Goal: Task Accomplishment & Management: Use online tool/utility

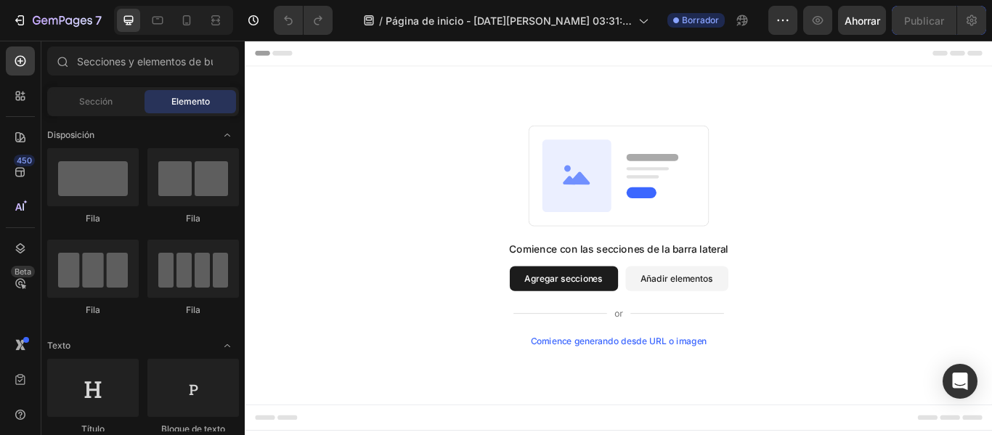
click at [608, 324] on font "Agregar secciones" at bounding box center [617, 317] width 92 height 15
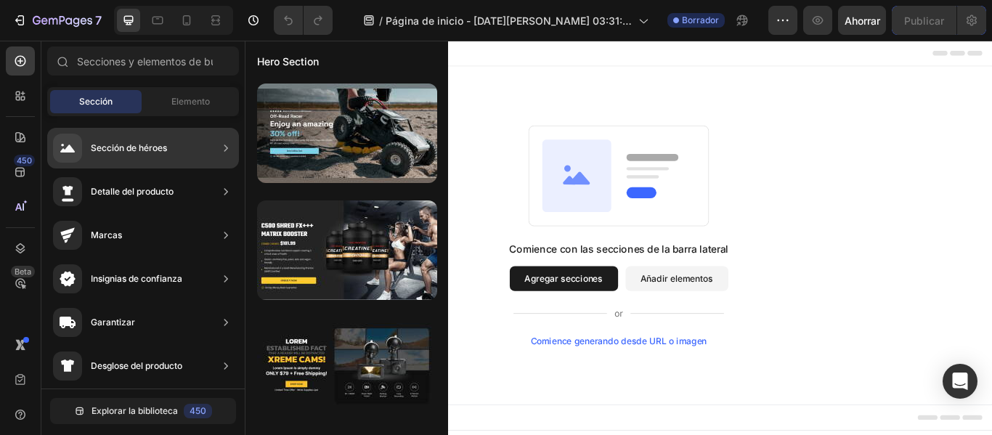
click at [169, 146] on div "Sección de héroes" at bounding box center [143, 148] width 192 height 41
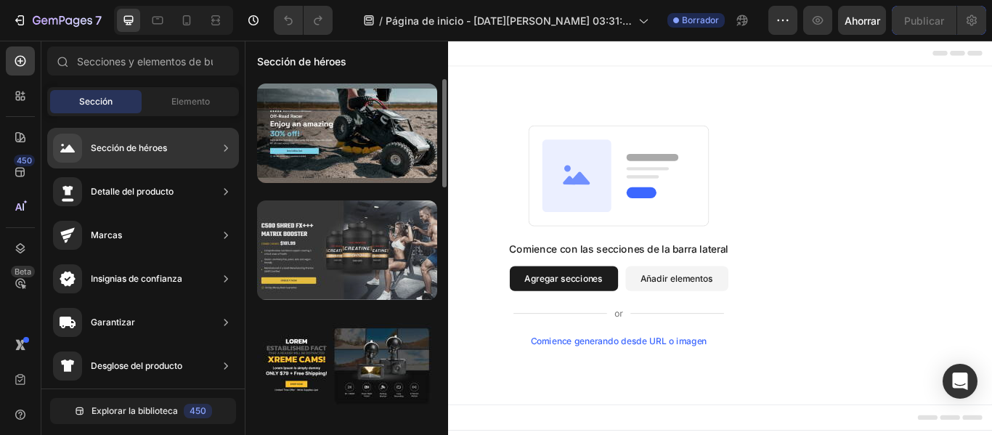
click at [329, 255] on div at bounding box center [347, 250] width 180 height 100
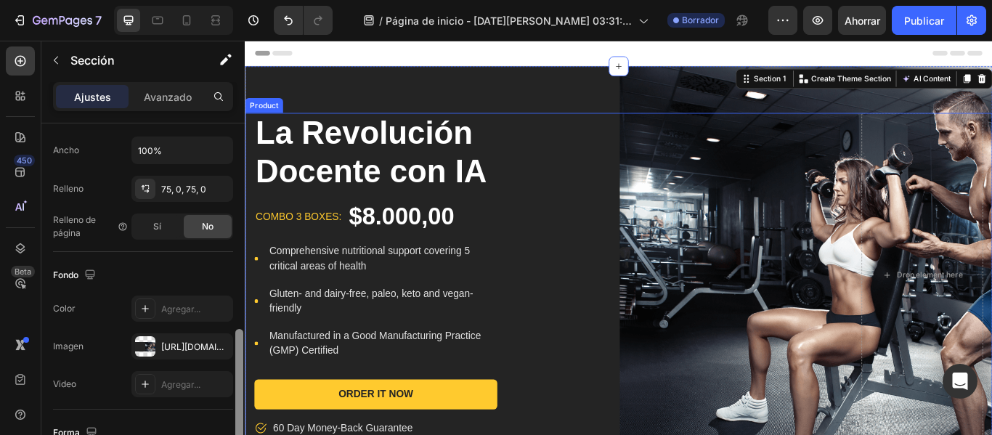
scroll to position [393, 0]
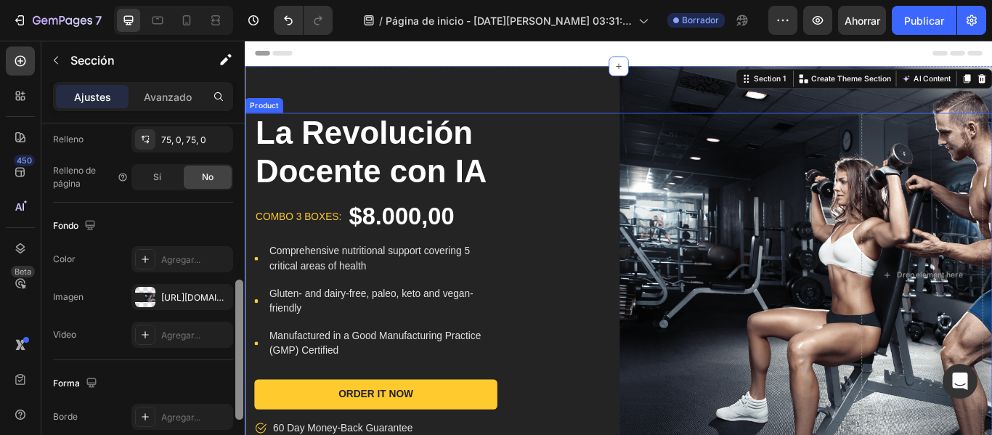
drag, startPoint x: 482, startPoint y: 260, endPoint x: 249, endPoint y: 468, distance: 312.2
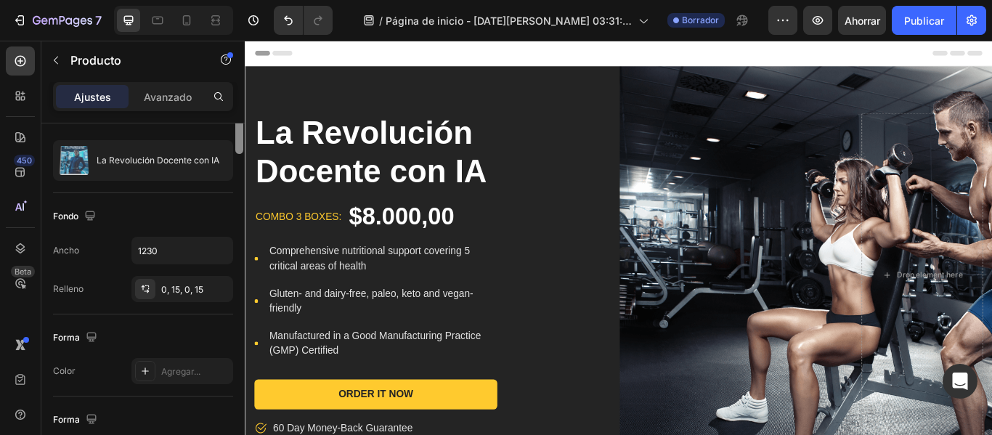
scroll to position [0, 0]
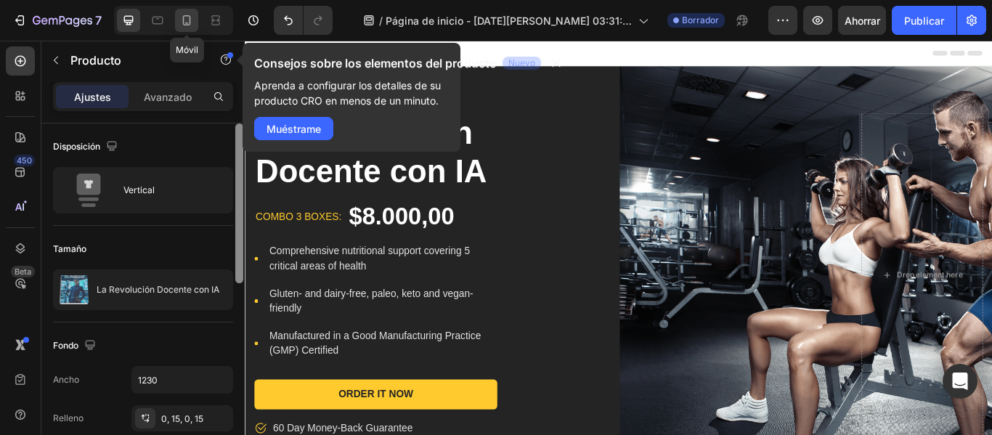
click at [189, 17] on icon at bounding box center [186, 20] width 15 height 15
type input "100%"
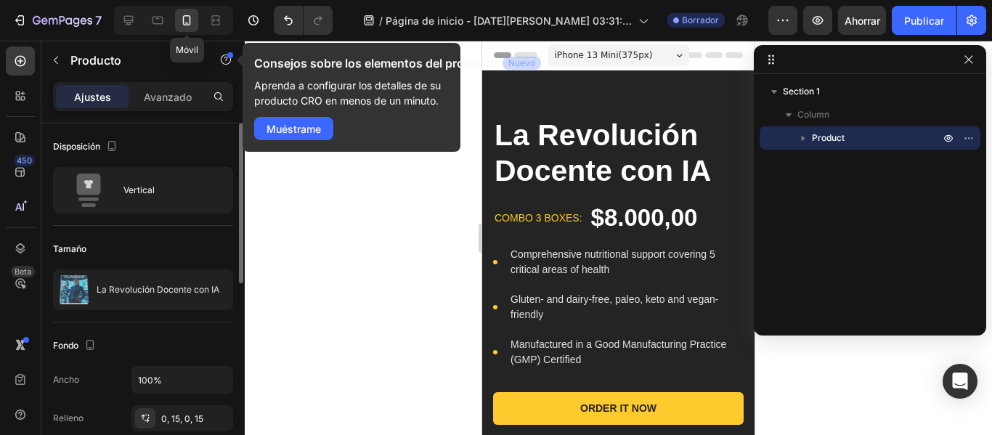
scroll to position [25, 0]
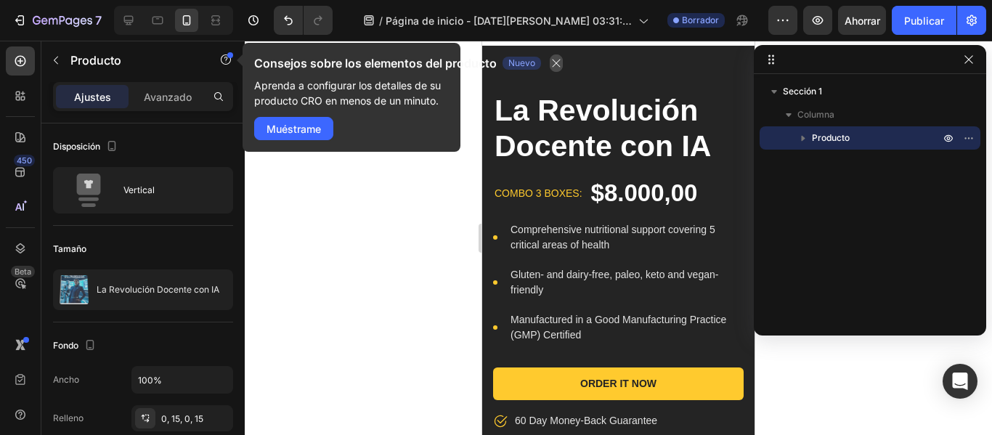
click at [556, 59] on icon "button" at bounding box center [557, 63] width 12 height 12
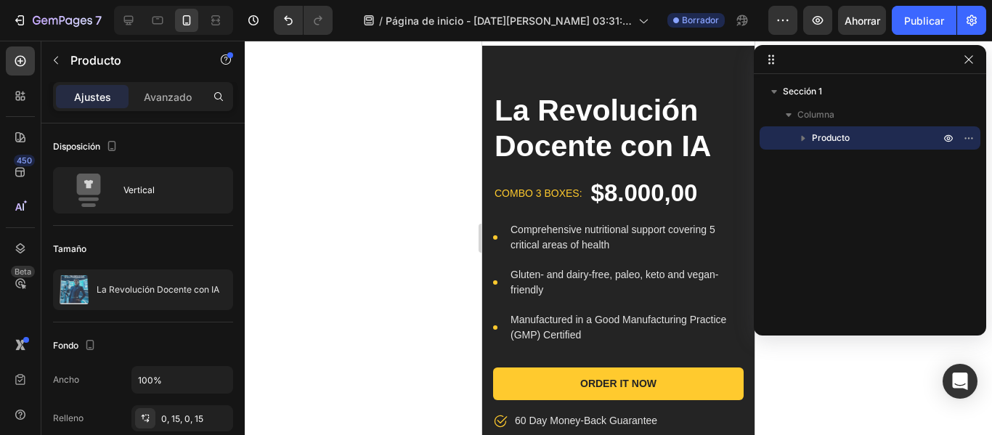
drag, startPoint x: 238, startPoint y: 267, endPoint x: 253, endPoint y: 443, distance: 176.4
click at [253, 0] on html "7 / Página de inicio - 28 de agosto, 03:31:55 Borrador Avance Ahorrar Publicar …" at bounding box center [496, 0] width 992 height 0
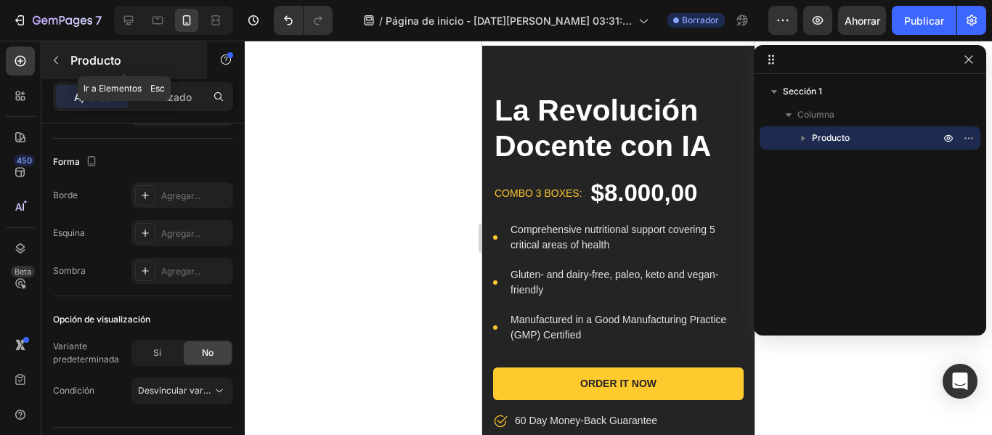
click at [48, 60] on button "button" at bounding box center [55, 60] width 23 height 23
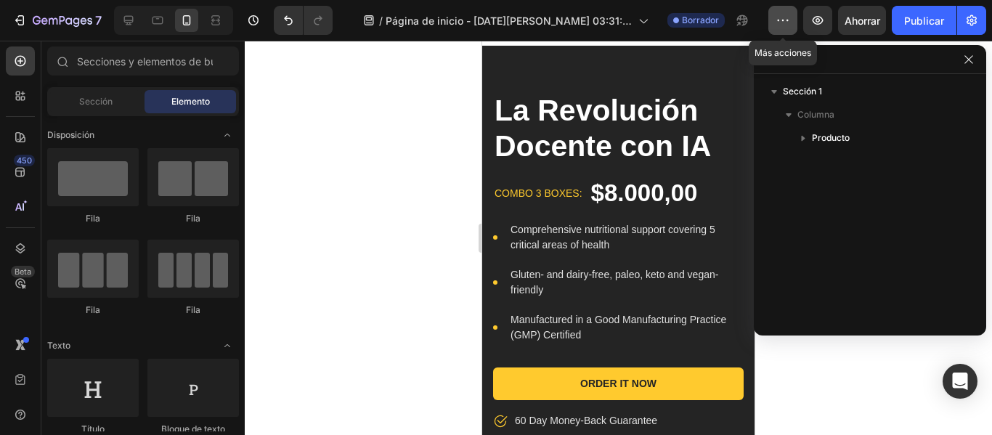
click at [780, 22] on icon "button" at bounding box center [783, 20] width 15 height 15
click at [27, 407] on icon at bounding box center [20, 414] width 15 height 15
click at [354, 191] on div at bounding box center [618, 238] width 747 height 394
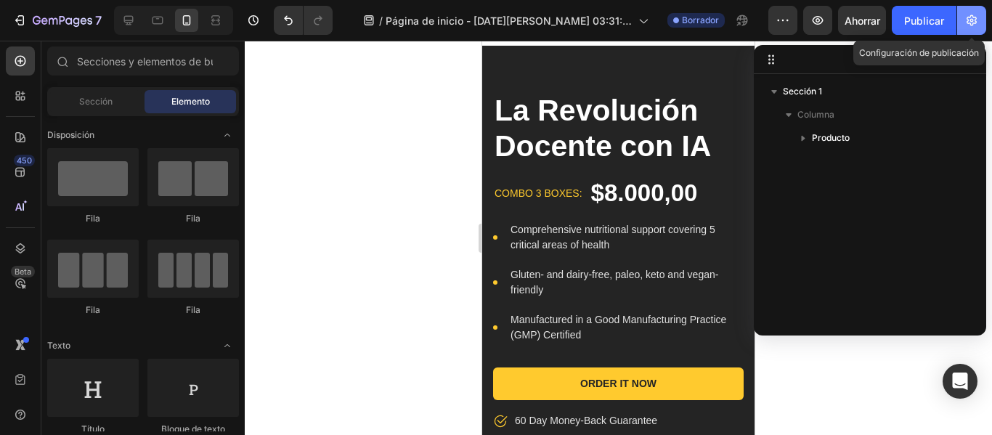
click at [969, 21] on icon "button" at bounding box center [972, 20] width 15 height 15
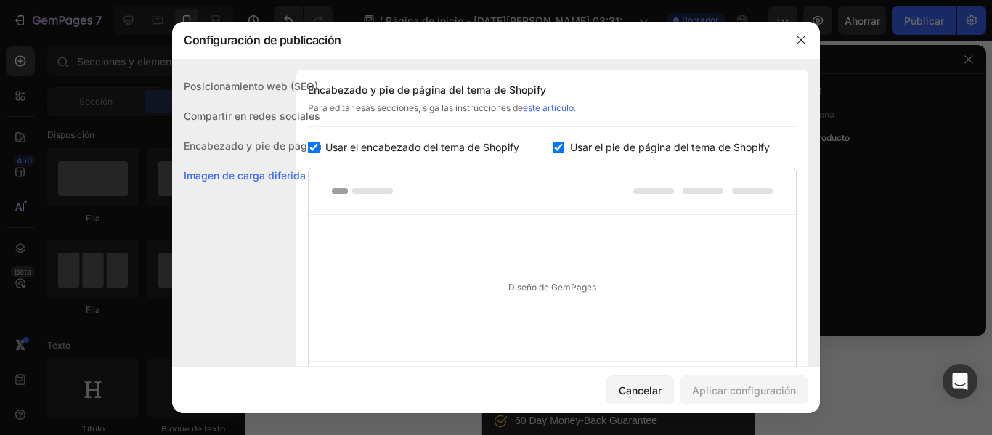
scroll to position [845, 0]
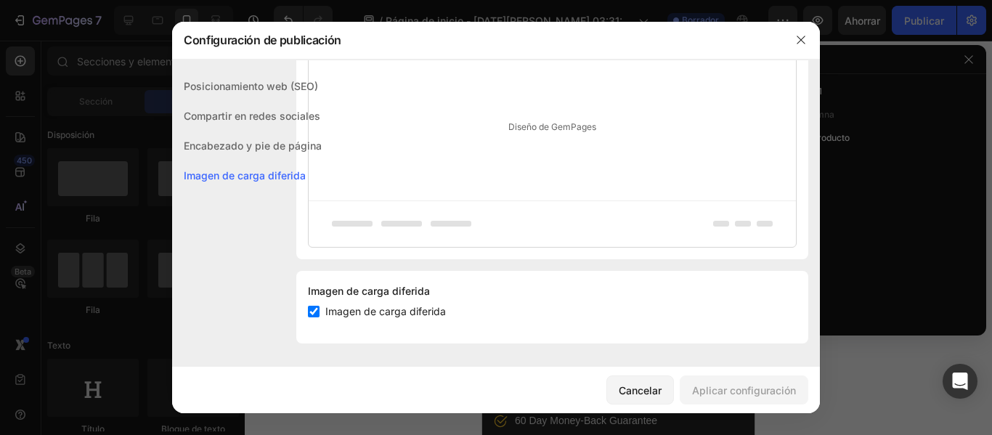
click at [225, 161] on div "Encabezado y pie de página" at bounding box center [247, 176] width 150 height 30
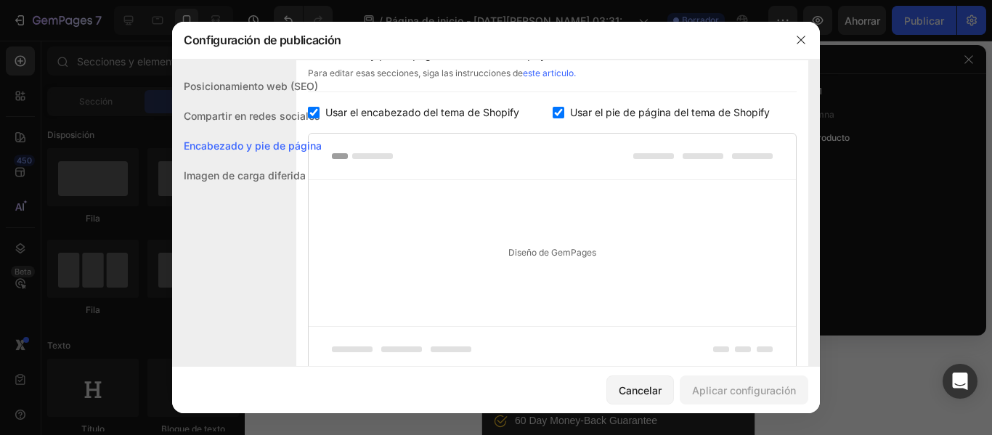
scroll to position [681, 0]
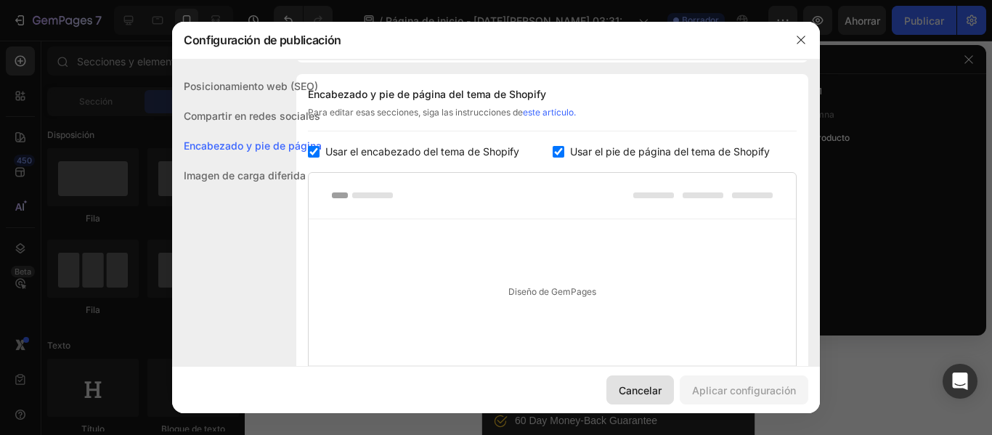
click at [653, 402] on button "Cancelar" at bounding box center [640, 389] width 68 height 29
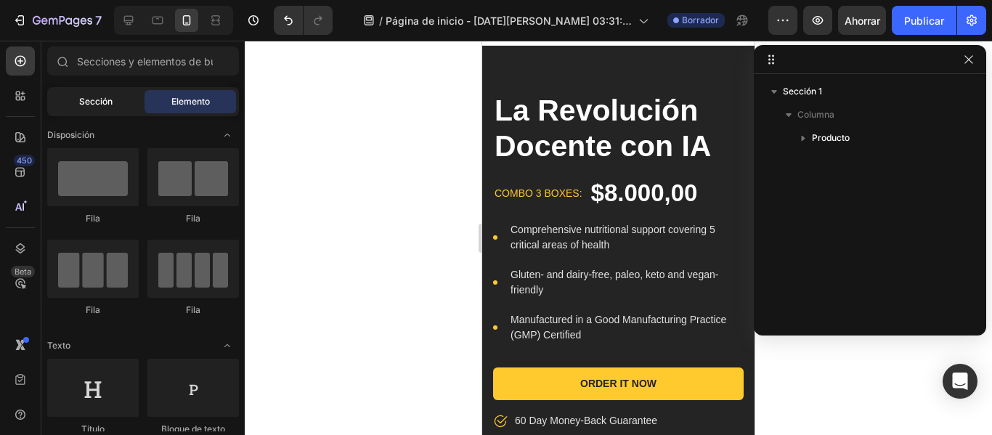
click at [79, 100] on font "Sección" at bounding box center [95, 101] width 33 height 11
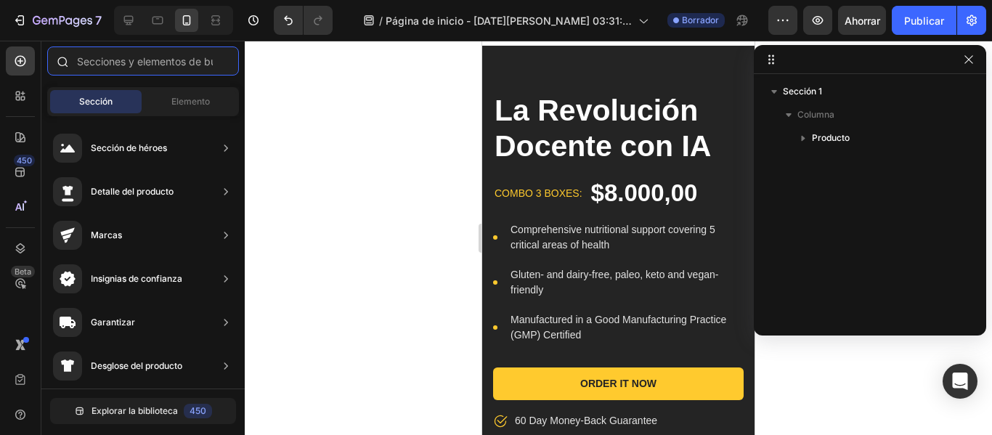
click at [138, 53] on input "text" at bounding box center [143, 60] width 192 height 29
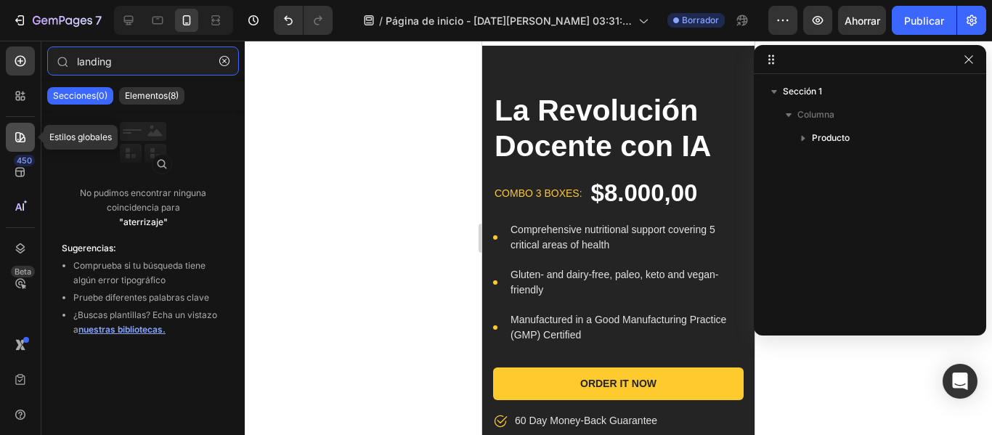
type input "landing"
click at [21, 147] on div at bounding box center [20, 137] width 29 height 29
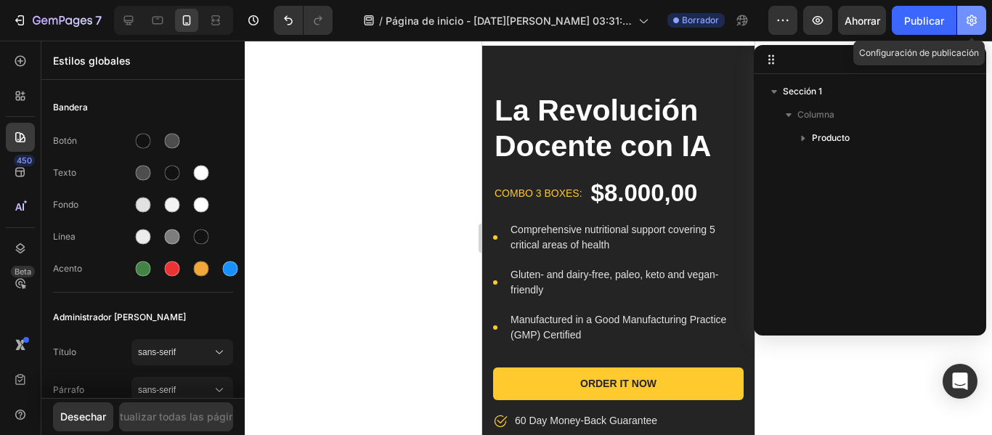
click at [981, 29] on button "button" at bounding box center [971, 20] width 29 height 29
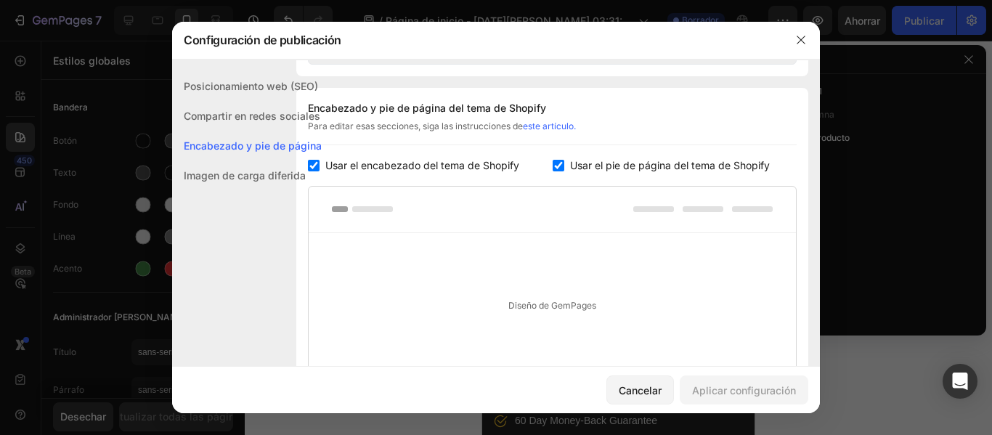
scroll to position [845, 0]
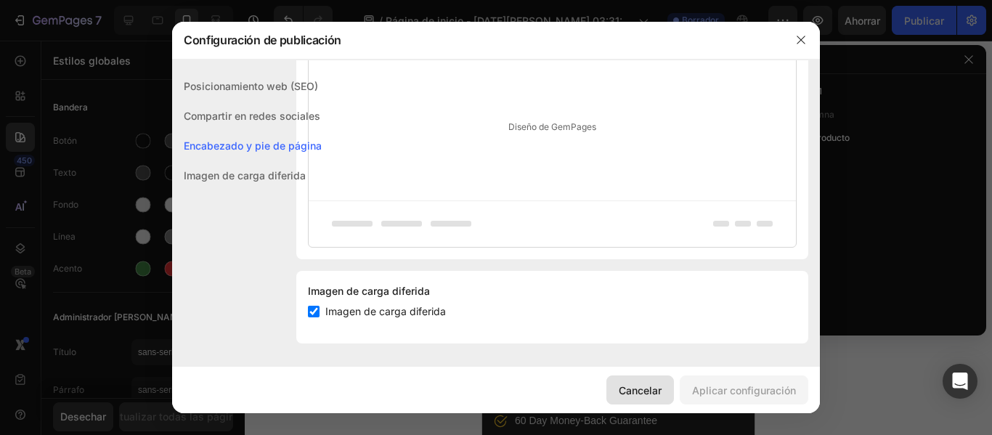
click at [633, 378] on button "Cancelar" at bounding box center [640, 389] width 68 height 29
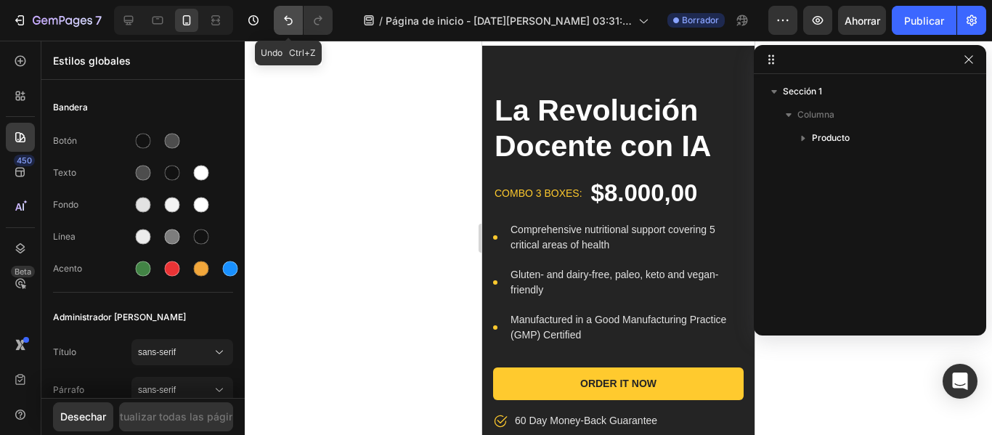
click at [293, 31] on button "Deshacer/Rehacer" at bounding box center [288, 20] width 29 height 29
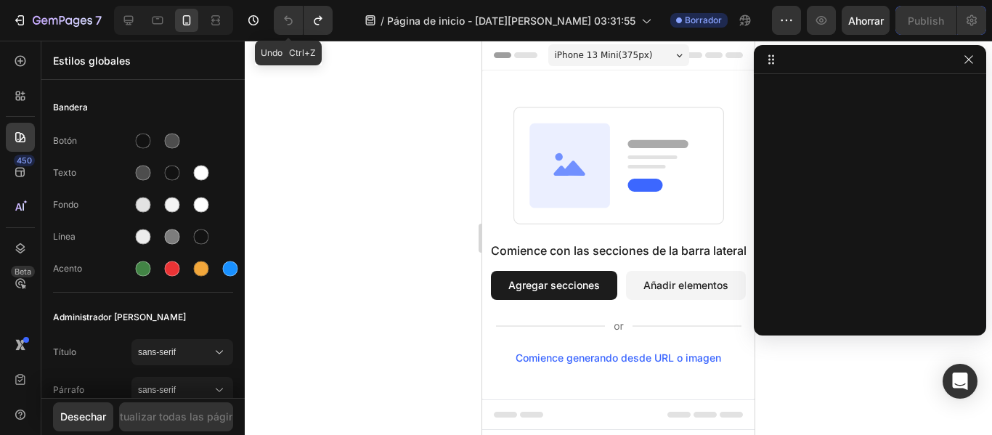
scroll to position [0, 0]
click at [972, 59] on icon "button" at bounding box center [969, 60] width 12 height 12
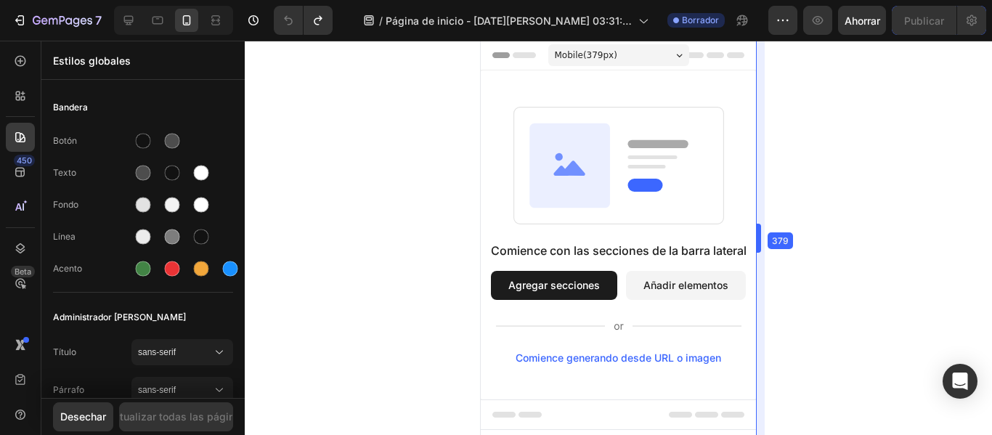
drag, startPoint x: 758, startPoint y: 233, endPoint x: 763, endPoint y: 153, distance: 80.7
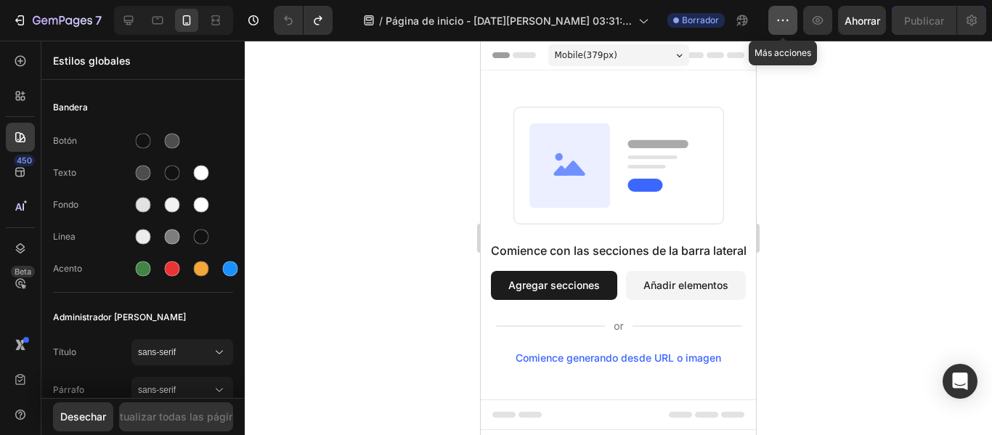
click at [792, 23] on button "button" at bounding box center [782, 20] width 29 height 29
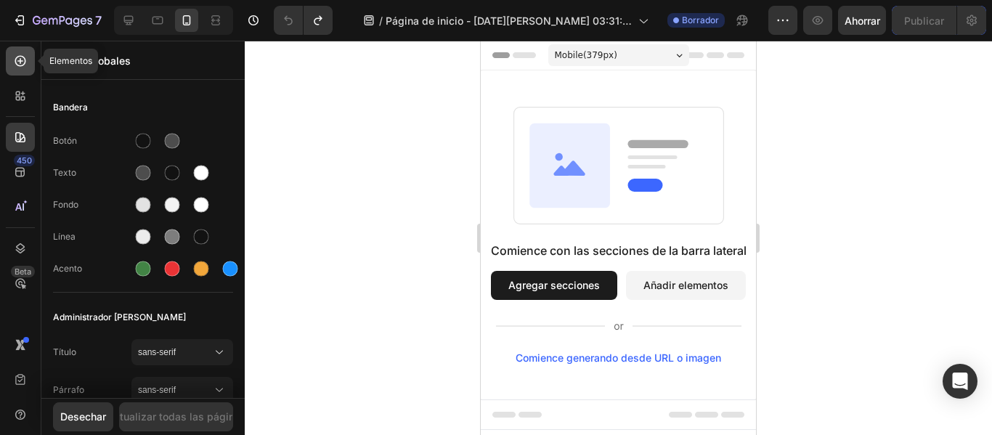
click at [18, 53] on div at bounding box center [20, 60] width 29 height 29
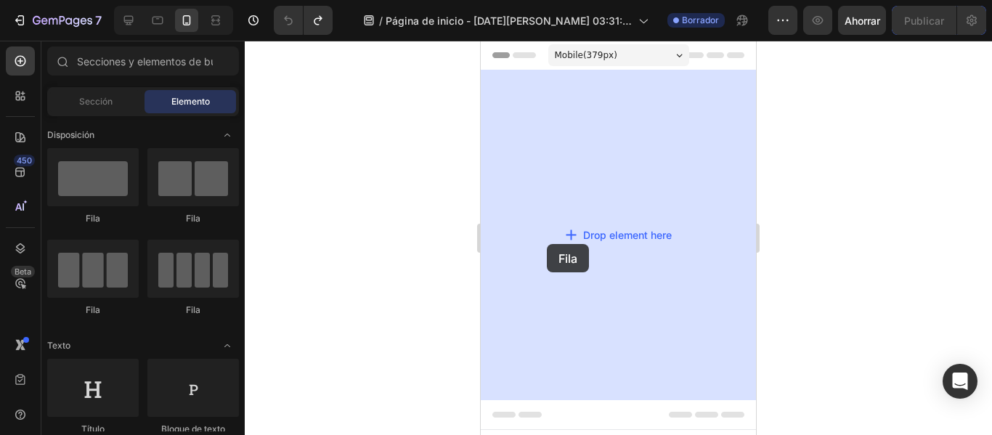
drag, startPoint x: 595, startPoint y: 211, endPoint x: 547, endPoint y: 244, distance: 58.0
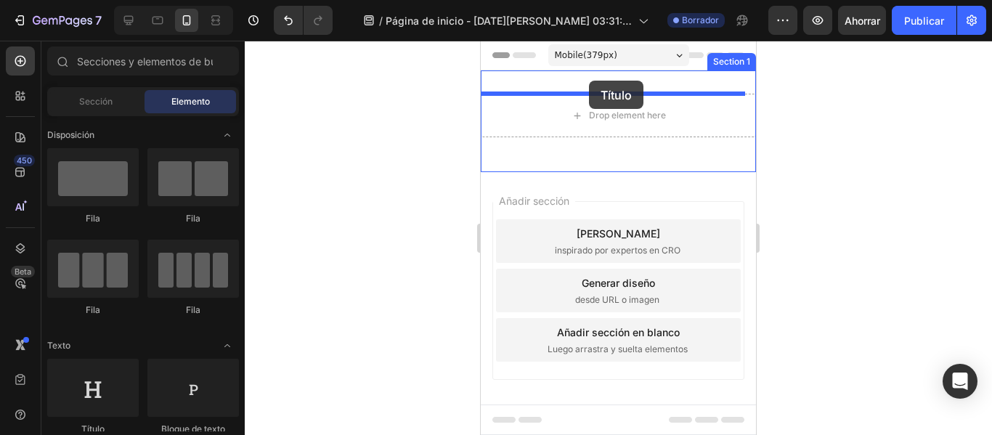
drag, startPoint x: 590, startPoint y: 415, endPoint x: 589, endPoint y: 81, distance: 334.1
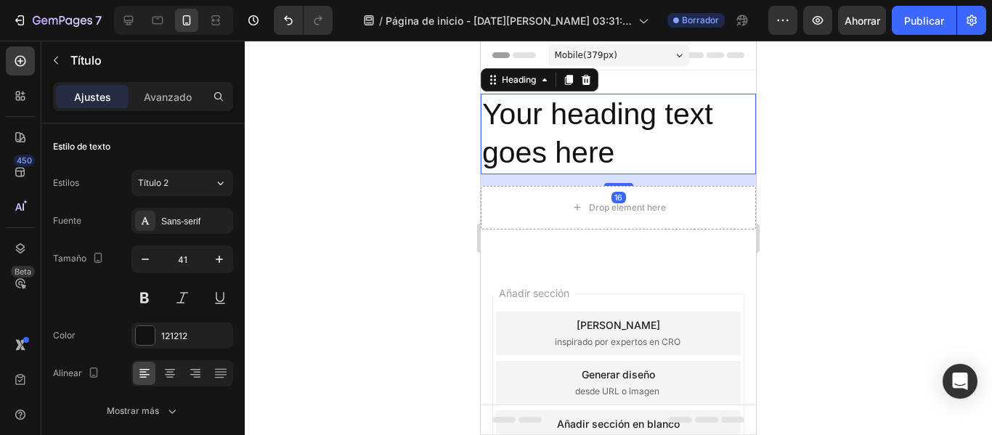
click at [555, 126] on h2 "Your heading text goes here" at bounding box center [618, 134] width 275 height 81
click at [555, 126] on p "Your heading text goes here" at bounding box center [618, 134] width 272 height 78
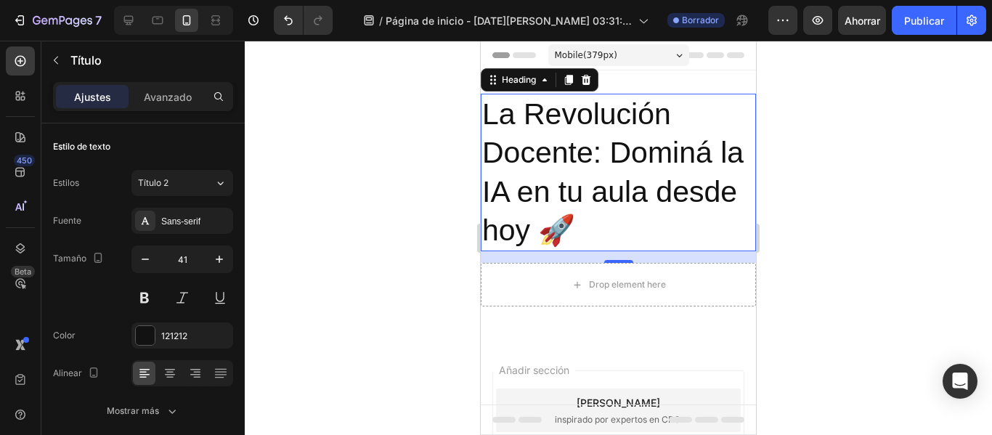
click at [444, 104] on div at bounding box center [618, 238] width 747 height 394
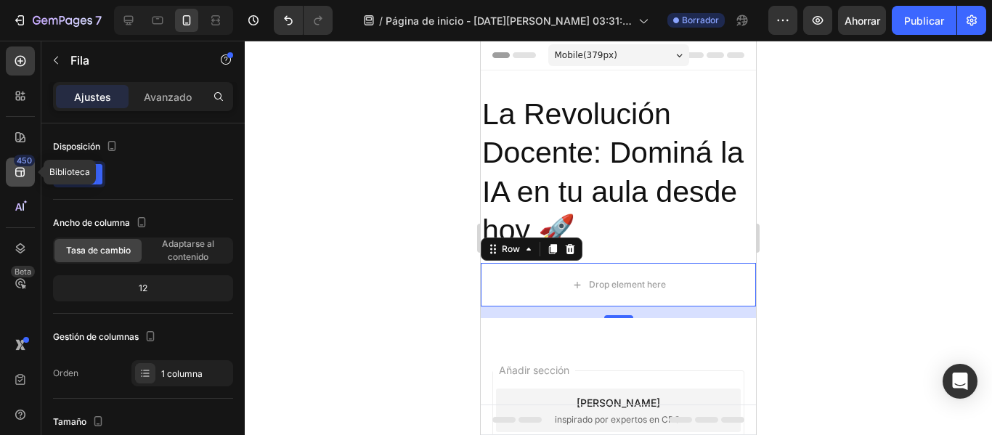
click at [19, 175] on icon at bounding box center [20, 172] width 15 height 15
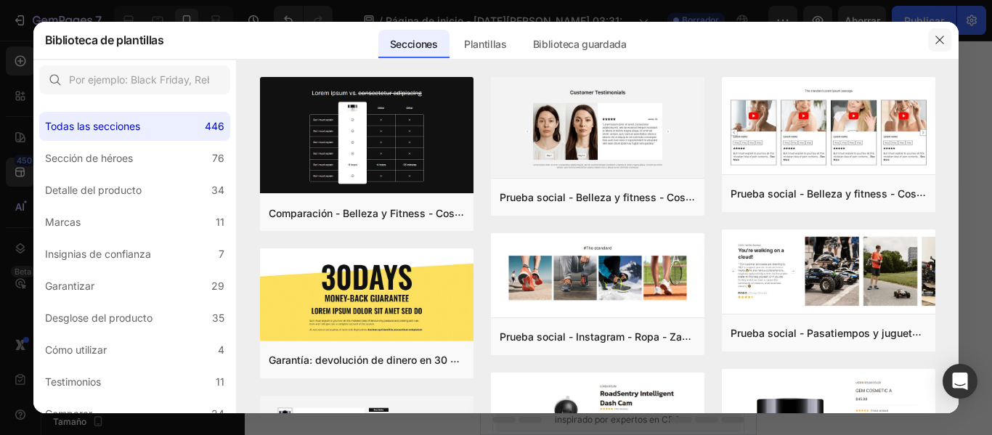
click at [948, 42] on button "button" at bounding box center [939, 39] width 23 height 23
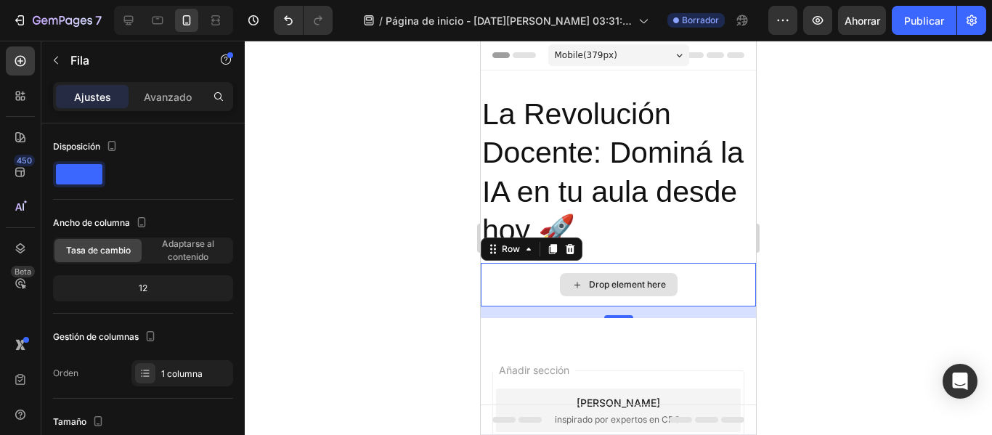
click at [634, 294] on div "Drop element here" at bounding box center [619, 284] width 118 height 23
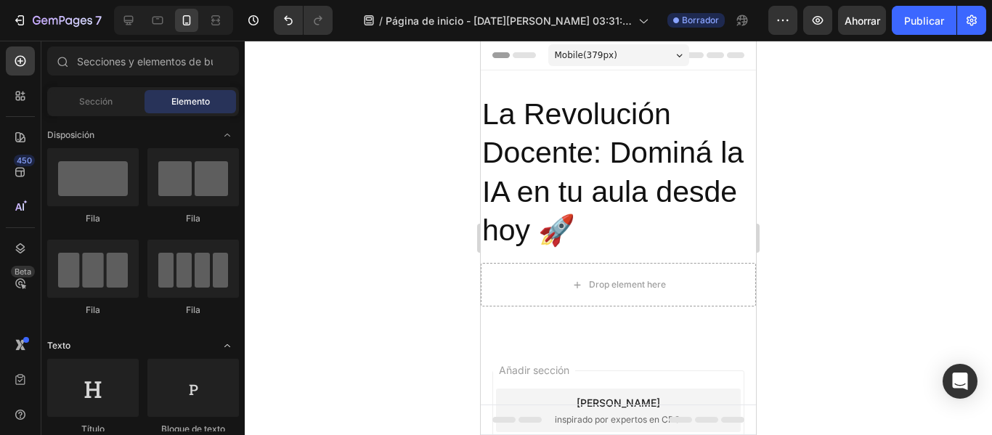
click at [231, 339] on span "Abrir con palanca" at bounding box center [227, 345] width 23 height 23
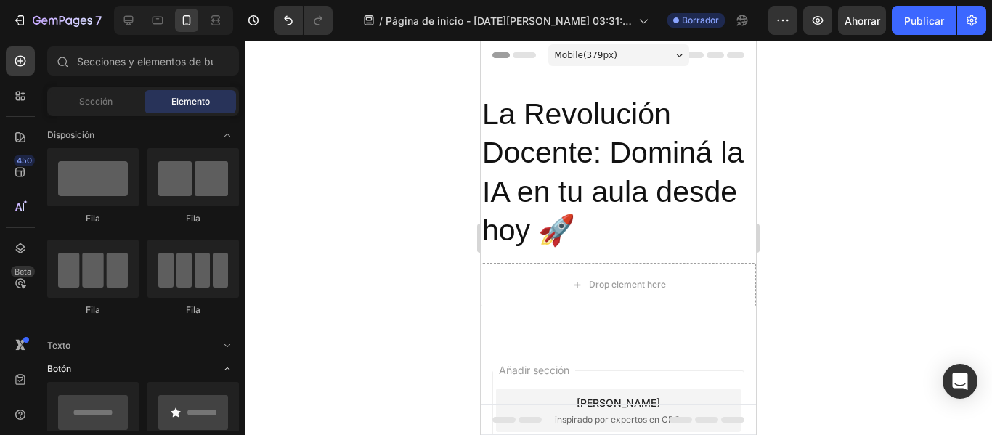
click at [232, 368] on icon "Abrir con palanca" at bounding box center [228, 369] width 12 height 12
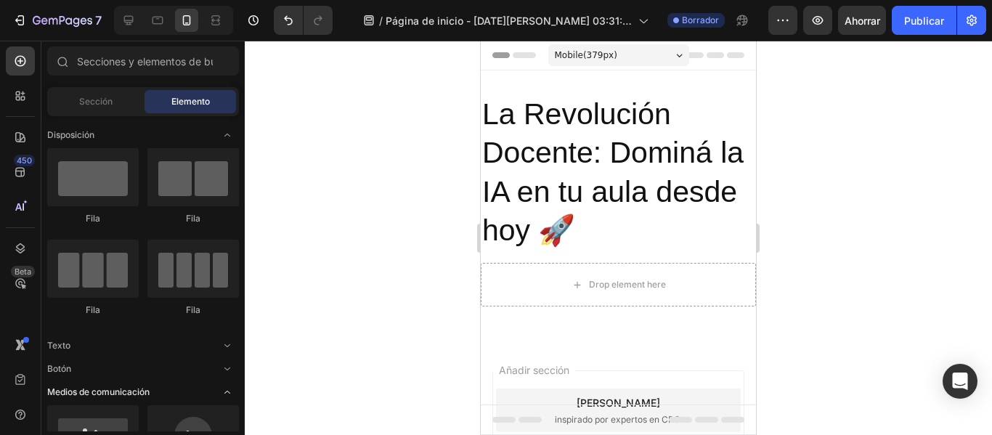
click at [230, 385] on span "Abrir con palanca" at bounding box center [227, 392] width 23 height 23
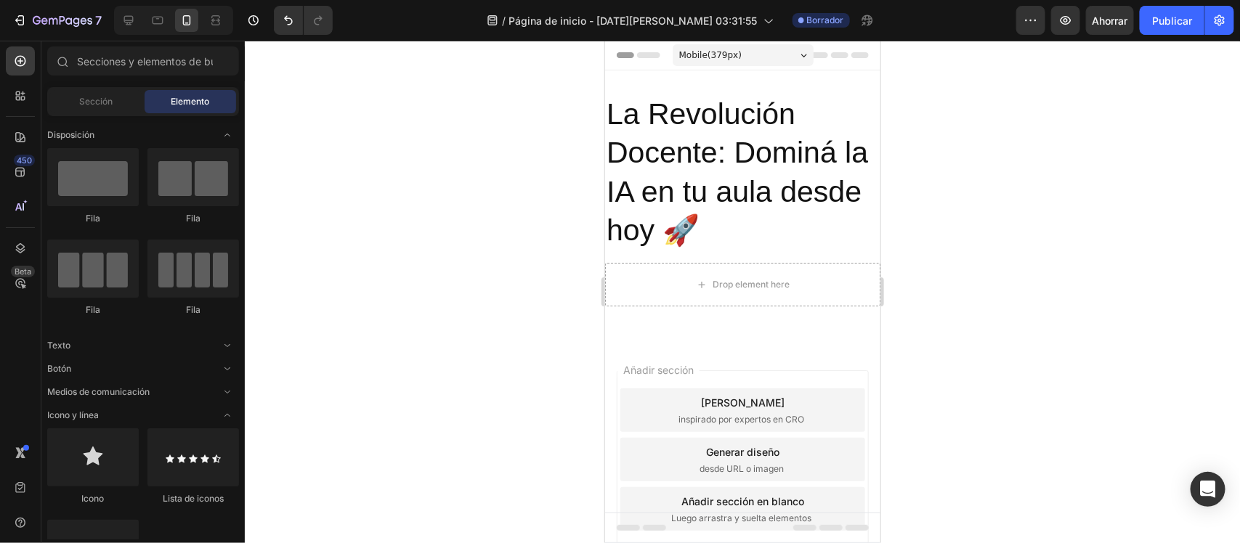
drag, startPoint x: 659, startPoint y: 5, endPoint x: 534, endPoint y: 327, distance: 345.4
click at [534, 327] on div at bounding box center [742, 292] width 995 height 503
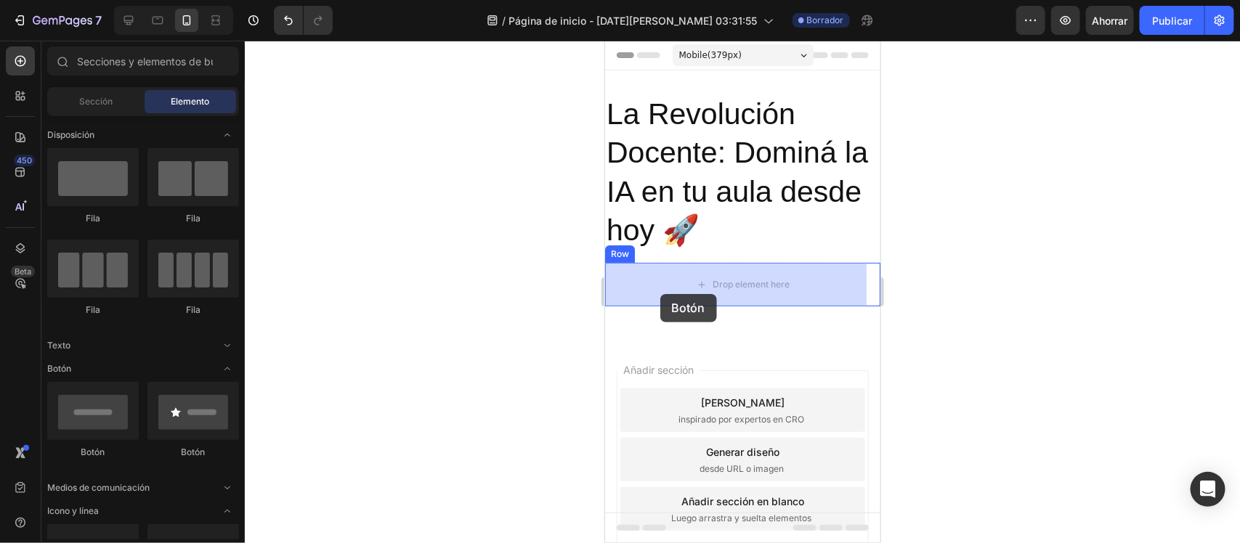
drag, startPoint x: 723, startPoint y: 449, endPoint x: 659, endPoint y: 293, distance: 167.8
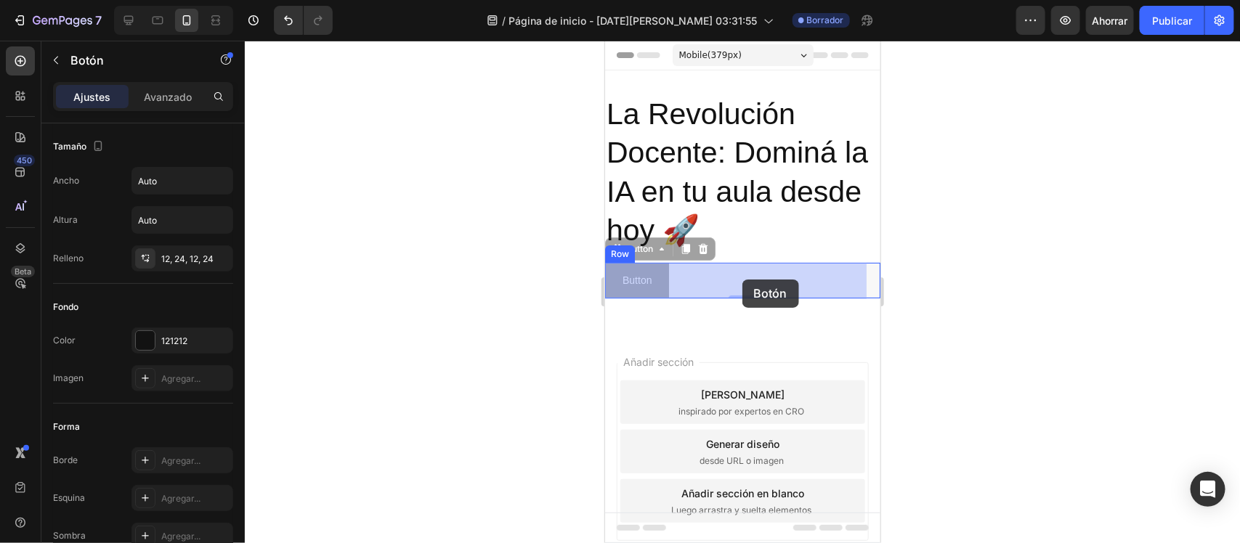
drag, startPoint x: 657, startPoint y: 285, endPoint x: 742, endPoint y: 279, distance: 85.2
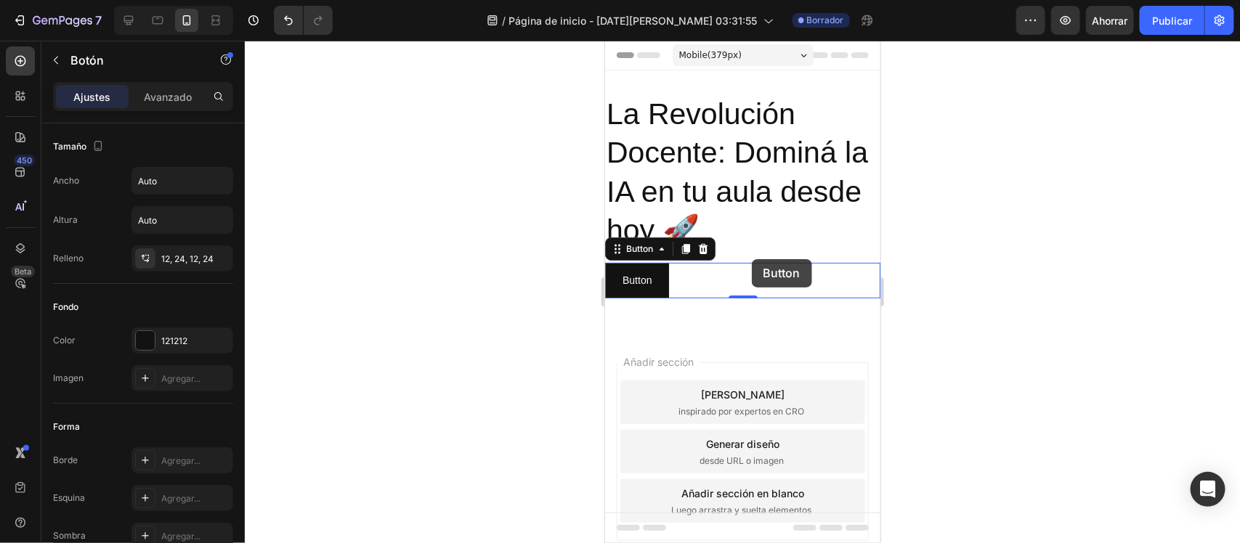
drag, startPoint x: 635, startPoint y: 265, endPoint x: 755, endPoint y: 259, distance: 119.3
click at [755, 259] on div "La Revolución Docente: Dominá la IA en tu aula desde hoy 🚀 Heading Button Butto…" at bounding box center [741, 201] width 275 height 216
click at [216, 182] on icon "button" at bounding box center [219, 181] width 15 height 15
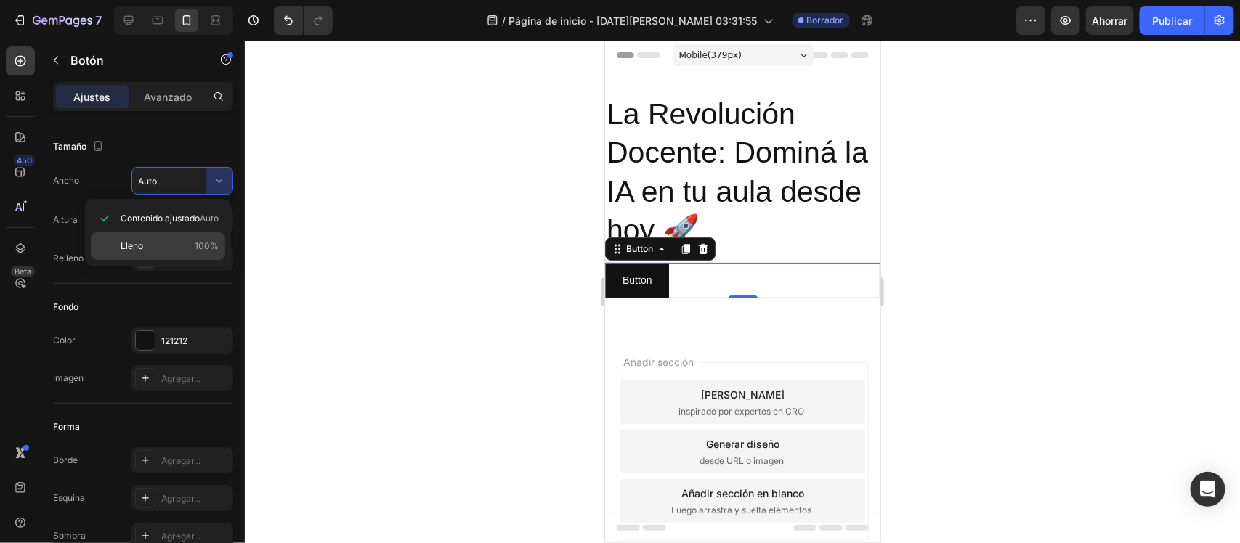
click at [203, 244] on font "100%" at bounding box center [207, 245] width 24 height 11
type input "100%"
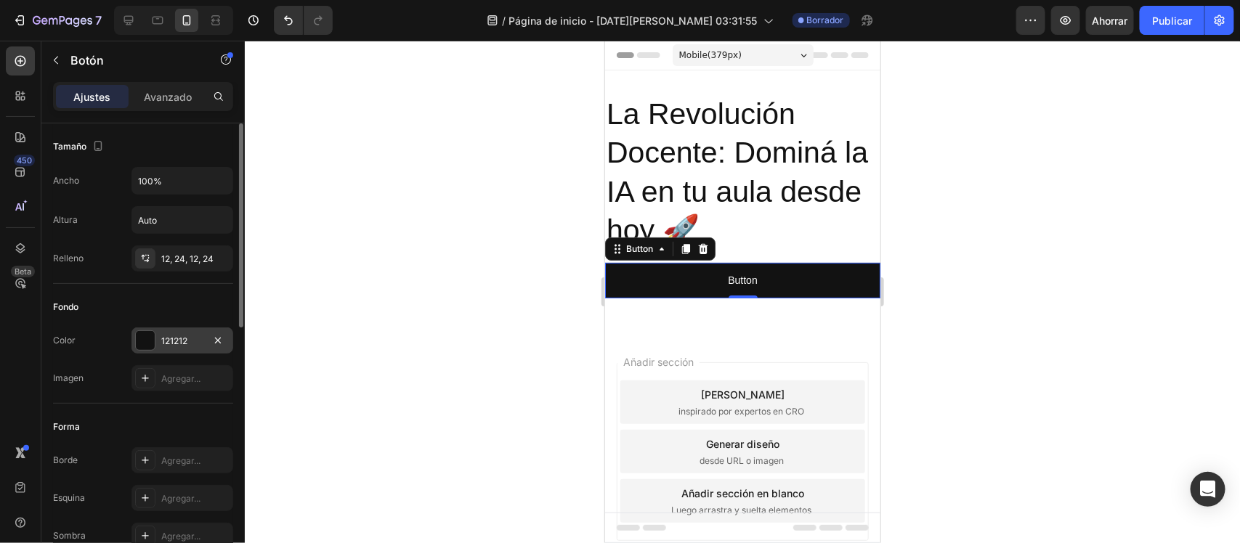
click at [190, 341] on div "121212" at bounding box center [182, 341] width 42 height 13
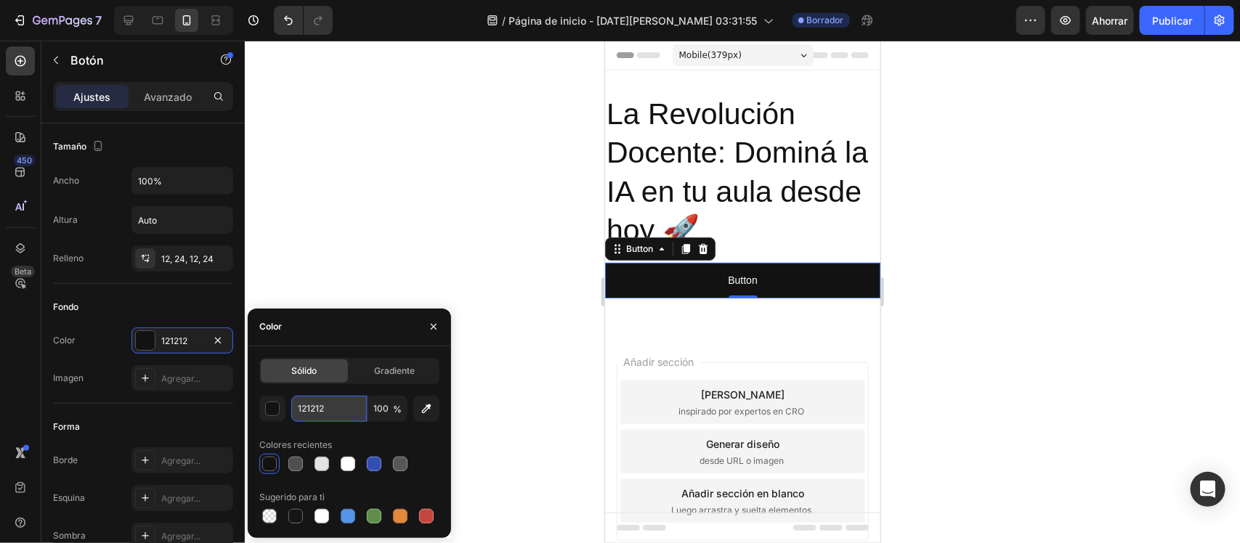
click at [323, 418] on input "121212" at bounding box center [329, 409] width 76 height 26
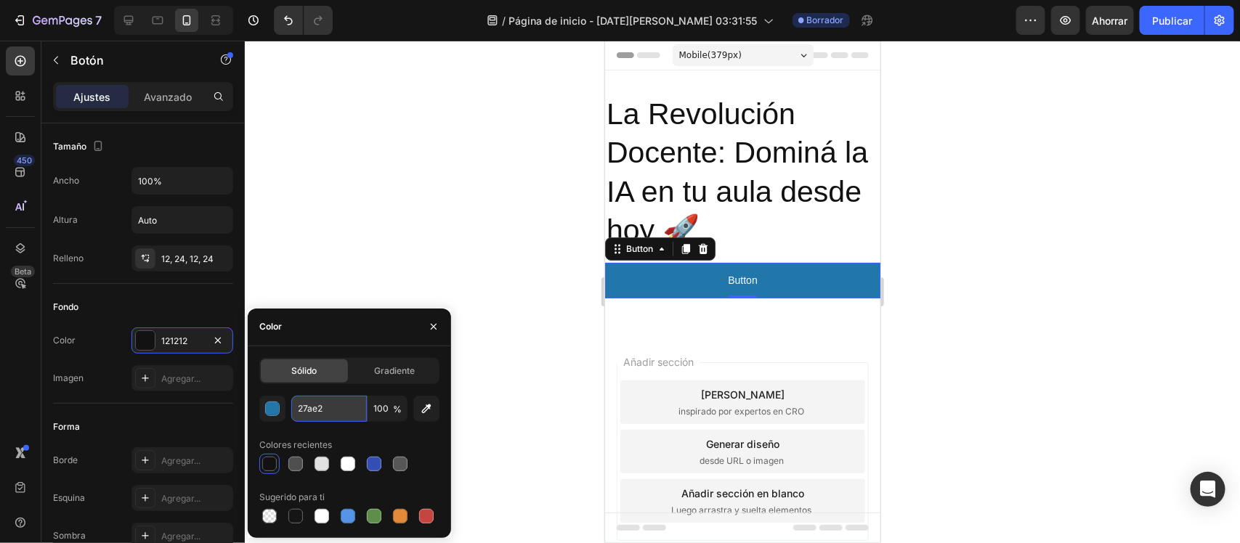
type input "27ae23"
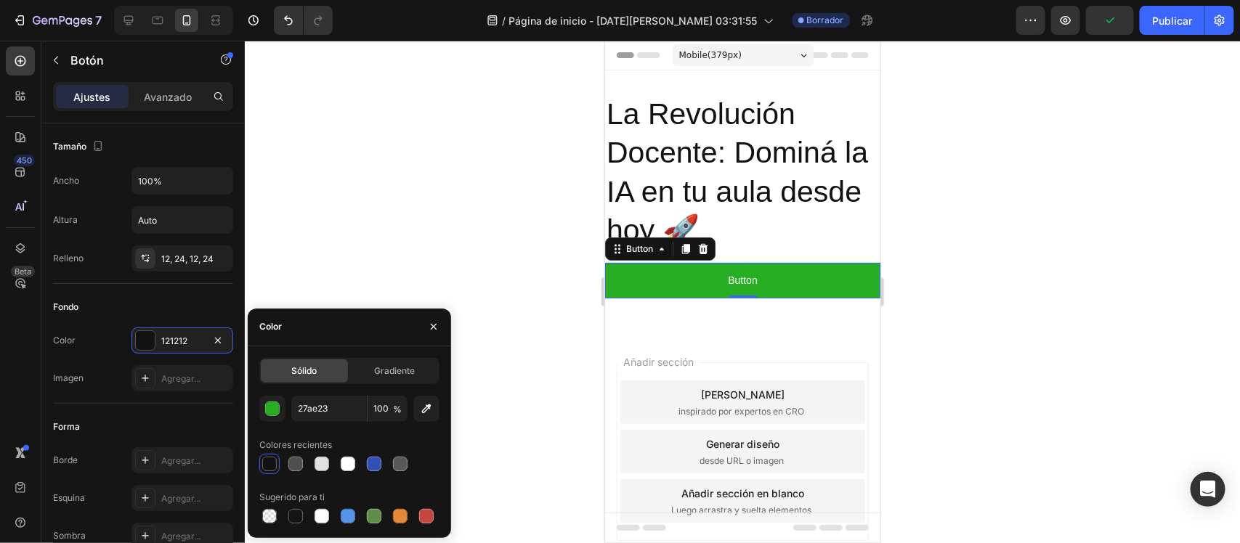
click at [397, 260] on div at bounding box center [742, 292] width 995 height 503
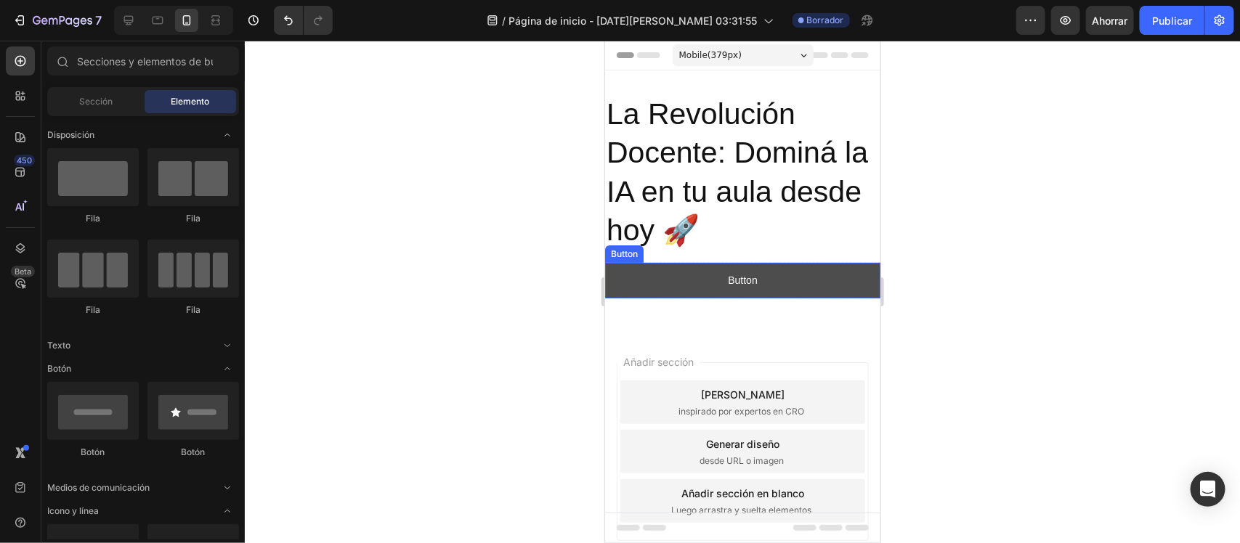
click at [667, 288] on button "Button" at bounding box center [741, 280] width 275 height 36
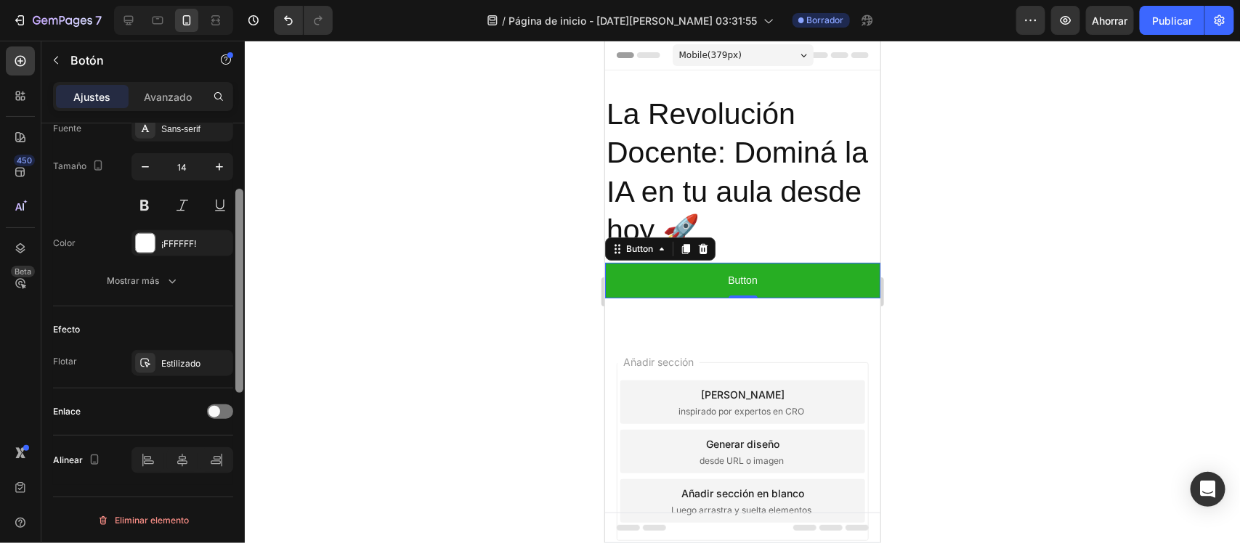
scroll to position [447, 0]
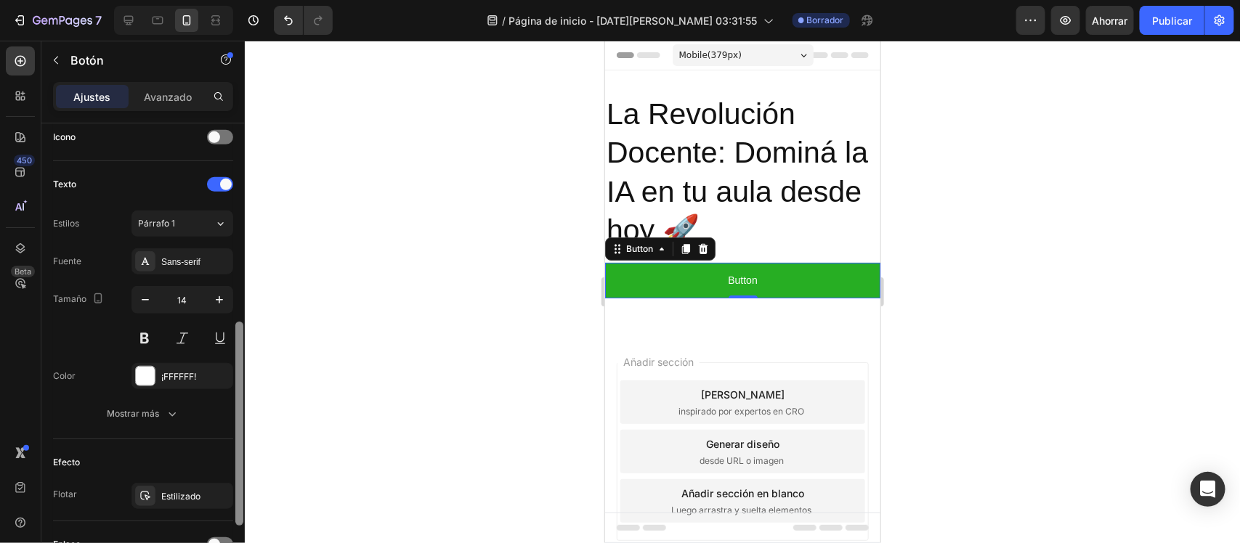
drag, startPoint x: 242, startPoint y: 227, endPoint x: 265, endPoint y: 426, distance: 199.6
click at [265, 0] on div "7 / Página de inicio - 28 de agosto, 03:31:55 Borrador Avance Ahorrar Publicar …" at bounding box center [620, 0] width 1240 height 0
click at [196, 237] on button "Párrafo 1" at bounding box center [182, 224] width 102 height 26
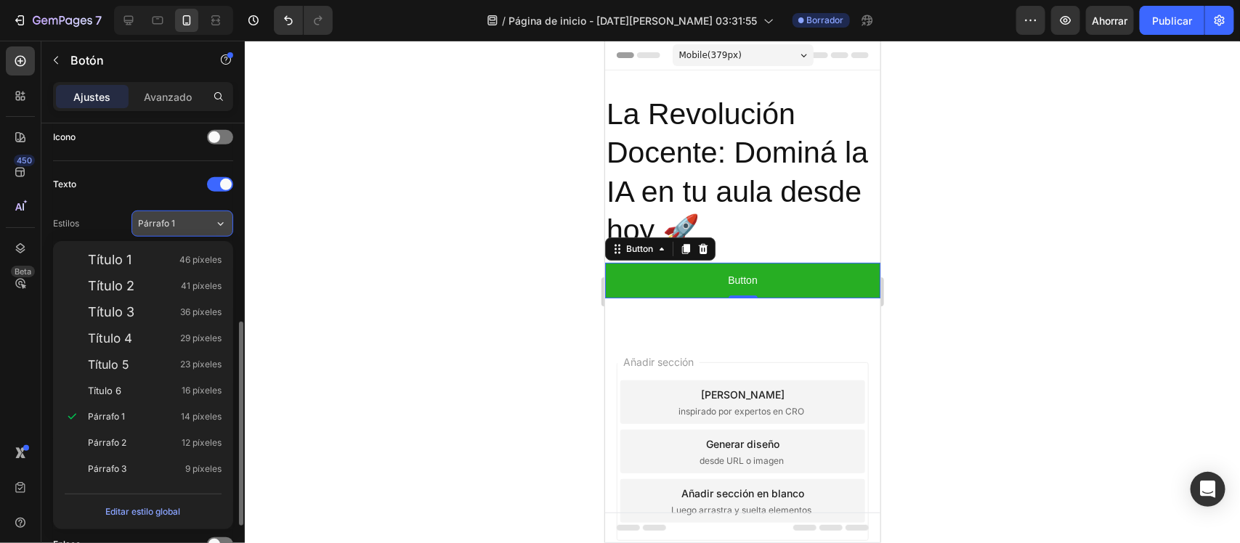
click at [196, 237] on button "Párrafo 1" at bounding box center [182, 224] width 102 height 26
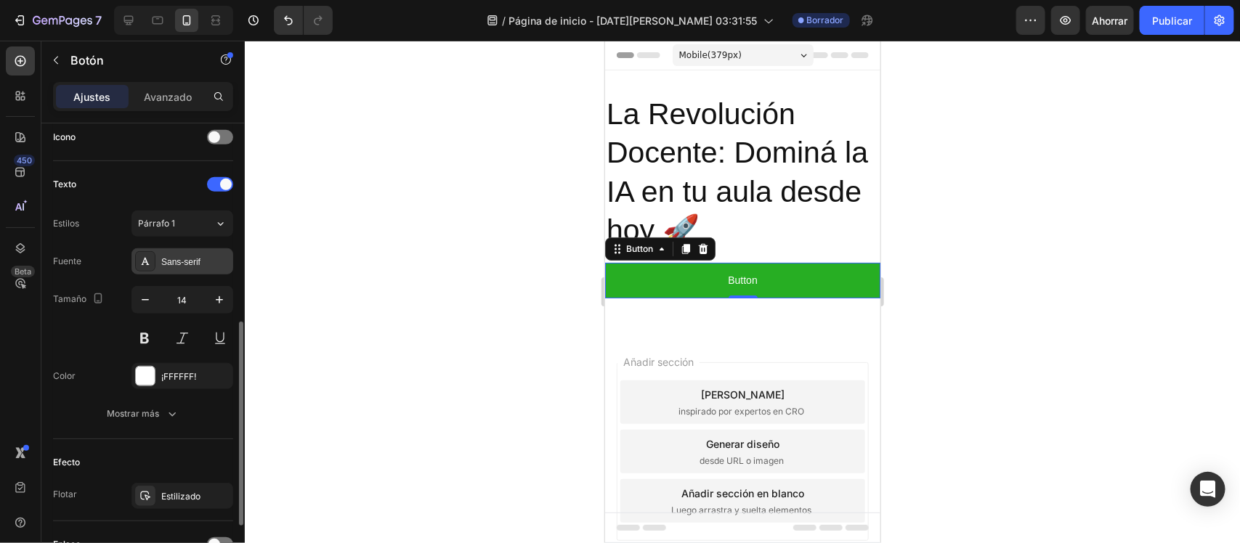
click at [200, 272] on div "Sans-serif" at bounding box center [182, 261] width 102 height 26
click at [346, 107] on div at bounding box center [742, 292] width 995 height 503
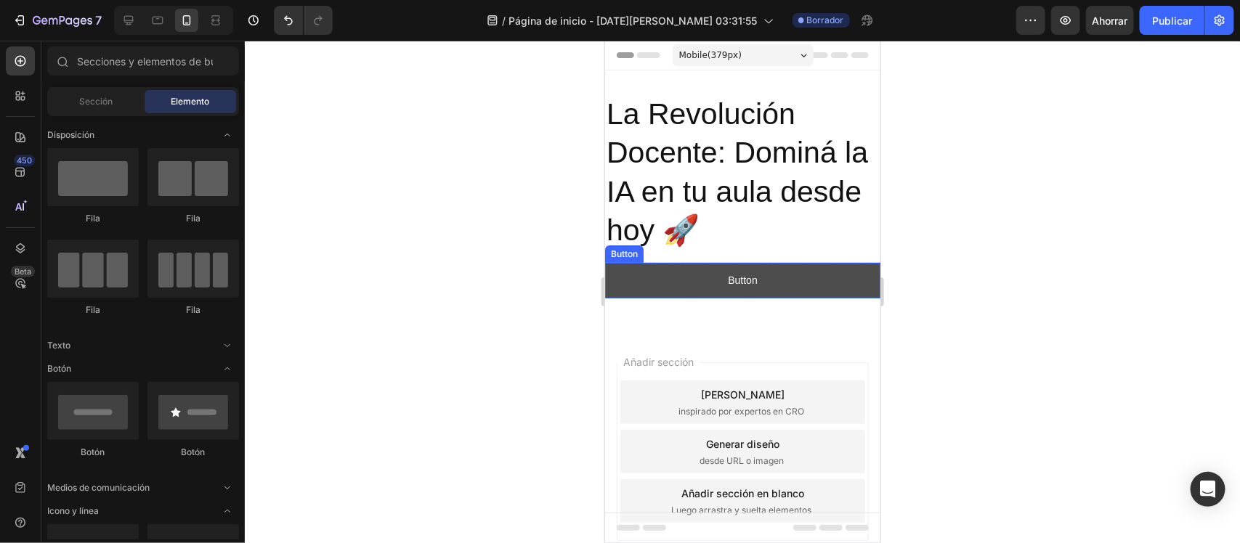
click at [758, 275] on button "Button" at bounding box center [741, 280] width 275 height 36
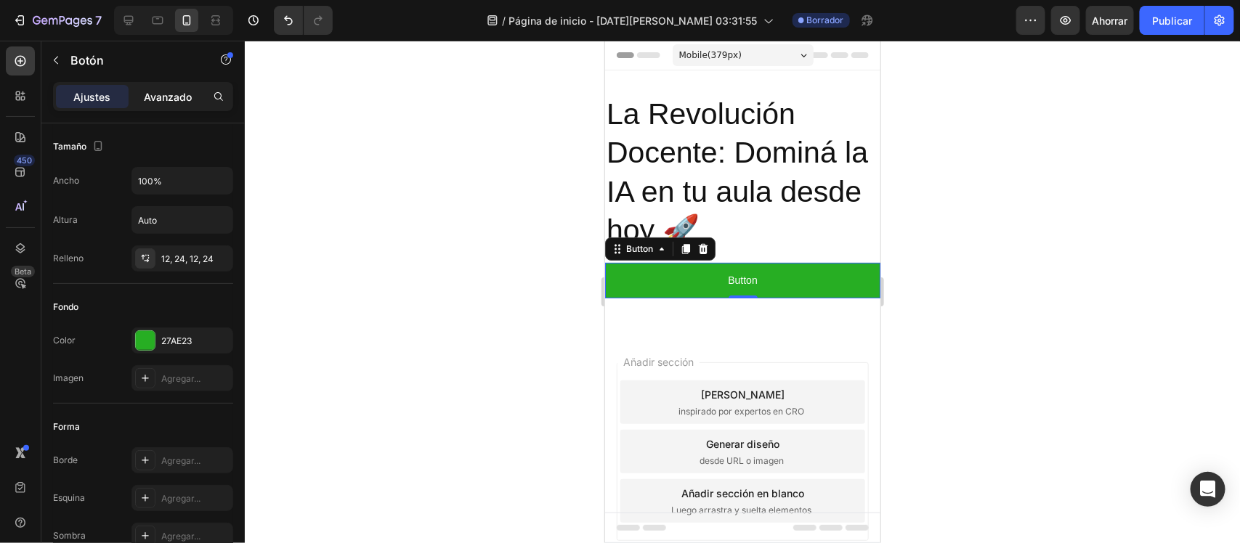
click at [176, 102] on font "Avanzado" at bounding box center [168, 97] width 48 height 12
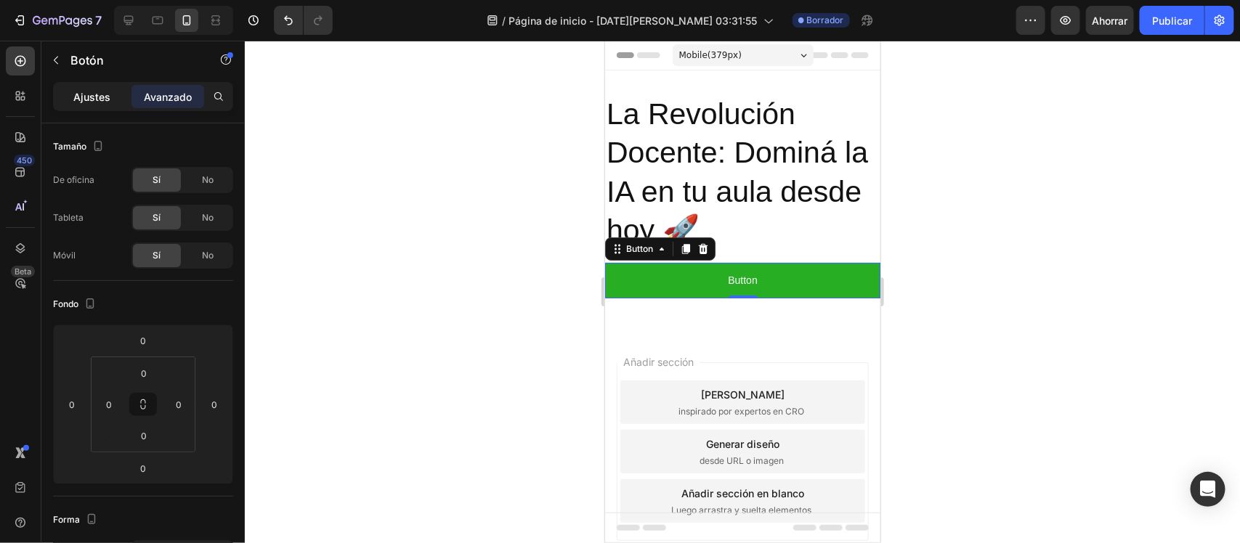
click at [113, 99] on div "Ajustes" at bounding box center [92, 96] width 73 height 23
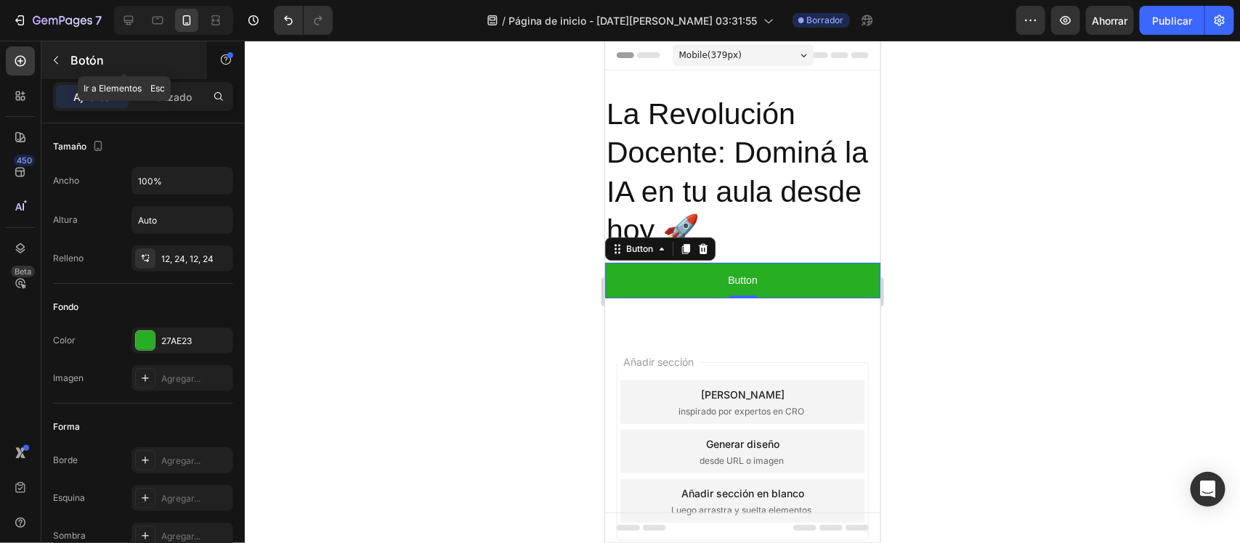
click at [54, 59] on icon "button" at bounding box center [56, 60] width 12 height 12
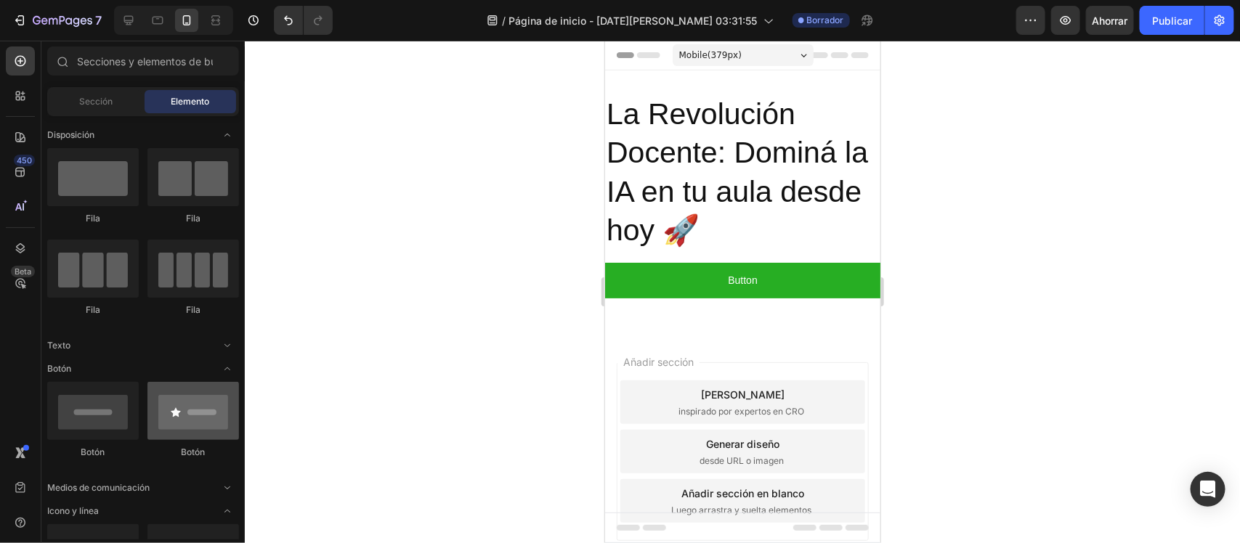
click at [171, 434] on div at bounding box center [193, 411] width 92 height 58
click at [200, 415] on div at bounding box center [193, 411] width 92 height 58
click at [197, 403] on div at bounding box center [193, 411] width 92 height 58
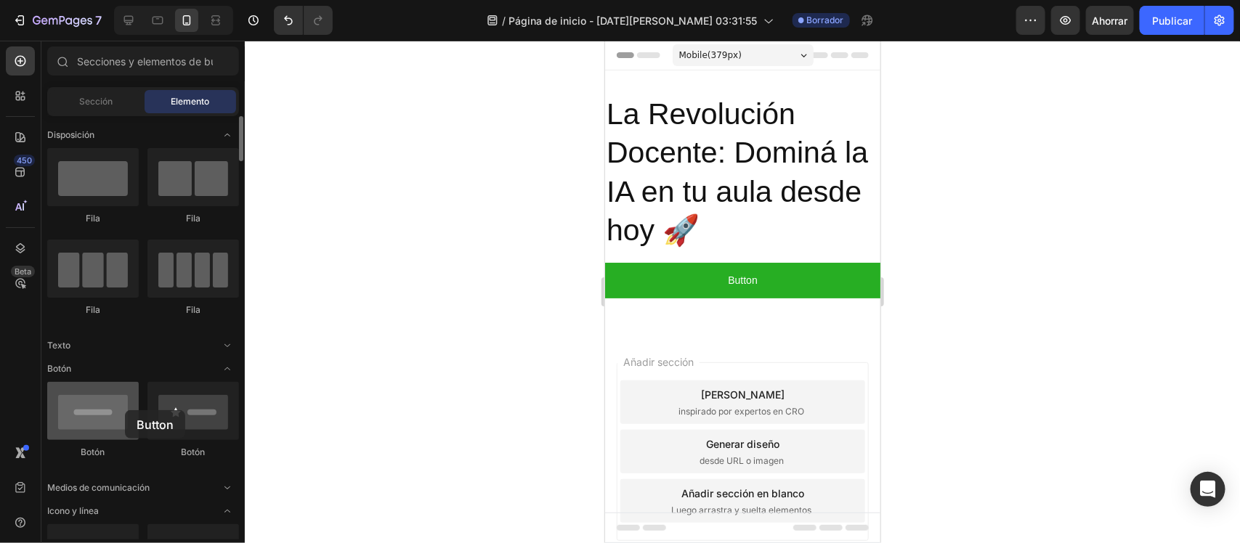
click at [125, 410] on div at bounding box center [93, 411] width 92 height 58
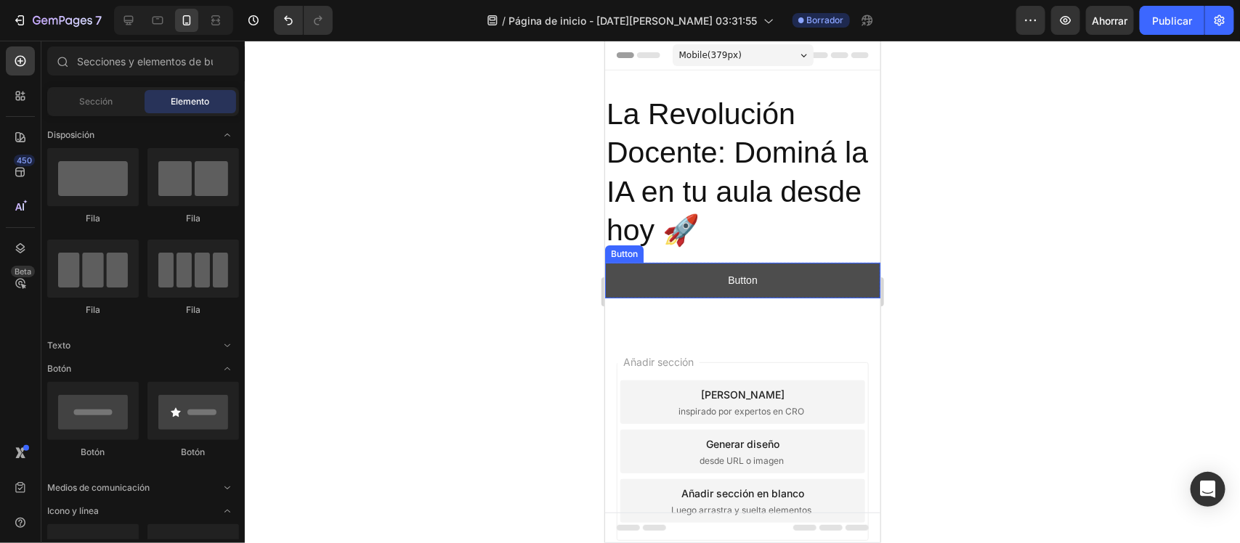
click at [781, 277] on button "Button" at bounding box center [741, 280] width 275 height 36
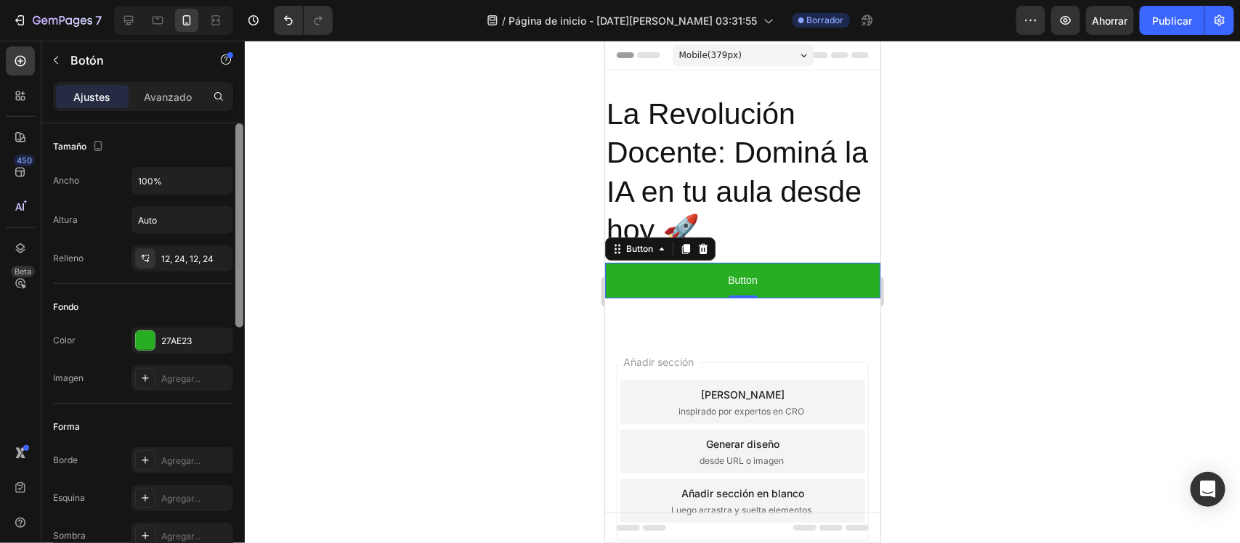
scroll to position [462, 0]
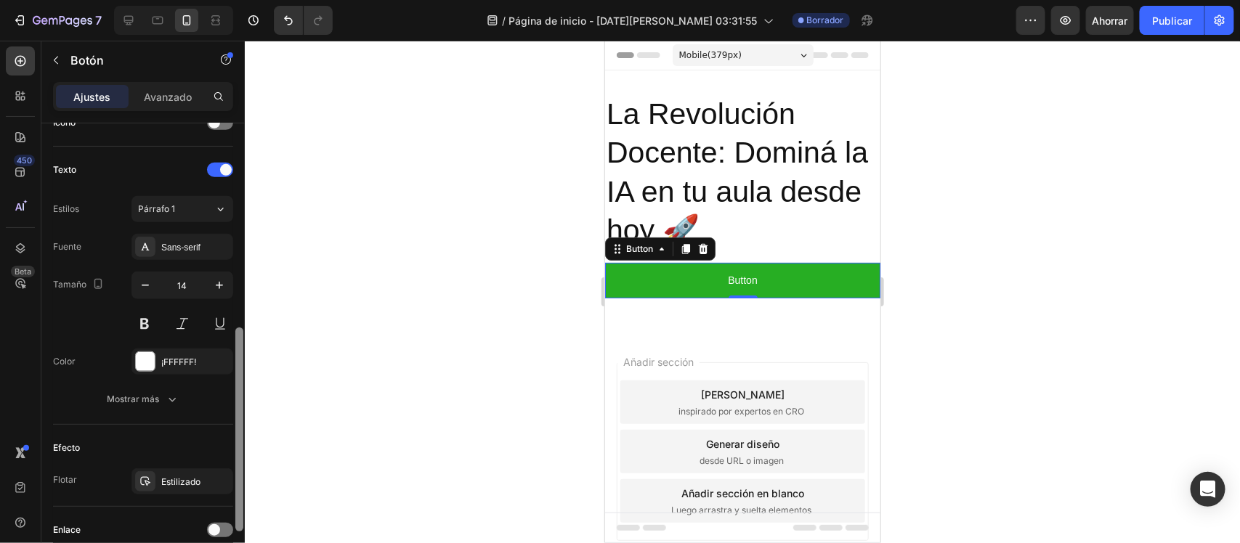
click at [234, 138] on div at bounding box center [239, 354] width 11 height 462
click at [238, 434] on div at bounding box center [239, 430] width 8 height 204
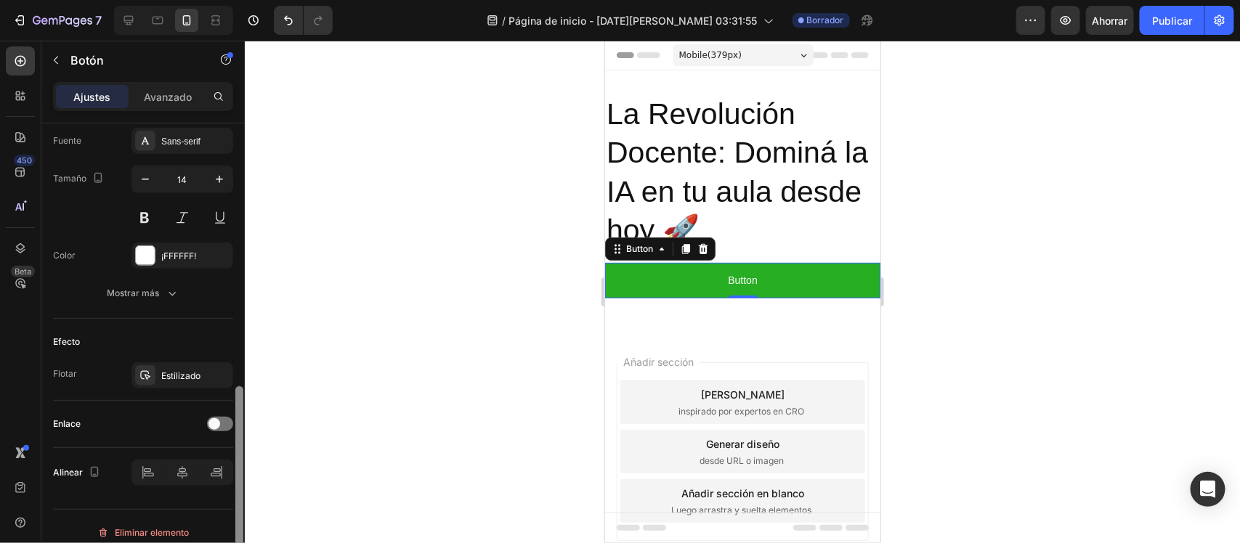
scroll to position [582, 0]
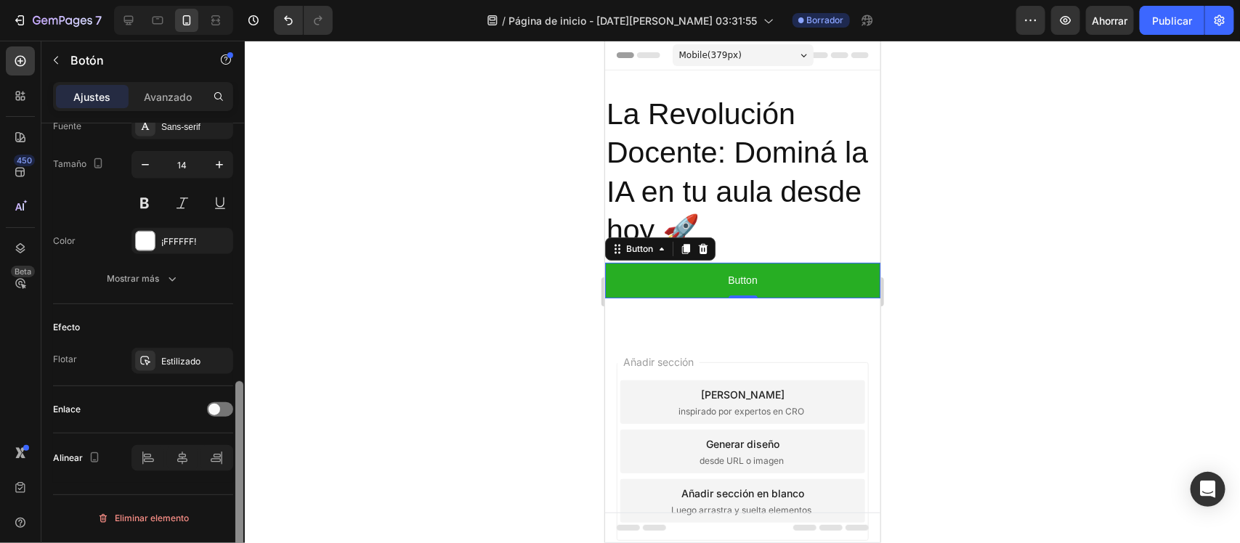
drag, startPoint x: 237, startPoint y: 455, endPoint x: 245, endPoint y: 547, distance: 91.8
click at [245, 0] on html "7 / Página de inicio - 28 de agosto, 03:31:55 Borrador Avance Ahorrar Publicar …" at bounding box center [620, 0] width 1240 height 0
click at [154, 280] on font "Mostrar más" at bounding box center [133, 278] width 52 height 11
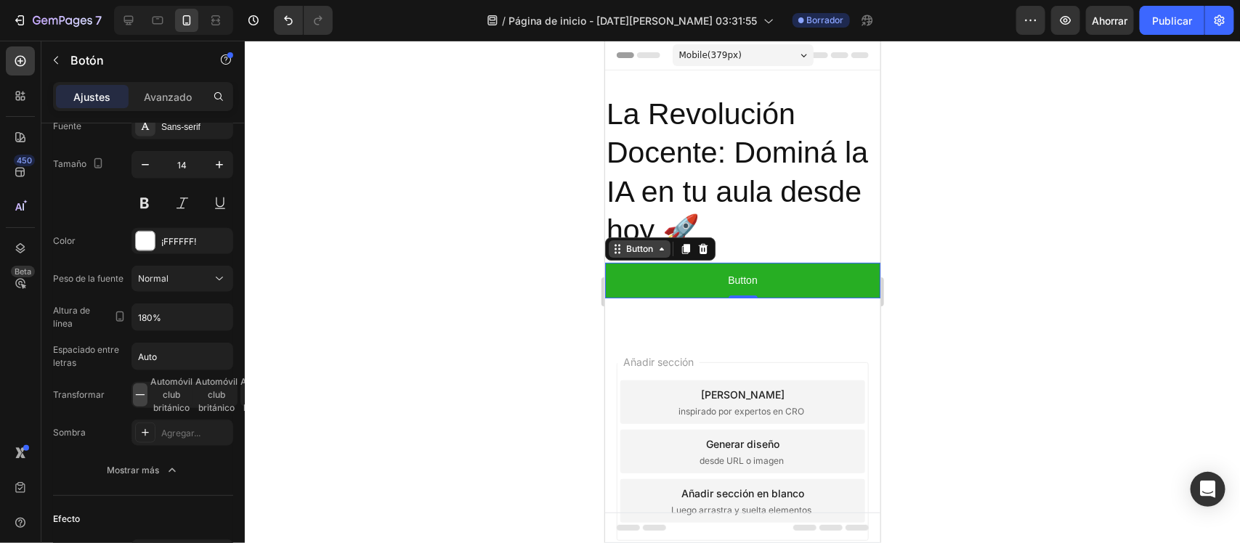
click at [667, 254] on div "Button" at bounding box center [639, 248] width 62 height 17
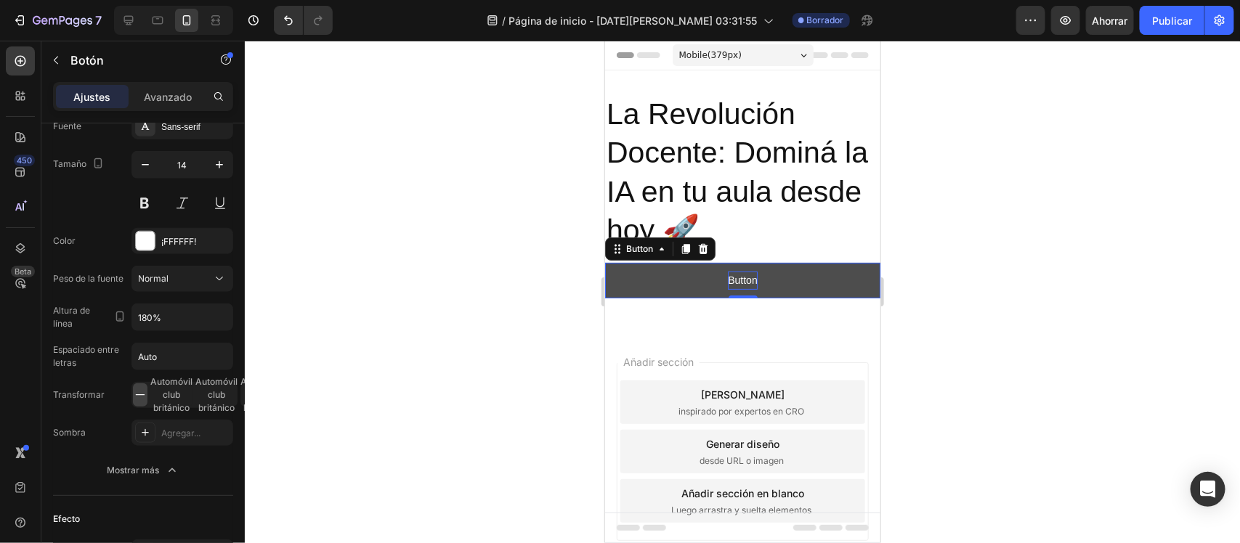
click at [727, 274] on p "Button" at bounding box center [741, 280] width 29 height 18
click at [604, 262] on button "¡DESCARGA" at bounding box center [741, 280] width 275 height 36
click at [604, 262] on button "¡DESCARGA AHORA" at bounding box center [741, 280] width 275 height 36
click at [495, 258] on div at bounding box center [742, 292] width 995 height 503
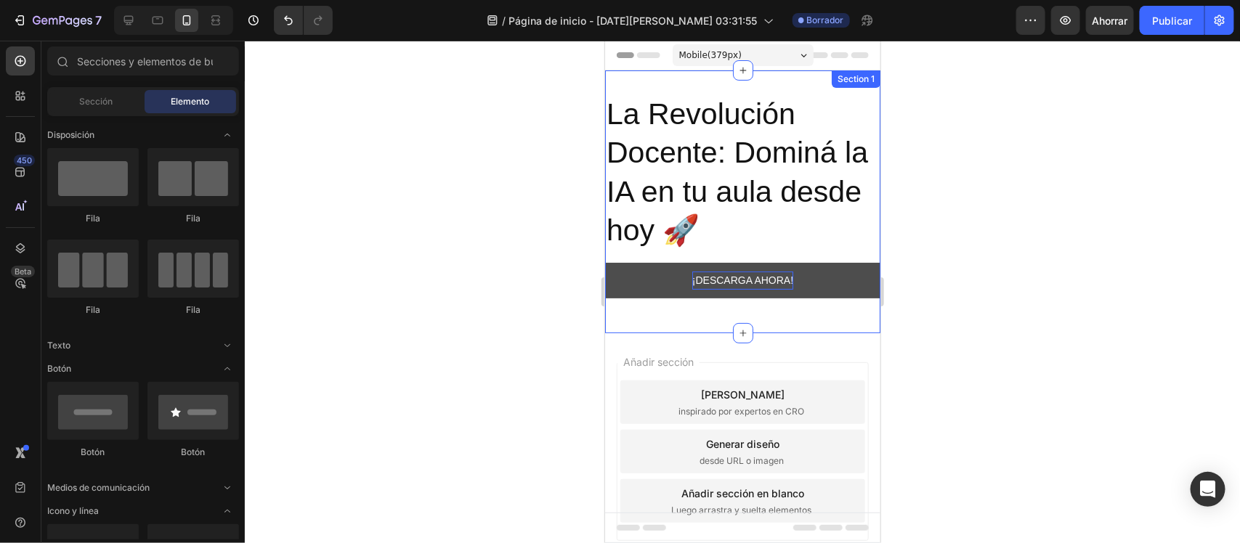
click at [610, 77] on div "La Revolución Docente: Dominá la IA en tu aula desde hoy 🚀 Heading ¡DESCARGA AH…" at bounding box center [741, 201] width 275 height 263
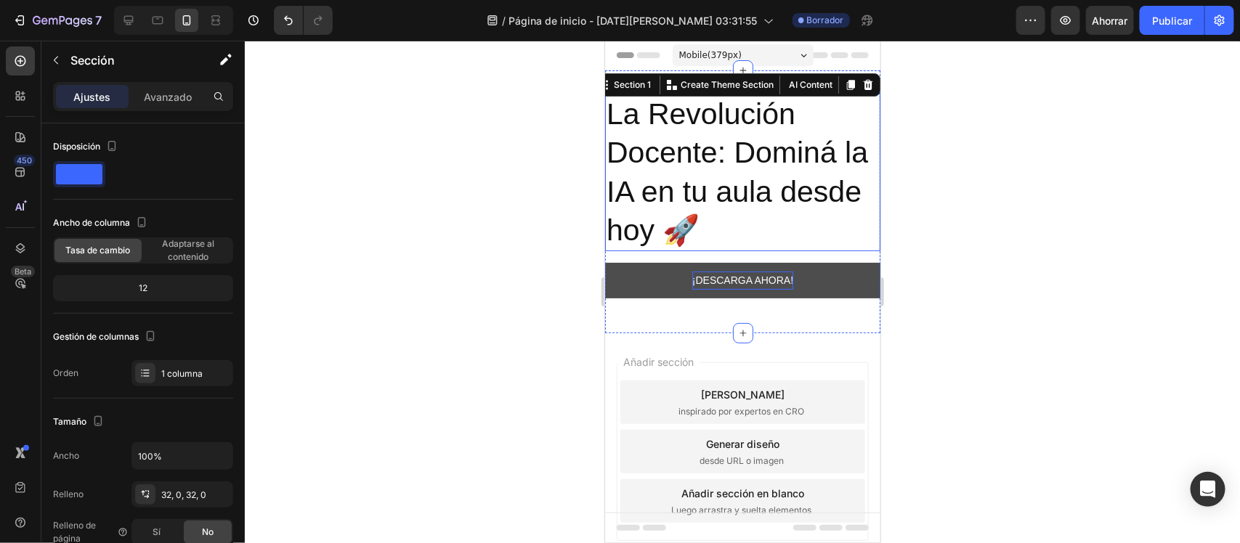
click at [802, 234] on p "La Revolución Docente: Dominá la IA en tu aula desde hoy 🚀" at bounding box center [742, 171] width 272 height 155
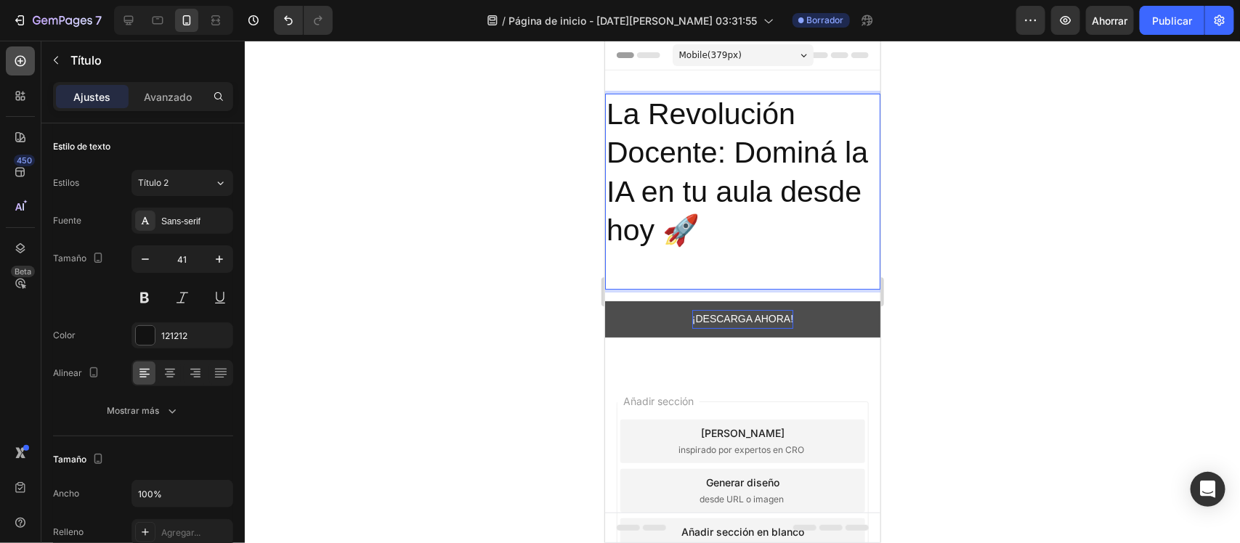
click at [22, 68] on icon at bounding box center [20, 61] width 15 height 15
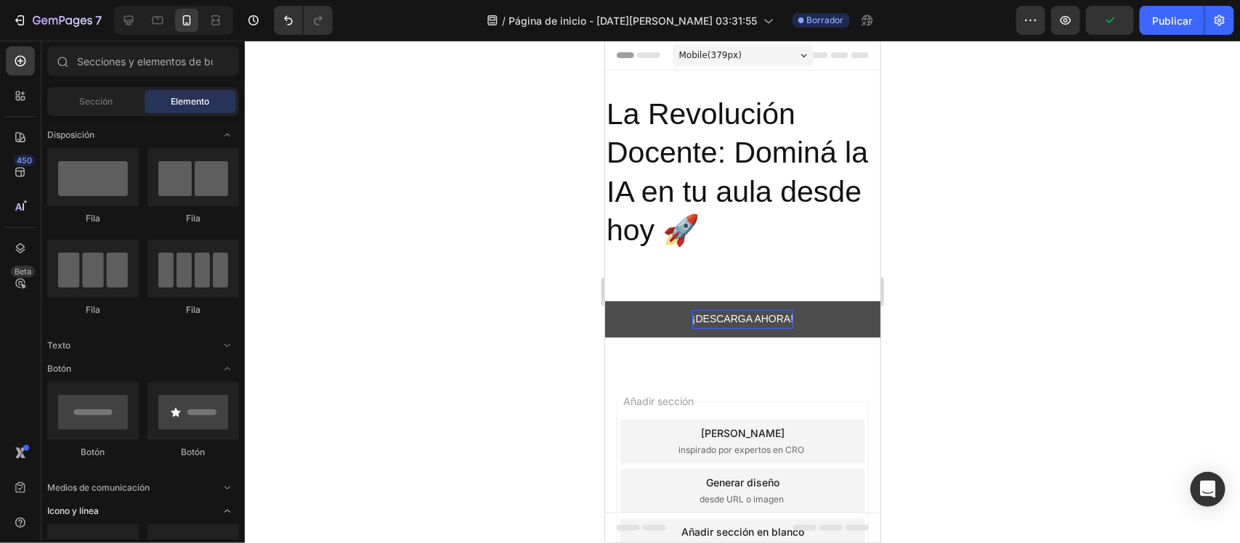
click at [226, 434] on icon "Abrir con palanca" at bounding box center [228, 511] width 12 height 12
click at [230, 129] on icon "Abrir con palanca" at bounding box center [228, 135] width 12 height 12
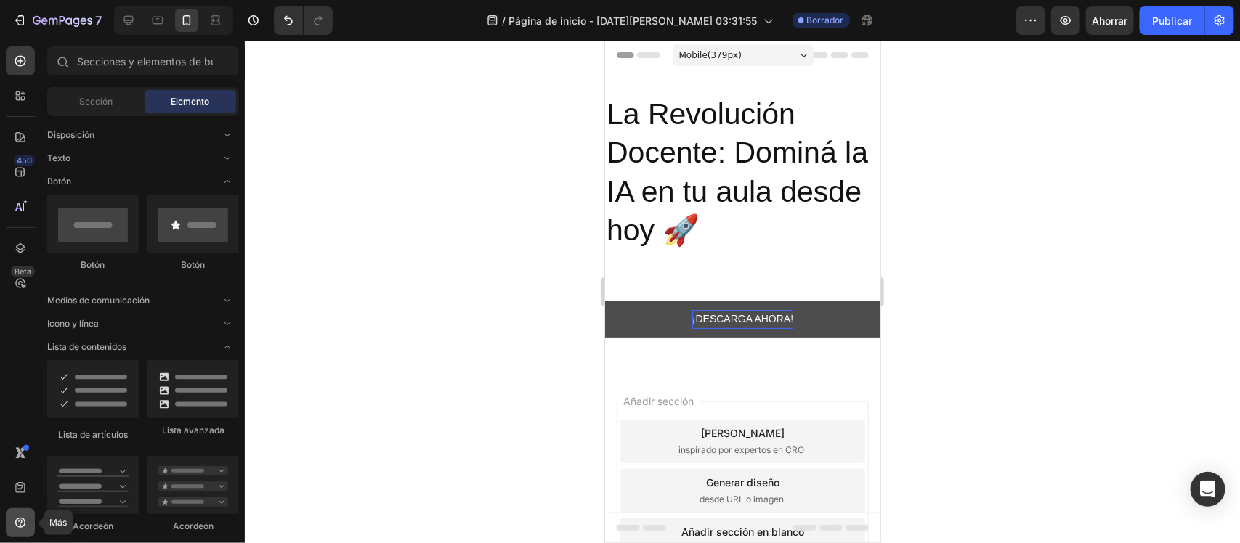
click at [16, 434] on div at bounding box center [20, 522] width 29 height 29
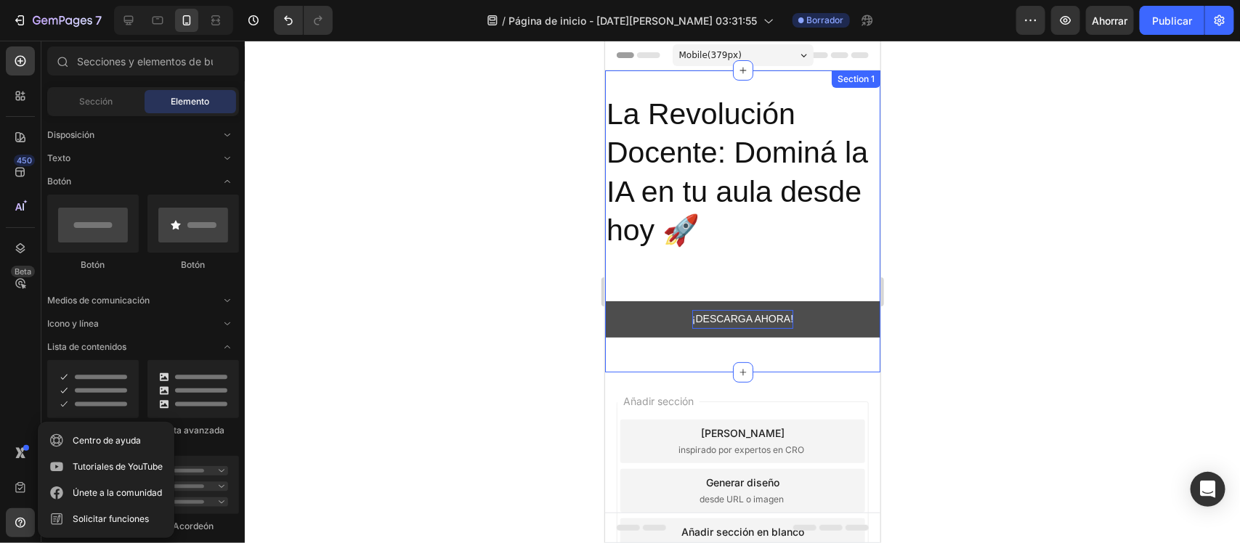
click at [726, 299] on div "La Revolución Docente: Dominá la IA en tu aula desde hoy 🚀 Heading ¡DESCARGA AH…" at bounding box center [741, 221] width 275 height 256
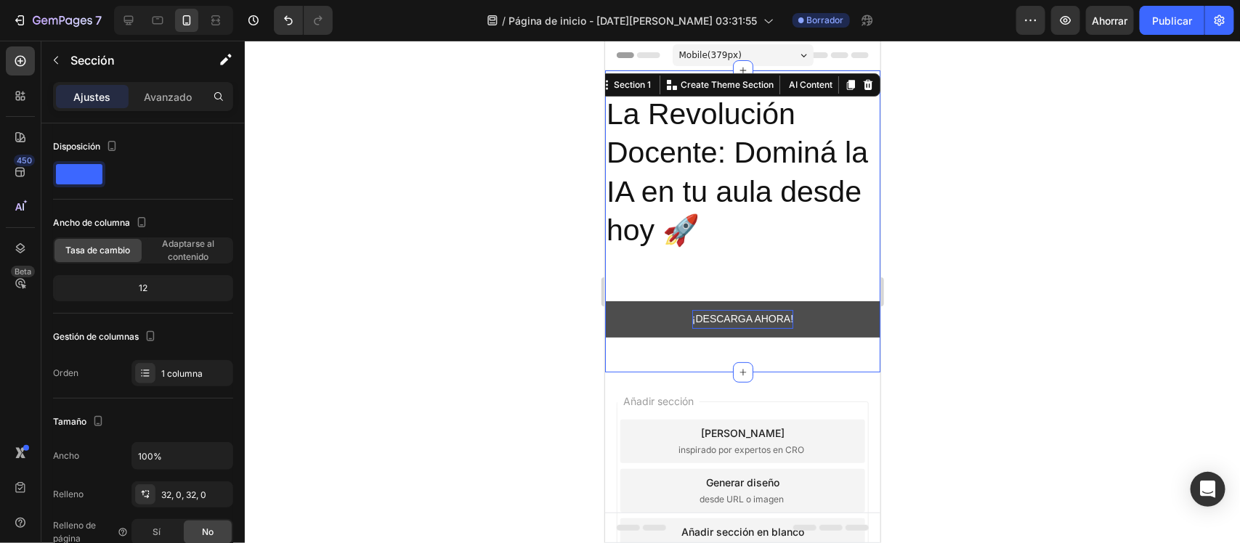
click at [553, 161] on div at bounding box center [742, 292] width 995 height 503
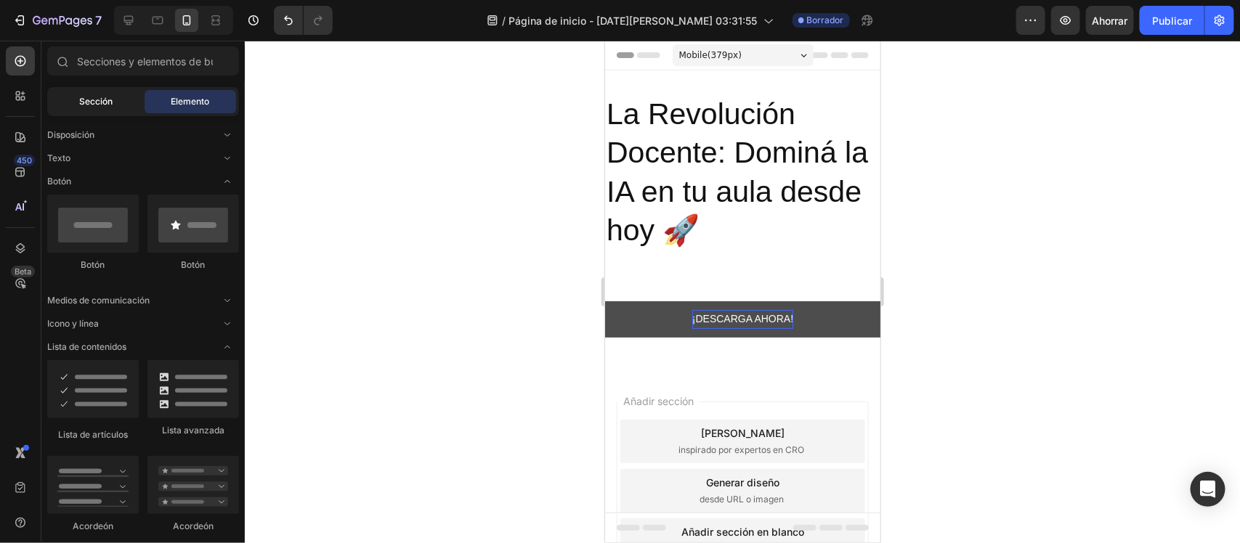
click at [106, 90] on div "Sección" at bounding box center [96, 101] width 92 height 23
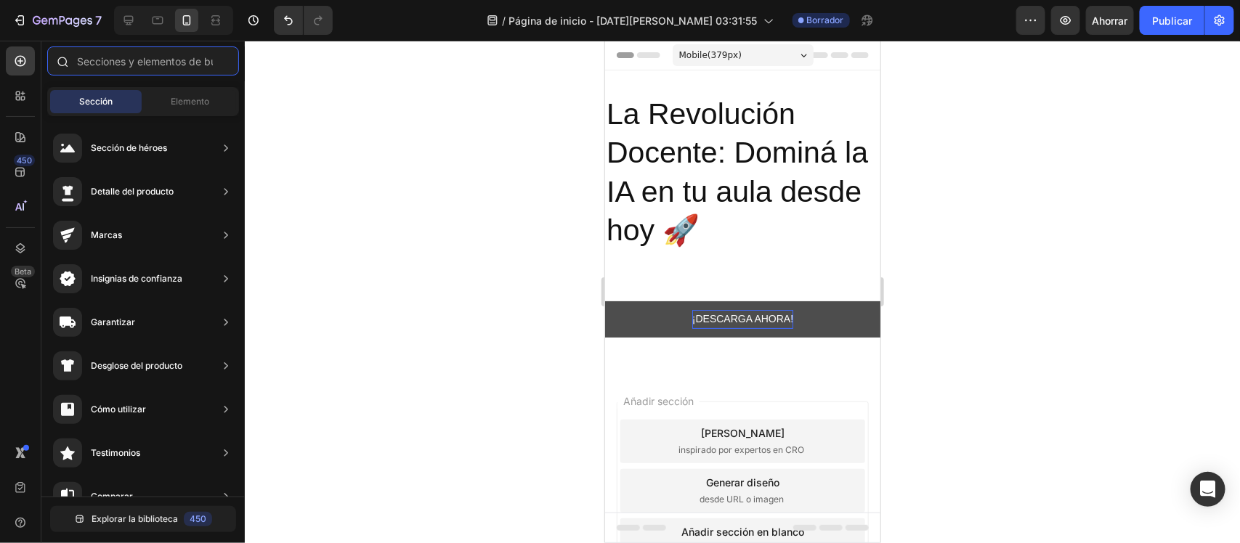
click at [118, 75] on input "text" at bounding box center [143, 60] width 192 height 29
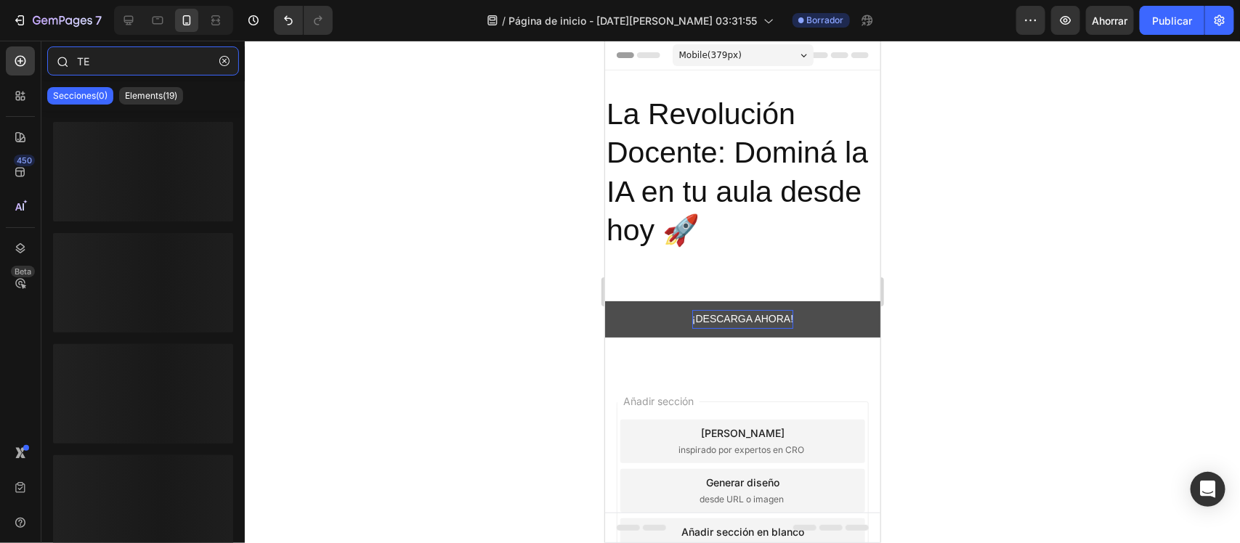
type input "T"
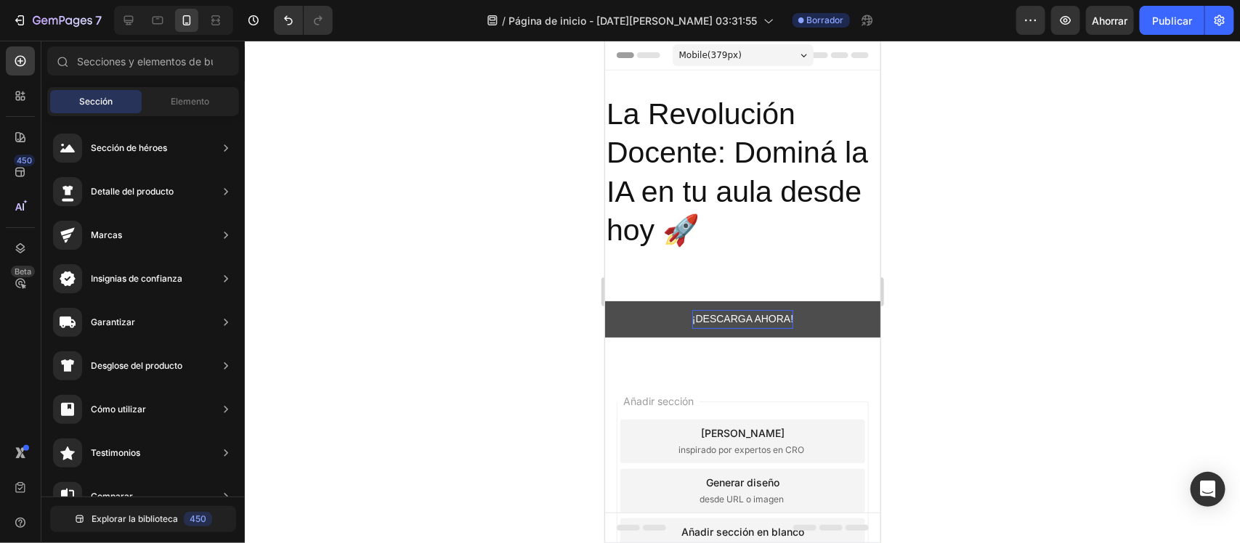
click at [470, 240] on div at bounding box center [742, 292] width 995 height 503
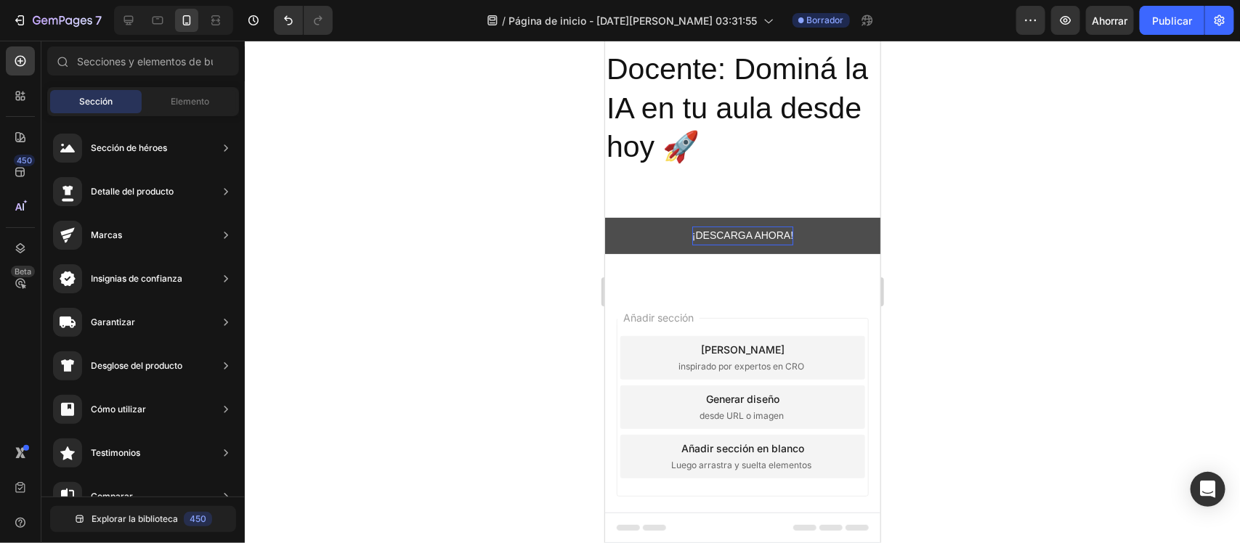
scroll to position [106, 0]
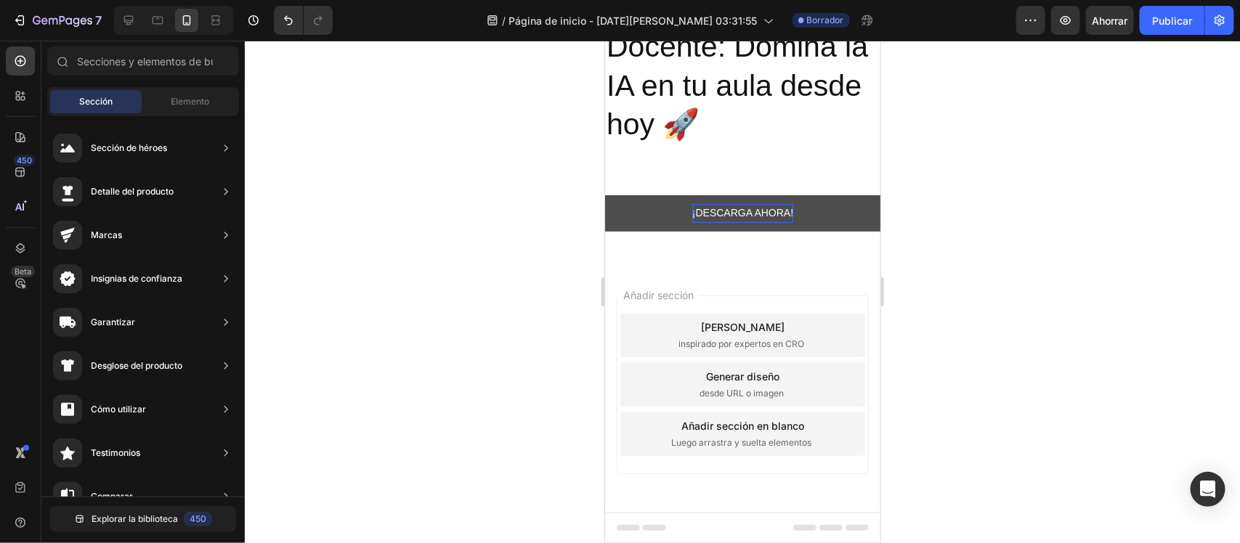
click at [754, 352] on div "Elija plantillas inspirado por expertos en CRO" at bounding box center [742, 335] width 245 height 44
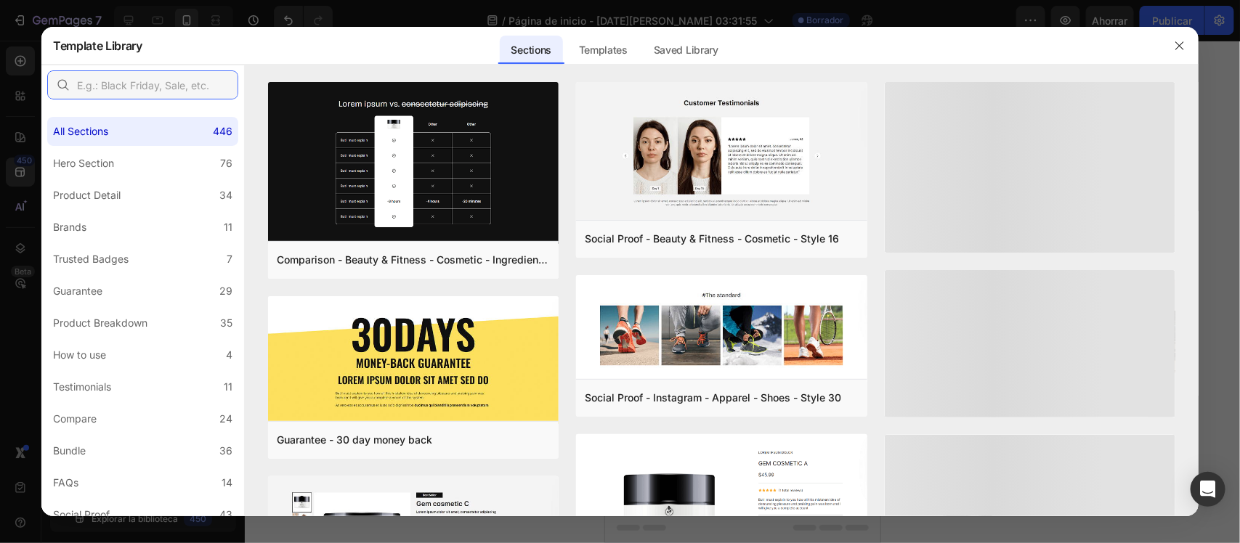
click at [149, 93] on input "text" at bounding box center [142, 84] width 191 height 29
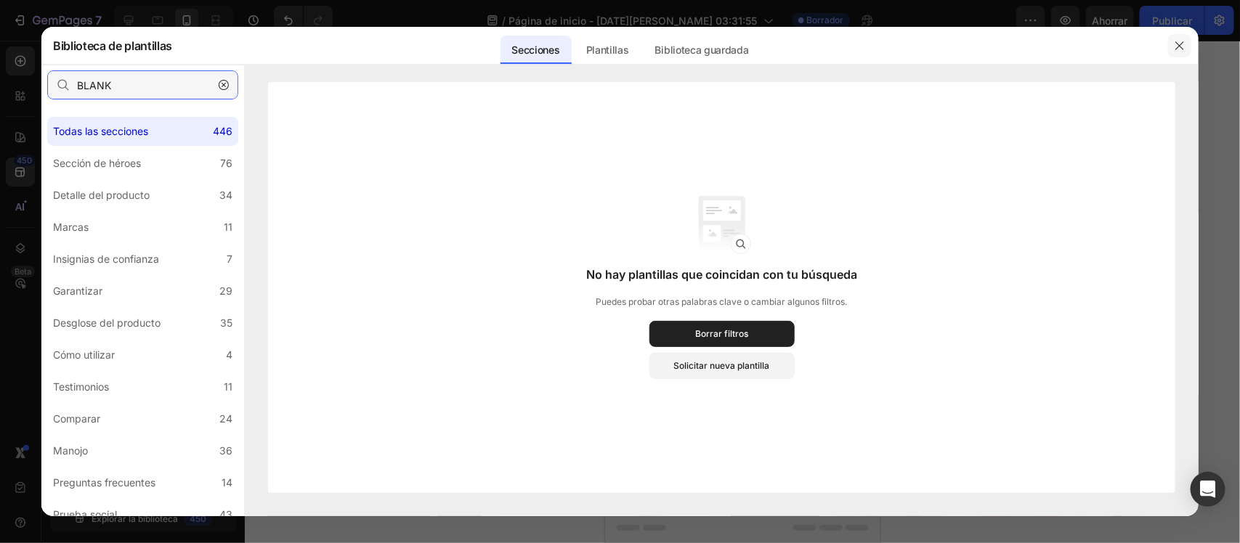
type input "BLANK"
click at [991, 38] on button "button" at bounding box center [1179, 45] width 23 height 23
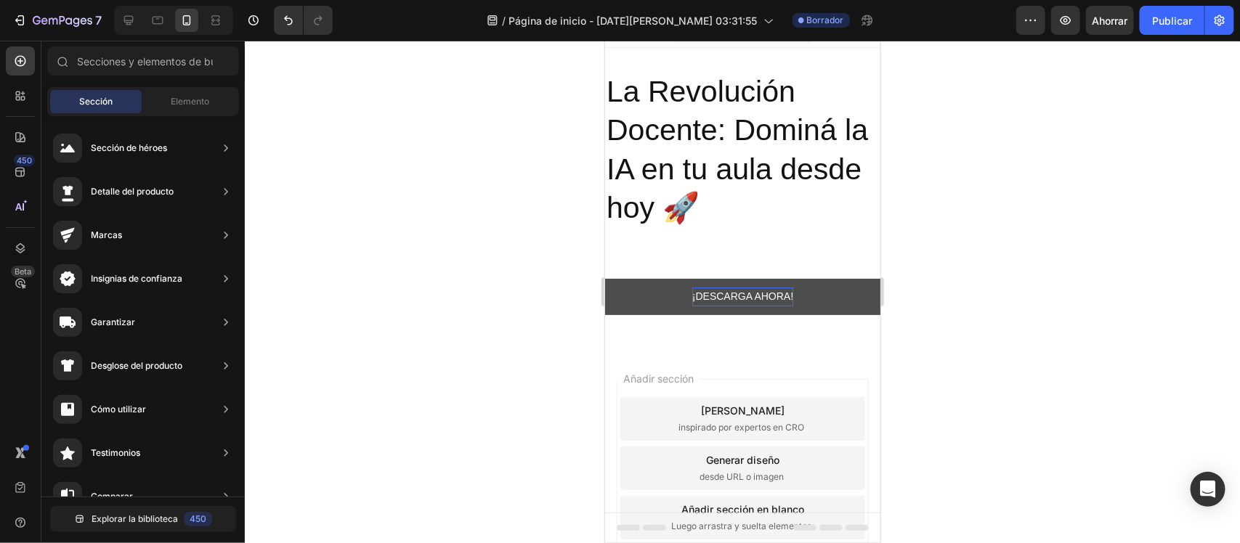
scroll to position [0, 0]
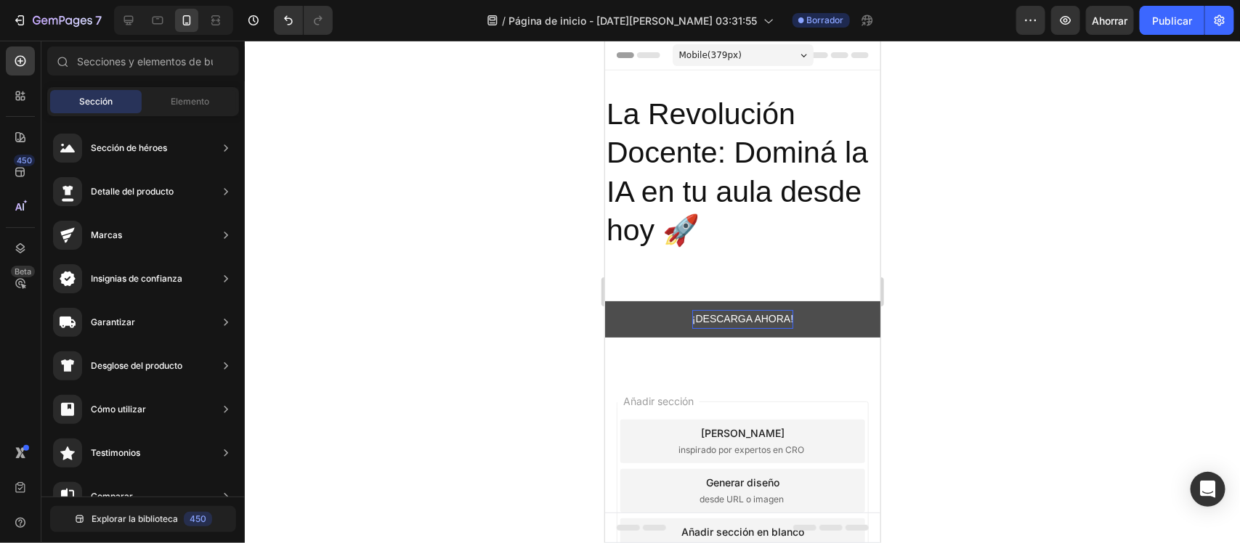
drag, startPoint x: 868, startPoint y: 245, endPoint x: 1514, endPoint y: 150, distance: 653.4
click at [789, 55] on div "Mobile ( 379 px)" at bounding box center [742, 55] width 141 height 22
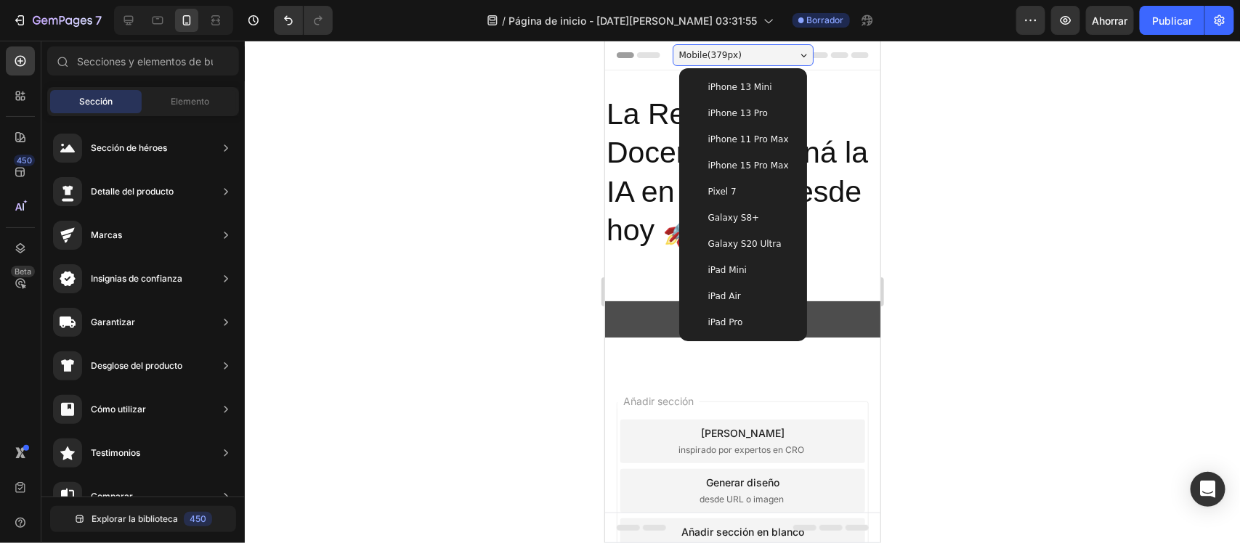
click at [402, 187] on div at bounding box center [742, 292] width 995 height 503
click at [792, 51] on div "Mobile ( 379 px)" at bounding box center [742, 55] width 141 height 22
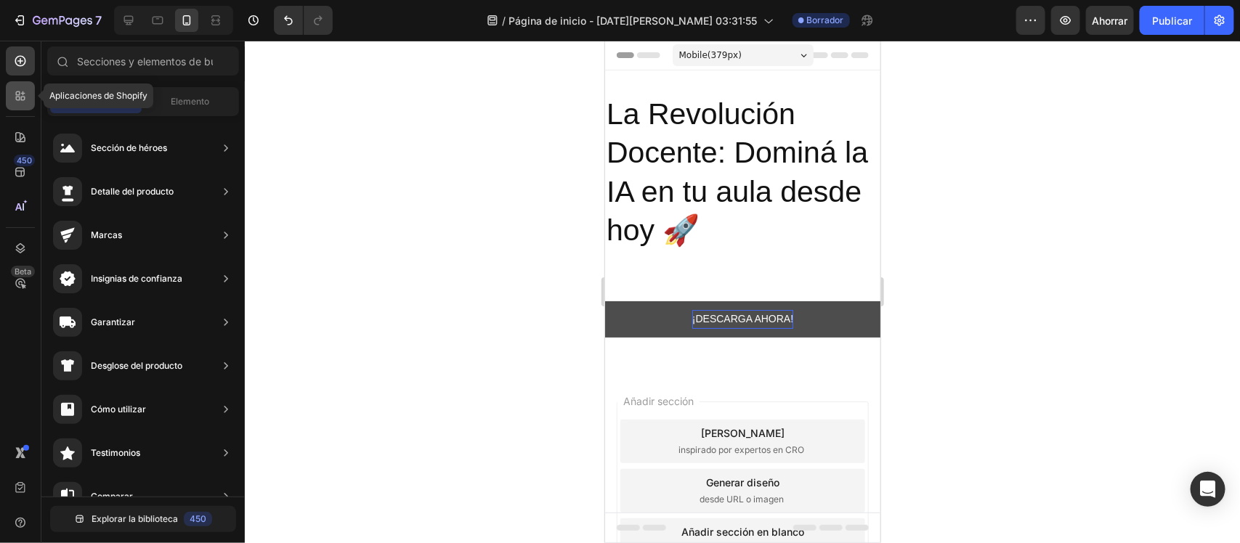
click at [23, 89] on icon at bounding box center [20, 96] width 15 height 15
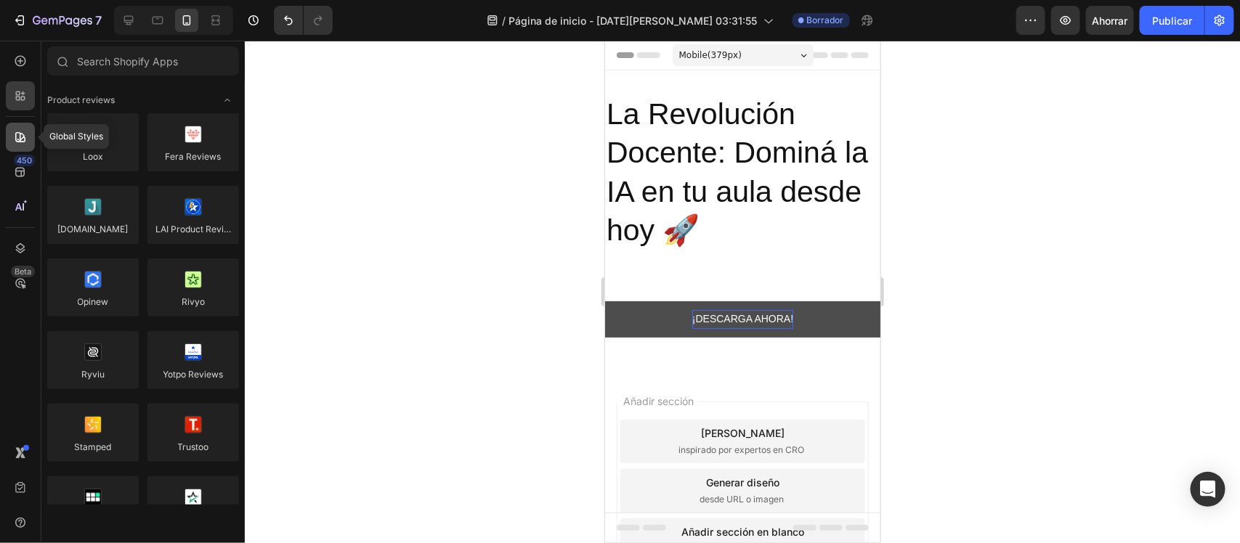
click at [23, 140] on icon at bounding box center [20, 137] width 10 height 10
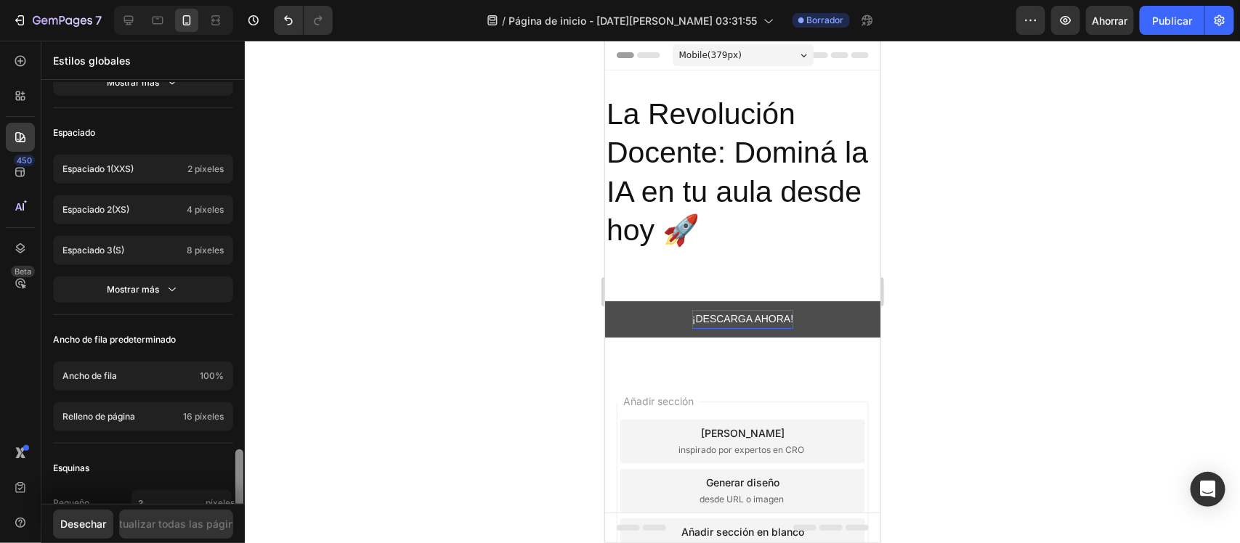
scroll to position [643, 0]
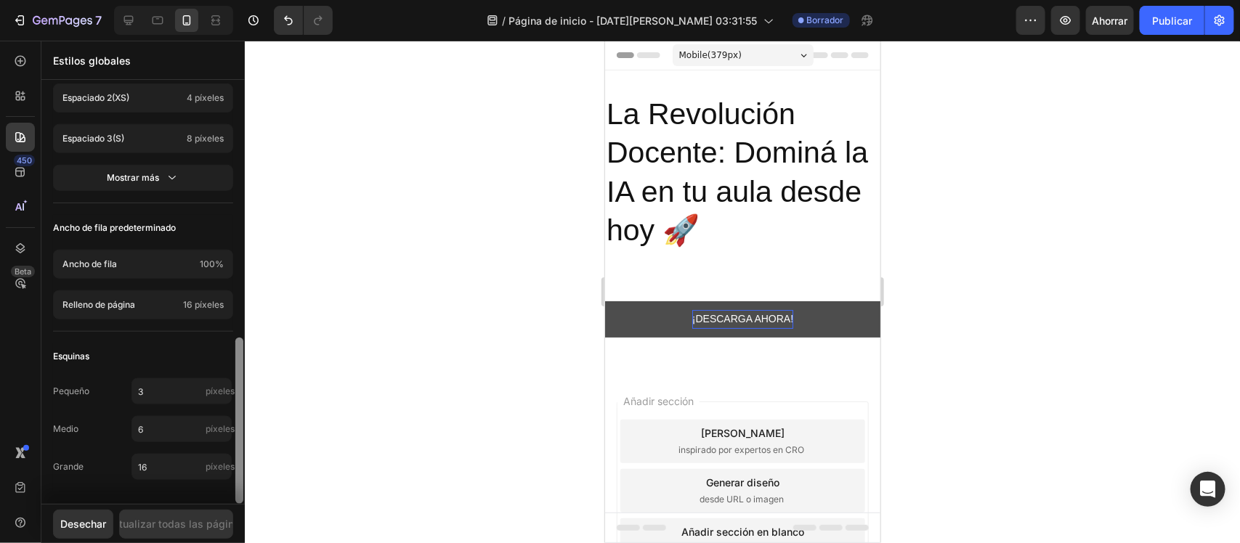
drag, startPoint x: 238, startPoint y: 176, endPoint x: 235, endPoint y: 470, distance: 293.4
click at [235, 434] on div at bounding box center [239, 421] width 8 height 166
click at [26, 164] on font "450" at bounding box center [24, 161] width 15 height 12
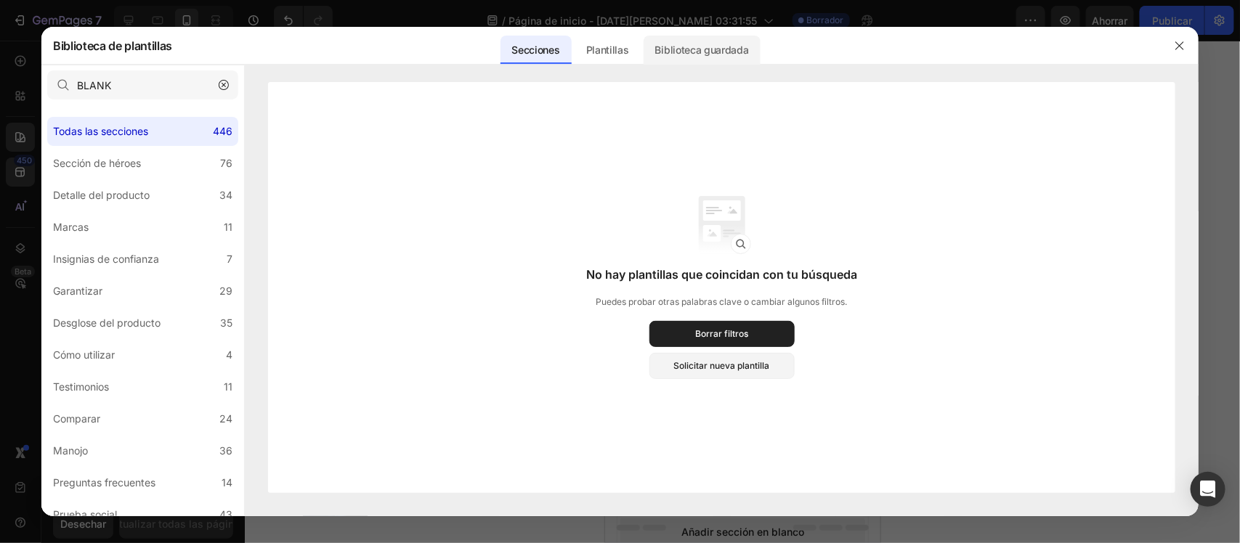
click at [694, 37] on div "Biblioteca guardada" at bounding box center [701, 50] width 117 height 29
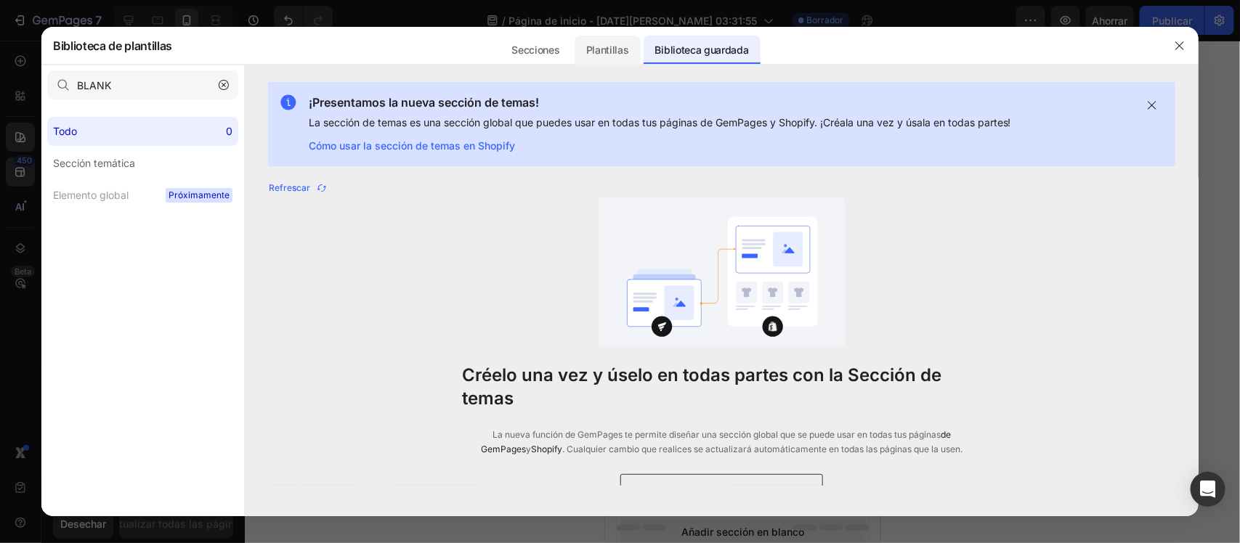
click at [609, 44] on font "Plantillas" at bounding box center [607, 50] width 43 height 12
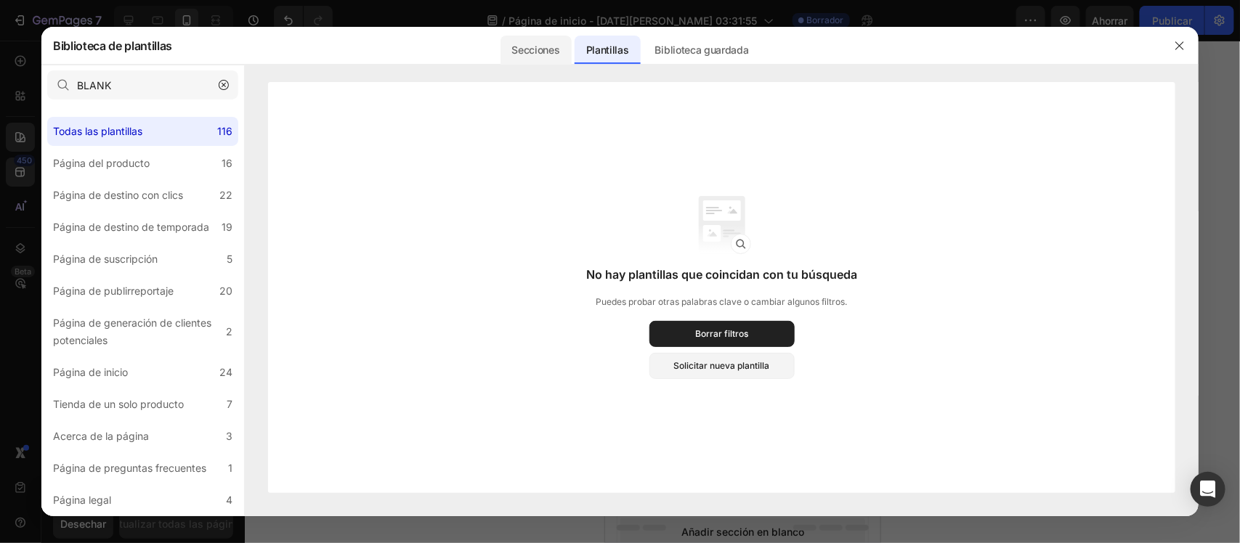
click at [561, 38] on div "Secciones" at bounding box center [535, 50] width 71 height 29
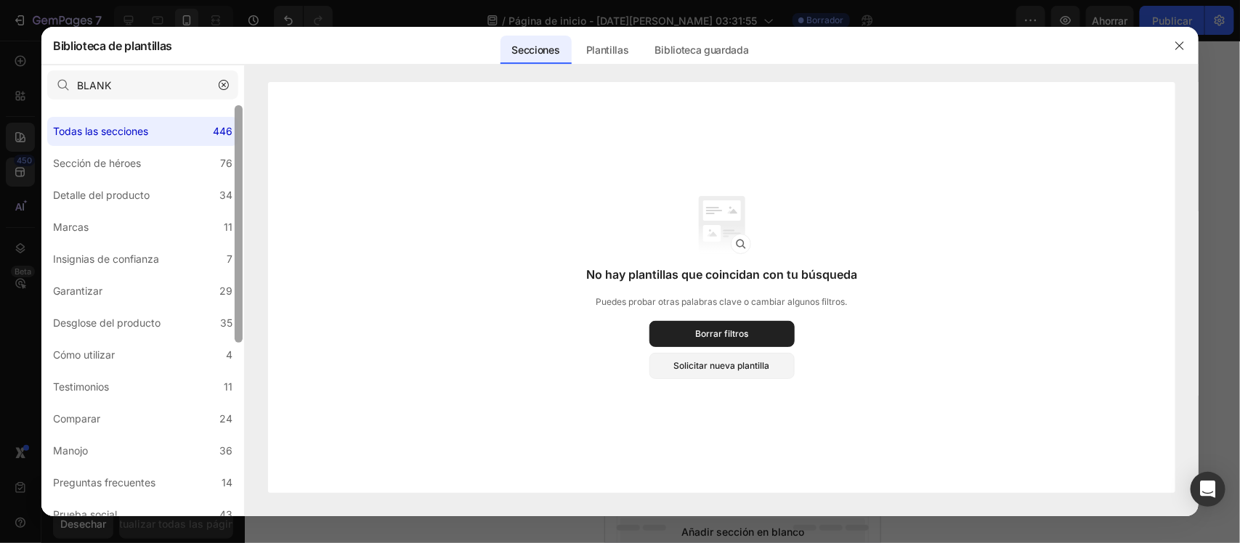
scroll to position [317, 0]
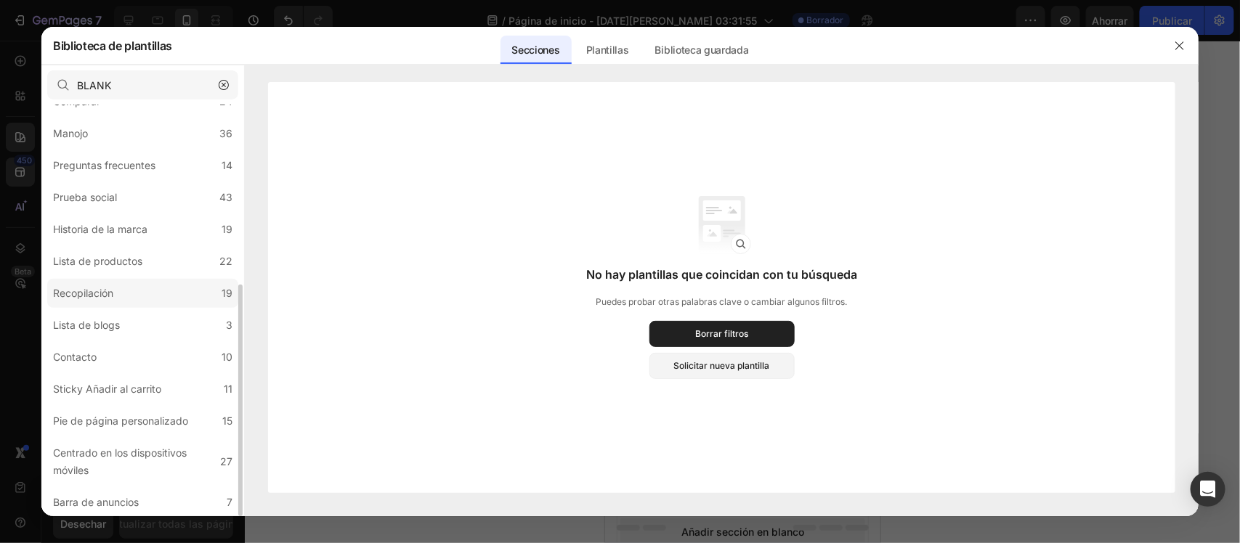
drag, startPoint x: 233, startPoint y: 229, endPoint x: 231, endPoint y: 288, distance: 59.6
click at [231, 288] on div "Todas las secciones 446 Sección de héroes 76 Detalle del producto 34 Marcas 11 …" at bounding box center [142, 310] width 203 height 410
click at [991, 42] on button "button" at bounding box center [1179, 45] width 23 height 23
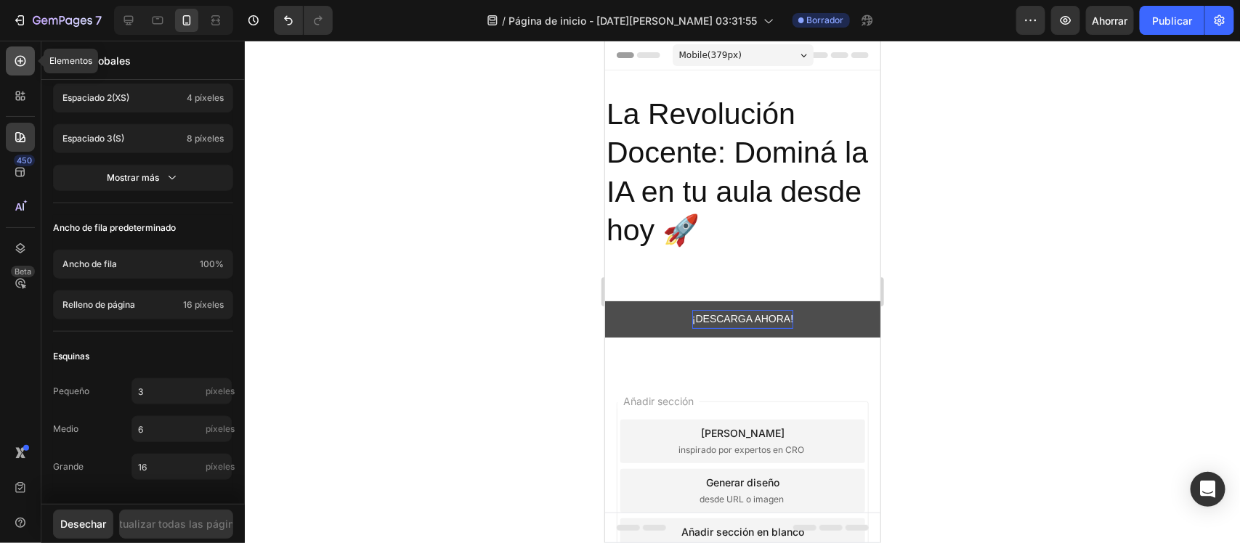
click at [22, 73] on div at bounding box center [20, 60] width 29 height 29
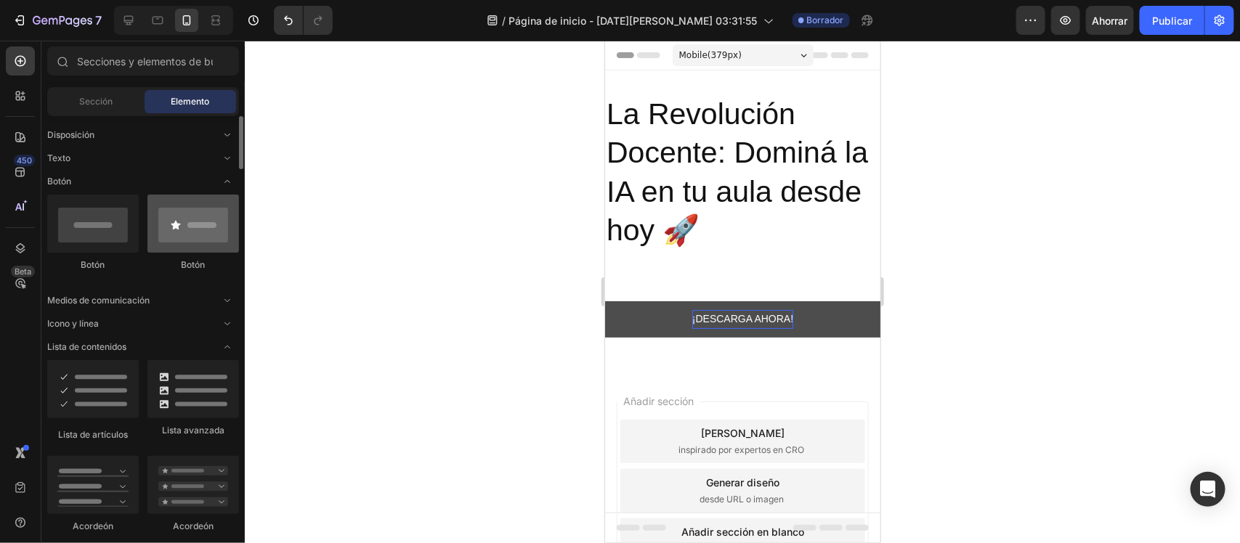
click at [225, 195] on div at bounding box center [193, 224] width 92 height 58
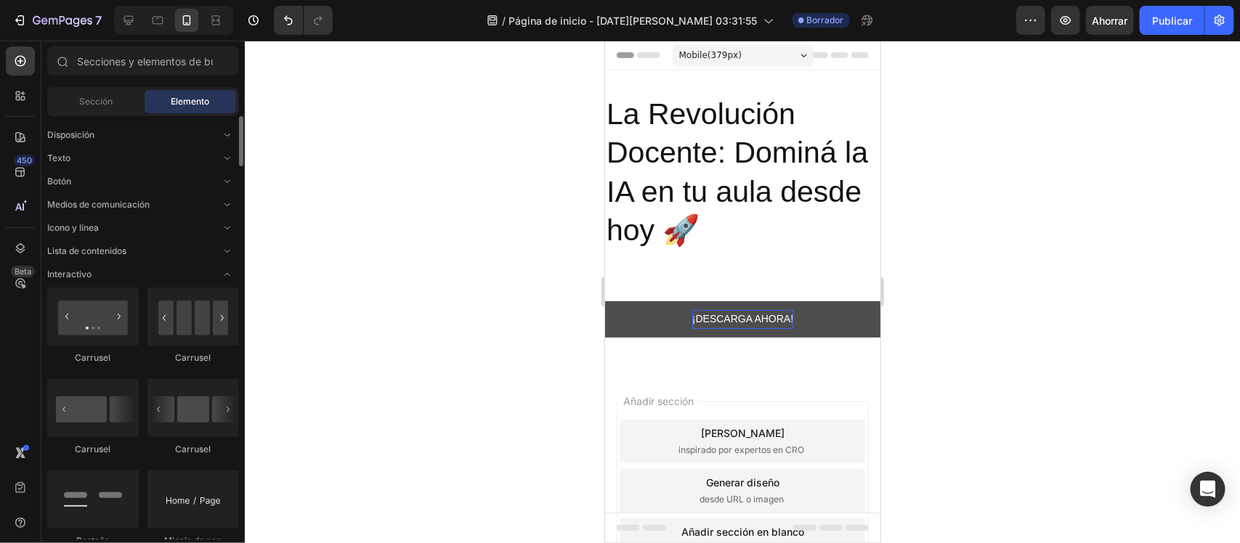
click at [224, 270] on icon "Abrir con palanca" at bounding box center [228, 275] width 12 height 12
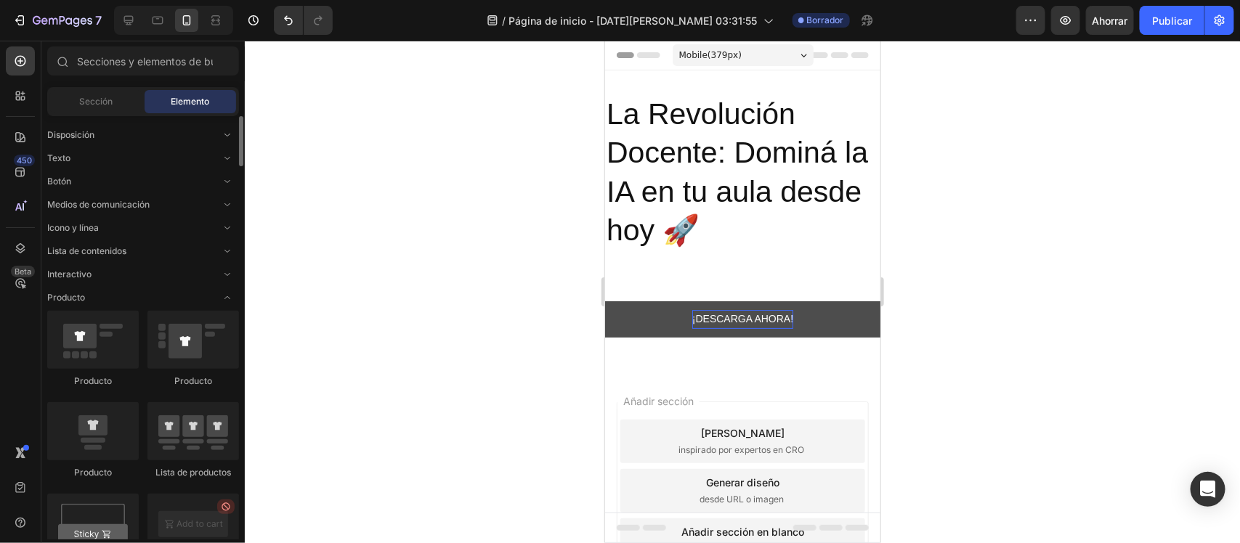
click at [230, 301] on icon "Abrir con palanca" at bounding box center [228, 298] width 12 height 12
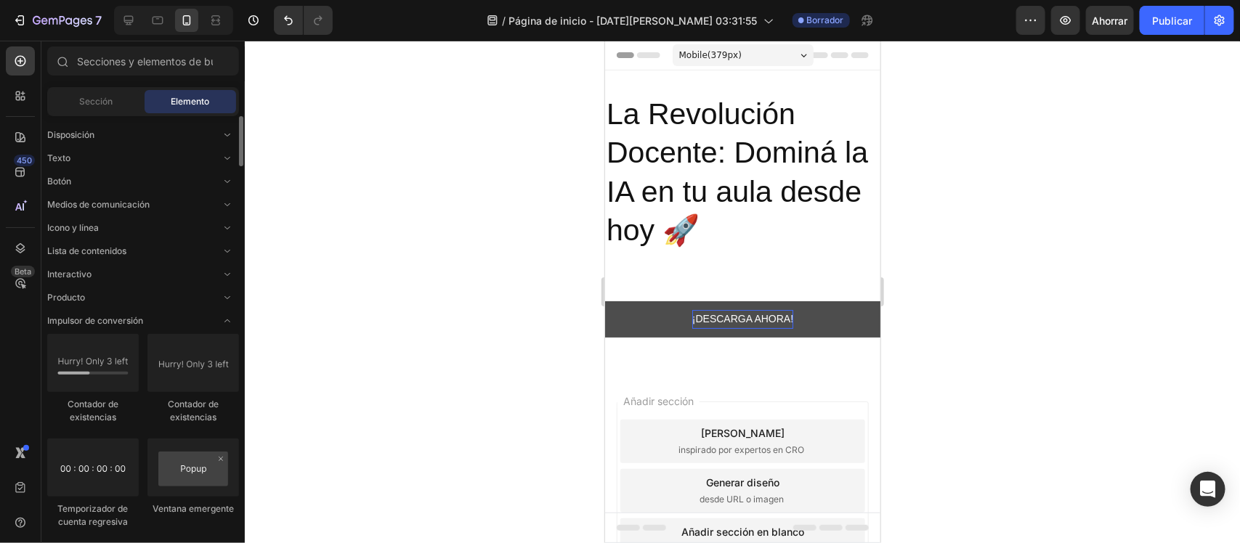
click at [230, 316] on icon "Abrir con palanca" at bounding box center [228, 321] width 12 height 12
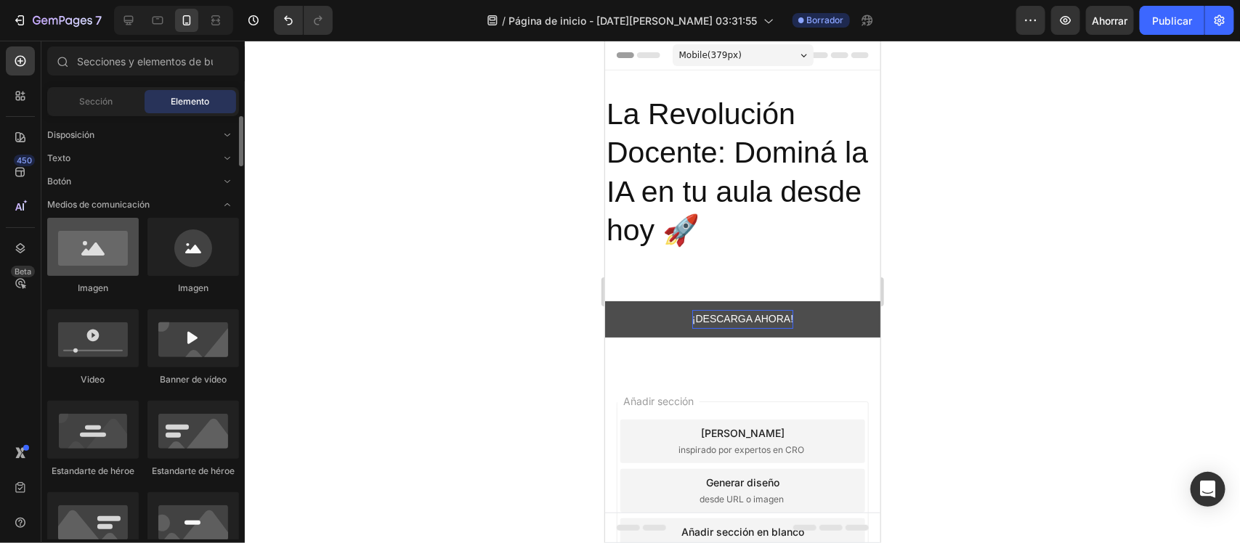
click at [123, 249] on div at bounding box center [93, 247] width 92 height 58
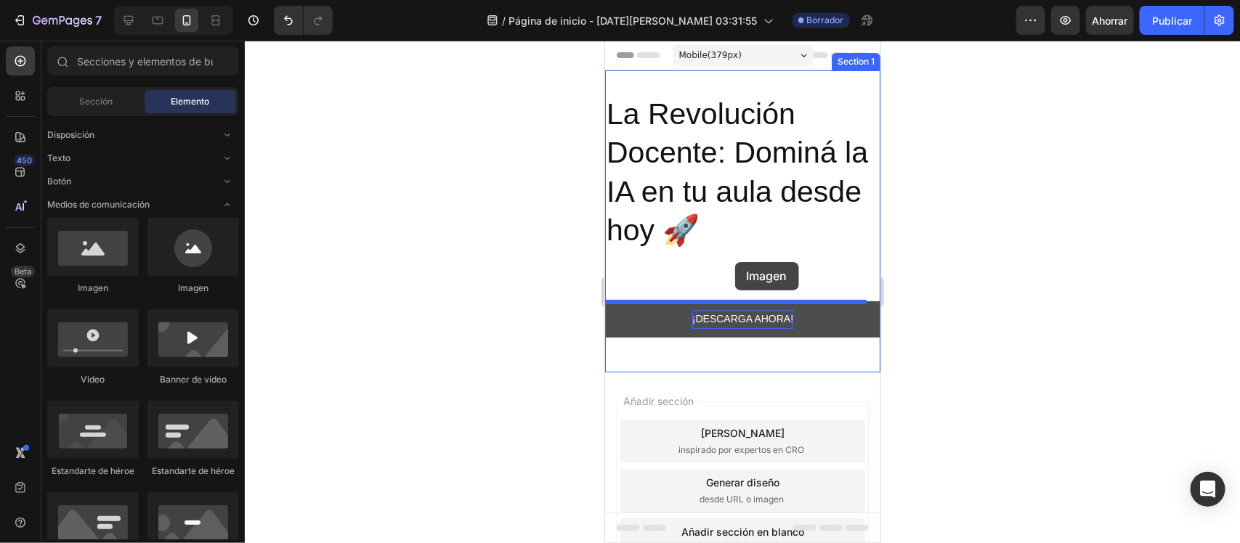
drag, startPoint x: 728, startPoint y: 289, endPoint x: 734, endPoint y: 261, distance: 28.4
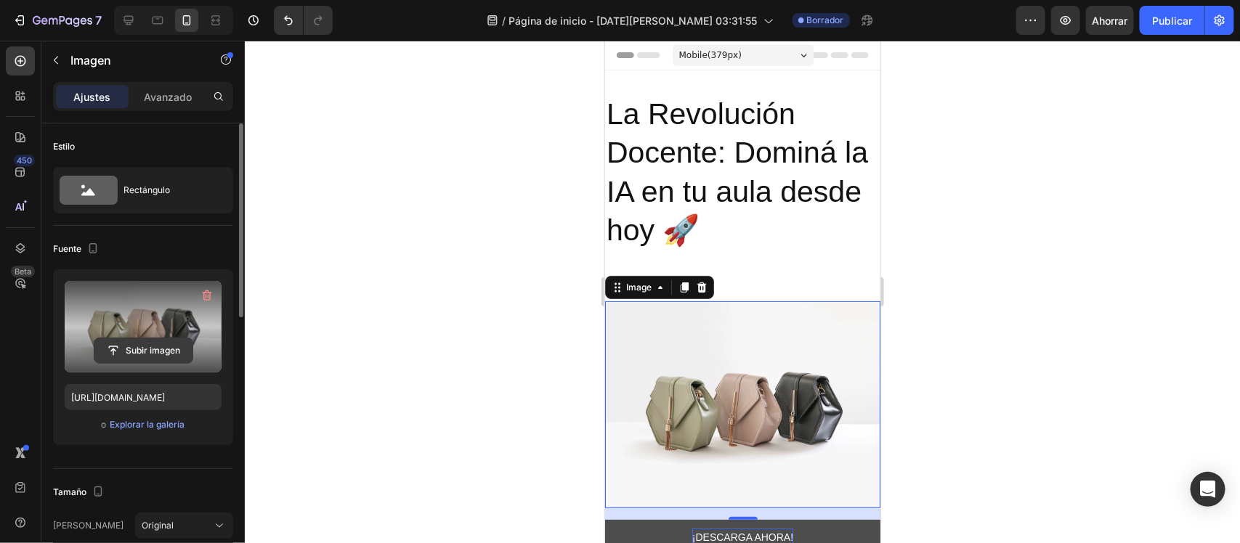
click at [135, 350] on input "file" at bounding box center [143, 350] width 98 height 25
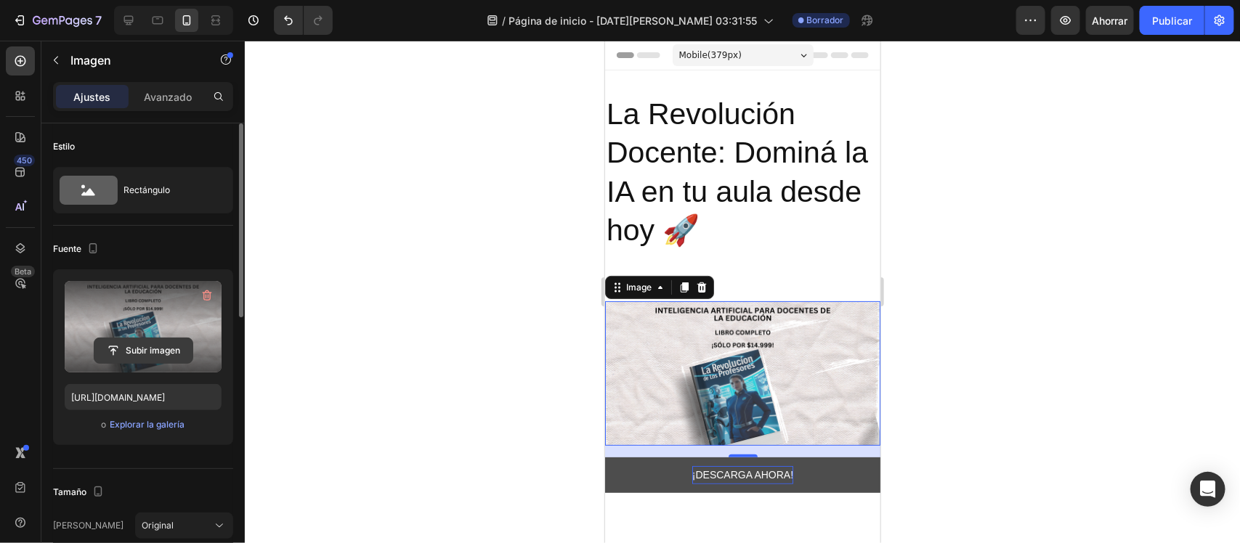
click at [160, 358] on input "file" at bounding box center [143, 350] width 98 height 25
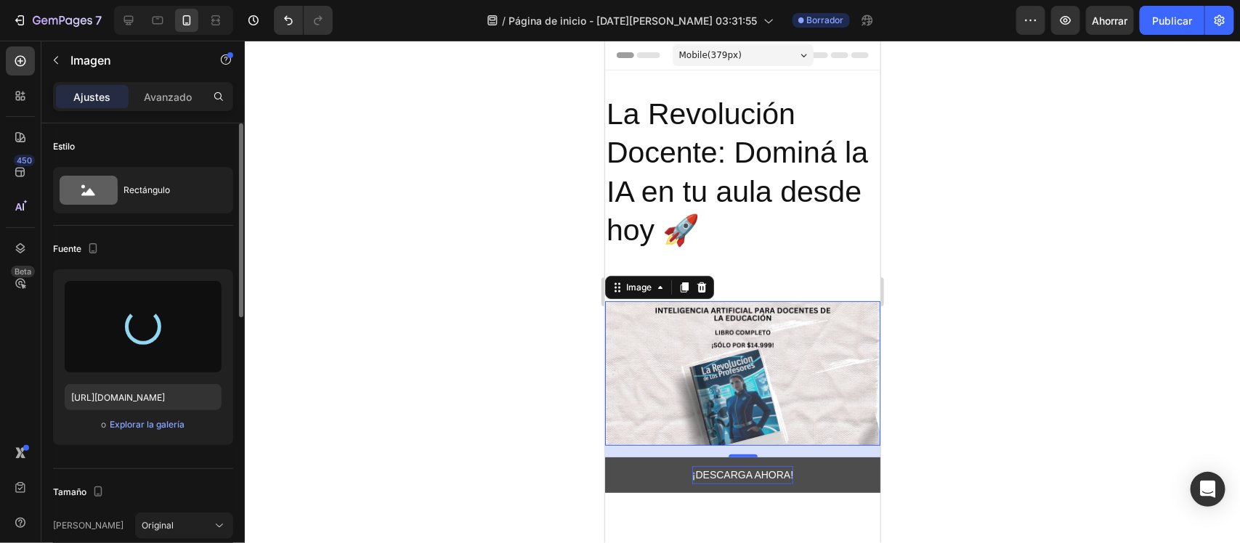
type input "https://cdn.shopify.com/s/files/1/0698/2123/5354/files/gempages_581889143785652…"
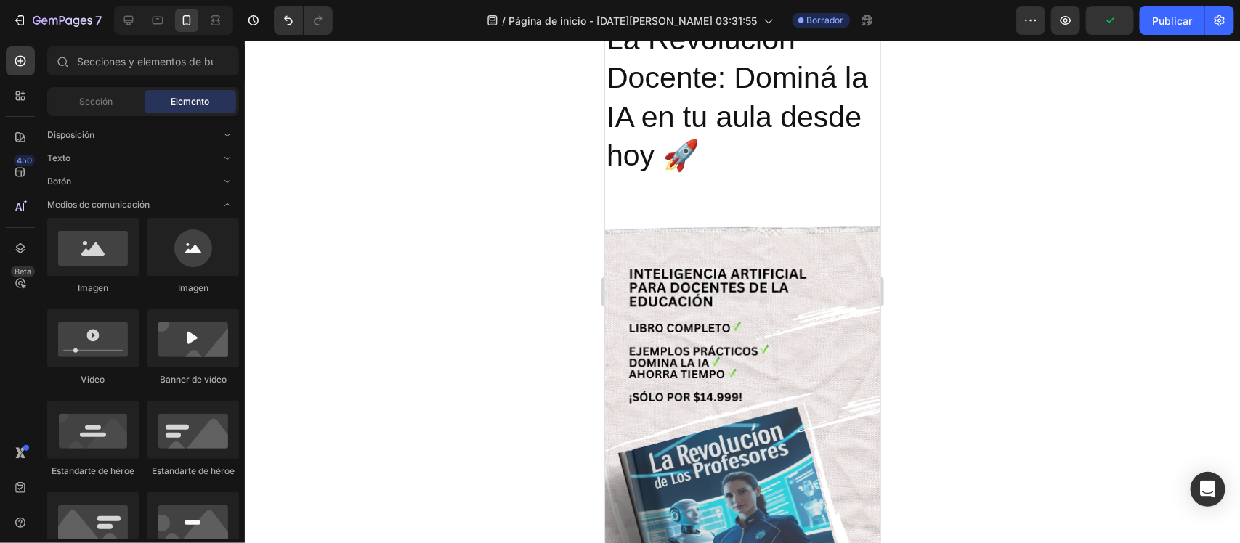
scroll to position [73, 0]
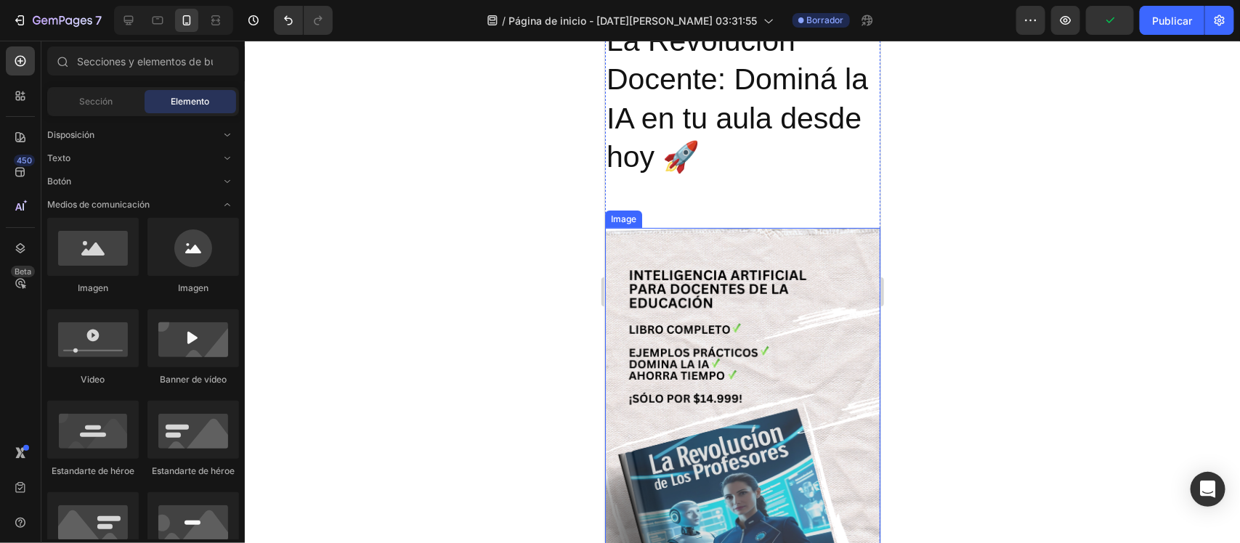
click at [820, 234] on img at bounding box center [741, 472] width 275 height 490
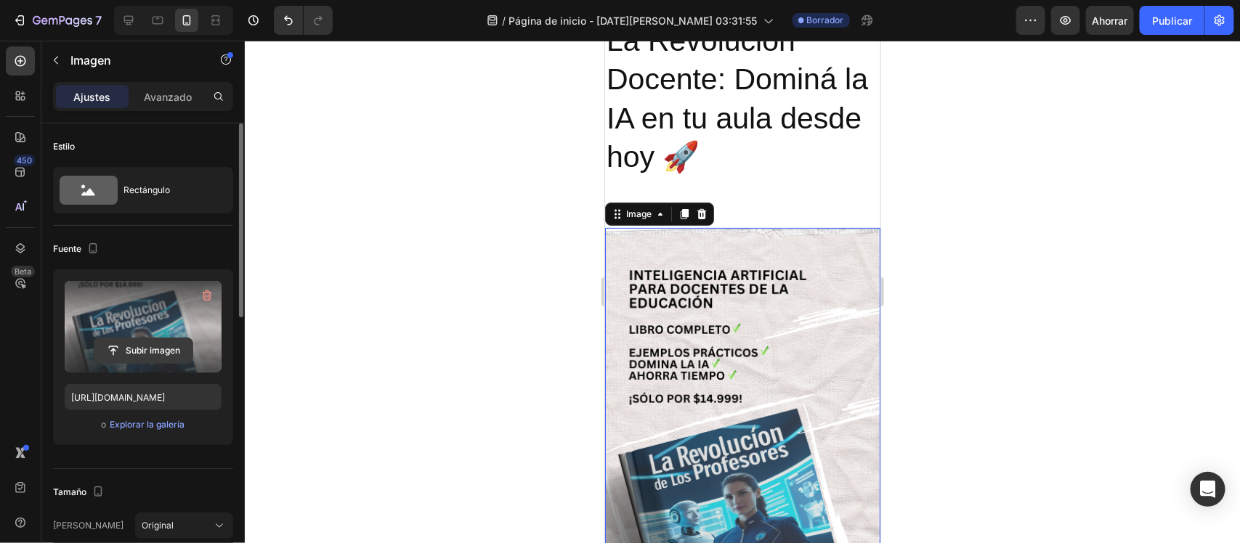
click at [180, 357] on input "file" at bounding box center [143, 350] width 98 height 25
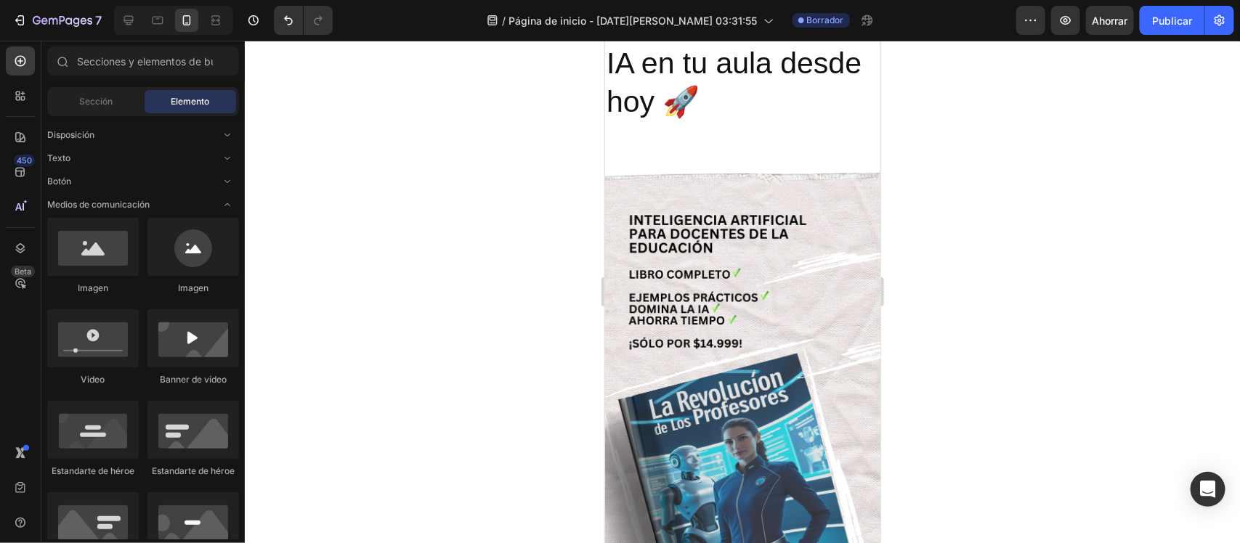
scroll to position [86, 0]
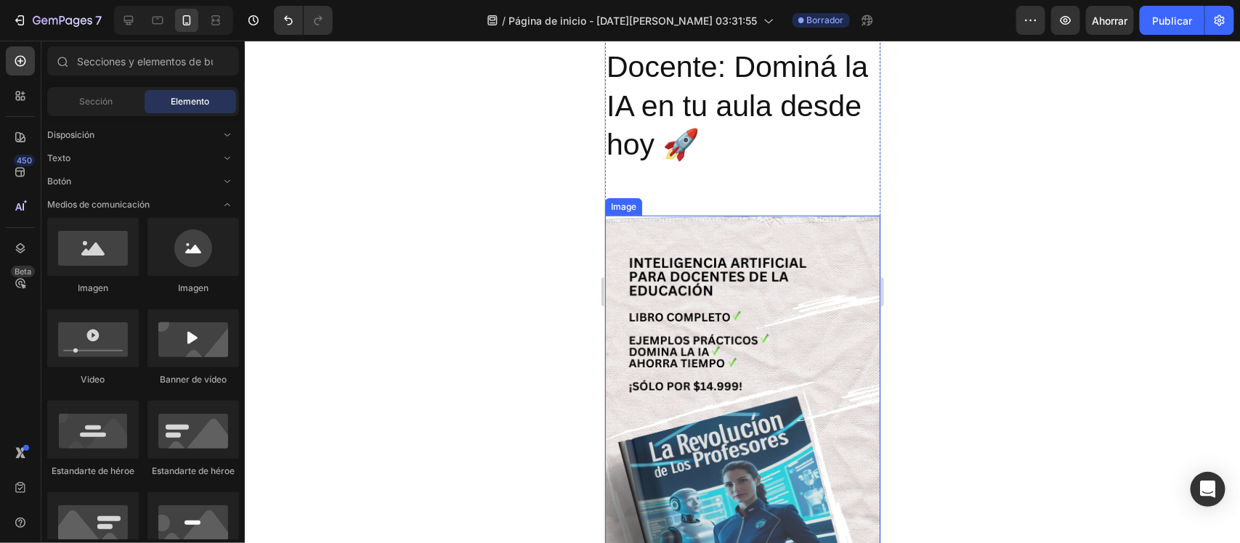
click at [772, 244] on img at bounding box center [741, 460] width 275 height 490
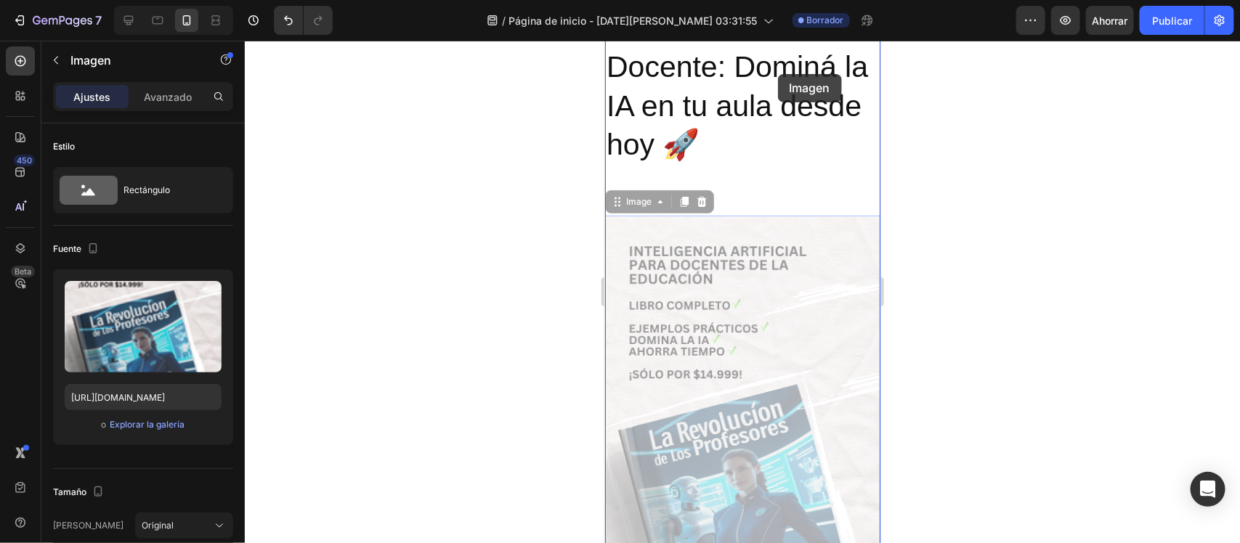
drag, startPoint x: 772, startPoint y: 244, endPoint x: 777, endPoint y: 73, distance: 170.8
click at [777, 73] on div "Mobile ( 379 px) iPhone 13 Mini iPhone 13 Pro iPhone 11 Pro Max iPhone 15 Pro M…" at bounding box center [741, 512] width 275 height 1116
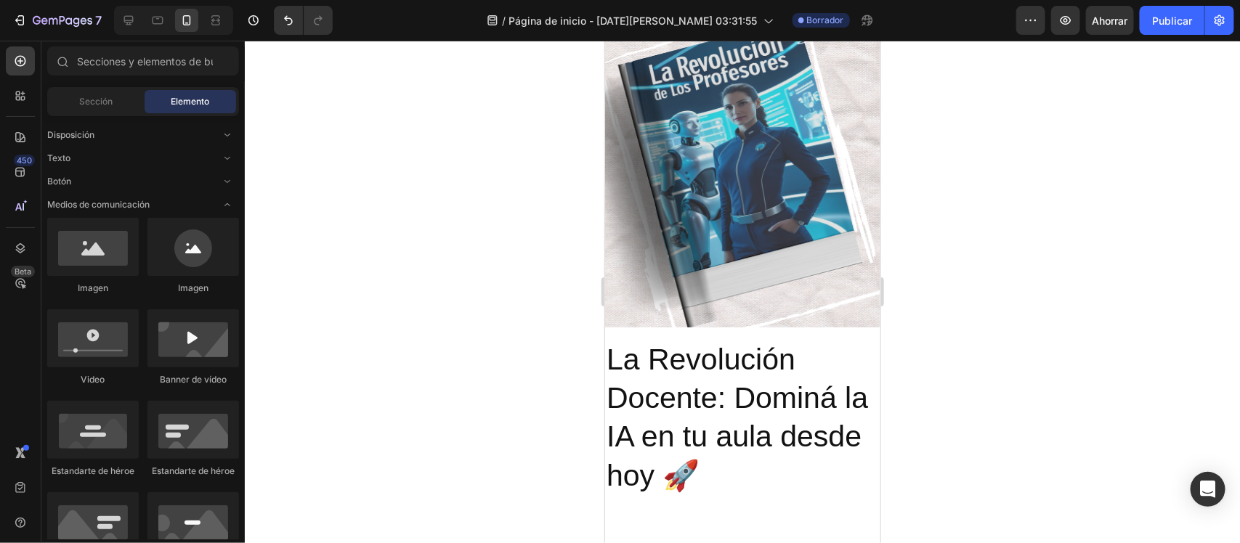
scroll to position [252, 0]
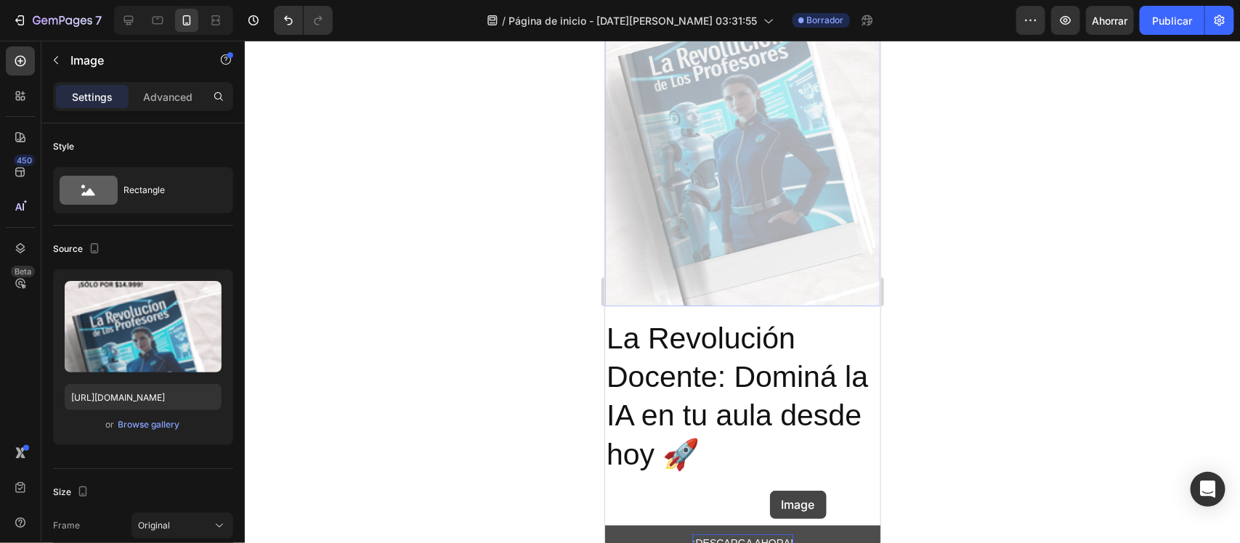
drag, startPoint x: 766, startPoint y: 237, endPoint x: 769, endPoint y: 490, distance: 252.8
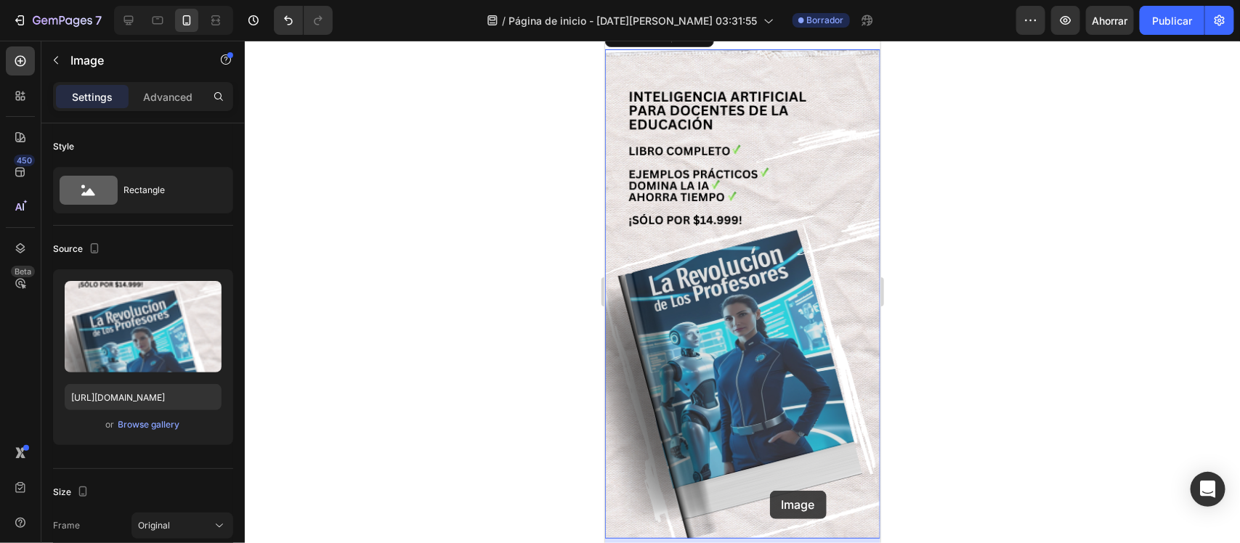
scroll to position [0, 0]
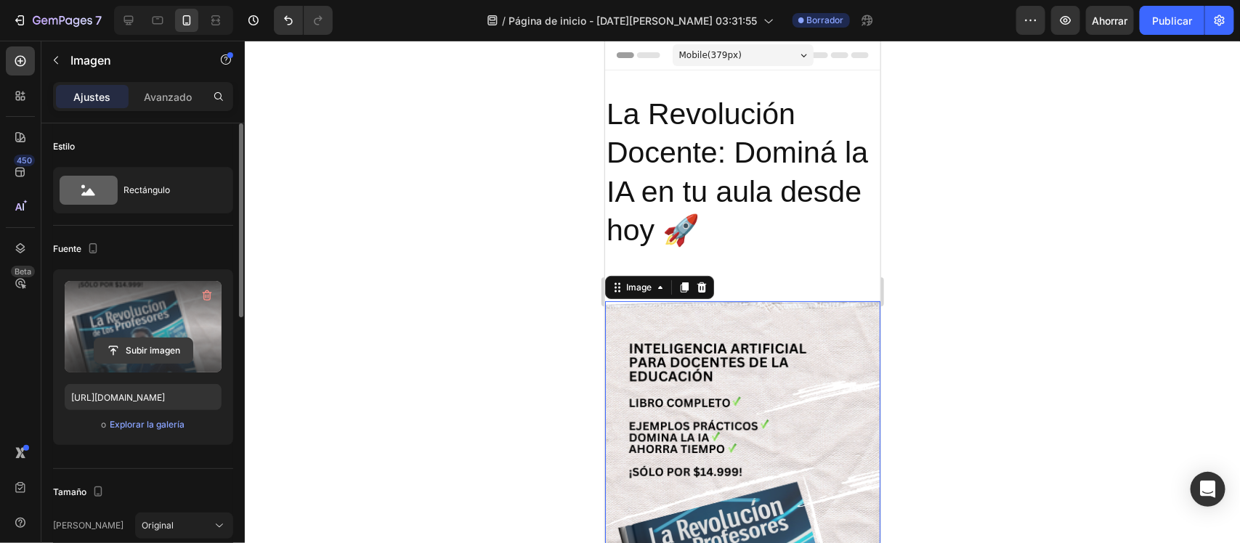
click at [165, 345] on input "file" at bounding box center [143, 350] width 98 height 25
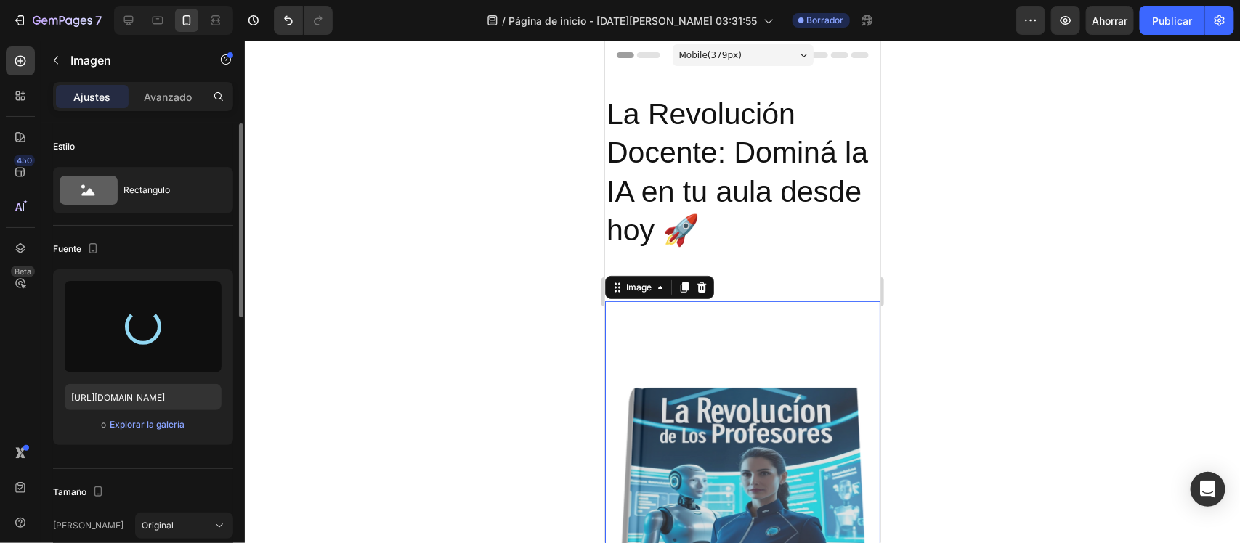
type input "https://cdn.shopify.com/s/files/1/0698/2123/5354/files/gempages_581889143785652…"
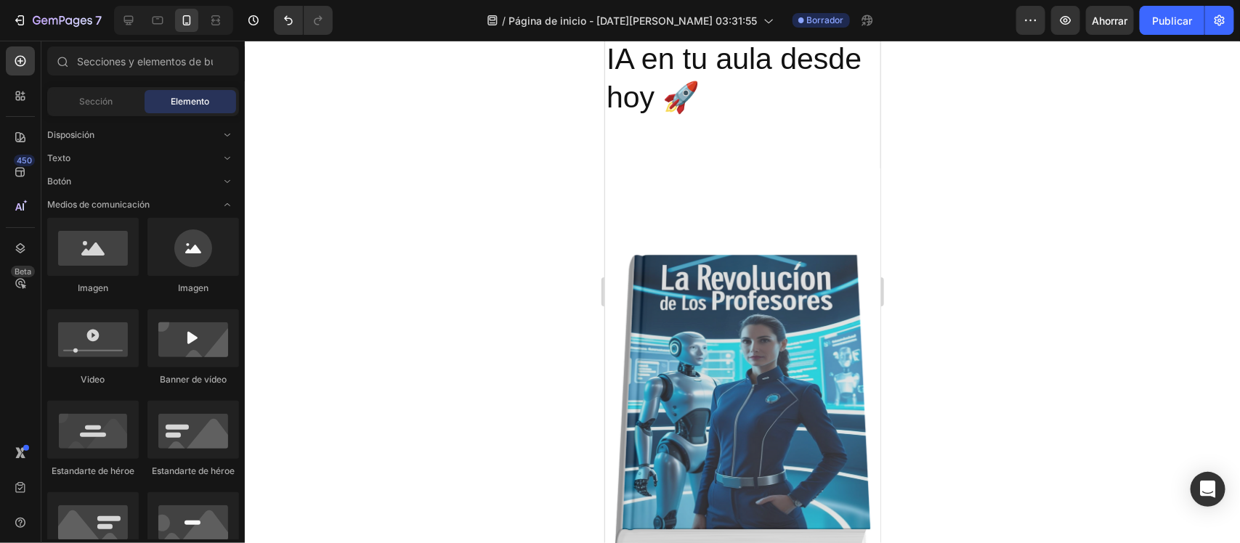
scroll to position [146, 0]
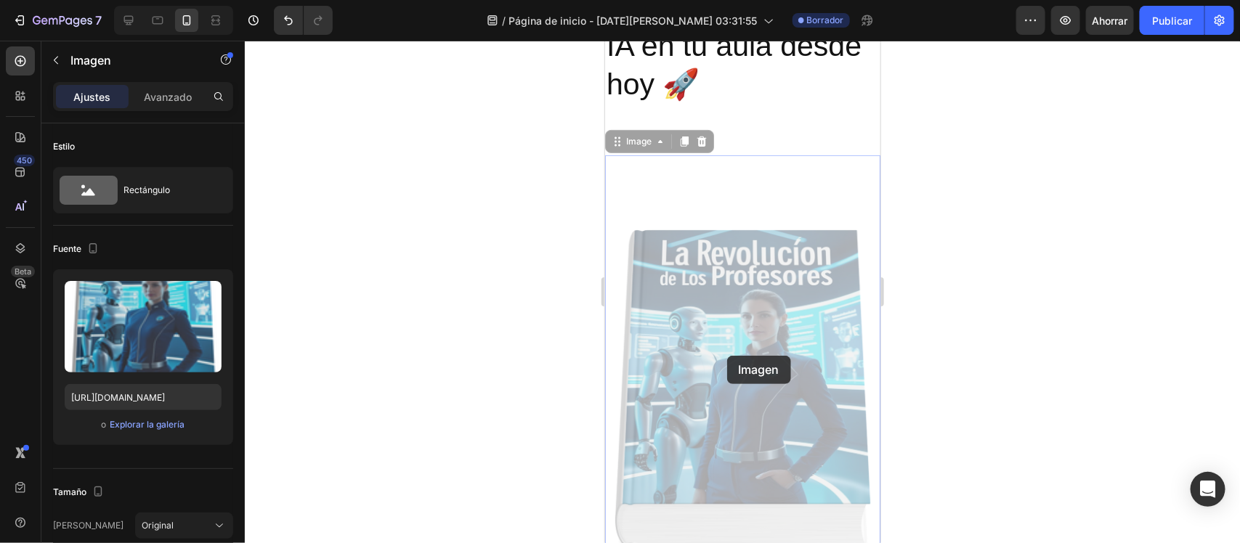
drag, startPoint x: 726, startPoint y: 355, endPoint x: 722, endPoint y: 281, distance: 74.2
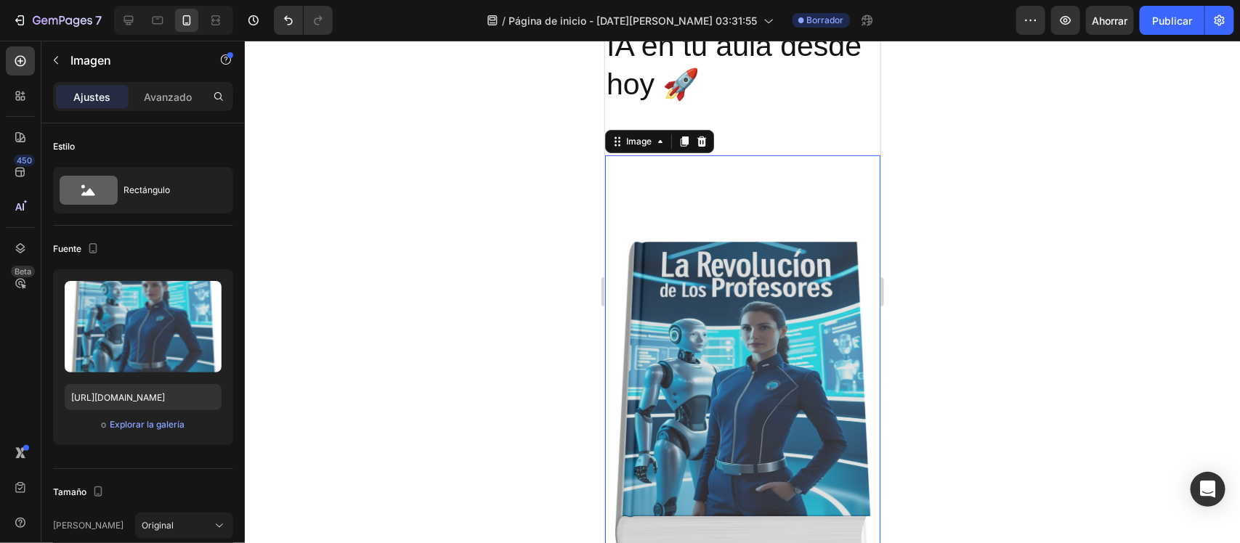
click at [535, 291] on div at bounding box center [742, 292] width 995 height 503
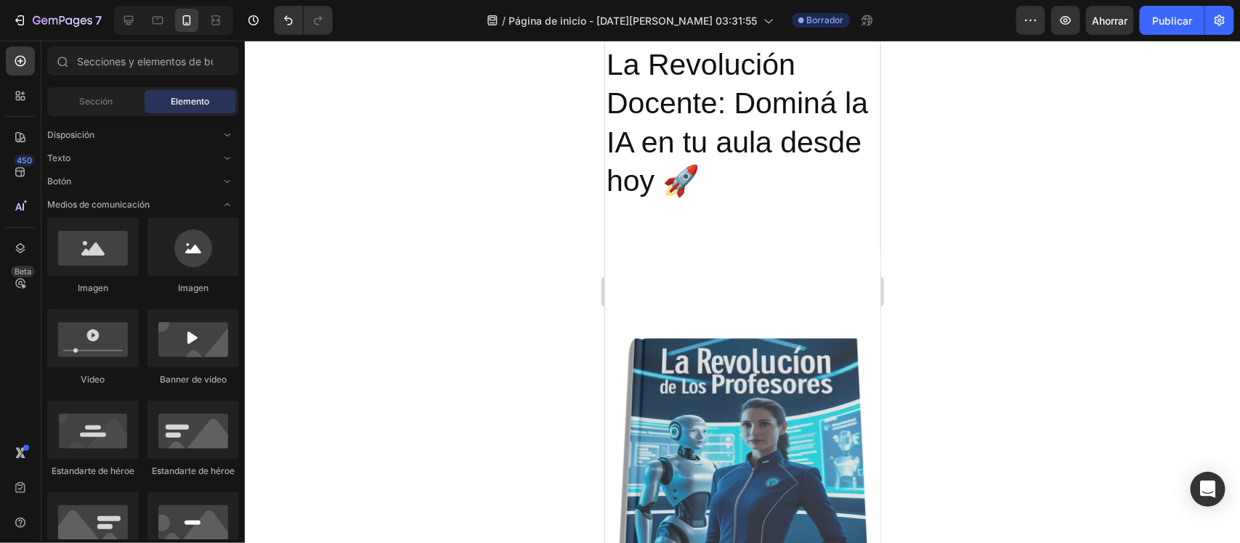
scroll to position [52, 0]
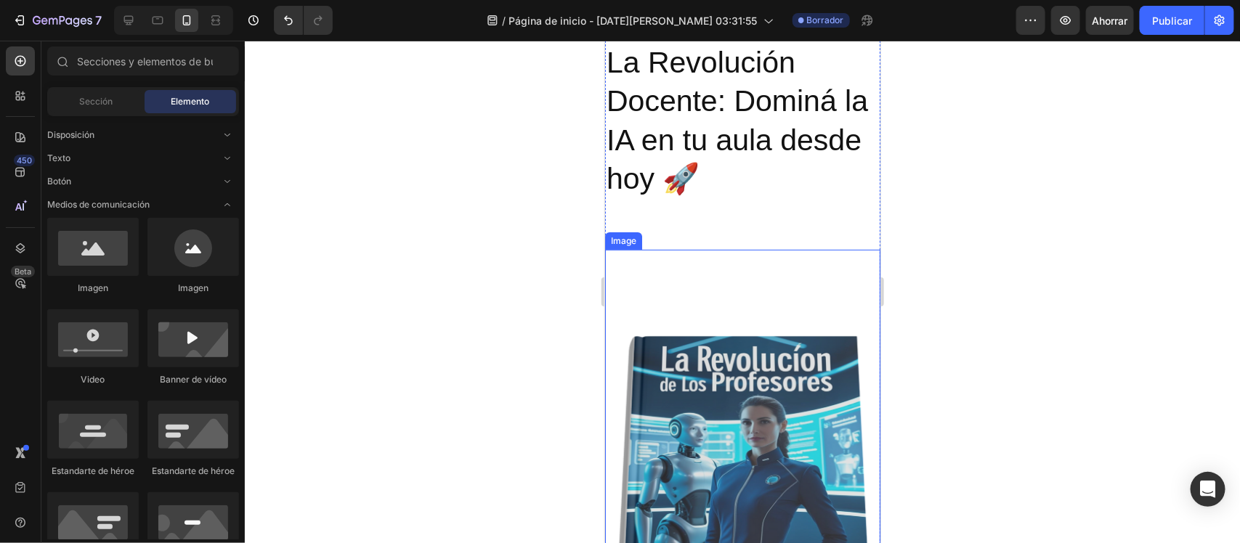
click at [675, 367] on img at bounding box center [741, 494] width 275 height 490
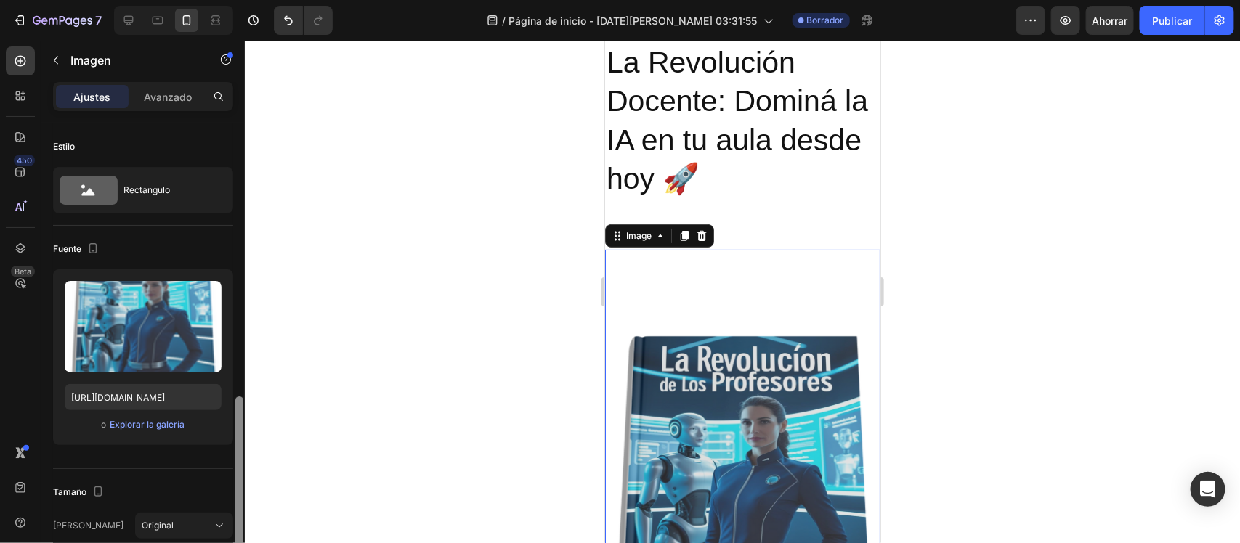
scroll to position [192, 0]
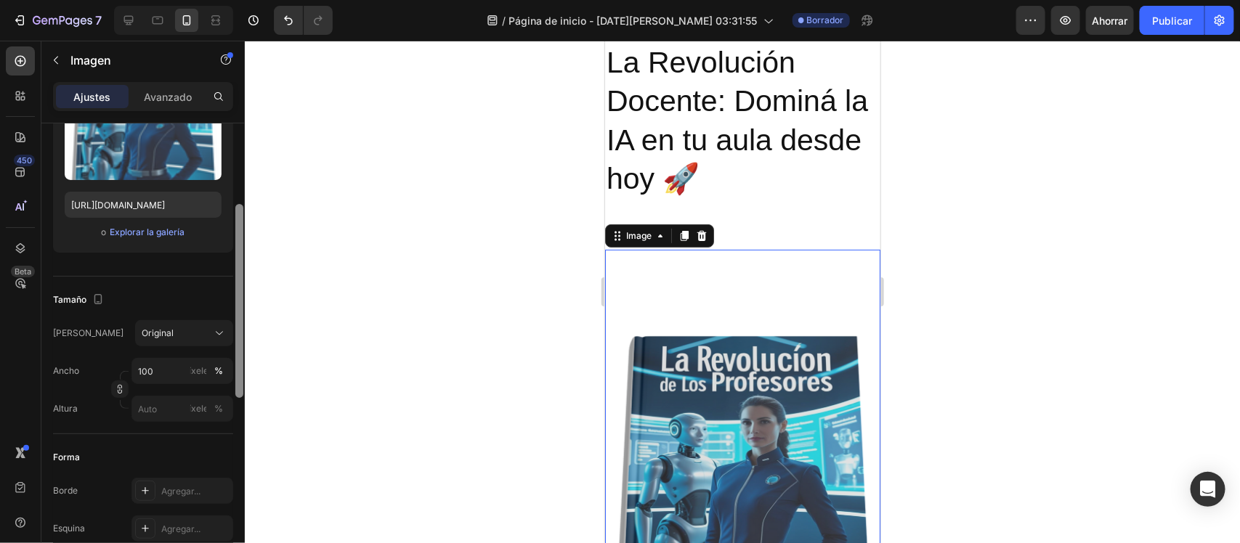
drag, startPoint x: 240, startPoint y: 182, endPoint x: 242, endPoint y: 263, distance: 81.4
click at [242, 263] on div at bounding box center [239, 301] width 8 height 194
click at [185, 370] on input "100" at bounding box center [182, 371] width 102 height 26
click at [411, 329] on div at bounding box center [742, 292] width 995 height 503
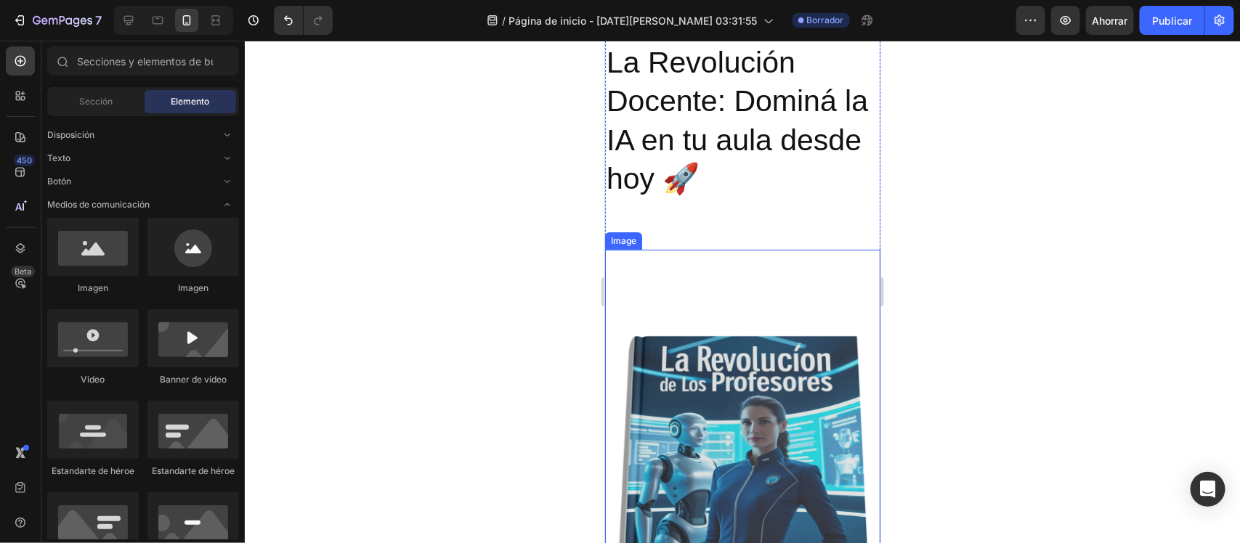
click at [816, 370] on img at bounding box center [741, 494] width 275 height 490
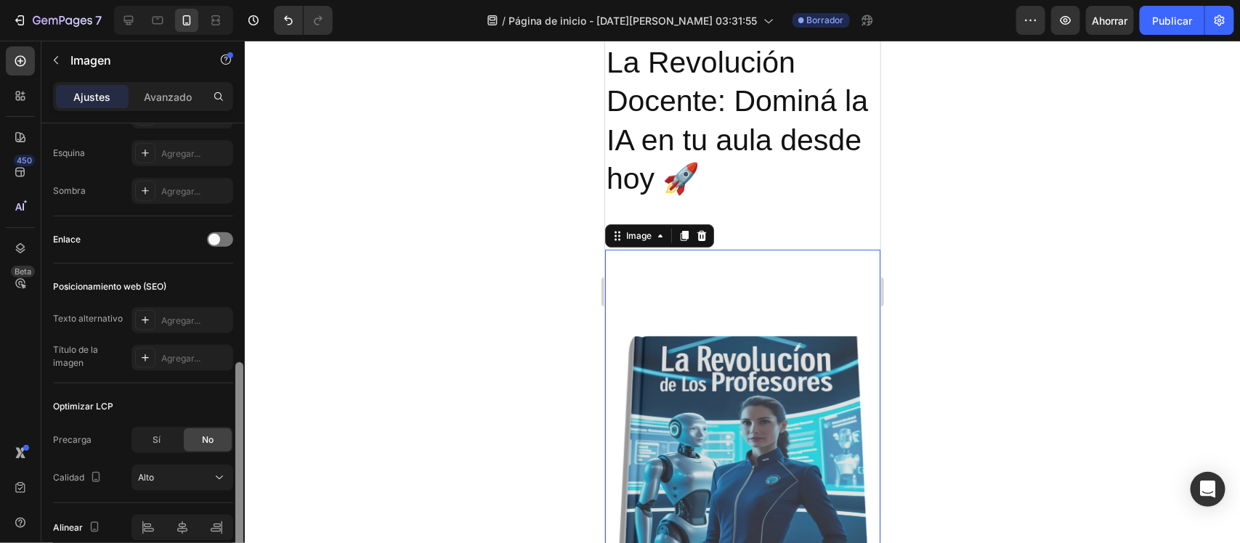
scroll to position [570, 0]
drag, startPoint x: 240, startPoint y: 302, endPoint x: 253, endPoint y: 543, distance: 240.8
click at [253, 0] on div "7 / Página de inicio - 28 de agosto, 03:31:55 Borrador Avance Ahorrar Publicar …" at bounding box center [620, 0] width 1240 height 0
click at [491, 309] on div at bounding box center [742, 292] width 995 height 503
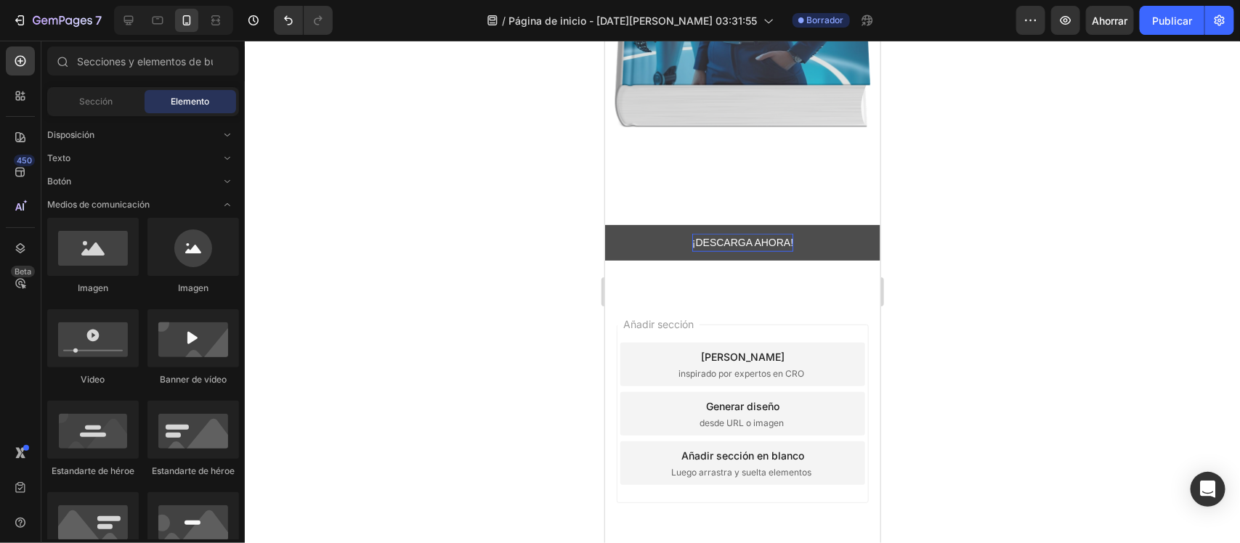
scroll to position [581, 0]
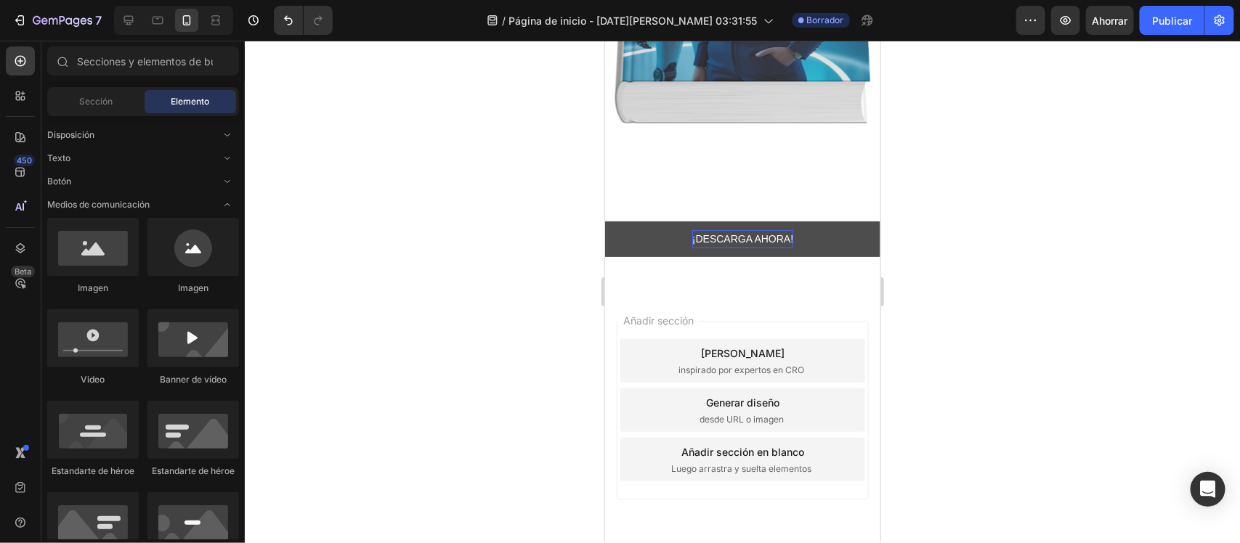
click at [773, 434] on div "Añadir sección en blanco Luego arrastra y suelta elementos" at bounding box center [742, 459] width 245 height 44
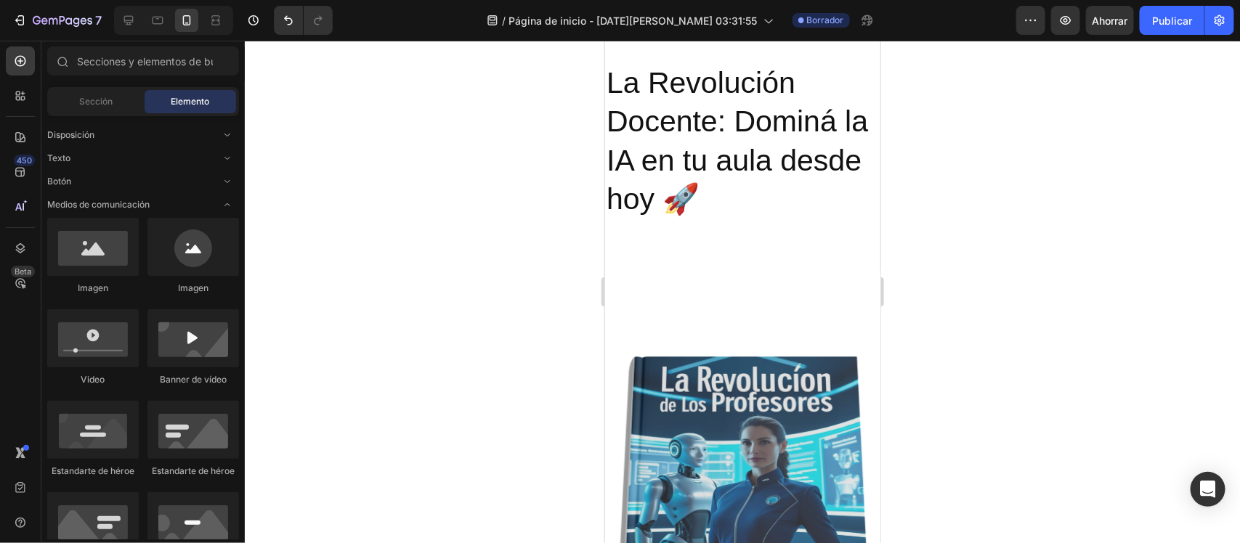
scroll to position [0, 0]
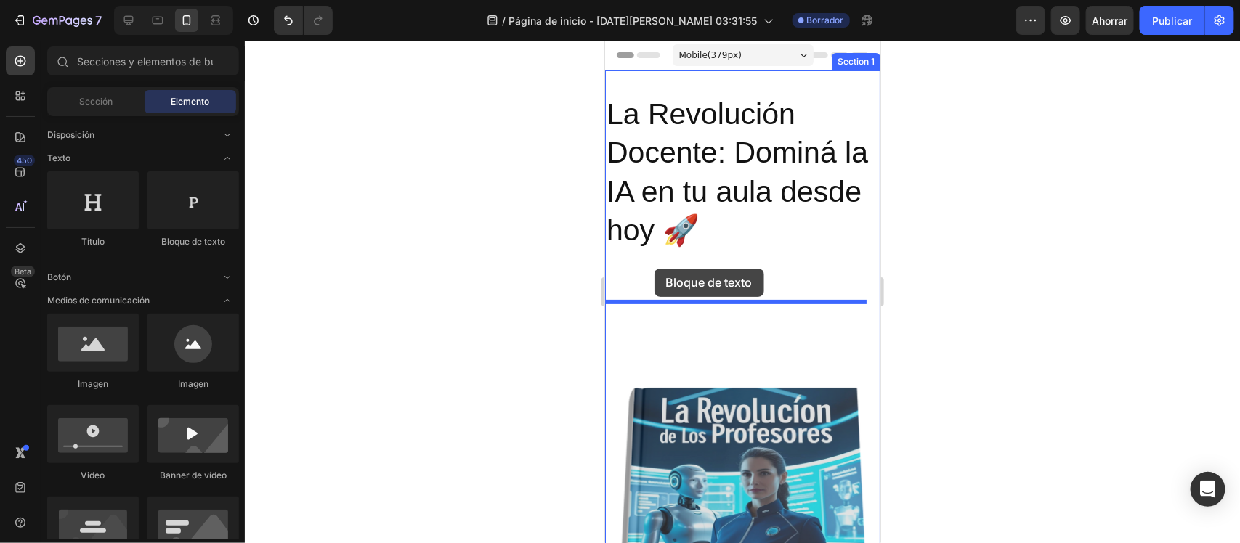
drag, startPoint x: 783, startPoint y: 243, endPoint x: 654, endPoint y: 268, distance: 131.6
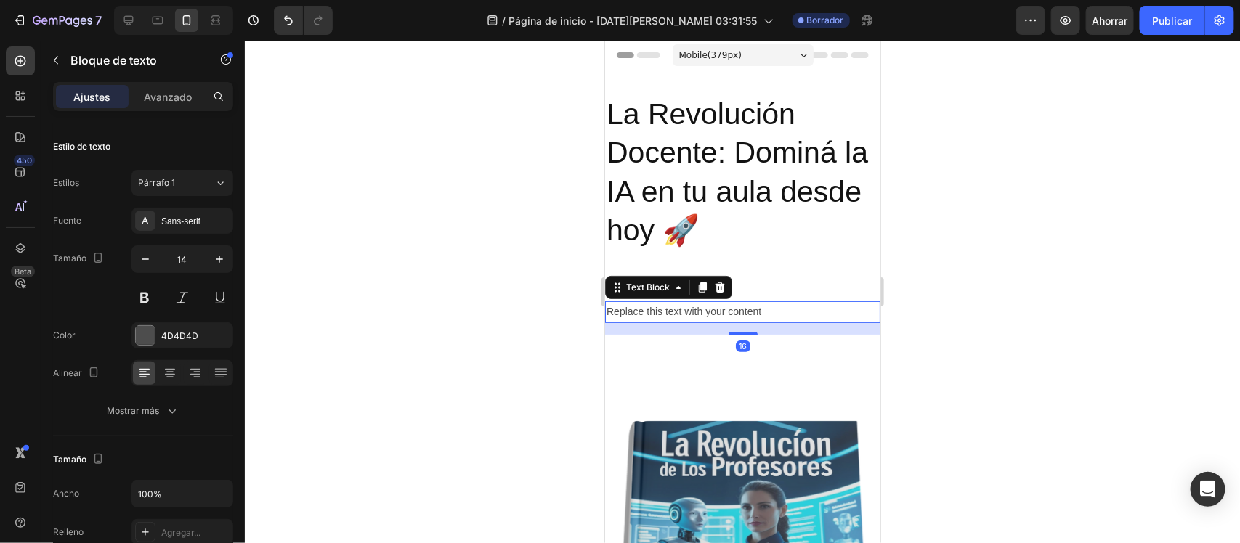
click at [659, 312] on div "Replace this text with your content" at bounding box center [741, 311] width 275 height 21
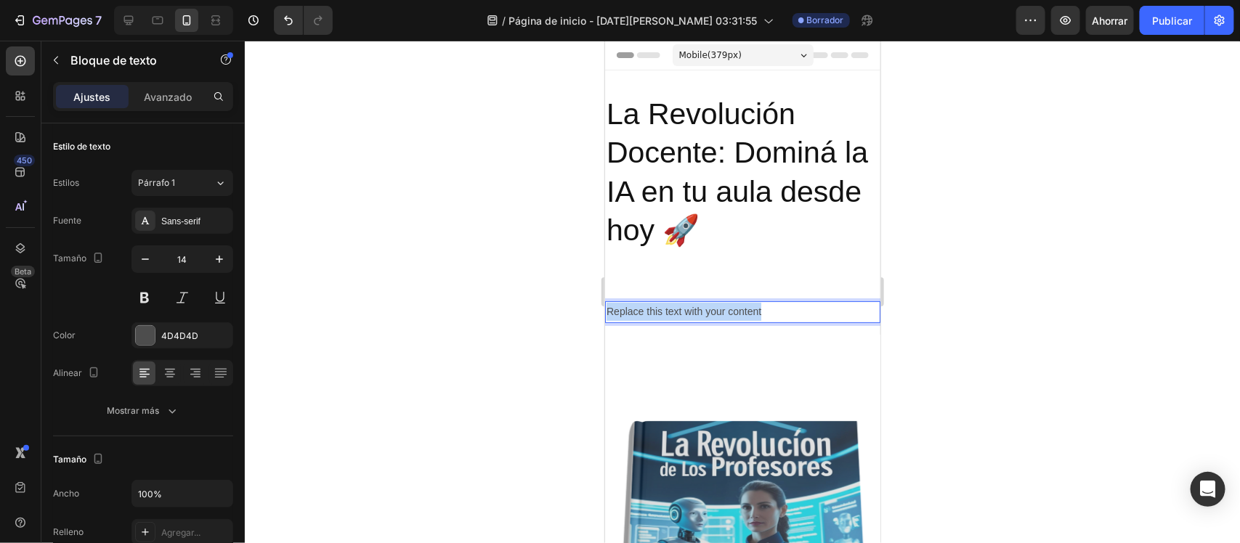
click at [659, 312] on p "Replace this text with your content" at bounding box center [742, 311] width 272 height 18
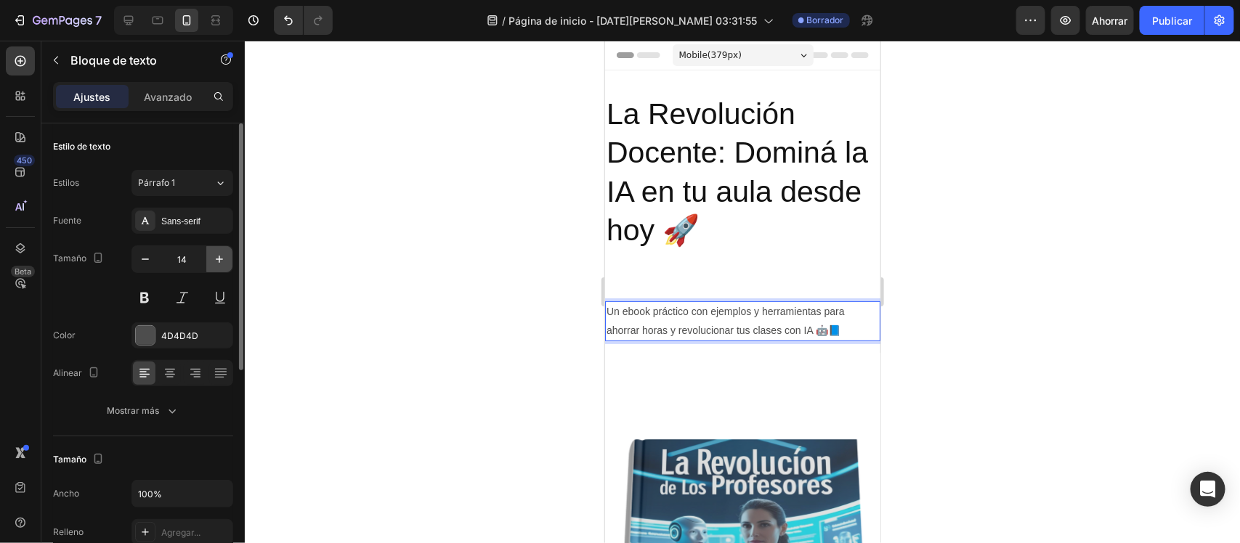
click at [222, 267] on button "button" at bounding box center [219, 259] width 26 height 26
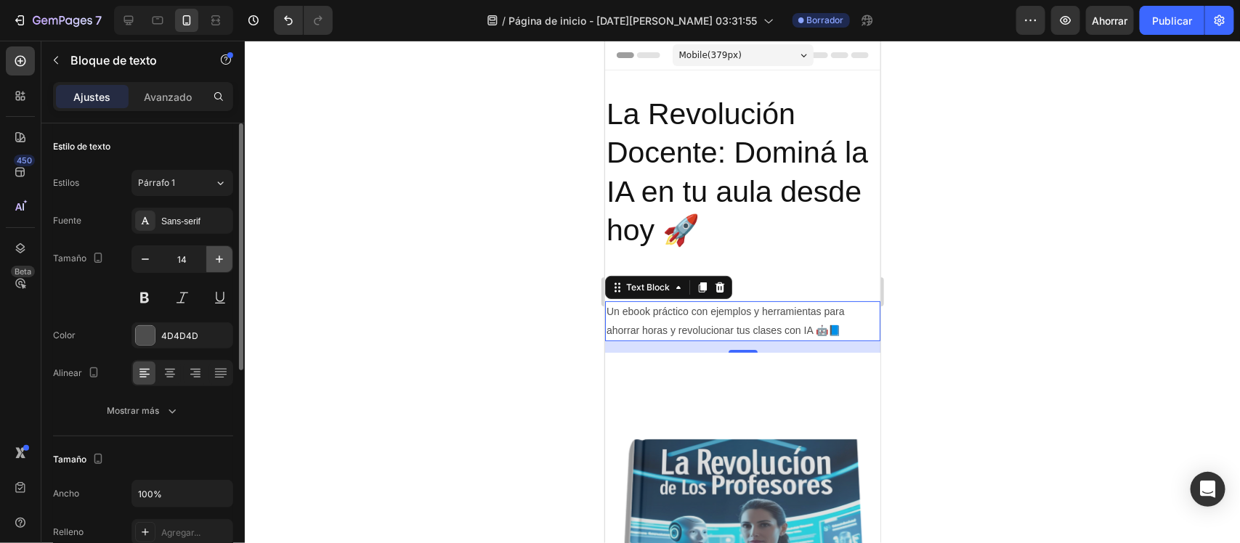
click at [222, 267] on button "button" at bounding box center [219, 259] width 26 height 26
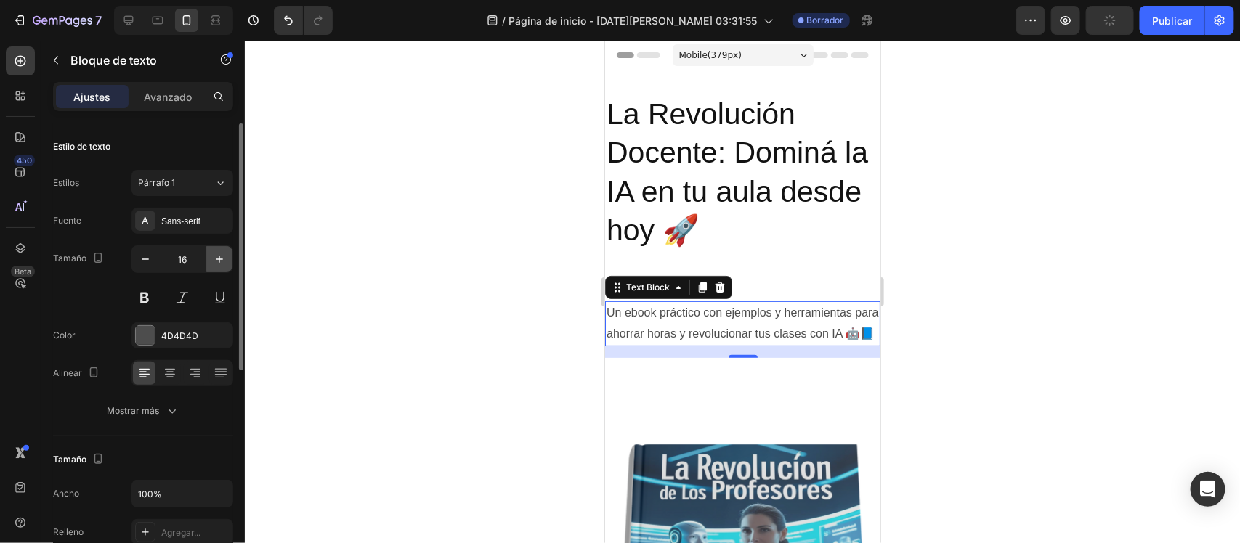
click at [222, 267] on button "button" at bounding box center [219, 259] width 26 height 26
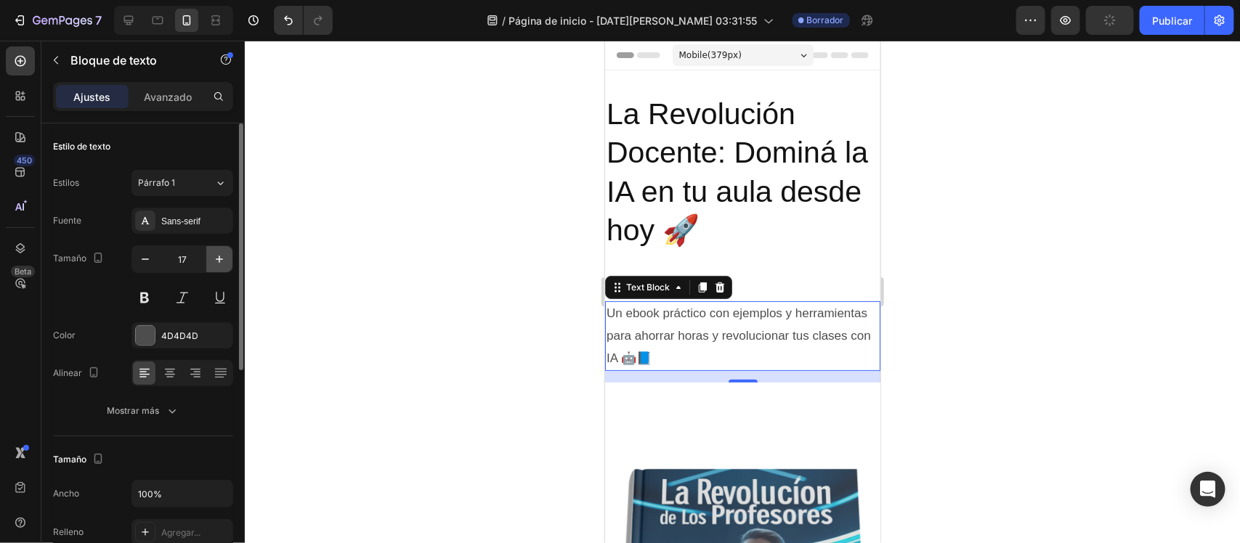
type input "18"
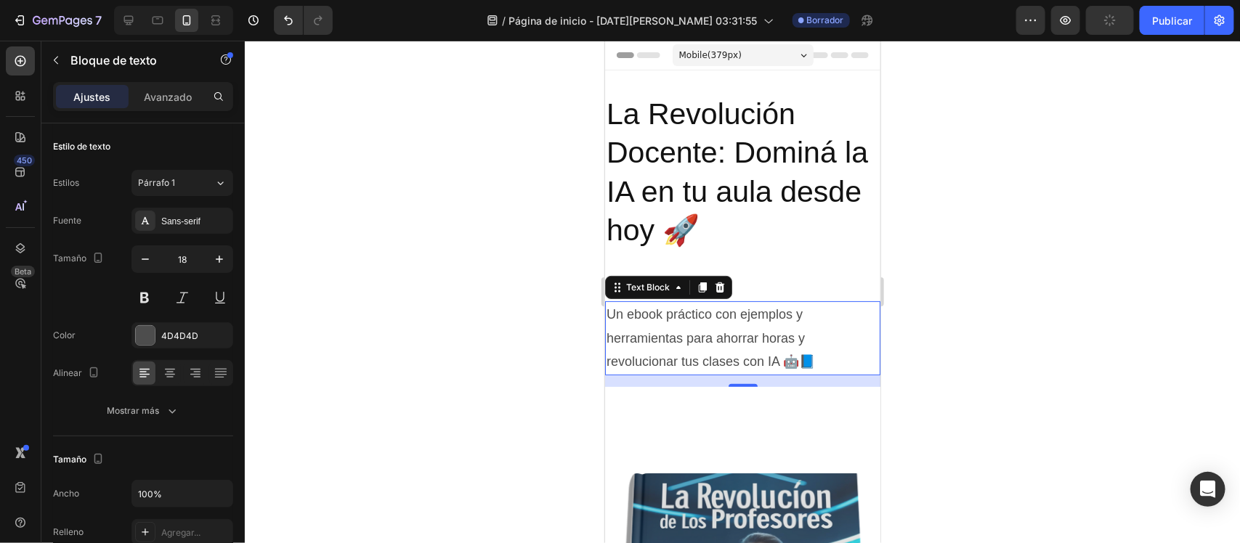
click at [445, 321] on div at bounding box center [742, 292] width 995 height 503
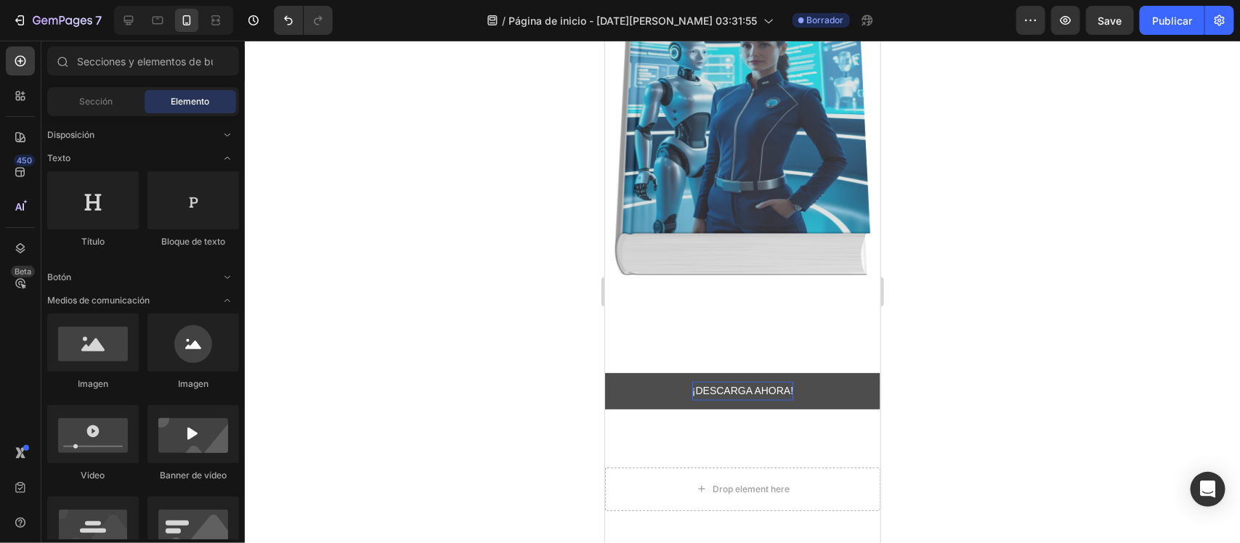
scroll to position [632, 0]
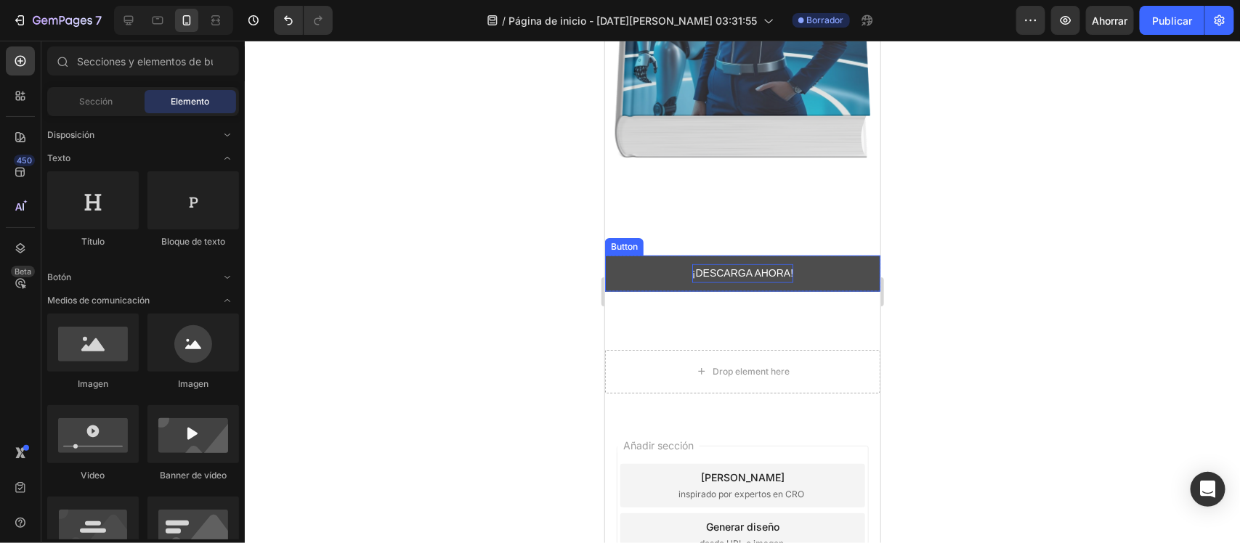
click at [649, 258] on button "¡DESCARGA AHORA!" at bounding box center [741, 273] width 275 height 36
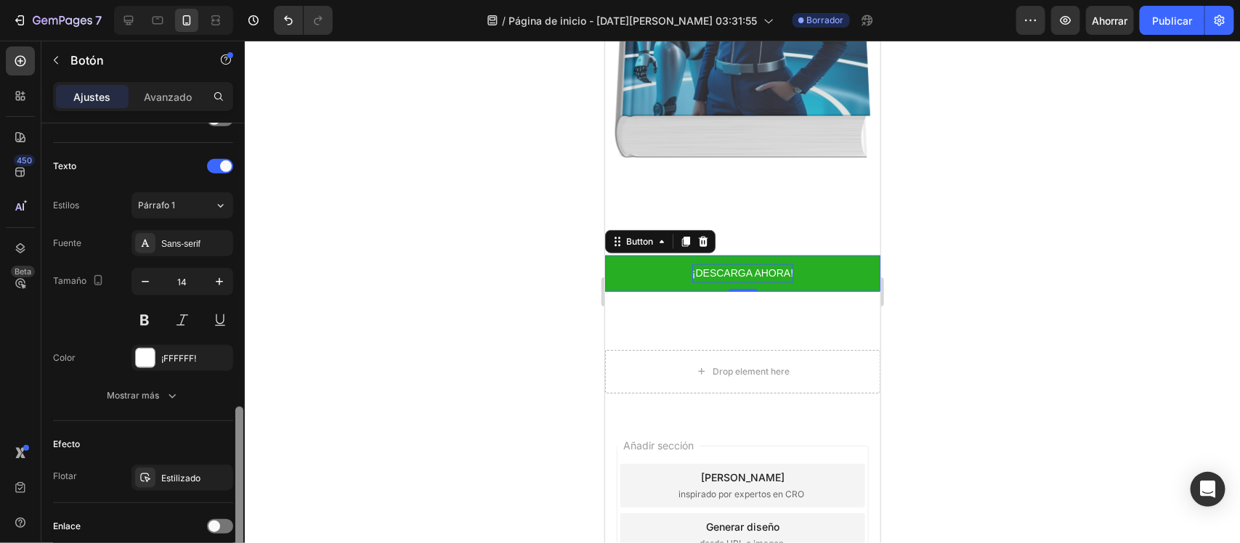
scroll to position [565, 0]
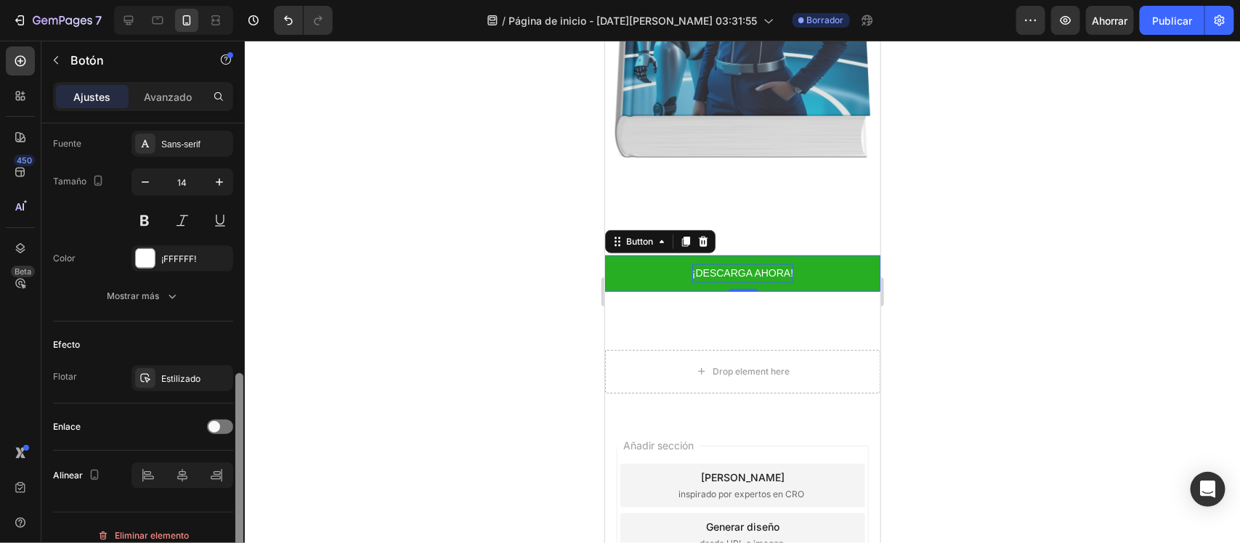
drag, startPoint x: 241, startPoint y: 191, endPoint x: 276, endPoint y: 442, distance: 253.0
click at [276, 0] on div "7 / Página de inicio - 28 de agosto, 03:31:55 Borrador Avance Ahorrar Publicar …" at bounding box center [620, 0] width 1240 height 0
click at [230, 434] on div at bounding box center [220, 427] width 26 height 15
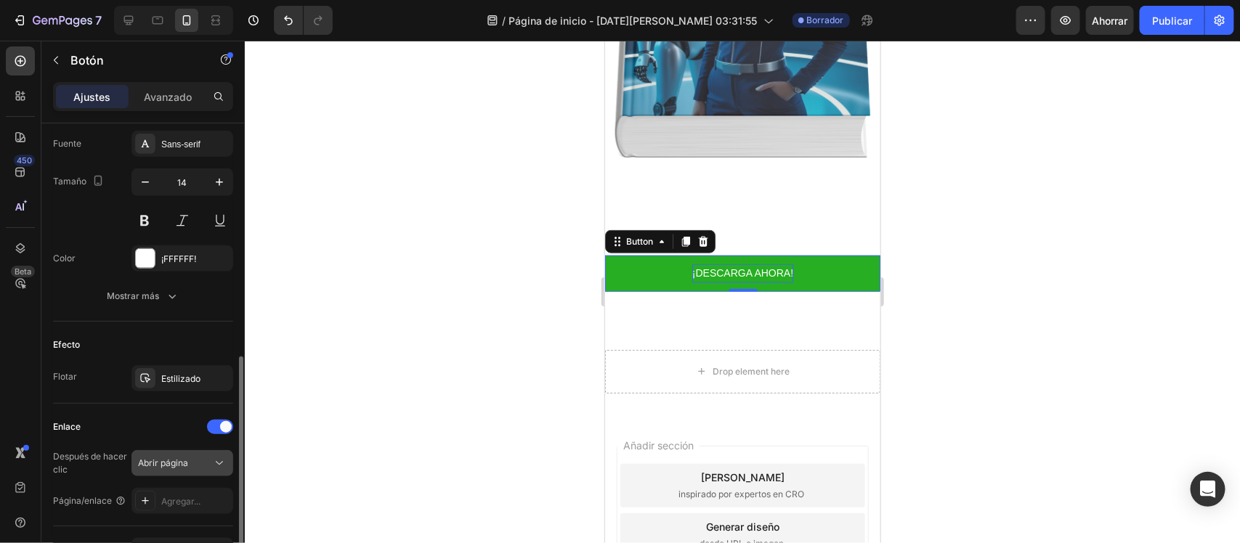
click at [216, 434] on icon at bounding box center [219, 463] width 15 height 15
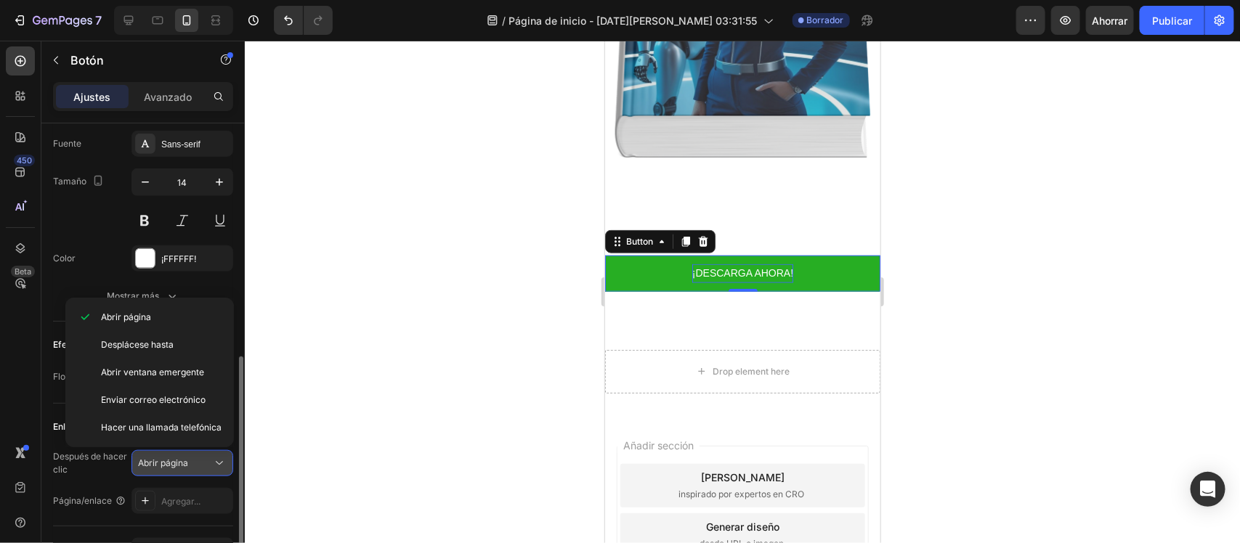
click at [216, 434] on icon at bounding box center [219, 463] width 15 height 15
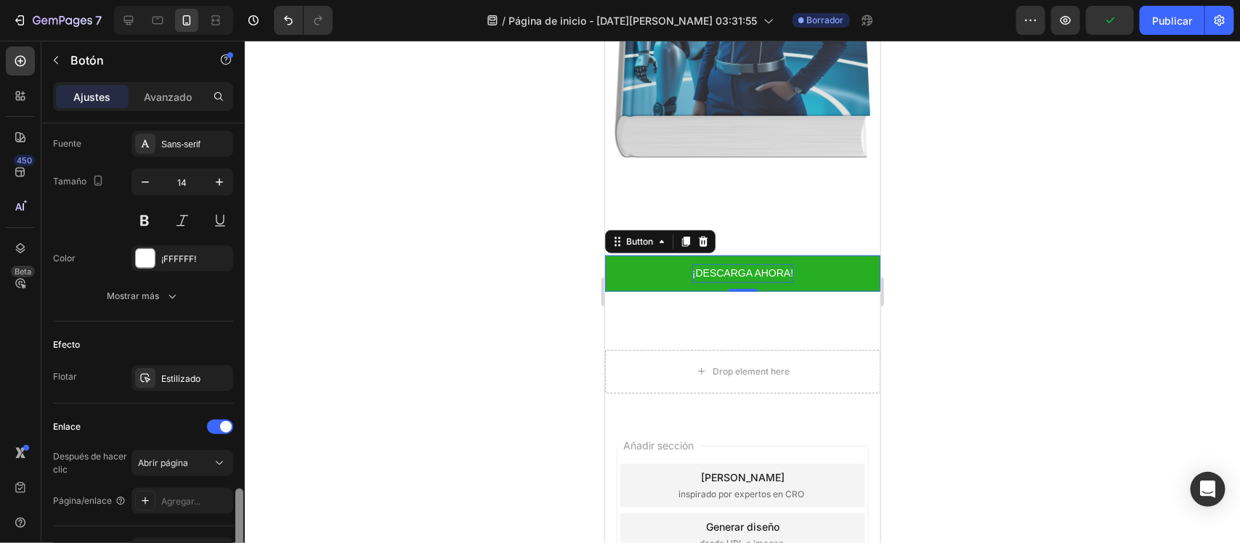
scroll to position [659, 0]
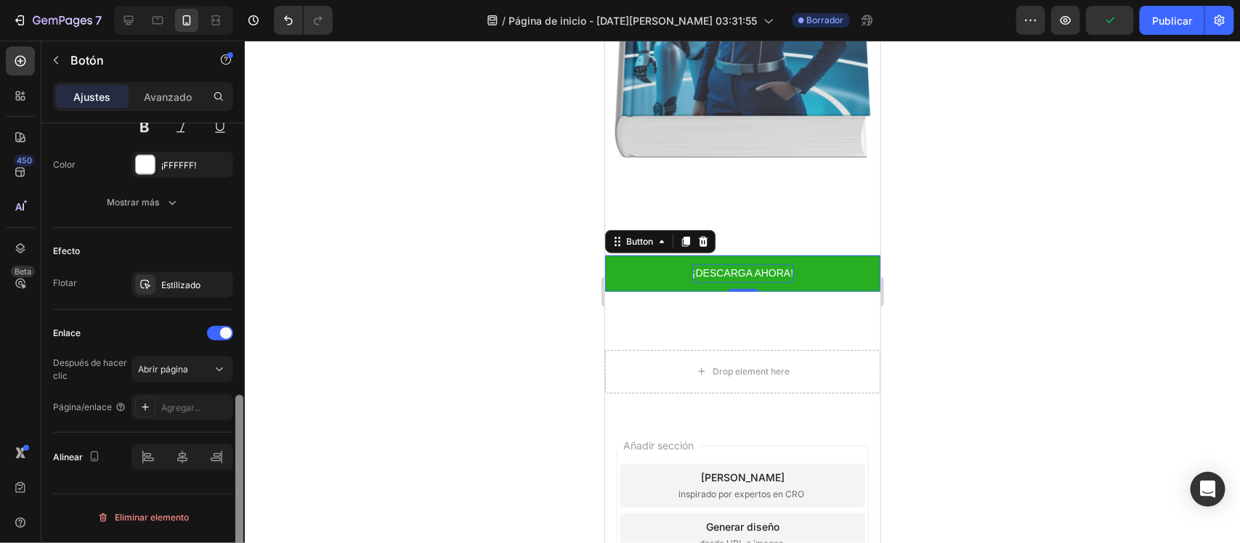
drag, startPoint x: 236, startPoint y: 402, endPoint x: 237, endPoint y: 443, distance: 41.4
click at [237, 434] on div at bounding box center [239, 490] width 8 height 190
click at [191, 410] on font "Agregar..." at bounding box center [180, 407] width 39 height 11
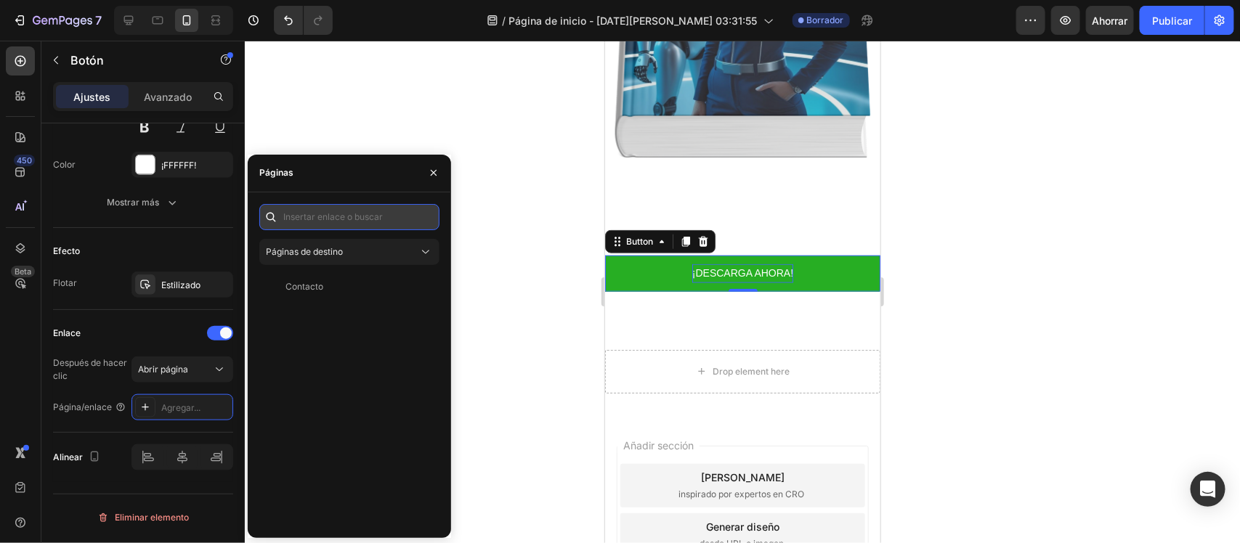
click at [356, 219] on input "text" at bounding box center [349, 217] width 180 height 26
paste input "https://aulaconia.com/cart"
type input "https://aulaconia.com/cart"
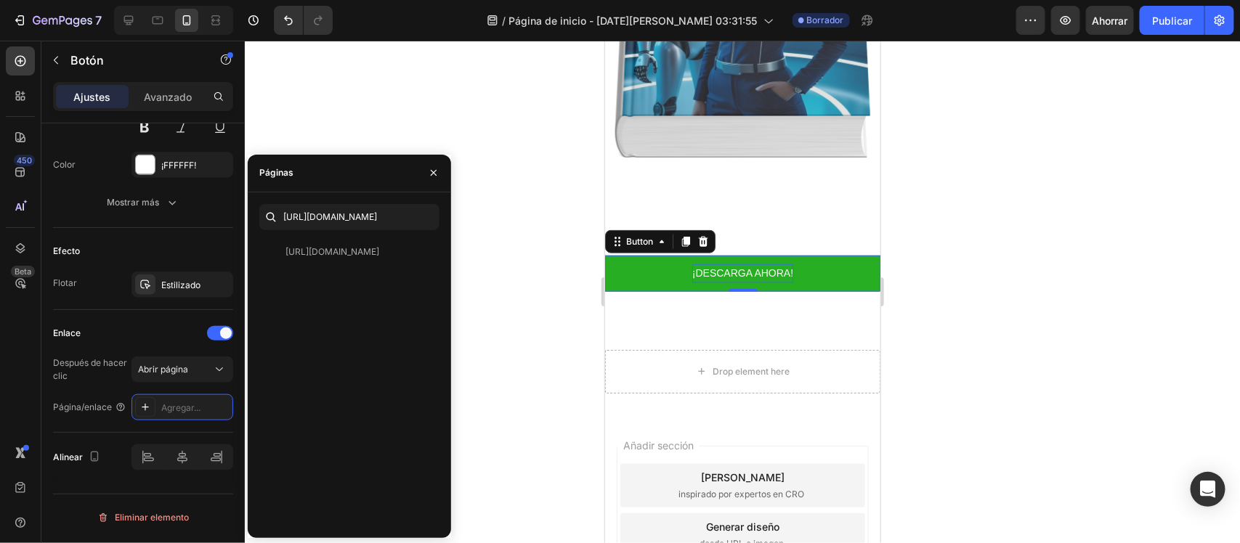
click at [447, 259] on div "https://aulaconia.com/cart https://aulaconia.com/cart Vista" at bounding box center [349, 365] width 203 height 322
click at [354, 259] on div "https://aulaconia.com/cart Vista" at bounding box center [346, 252] width 174 height 26
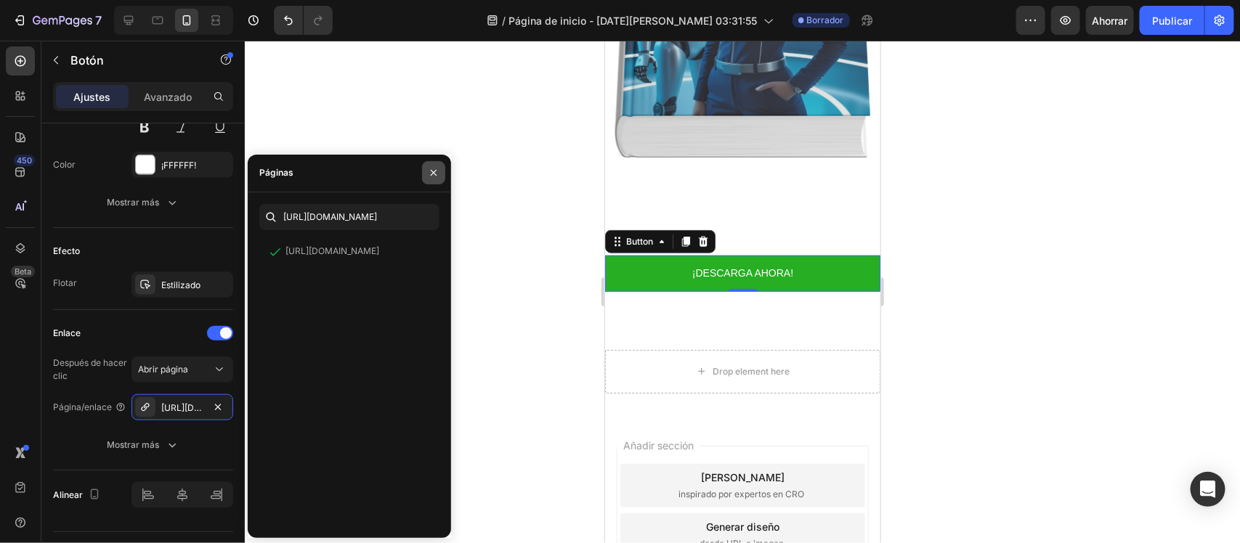
click at [426, 179] on button "button" at bounding box center [433, 172] width 23 height 23
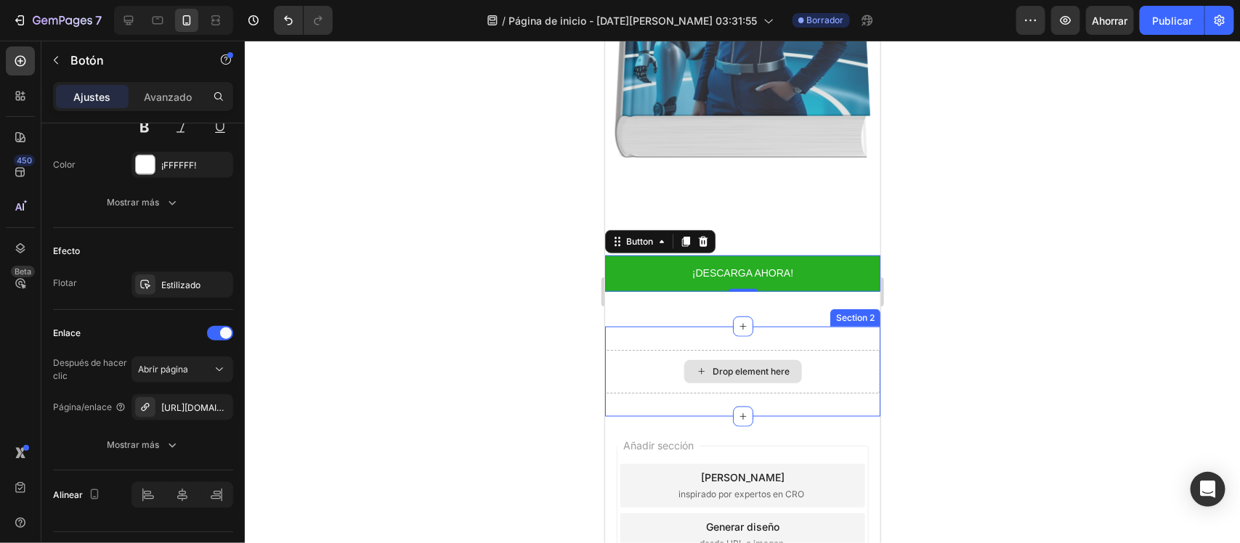
click at [750, 349] on div "Drop element here" at bounding box center [741, 371] width 275 height 44
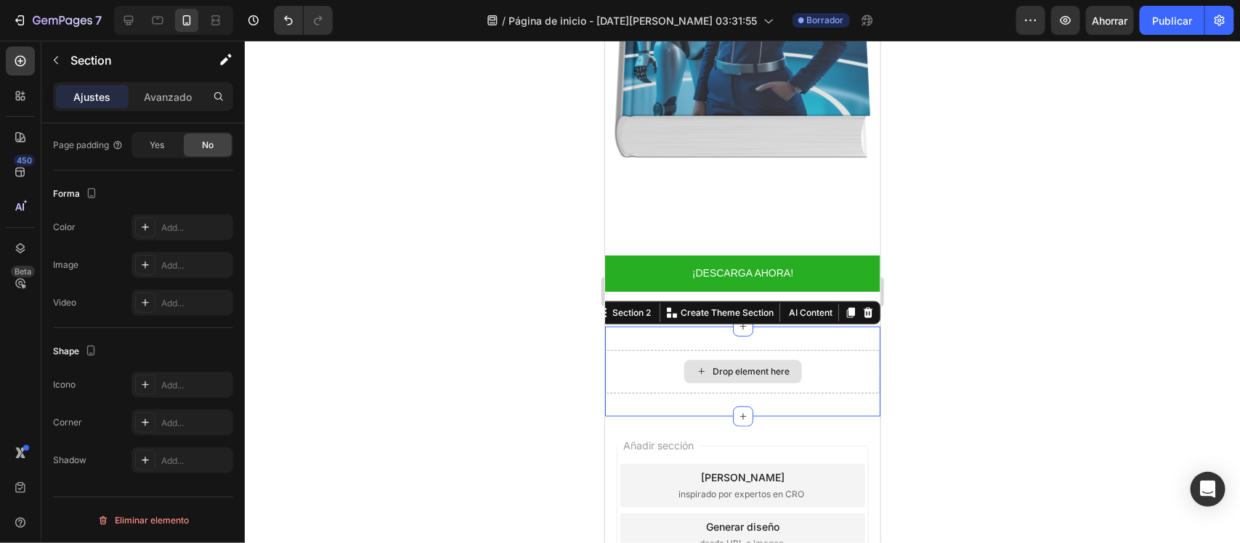
scroll to position [0, 0]
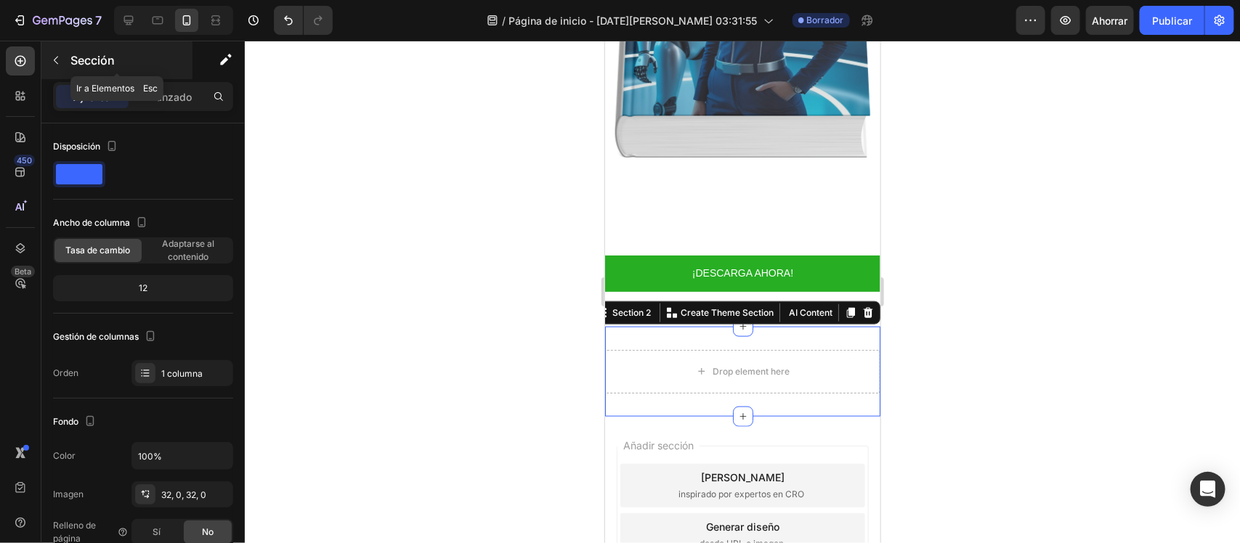
click at [58, 58] on icon "button" at bounding box center [56, 60] width 12 height 12
click at [142, 104] on div "Avanzado" at bounding box center [167, 96] width 73 height 23
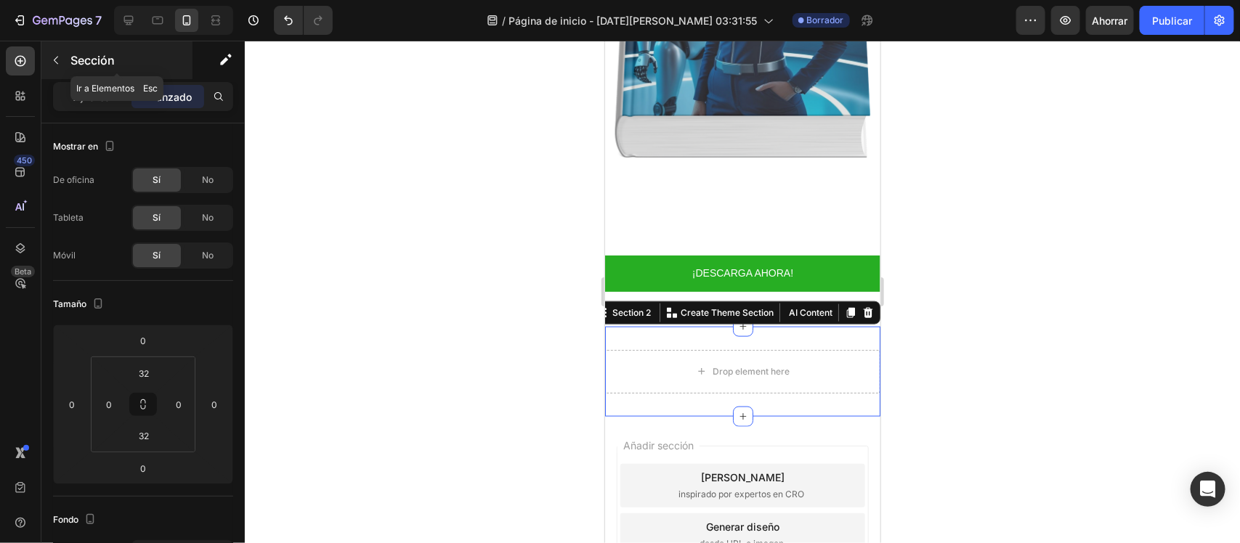
click at [69, 49] on div "Sección" at bounding box center [116, 60] width 151 height 38
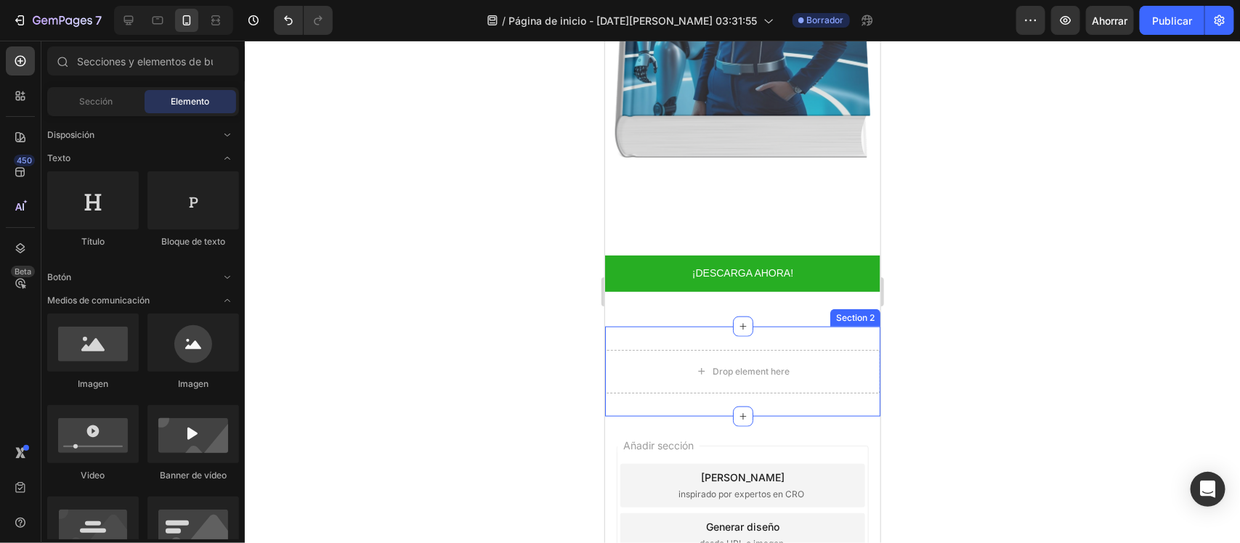
click at [734, 326] on div "Drop element here Section 2" at bounding box center [741, 371] width 275 height 90
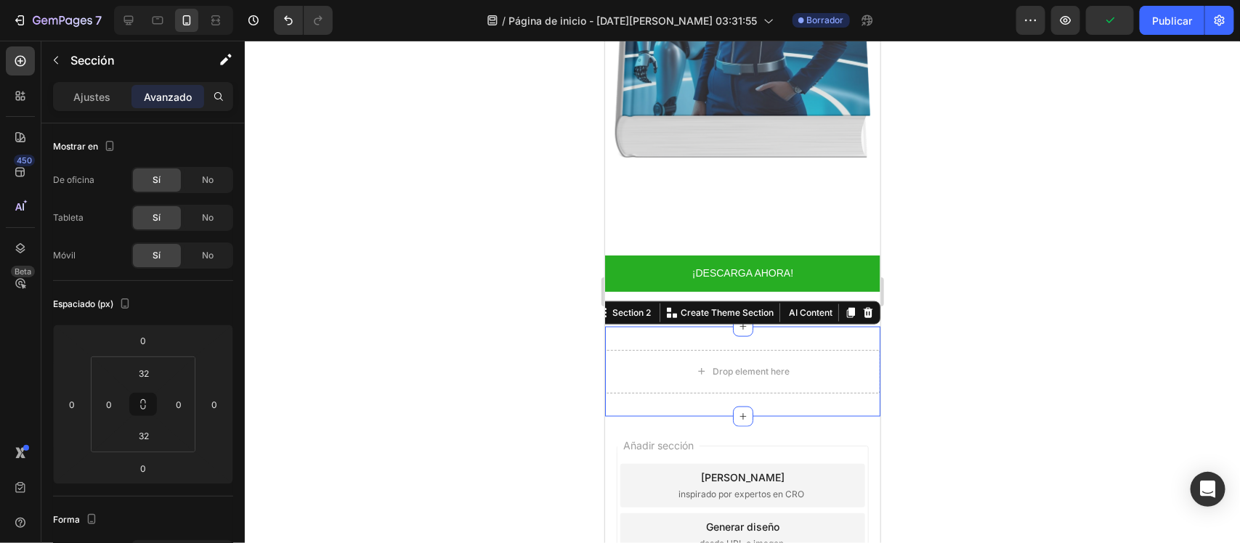
click at [511, 243] on div at bounding box center [742, 292] width 995 height 503
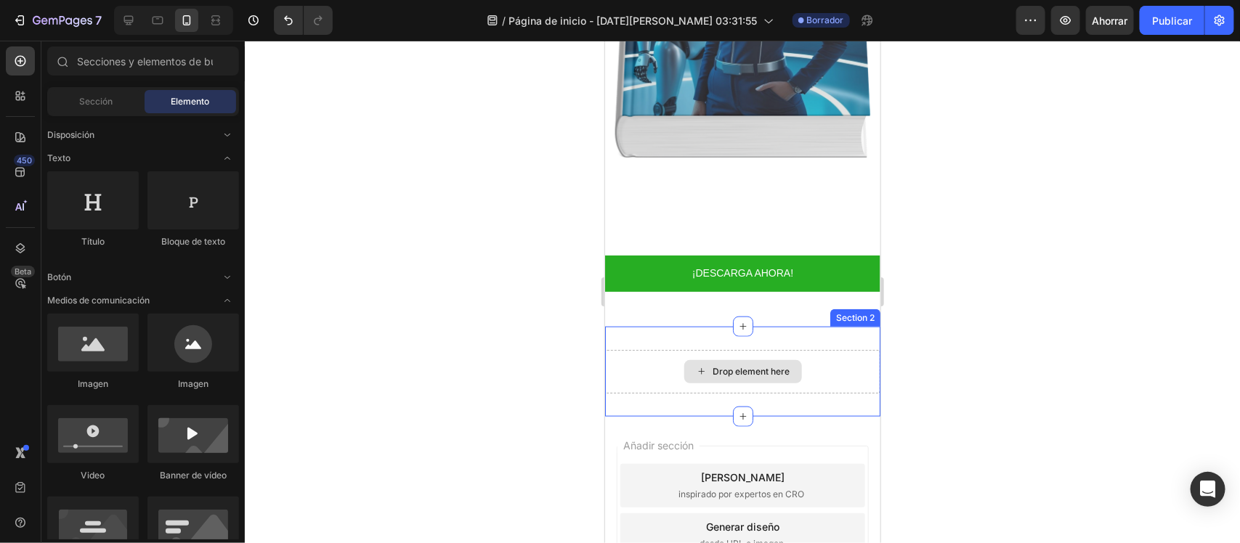
click at [828, 350] on div "Drop element here" at bounding box center [741, 371] width 275 height 44
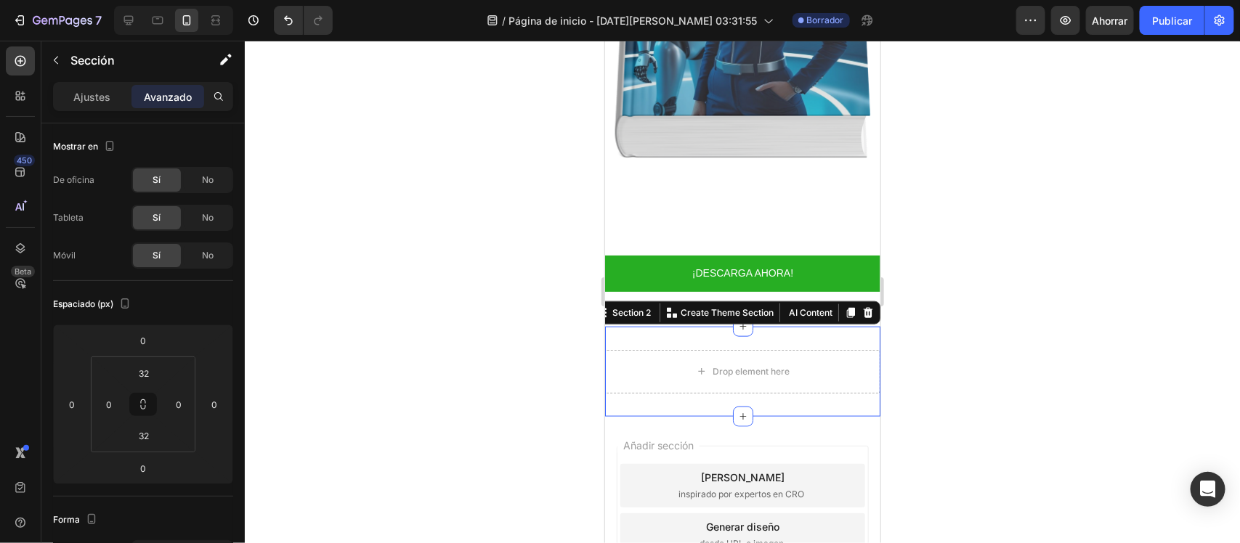
click at [415, 310] on div at bounding box center [742, 292] width 995 height 503
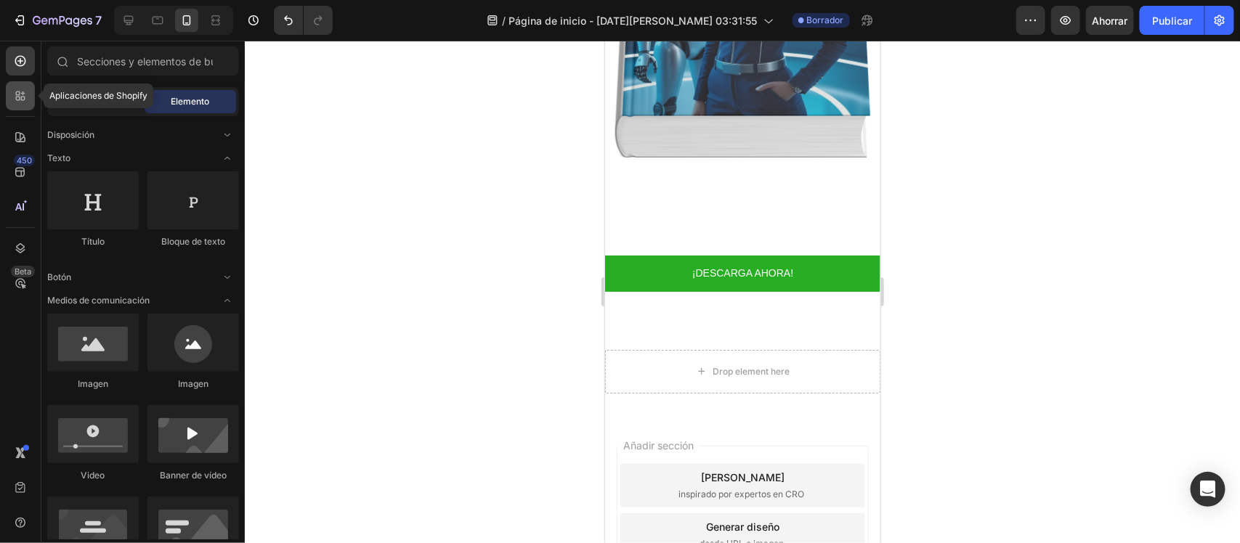
click at [29, 94] on div at bounding box center [20, 95] width 29 height 29
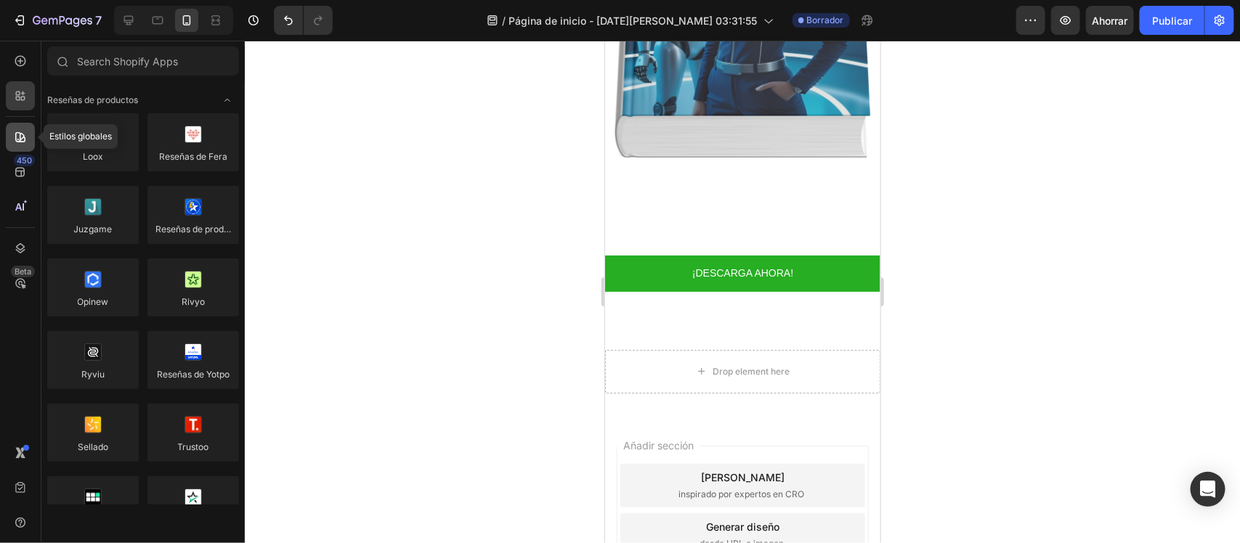
click at [29, 139] on div at bounding box center [20, 137] width 29 height 29
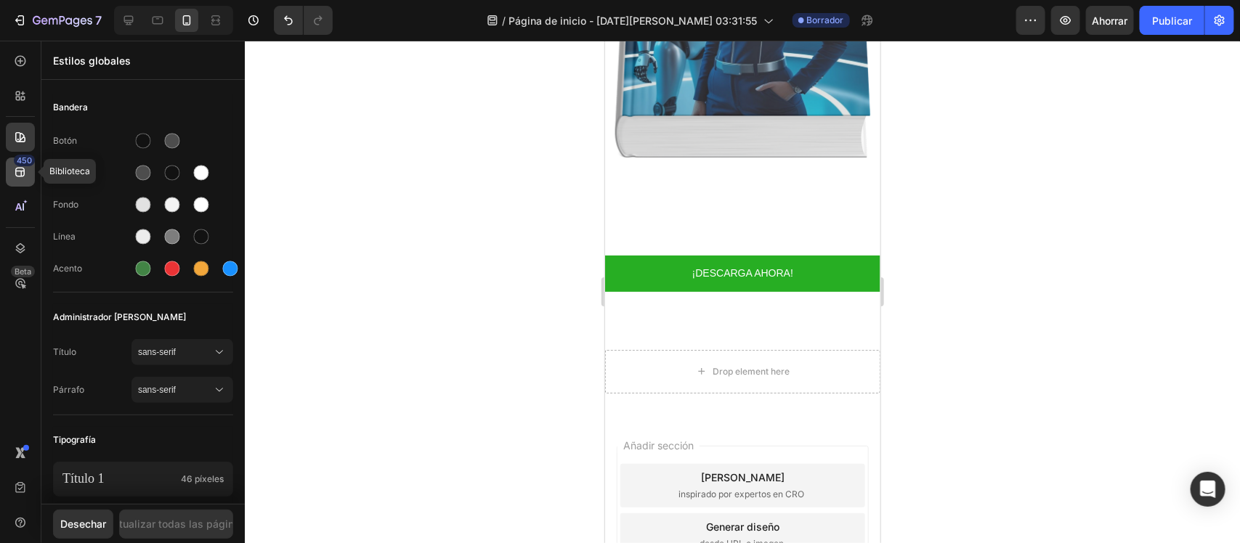
click at [27, 168] on icon at bounding box center [20, 172] width 15 height 15
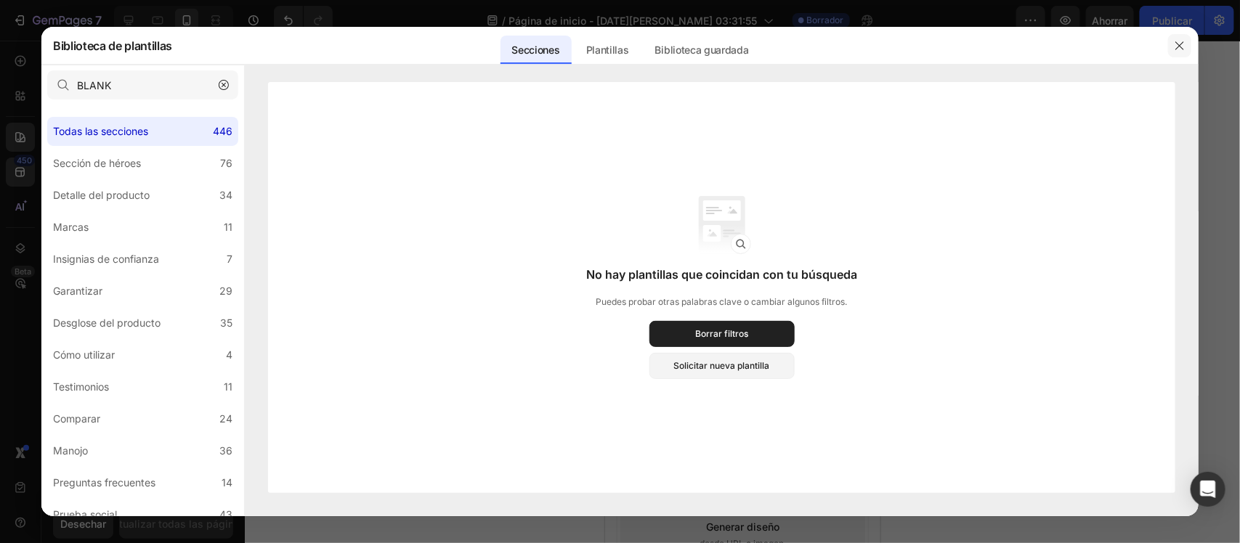
click at [991, 52] on button "button" at bounding box center [1179, 45] width 23 height 23
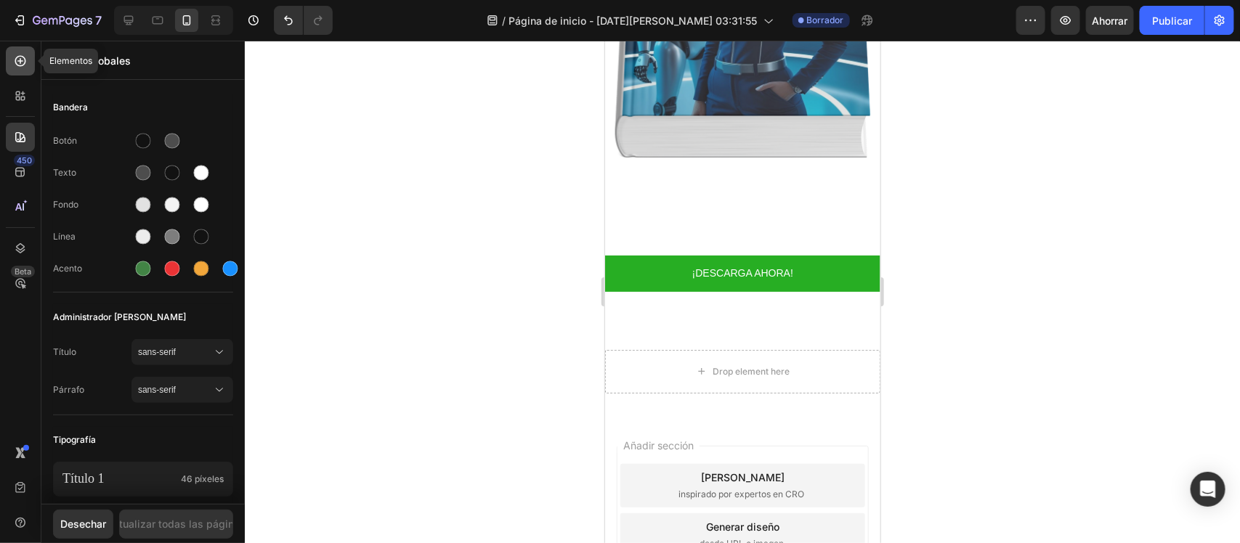
click at [24, 48] on div at bounding box center [20, 60] width 29 height 29
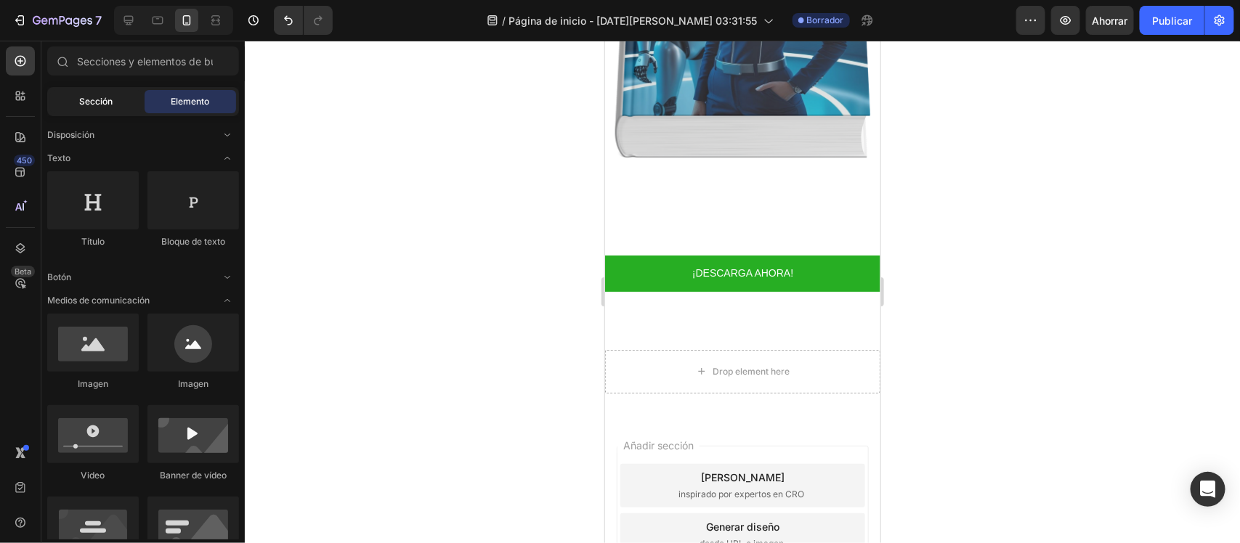
click at [106, 96] on font "Sección" at bounding box center [95, 101] width 33 height 11
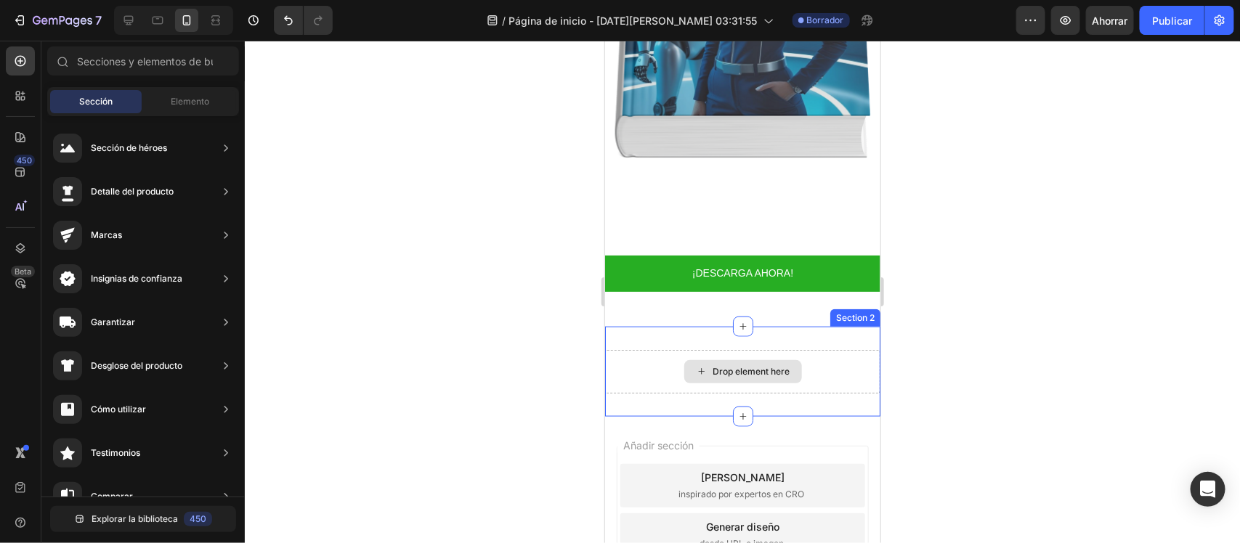
click at [617, 357] on div "Drop element here" at bounding box center [741, 371] width 275 height 44
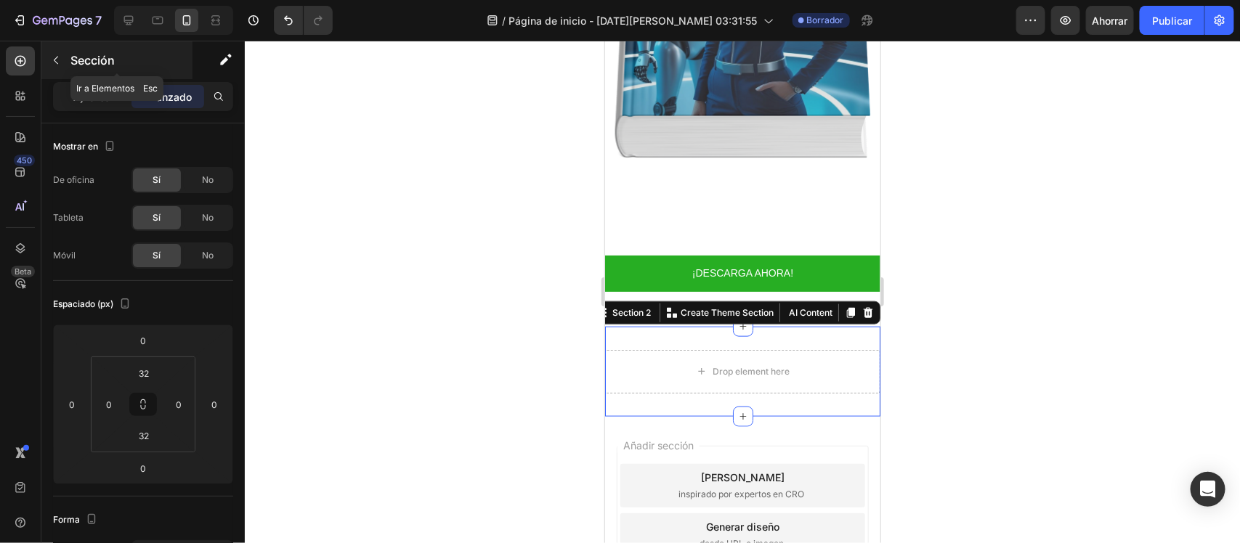
click at [77, 69] on p "Sección" at bounding box center [129, 60] width 119 height 17
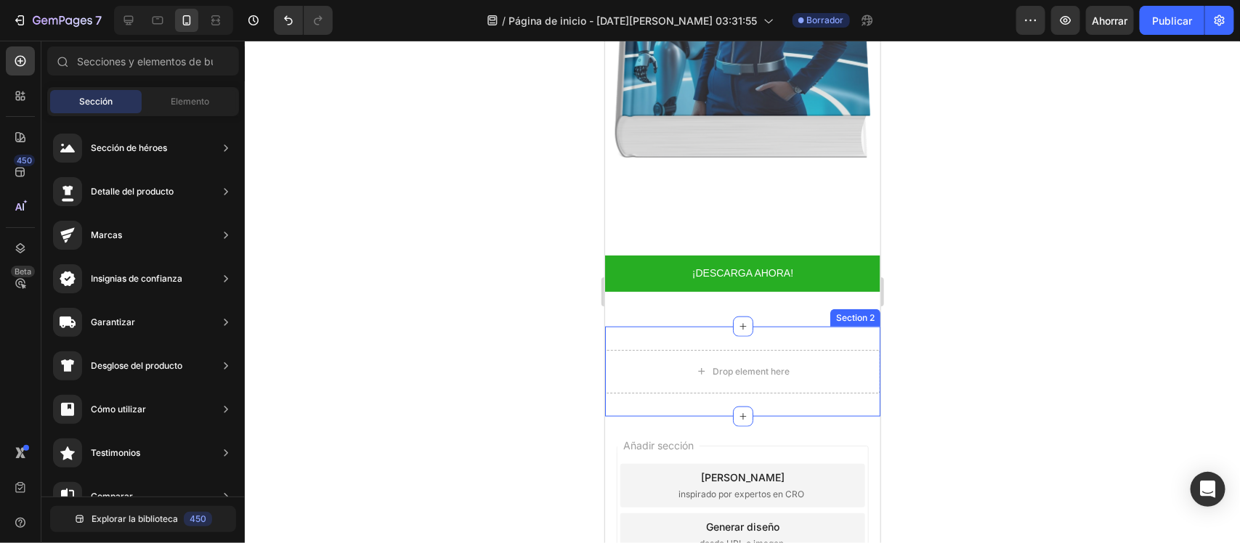
click at [847, 326] on div "Drop element here Section 2" at bounding box center [741, 371] width 275 height 90
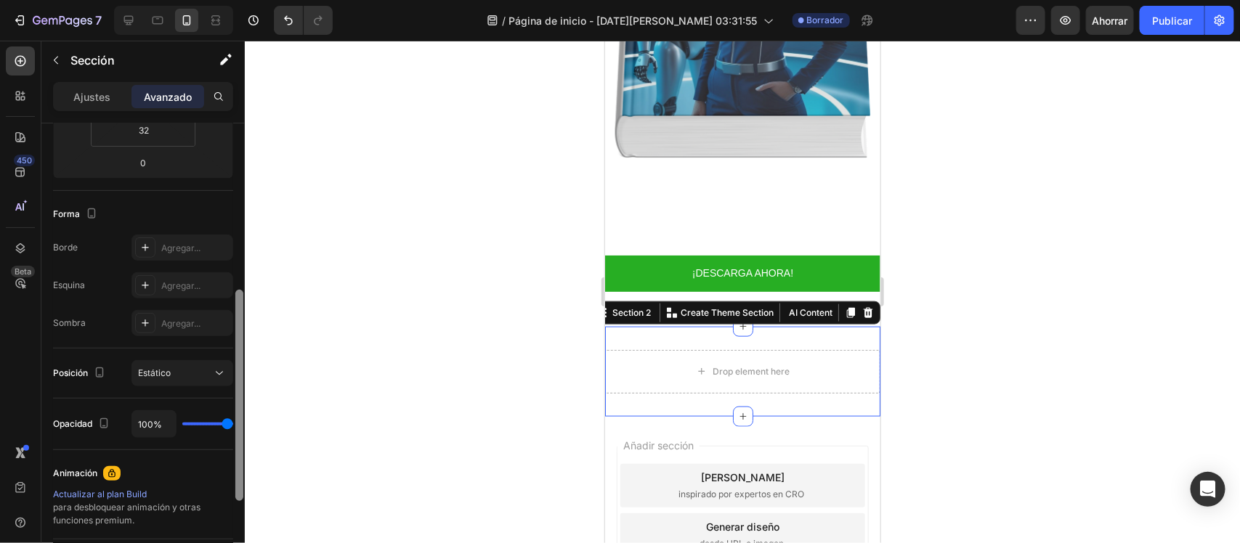
drag, startPoint x: 235, startPoint y: 205, endPoint x: 244, endPoint y: 353, distance: 148.5
click at [244, 353] on div at bounding box center [239, 373] width 11 height 462
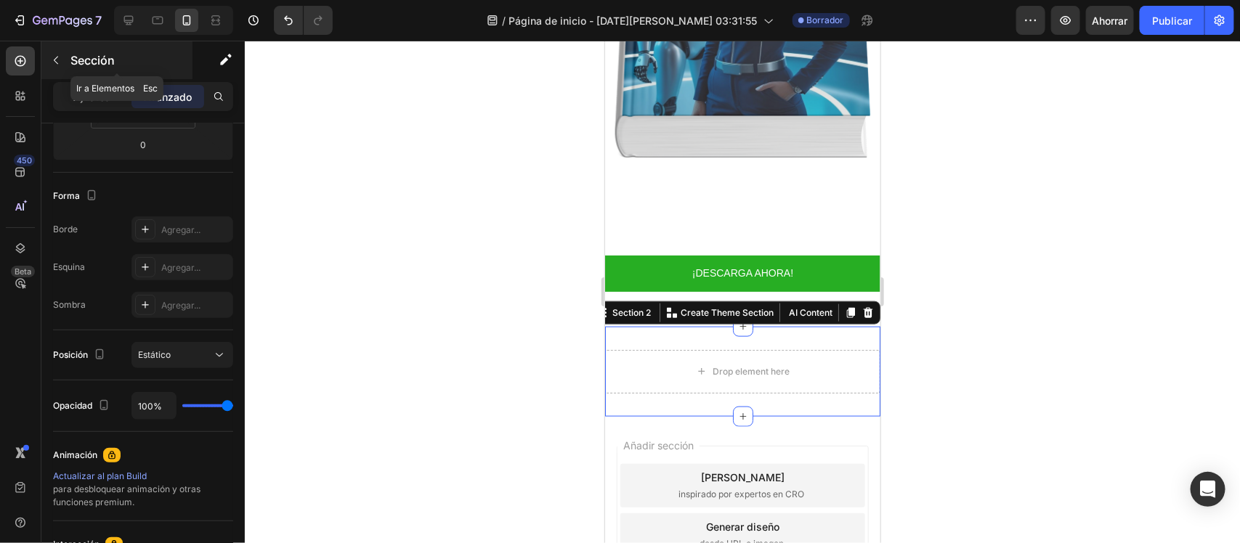
click at [63, 60] on button "button" at bounding box center [55, 60] width 23 height 23
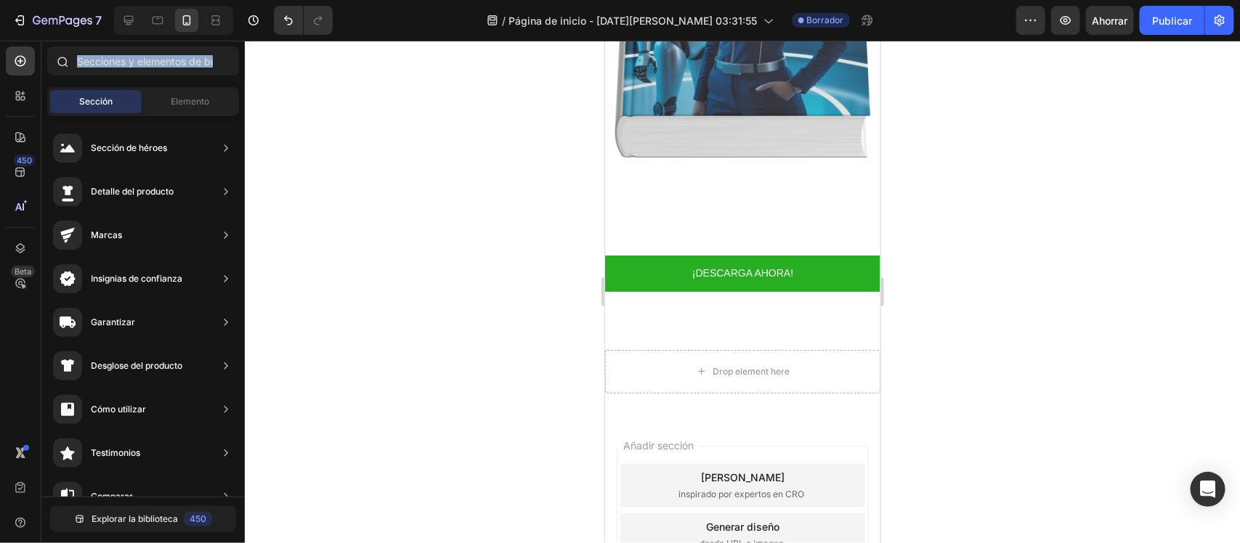
click at [63, 60] on icon at bounding box center [62, 61] width 12 height 12
click at [317, 118] on div at bounding box center [742, 292] width 995 height 503
click at [190, 53] on input "text" at bounding box center [143, 60] width 192 height 29
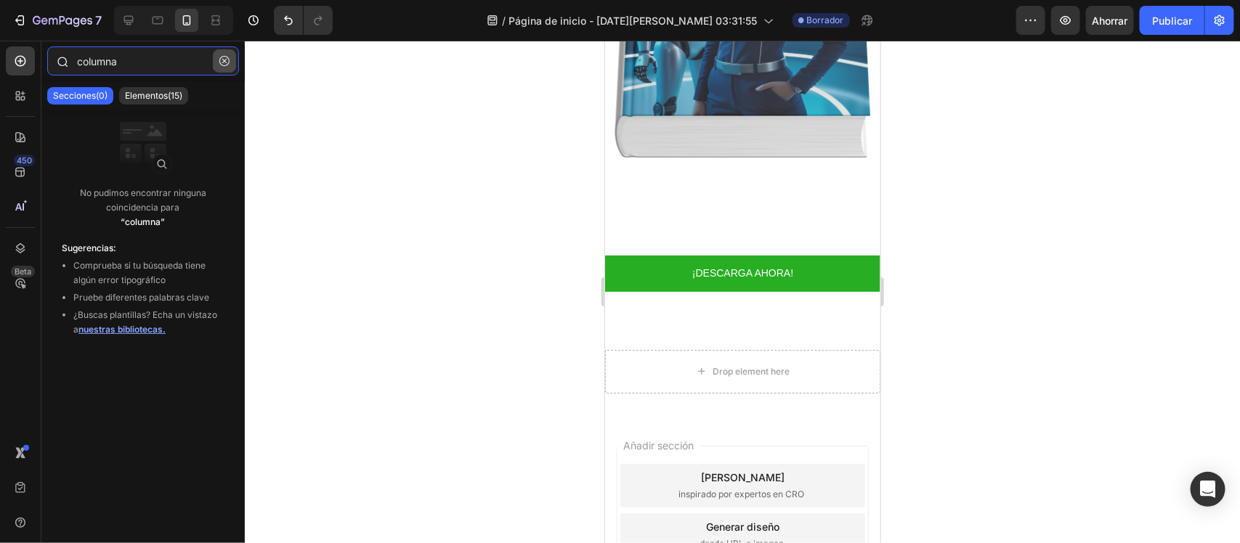
type input "columna"
click at [224, 65] on icon "button" at bounding box center [224, 61] width 10 height 10
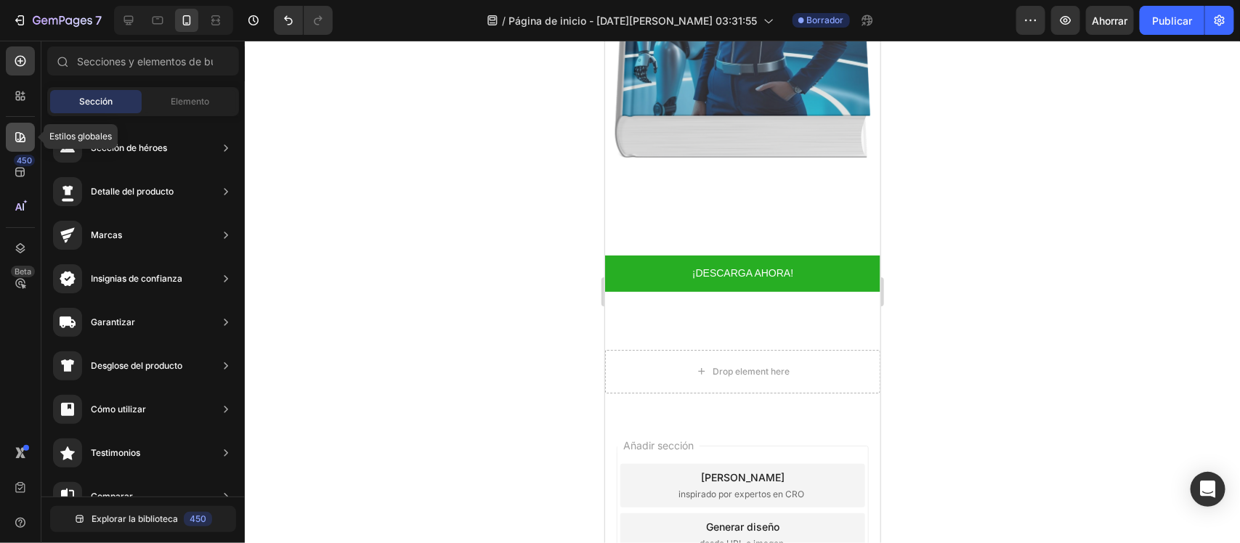
click at [15, 131] on icon at bounding box center [20, 137] width 15 height 15
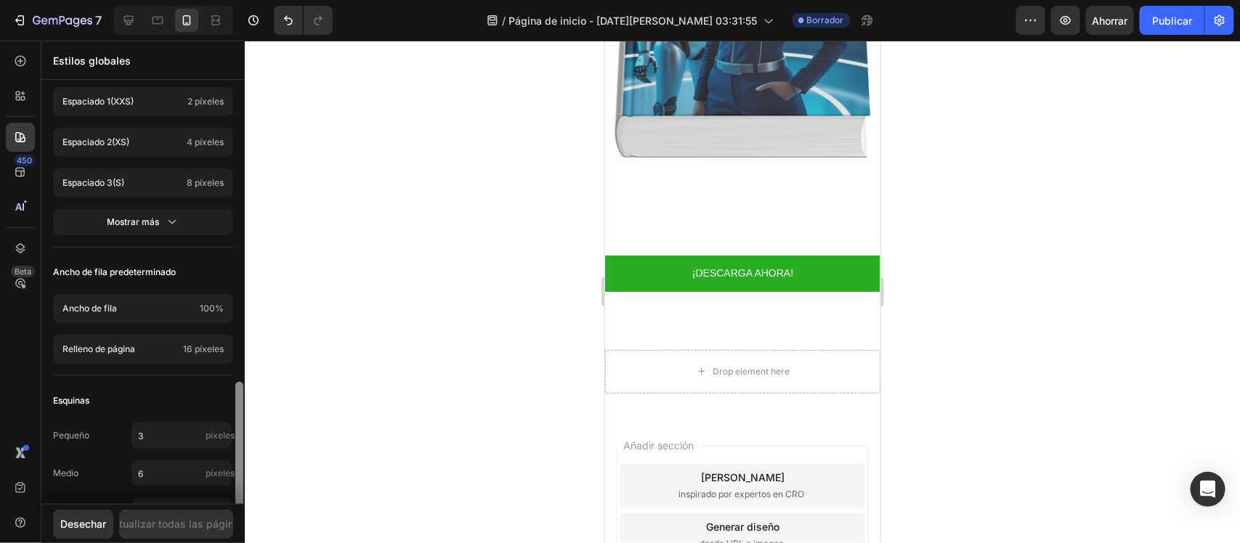
scroll to position [643, 0]
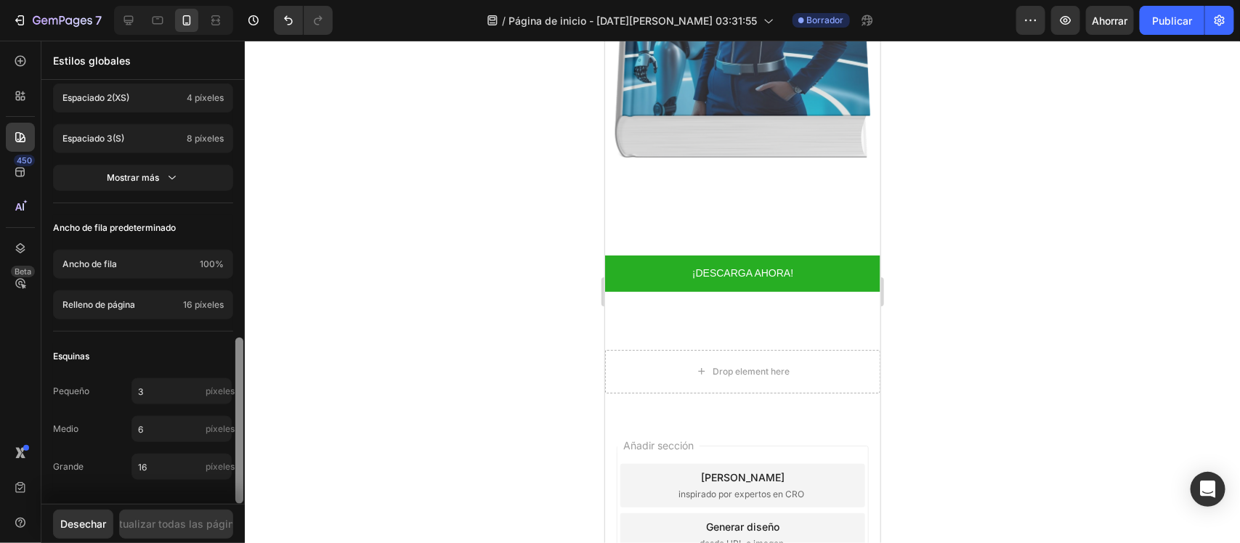
drag, startPoint x: 240, startPoint y: 247, endPoint x: 256, endPoint y: 543, distance: 296.0
click at [256, 0] on div "7 / Página de inicio - 28 de agosto, 03:31:55 Borrador Avance Ahorrar Publicar …" at bounding box center [620, 0] width 1240 height 0
click at [23, 107] on div at bounding box center [20, 95] width 29 height 29
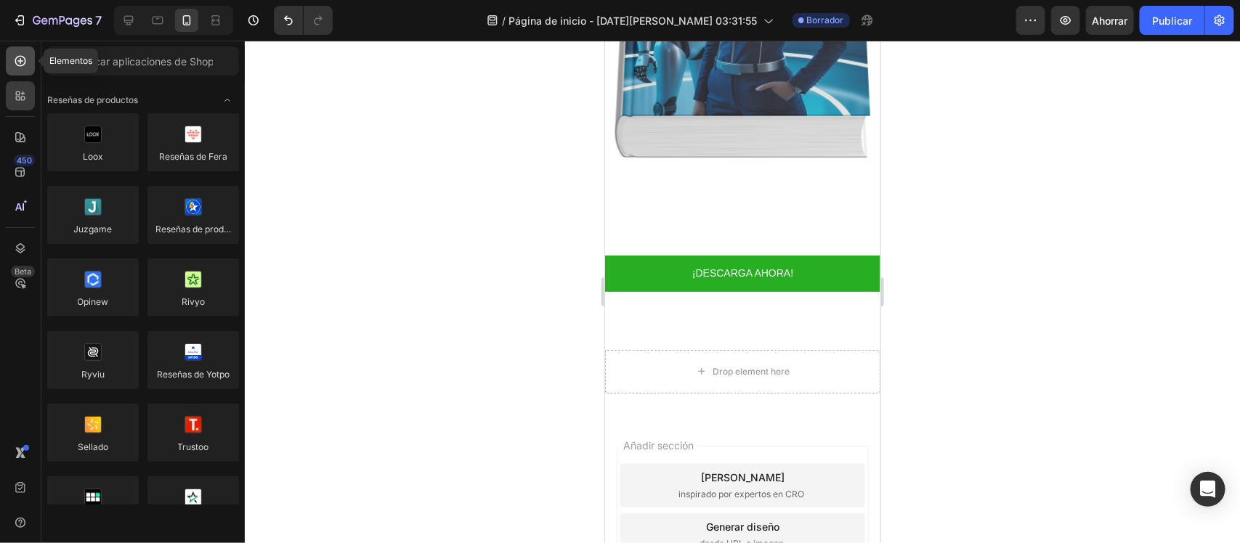
click at [9, 62] on div at bounding box center [20, 60] width 29 height 29
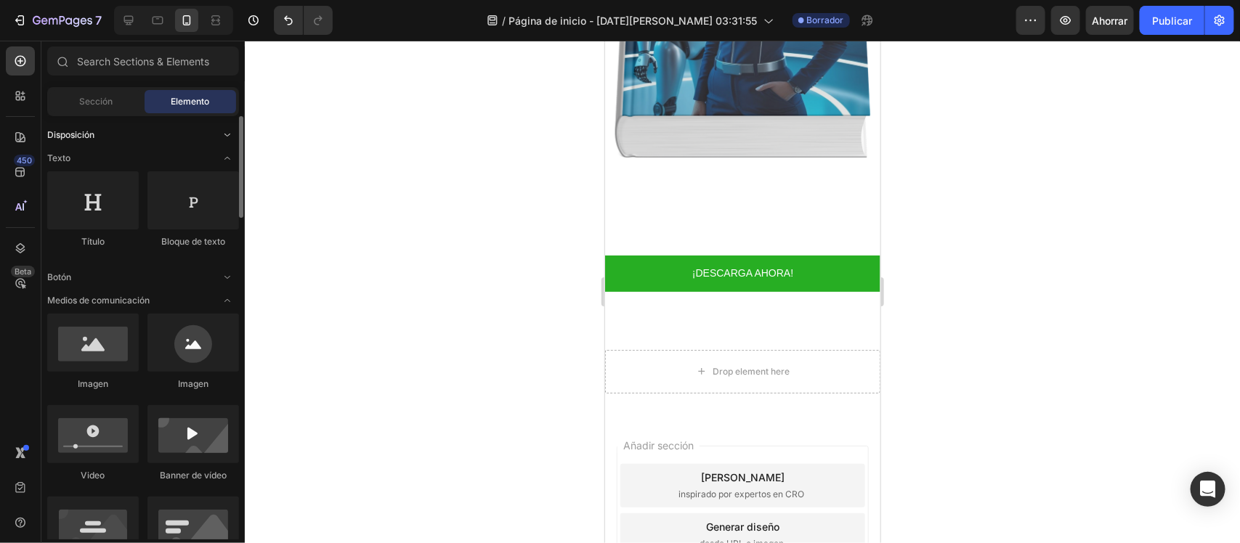
click at [179, 142] on div "Disposición" at bounding box center [143, 135] width 192 height 15
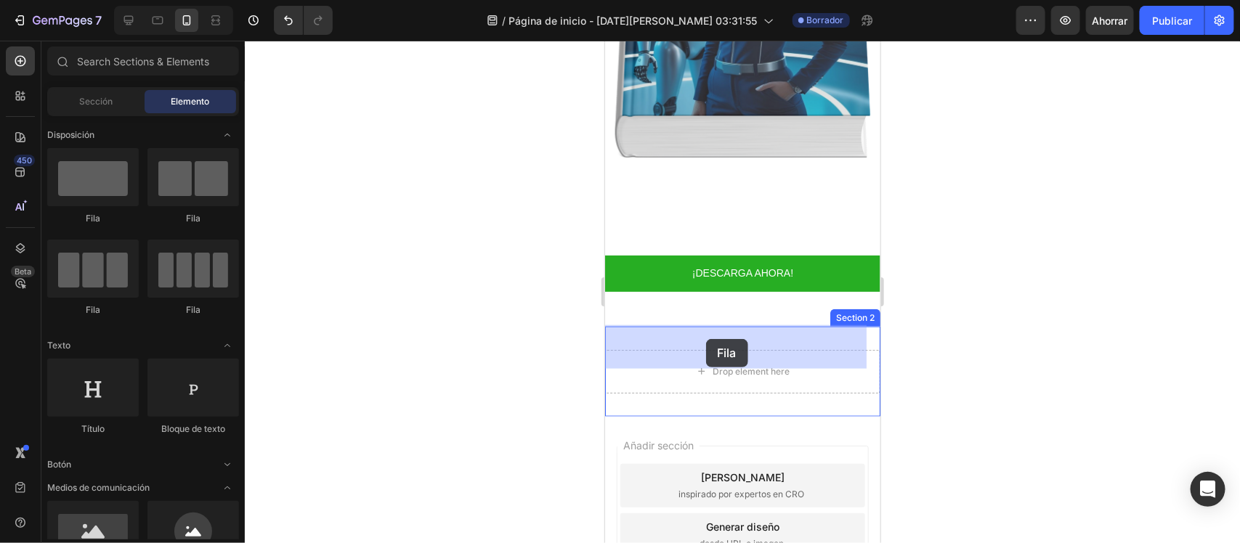
drag, startPoint x: 805, startPoint y: 222, endPoint x: 705, endPoint y: 338, distance: 153.5
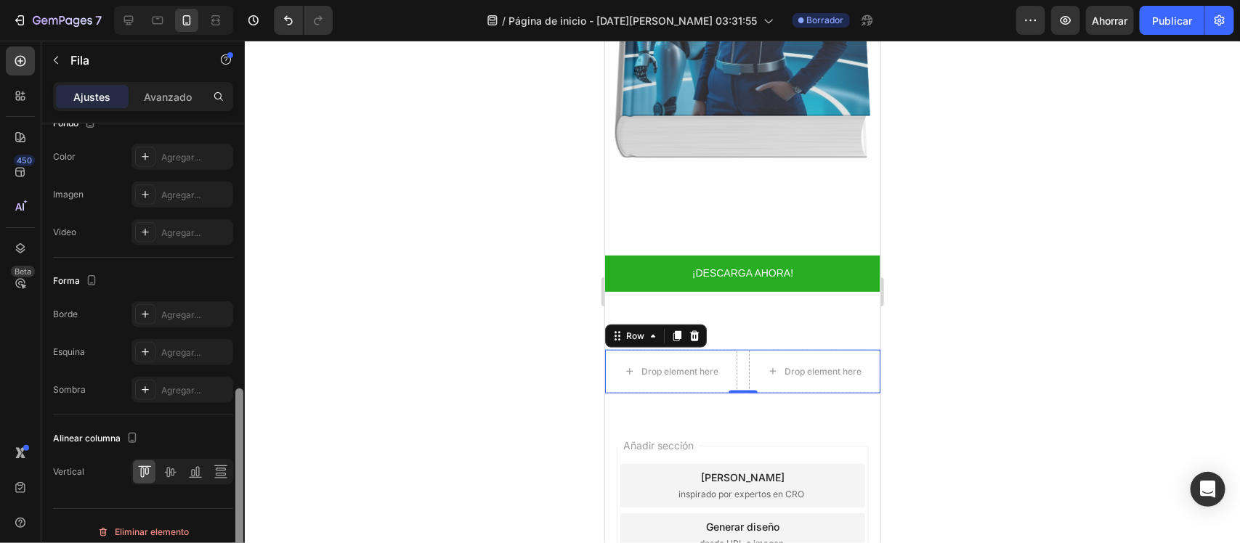
scroll to position [0, 0]
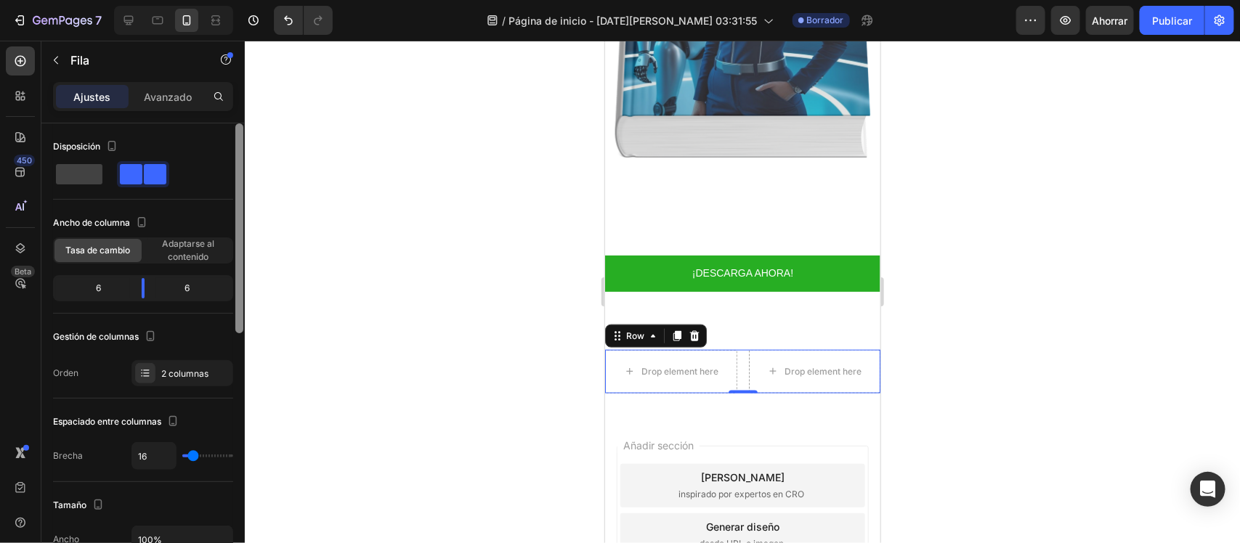
drag, startPoint x: 235, startPoint y: 198, endPoint x: 236, endPoint y: 100, distance: 98.1
click at [236, 100] on div "Ajustes Avanzado Disposición Ancho de columna Tasa de cambio Adaptarse al conte…" at bounding box center [142, 333] width 203 height 503
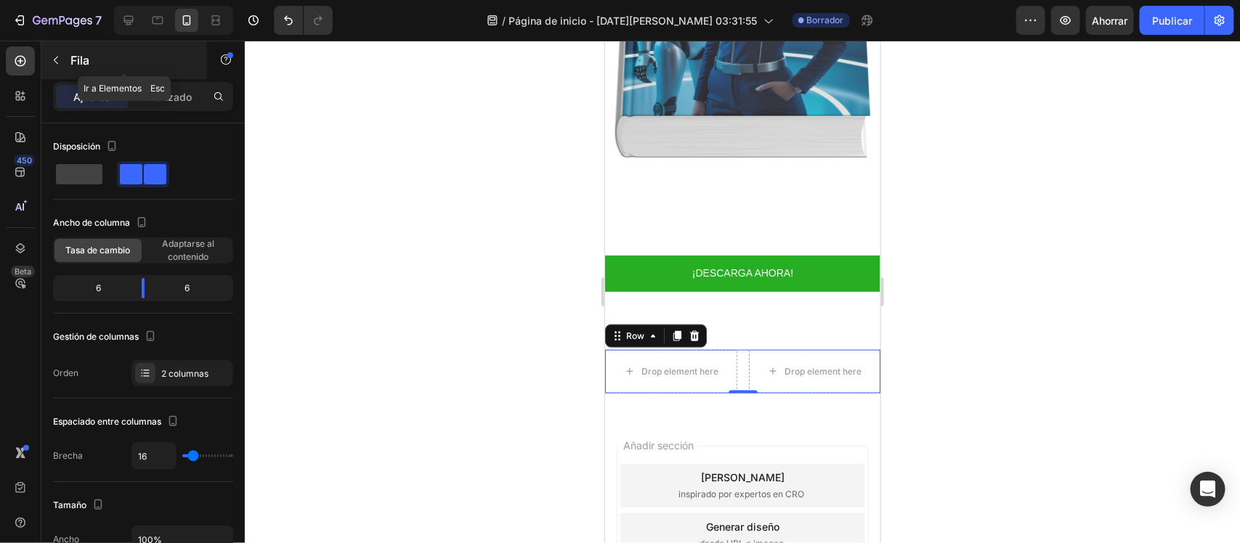
click at [55, 71] on button "button" at bounding box center [55, 60] width 23 height 23
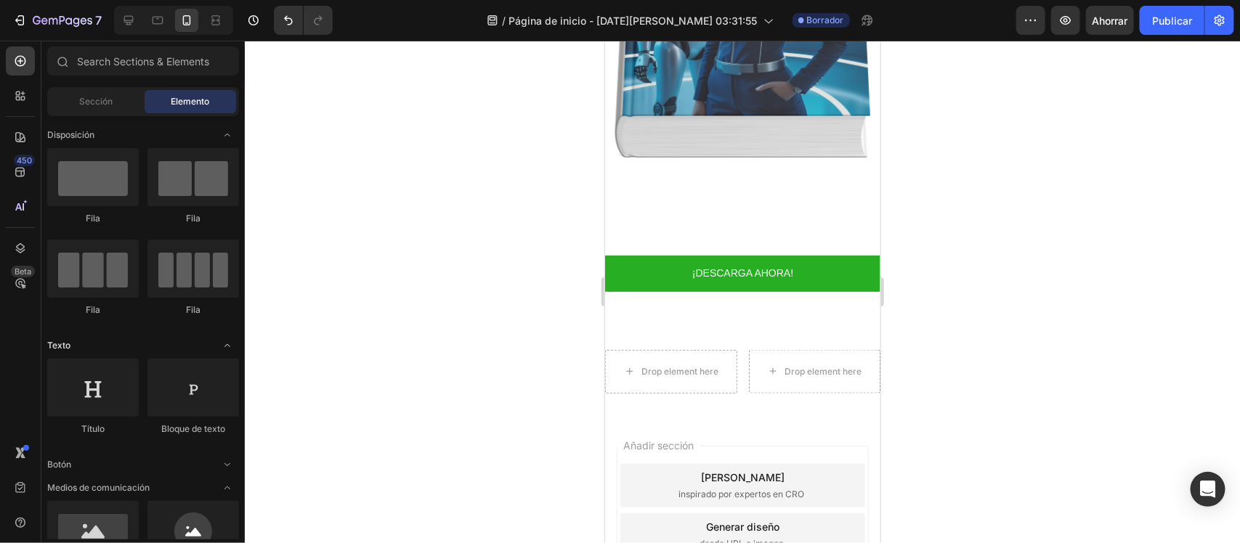
click at [237, 346] on span "Abrir con palanca" at bounding box center [227, 345] width 23 height 23
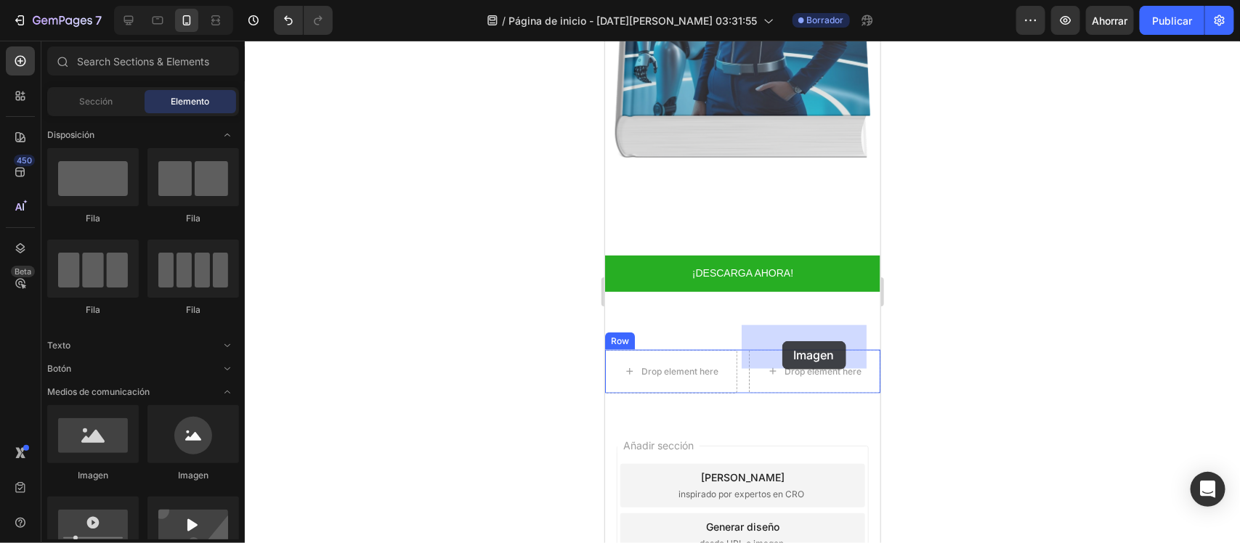
drag, startPoint x: 696, startPoint y: 487, endPoint x: 1172, endPoint y: 375, distance: 489.4
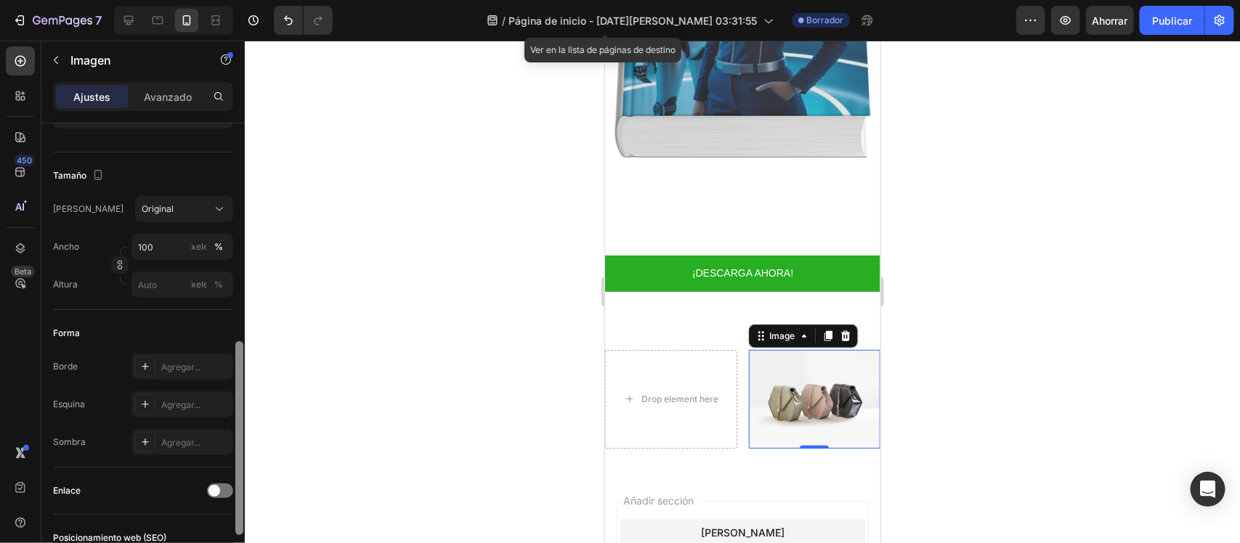
scroll to position [376, 0]
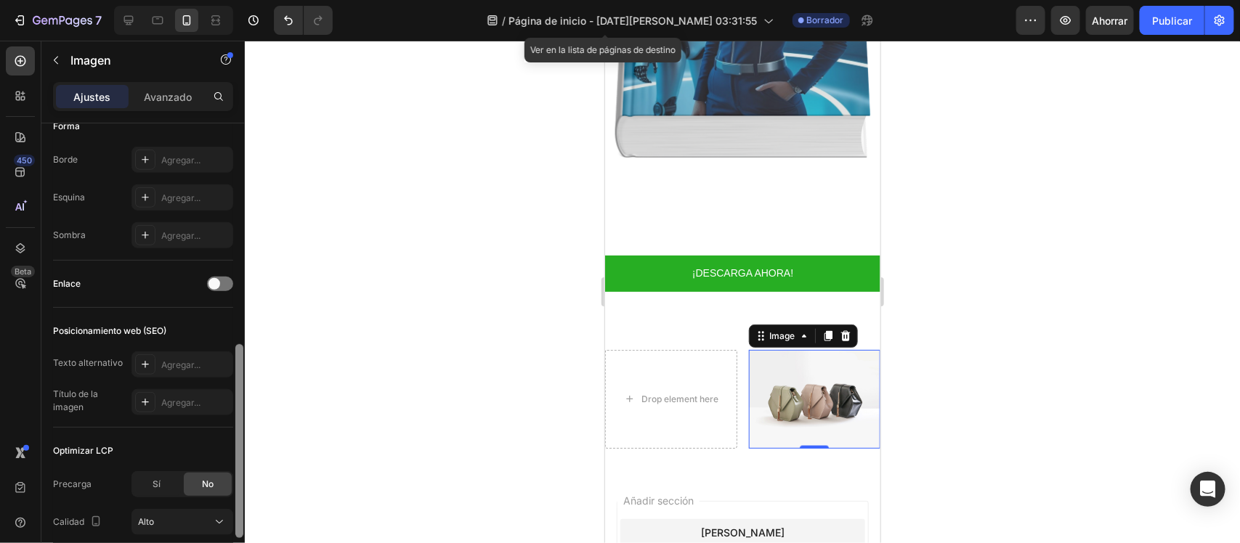
drag, startPoint x: 241, startPoint y: 190, endPoint x: 234, endPoint y: 267, distance: 77.3
click at [234, 267] on div at bounding box center [239, 354] width 11 height 462
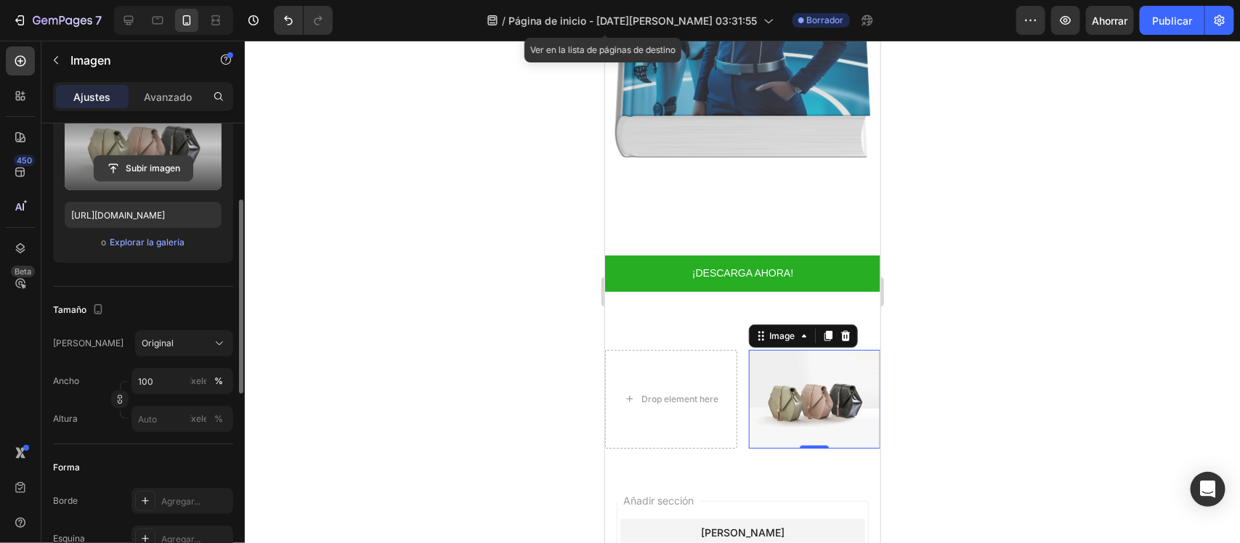
click at [140, 161] on input "file" at bounding box center [143, 168] width 98 height 25
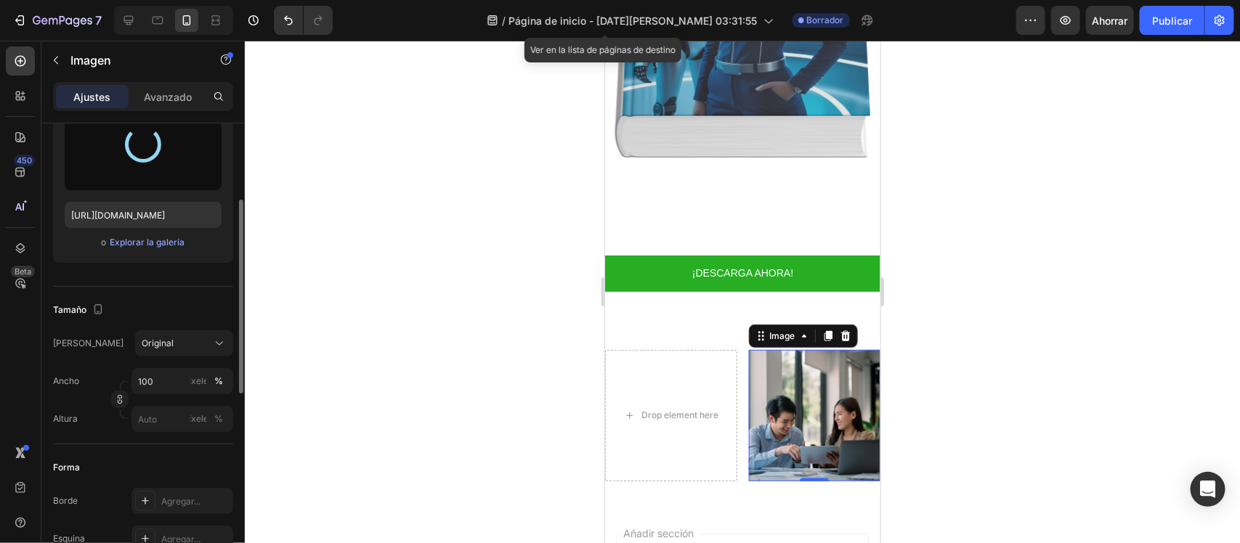
type input "https://cdn.shopify.com/s/files/1/0698/2123/5354/files/gempages_581889143785652…"
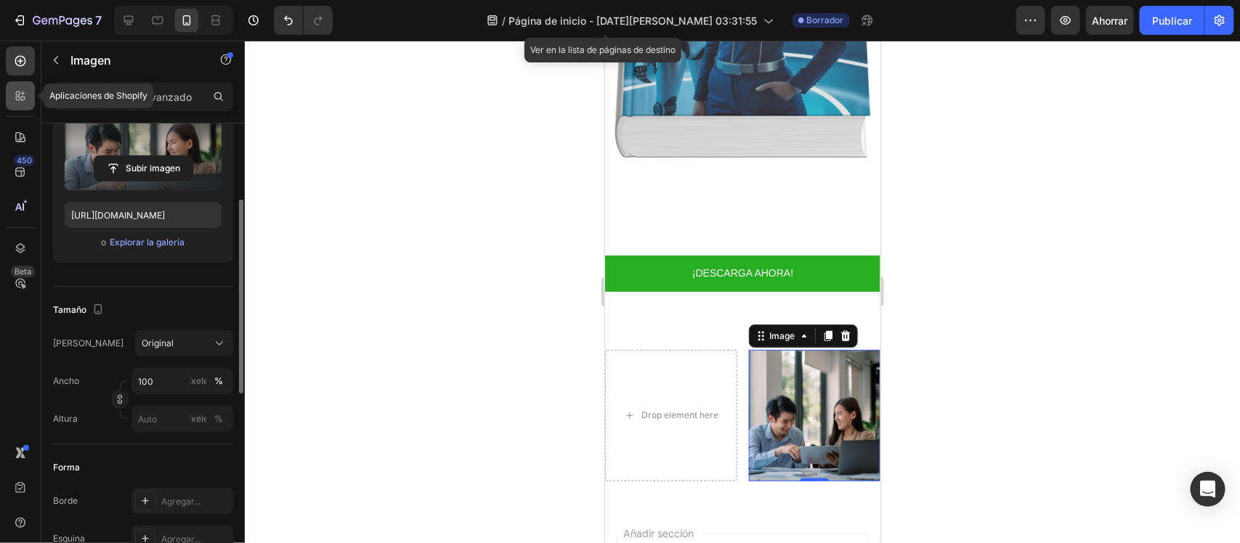
click at [16, 106] on div at bounding box center [20, 95] width 29 height 29
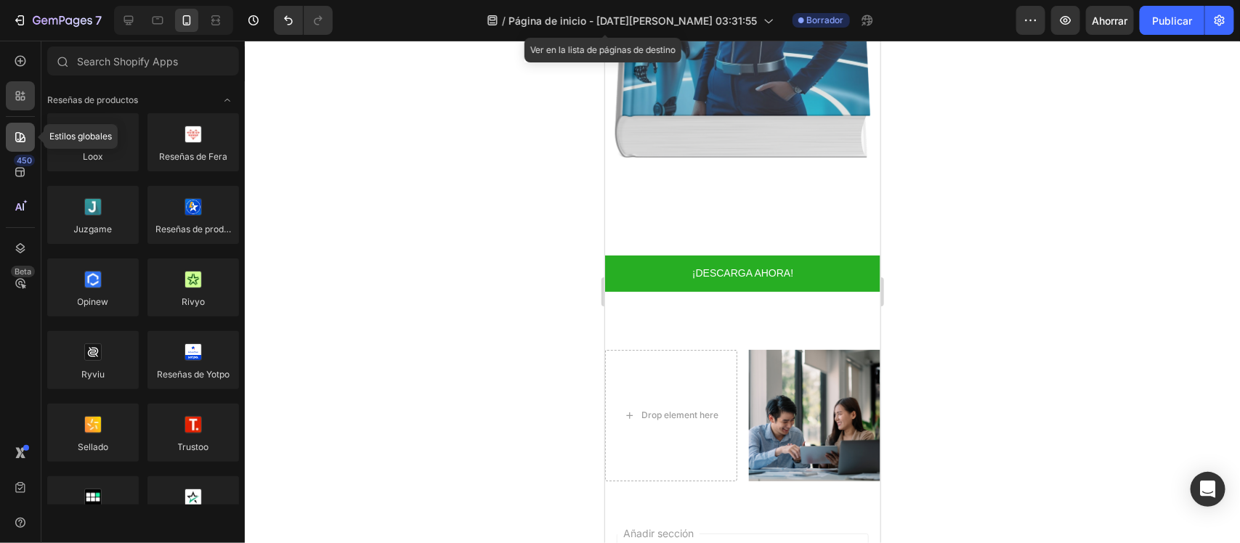
click at [15, 137] on icon at bounding box center [20, 137] width 15 height 15
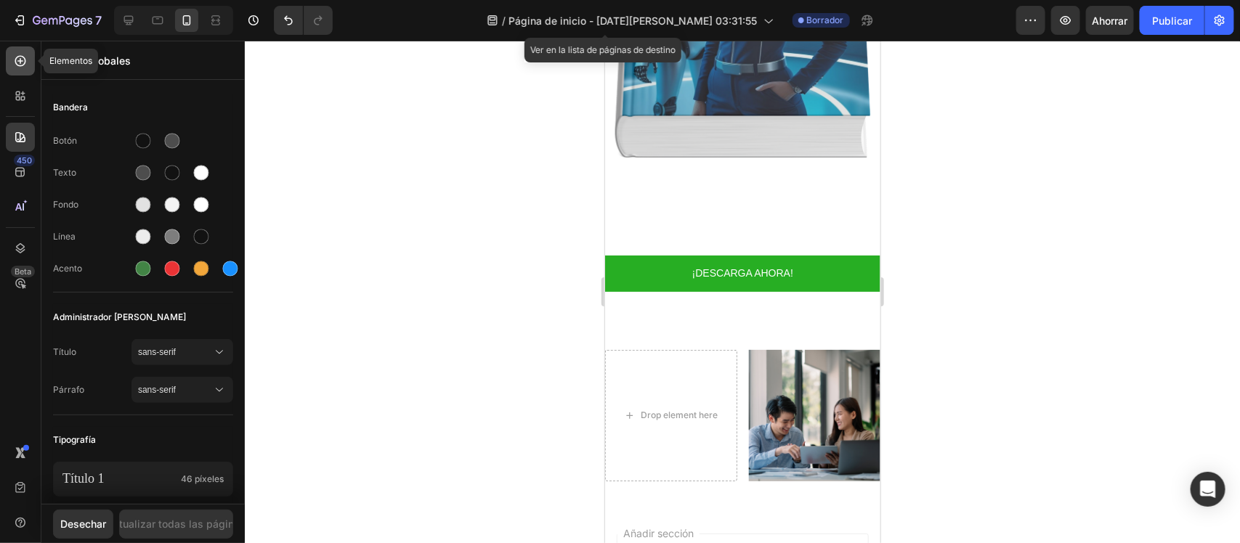
click at [16, 60] on icon at bounding box center [20, 61] width 15 height 15
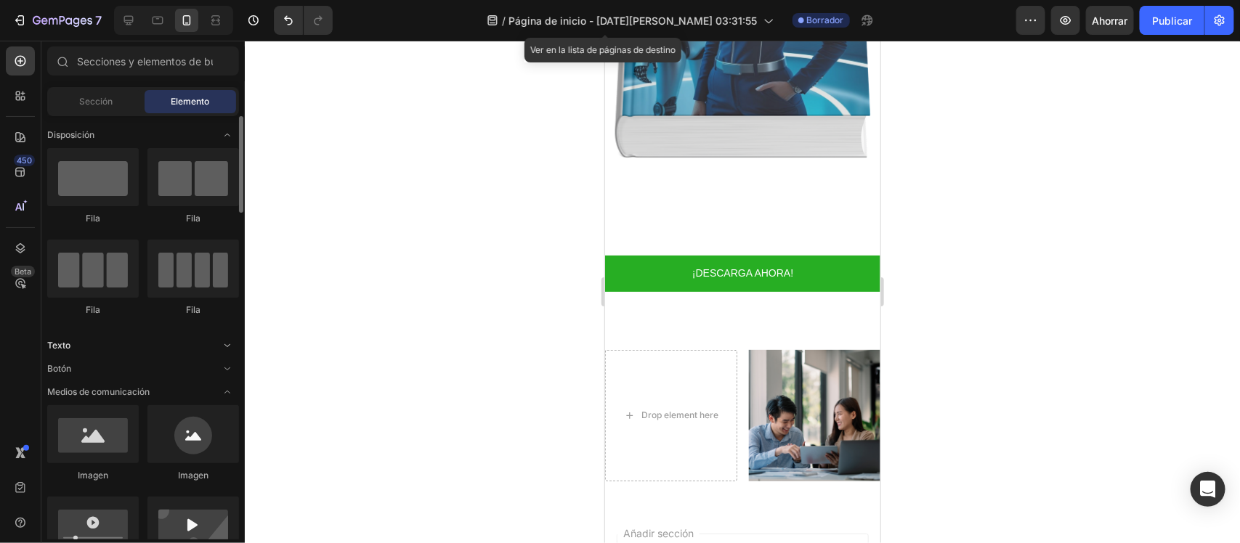
click at [230, 350] on icon "Abrir con palanca" at bounding box center [228, 346] width 12 height 12
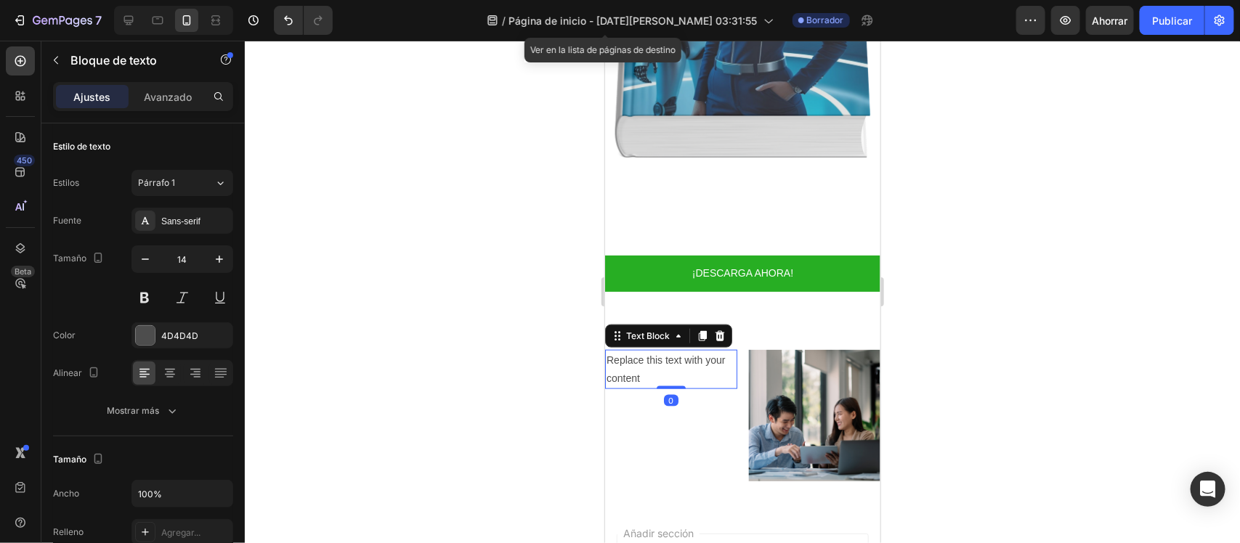
click at [630, 349] on div "Replace this text with your content" at bounding box center [670, 368] width 132 height 39
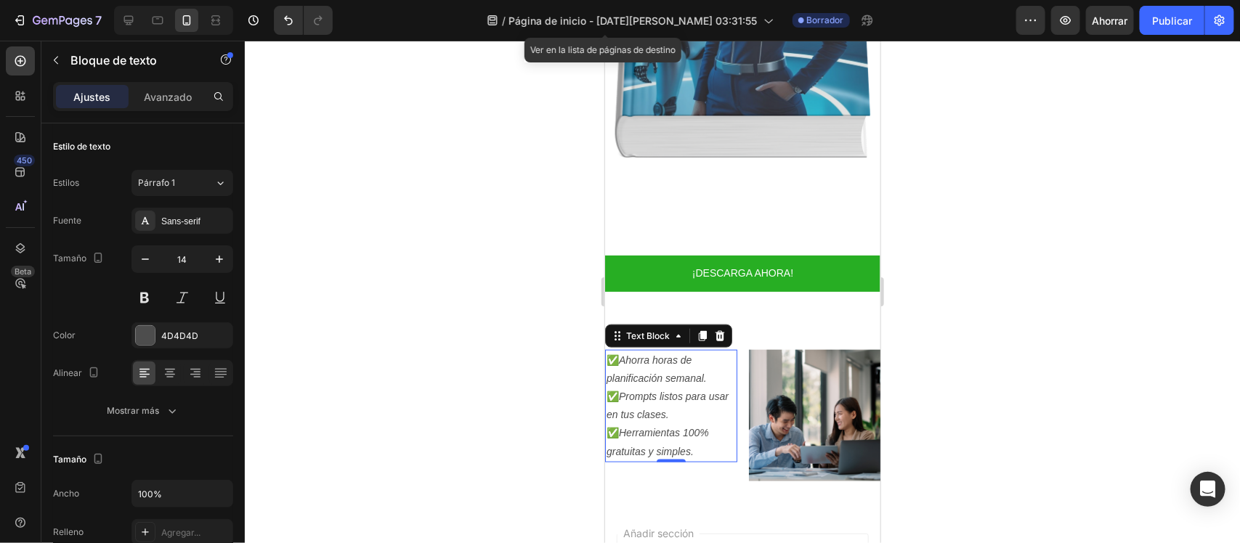
click at [571, 296] on div at bounding box center [742, 292] width 995 height 503
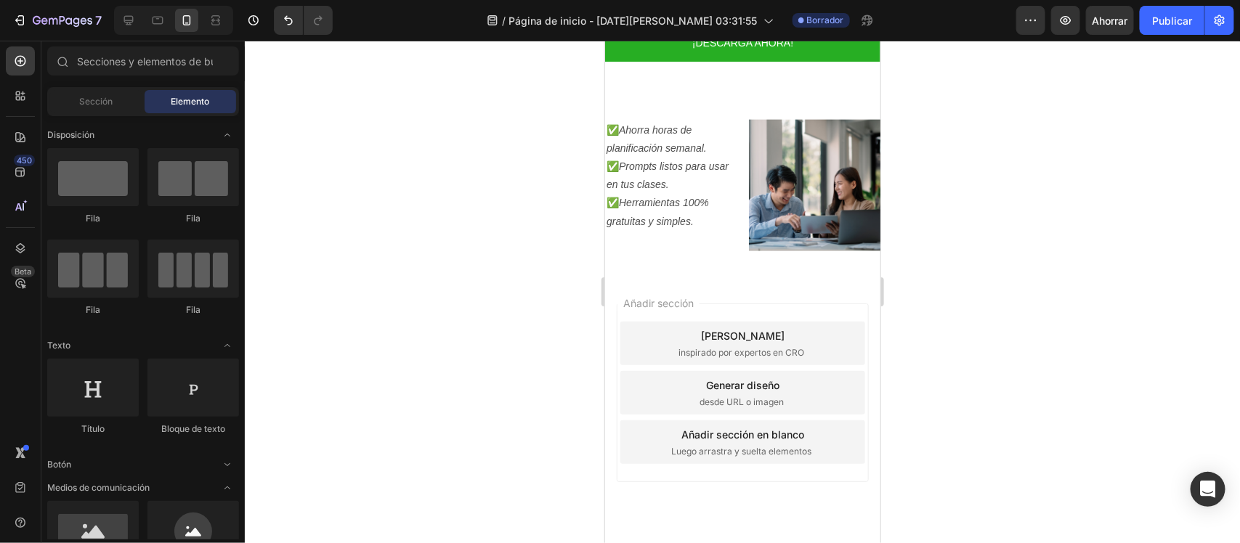
scroll to position [870, 0]
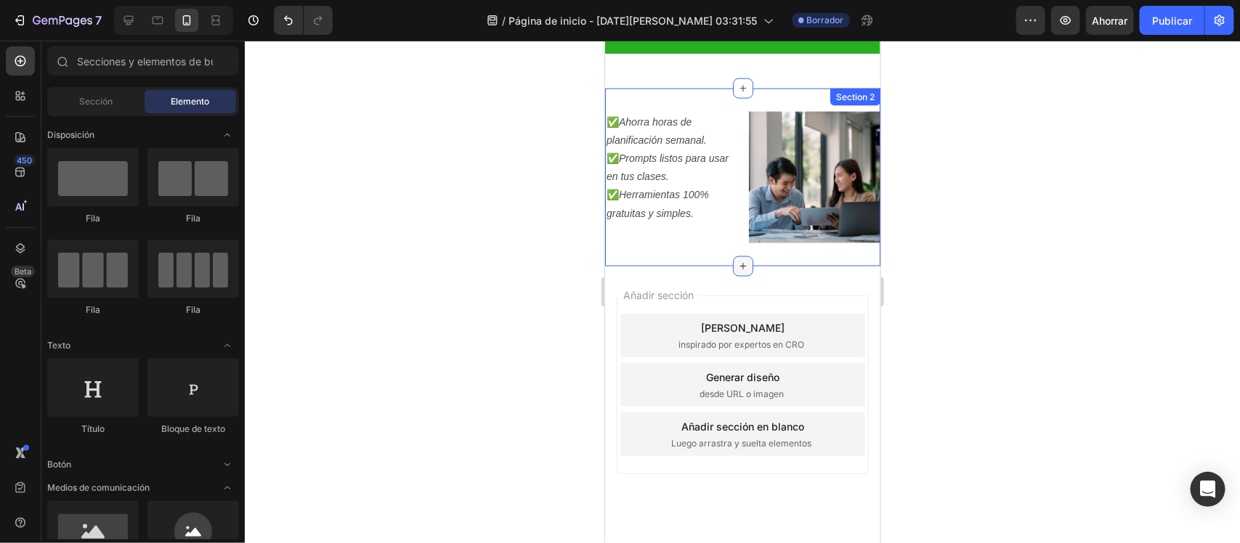
click at [736, 260] on icon at bounding box center [742, 266] width 12 height 12
click at [477, 237] on div at bounding box center [742, 292] width 995 height 503
click at [230, 132] on icon "Abrir con palanca" at bounding box center [228, 135] width 12 height 12
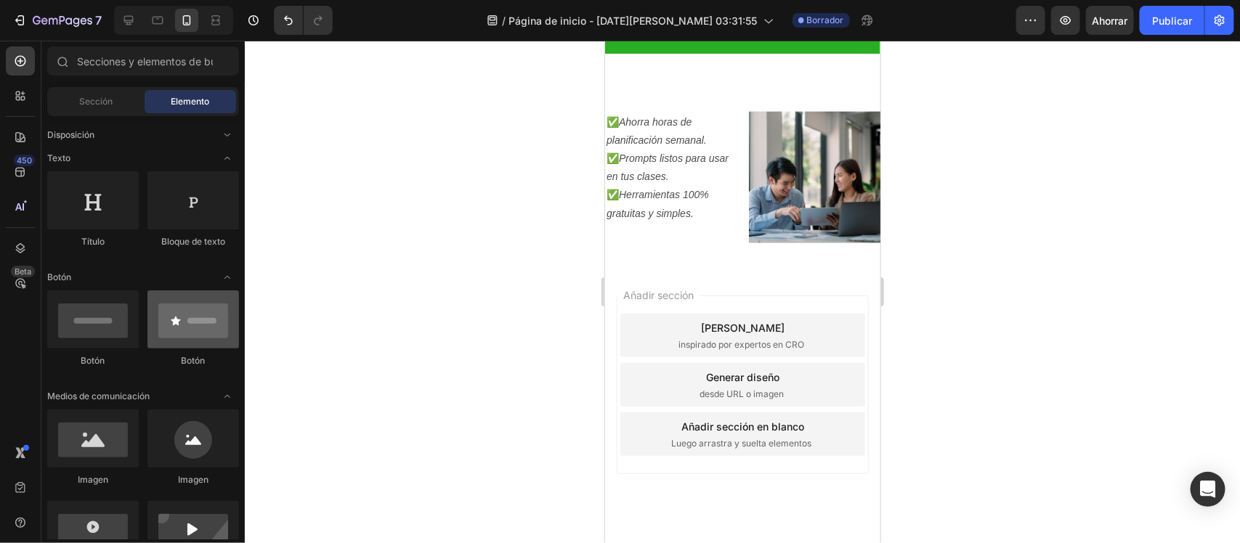
click at [158, 328] on div at bounding box center [193, 320] width 92 height 58
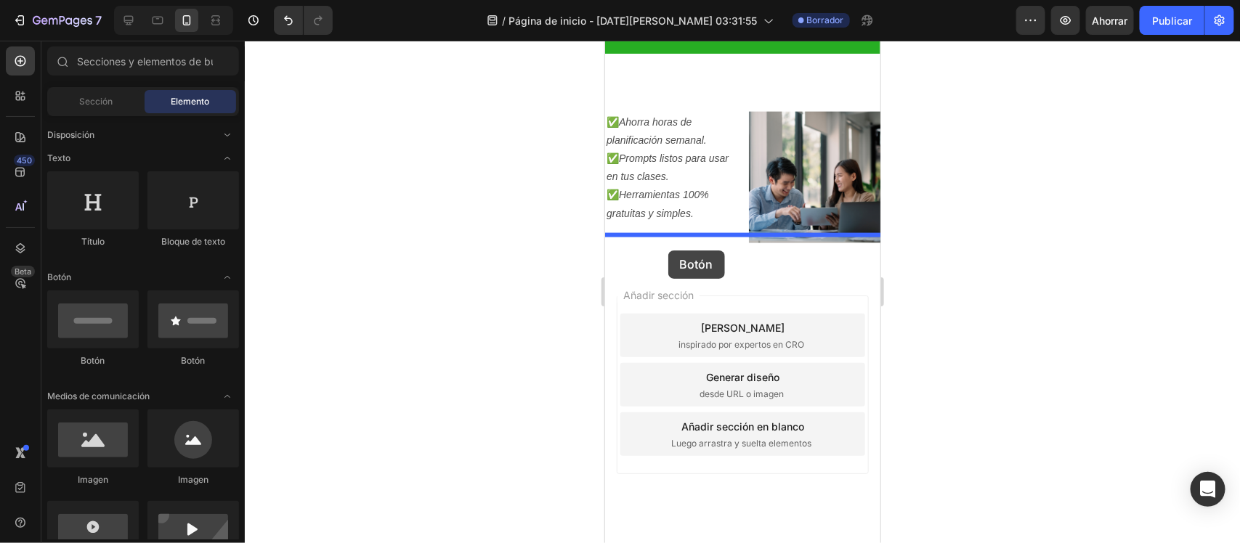
drag, startPoint x: 762, startPoint y: 368, endPoint x: 1177, endPoint y: 287, distance: 422.6
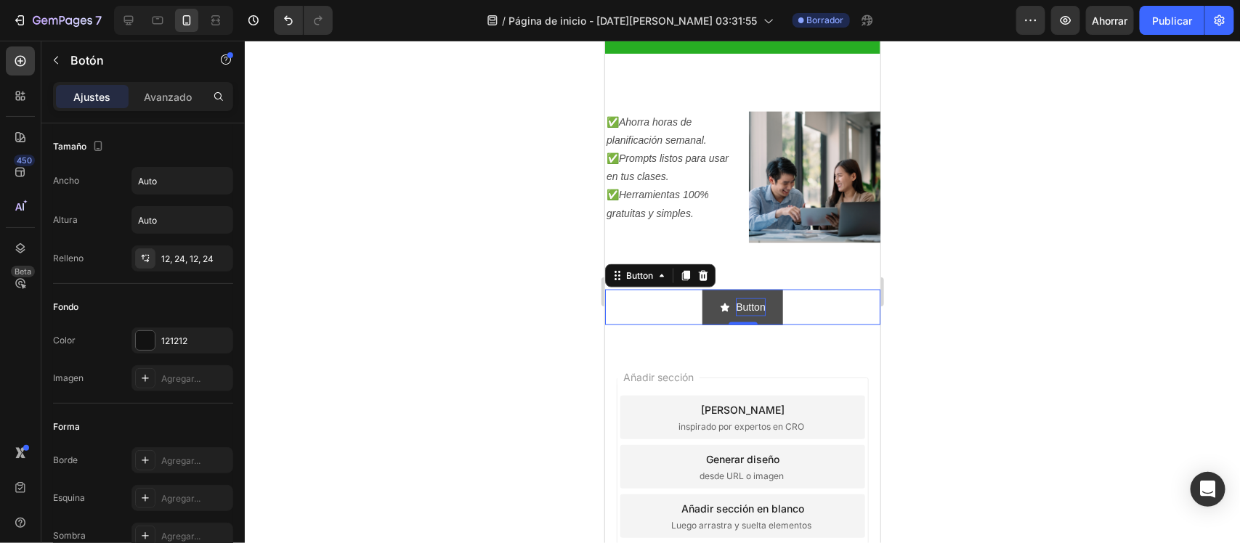
click at [750, 298] on p "Button" at bounding box center [749, 307] width 29 height 18
click at [697, 289] on button "QUIERO" at bounding box center [742, 307] width 91 height 36
click at [689, 289] on button "QUIERO MI" at bounding box center [741, 307] width 105 height 36
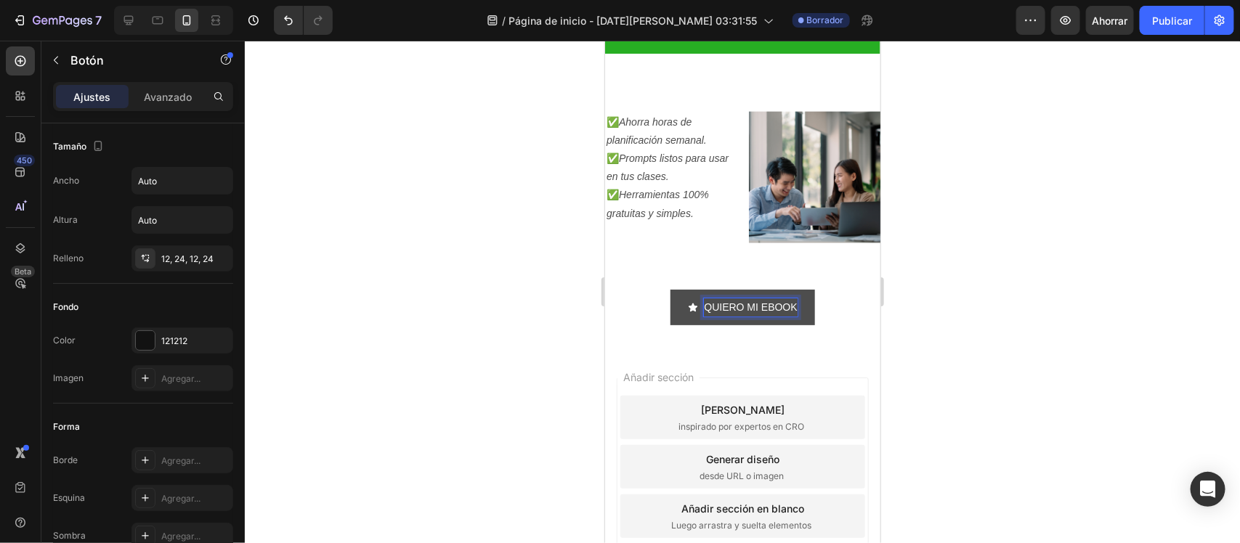
click at [670, 289] on button "QUIERO MI EBOOK" at bounding box center [742, 307] width 144 height 36
click at [386, 335] on div at bounding box center [742, 292] width 995 height 503
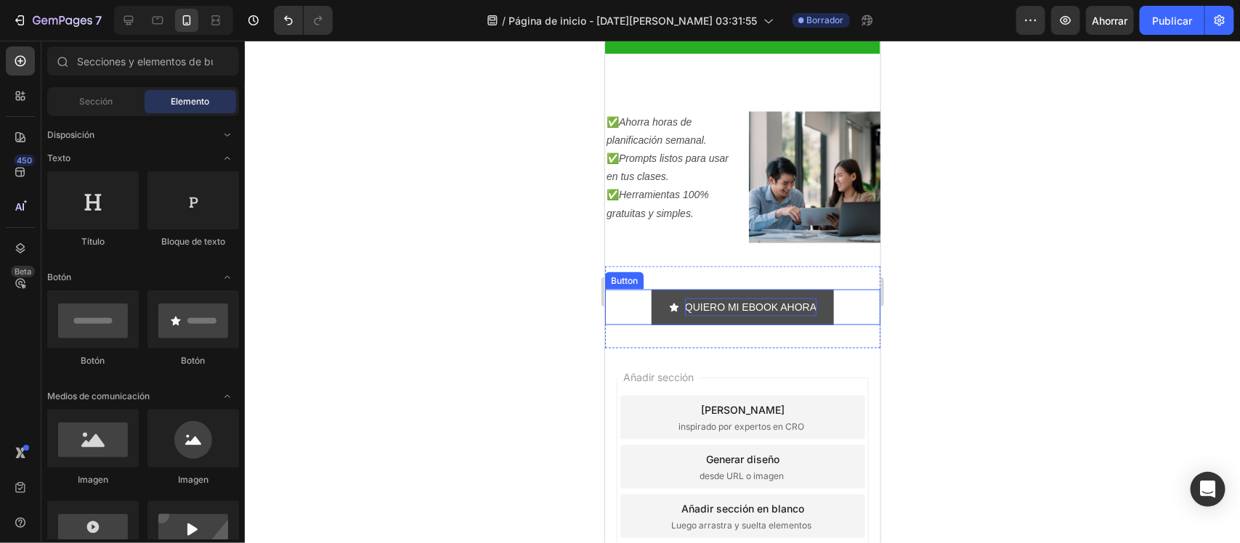
click at [651, 289] on button "QUIERO MI EBOOK AHORA" at bounding box center [742, 307] width 182 height 36
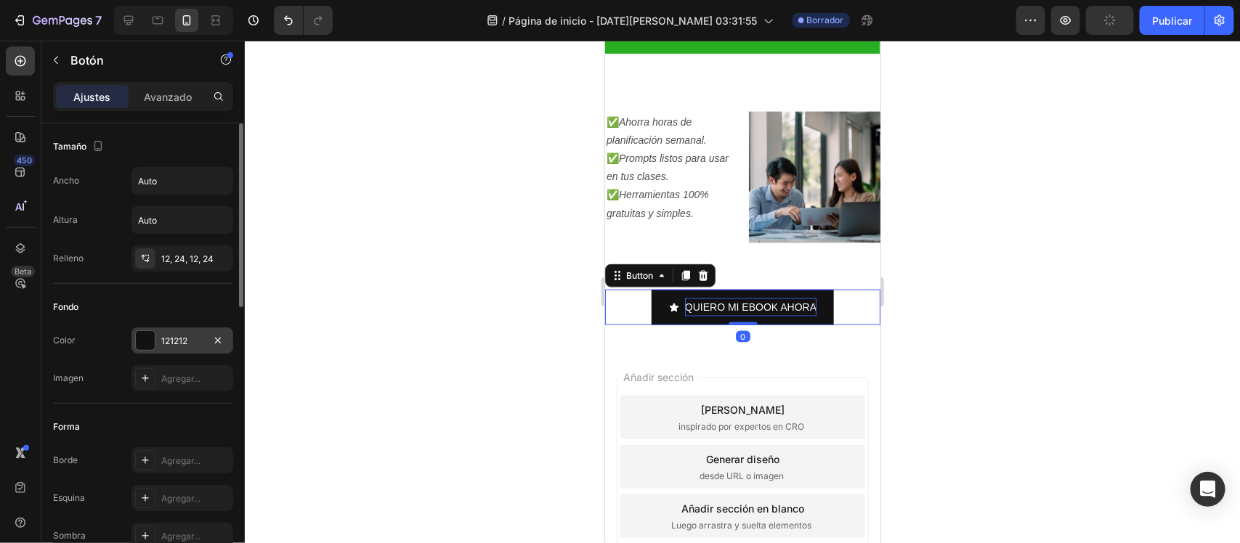
click at [182, 336] on font "121212" at bounding box center [174, 341] width 26 height 11
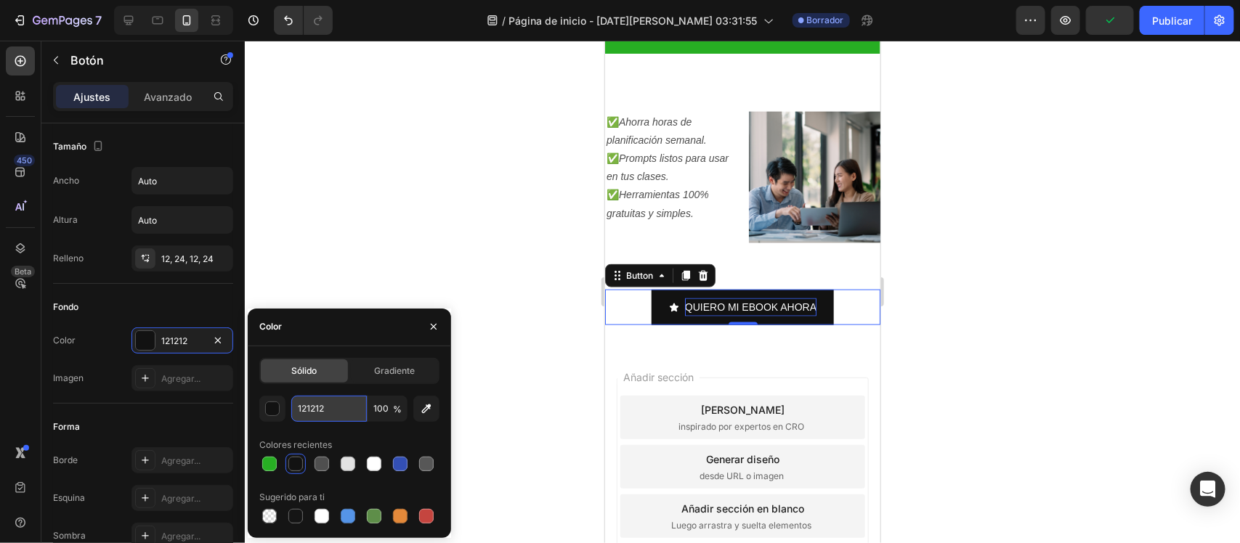
click at [331, 421] on input "121212" at bounding box center [329, 409] width 76 height 26
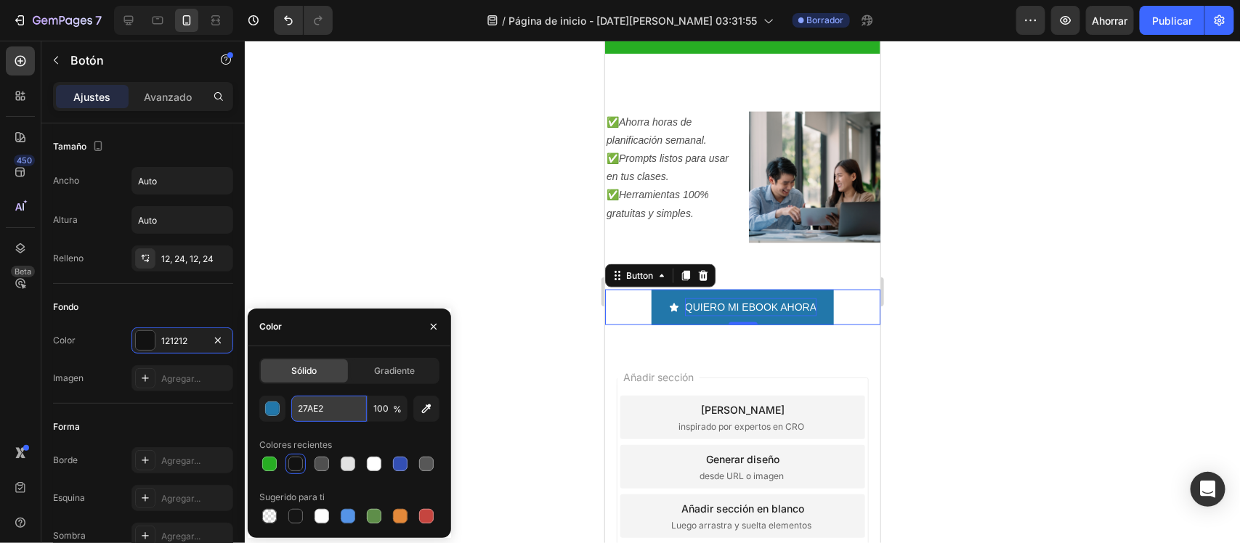
type input "27AE23"
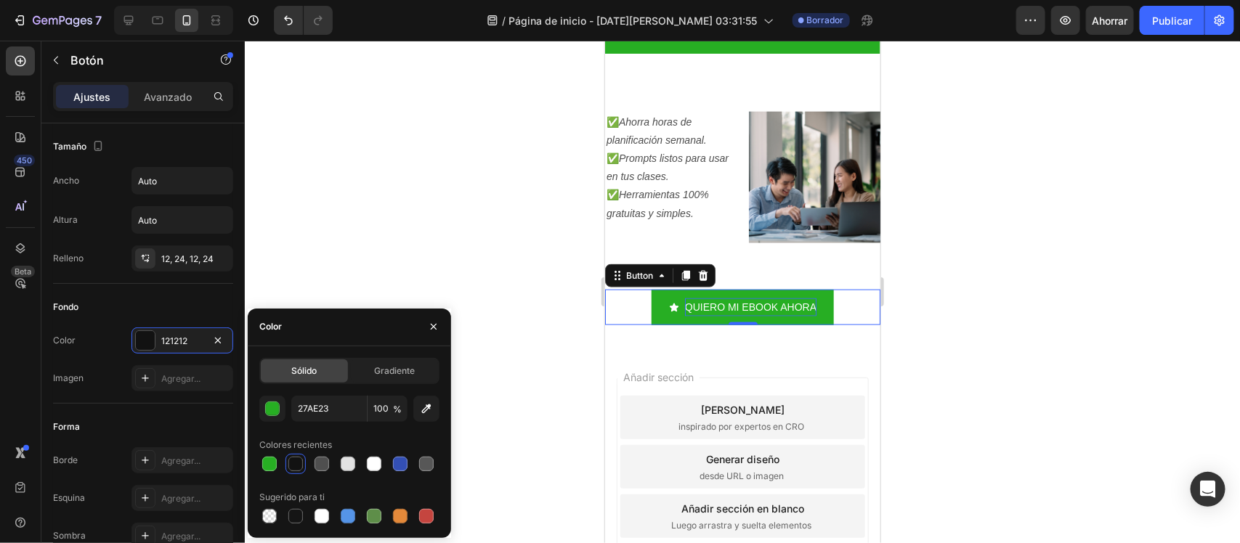
click at [499, 356] on div at bounding box center [742, 292] width 995 height 503
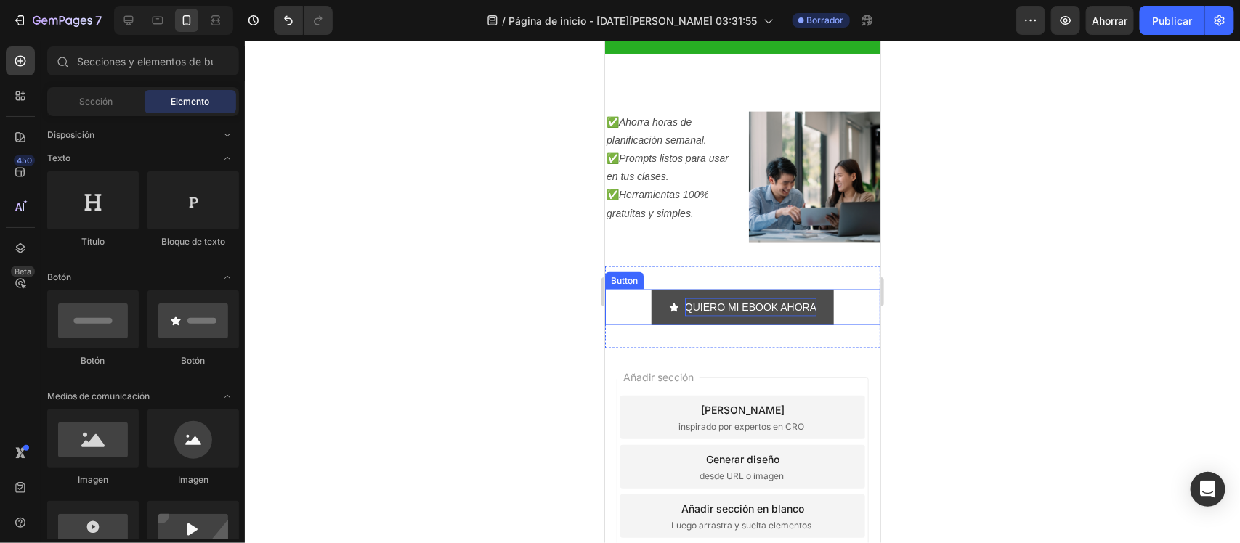
click at [711, 291] on button "QUIERO MI EBOOK AHORA" at bounding box center [742, 307] width 182 height 36
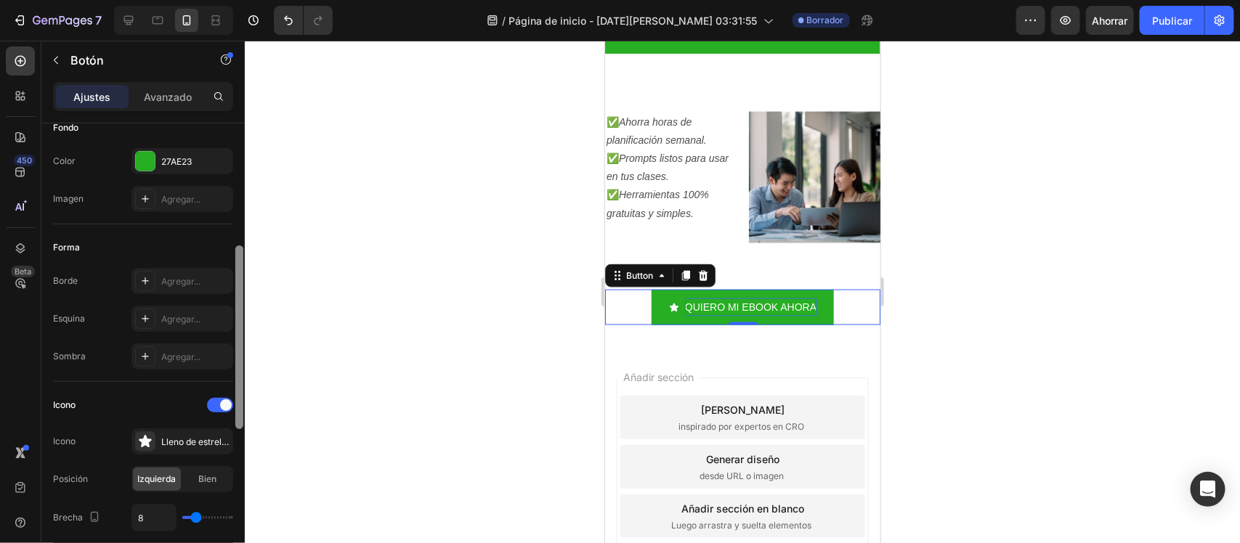
scroll to position [216, 0]
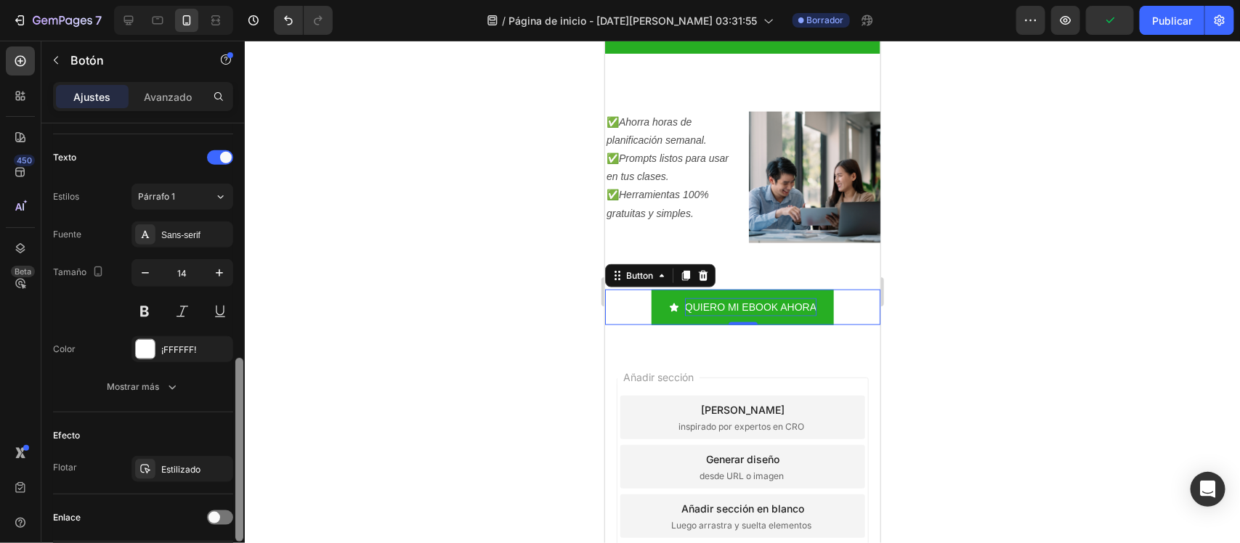
drag, startPoint x: 237, startPoint y: 299, endPoint x: 242, endPoint y: 578, distance: 279.7
click at [242, 0] on html "7 / Página de inicio - 28 de agosto, 03:31:55 Borrador Avance Publicar 450 Beta…" at bounding box center [620, 0] width 1240 height 0
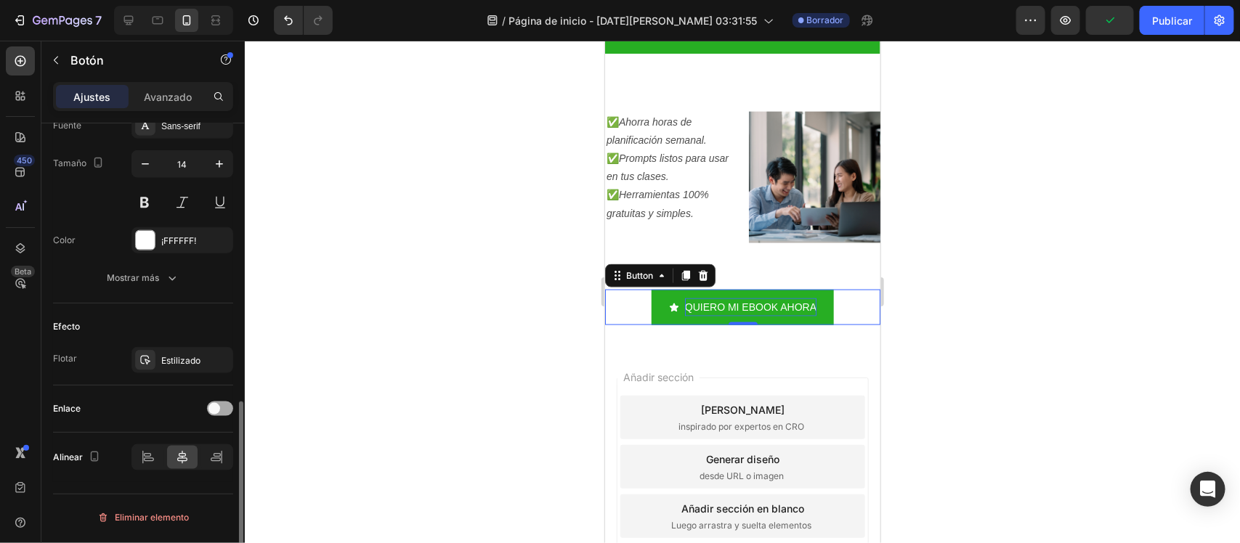
click at [220, 415] on div at bounding box center [220, 409] width 26 height 15
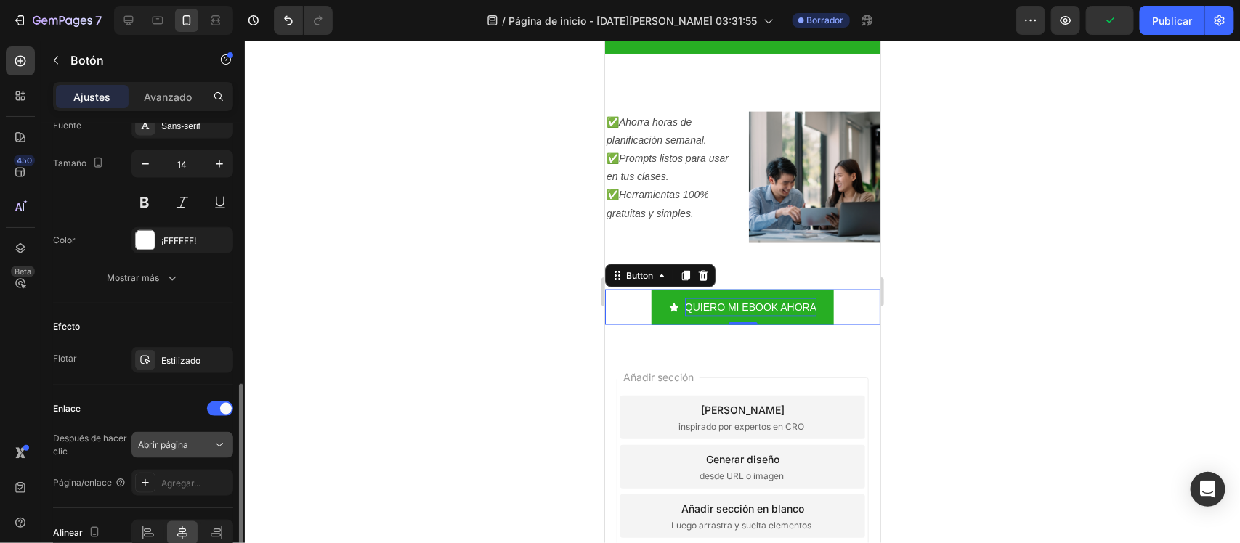
click at [216, 434] on icon at bounding box center [219, 445] width 15 height 15
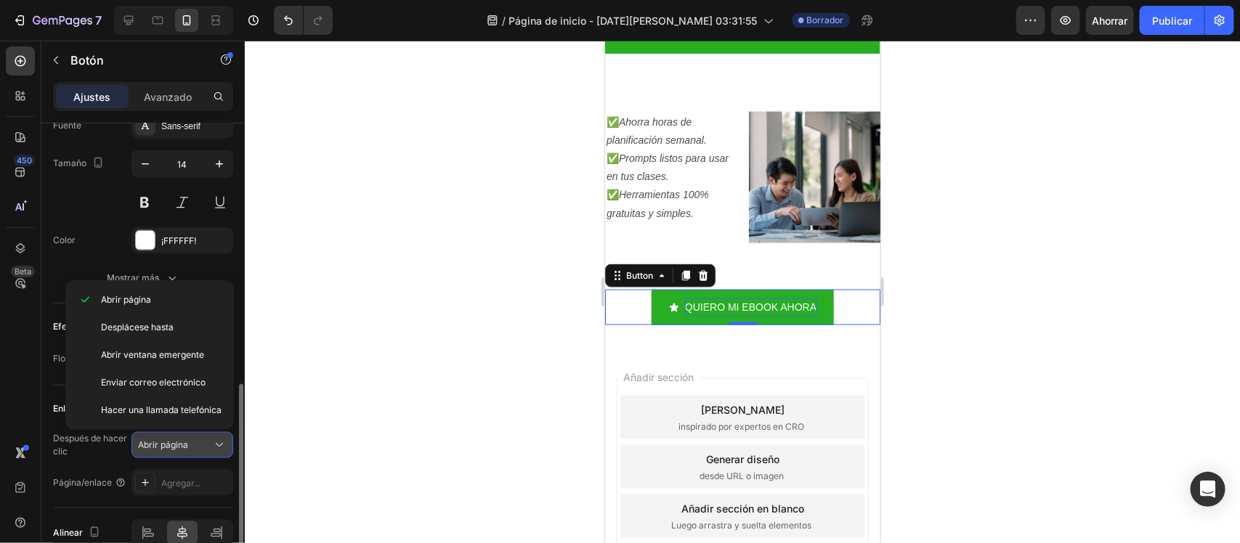
click at [216, 434] on icon at bounding box center [219, 445] width 15 height 15
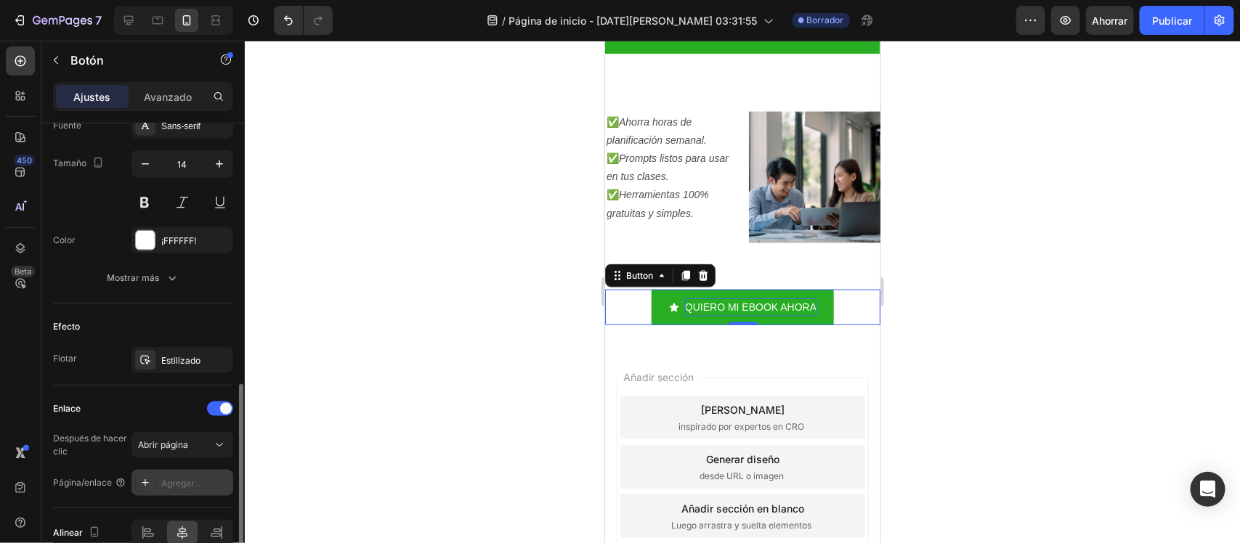
click at [198, 434] on div "Agregar..." at bounding box center [182, 483] width 102 height 26
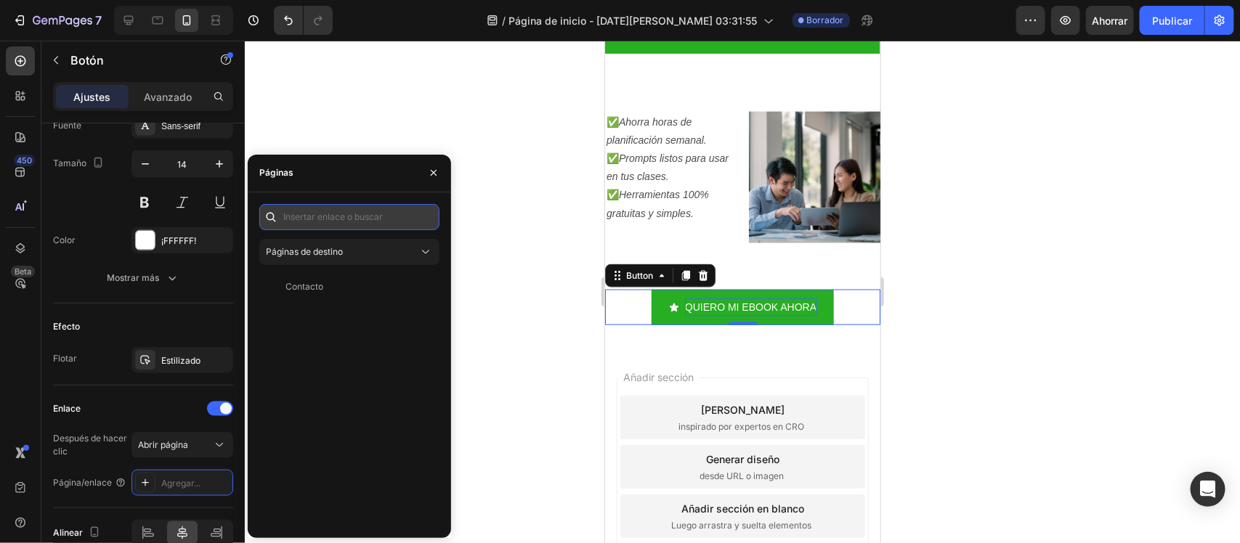
click at [376, 222] on input "text" at bounding box center [349, 217] width 180 height 26
paste input "https://aulaconia.com/products/libro"
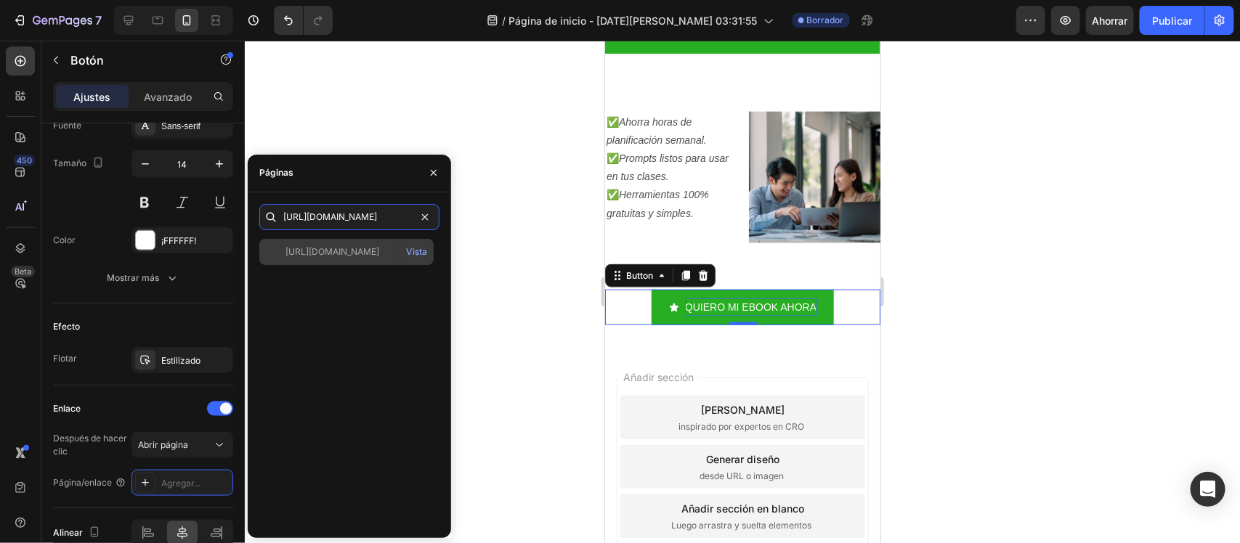
type input "https://aulaconia.com/products/libro"
click at [369, 244] on div "https://aulaconia.com/productos/libro Vista" at bounding box center [346, 252] width 174 height 26
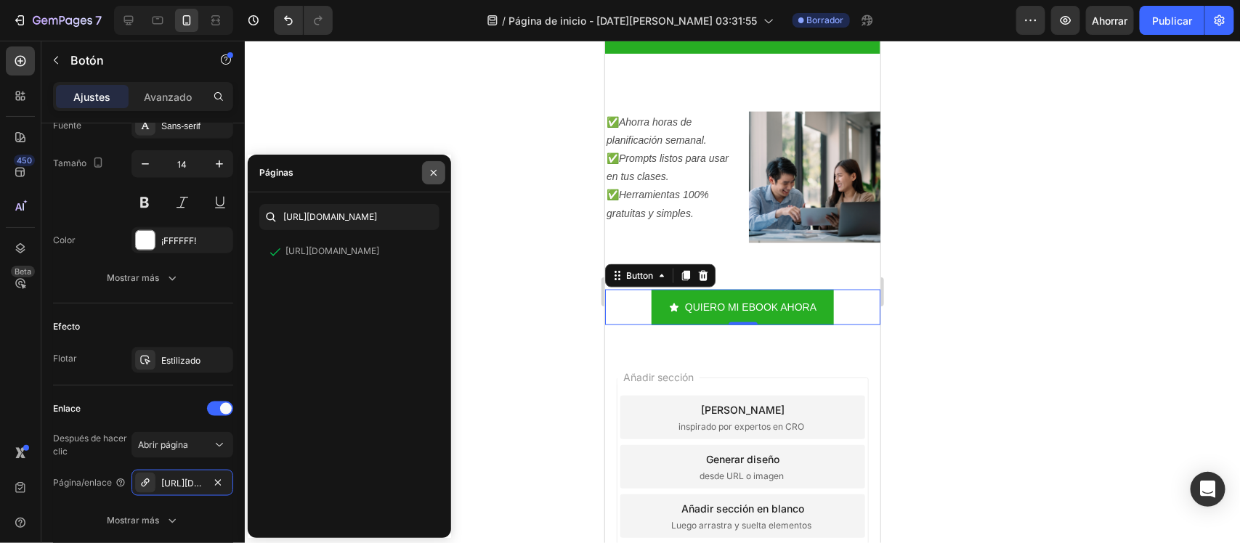
click at [429, 165] on button "button" at bounding box center [433, 172] width 23 height 23
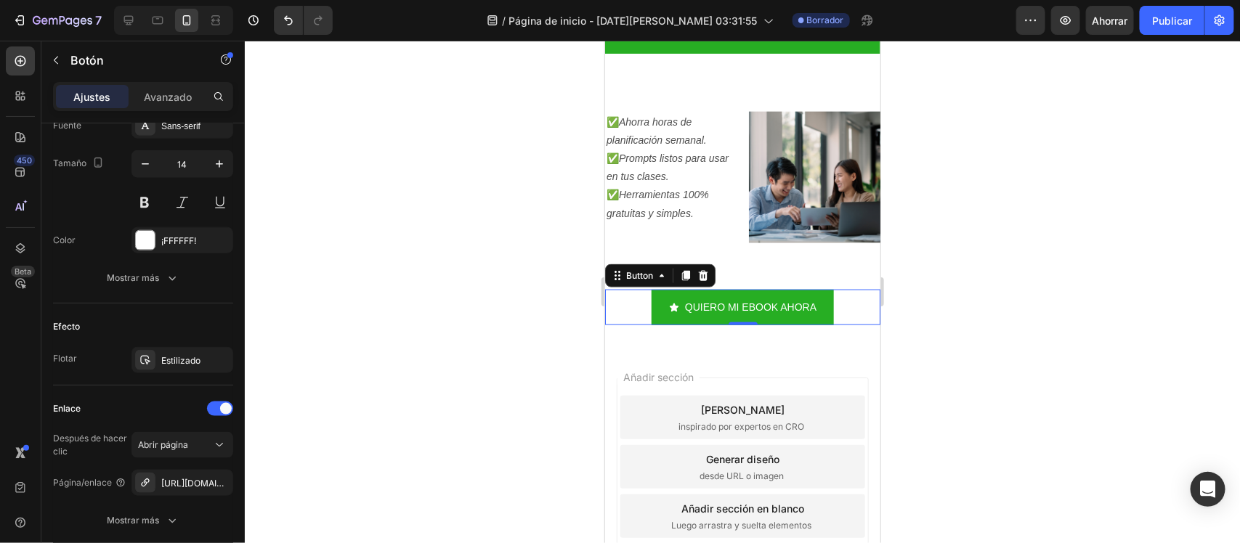
click at [535, 289] on div at bounding box center [742, 292] width 995 height 503
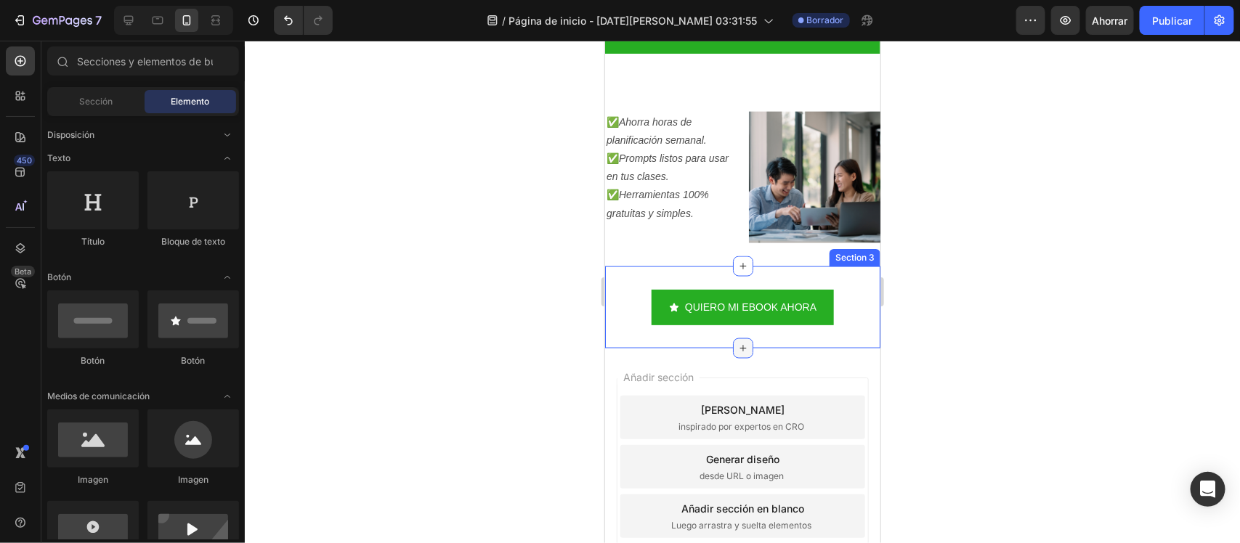
click at [736, 342] on icon at bounding box center [742, 348] width 12 height 12
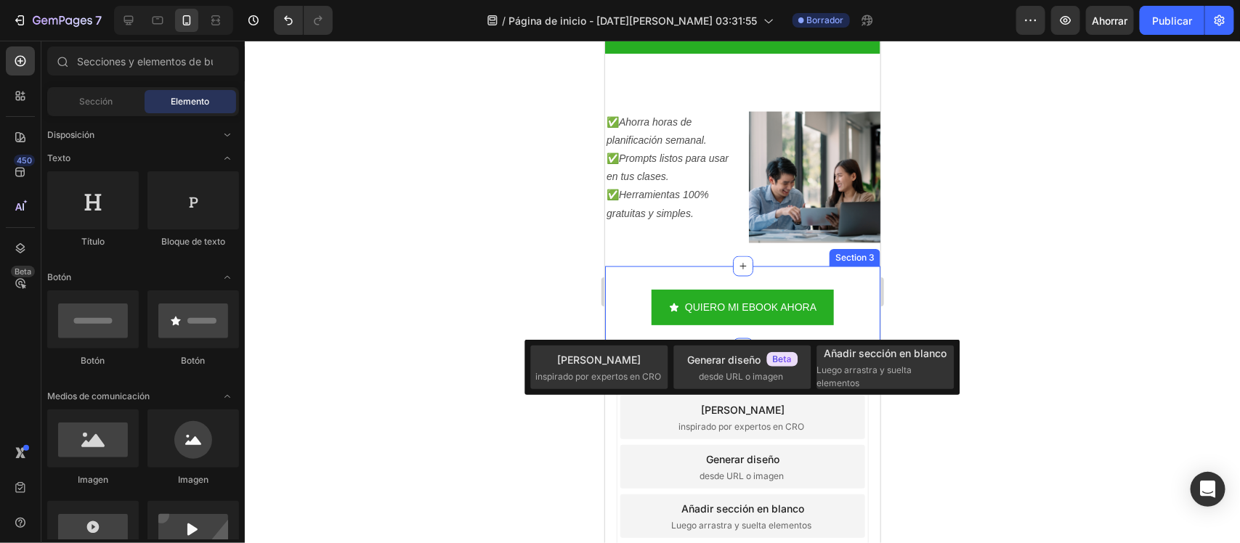
click at [737, 344] on icon at bounding box center [741, 348] width 9 height 9
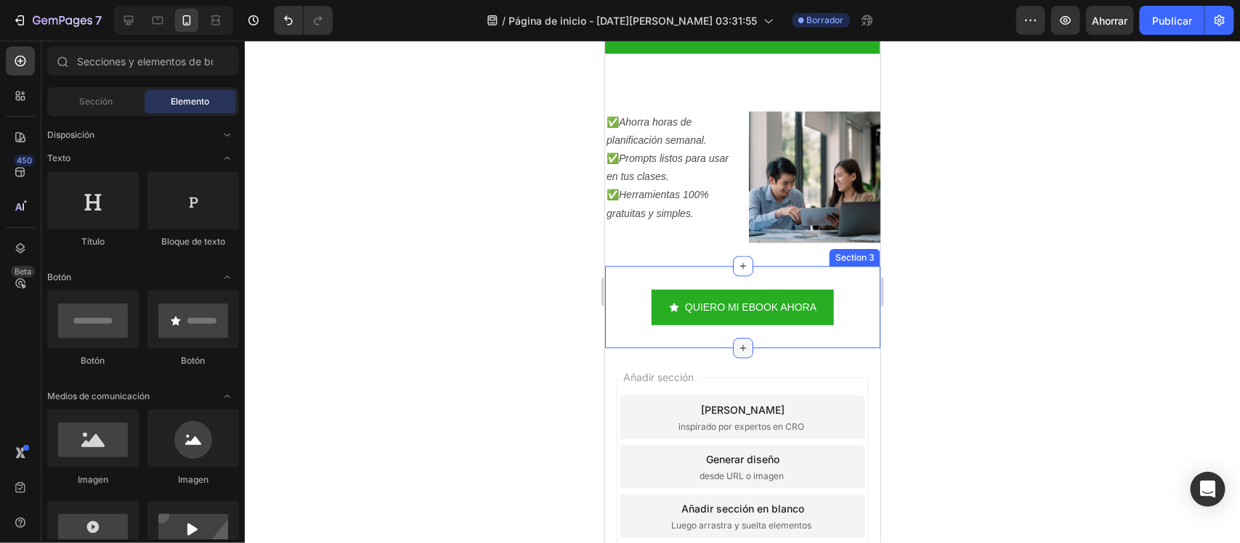
click at [736, 342] on icon at bounding box center [742, 348] width 12 height 12
click at [229, 161] on icon "Abrir con palanca" at bounding box center [228, 159] width 12 height 12
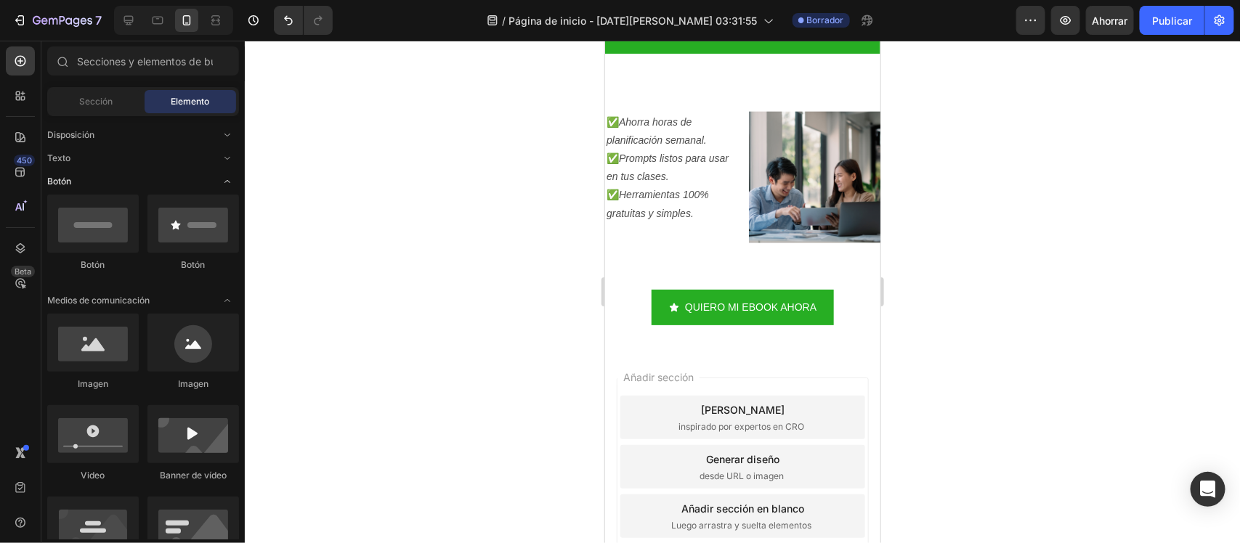
click at [229, 182] on icon "Abrir con palanca" at bounding box center [228, 182] width 12 height 12
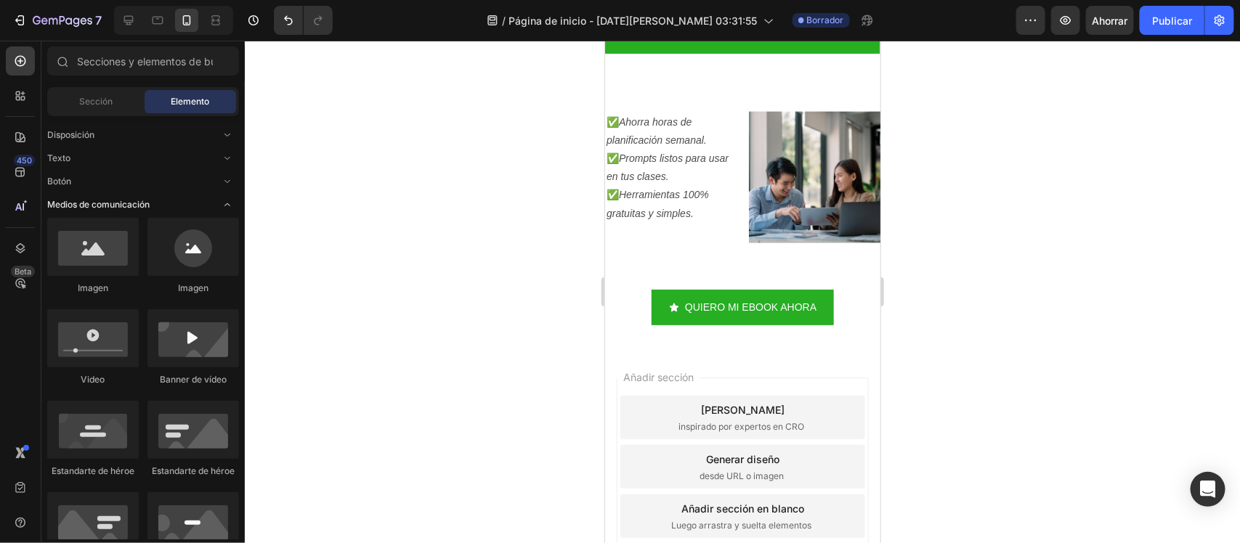
click at [226, 209] on icon "Abrir con palanca" at bounding box center [228, 205] width 12 height 12
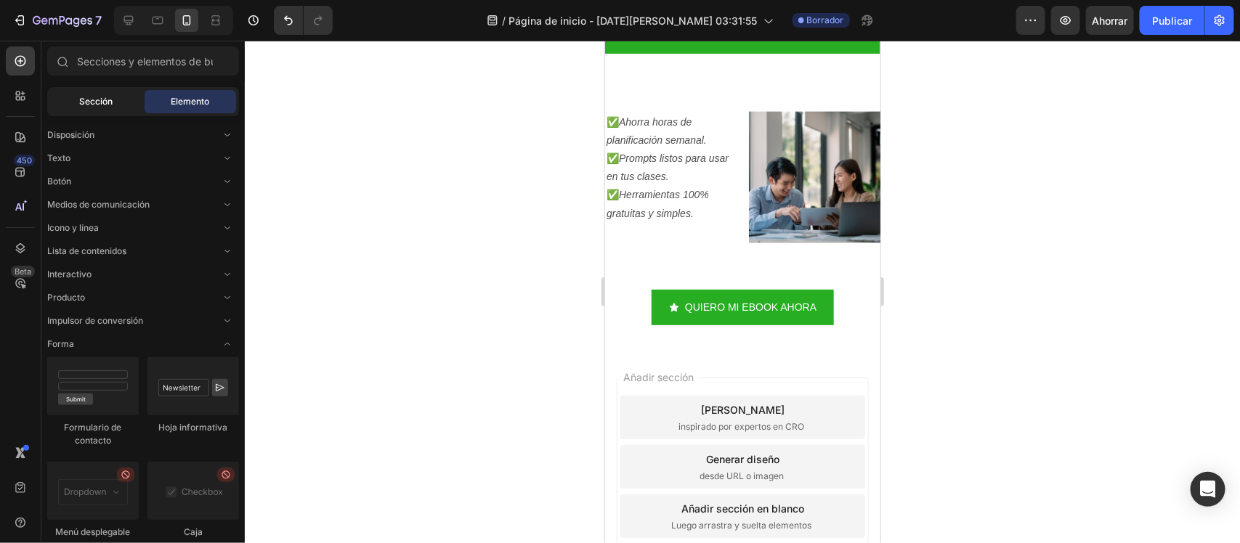
click at [89, 96] on font "Sección" at bounding box center [95, 101] width 33 height 11
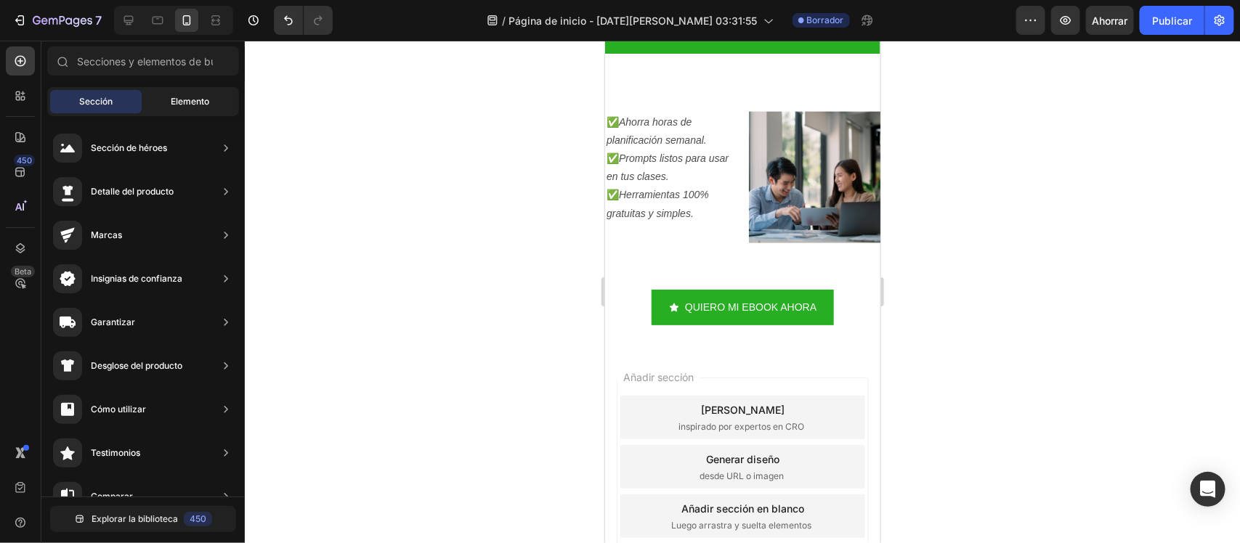
click at [191, 96] on font "Elemento" at bounding box center [190, 101] width 38 height 11
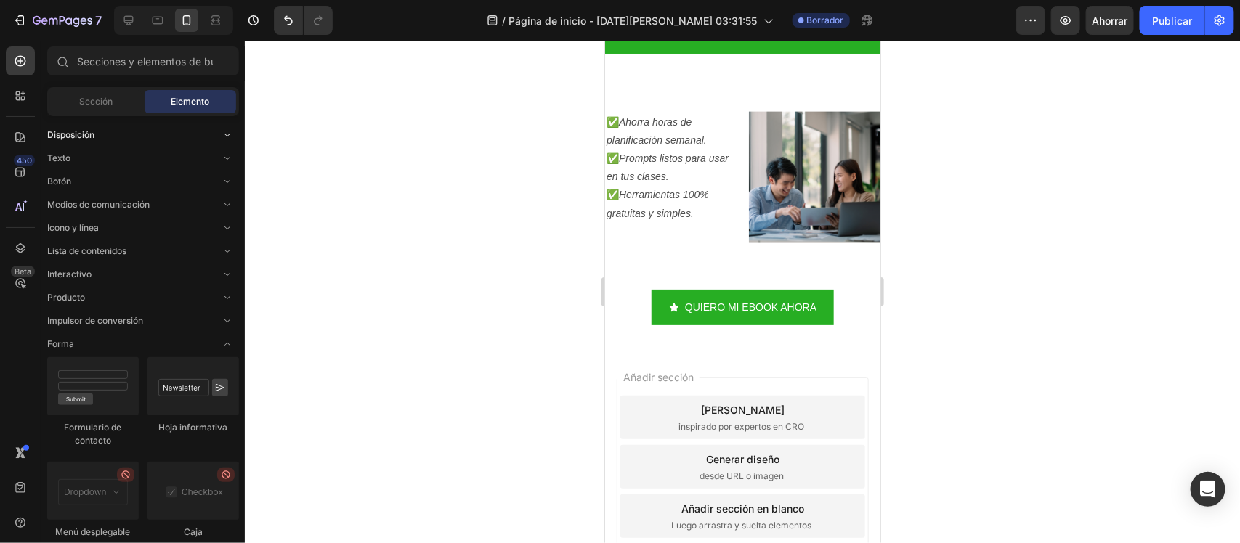
click at [218, 127] on span "Abrir con palanca" at bounding box center [227, 134] width 23 height 23
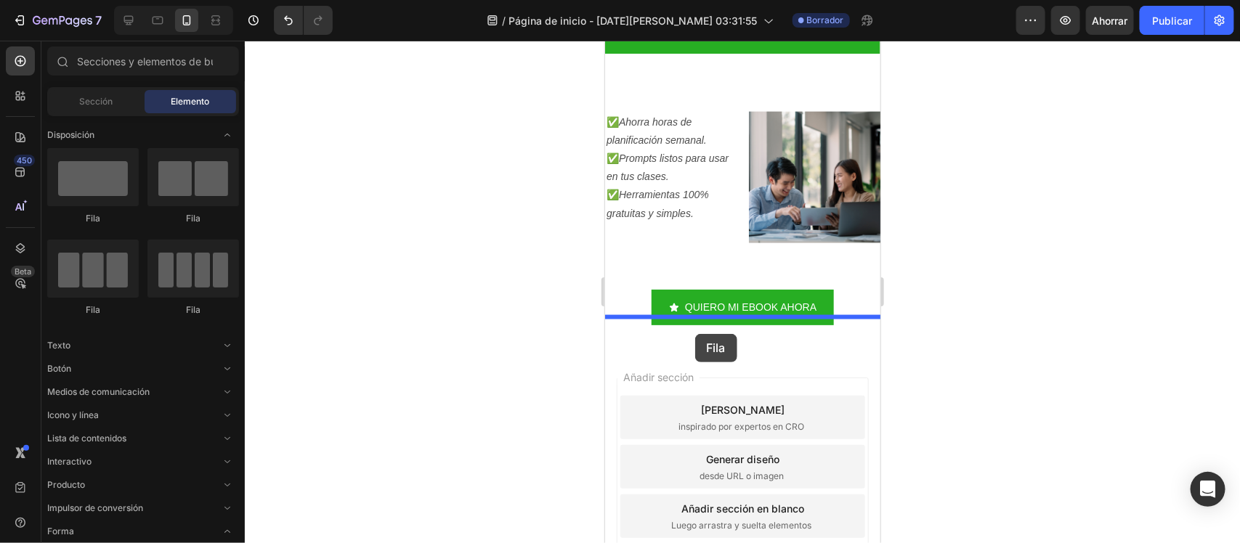
drag, startPoint x: 692, startPoint y: 214, endPoint x: 694, endPoint y: 333, distance: 119.1
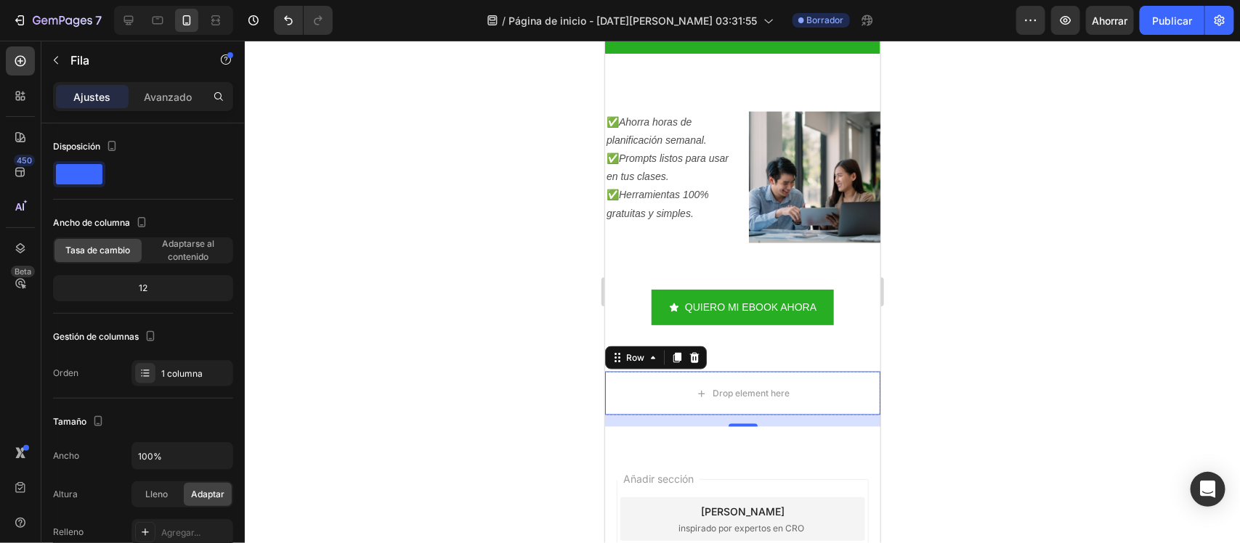
scroll to position [389, 0]
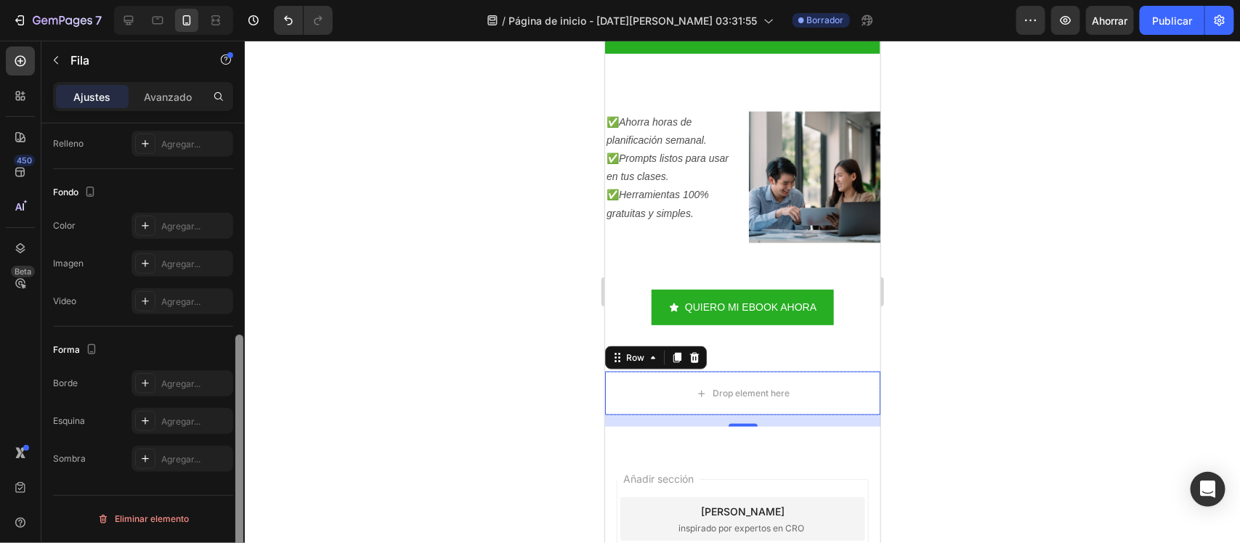
drag, startPoint x: 244, startPoint y: 232, endPoint x: 244, endPoint y: 245, distance: 12.3
click at [244, 245] on div at bounding box center [239, 354] width 11 height 462
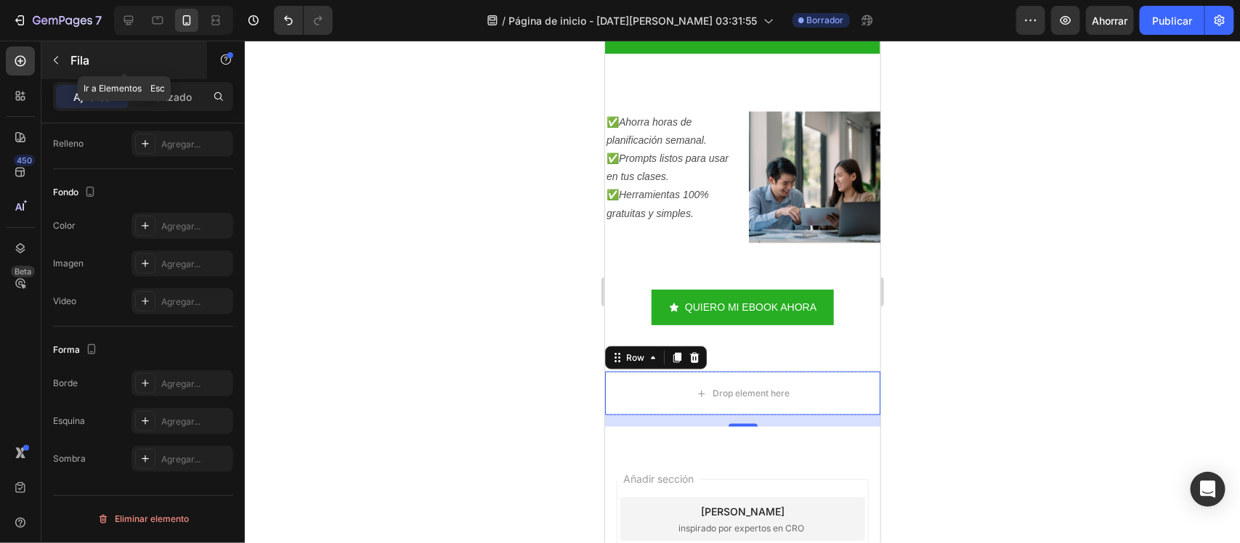
click at [48, 55] on button "button" at bounding box center [55, 60] width 23 height 23
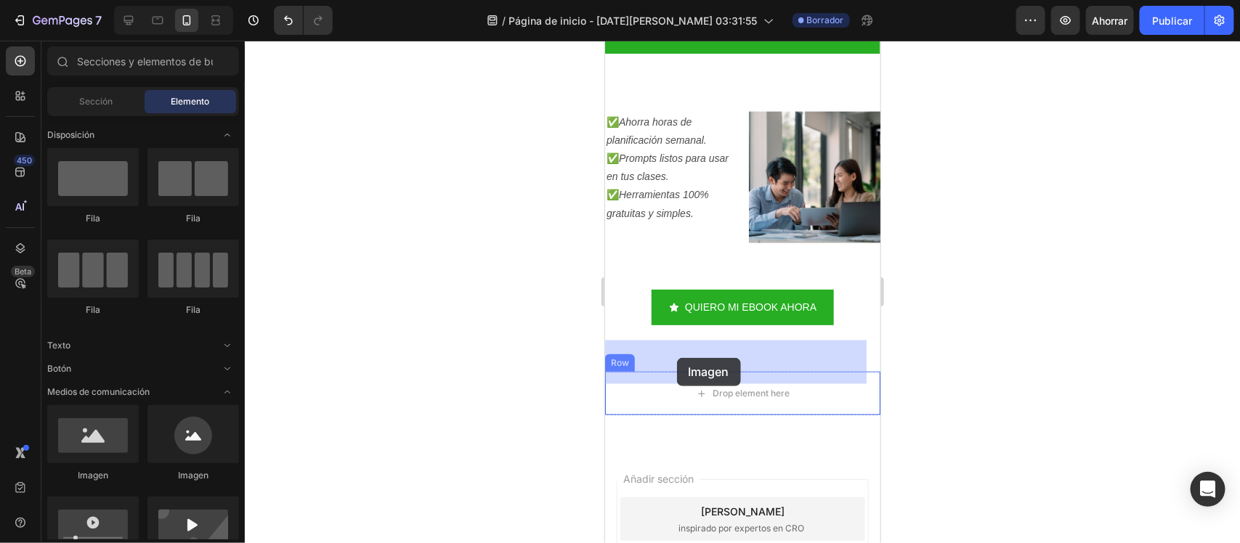
drag, startPoint x: 721, startPoint y: 468, endPoint x: 676, endPoint y: 357, distance: 119.9
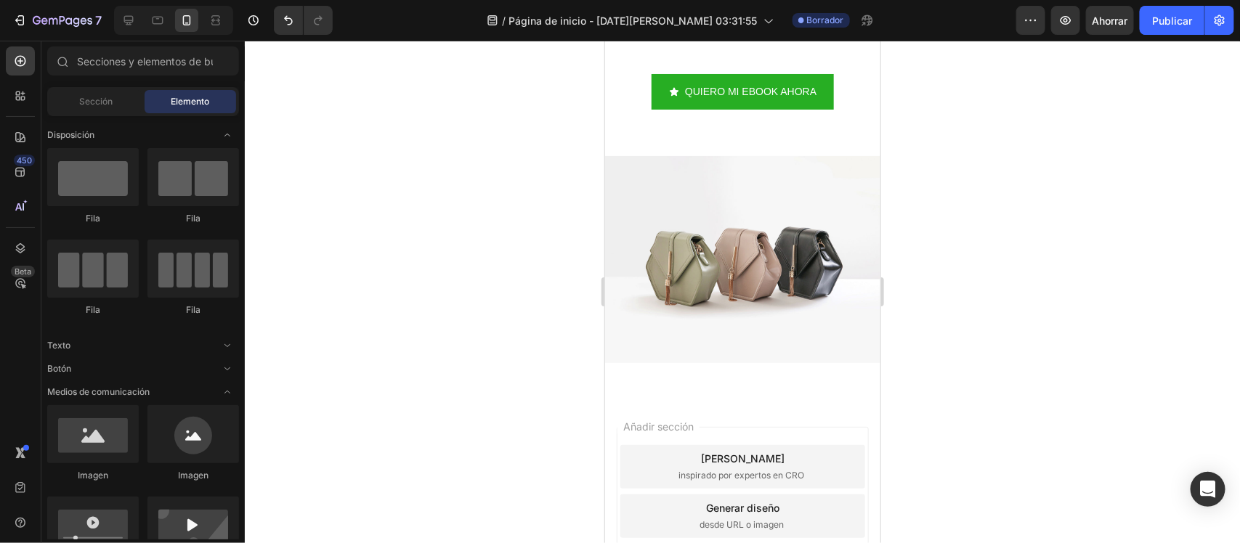
scroll to position [1058, 0]
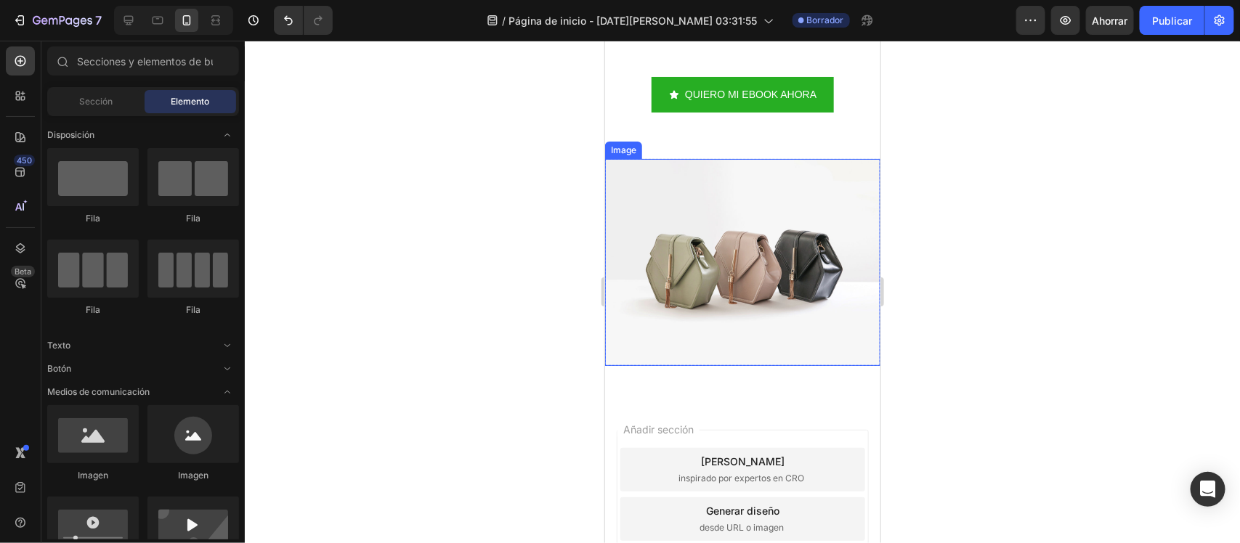
click at [694, 250] on img at bounding box center [741, 261] width 275 height 206
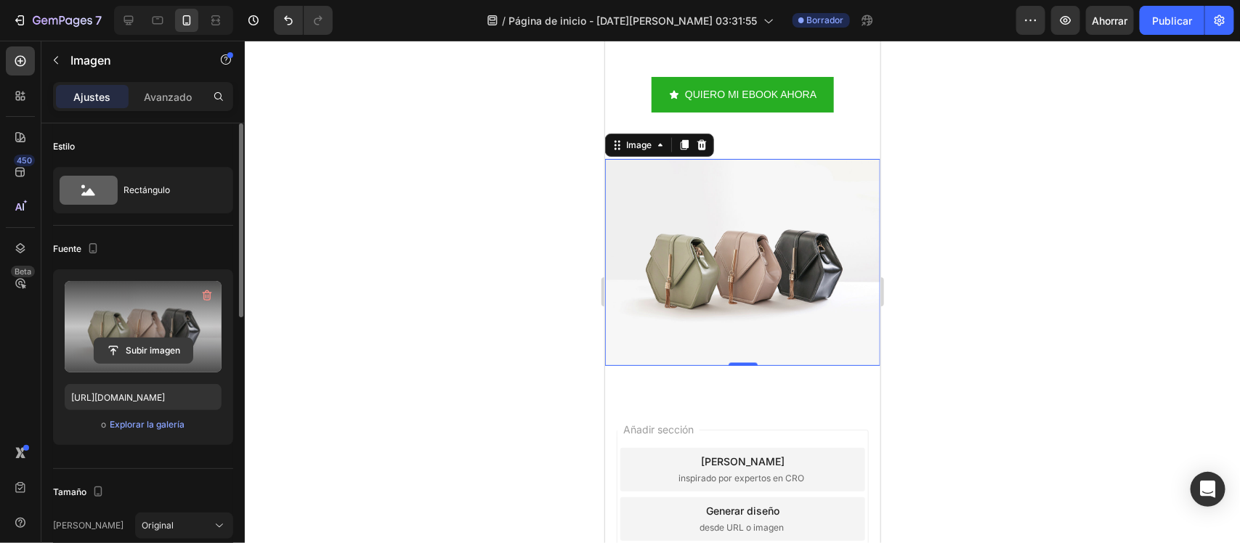
click at [144, 351] on input "file" at bounding box center [143, 350] width 98 height 25
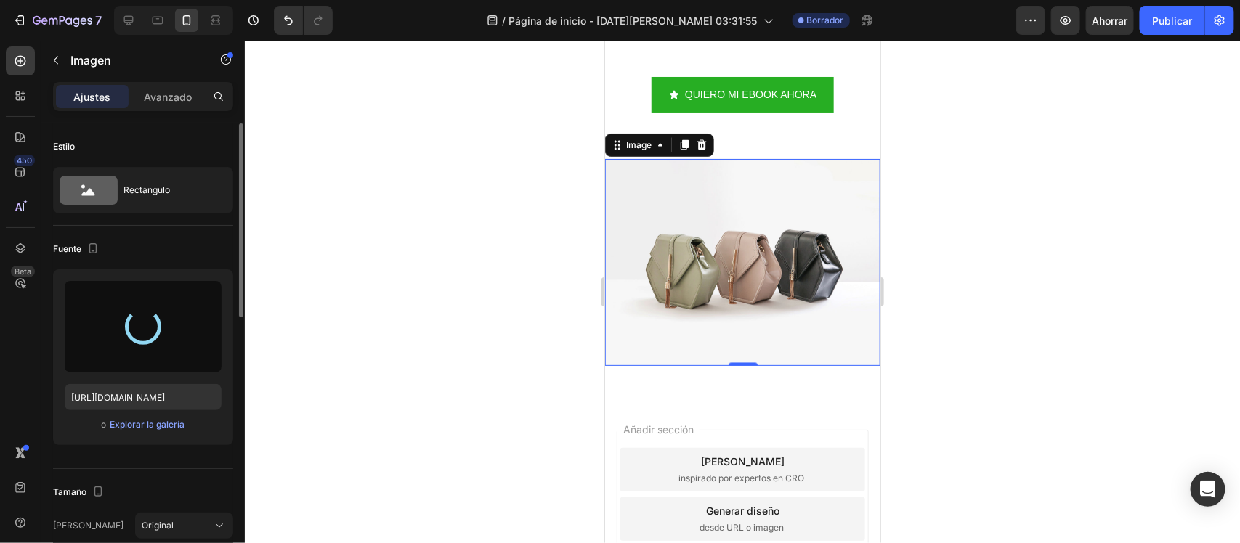
type input "https://cdn.shopify.com/s/files/1/0698/2123/5354/files/gempages_581889143785652…"
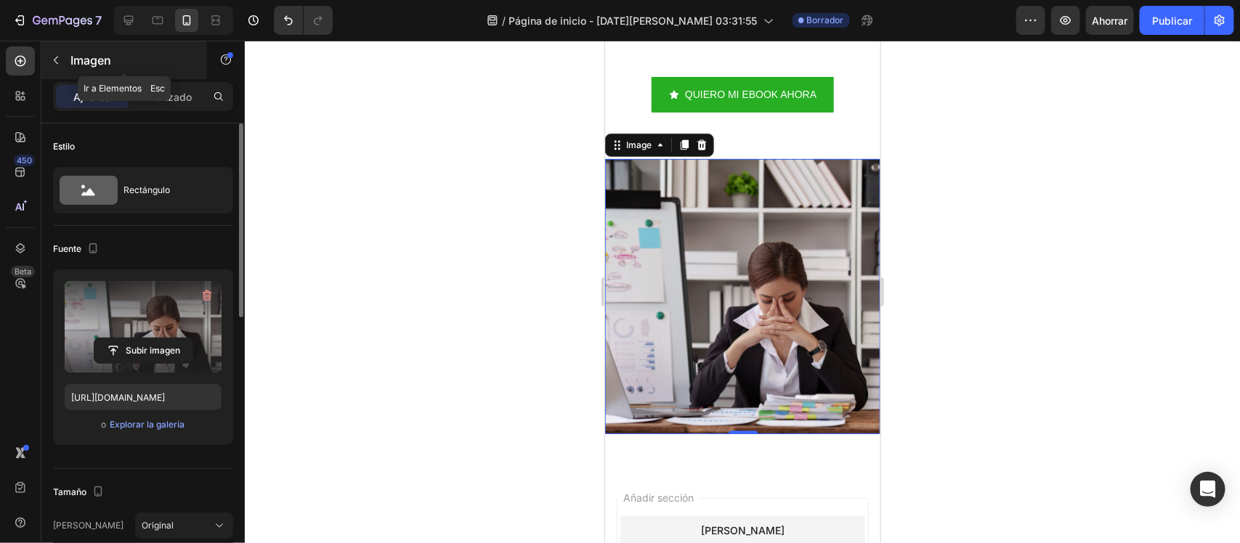
click at [49, 60] on button "button" at bounding box center [55, 60] width 23 height 23
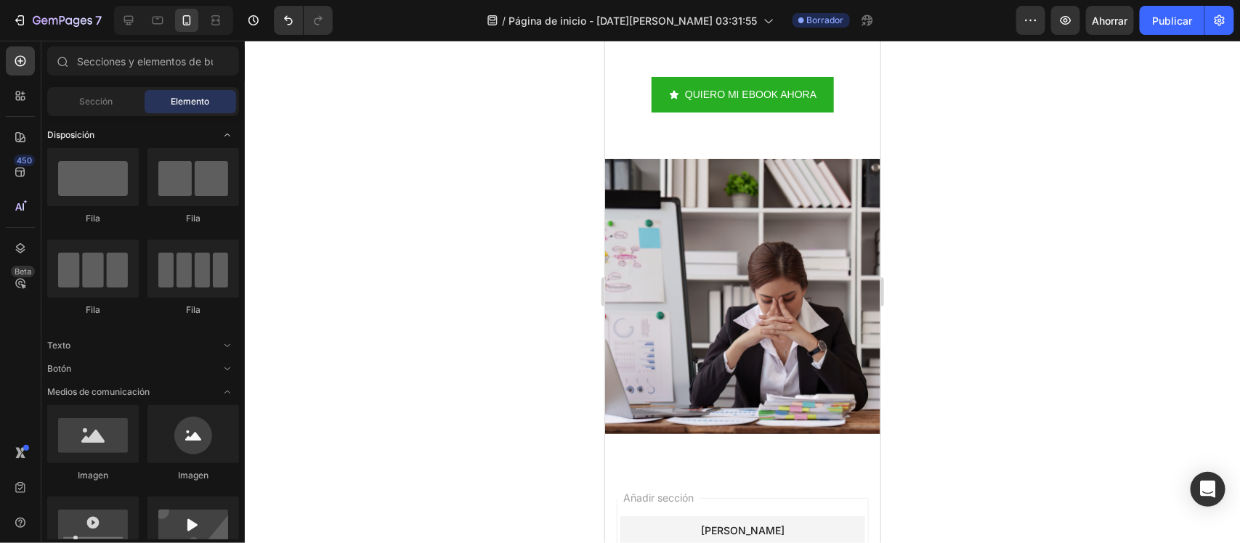
click at [229, 136] on icon "Abrir con palanca" at bounding box center [228, 135] width 12 height 12
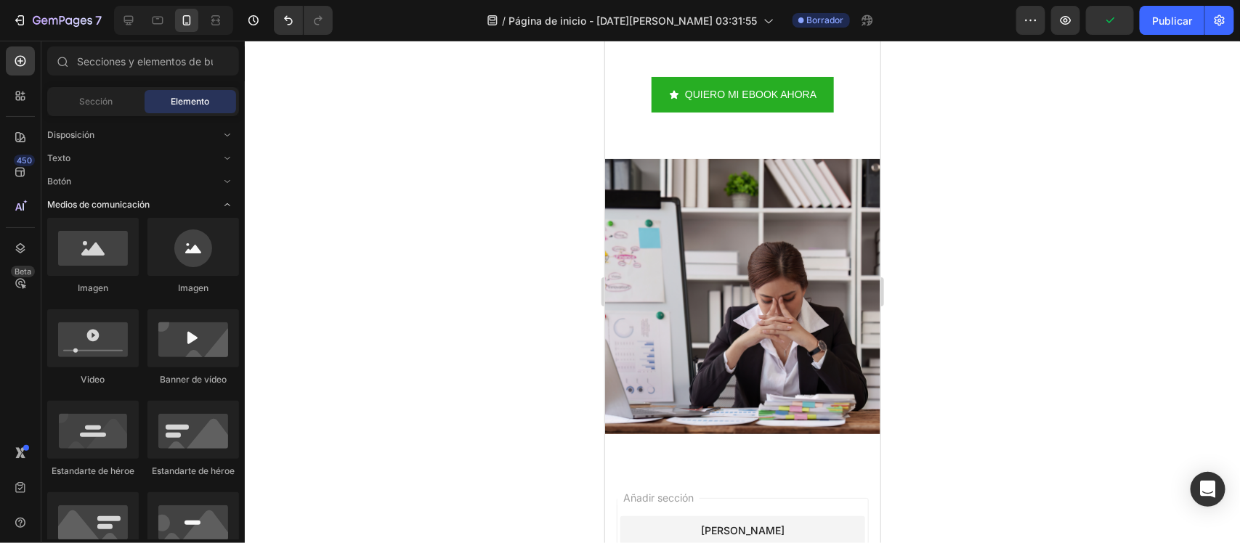
click at [219, 200] on span "Abrir con palanca" at bounding box center [227, 204] width 23 height 23
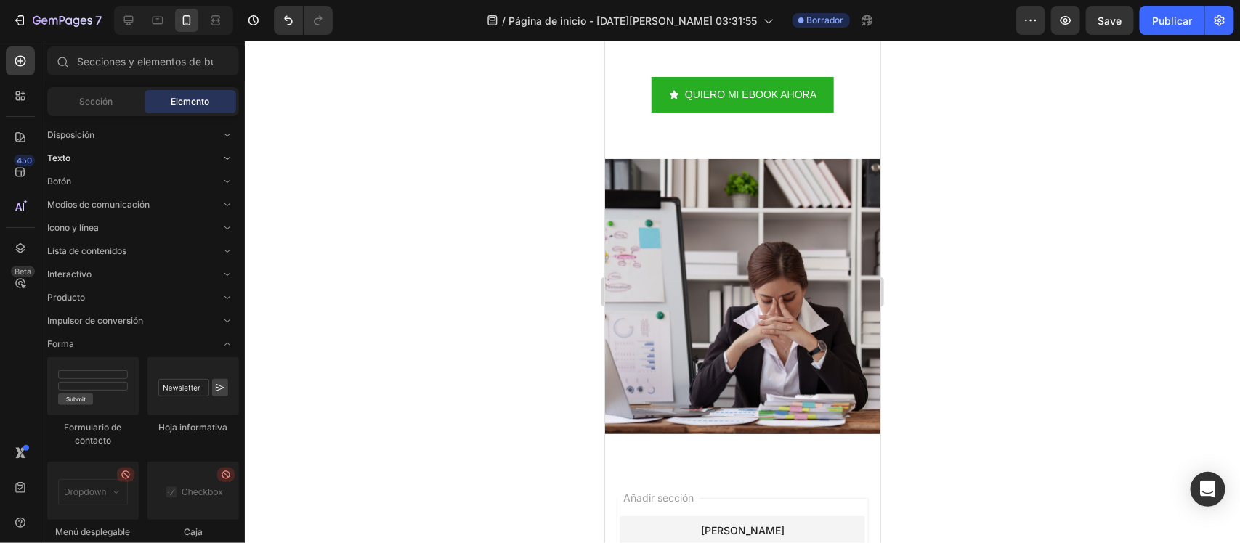
click at [220, 161] on span "Abrir con palanca" at bounding box center [227, 158] width 23 height 23
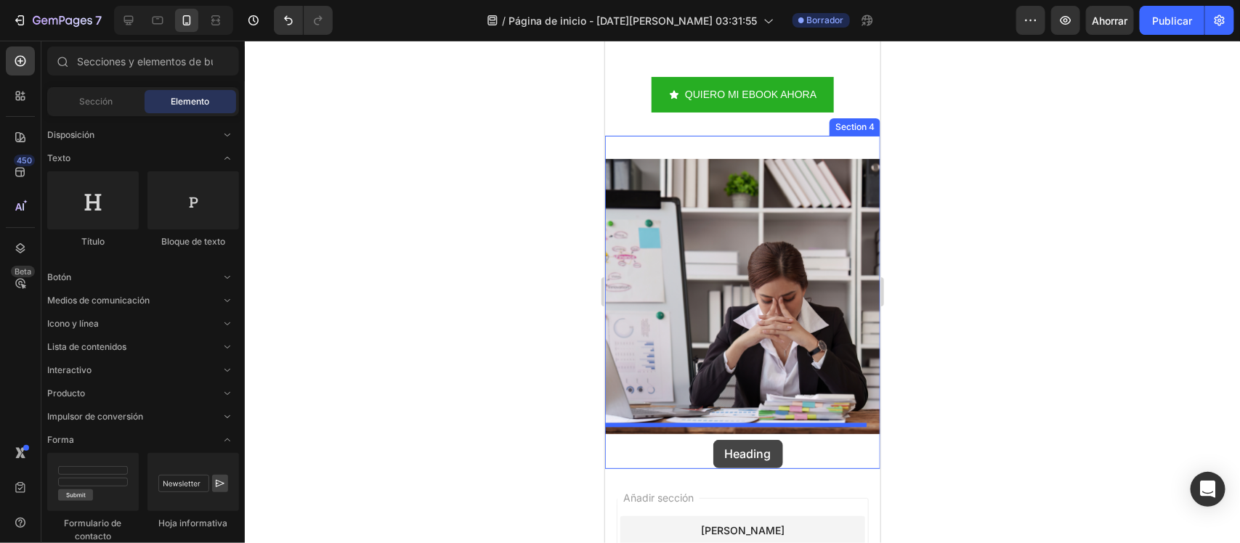
drag, startPoint x: 708, startPoint y: 252, endPoint x: 712, endPoint y: 439, distance: 187.4
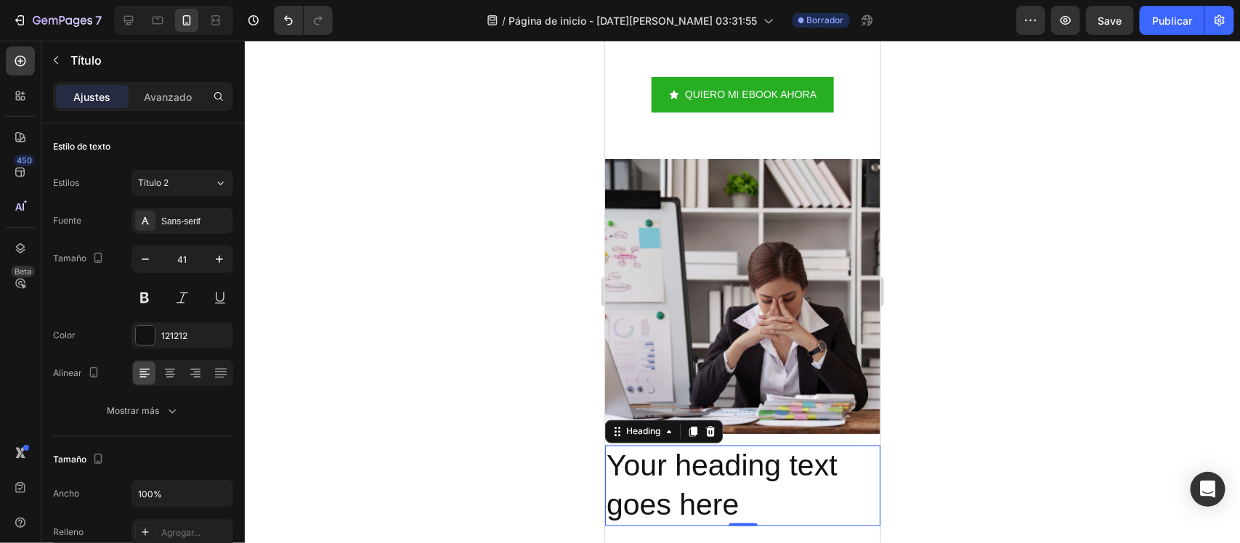
click at [704, 434] on h2 "Your heading text goes here" at bounding box center [741, 485] width 275 height 81
click at [704, 434] on p "Your heading text goes here" at bounding box center [742, 486] width 272 height 78
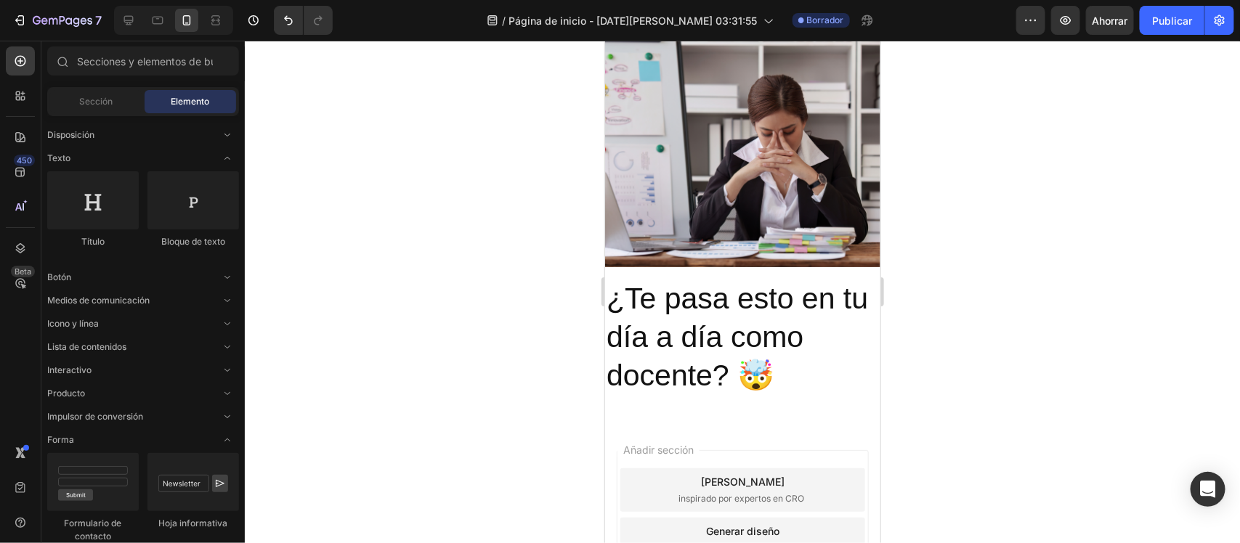
scroll to position [1251, 0]
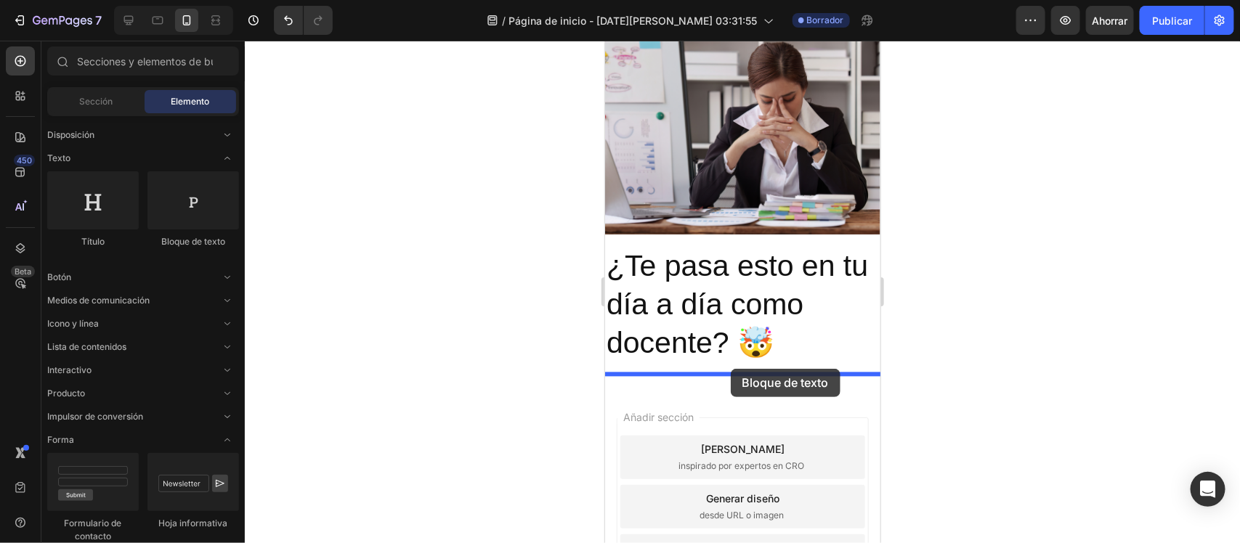
drag, startPoint x: 823, startPoint y: 252, endPoint x: 730, endPoint y: 368, distance: 148.8
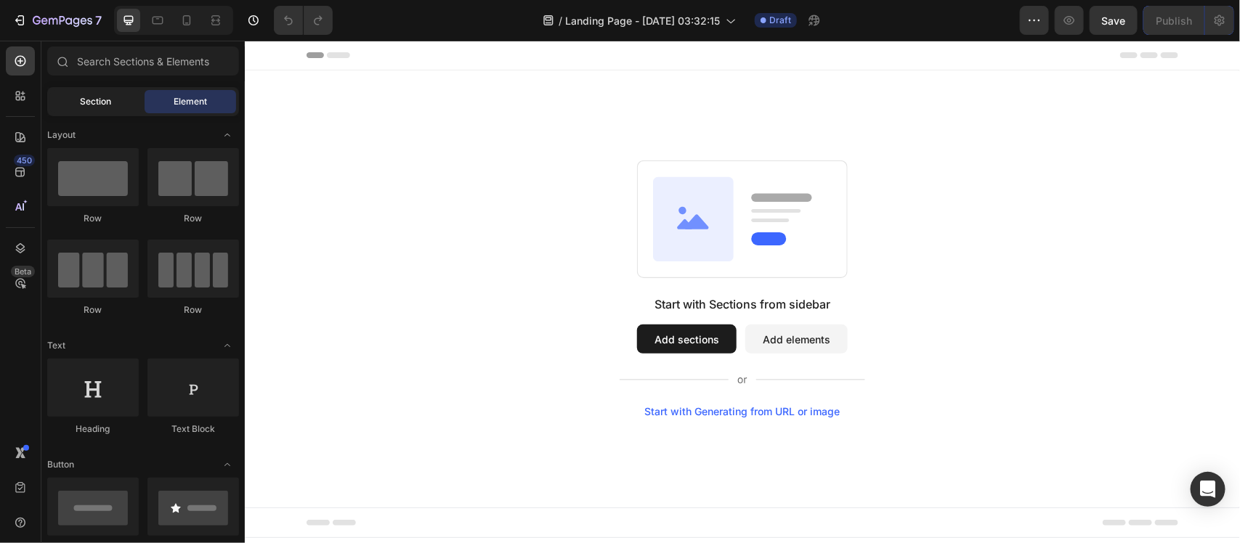
click at [76, 107] on div "Section" at bounding box center [96, 101] width 92 height 23
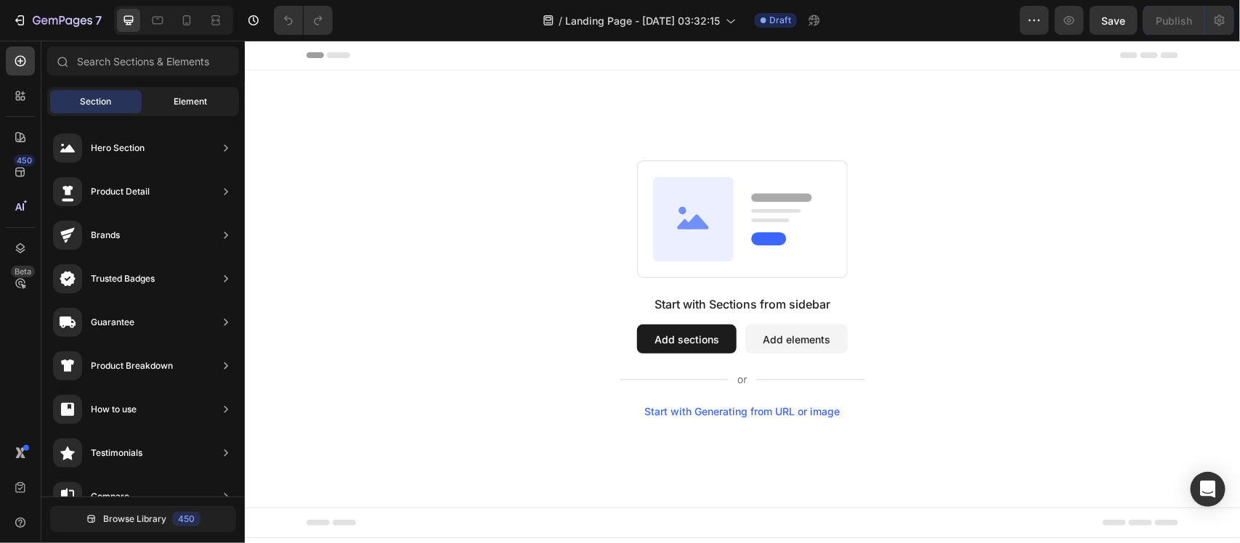
click at [146, 103] on div "Element" at bounding box center [191, 101] width 92 height 23
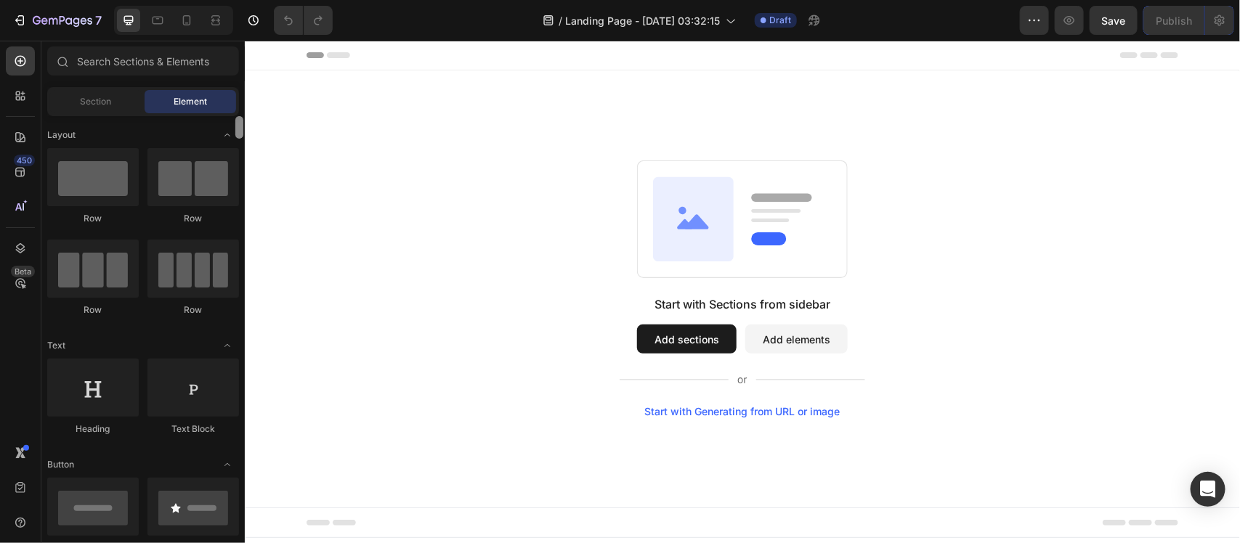
click at [237, 135] on div at bounding box center [239, 127] width 8 height 23
click at [219, 131] on span "Toggle open" at bounding box center [227, 134] width 23 height 23
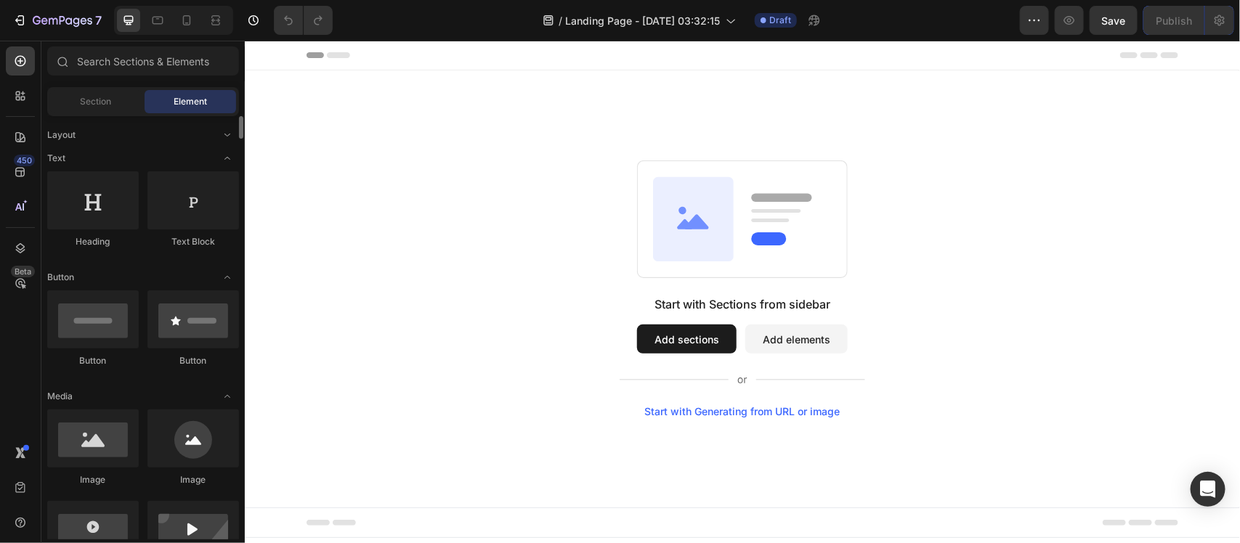
click at [219, 165] on span "Toggle open" at bounding box center [227, 158] width 23 height 23
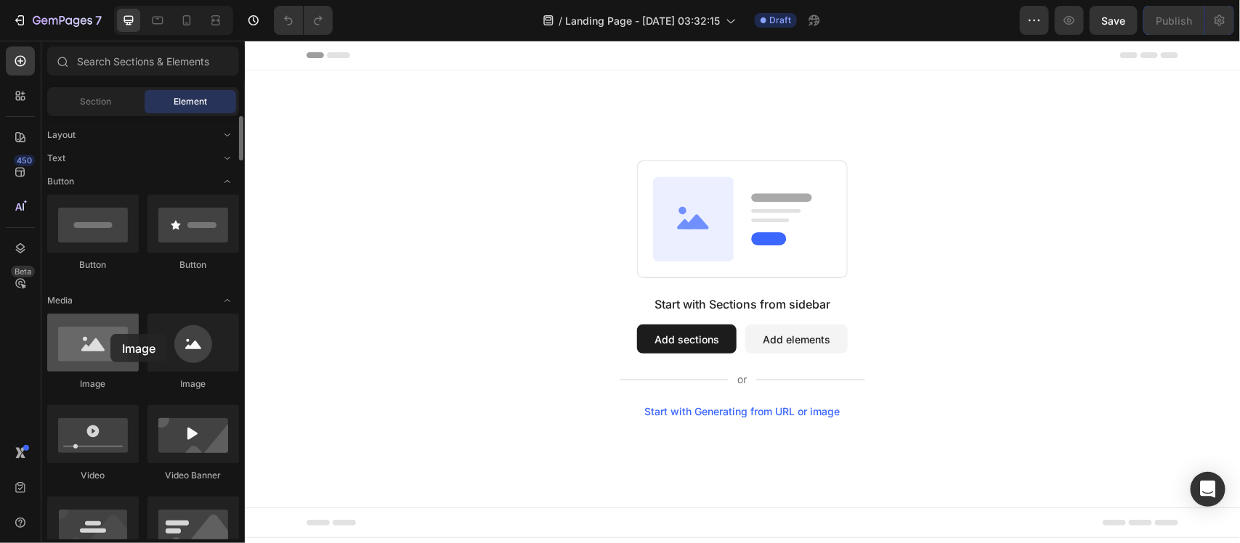
click at [110, 334] on div at bounding box center [93, 343] width 92 height 58
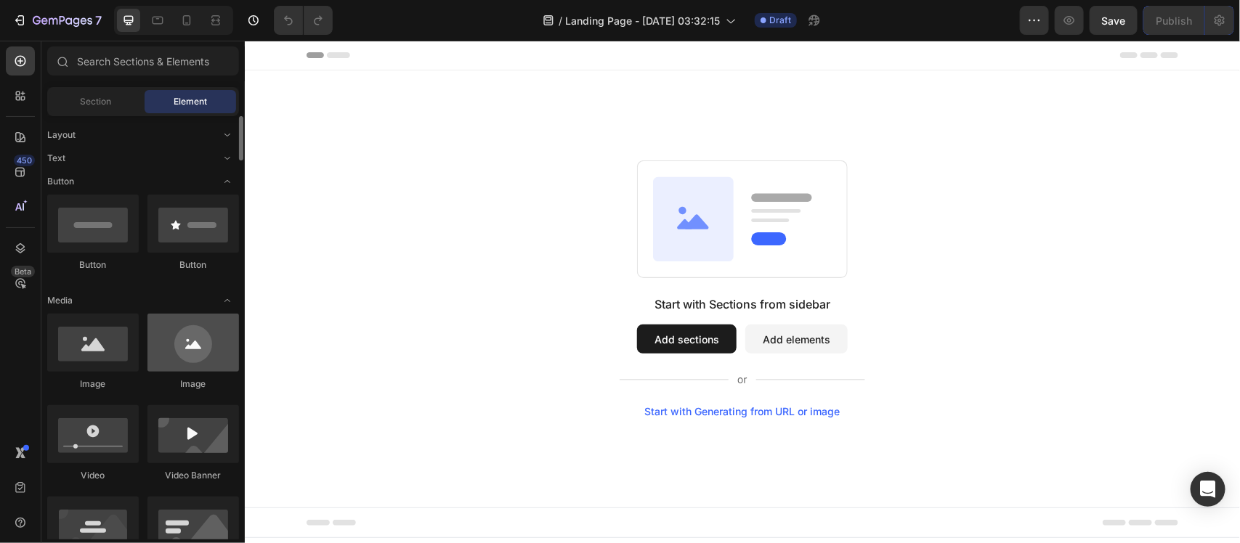
click at [213, 345] on div at bounding box center [193, 343] width 92 height 58
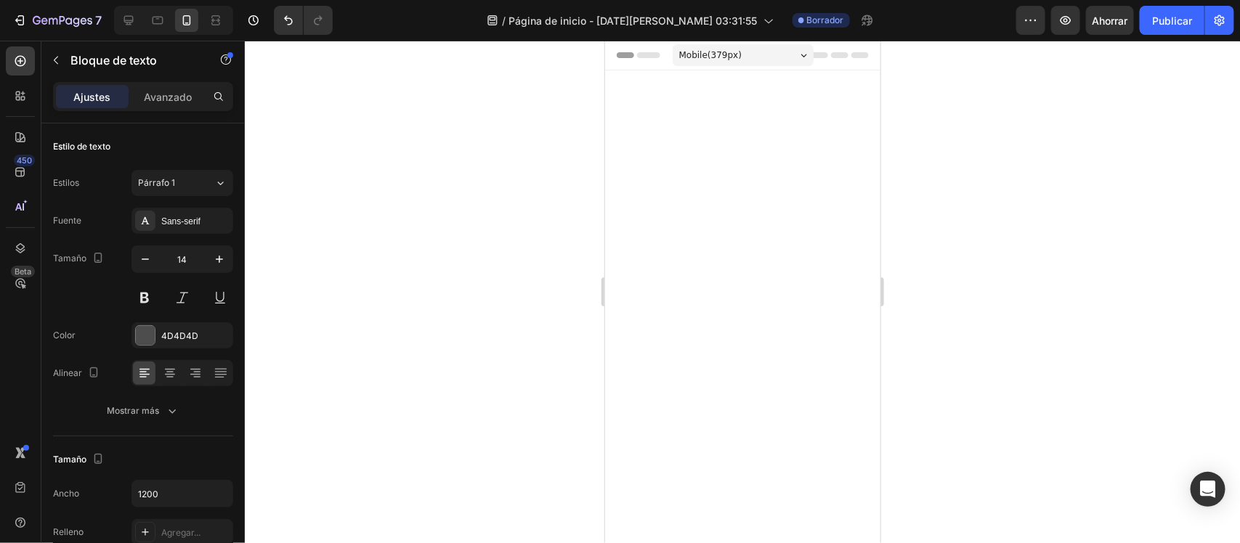
scroll to position [1251, 0]
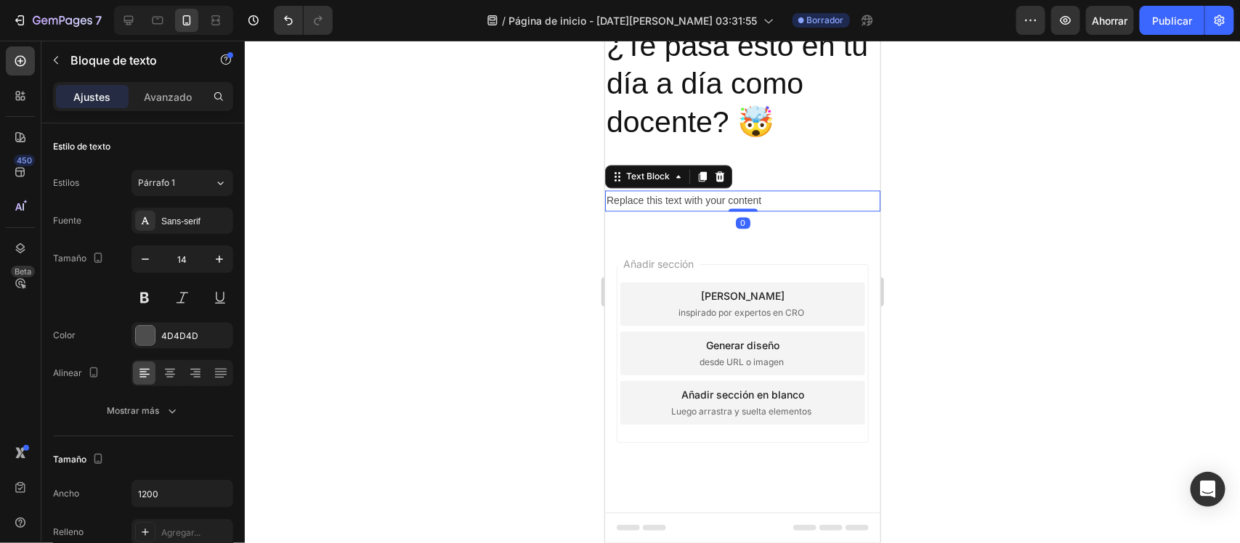
click at [733, 211] on div "Replace this text with your content" at bounding box center [741, 200] width 275 height 21
click at [733, 210] on p "Replace this text with your content" at bounding box center [742, 201] width 272 height 18
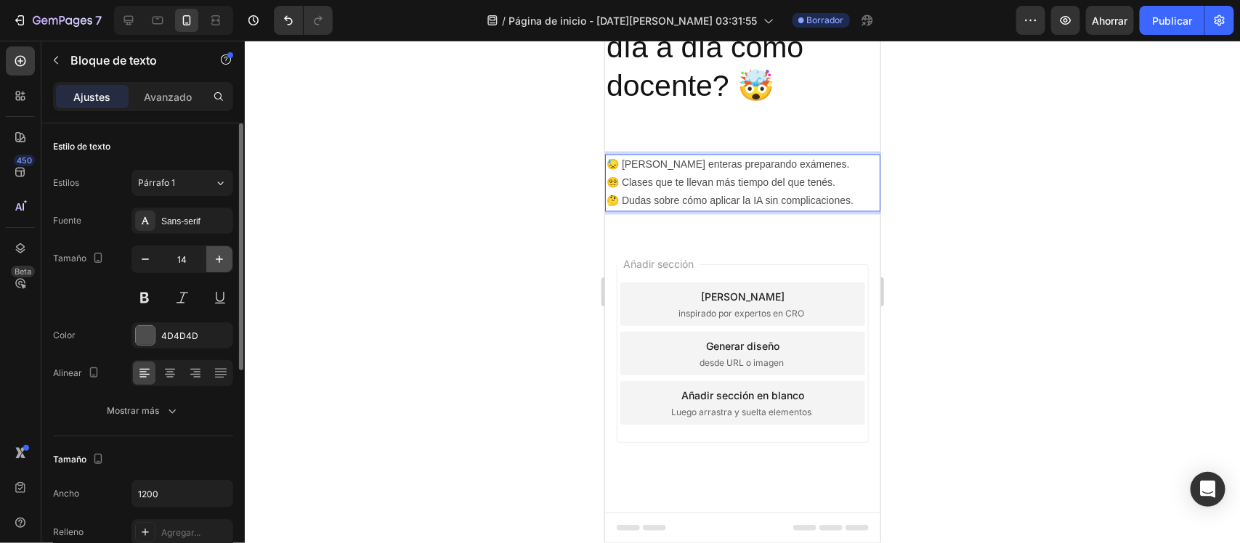
click at [208, 267] on button "button" at bounding box center [219, 259] width 26 height 26
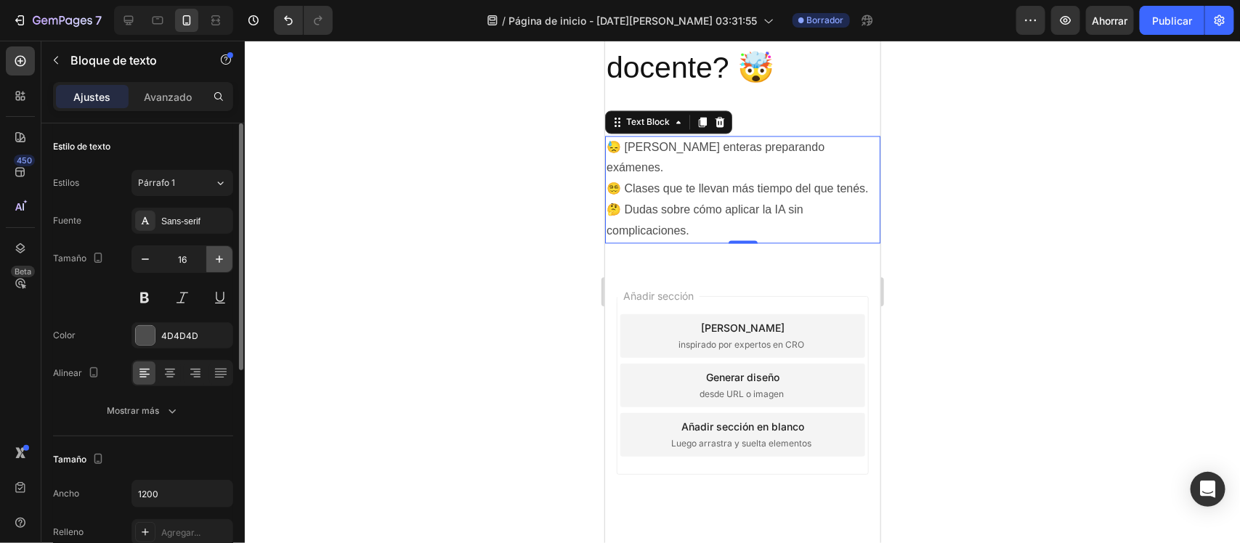
click at [208, 267] on button "button" at bounding box center [219, 259] width 26 height 26
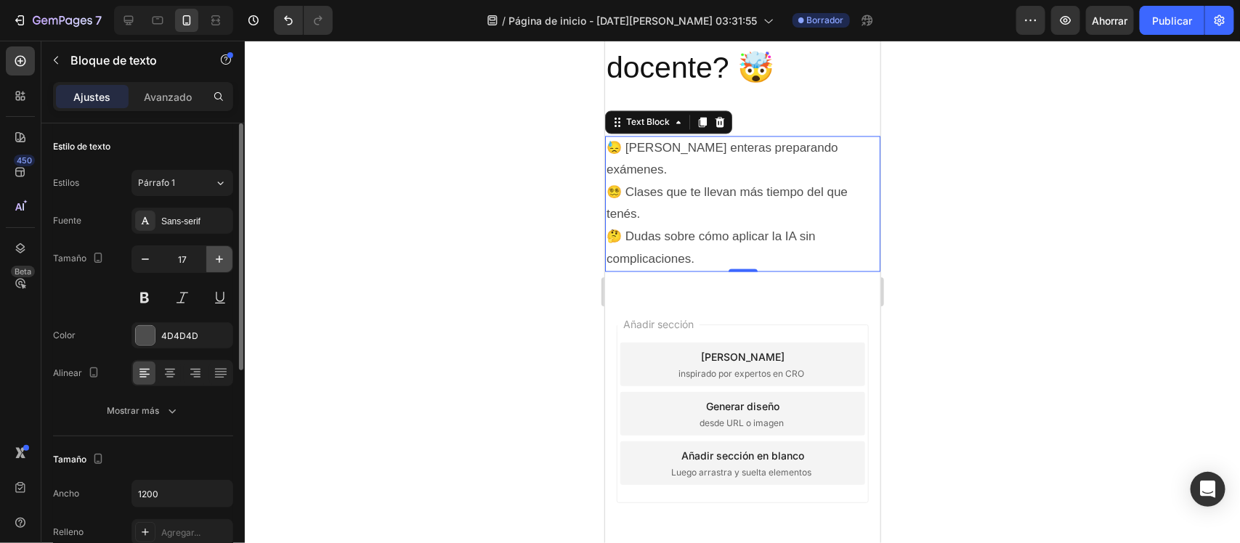
click at [208, 267] on button "button" at bounding box center [219, 259] width 26 height 26
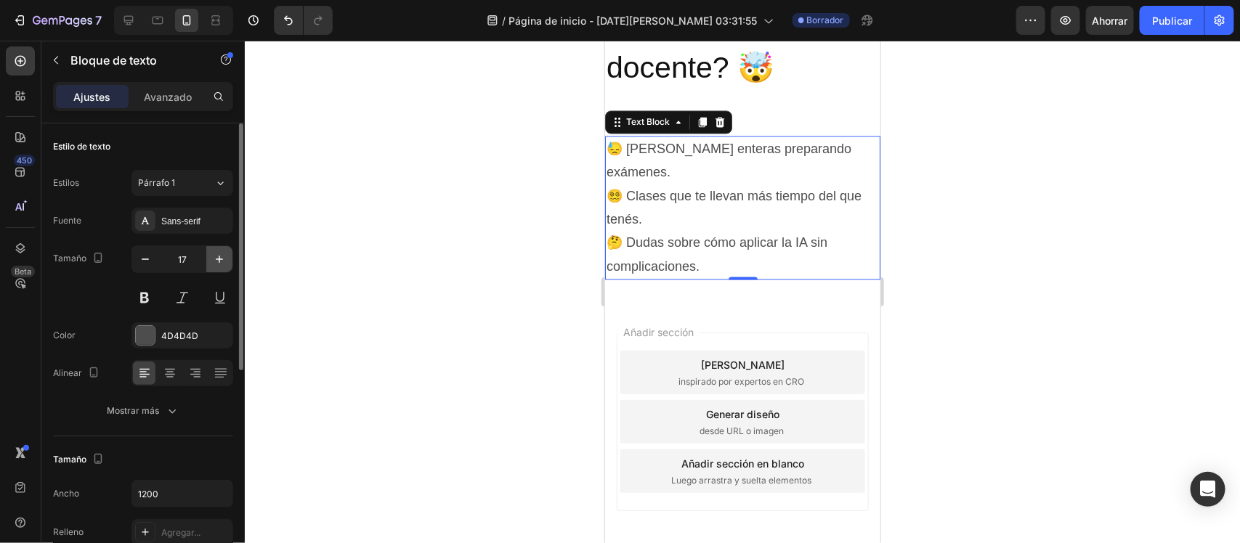
type input "18"
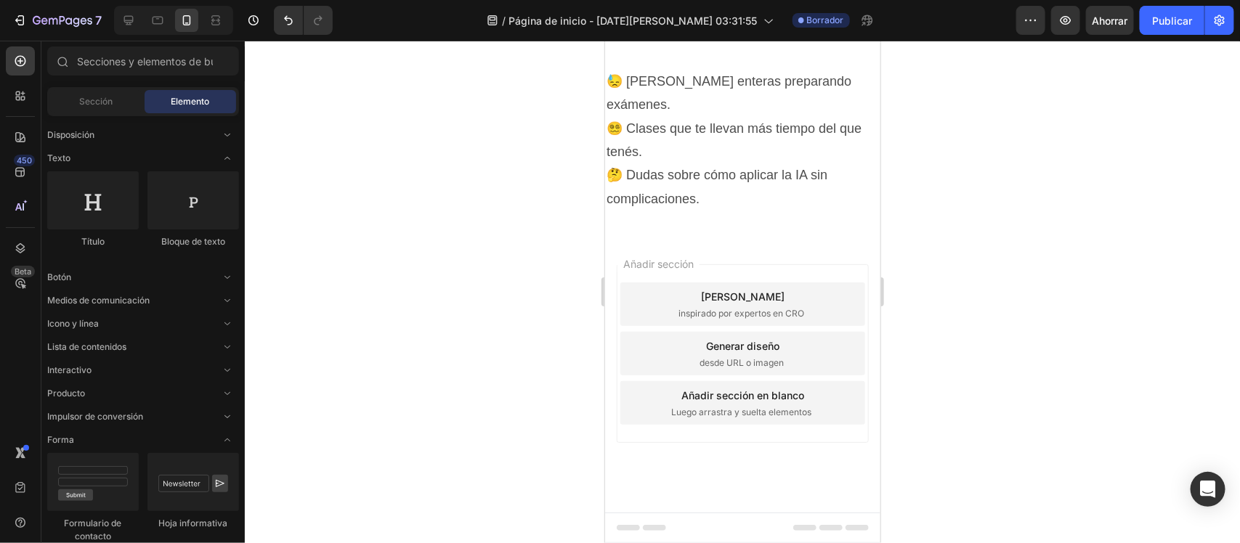
scroll to position [1367, 0]
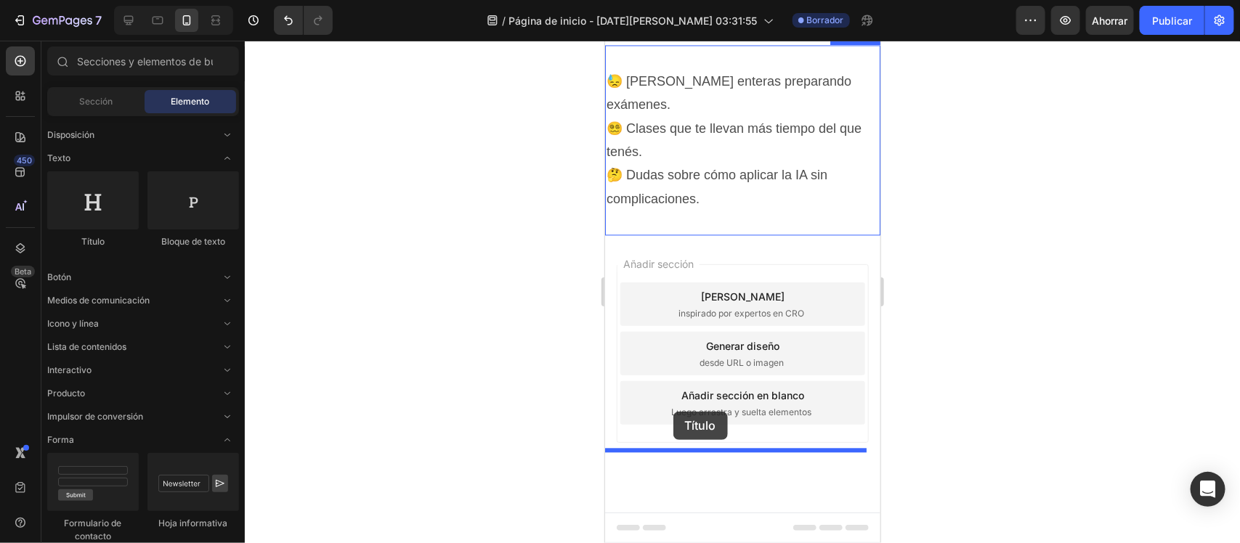
drag, startPoint x: 729, startPoint y: 249, endPoint x: 673, endPoint y: 411, distance: 171.6
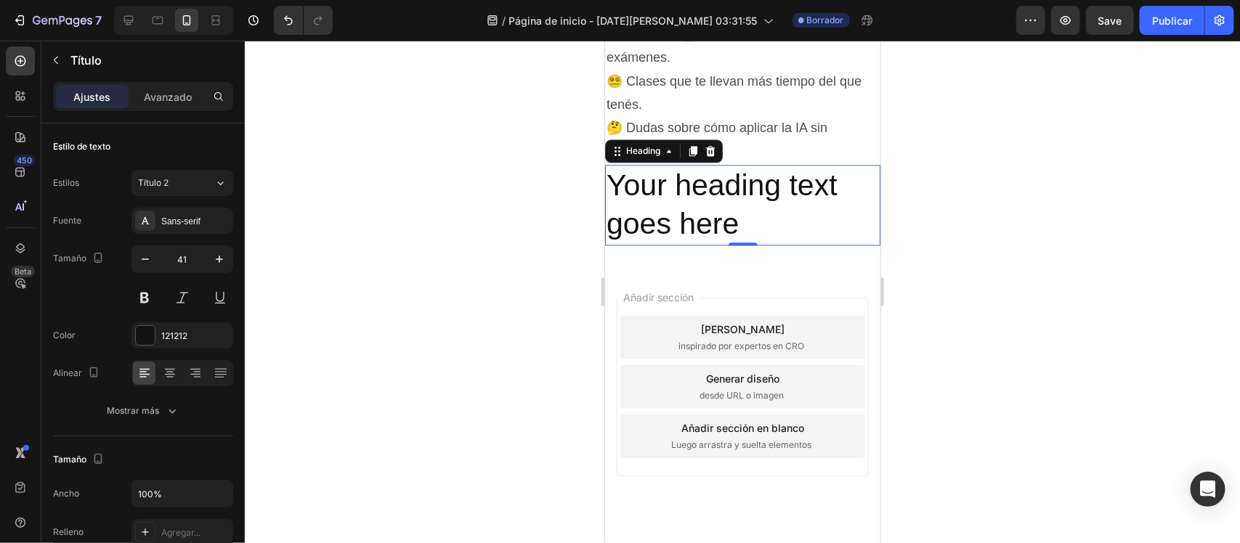
click at [692, 245] on h2 "Your heading text goes here" at bounding box center [741, 204] width 275 height 81
click at [692, 243] on p "Your heading text goes here" at bounding box center [742, 205] width 272 height 78
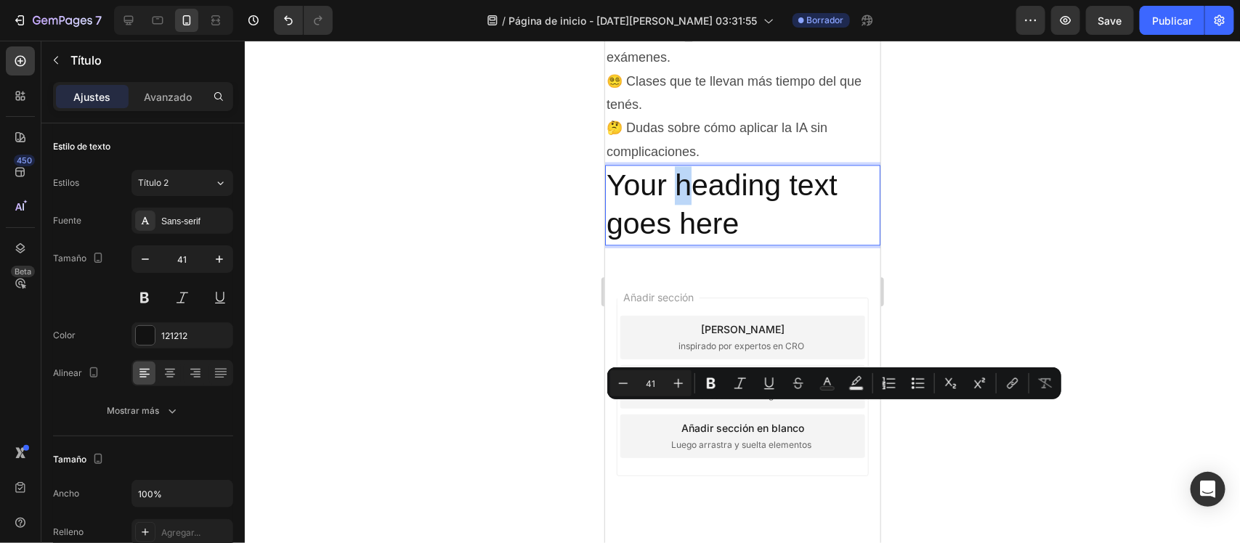
click at [692, 243] on p "Your heading text goes here" at bounding box center [742, 205] width 272 height 78
click at [675, 243] on p "Your heading text goes here" at bounding box center [742, 205] width 272 height 78
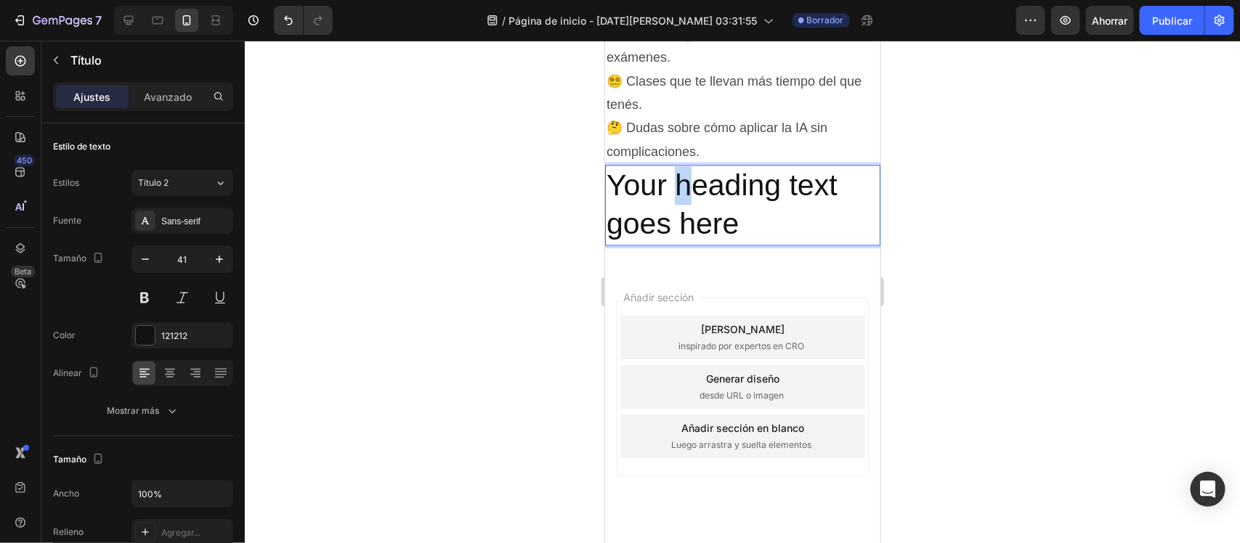
click at [675, 243] on p "Your heading text goes here" at bounding box center [742, 205] width 272 height 78
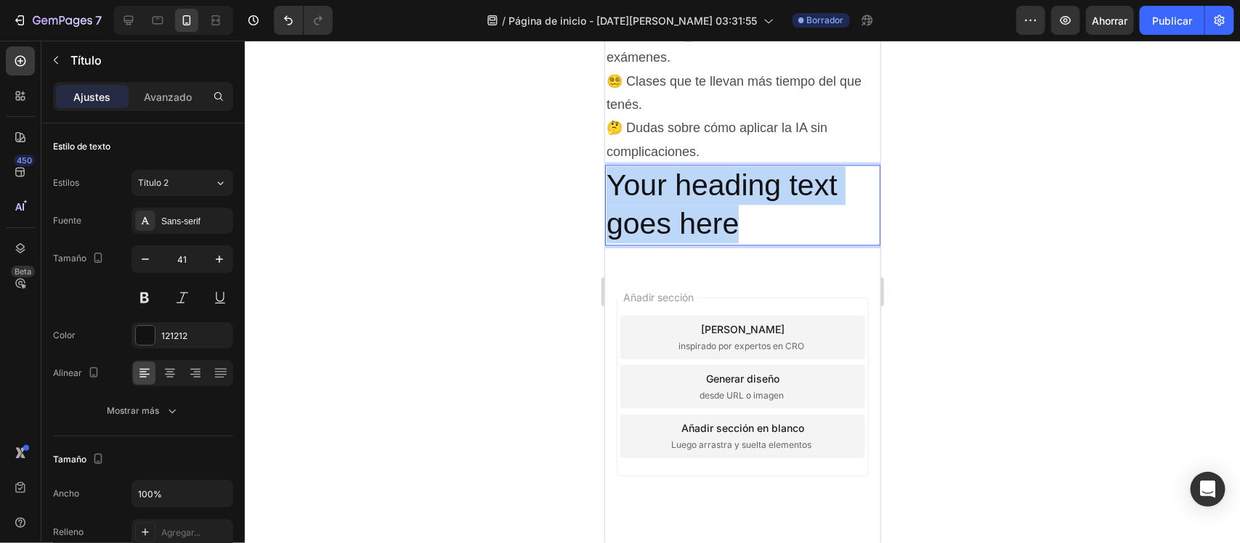
click at [675, 243] on p "Your heading text goes here" at bounding box center [742, 205] width 272 height 78
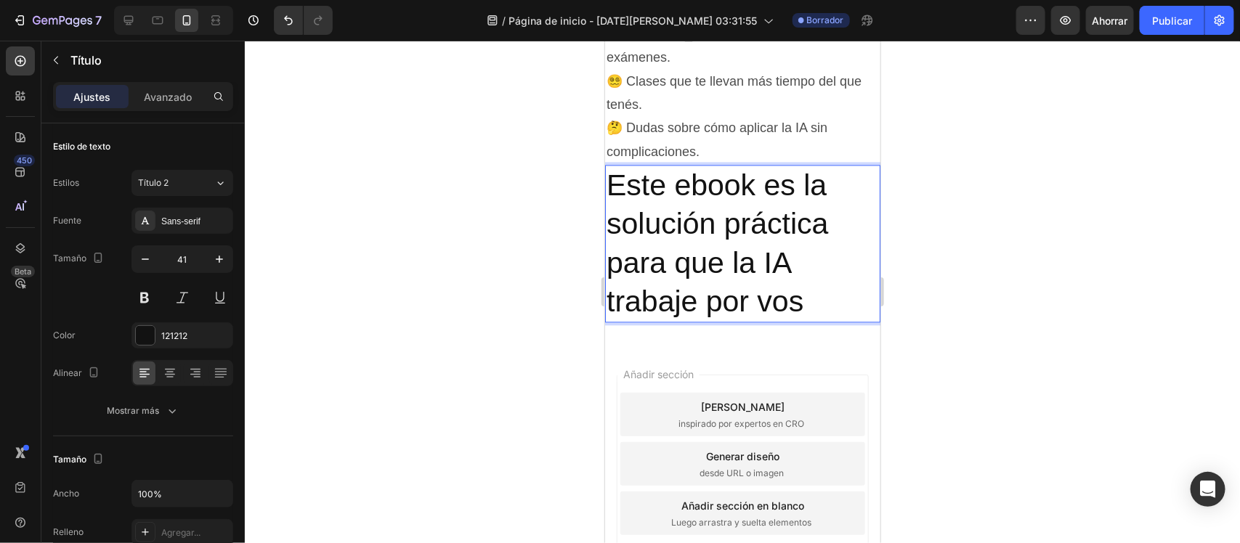
scroll to position [1394, 0]
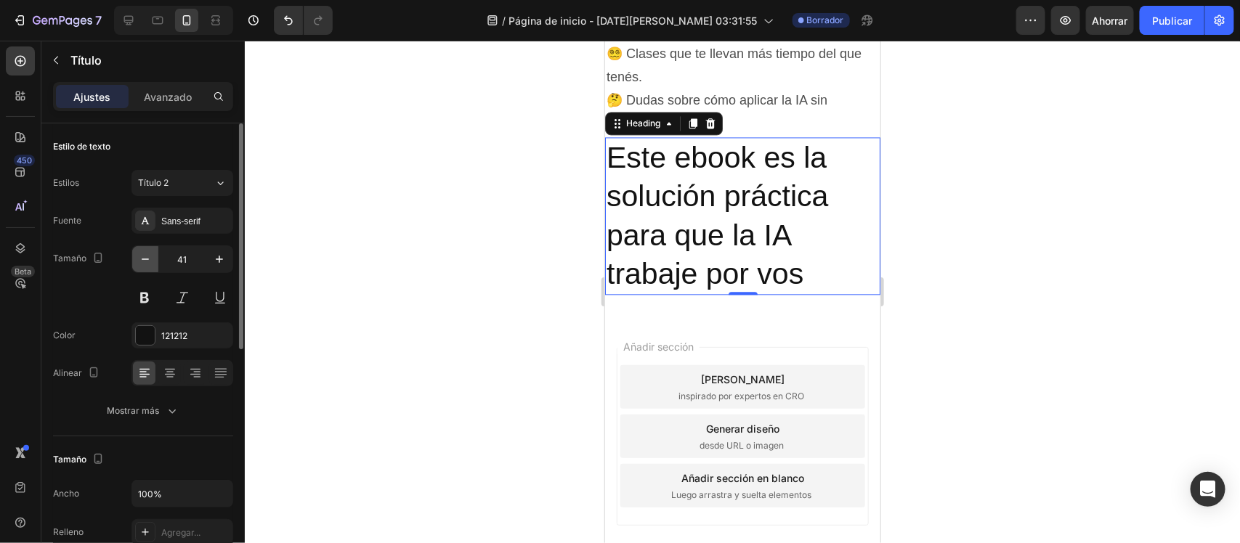
click at [147, 262] on icon "button" at bounding box center [145, 259] width 15 height 15
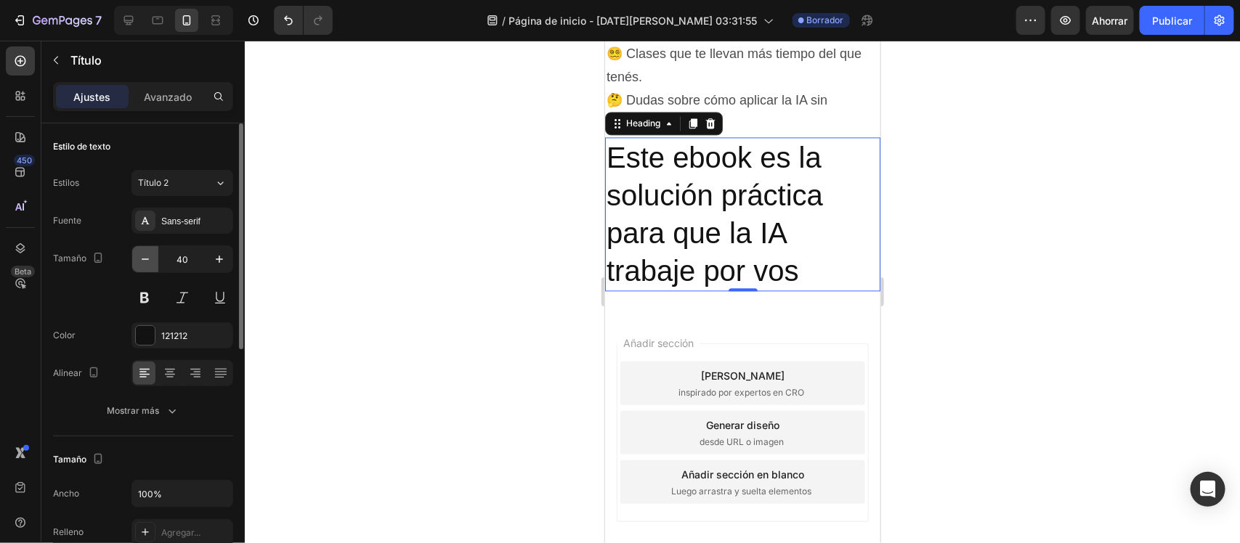
click at [147, 262] on icon "button" at bounding box center [145, 259] width 15 height 15
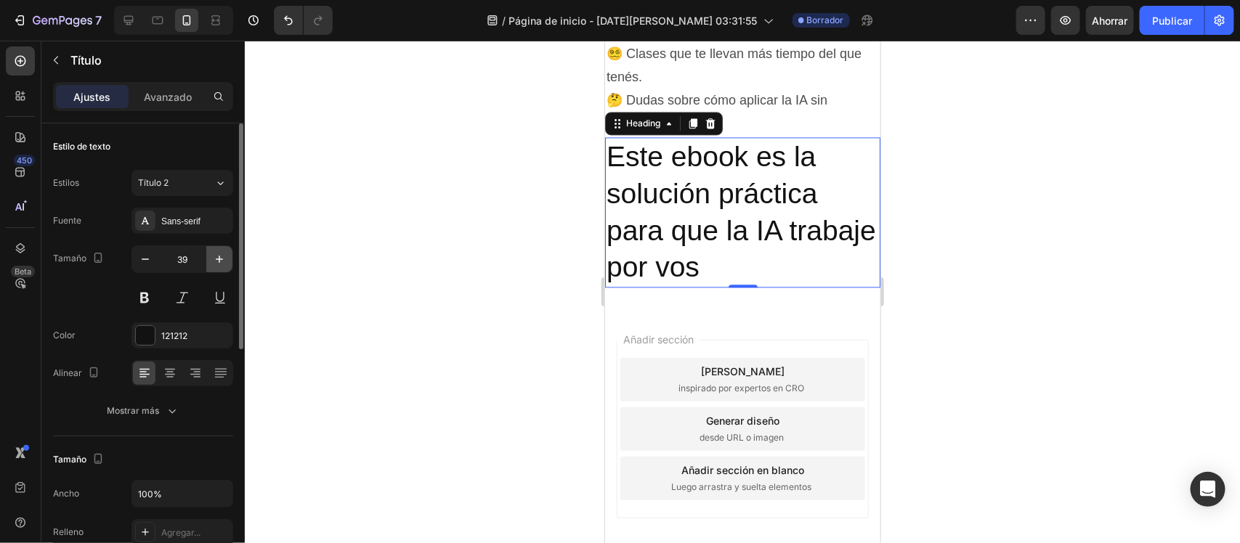
click at [209, 258] on button "button" at bounding box center [219, 259] width 26 height 26
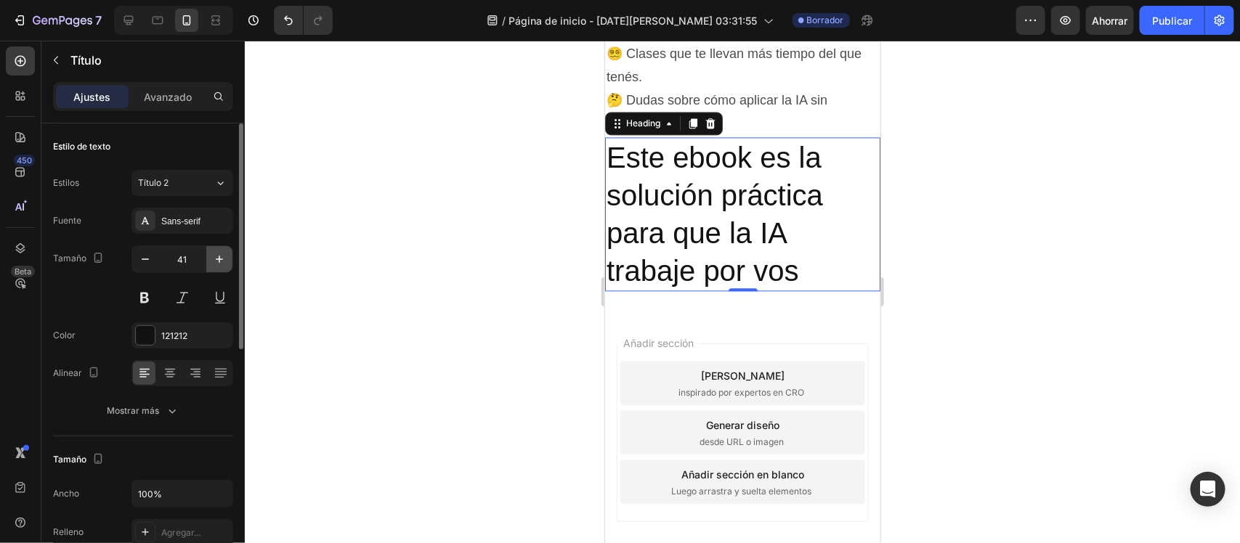
click at [209, 258] on button "button" at bounding box center [219, 259] width 26 height 26
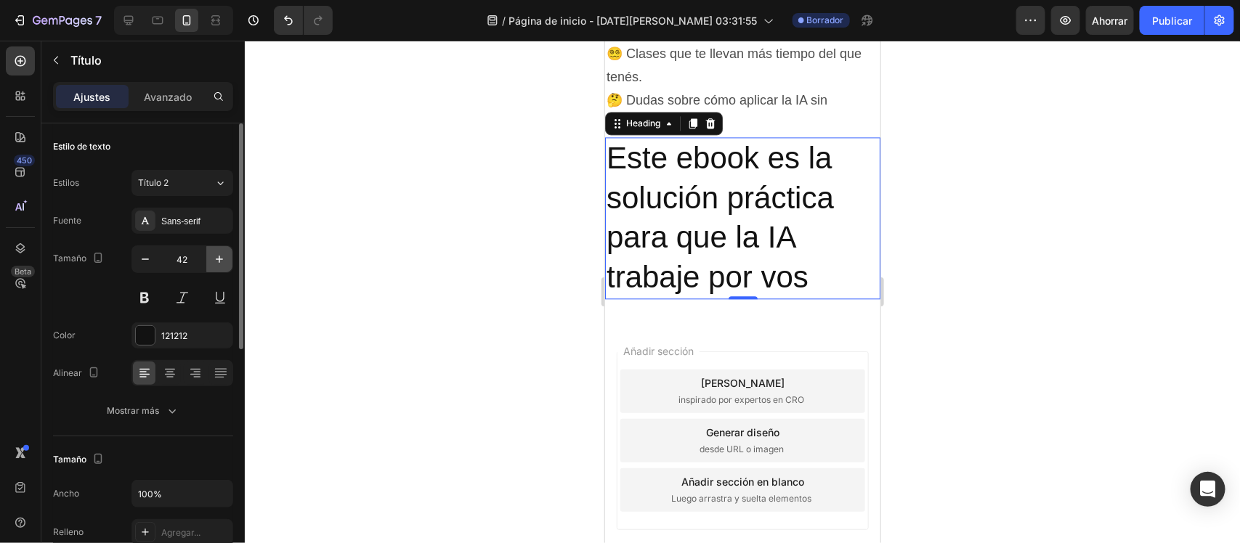
click at [209, 258] on button "button" at bounding box center [219, 259] width 26 height 26
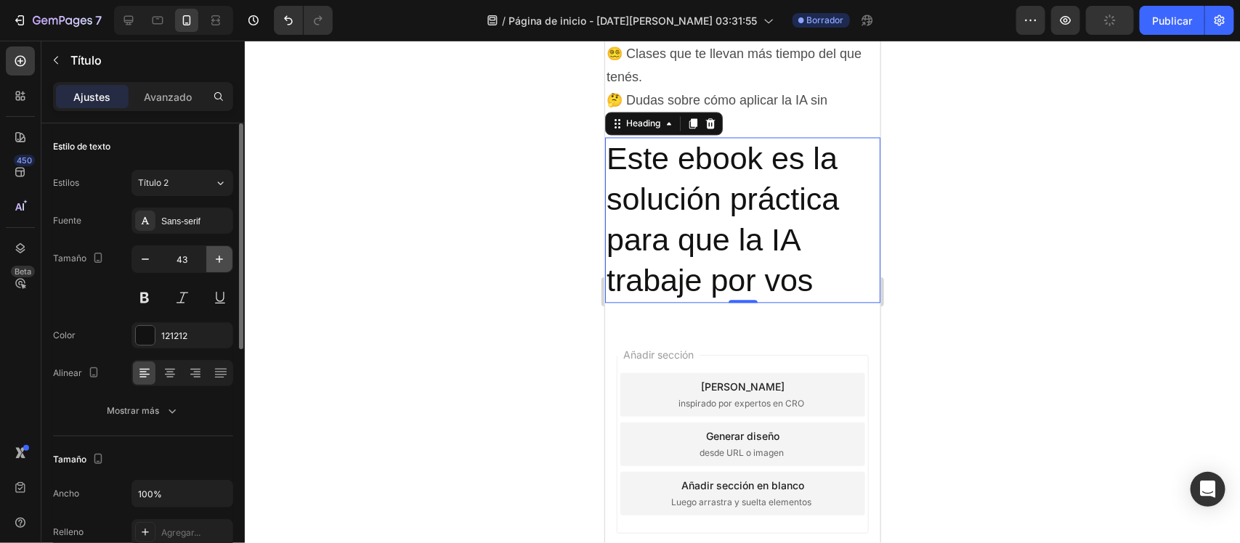
click at [209, 258] on button "button" at bounding box center [219, 259] width 26 height 26
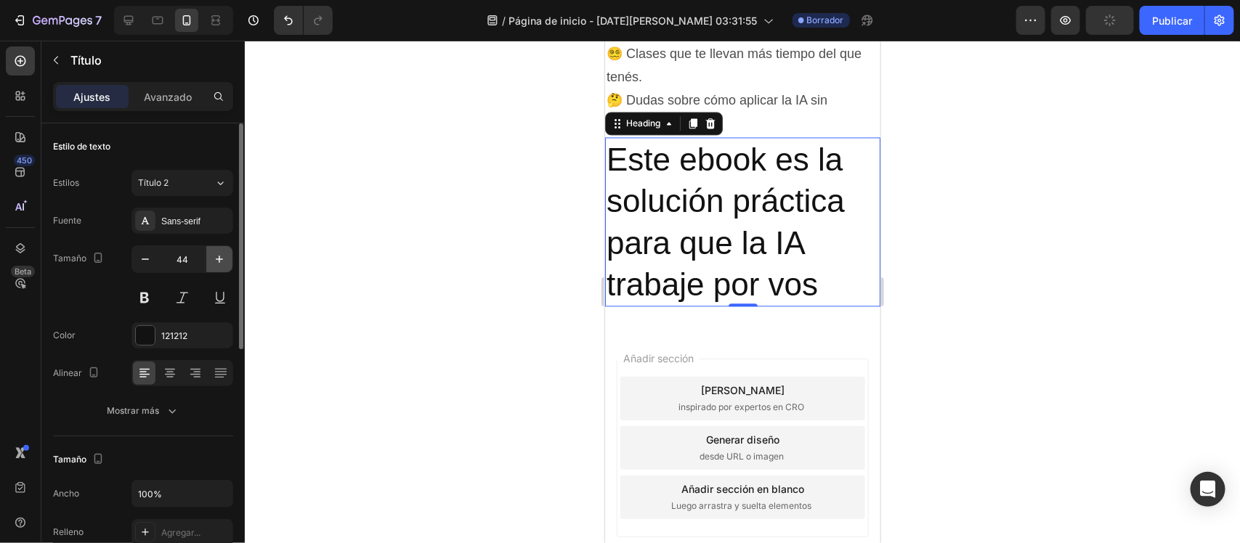
click at [209, 258] on button "button" at bounding box center [219, 259] width 26 height 26
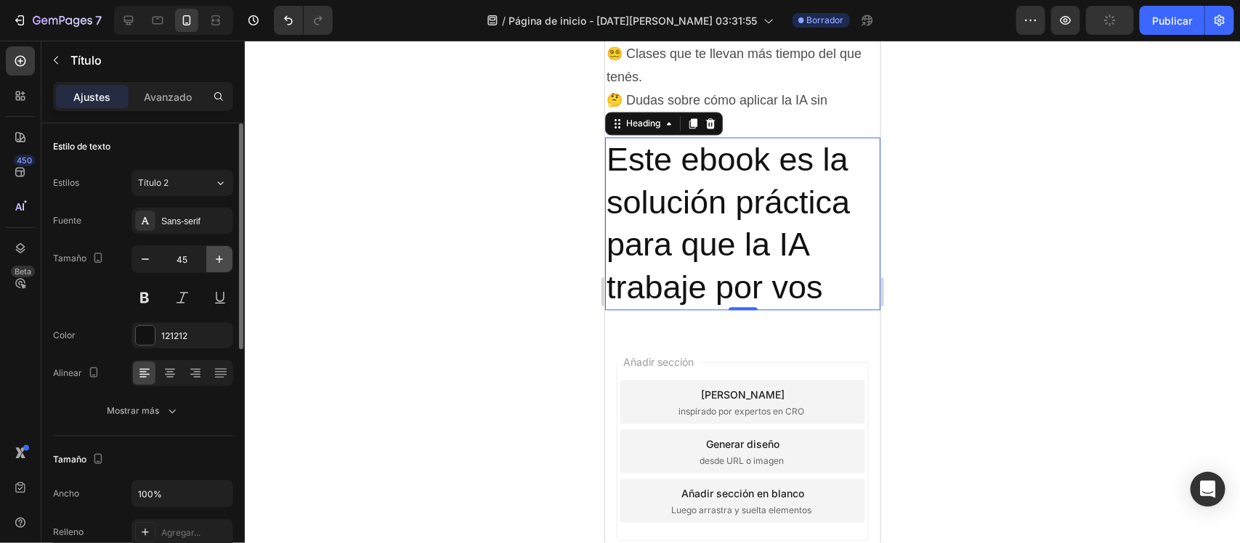
click at [209, 258] on button "button" at bounding box center [219, 259] width 26 height 26
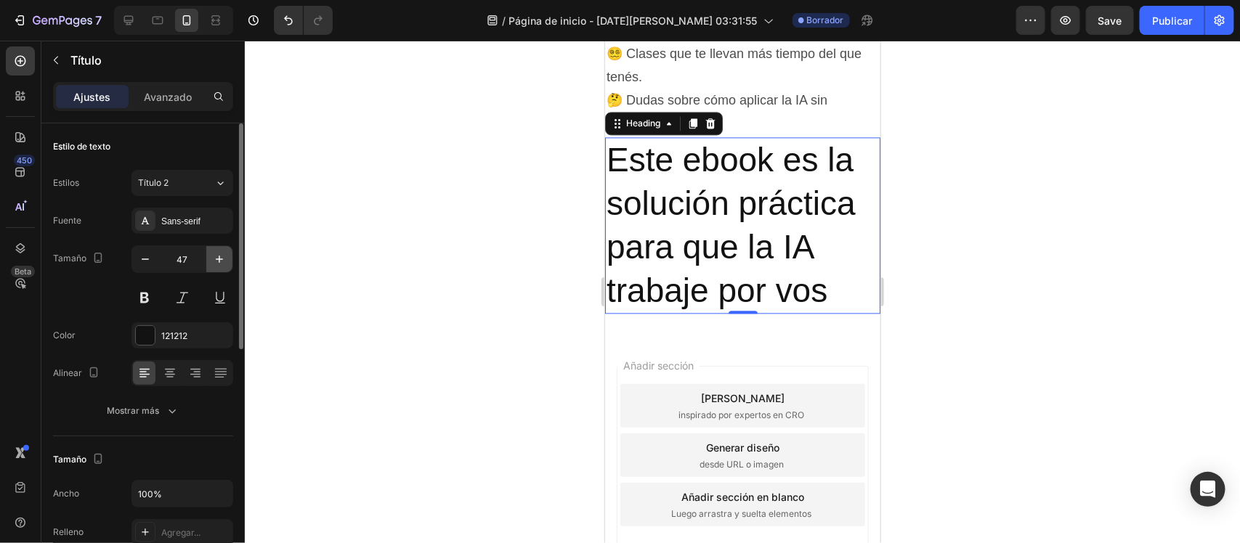
click at [209, 258] on button "button" at bounding box center [219, 259] width 26 height 26
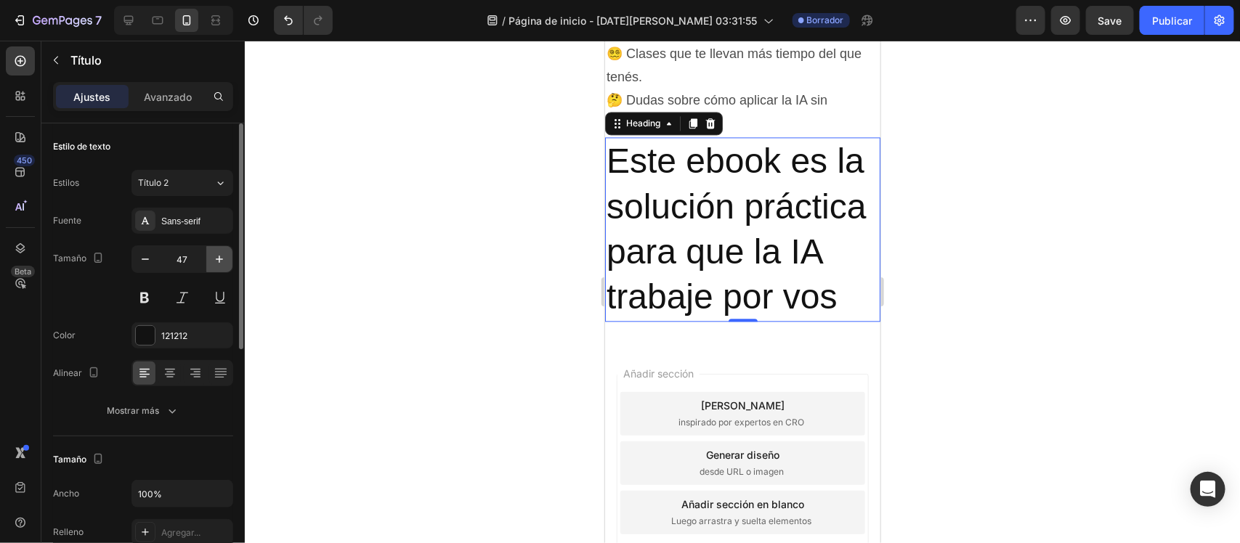
type input "48"
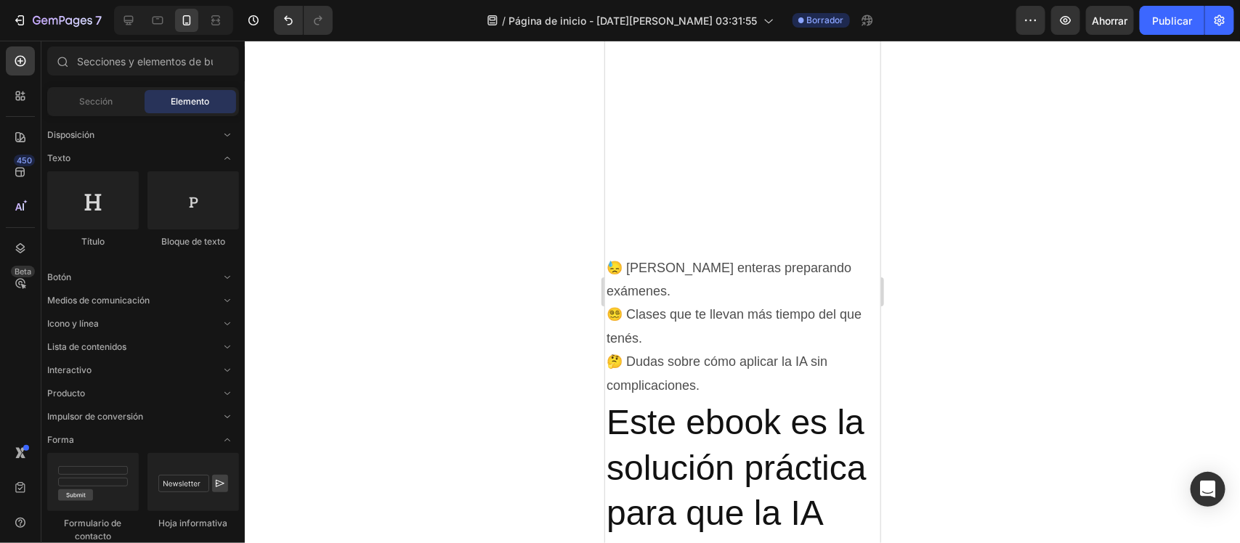
scroll to position [1669, 0]
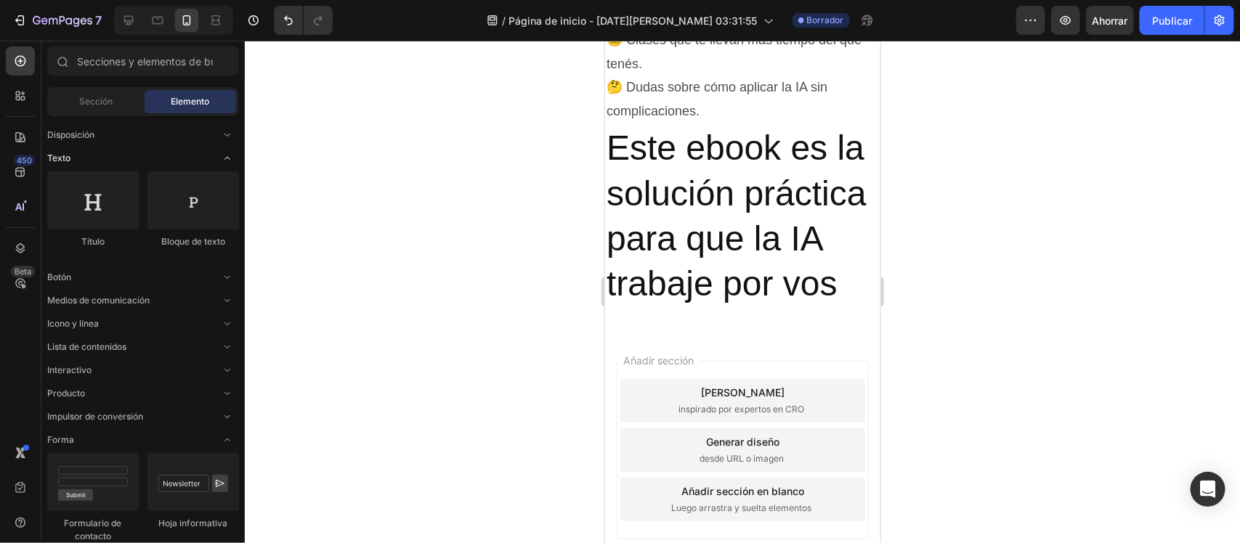
click at [219, 153] on span "Abrir con palanca" at bounding box center [227, 158] width 23 height 23
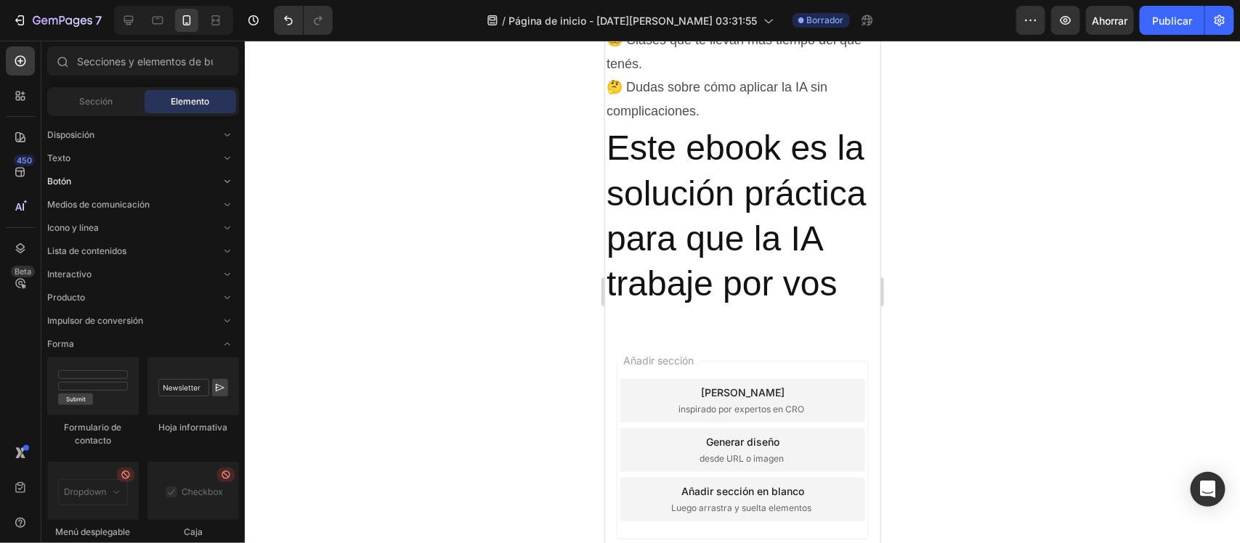
click at [220, 183] on span "Abrir con palanca" at bounding box center [227, 181] width 23 height 23
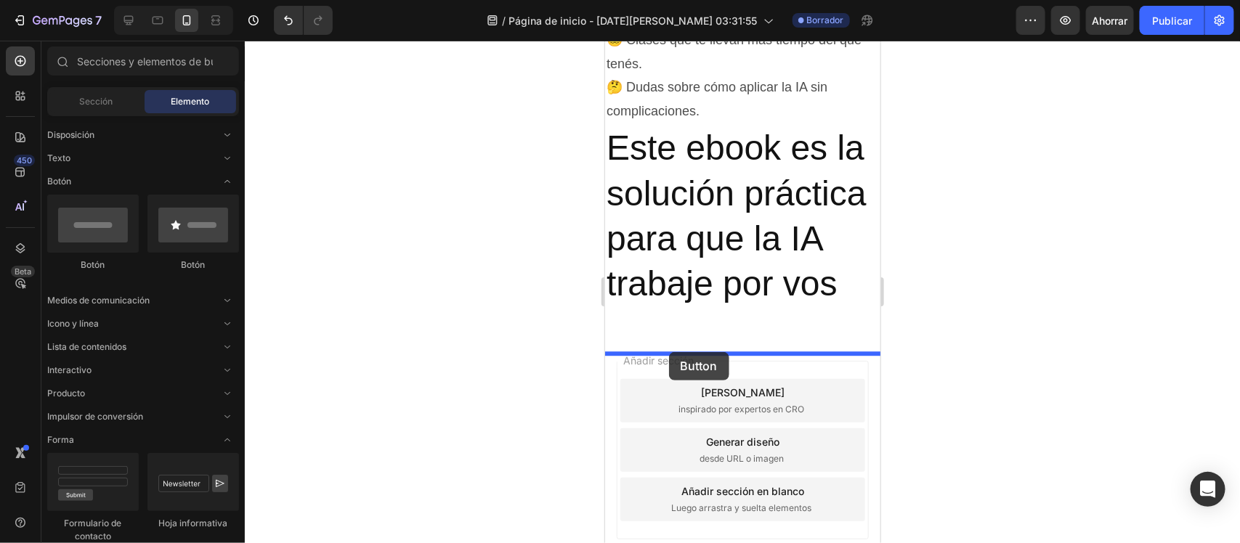
drag, startPoint x: 706, startPoint y: 266, endPoint x: 668, endPoint y: 352, distance: 93.7
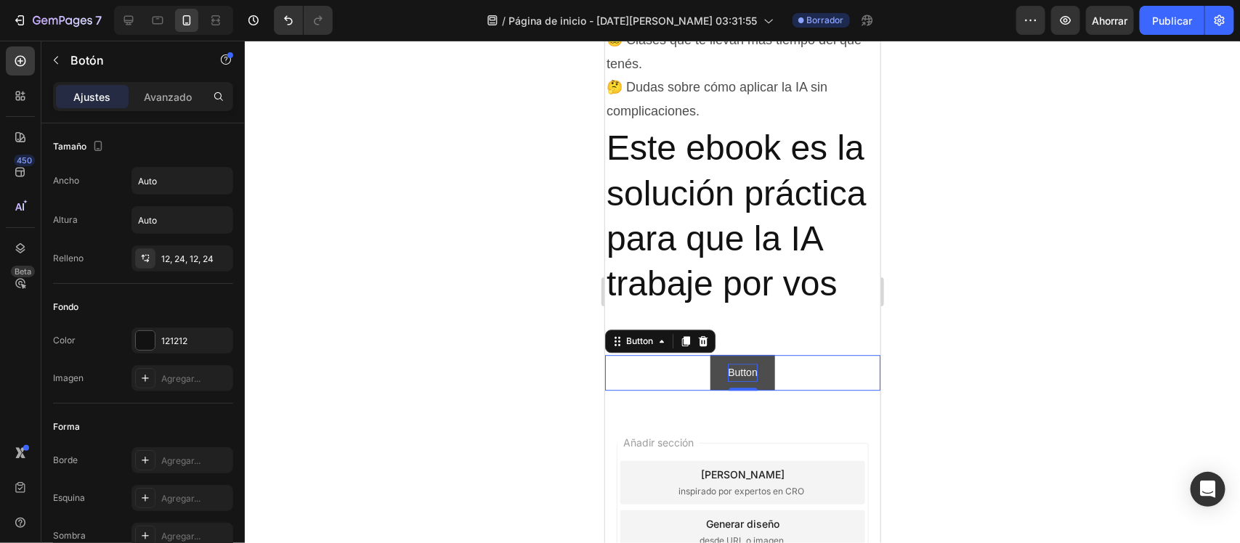
click at [727, 381] on p "Button" at bounding box center [741, 372] width 29 height 18
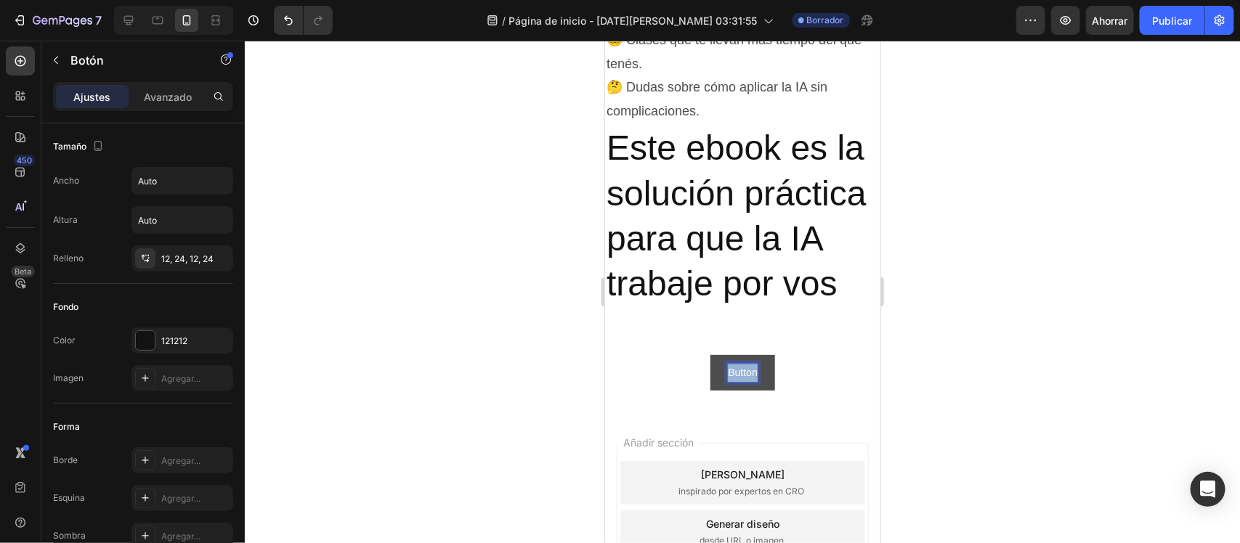
click at [727, 381] on p "Button" at bounding box center [741, 372] width 29 height 18
click at [704, 354] on button "QUIERO" at bounding box center [741, 372] width 75 height 36
click at [697, 354] on button "QUIERO MI" at bounding box center [741, 372] width 89 height 36
click at [678, 354] on button "QUIERO MI EBOOK" at bounding box center [742, 372] width 128 height 36
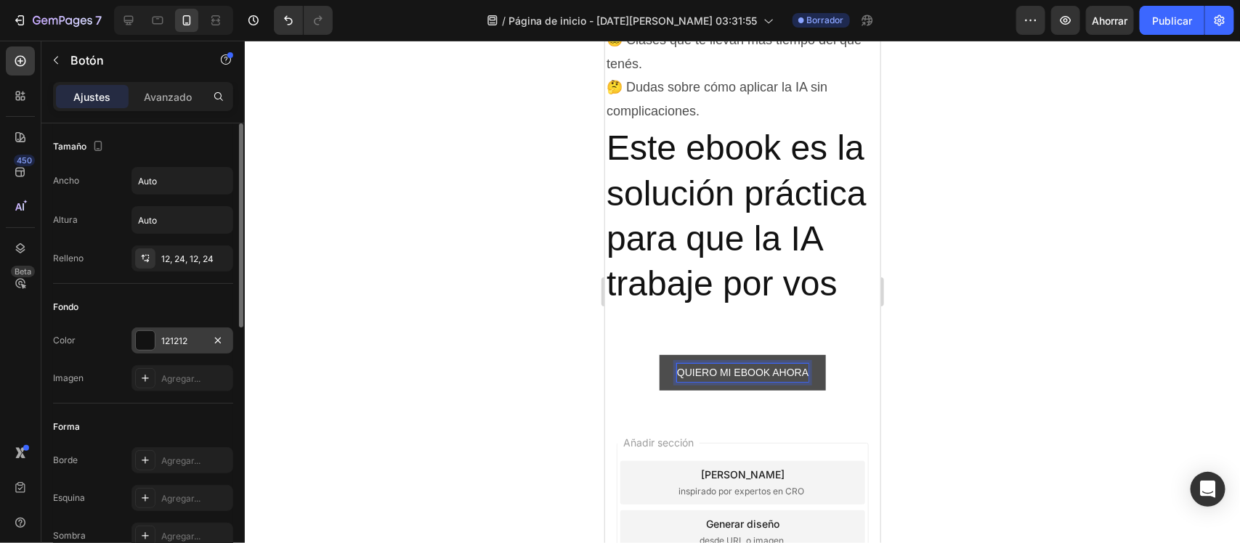
click at [172, 341] on font "121212" at bounding box center [174, 341] width 26 height 11
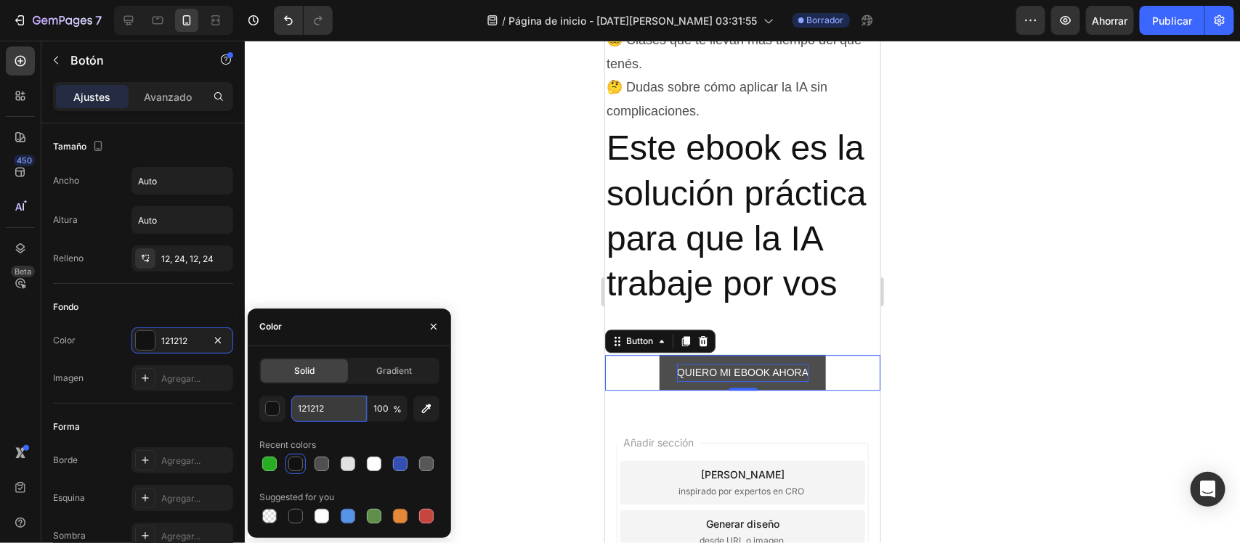
click at [336, 408] on input "121212" at bounding box center [329, 409] width 76 height 26
type input "27AE23"
click at [491, 361] on div at bounding box center [742, 292] width 995 height 503
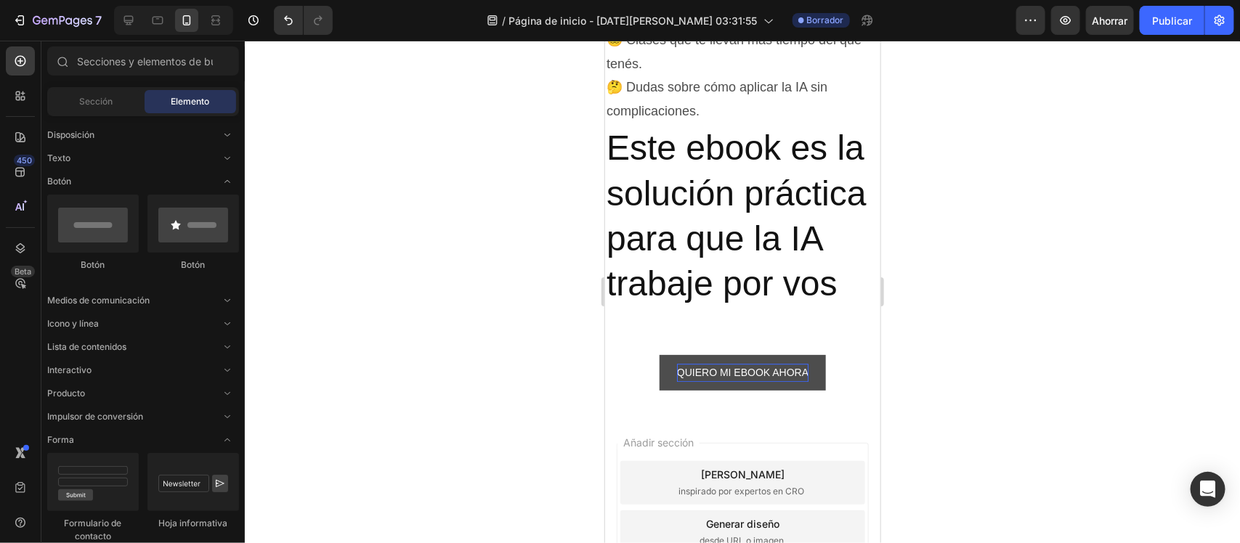
scroll to position [1798, 0]
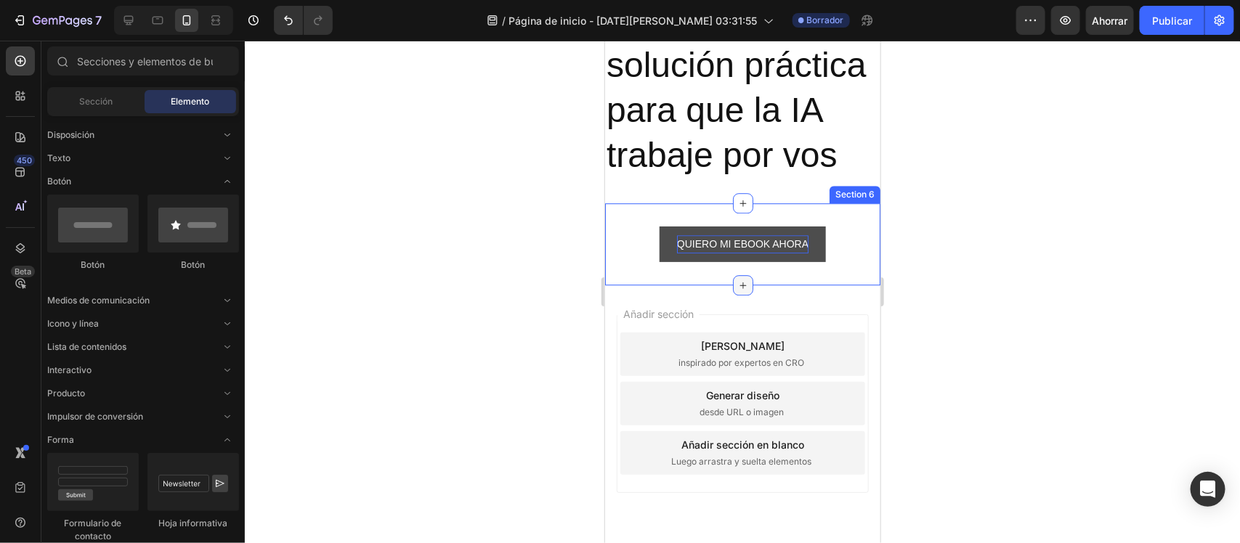
click at [732, 295] on div at bounding box center [742, 285] width 20 height 20
click at [142, 174] on div "Disposición" at bounding box center [143, 181] width 192 height 15
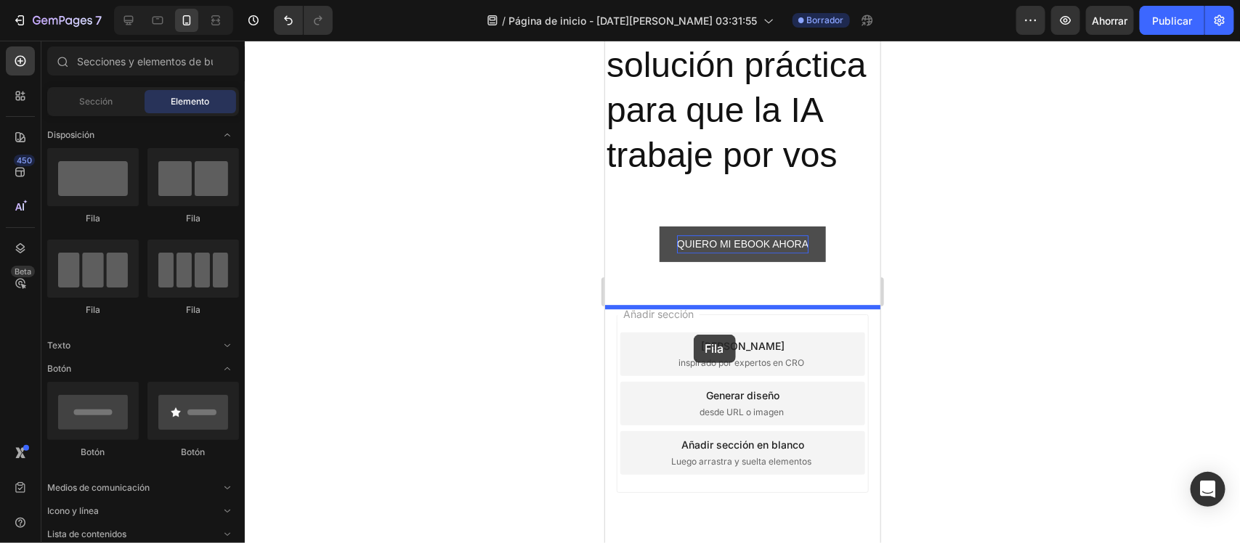
drag, startPoint x: 790, startPoint y: 229, endPoint x: 693, endPoint y: 334, distance: 143.4
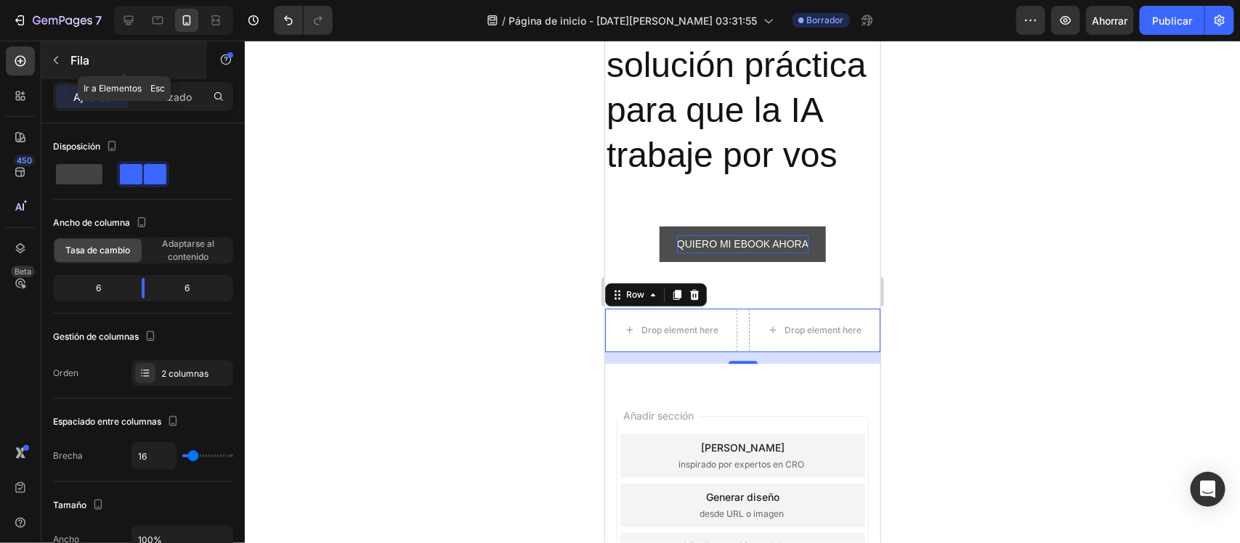
click at [60, 62] on icon "button" at bounding box center [56, 60] width 12 height 12
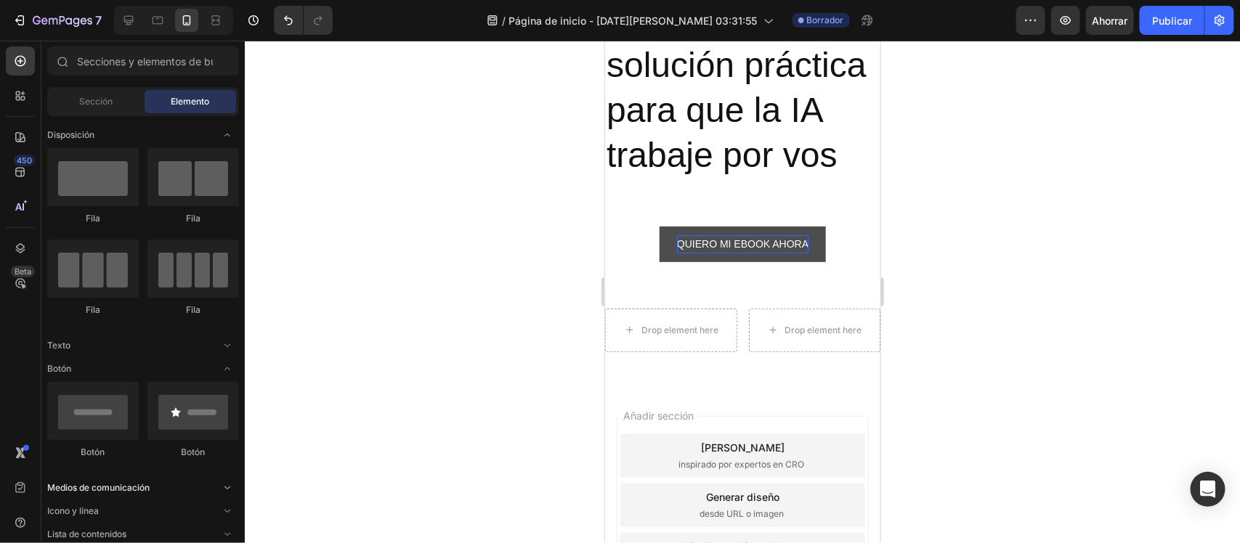
click at [230, 134] on icon "Abrir con palanca" at bounding box center [228, 135] width 12 height 12
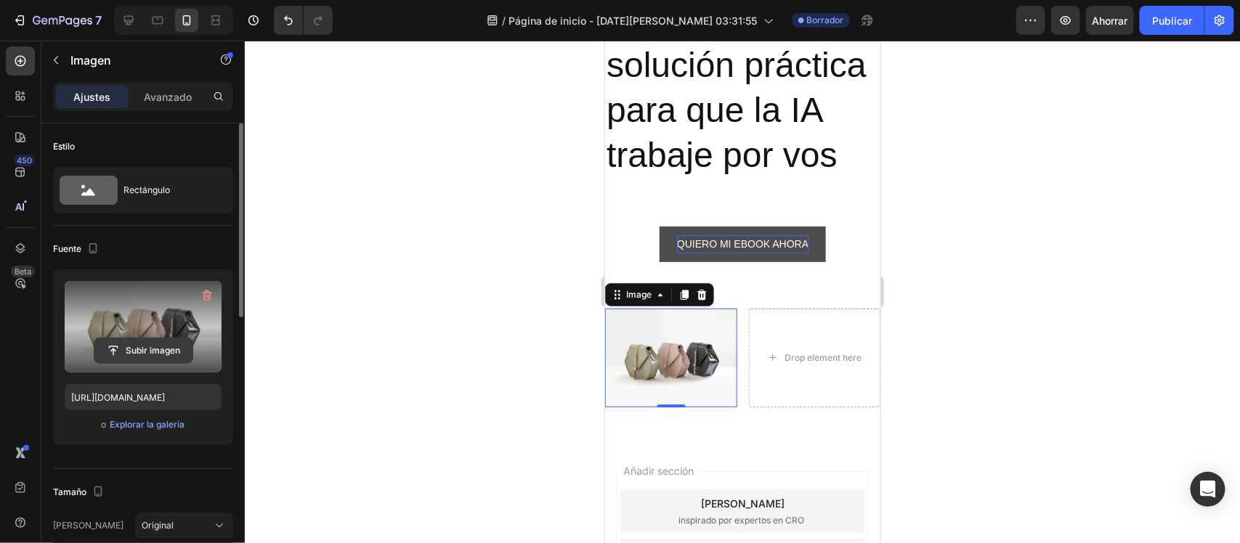
click at [153, 354] on input "file" at bounding box center [143, 350] width 98 height 25
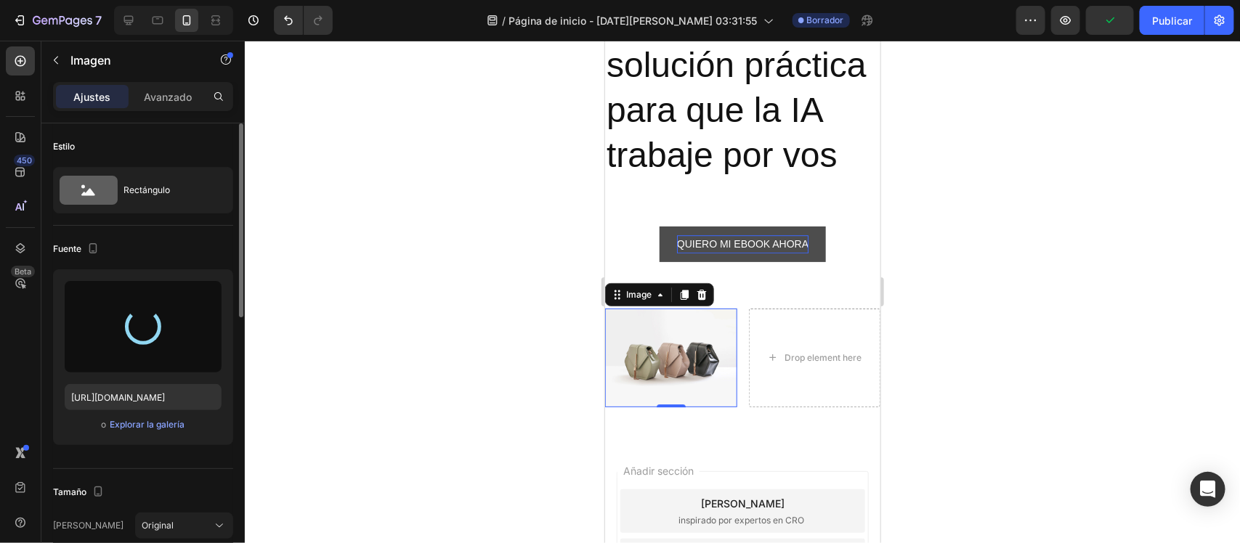
type input "https://cdn.shopify.com/s/files/1/0698/2123/5354/files/gempages_581889143785652…"
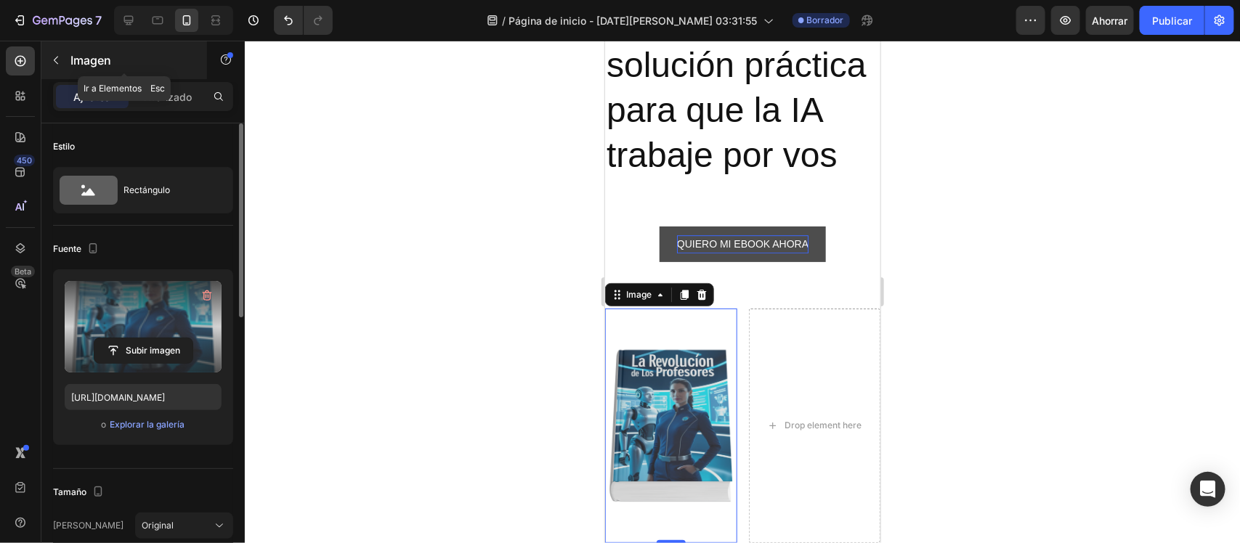
click at [53, 60] on icon "button" at bounding box center [56, 60] width 12 height 12
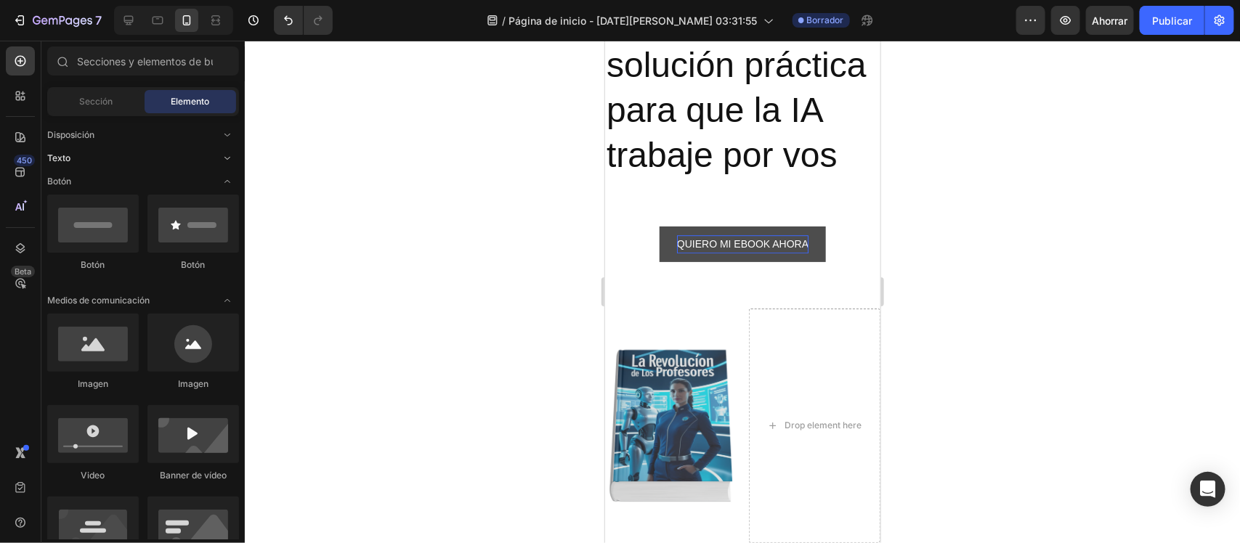
click at [131, 161] on div "Texto" at bounding box center [143, 158] width 192 height 15
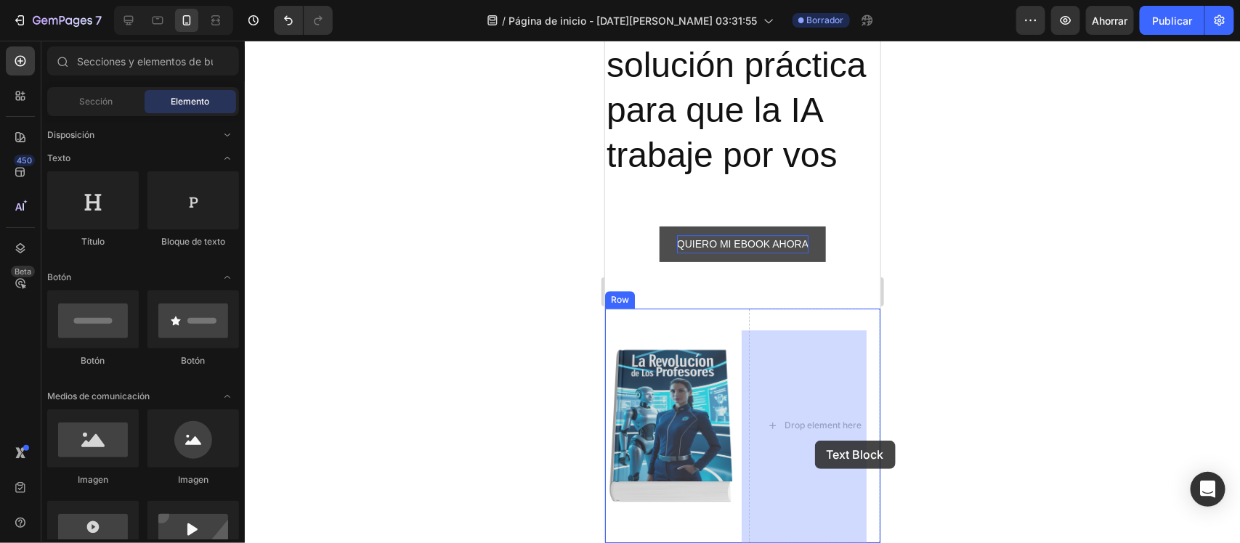
drag, startPoint x: 805, startPoint y: 237, endPoint x: 814, endPoint y: 440, distance: 202.9
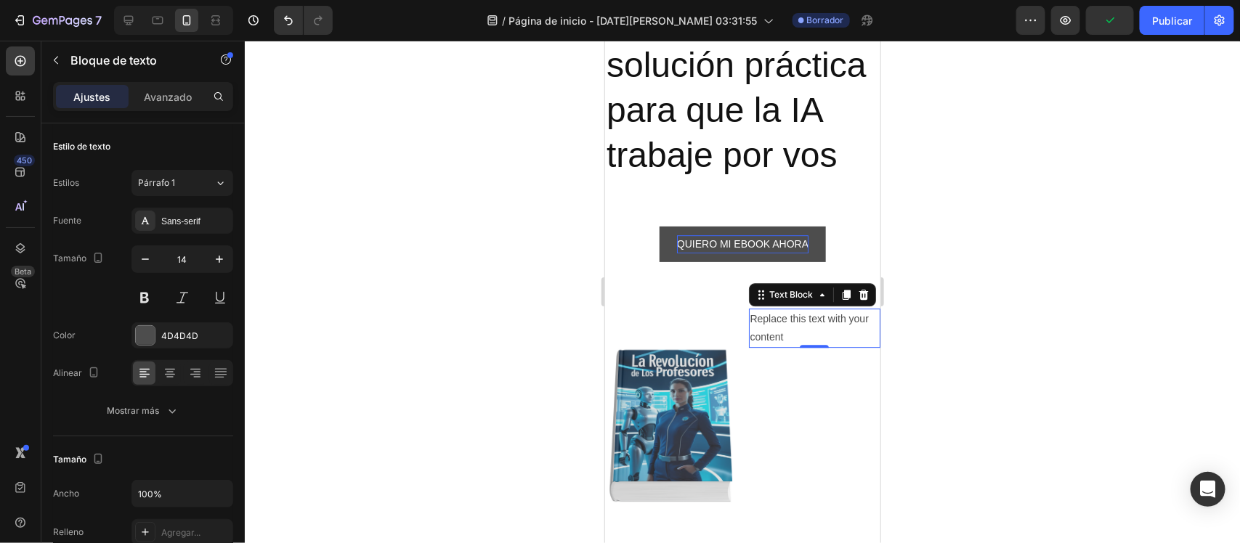
click at [781, 347] on div "Replace this text with your content" at bounding box center [814, 327] width 132 height 39
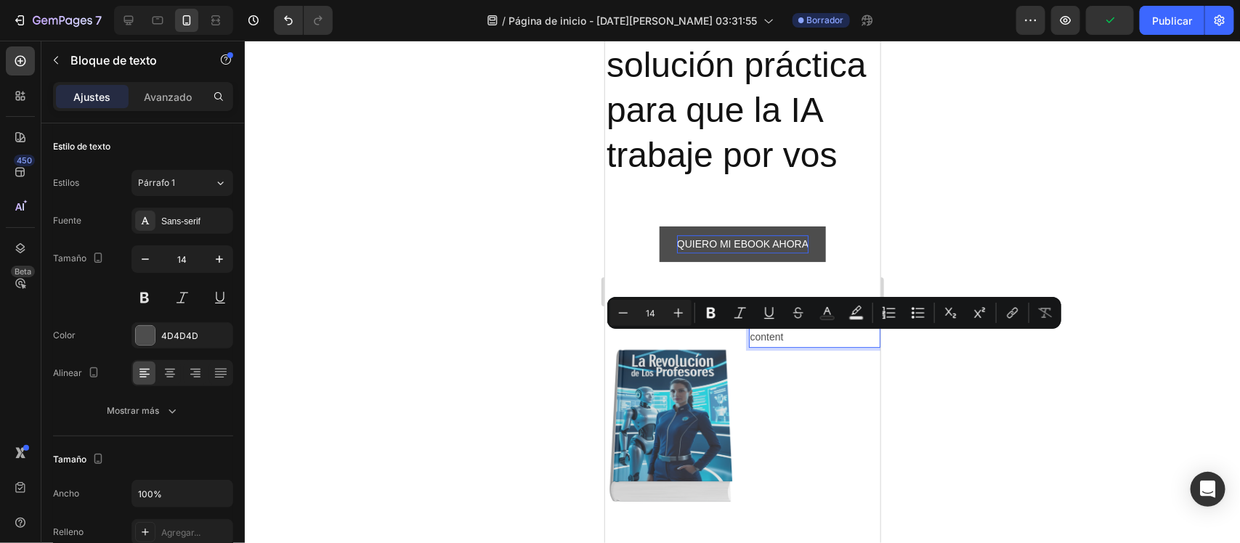
click at [781, 346] on p "Replace this text with your content" at bounding box center [814, 327] width 129 height 36
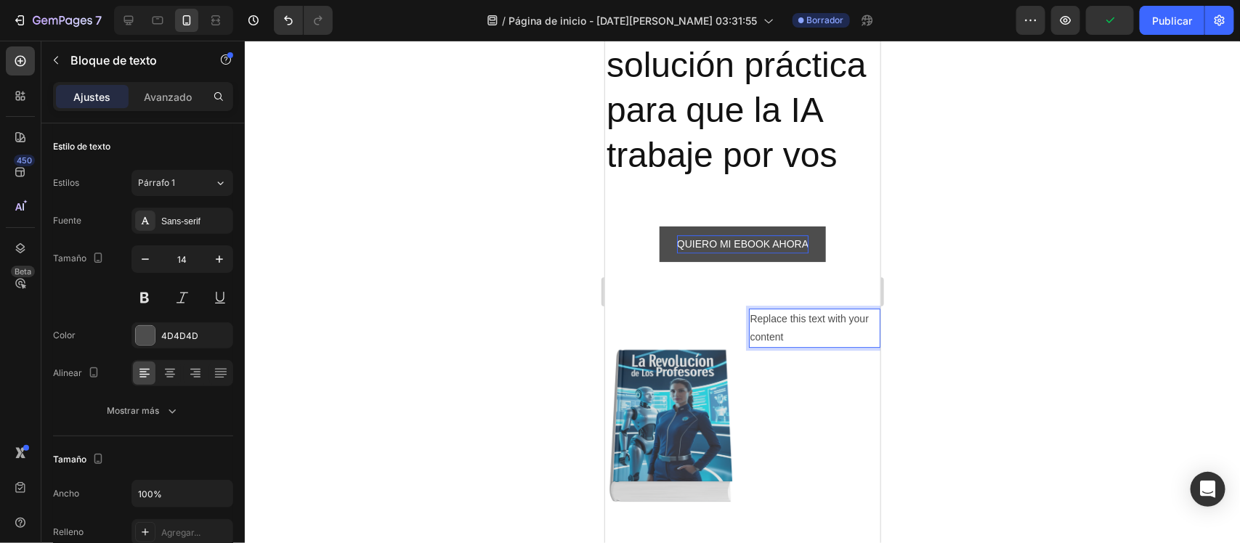
click at [781, 346] on p "Replace this text with your content" at bounding box center [814, 327] width 129 height 36
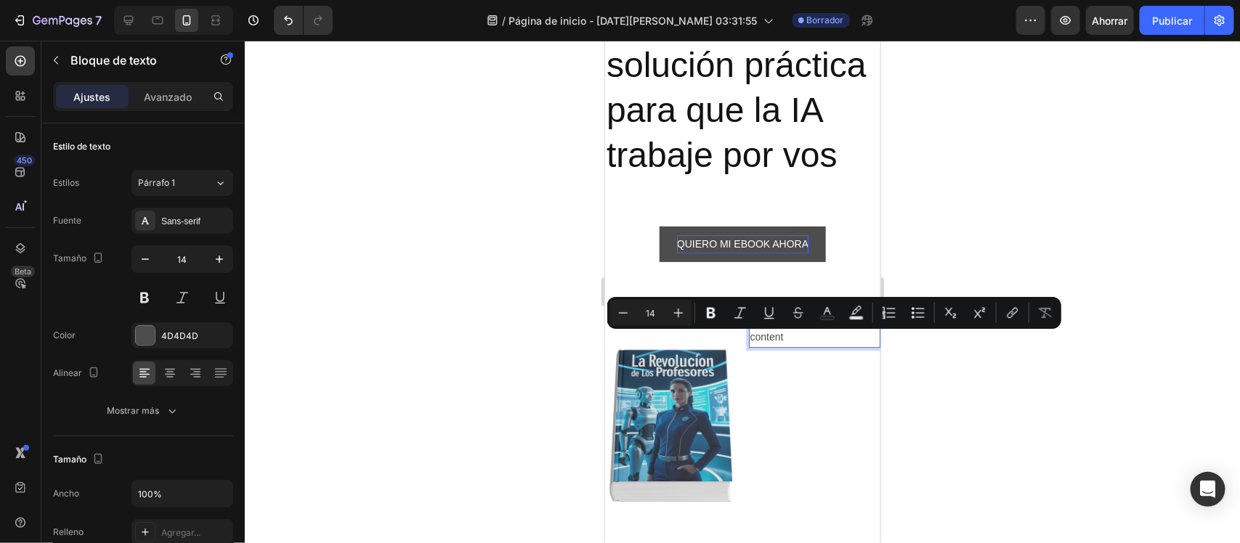
click at [781, 346] on p "Replace this text with your content" at bounding box center [814, 327] width 129 height 36
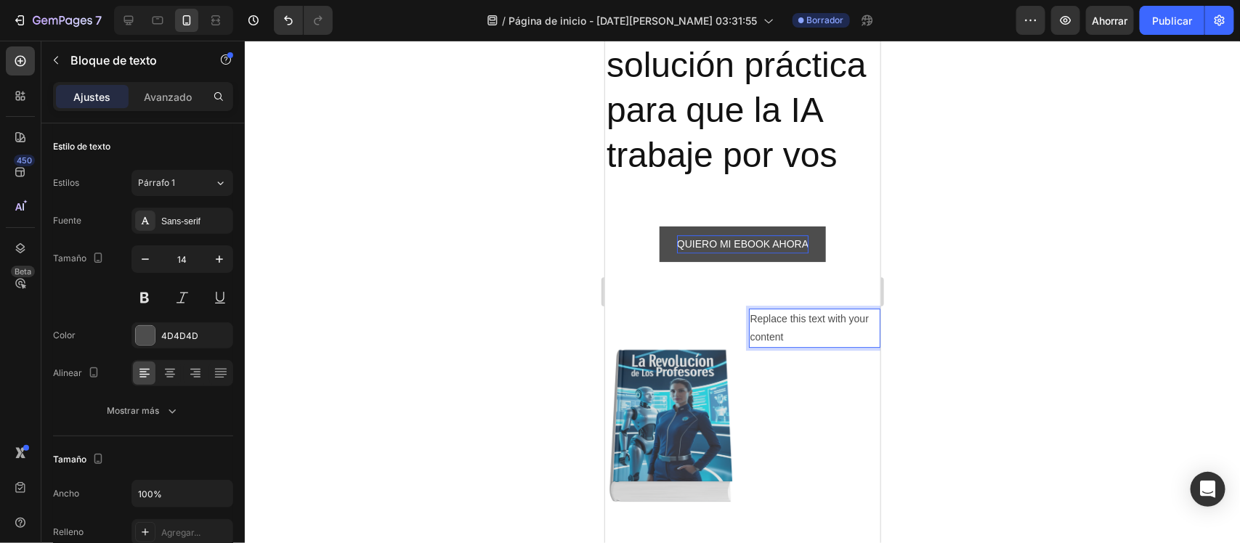
click at [781, 346] on p "Replace this text with your content" at bounding box center [814, 327] width 129 height 36
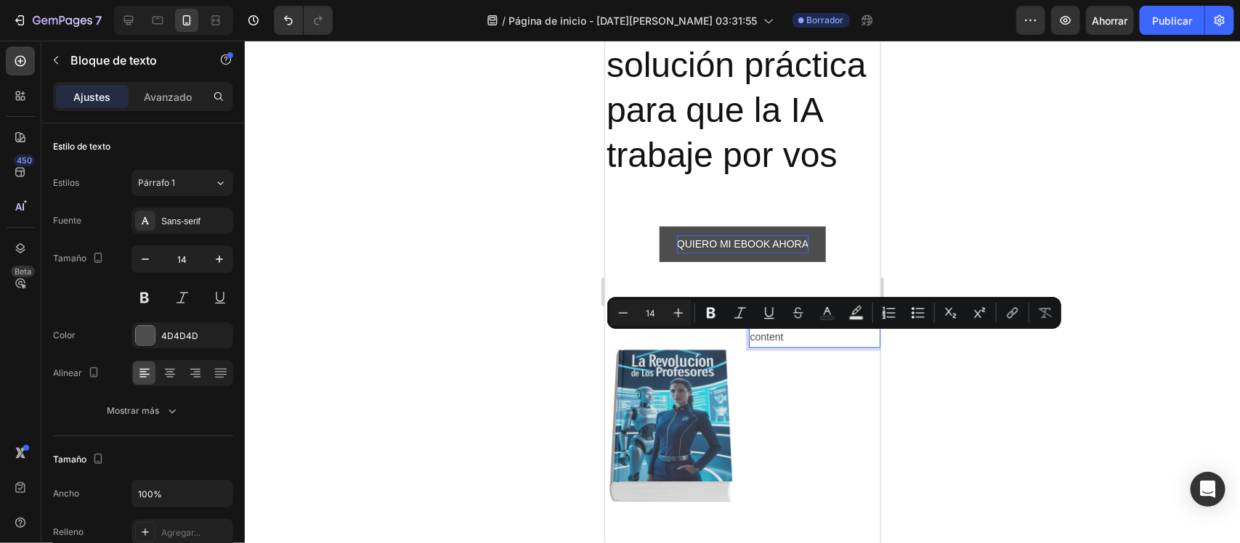
click at [781, 346] on p "Replace this text with your content" at bounding box center [814, 327] width 129 height 36
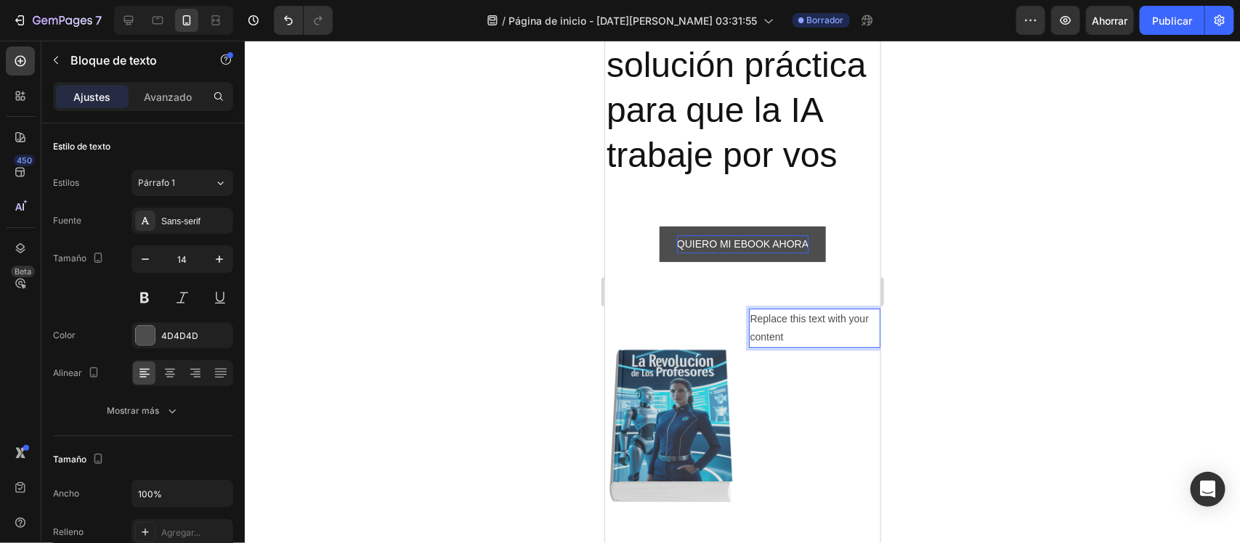
click at [762, 345] on p "Replace this text with your content" at bounding box center [814, 327] width 129 height 36
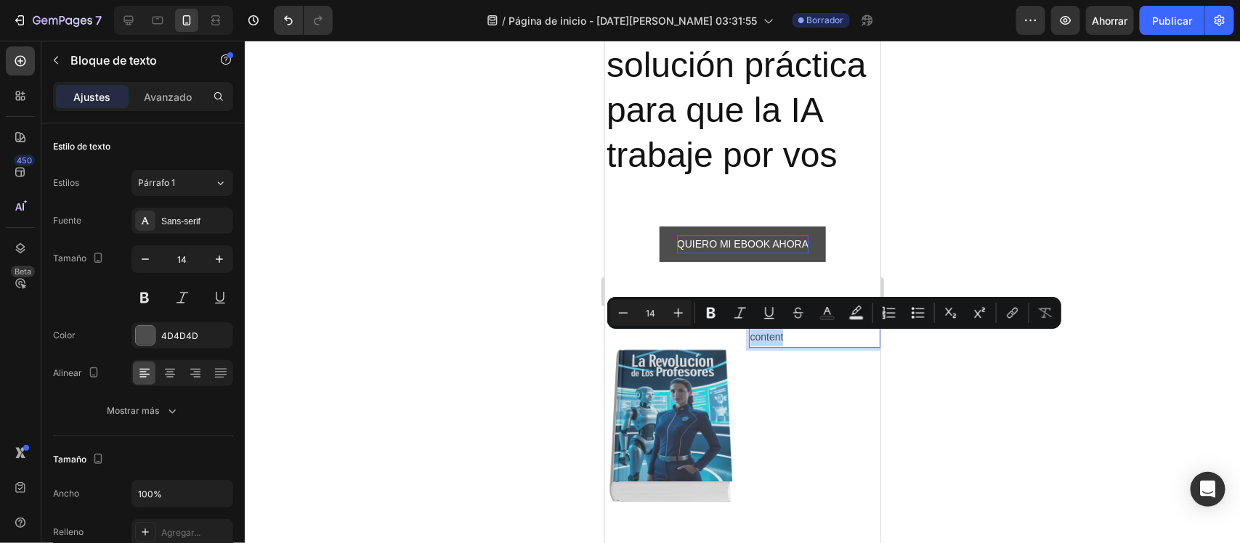
click at [762, 345] on p "Replace this text with your content" at bounding box center [814, 327] width 129 height 36
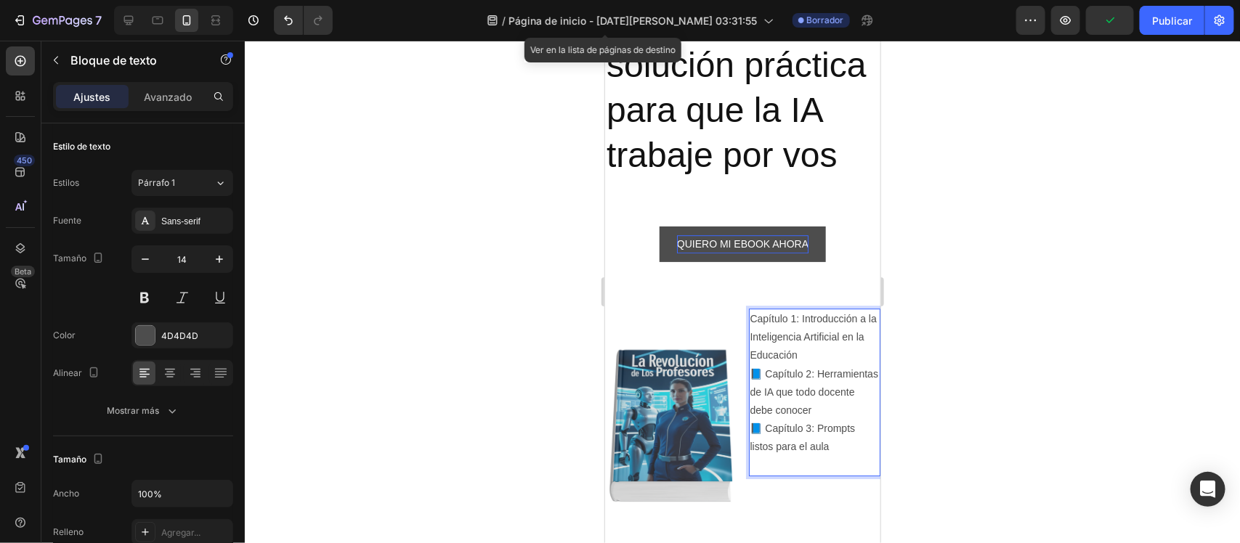
click at [811, 474] on p "Rich Text Editor. Editing area: main" at bounding box center [814, 465] width 129 height 18
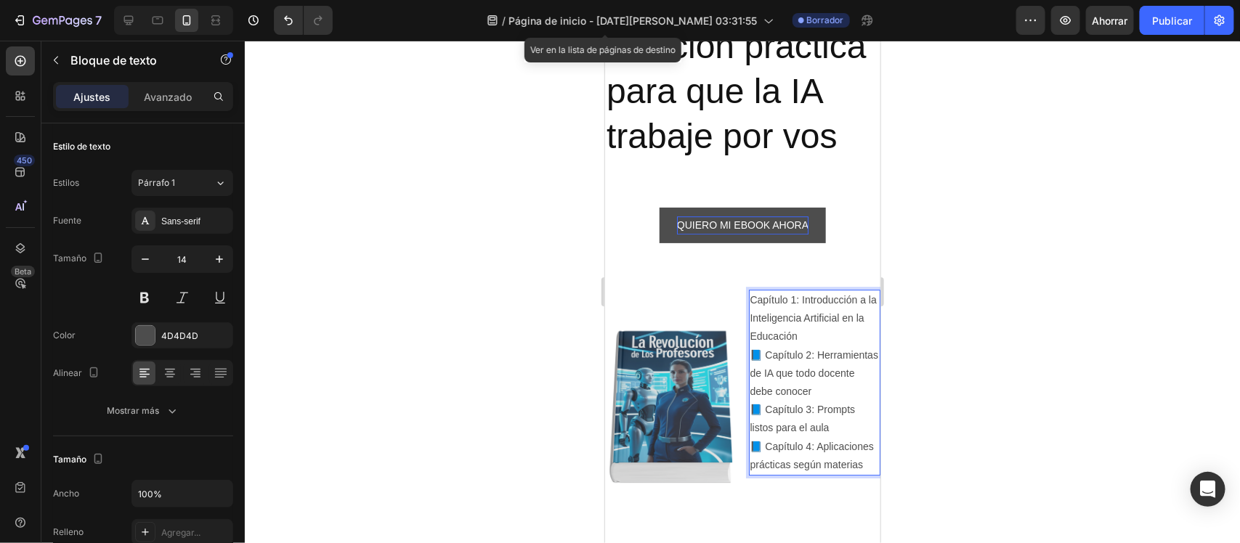
click at [511, 338] on div at bounding box center [742, 292] width 995 height 503
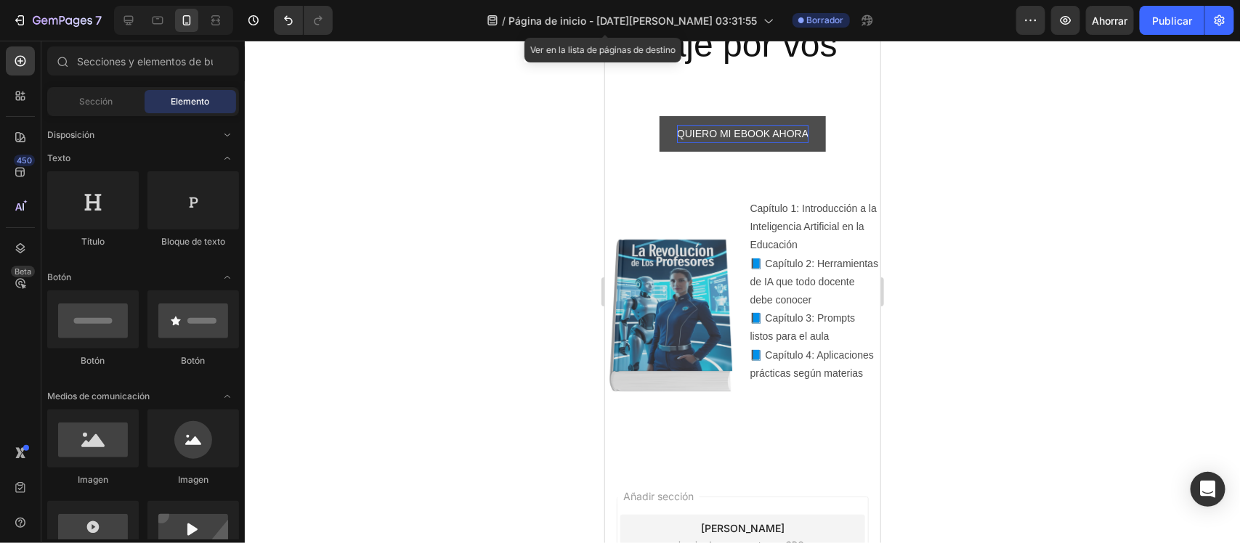
scroll to position [1954, 0]
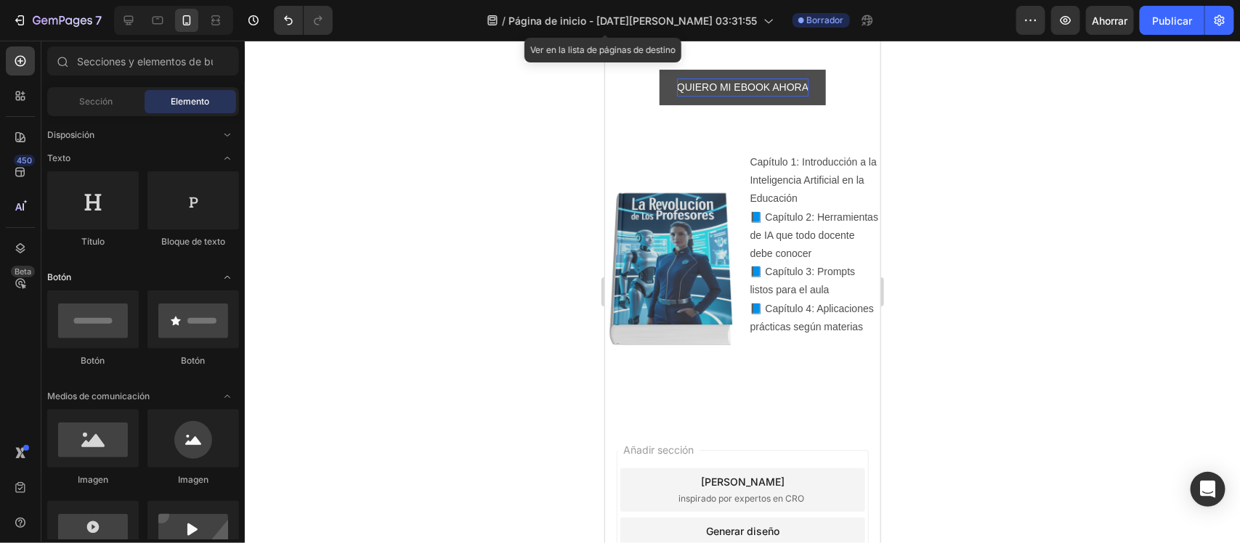
click at [219, 282] on span "Abrir con palanca" at bounding box center [227, 277] width 23 height 23
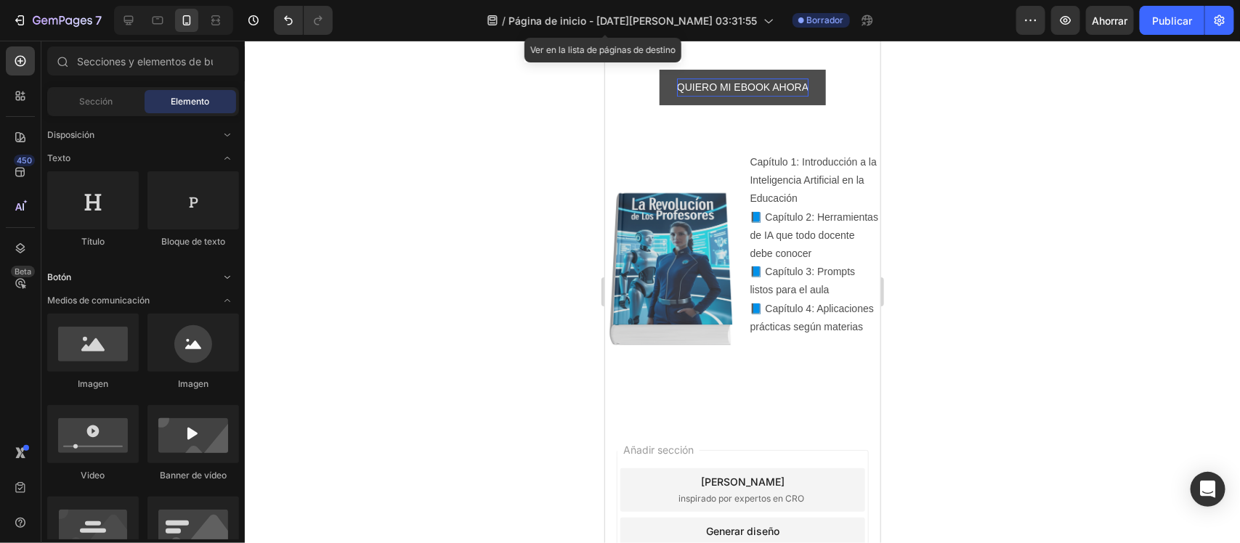
click at [219, 282] on span "Abrir con palanca" at bounding box center [227, 277] width 23 height 23
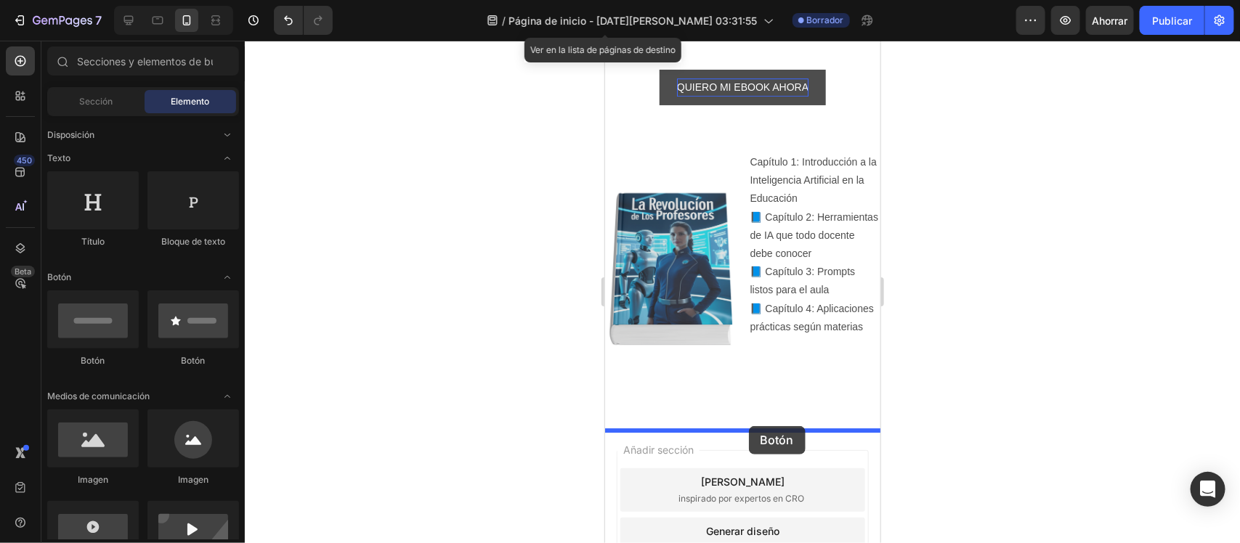
drag, startPoint x: 662, startPoint y: 446, endPoint x: 1143, endPoint y: 473, distance: 482.3
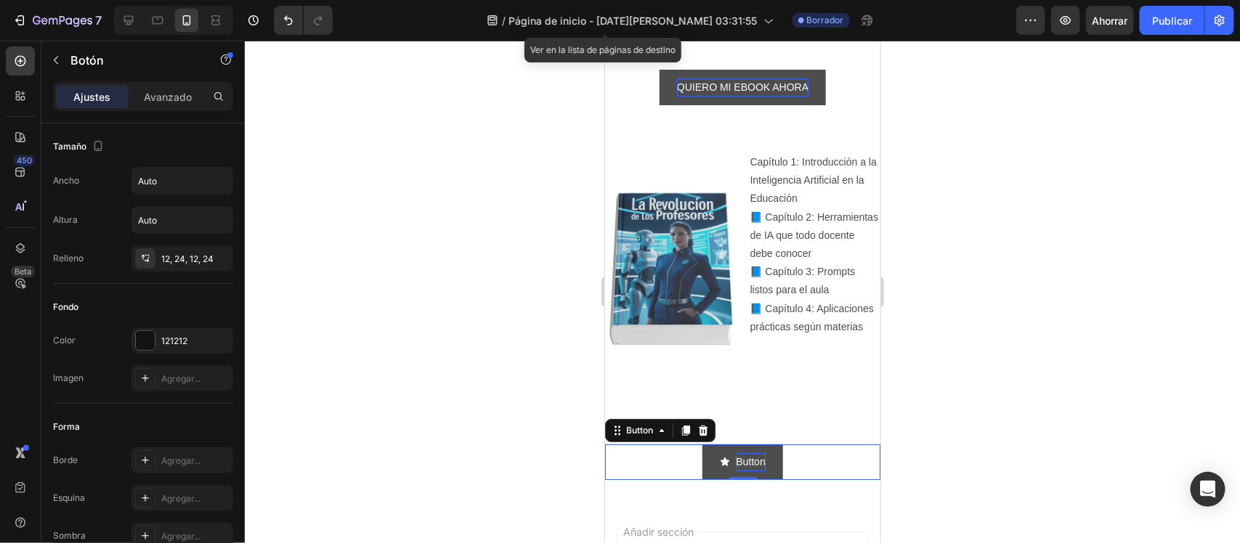
click at [747, 470] on p "Button" at bounding box center [749, 461] width 29 height 18
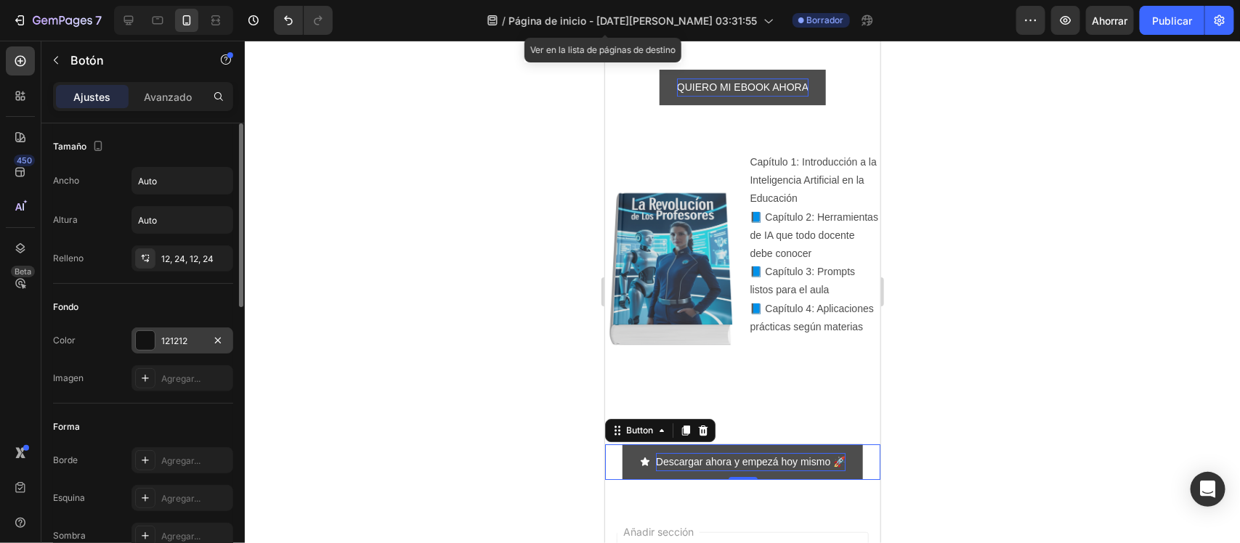
click at [195, 333] on div "121212" at bounding box center [182, 341] width 102 height 26
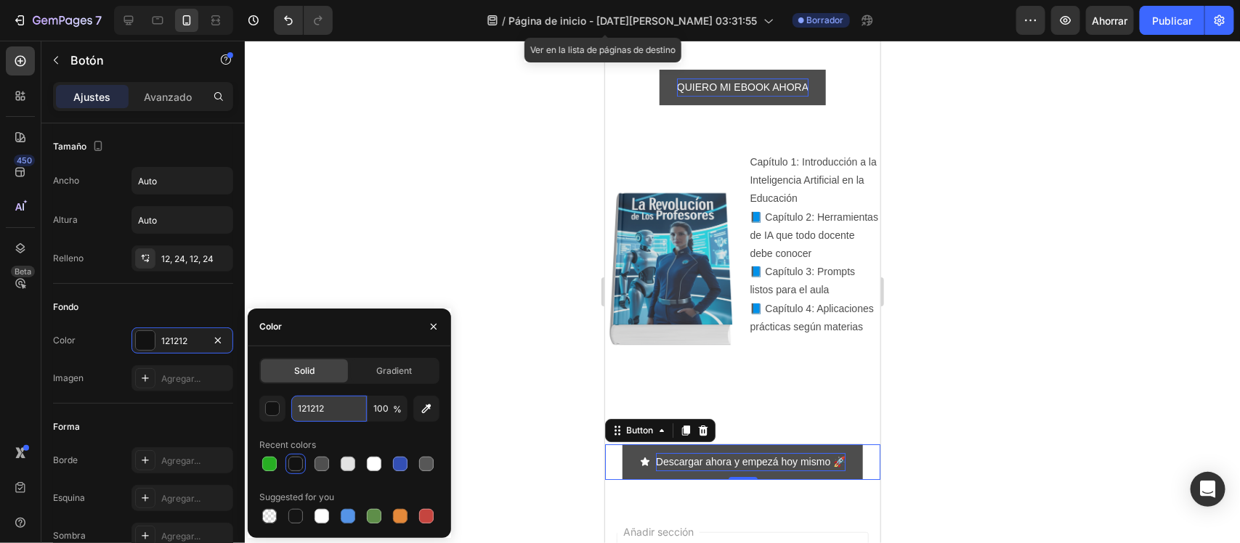
click at [330, 416] on input "121212" at bounding box center [329, 409] width 76 height 26
type input "27ae23"
click at [407, 163] on div at bounding box center [742, 292] width 995 height 503
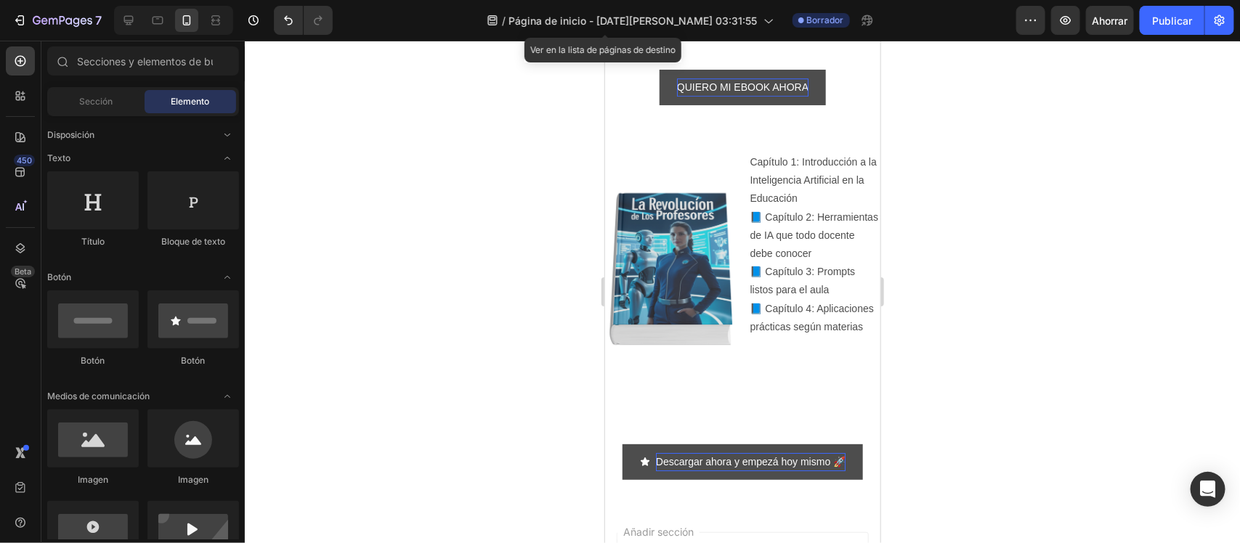
drag, startPoint x: 868, startPoint y: 429, endPoint x: 747, endPoint y: 237, distance: 226.5
click at [750, 237] on p "📘 Capítulo 2: Herramientas de IA que todo docente debe conocer" at bounding box center [814, 235] width 129 height 55
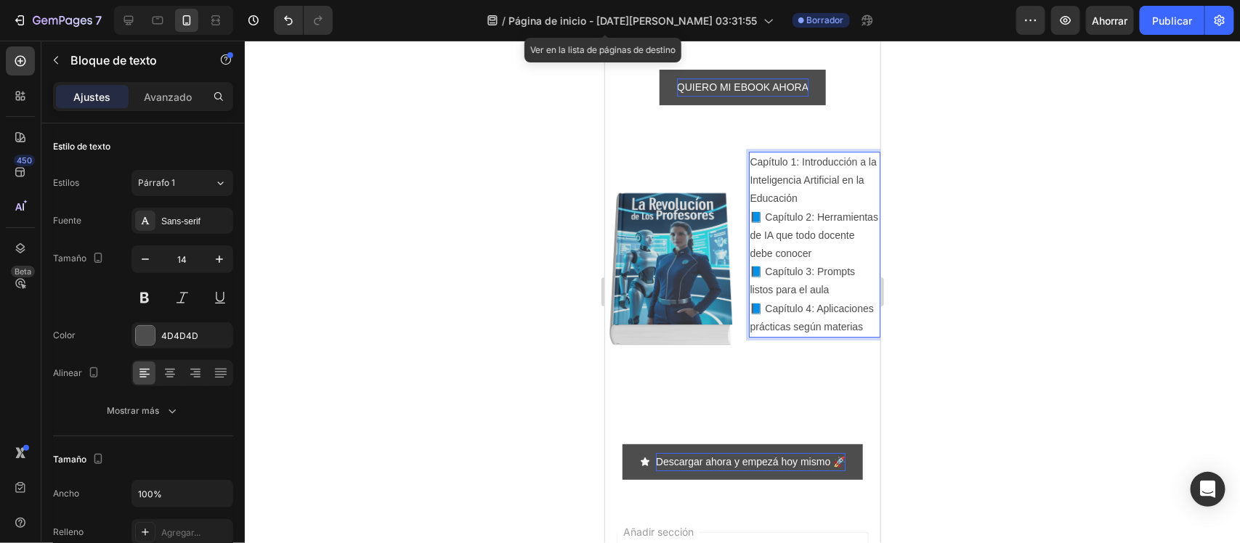
click at [750, 237] on p "📘 Capítulo 2: Herramientas de IA que todo docente debe conocer" at bounding box center [814, 235] width 129 height 55
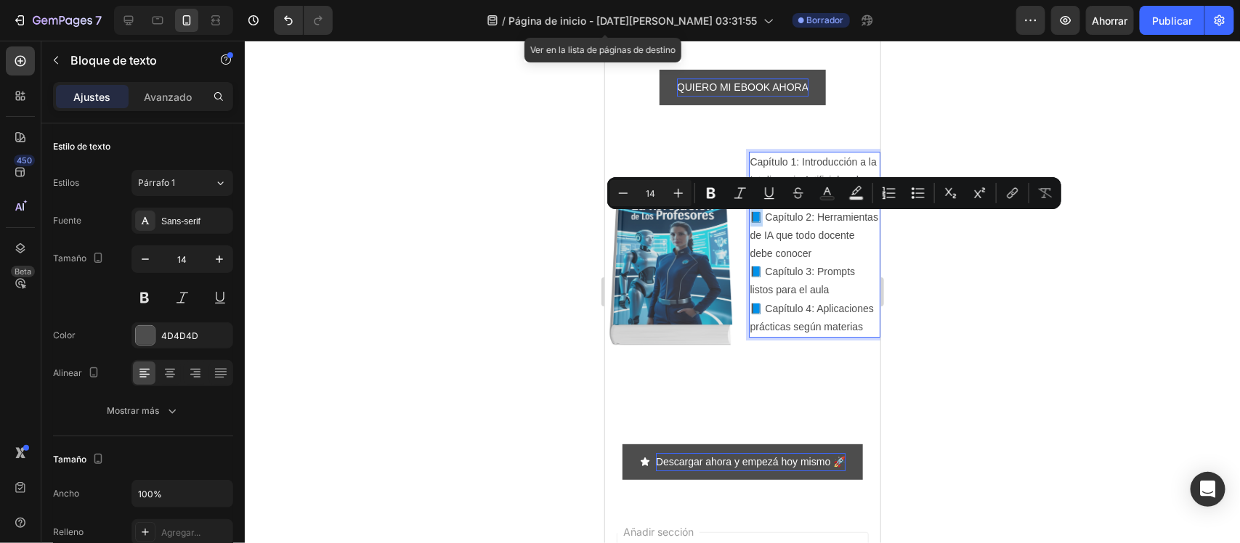
click at [750, 237] on p "📘 Capítulo 2: Herramientas de IA que todo docente debe conocer" at bounding box center [814, 235] width 129 height 55
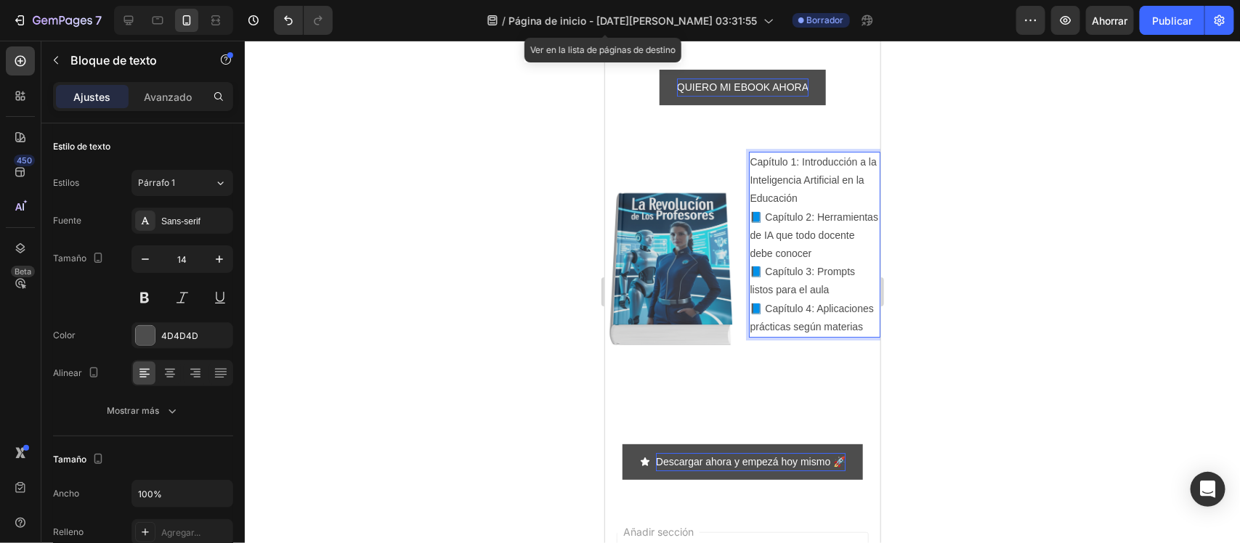
click at [750, 237] on p "📘 Capítulo 2: Herramientas de IA que todo docente debe conocer" at bounding box center [814, 235] width 129 height 55
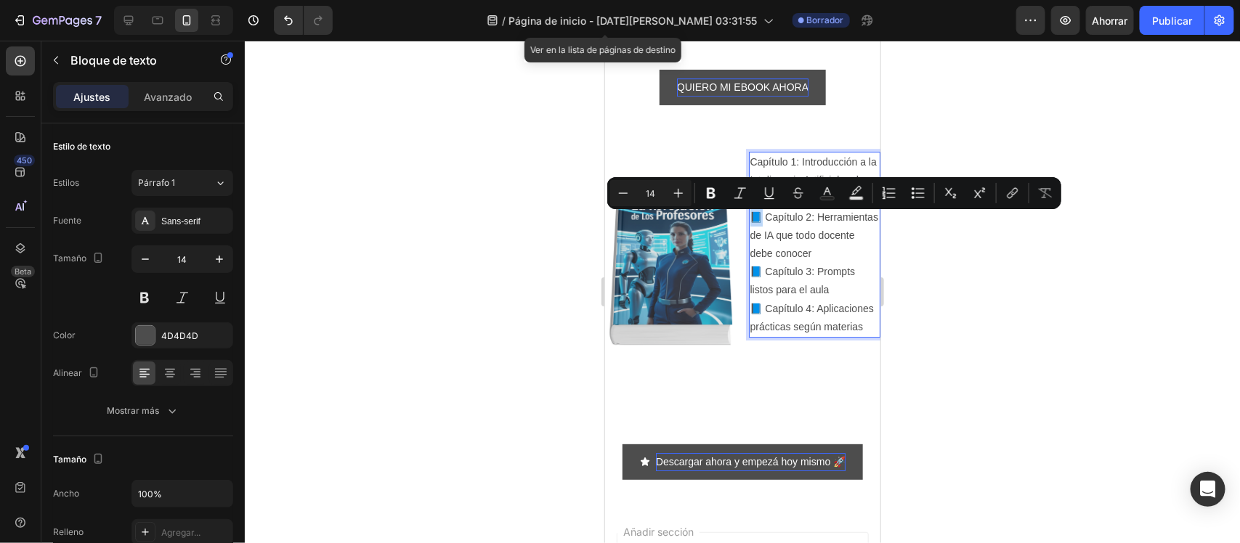
click at [750, 237] on p "📘 Capítulo 2: Herramientas de IA que todo docente debe conocer" at bounding box center [814, 235] width 129 height 55
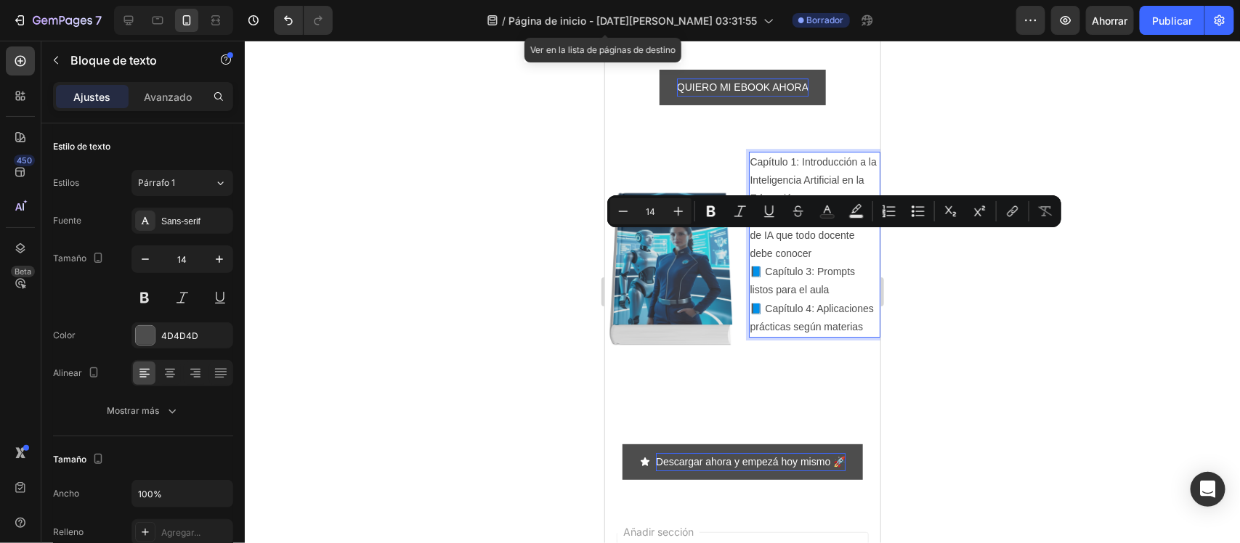
drag, startPoint x: 755, startPoint y: 237, endPoint x: 742, endPoint y: 239, distance: 13.3
click at [750, 239] on p "📘 Capítulo 2: Herramientas de IA que todo docente debe conocer" at bounding box center [814, 235] width 129 height 55
copy p "📘"
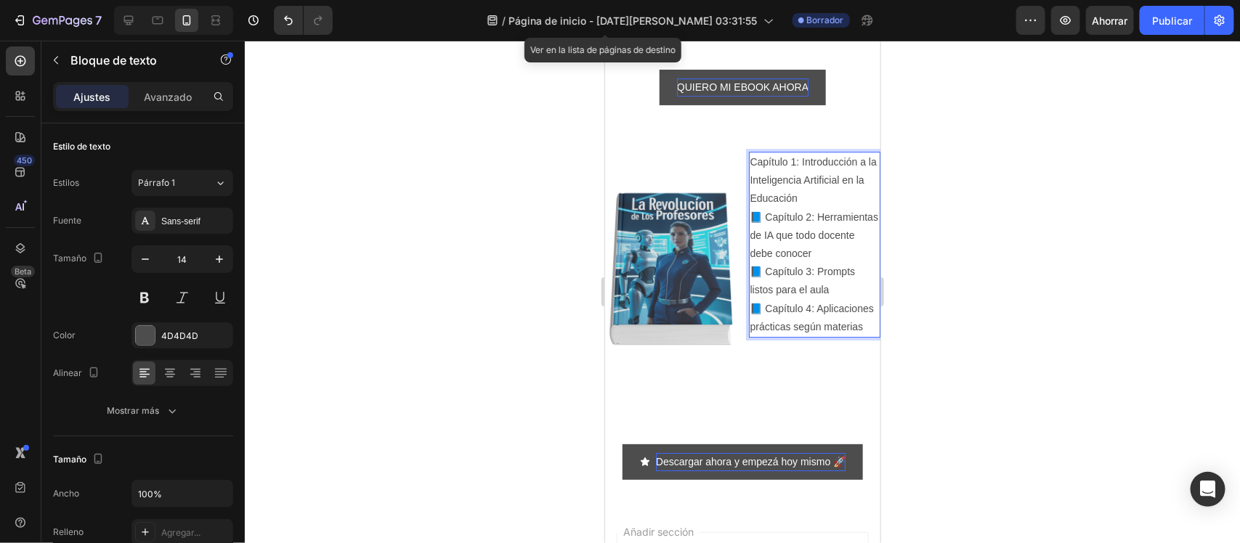
click at [750, 182] on p "Capítulo 1: Introducción a la Inteligencia Artificial en la Educación" at bounding box center [814, 180] width 129 height 55
click at [536, 187] on div at bounding box center [742, 292] width 995 height 503
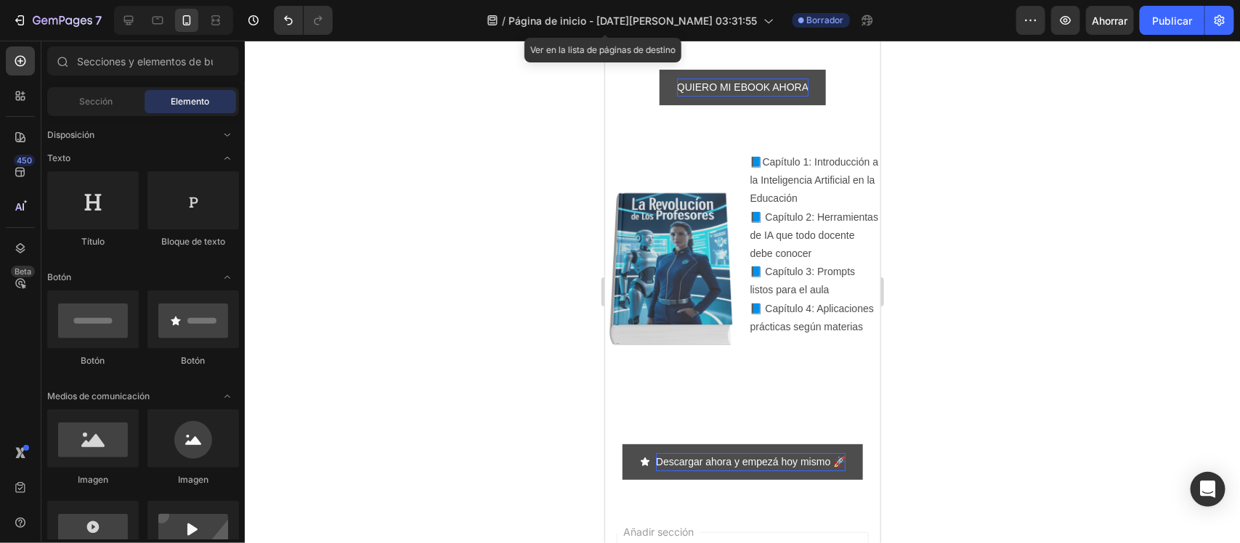
scroll to position [2155, 0]
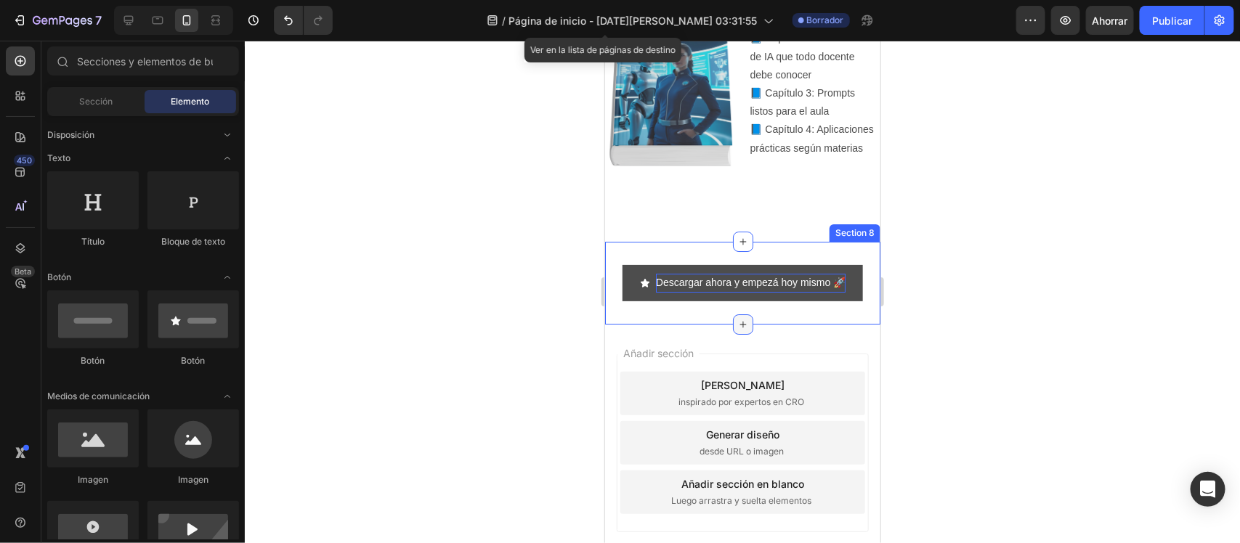
click at [736, 318] on icon at bounding box center [742, 324] width 12 height 12
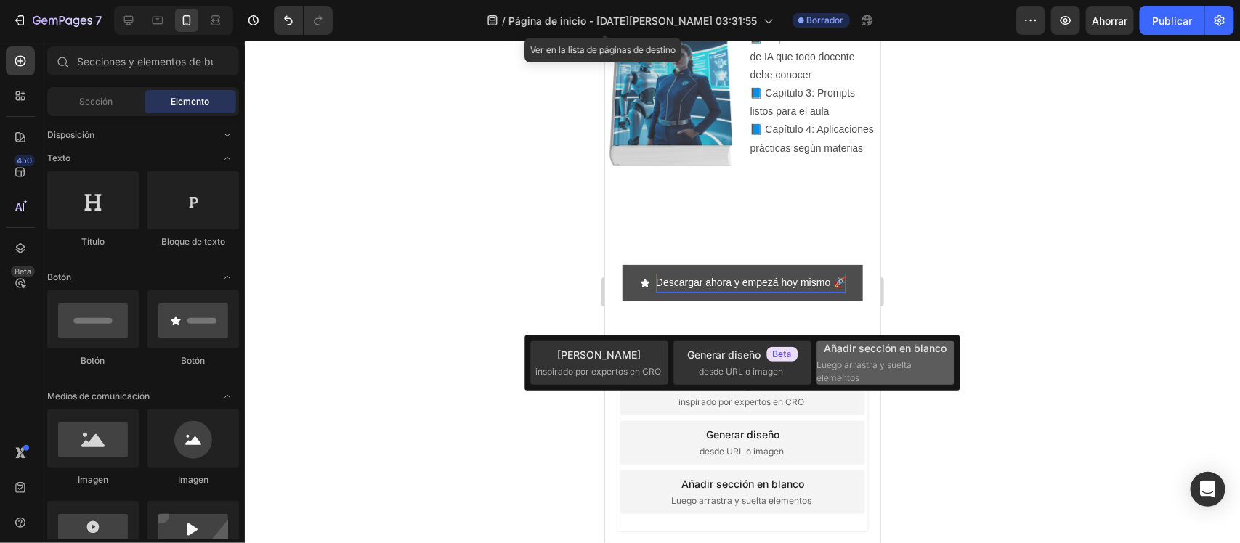
click at [868, 346] on font "Añadir sección en blanco" at bounding box center [885, 348] width 123 height 12
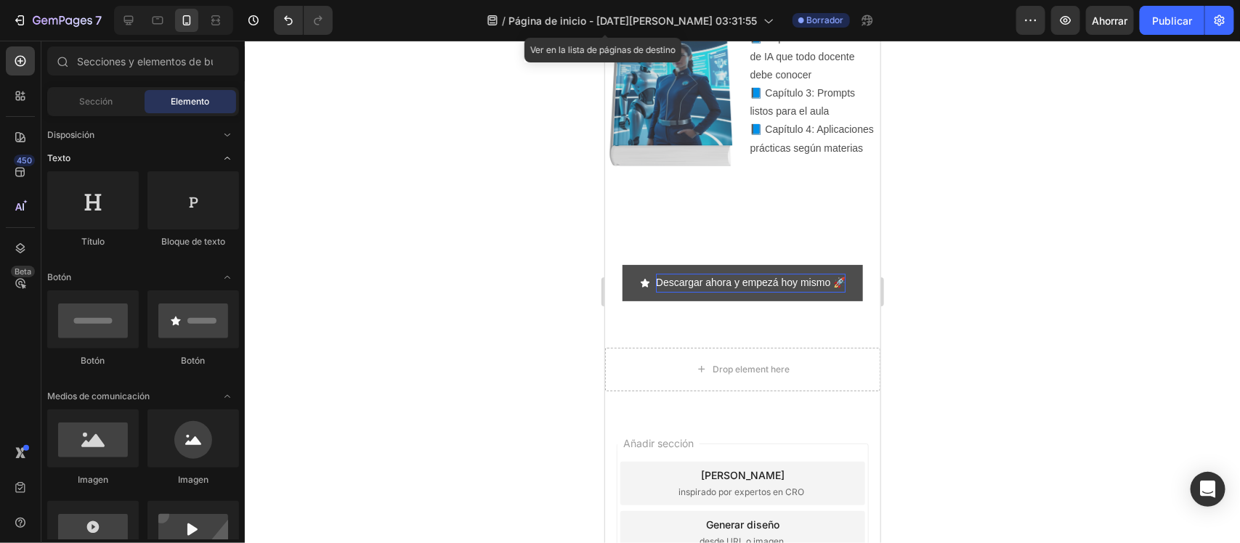
click at [238, 389] on div "Texto" at bounding box center [143, 396] width 192 height 15
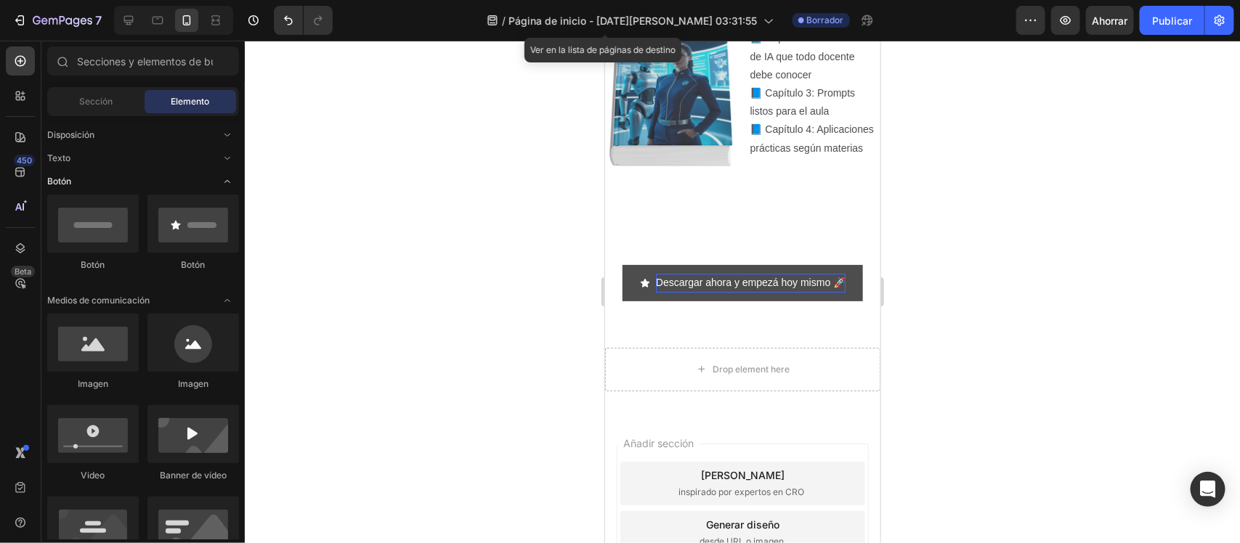
click at [229, 182] on icon "Abrir con palanca" at bounding box center [227, 181] width 6 height 3
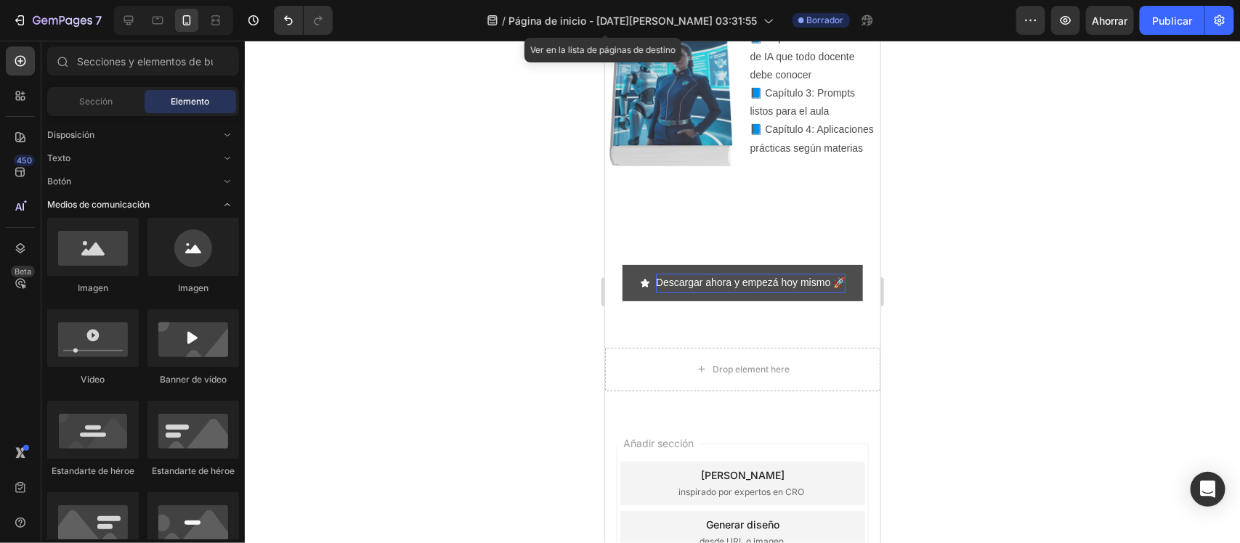
click at [227, 200] on icon "Abrir con palanca" at bounding box center [228, 205] width 12 height 12
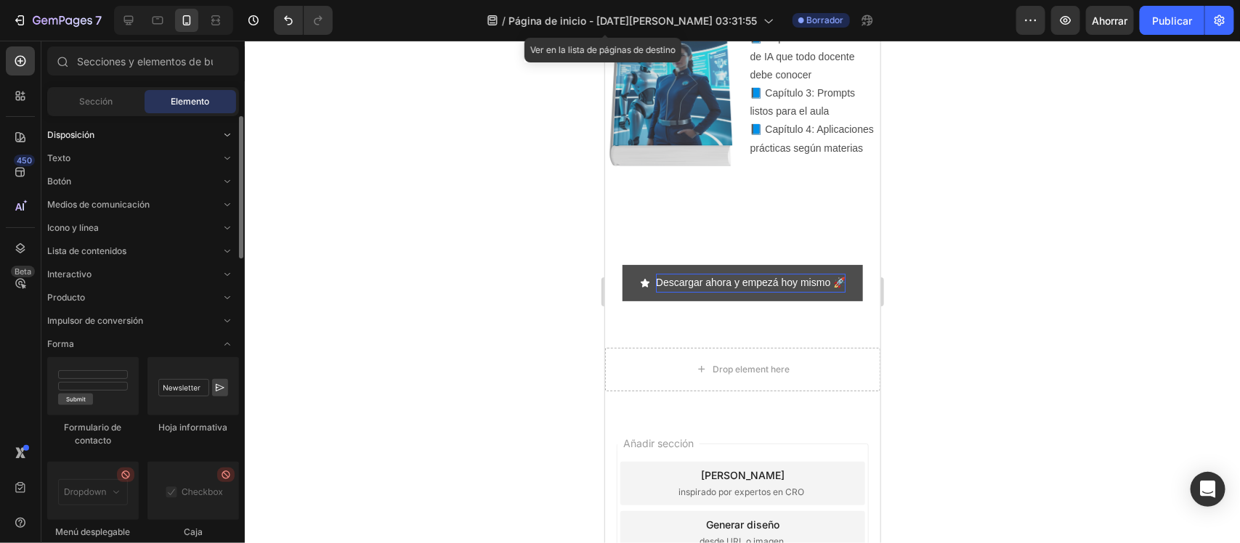
click at [115, 174] on div "Disposición" at bounding box center [143, 181] width 192 height 15
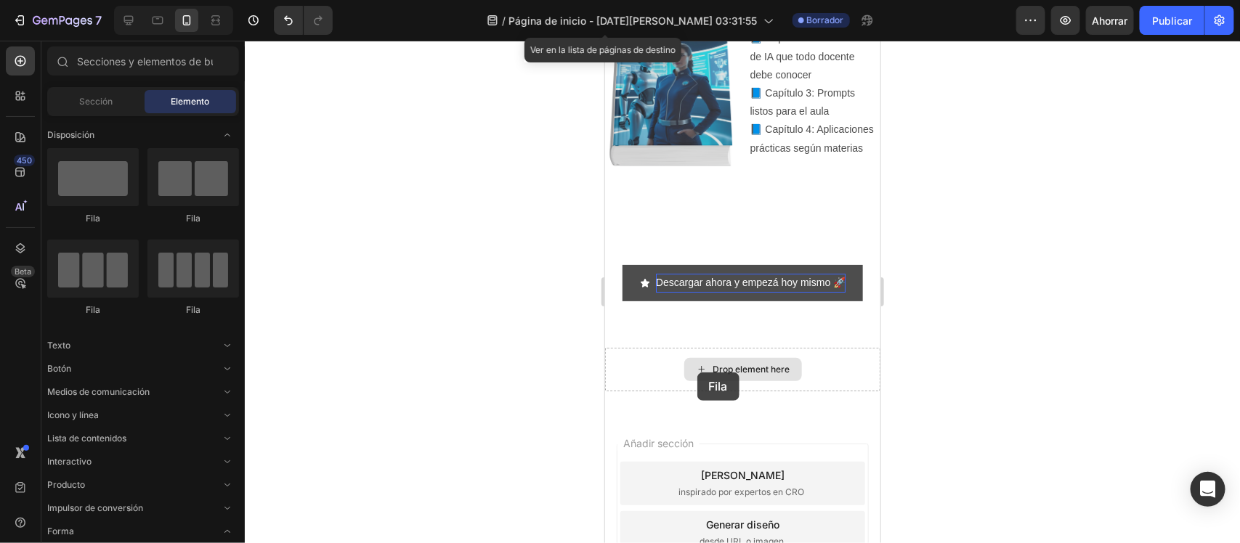
drag, startPoint x: 726, startPoint y: 317, endPoint x: 697, endPoint y: 372, distance: 62.7
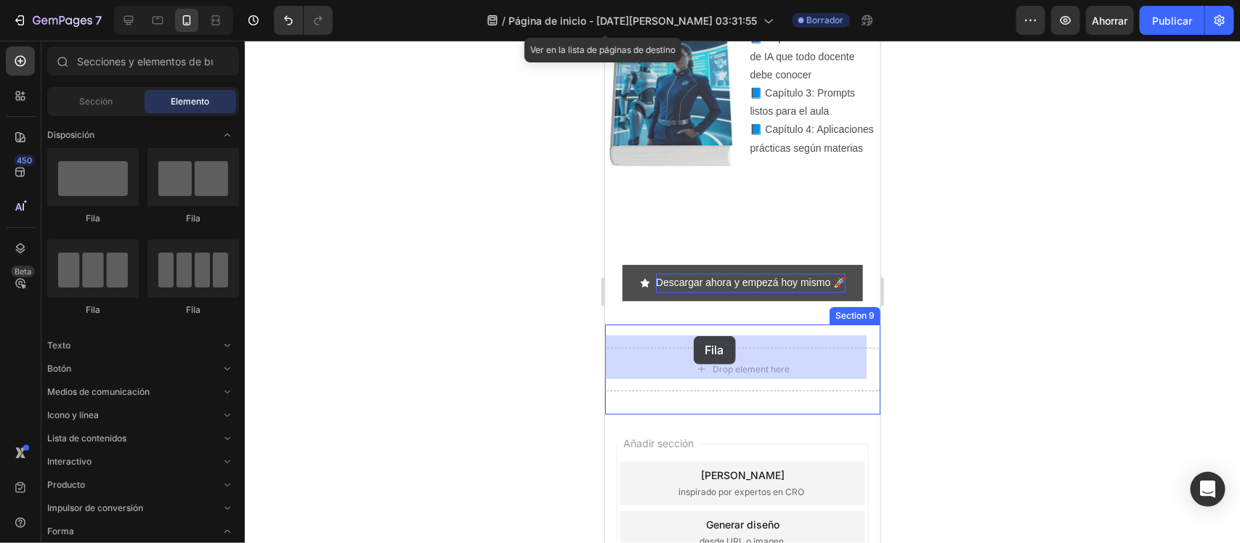
drag, startPoint x: 681, startPoint y: 304, endPoint x: 693, endPoint y: 336, distance: 34.0
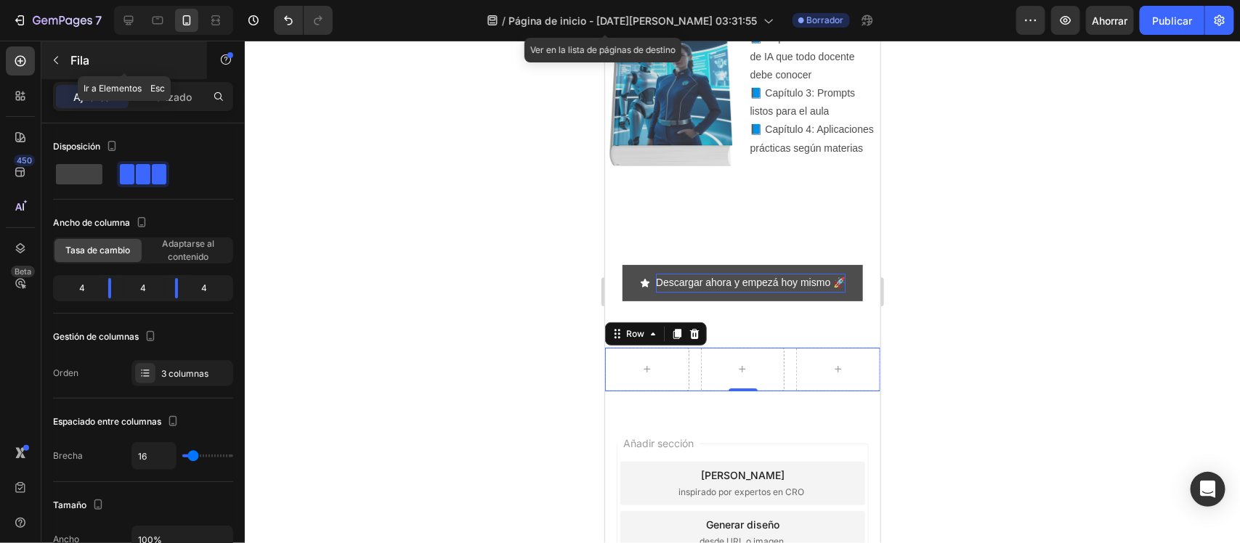
click at [53, 63] on icon "button" at bounding box center [56, 60] width 12 height 12
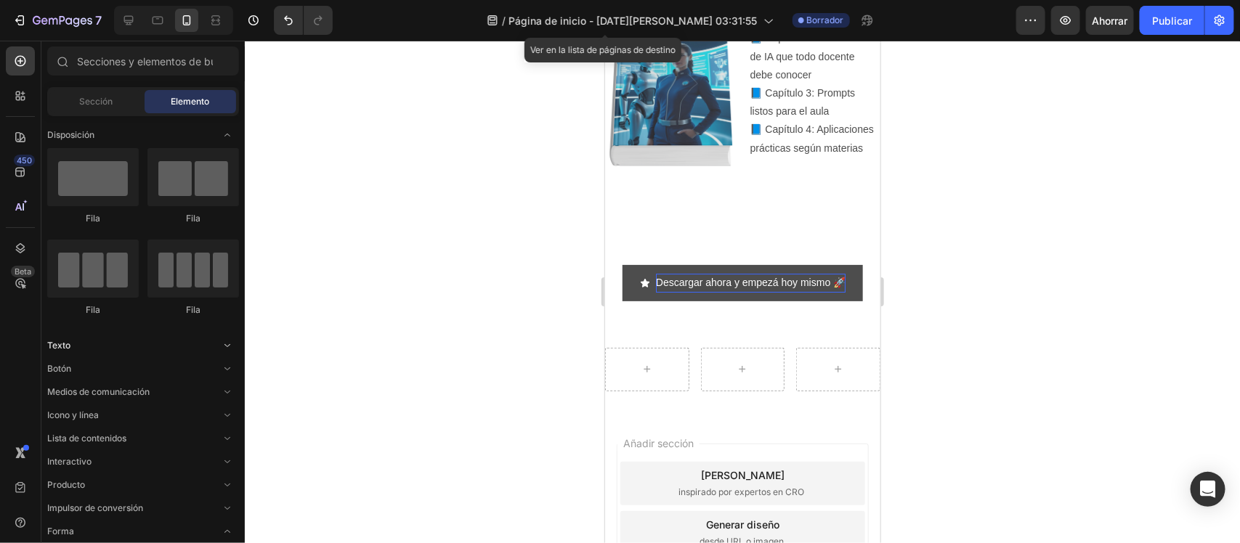
click at [171, 431] on div "Texto" at bounding box center [143, 438] width 192 height 15
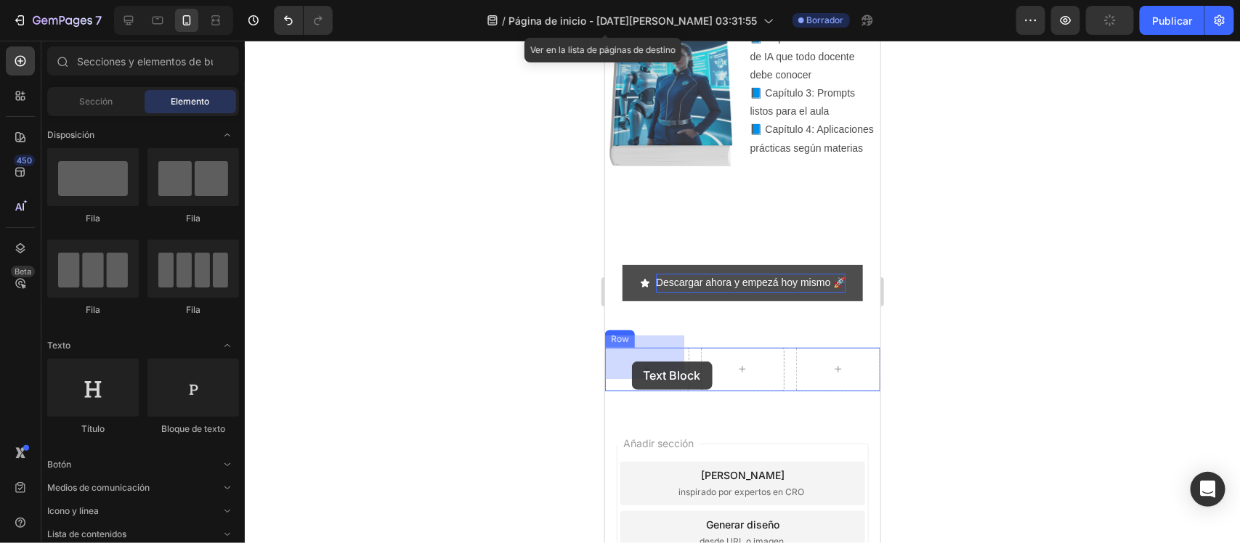
drag, startPoint x: 773, startPoint y: 416, endPoint x: 631, endPoint y: 361, distance: 152.0
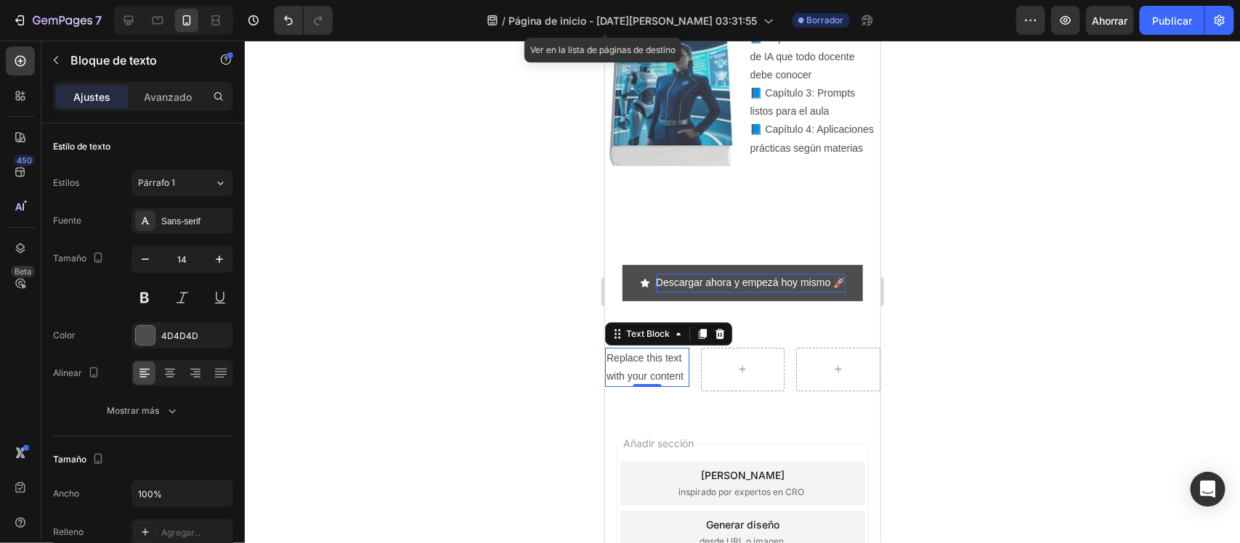
click at [643, 353] on div "Replace this text with your content" at bounding box center [646, 366] width 84 height 39
click at [643, 353] on p "Replace this text with your content" at bounding box center [646, 367] width 81 height 36
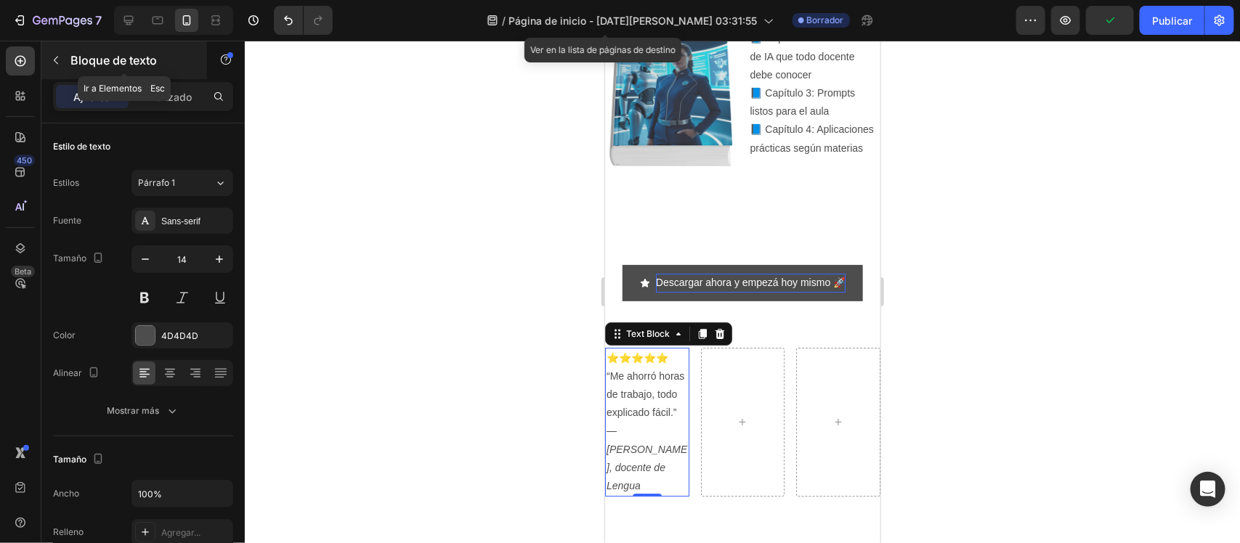
click at [60, 60] on icon "button" at bounding box center [56, 60] width 12 height 12
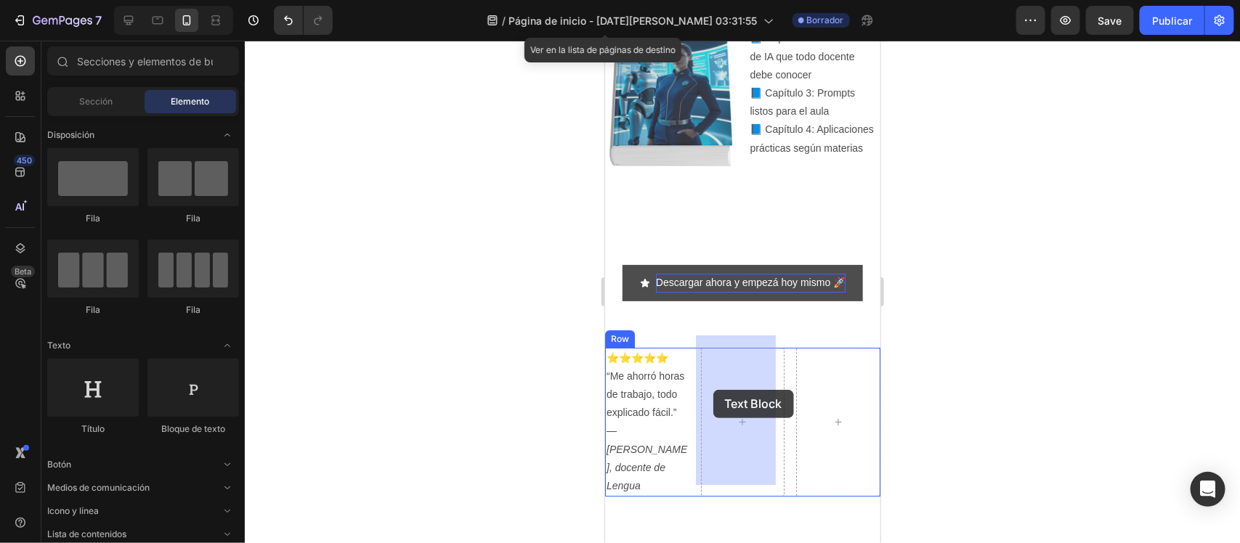
drag, startPoint x: 784, startPoint y: 456, endPoint x: 712, endPoint y: 389, distance: 97.6
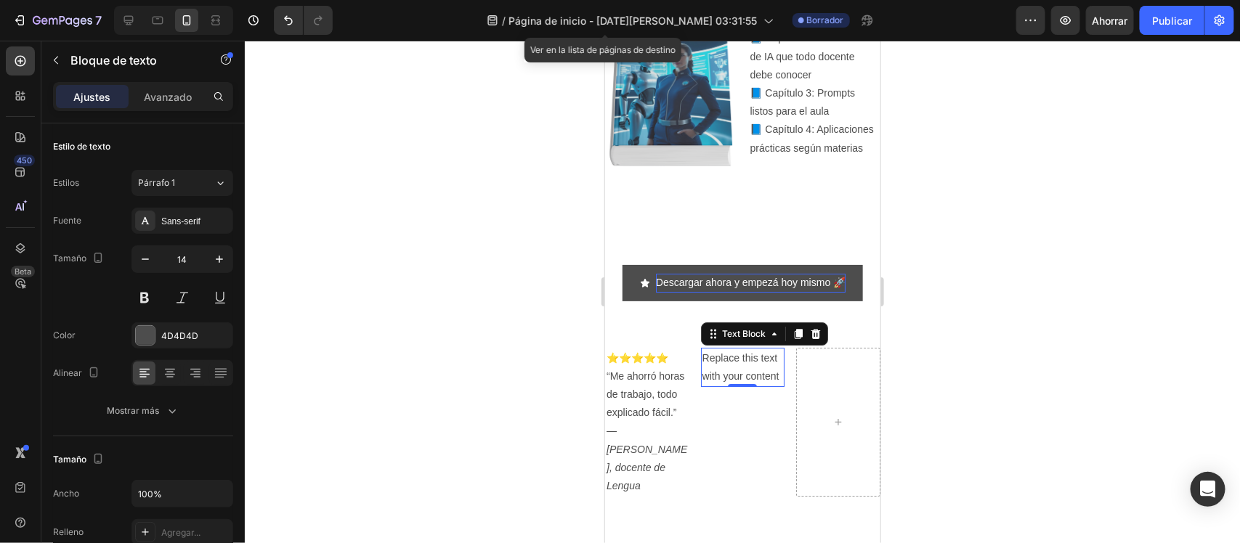
click at [729, 368] on div "Replace this text with your content" at bounding box center [742, 366] width 84 height 39
click at [729, 368] on p "Replace this text with your content" at bounding box center [742, 367] width 81 height 36
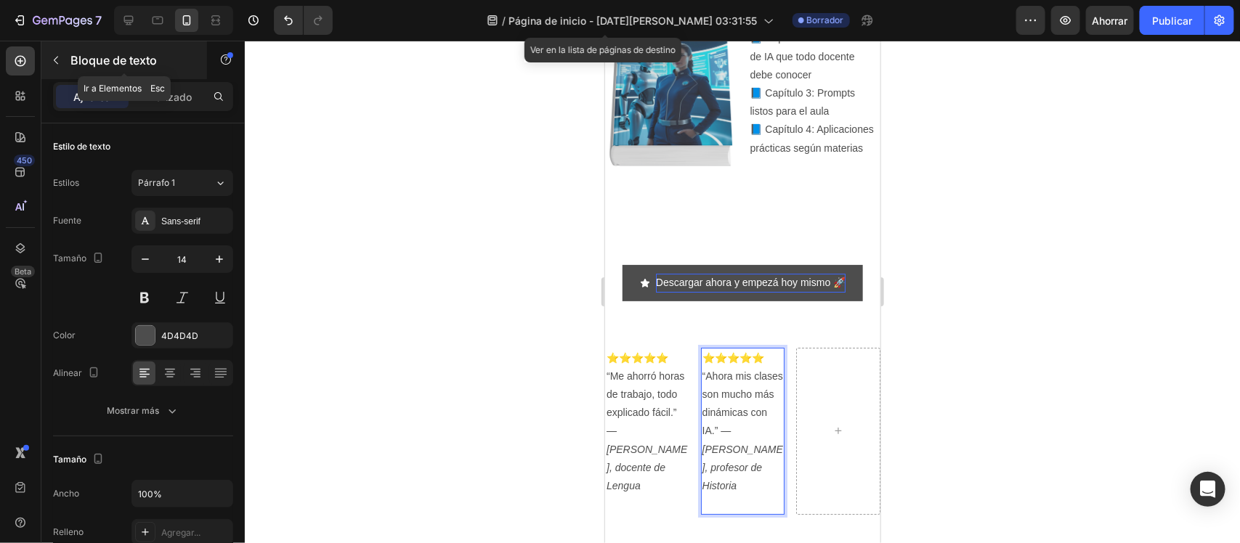
click at [63, 60] on button "button" at bounding box center [55, 60] width 23 height 23
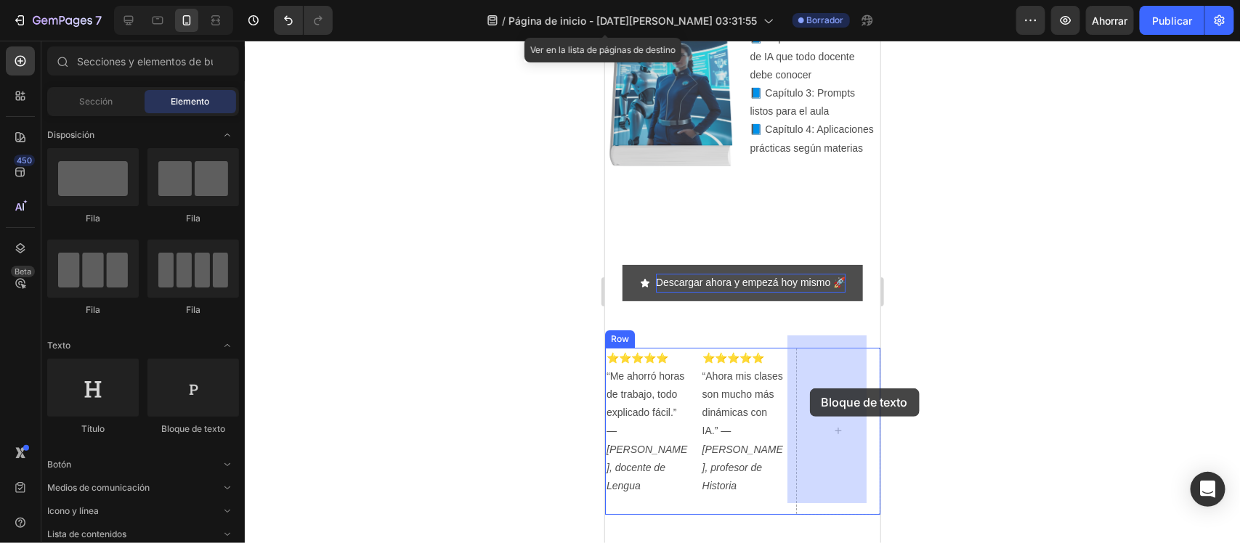
drag, startPoint x: 826, startPoint y: 427, endPoint x: 809, endPoint y: 388, distance: 42.6
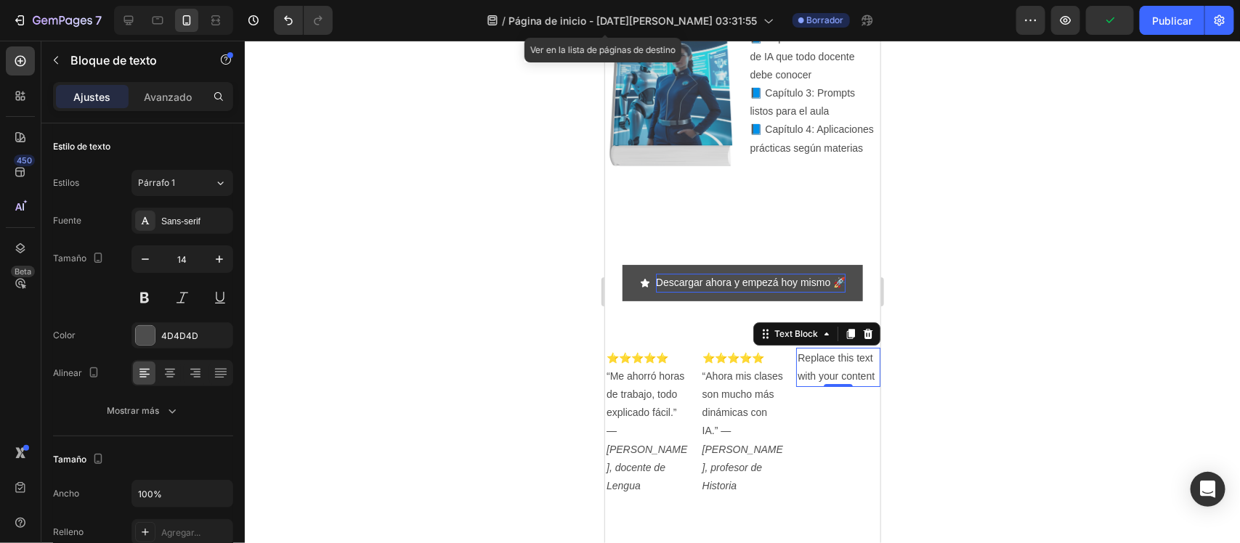
click at [802, 357] on div "Replace this text with your content" at bounding box center [837, 366] width 84 height 39
click at [802, 357] on p "Replace this text with your content" at bounding box center [837, 367] width 81 height 36
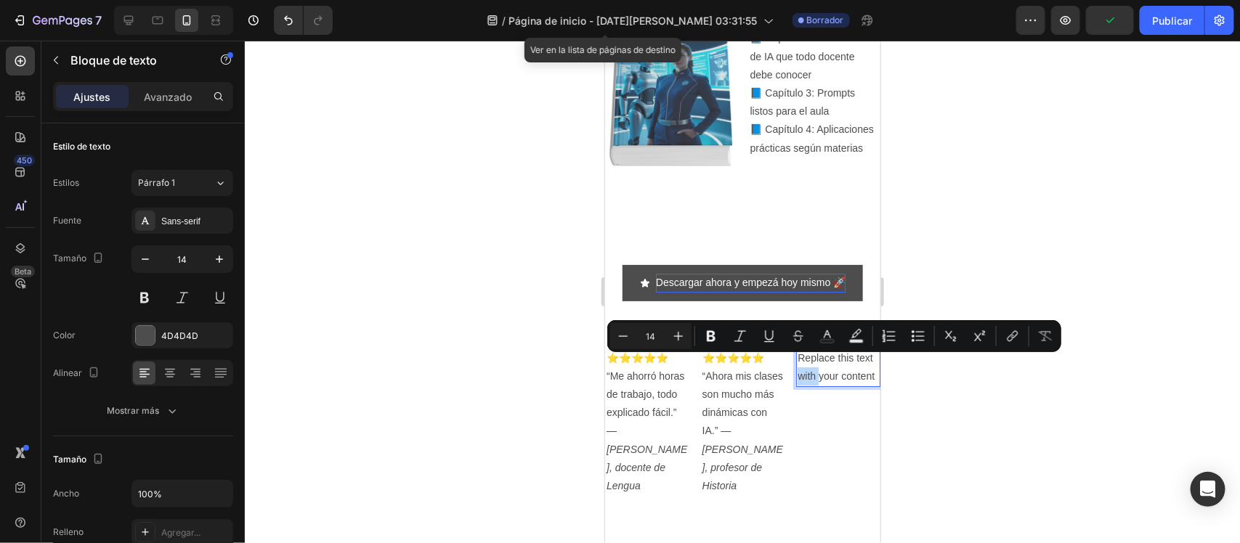
click at [802, 357] on p "Replace this text with your content" at bounding box center [837, 367] width 81 height 36
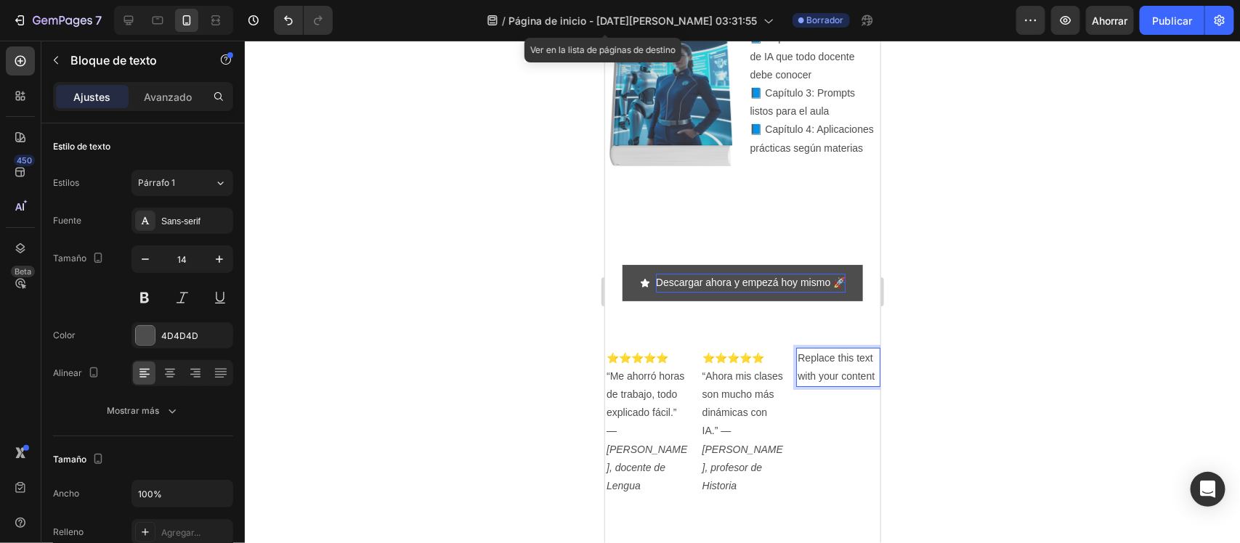
click at [802, 357] on p "Replace this text with your content" at bounding box center [837, 367] width 81 height 36
click at [809, 365] on p "⭐⭐⭐⭐⭐ “La guía me mostró herramientas que no conocía.” — Lucía, docente de prim…" at bounding box center [837, 413] width 81 height 128
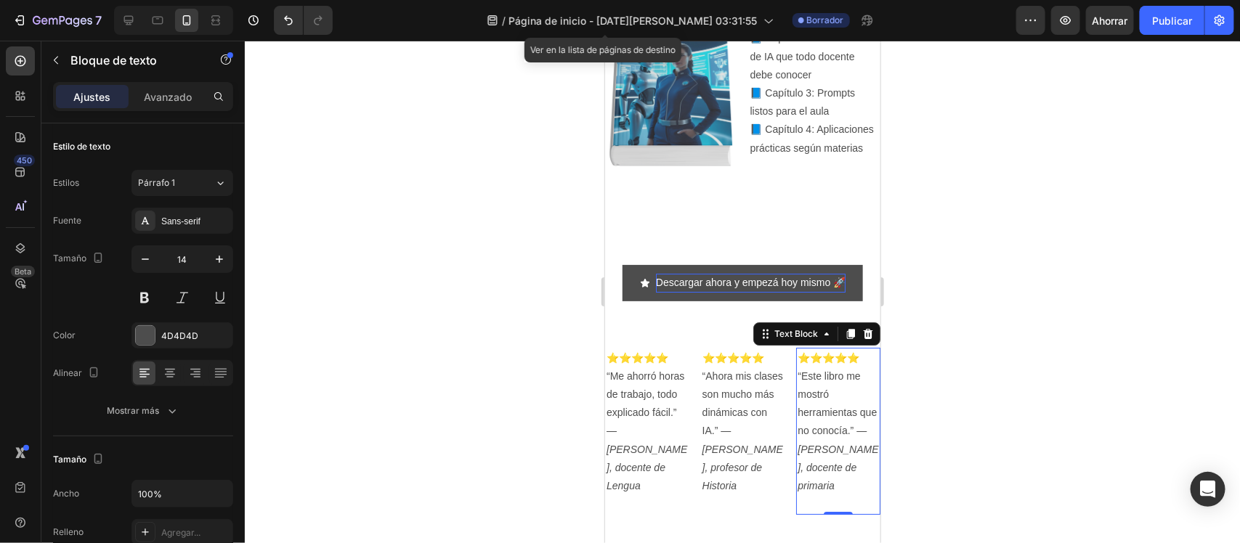
click at [508, 251] on div at bounding box center [742, 292] width 995 height 503
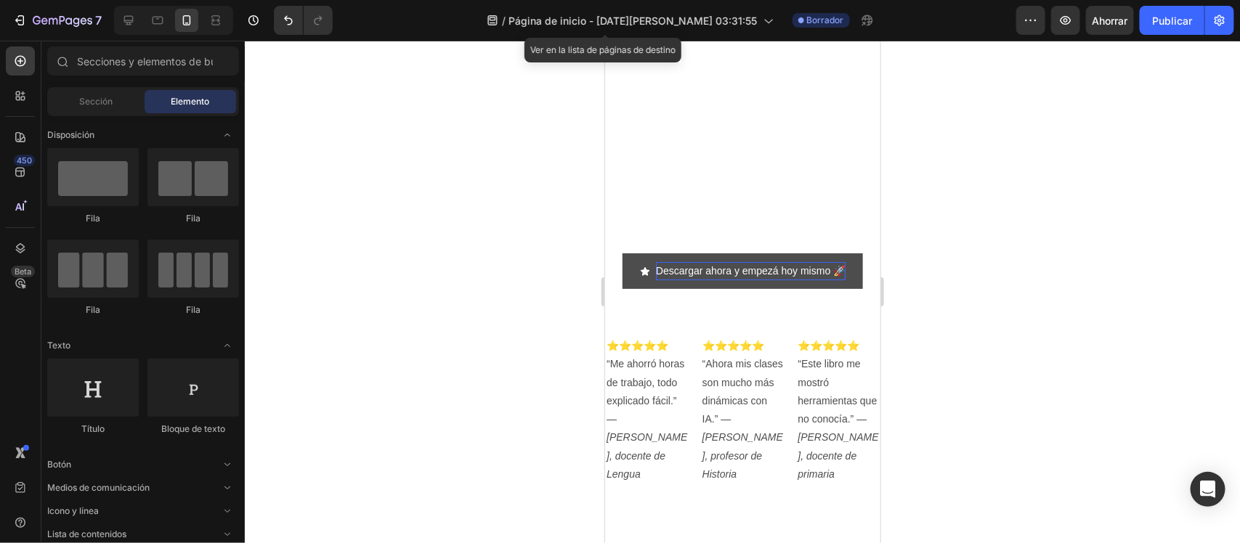
scroll to position [2383, 0]
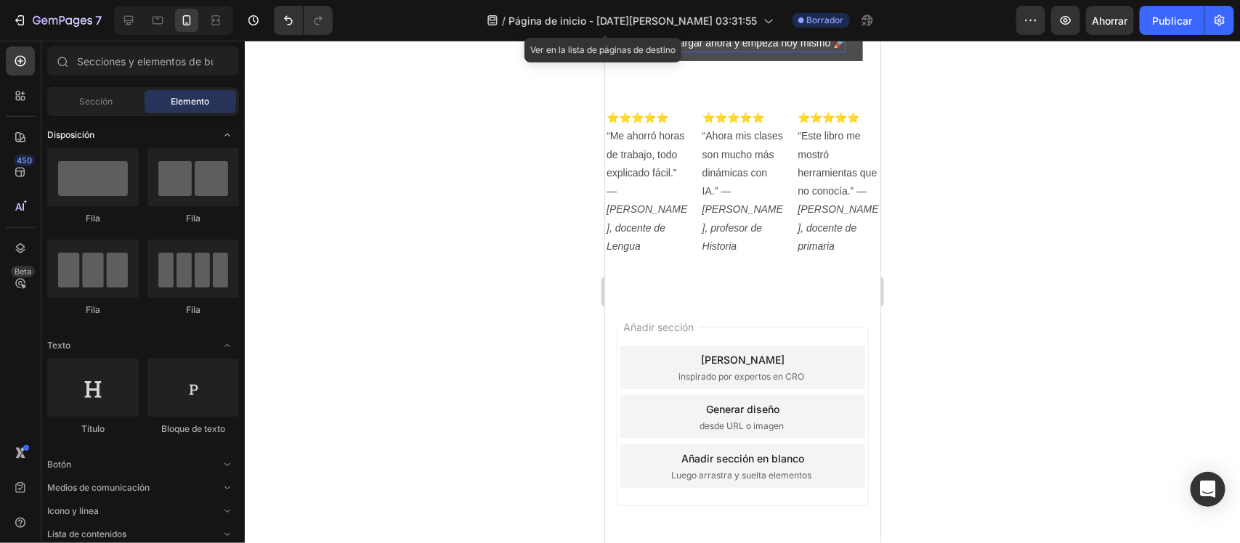
click at [208, 338] on div "Disposición" at bounding box center [143, 345] width 192 height 15
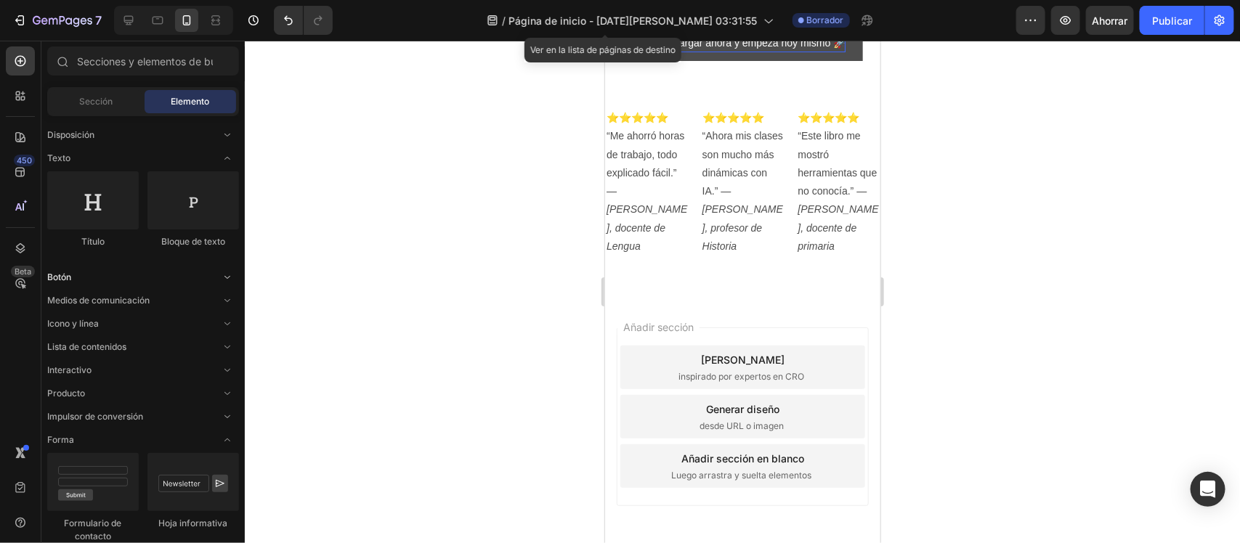
click at [237, 277] on span "Abrir con palanca" at bounding box center [227, 277] width 23 height 23
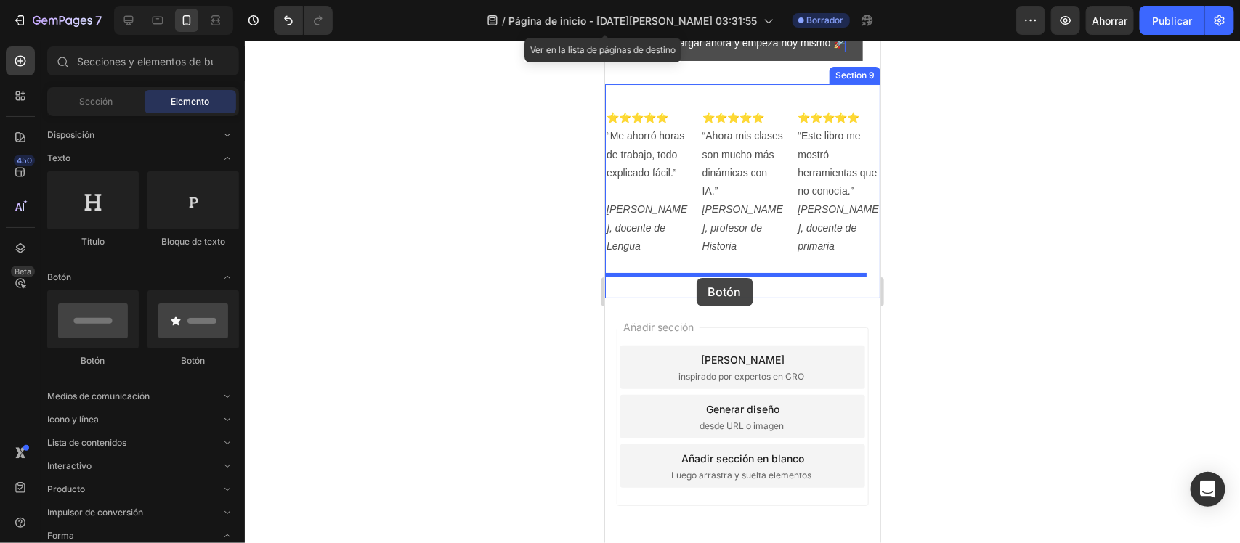
drag, startPoint x: 703, startPoint y: 367, endPoint x: 696, endPoint y: 277, distance: 90.4
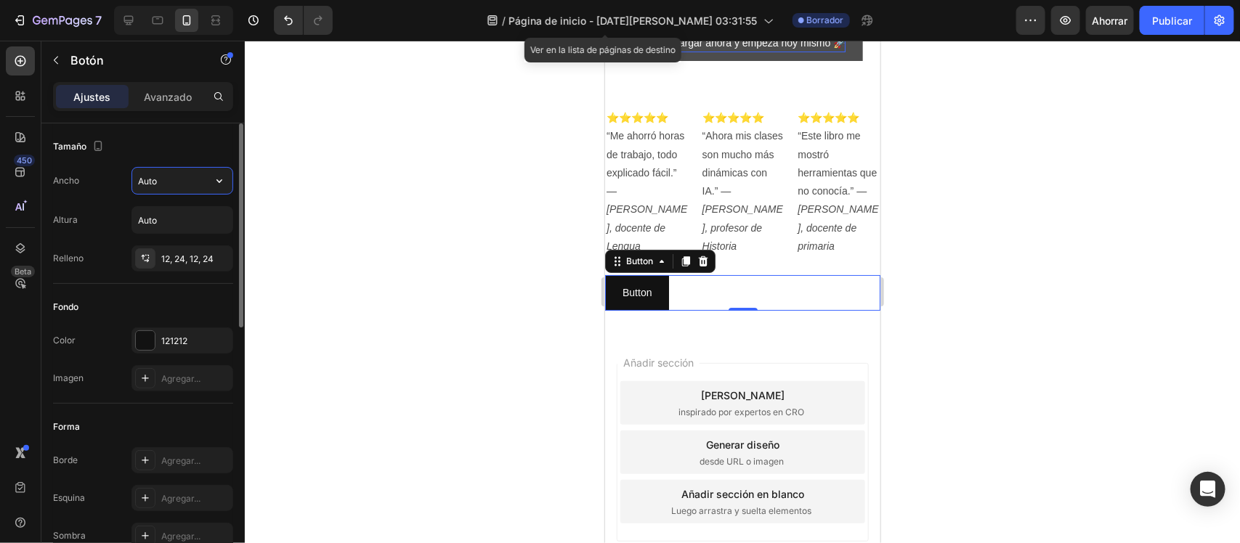
click at [196, 185] on input "Auto" at bounding box center [182, 181] width 100 height 26
click at [222, 182] on icon "button" at bounding box center [219, 181] width 15 height 15
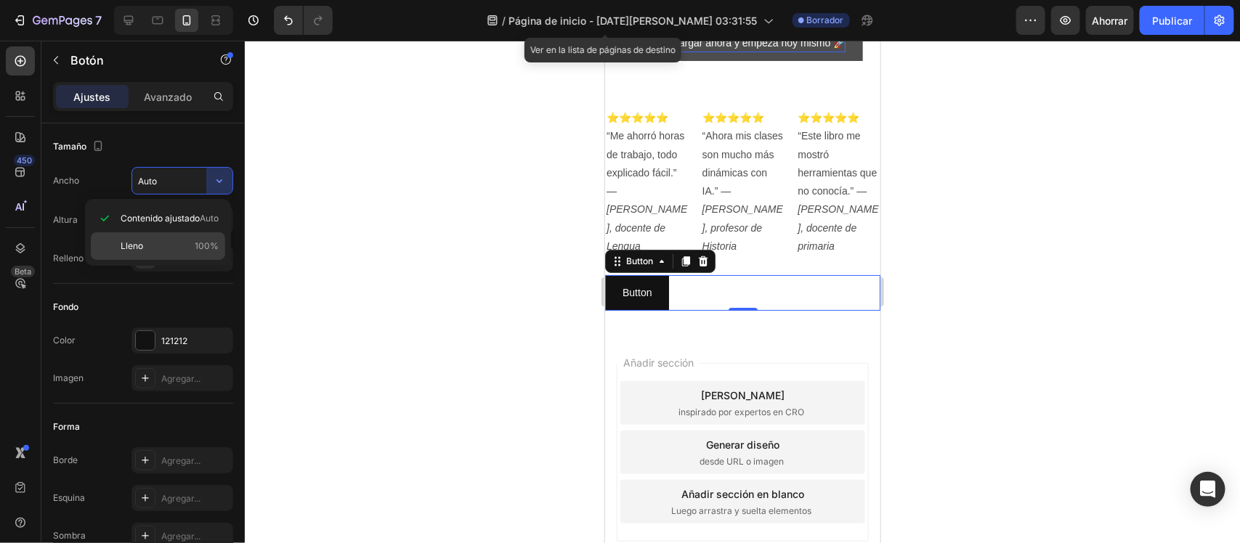
click at [194, 258] on div "Lleno 100%" at bounding box center [158, 246] width 134 height 28
type input "100%"
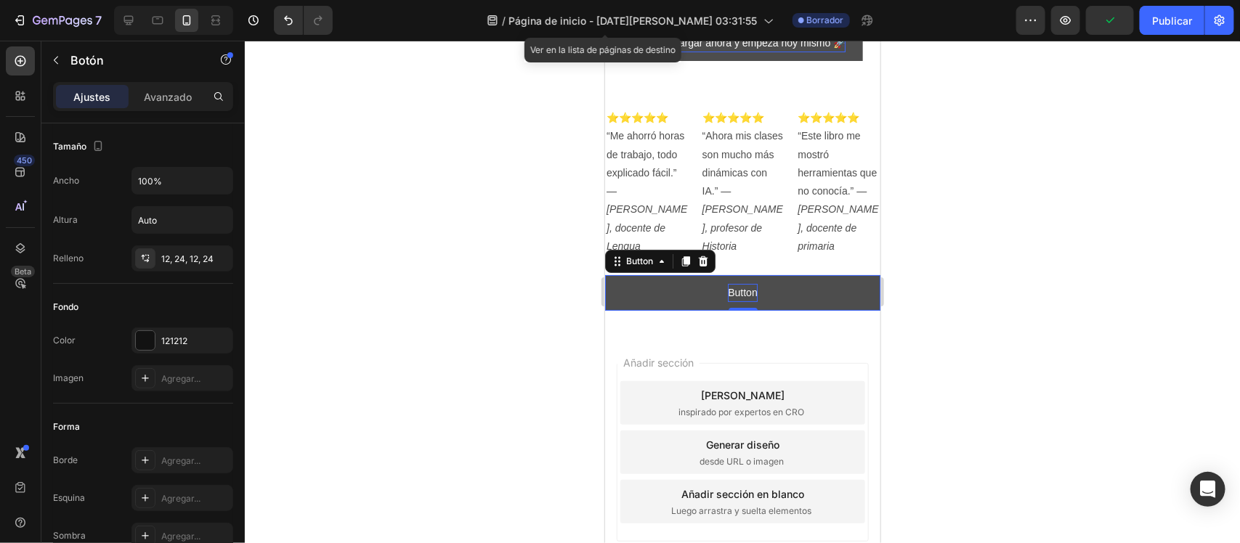
click at [743, 293] on p "Button" at bounding box center [741, 292] width 29 height 18
click at [604, 275] on button "QUIERO" at bounding box center [741, 293] width 275 height 36
click at [604, 275] on button "QUIERO COMENZAR" at bounding box center [741, 293] width 275 height 36
click at [604, 275] on button "QUIERO COMENZAR L" at bounding box center [741, 293] width 275 height 36
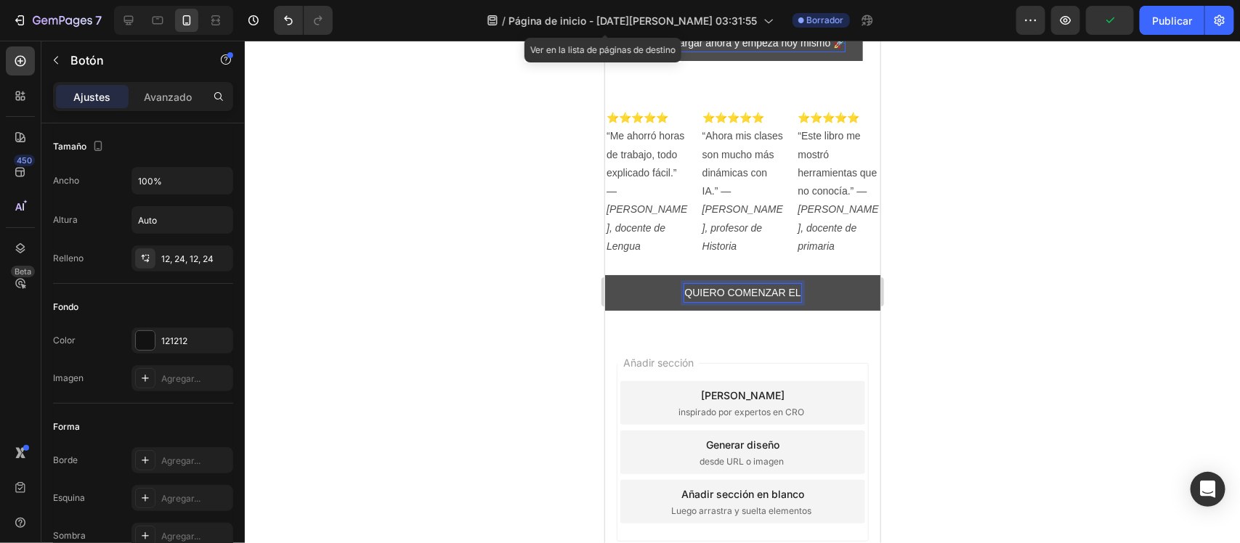
click at [604, 275] on button "QUIERO COMENZAR EL" at bounding box center [741, 293] width 275 height 36
click at [193, 345] on div "121212" at bounding box center [182, 341] width 42 height 13
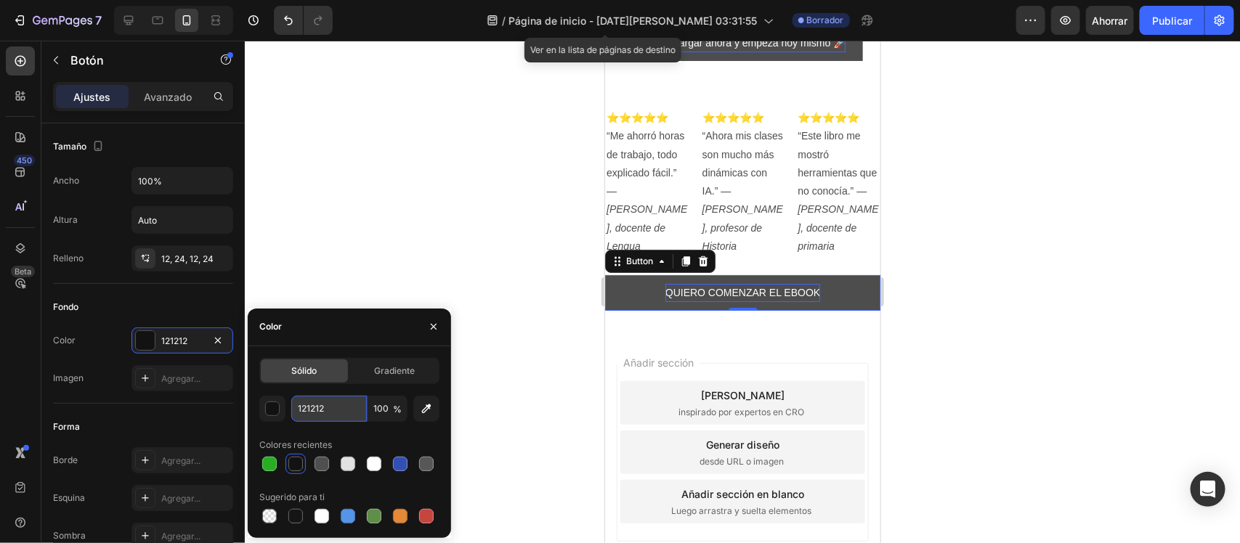
click at [339, 405] on input "121212" at bounding box center [329, 409] width 76 height 26
type input "27AE23"
click at [425, 266] on div at bounding box center [742, 292] width 995 height 503
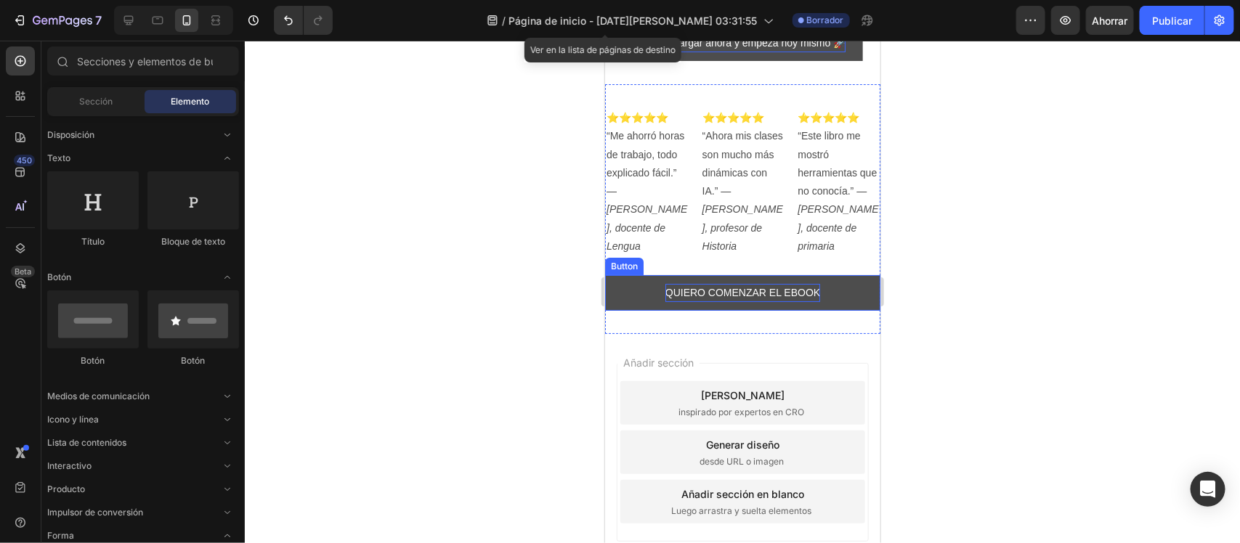
click at [667, 285] on p "QUIERO COMENZAR EL EBOOK" at bounding box center [742, 292] width 155 height 18
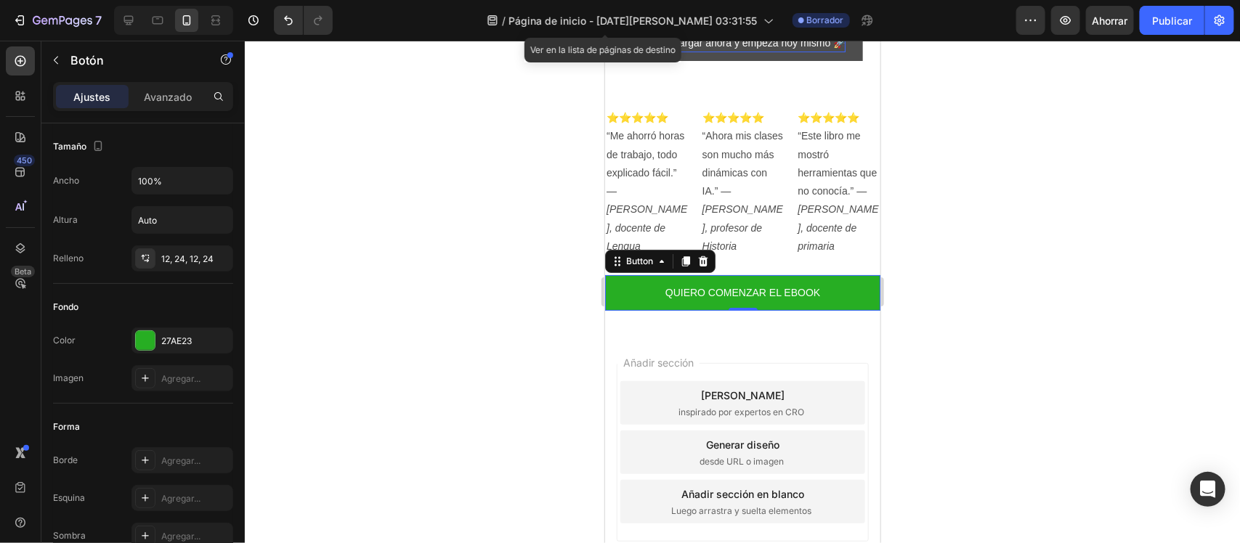
scroll to position [368, 0]
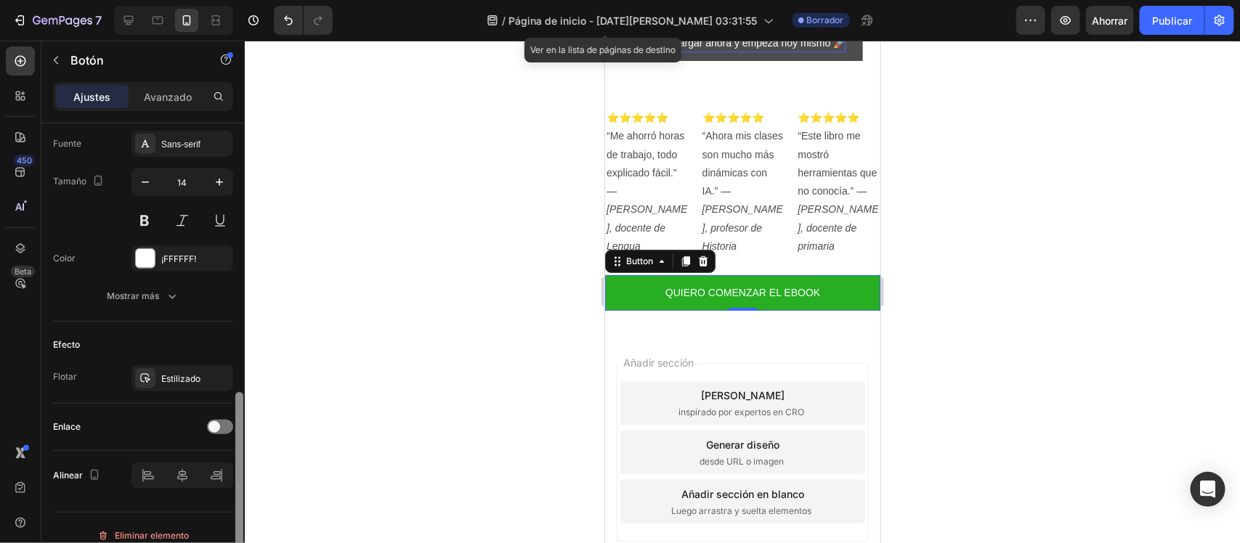
drag, startPoint x: 240, startPoint y: 203, endPoint x: 237, endPoint y: 460, distance: 256.4
click at [237, 460] on div at bounding box center [239, 494] width 8 height 204
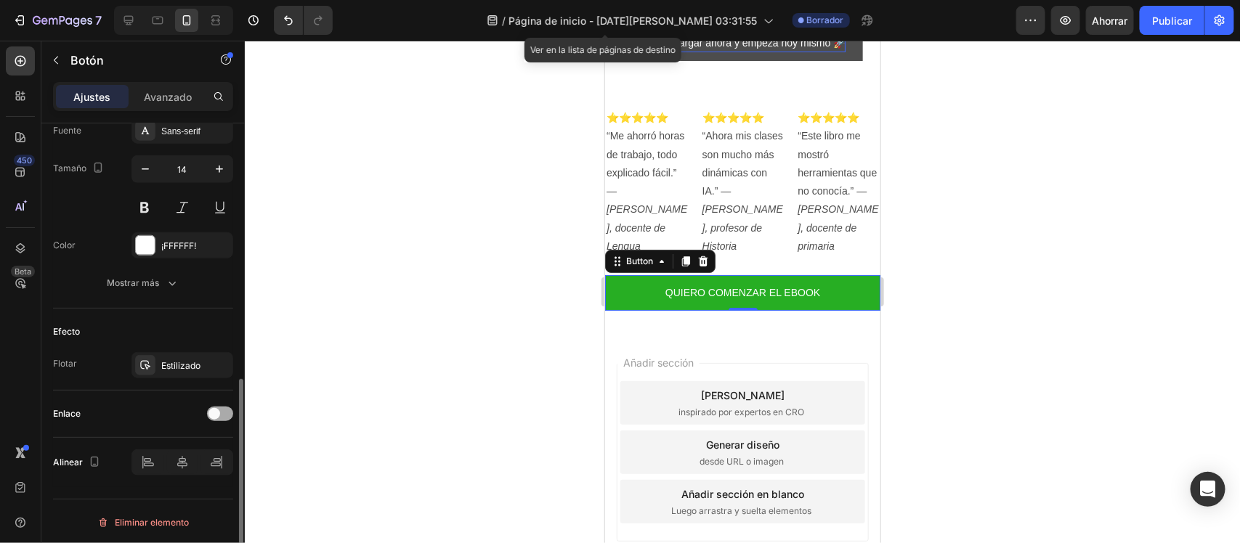
click at [222, 408] on div at bounding box center [220, 414] width 26 height 15
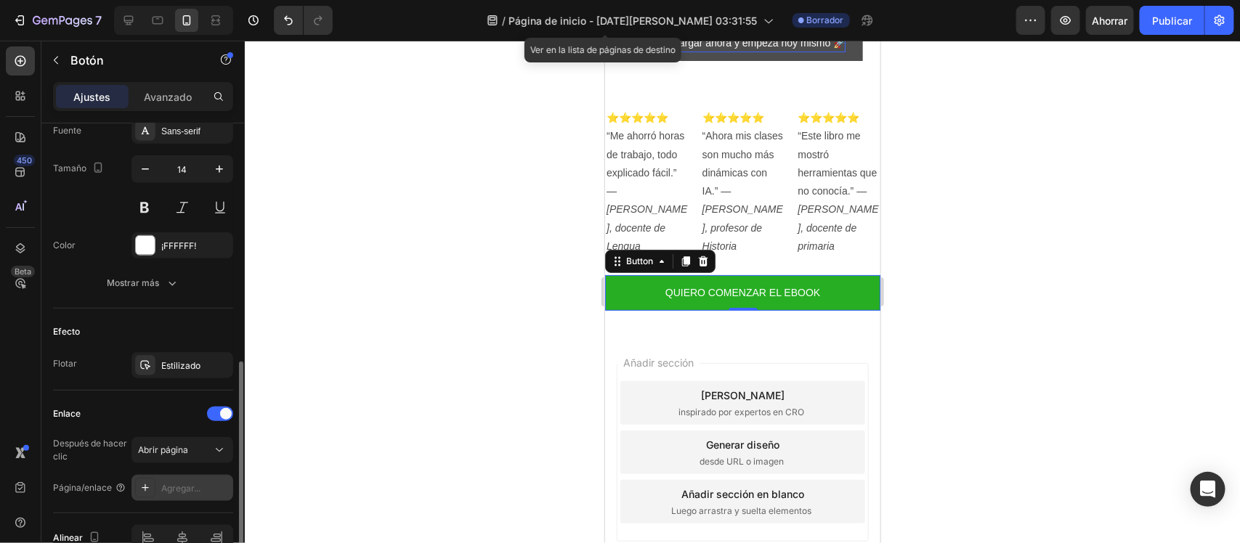
click at [192, 487] on font "Agregar..." at bounding box center [180, 488] width 39 height 11
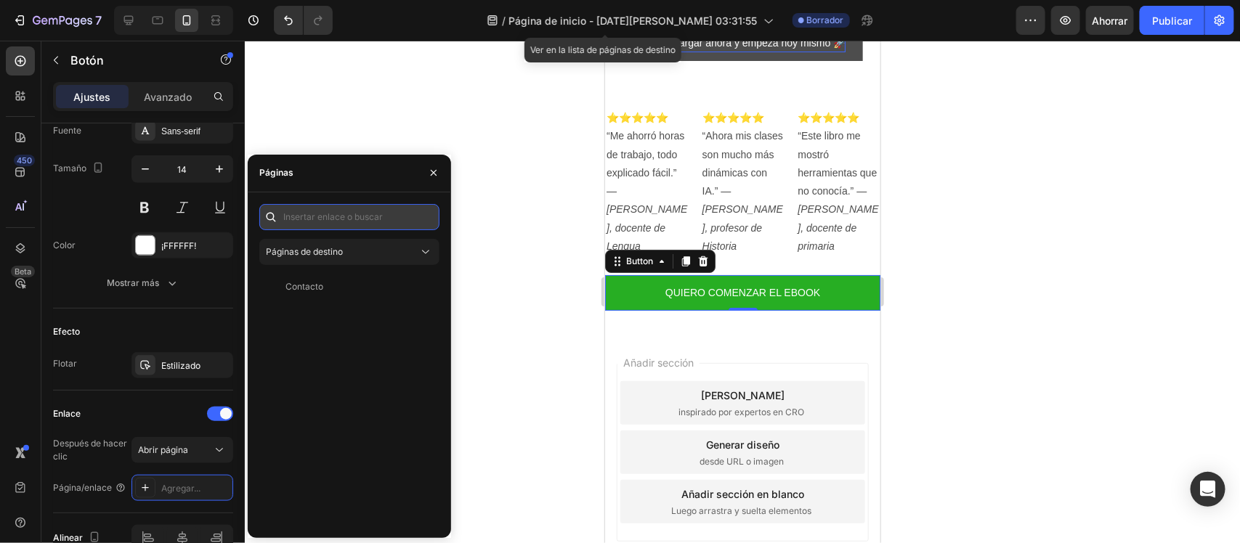
click at [371, 214] on input "text" at bounding box center [349, 217] width 180 height 26
paste input "https://aulaconia.com/products/libro"
click at [370, 214] on input "https://aulaconia.com/products/libro" at bounding box center [349, 217] width 180 height 26
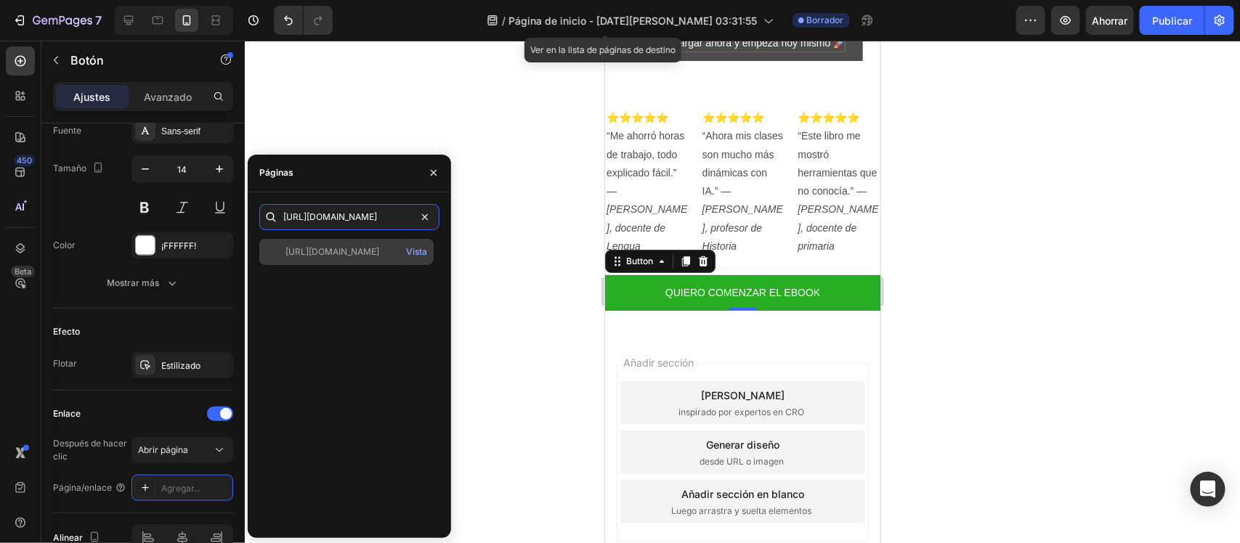
type input "https://aulaconia.com/products/libro"
click at [357, 254] on font "https://aulaconia.com/productos/libro" at bounding box center [332, 251] width 94 height 11
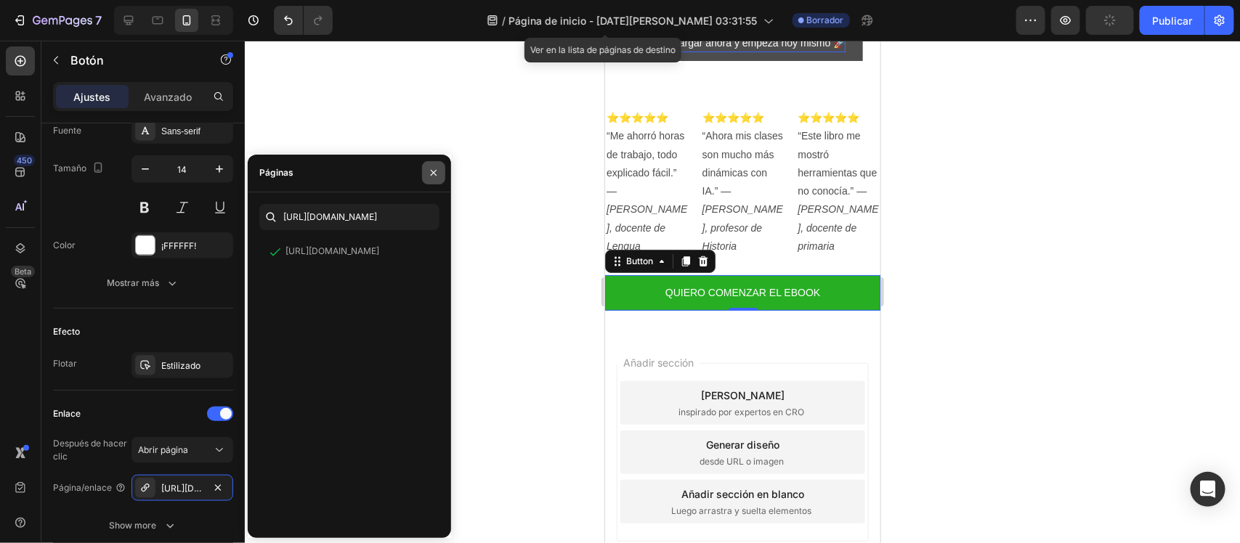
click at [434, 168] on icon "button" at bounding box center [434, 173] width 12 height 12
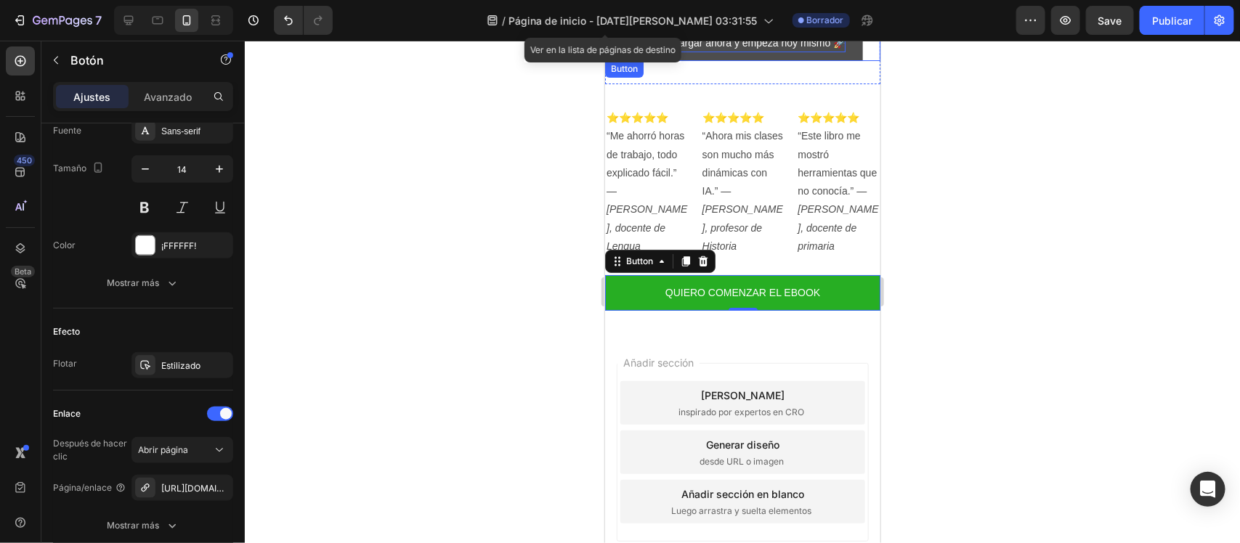
click at [771, 46] on p "Descargar ahora y empezá hoy mismo 🚀" at bounding box center [750, 42] width 190 height 18
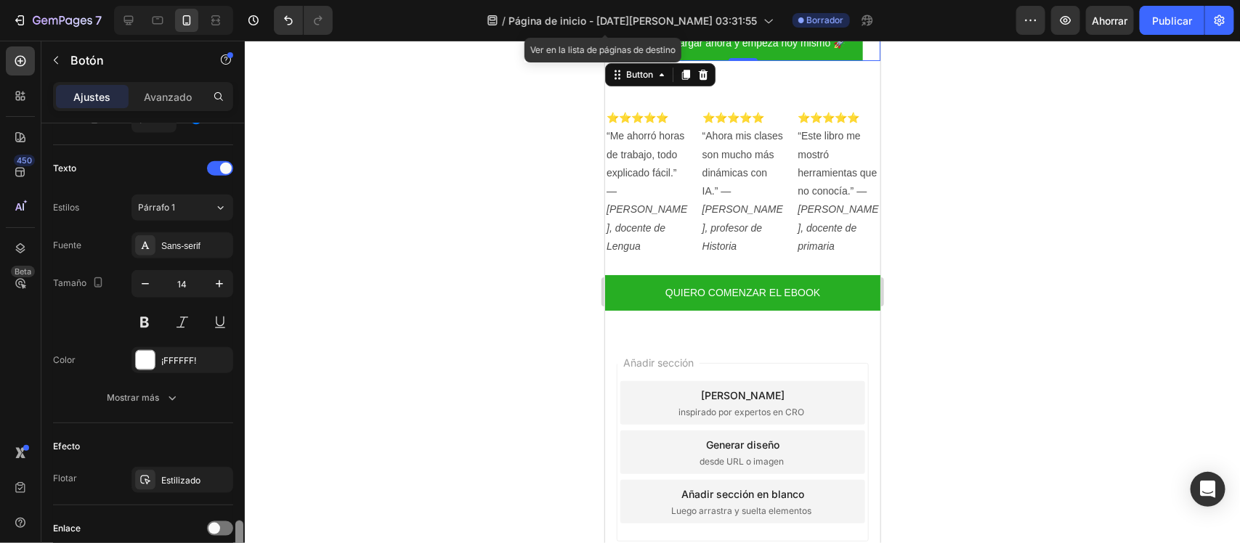
scroll to position [697, 0]
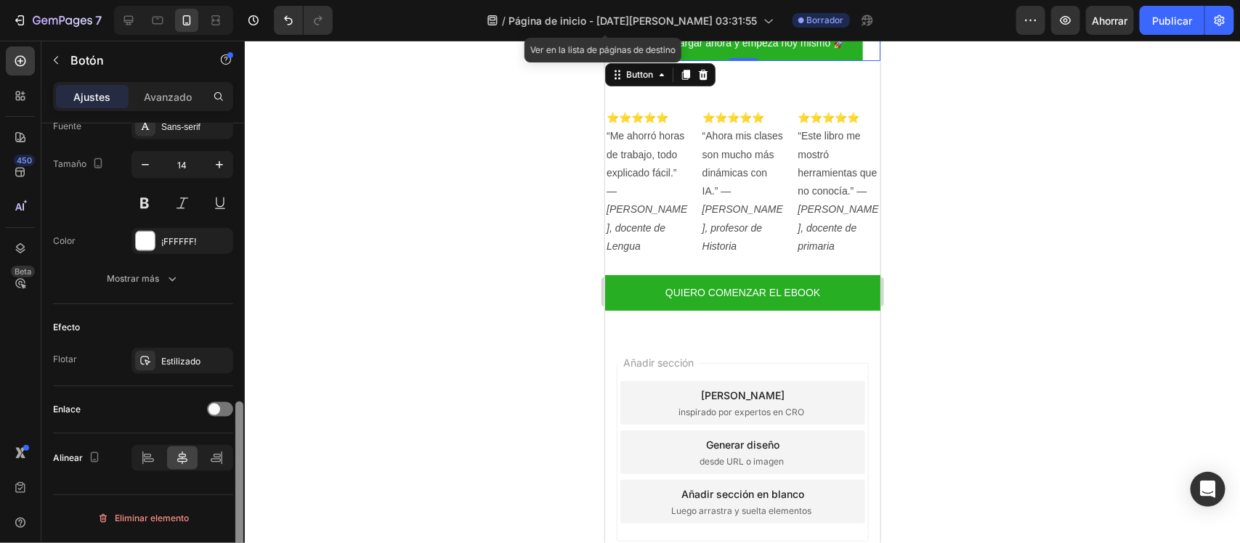
drag, startPoint x: 233, startPoint y: 389, endPoint x: 235, endPoint y: 407, distance: 18.2
click at [235, 407] on div at bounding box center [239, 354] width 11 height 462
click at [231, 407] on div at bounding box center [220, 409] width 26 height 15
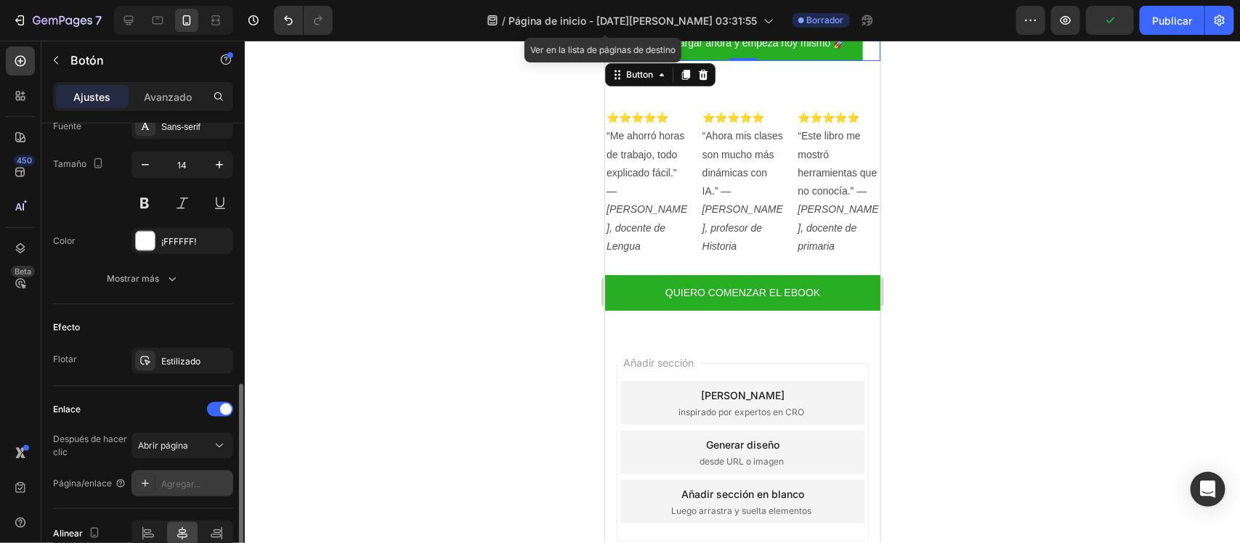
click at [197, 481] on font "Agregar..." at bounding box center [180, 484] width 39 height 11
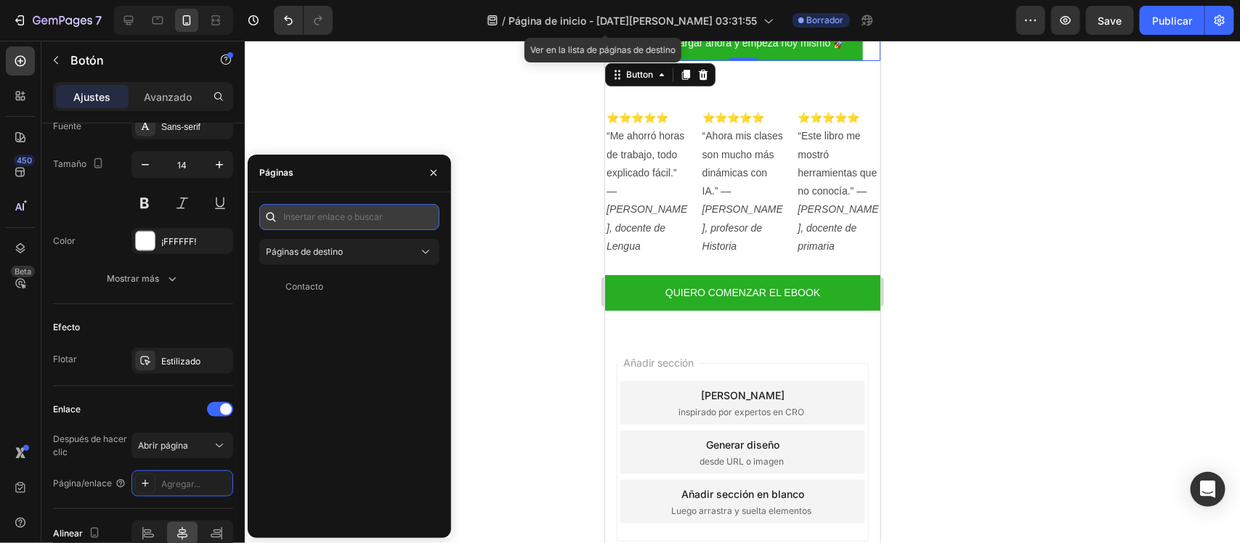
click at [368, 204] on input "text" at bounding box center [349, 217] width 180 height 26
paste input "https://aulaconia.com/products/libro"
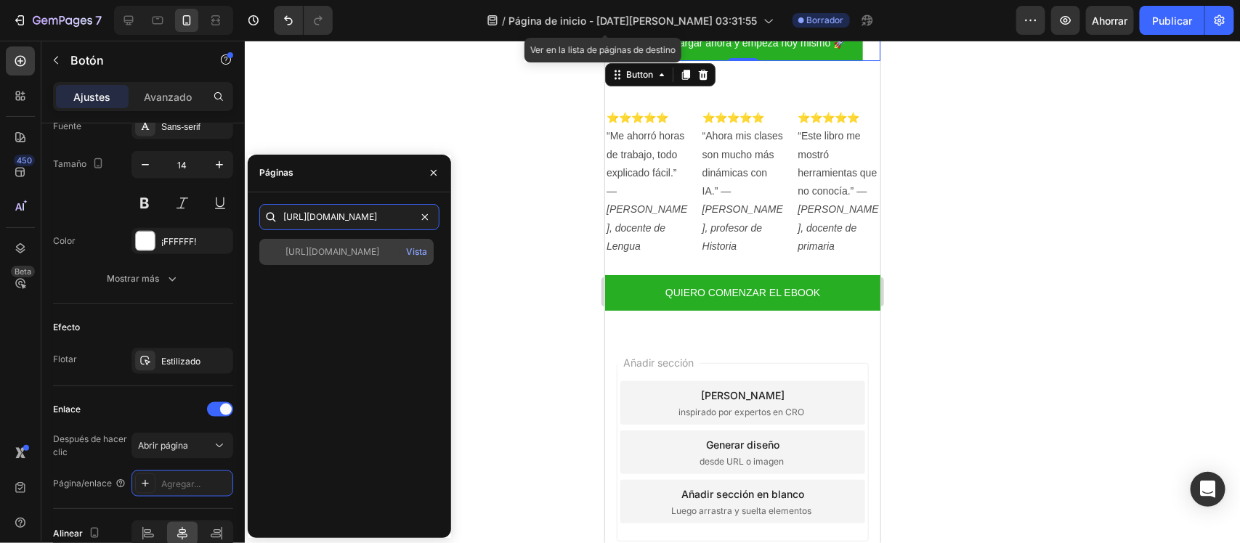
type input "https://aulaconia.com/products/libro"
click at [338, 258] on div "https://aulaconia.com/productos/libro" at bounding box center [332, 251] width 94 height 13
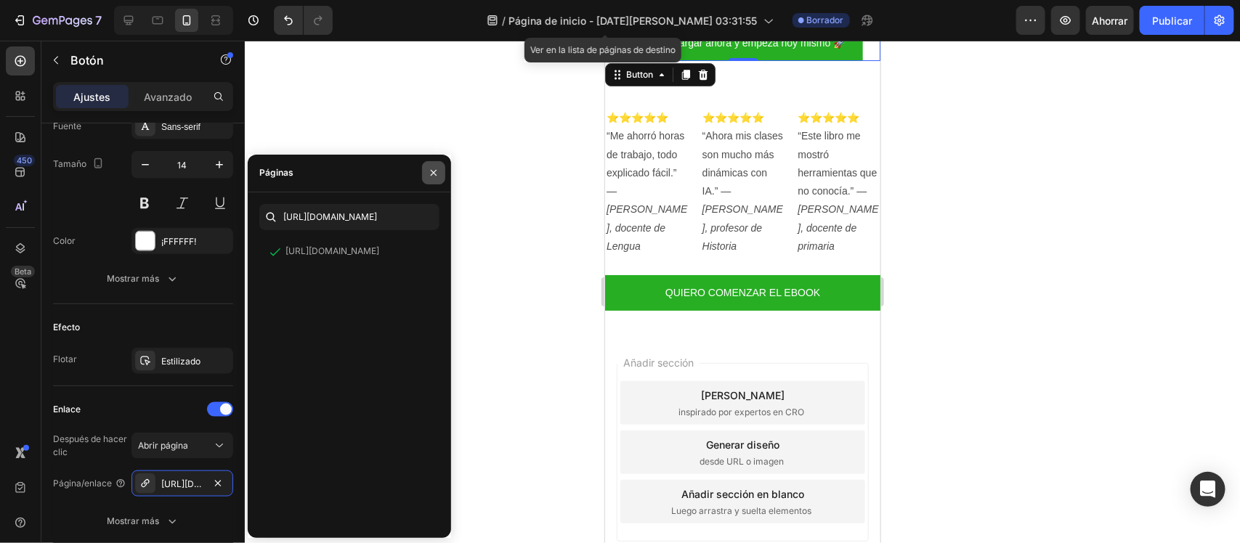
click at [432, 184] on button "button" at bounding box center [433, 172] width 23 height 23
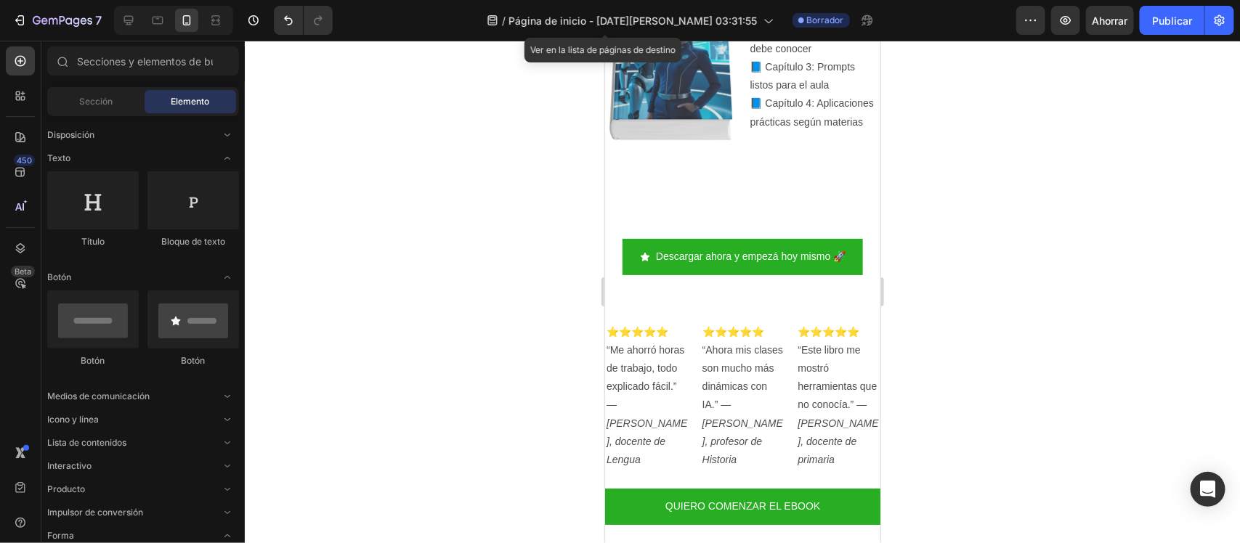
scroll to position [2089, 0]
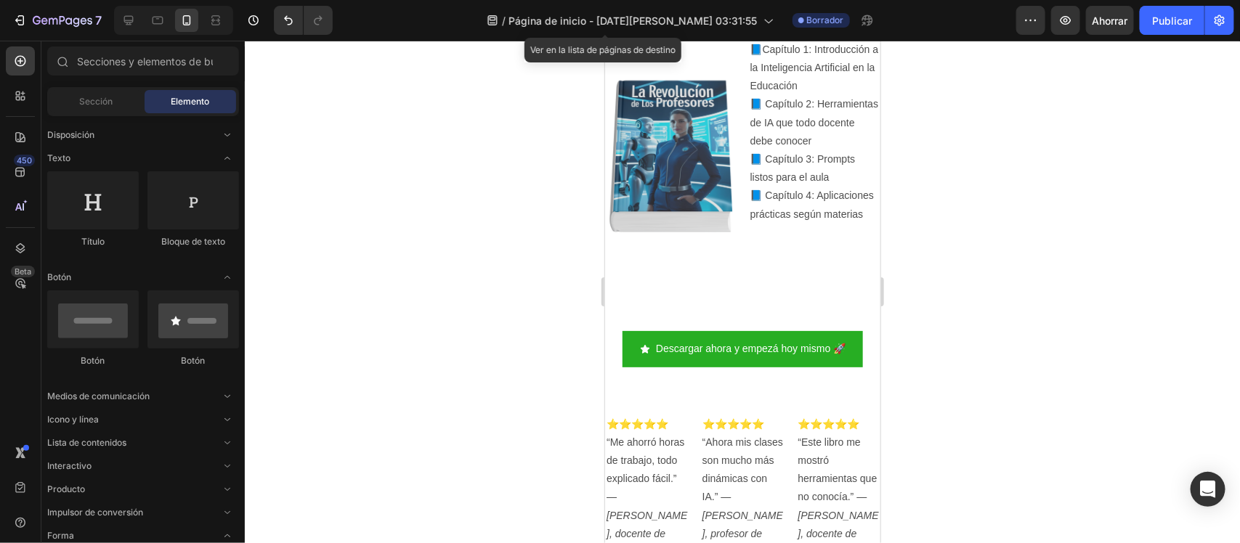
drag, startPoint x: 872, startPoint y: 450, endPoint x: 1485, endPoint y: 370, distance: 618.2
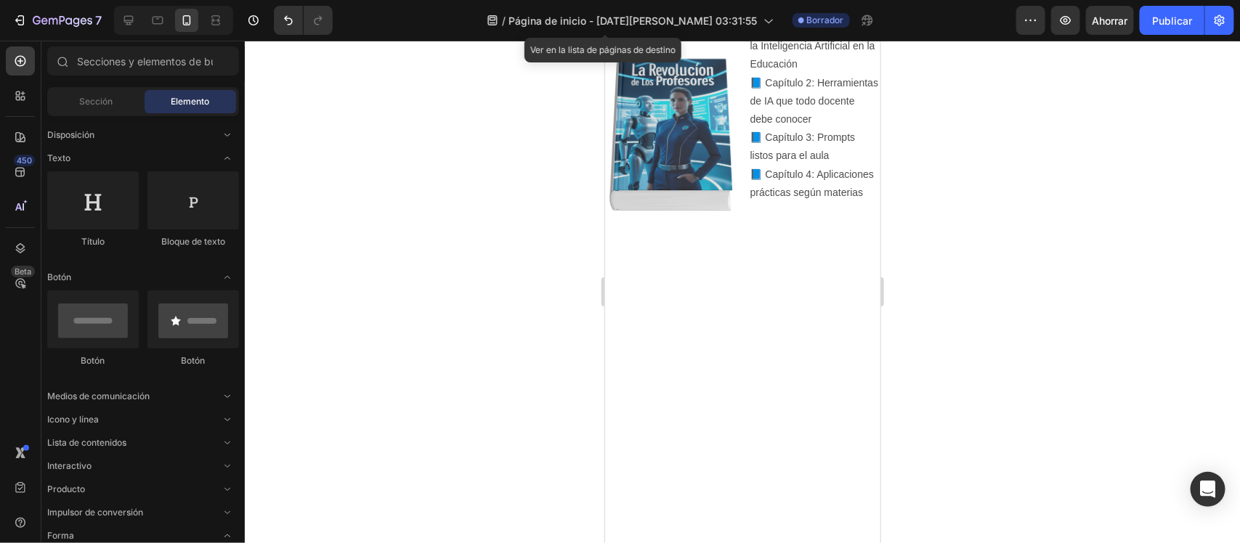
scroll to position [1617, 0]
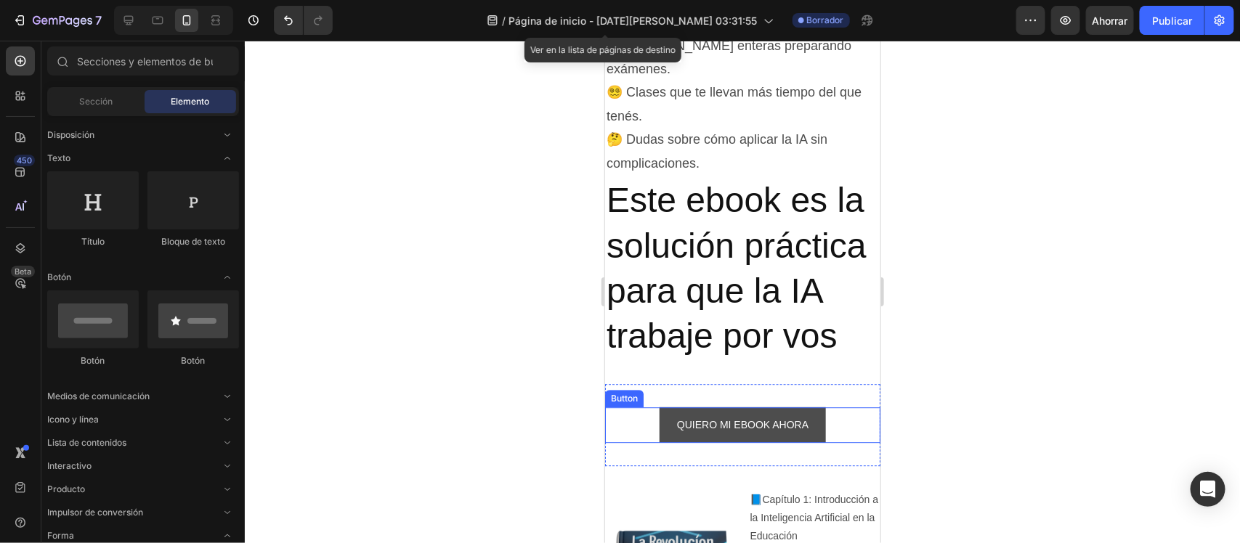
click at [660, 442] on button "QUIERO MI EBOOK AHORA" at bounding box center [742, 425] width 166 height 36
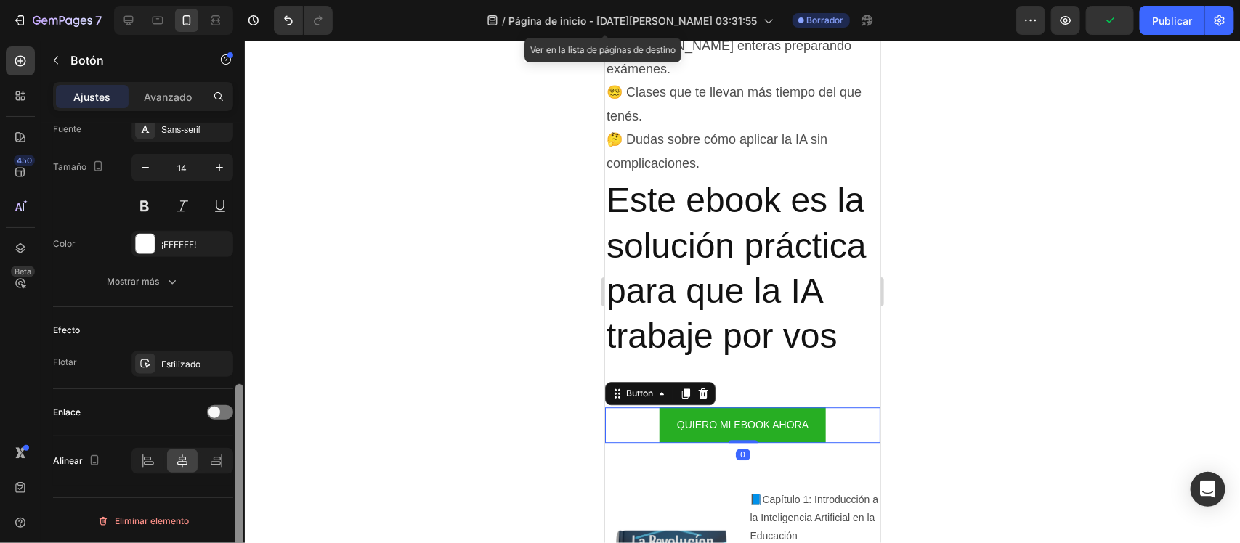
drag, startPoint x: 242, startPoint y: 281, endPoint x: 244, endPoint y: 546, distance: 265.1
click at [244, 0] on html "7 / Página de inicio - 28 de agosto, 03:31:55 Ver en la lista de páginas de des…" at bounding box center [620, 0] width 1240 height 0
click at [213, 413] on span at bounding box center [214, 410] width 12 height 12
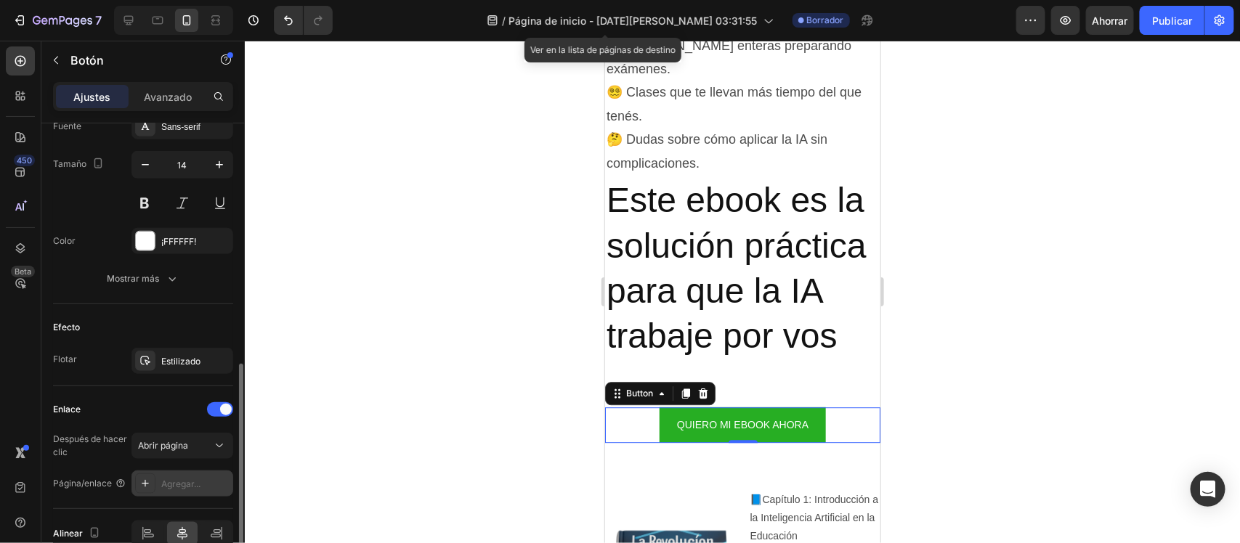
click at [191, 496] on div "Agregar..." at bounding box center [182, 484] width 102 height 26
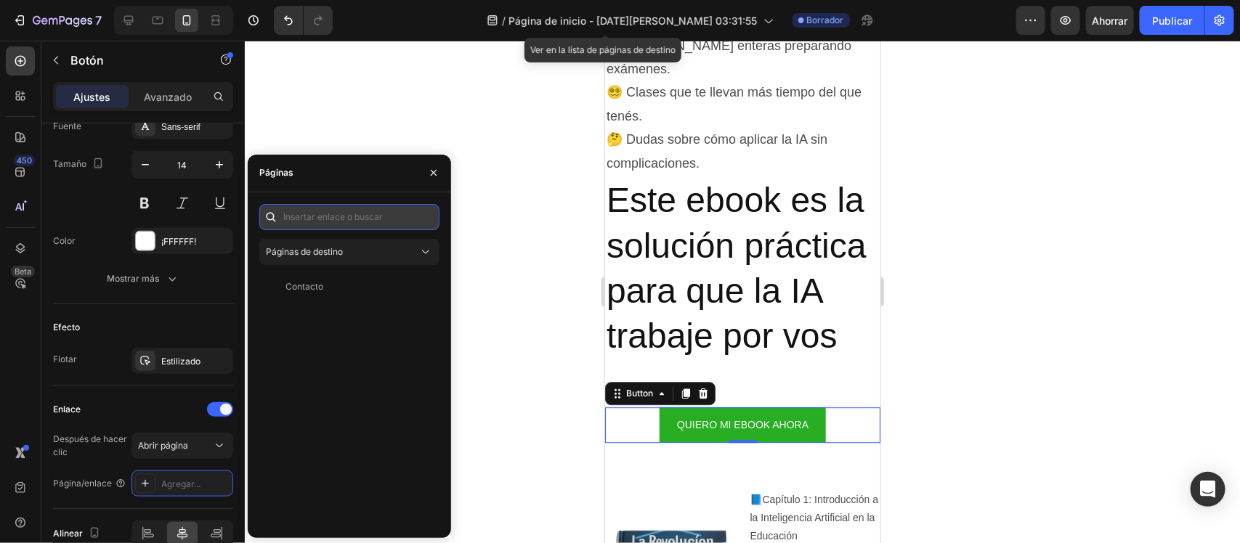
click at [345, 218] on input "text" at bounding box center [349, 217] width 180 height 26
paste input "https://aulaconia.com/products/libro"
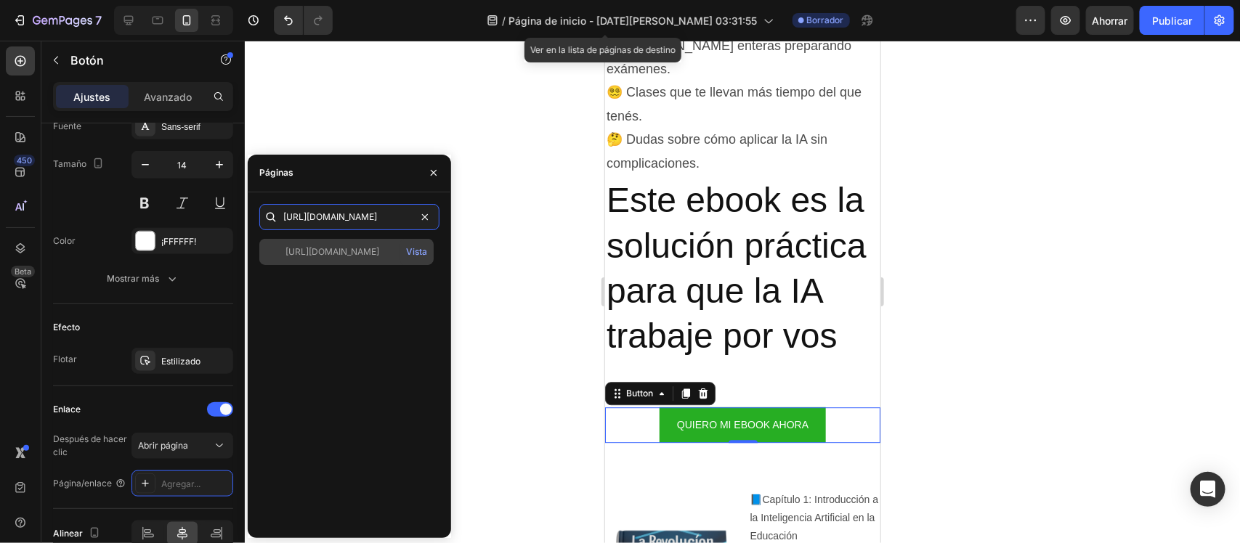
type input "https://aulaconia.com/products/libro"
click at [349, 246] on font "https://aulaconia.com/productos/libro" at bounding box center [332, 251] width 94 height 11
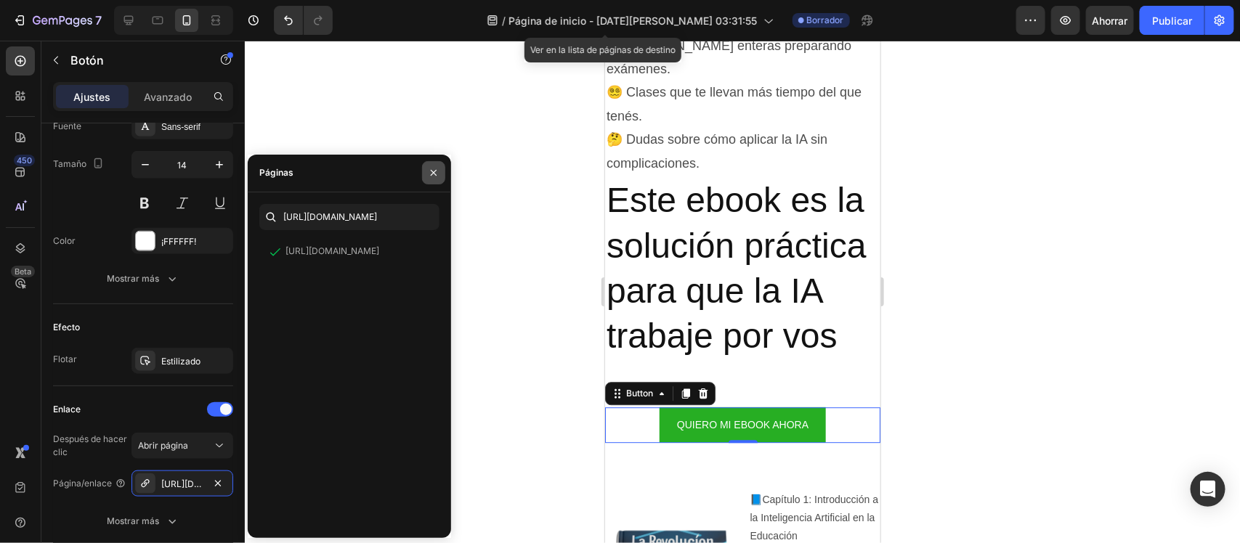
click at [426, 164] on button "button" at bounding box center [433, 172] width 23 height 23
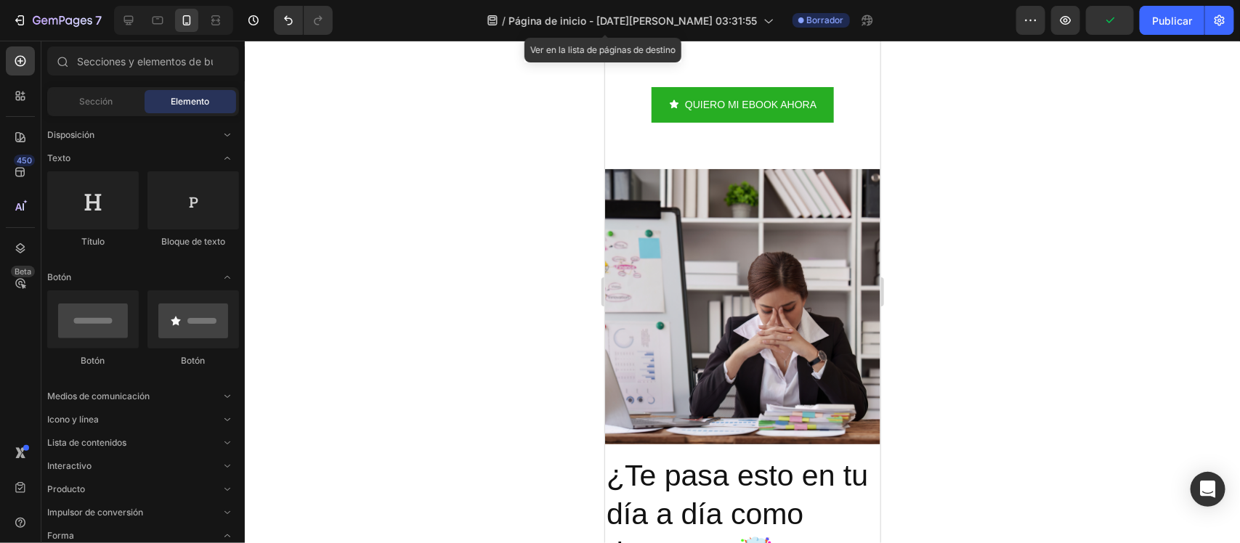
scroll to position [869, 0]
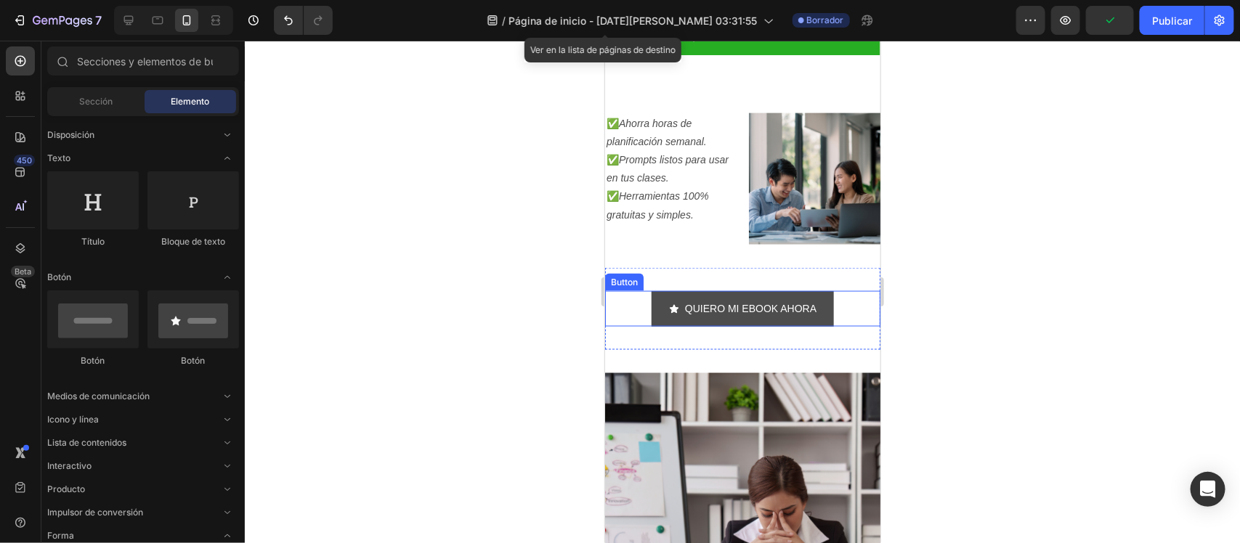
drag, startPoint x: 686, startPoint y: 284, endPoint x: 671, endPoint y: 285, distance: 14.5
click at [686, 299] on p "QUIERO MI EBOOK AHORA" at bounding box center [749, 308] width 131 height 18
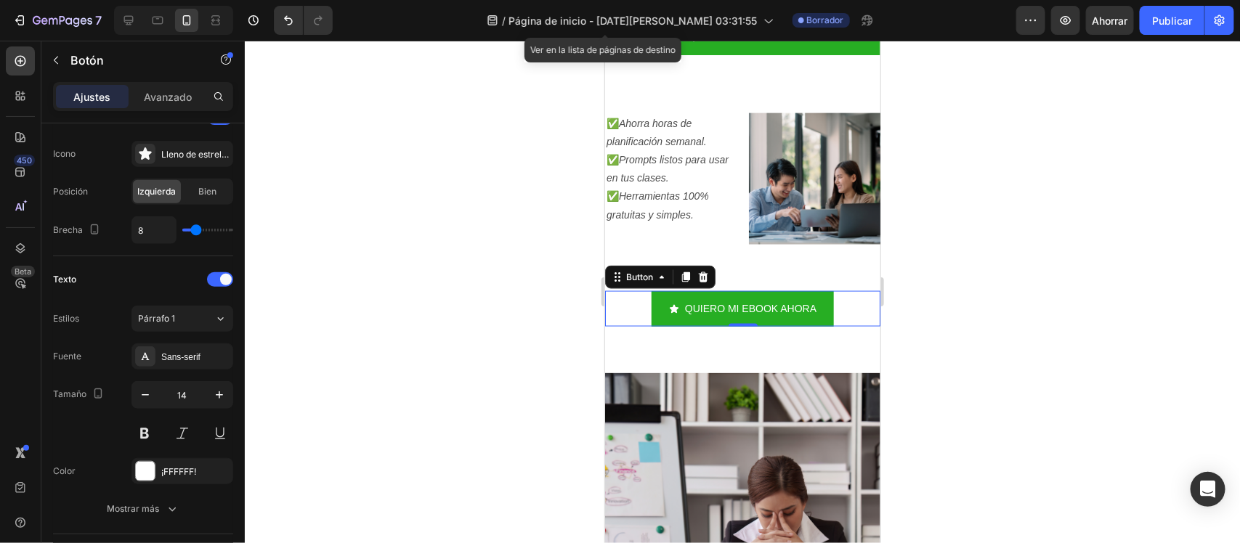
scroll to position [742, 0]
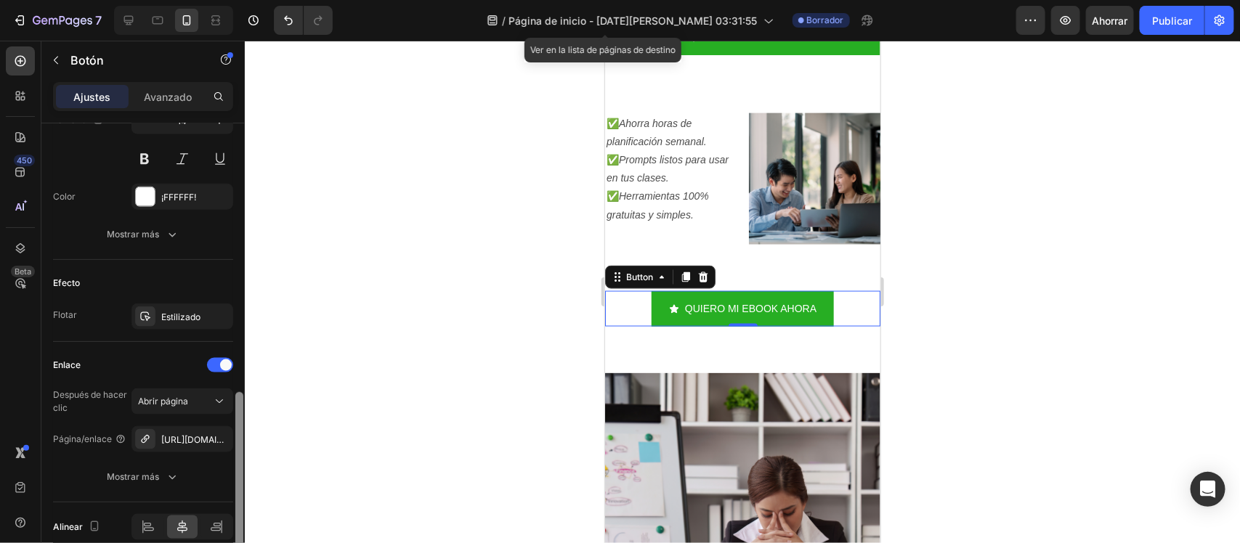
drag, startPoint x: 241, startPoint y: 245, endPoint x: 264, endPoint y: 514, distance: 270.4
click at [264, 0] on div "7 / Página de inicio - 28 de agosto, 03:31:55 Ver en la lista de páginas de des…" at bounding box center [620, 0] width 1240 height 0
click at [470, 448] on div at bounding box center [742, 292] width 995 height 503
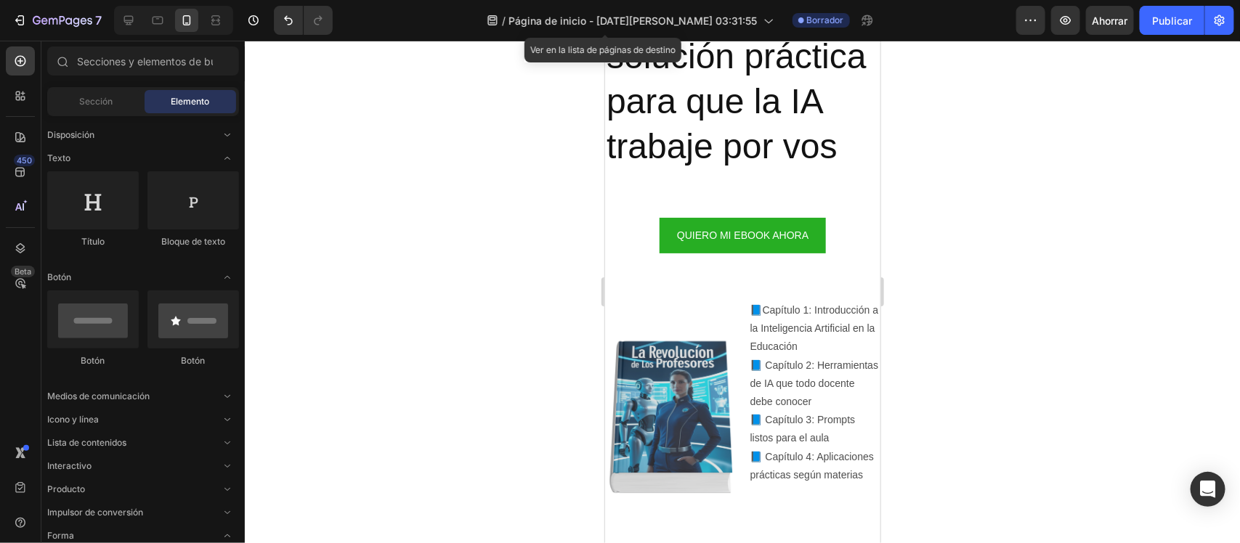
scroll to position [1962, 0]
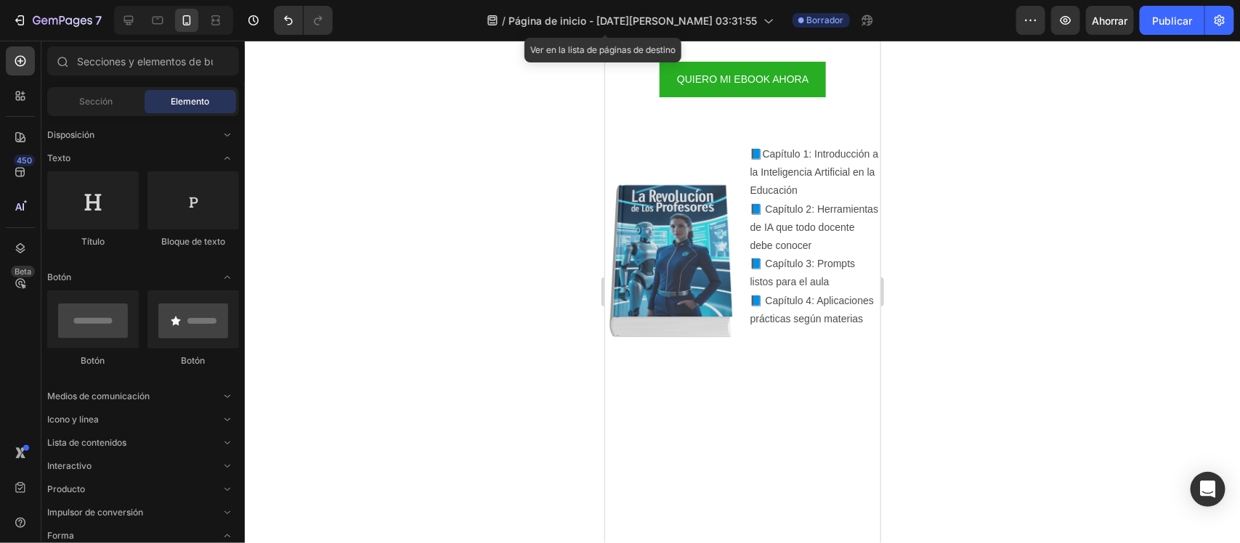
drag, startPoint x: 870, startPoint y: 234, endPoint x: 1487, endPoint y: 530, distance: 684.1
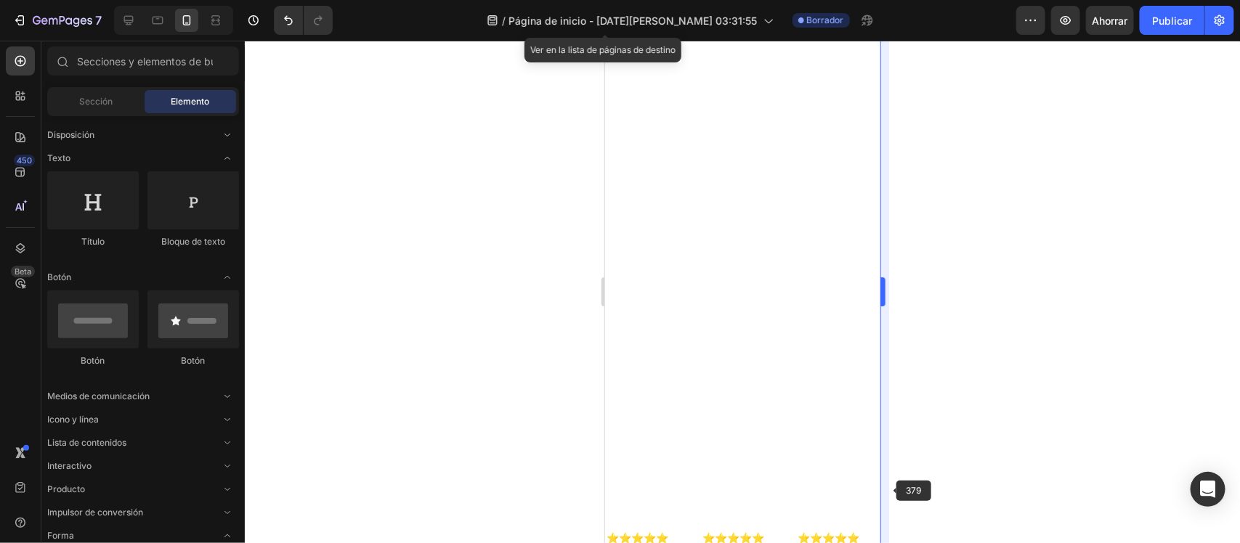
scroll to position [2482, 0]
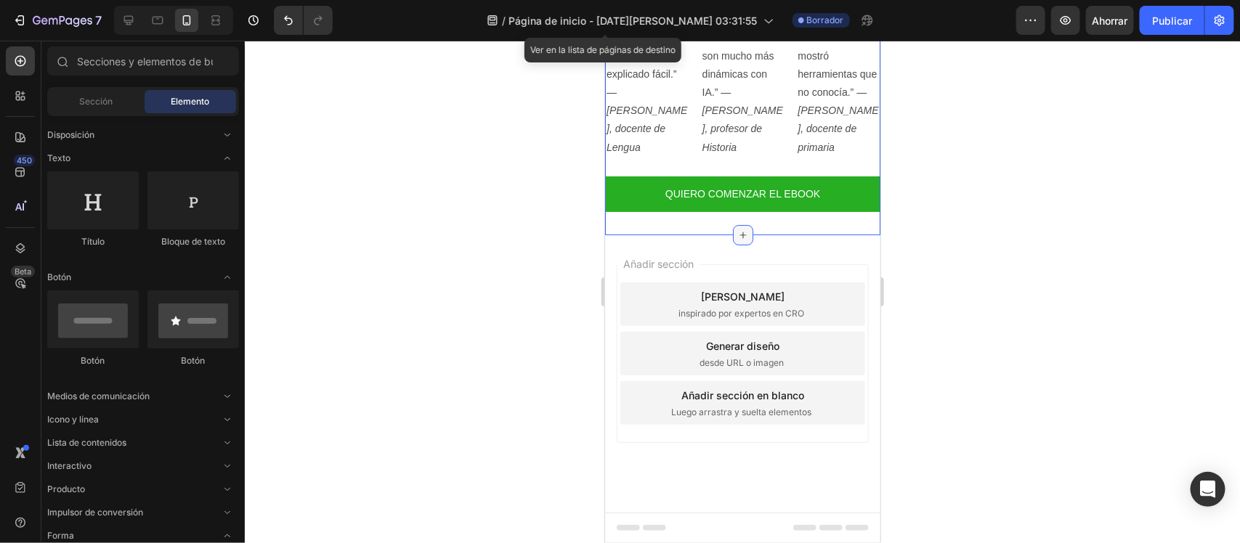
click at [736, 230] on icon at bounding box center [742, 235] width 12 height 12
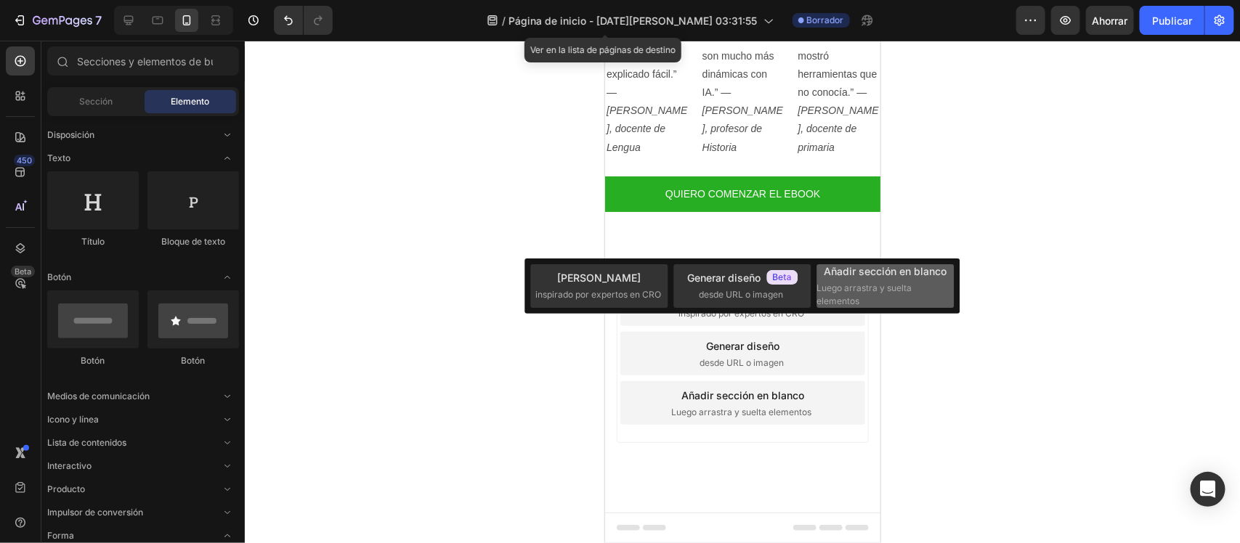
click at [877, 283] on font "Luego arrastra y suelta elementos" at bounding box center [864, 295] width 95 height 24
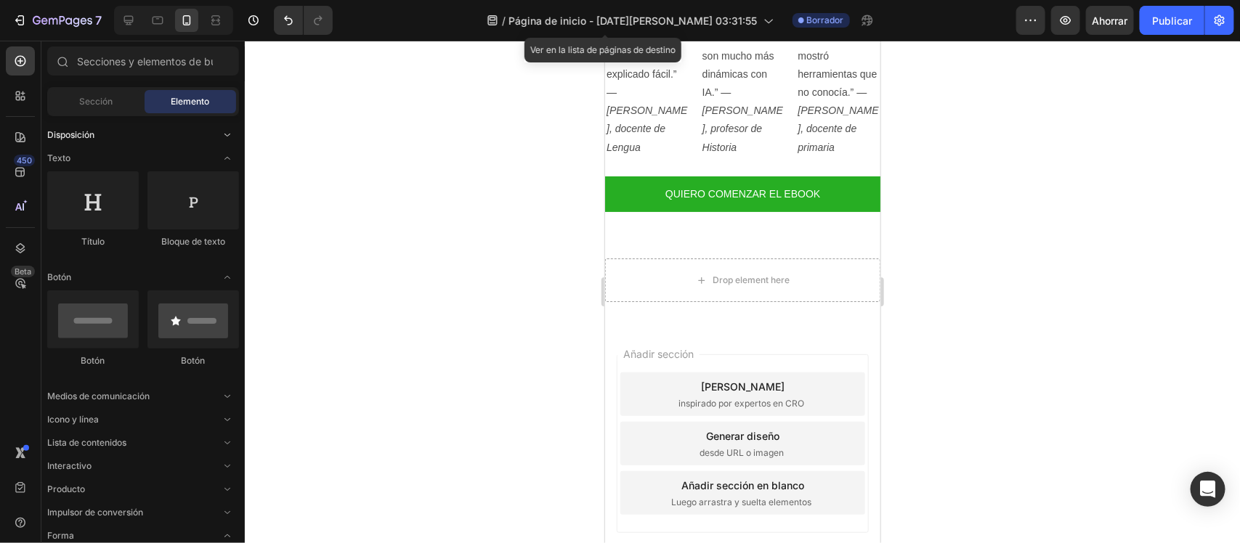
click at [145, 138] on div "Disposición" at bounding box center [143, 135] width 192 height 15
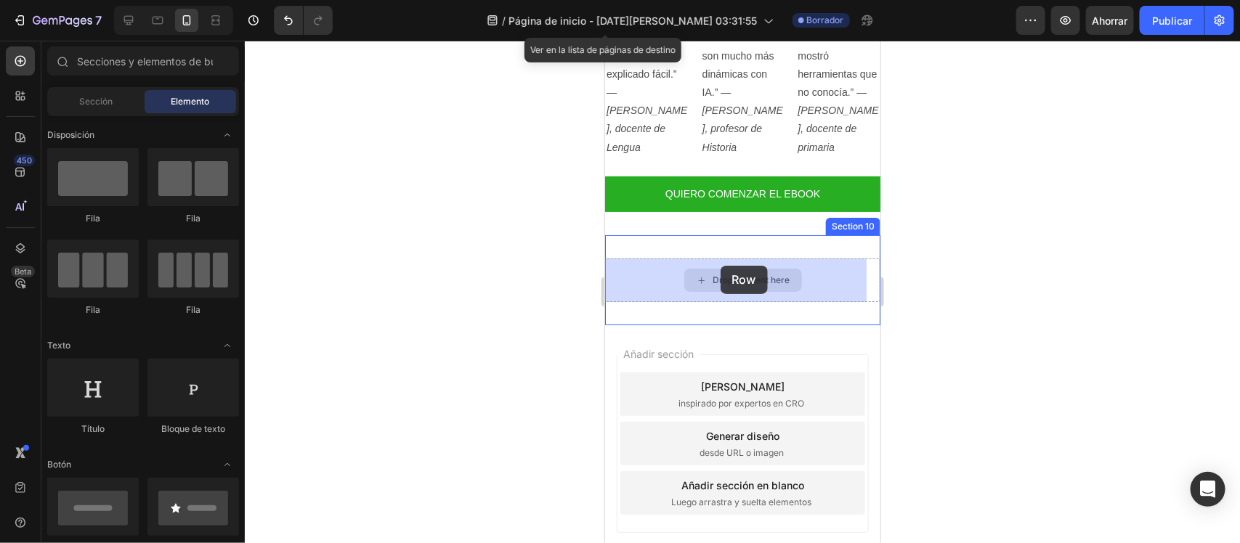
drag, startPoint x: 726, startPoint y: 237, endPoint x: 721, endPoint y: 268, distance: 31.6
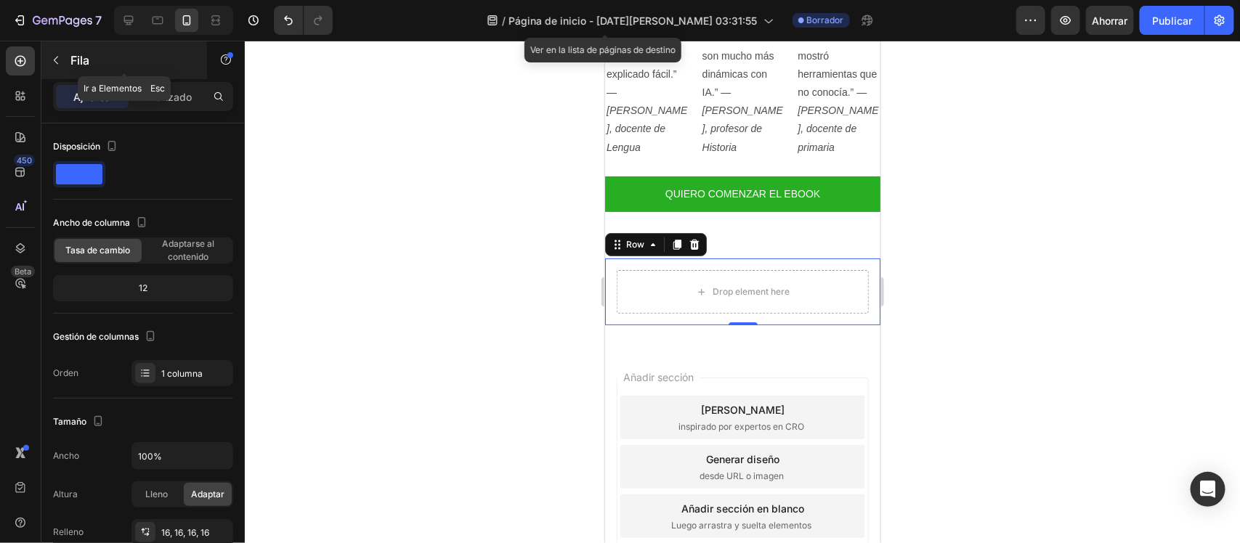
click at [73, 73] on div "Fila" at bounding box center [124, 60] width 166 height 38
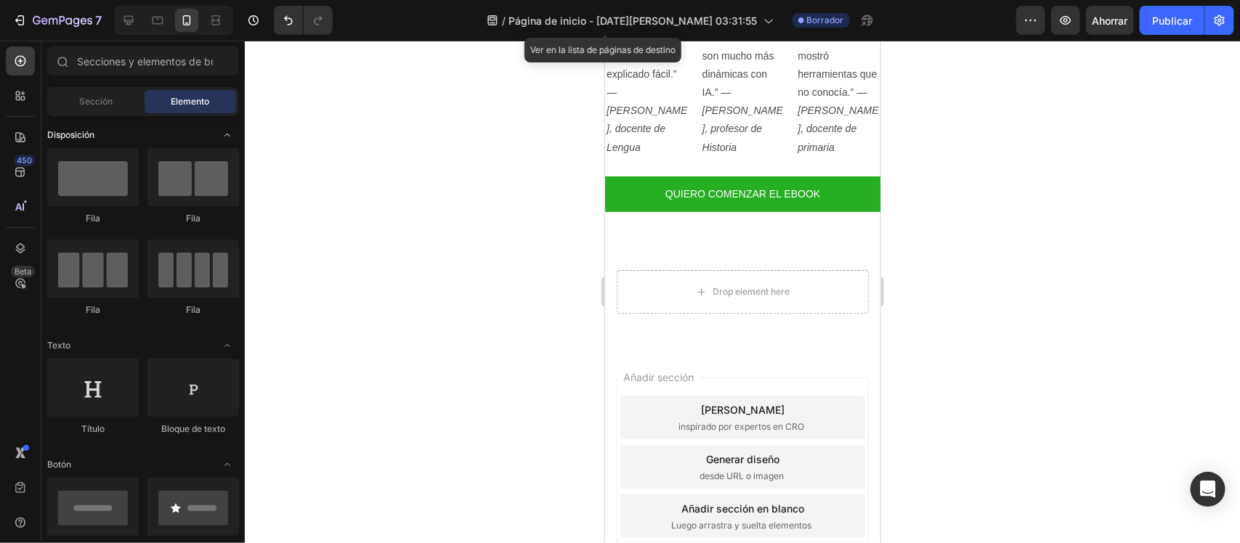
click at [226, 133] on icon "Abrir con palanca" at bounding box center [228, 135] width 12 height 12
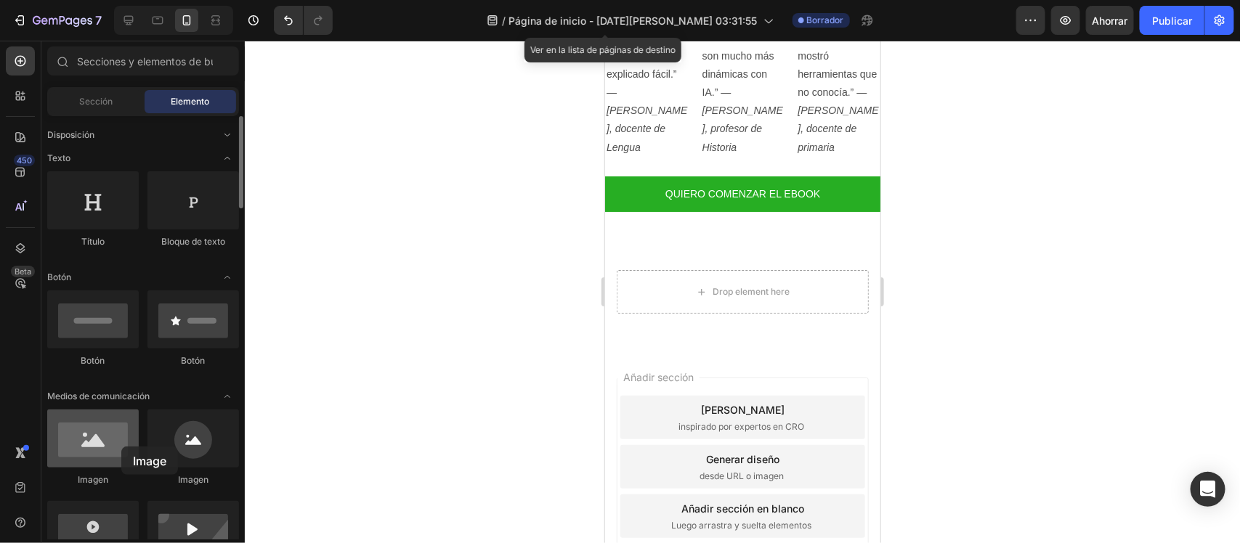
click at [121, 447] on div at bounding box center [93, 439] width 92 height 58
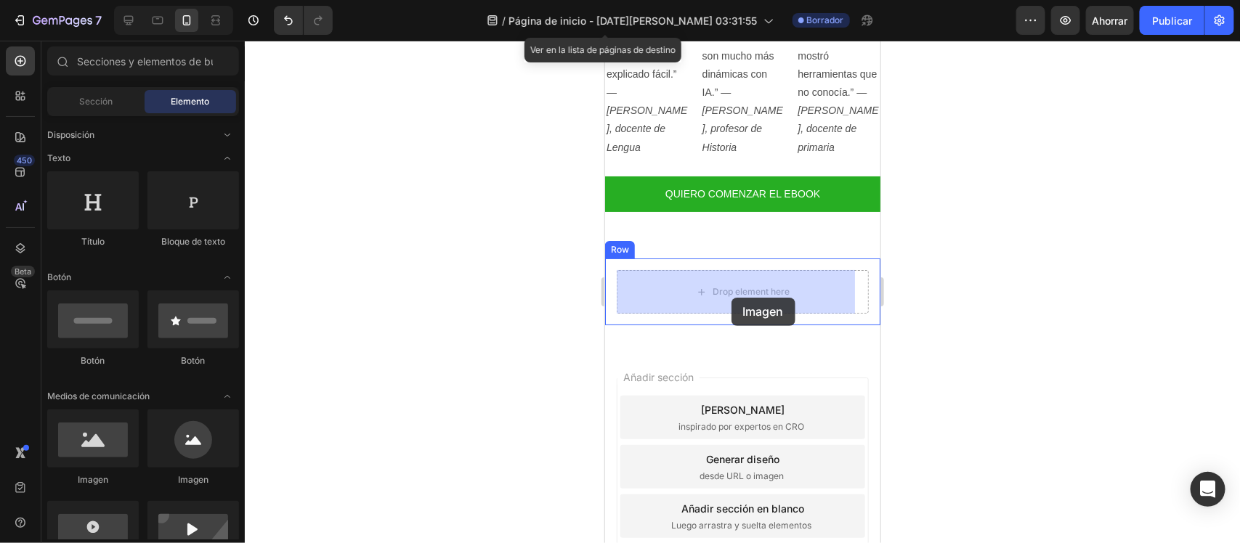
drag, startPoint x: 726, startPoint y: 487, endPoint x: 987, endPoint y: 365, distance: 288.2
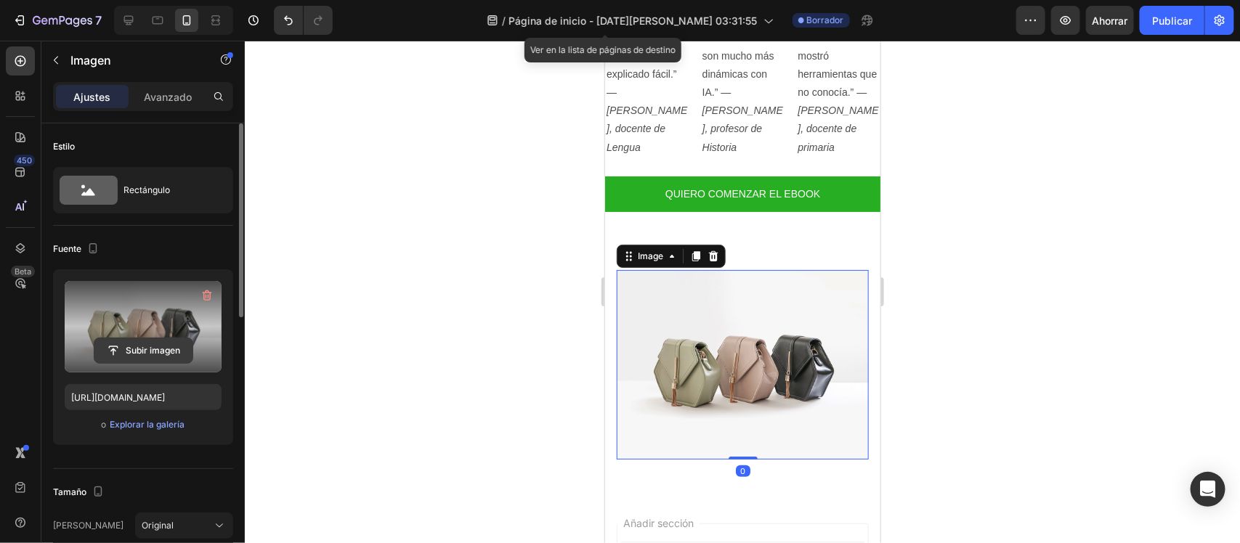
click at [143, 354] on input "file" at bounding box center [143, 350] width 98 height 25
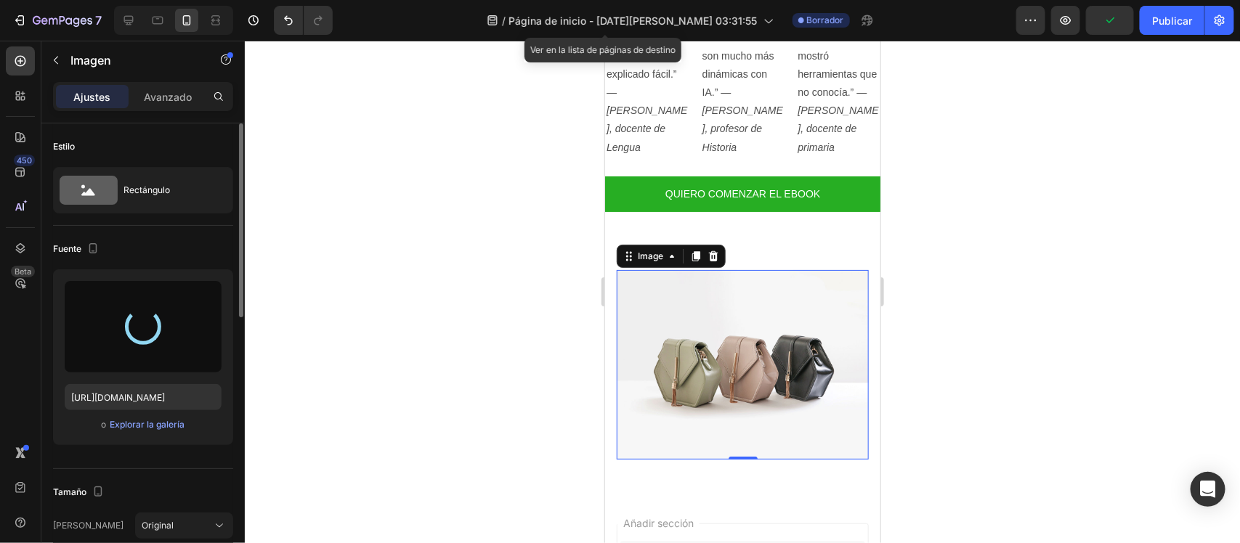
type input "https://cdn.shopify.com/s/files/1/0698/2123/5354/files/gempages_581889143785652…"
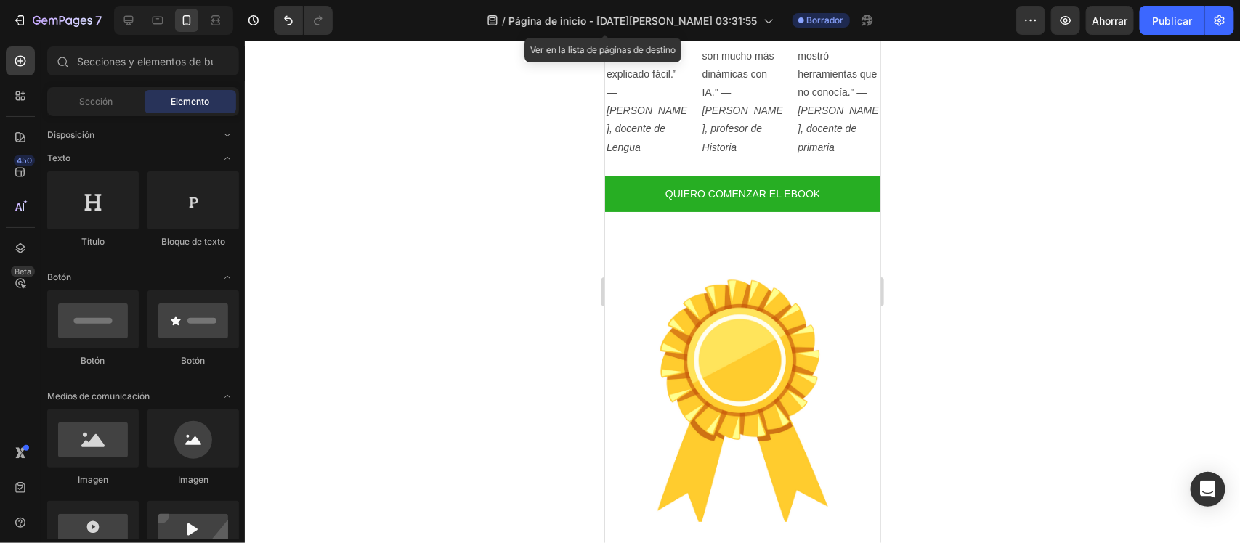
scroll to position [2609, 0]
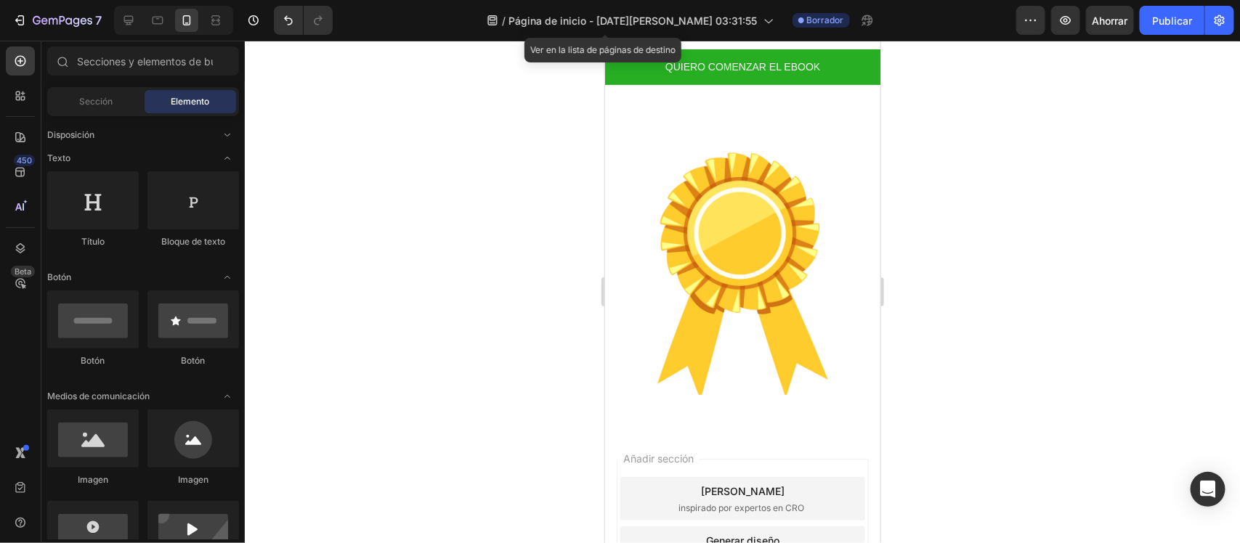
drag, startPoint x: 871, startPoint y: 422, endPoint x: 1484, endPoint y: 481, distance: 615.8
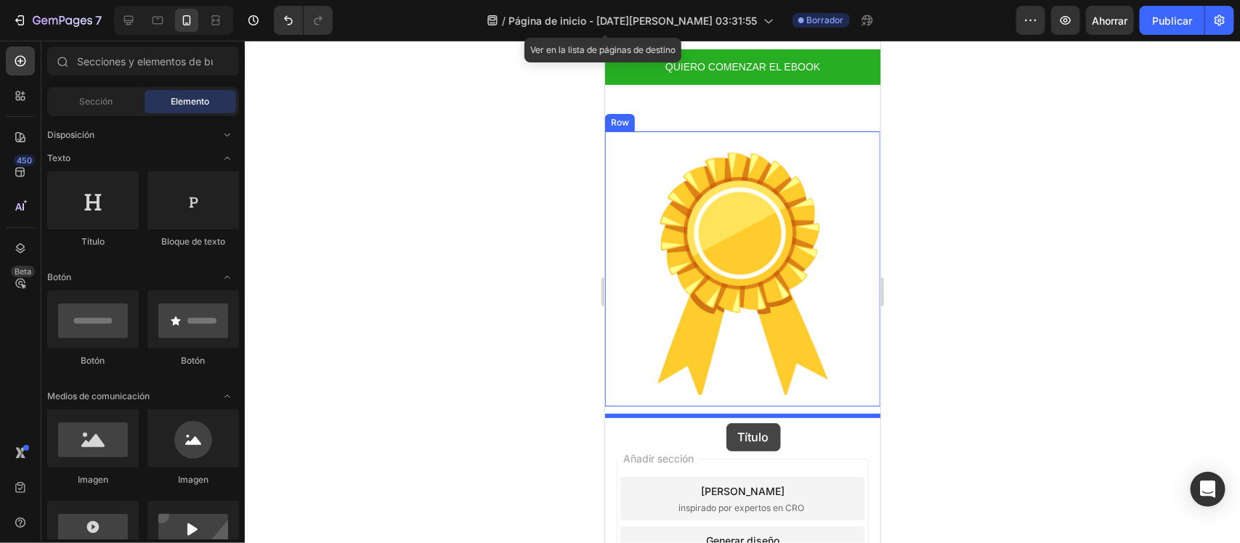
drag, startPoint x: 708, startPoint y: 263, endPoint x: 726, endPoint y: 423, distance: 160.7
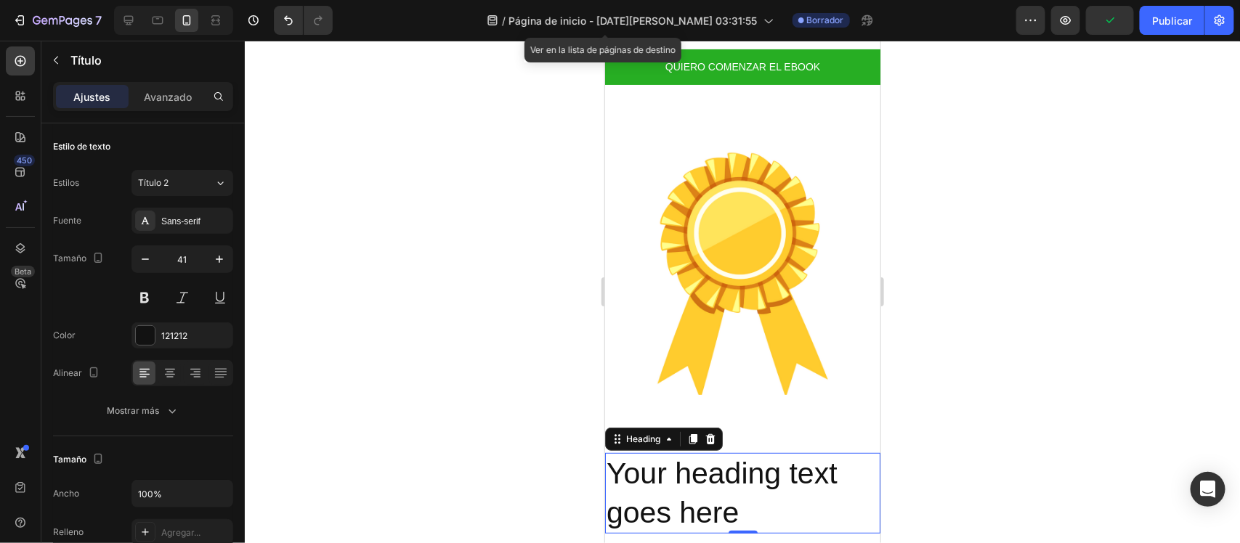
click at [668, 475] on h2 "Your heading text goes here" at bounding box center [741, 492] width 275 height 81
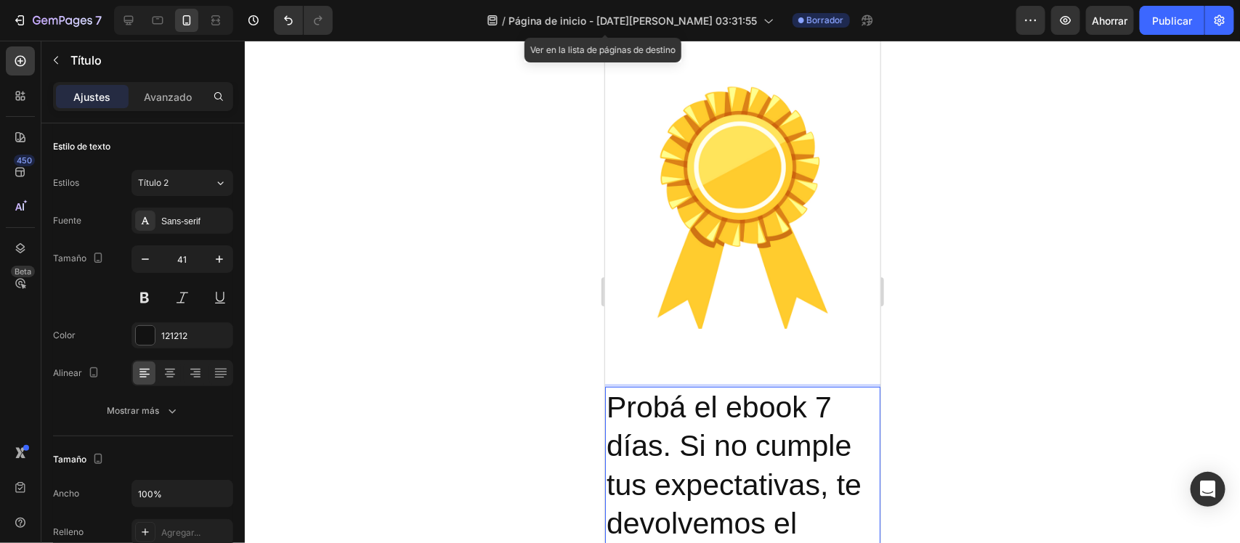
scroll to position [2750, 0]
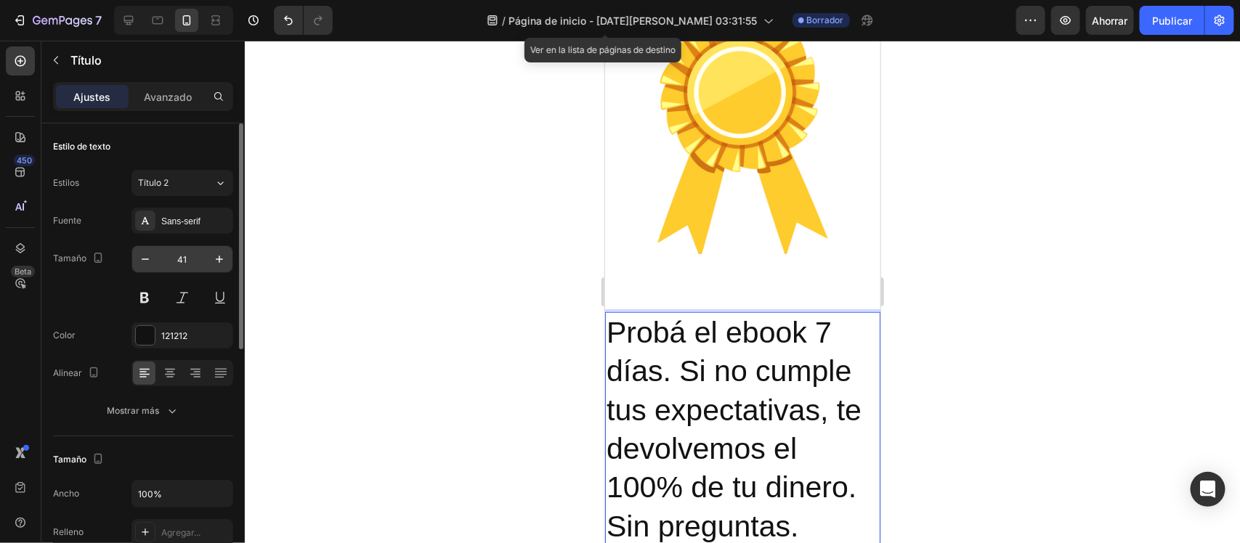
click at [180, 261] on input "41" at bounding box center [182, 259] width 48 height 26
click at [189, 261] on input "41" at bounding box center [182, 259] width 48 height 26
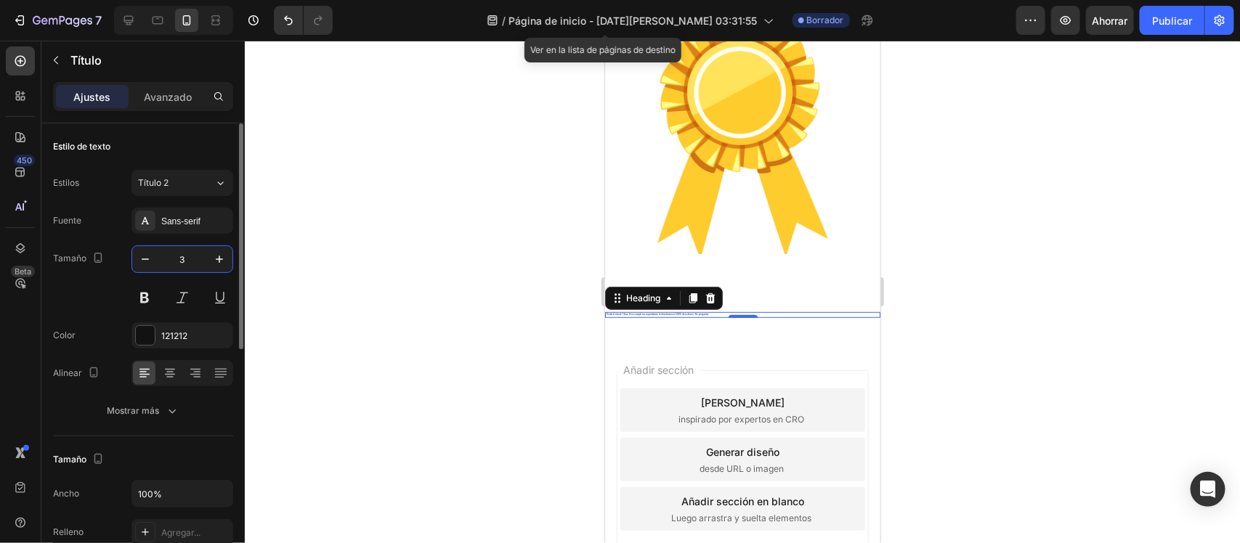
type input "30"
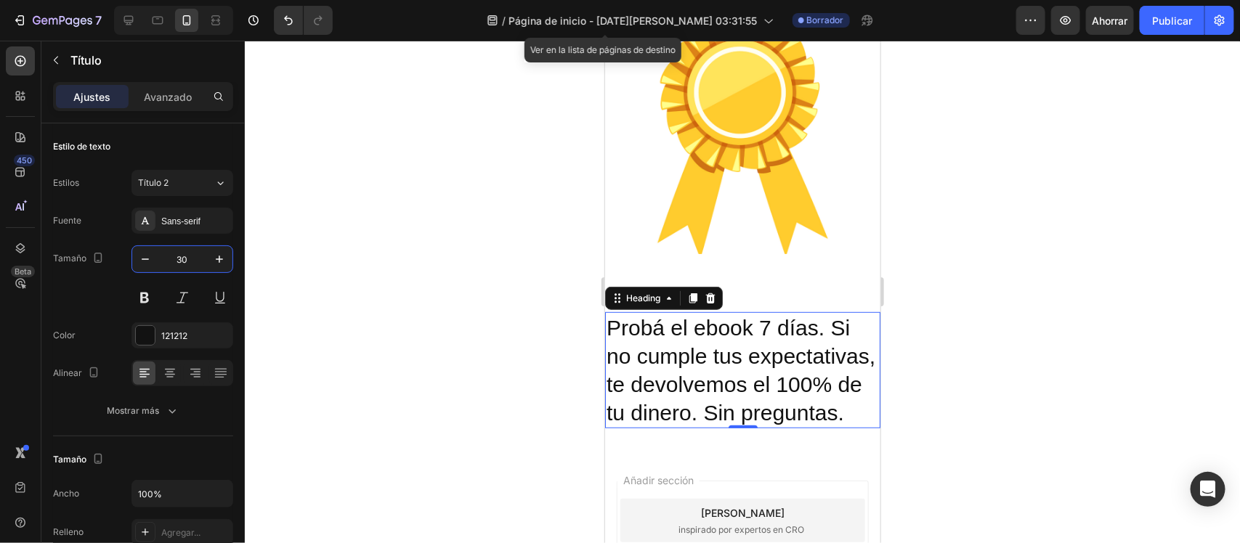
click at [373, 360] on div at bounding box center [742, 292] width 995 height 503
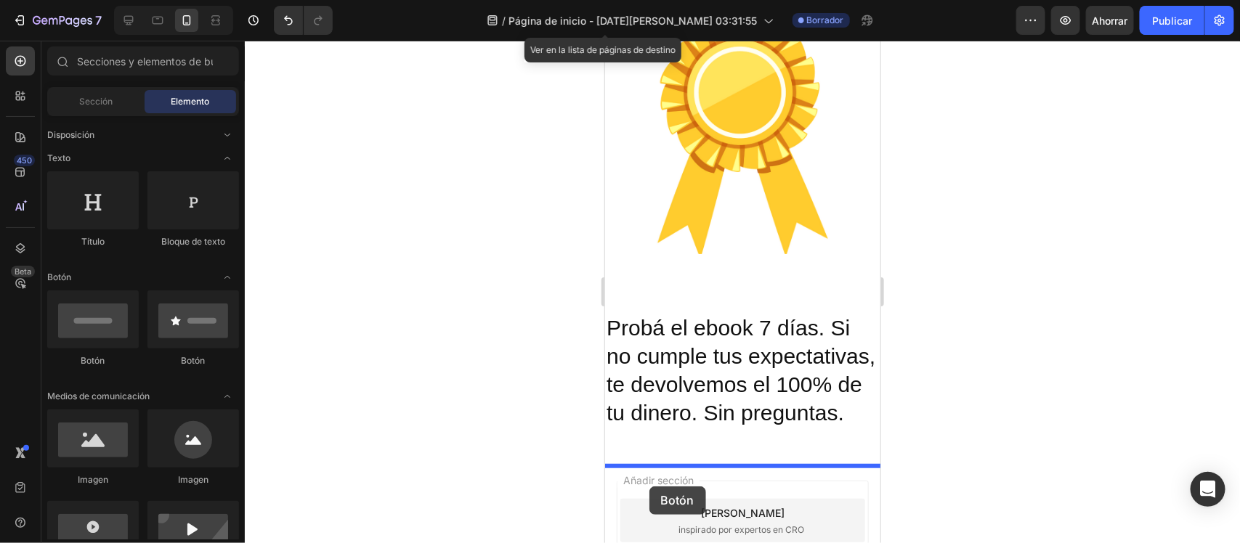
drag, startPoint x: 649, startPoint y: 486, endPoint x: 1127, endPoint y: 492, distance: 478.7
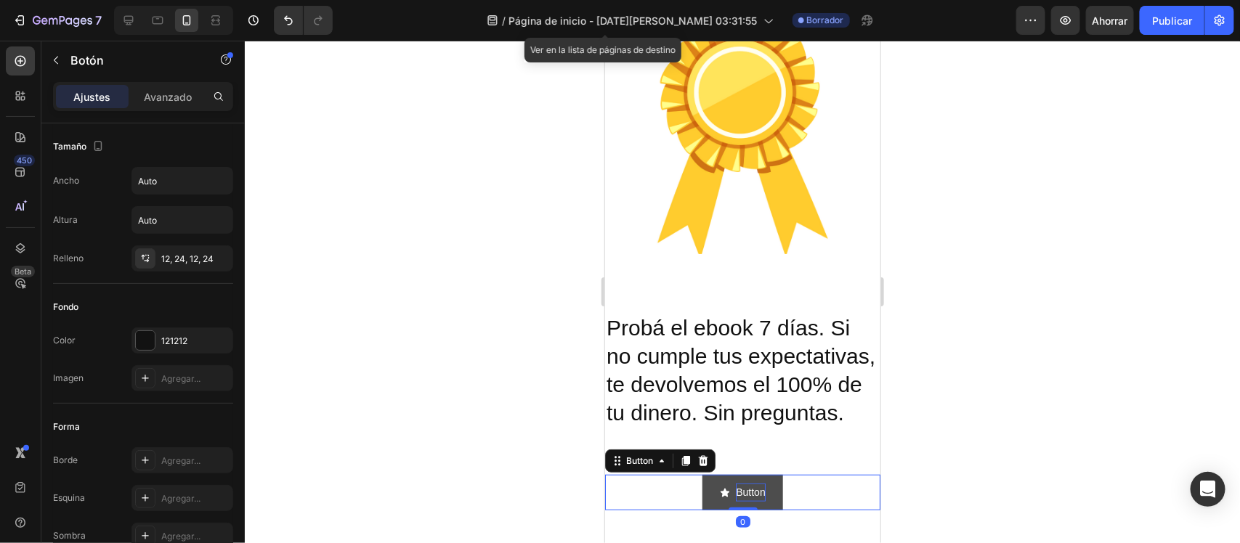
click at [735, 501] on p "Button" at bounding box center [749, 492] width 29 height 18
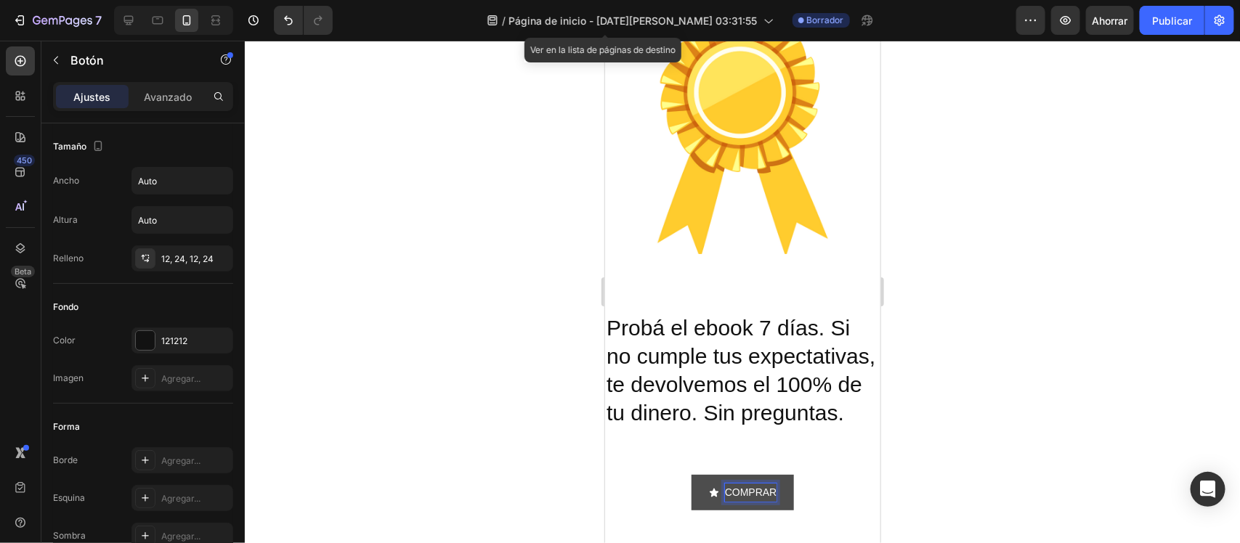
click at [691, 474] on button "COMPRAR" at bounding box center [742, 492] width 103 height 36
click at [213, 180] on icon "button" at bounding box center [219, 181] width 15 height 15
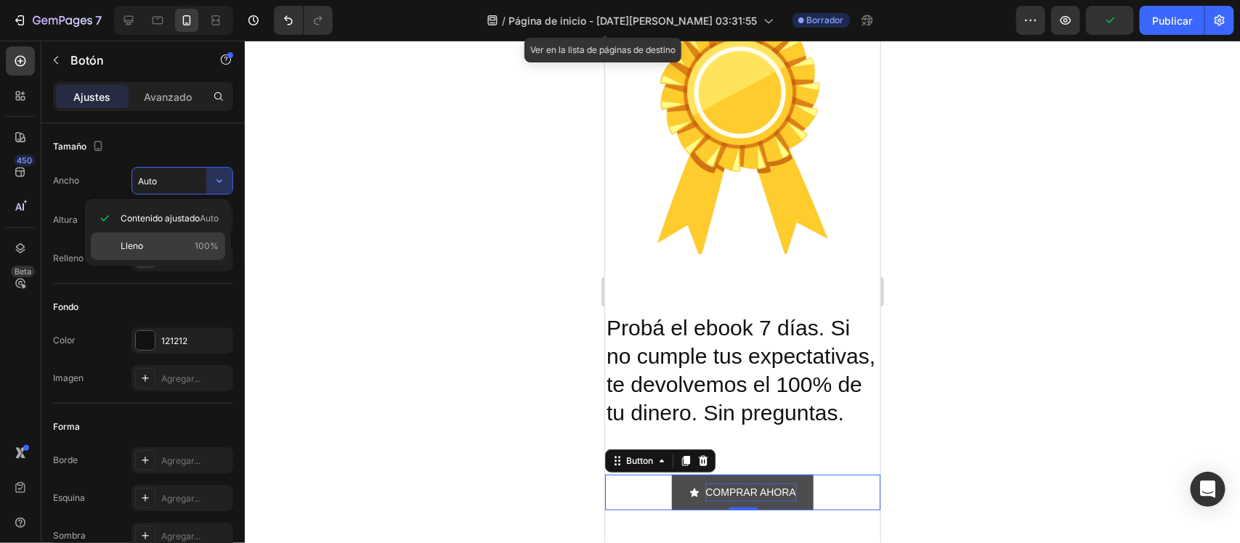
click at [182, 240] on p "Lleno 100%" at bounding box center [170, 246] width 98 height 13
type input "100%"
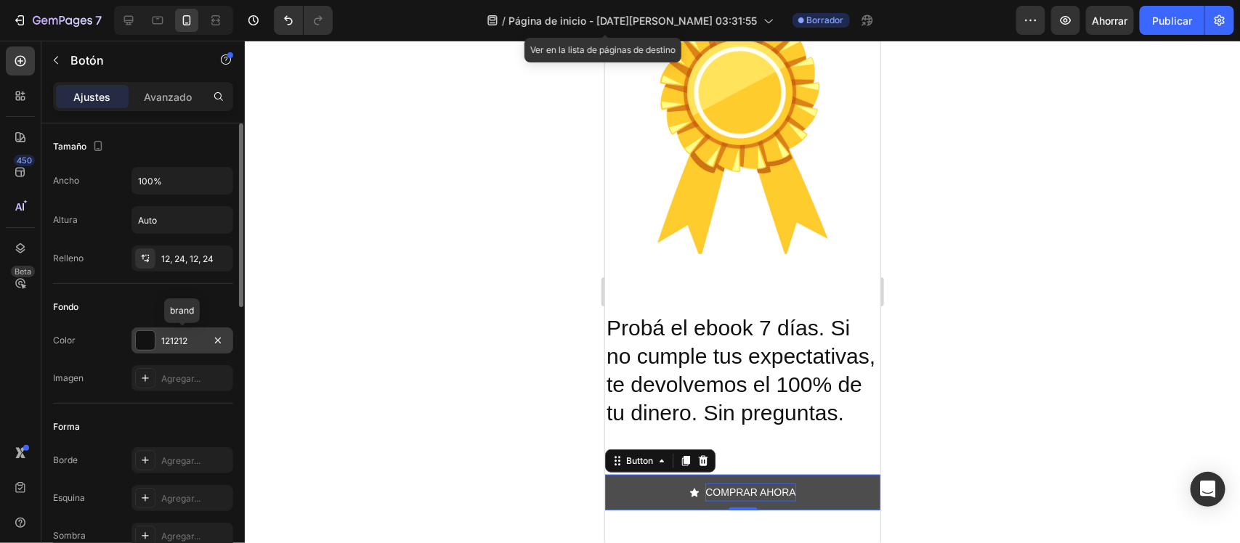
click at [198, 328] on div "121212" at bounding box center [182, 341] width 102 height 26
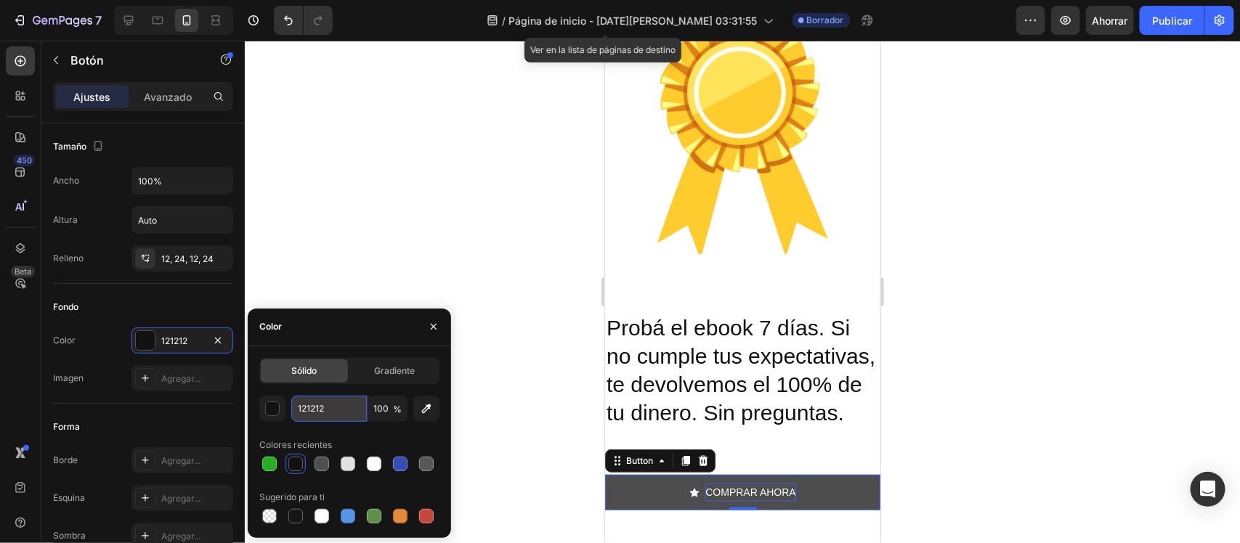
click at [338, 405] on input "121212" at bounding box center [329, 409] width 76 height 26
type input "27AE23"
click at [521, 358] on div at bounding box center [742, 292] width 995 height 503
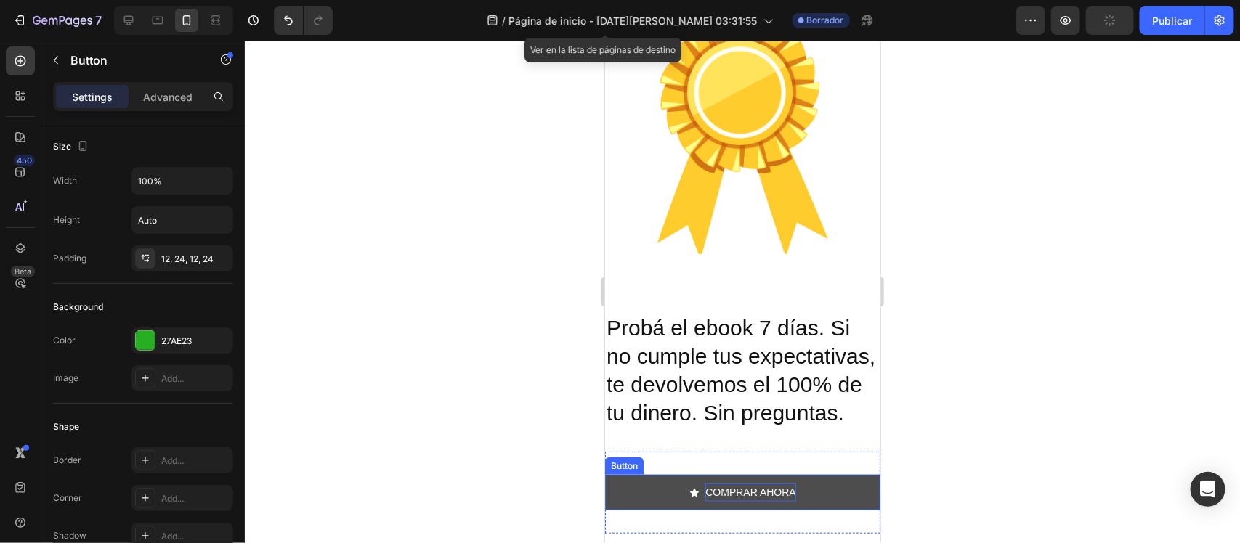
click at [649, 499] on button "COMPRAR AHORA" at bounding box center [741, 492] width 275 height 36
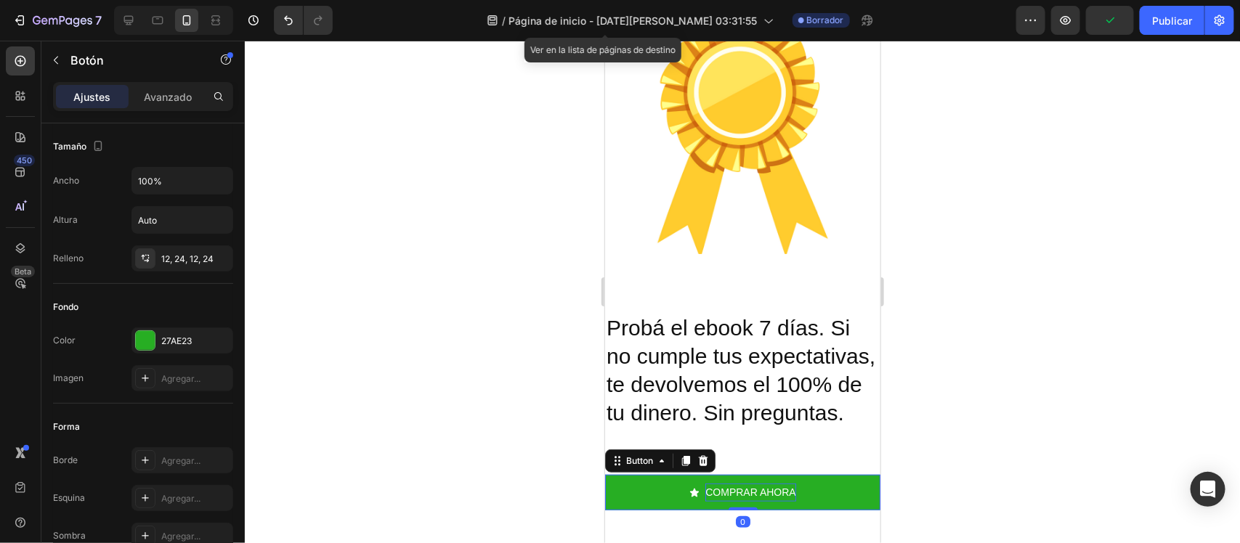
drag, startPoint x: 237, startPoint y: 236, endPoint x: 243, endPoint y: 484, distance: 247.7
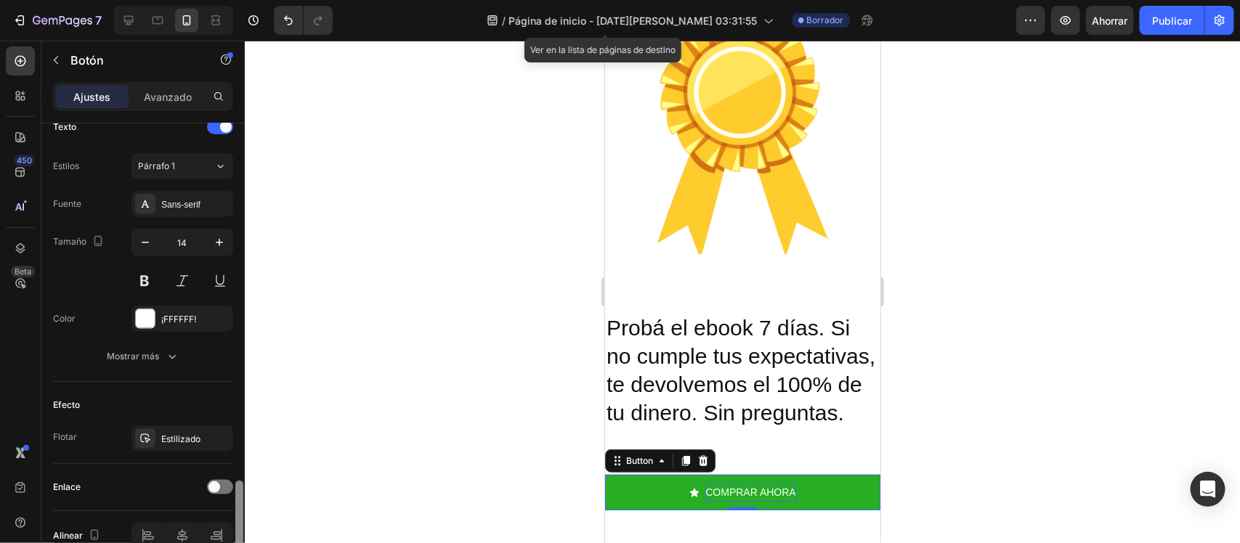
scroll to position [699, 0]
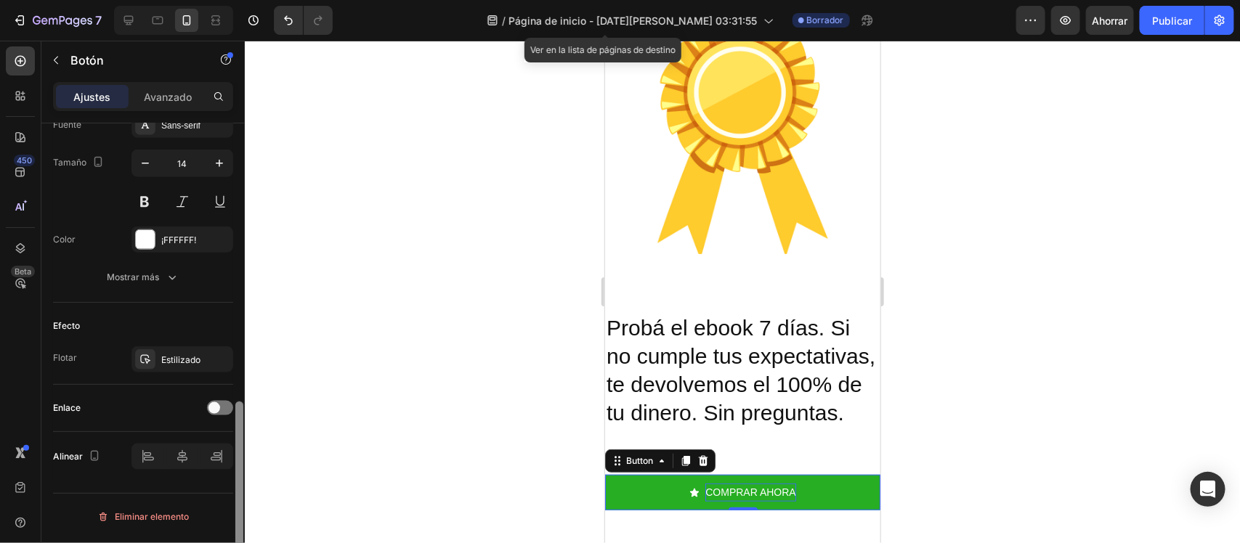
drag, startPoint x: 242, startPoint y: 421, endPoint x: 240, endPoint y: 463, distance: 42.2
click at [240, 463] on div at bounding box center [239, 494] width 8 height 184
click at [223, 415] on div at bounding box center [220, 408] width 26 height 15
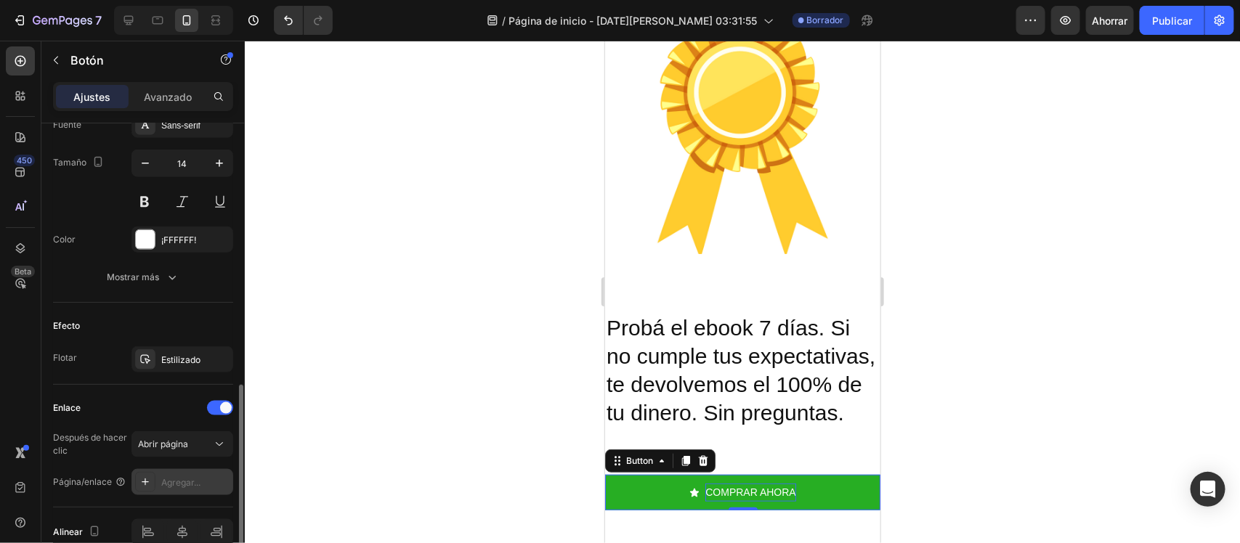
click at [202, 490] on div "Agregar..." at bounding box center [195, 482] width 68 height 13
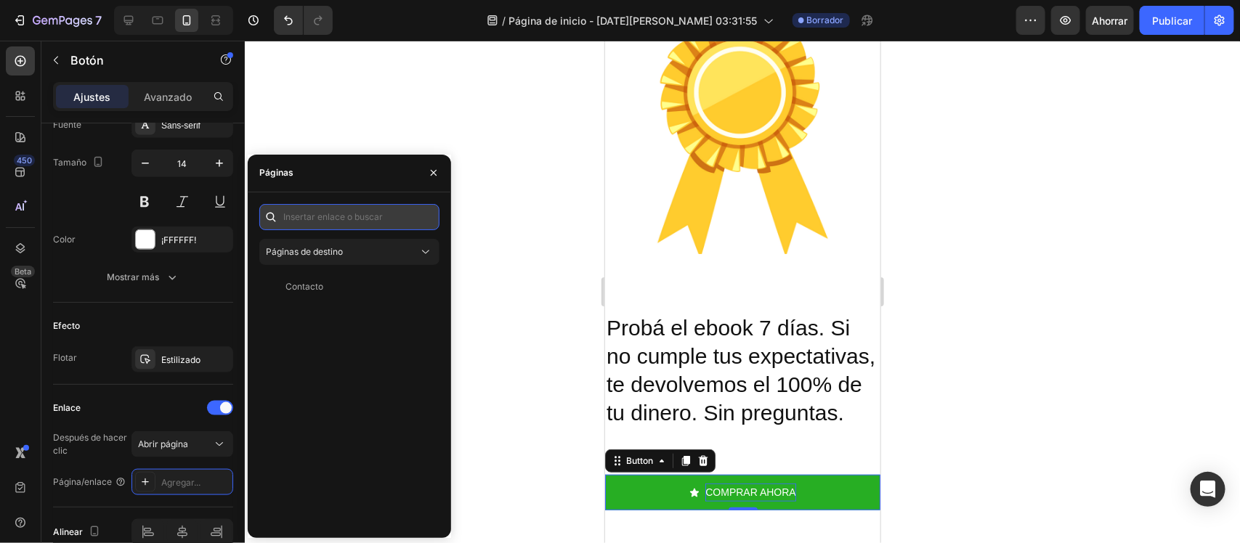
click at [343, 223] on input "text" at bounding box center [349, 217] width 180 height 26
paste input "https://aulaconia.com/products/libro"
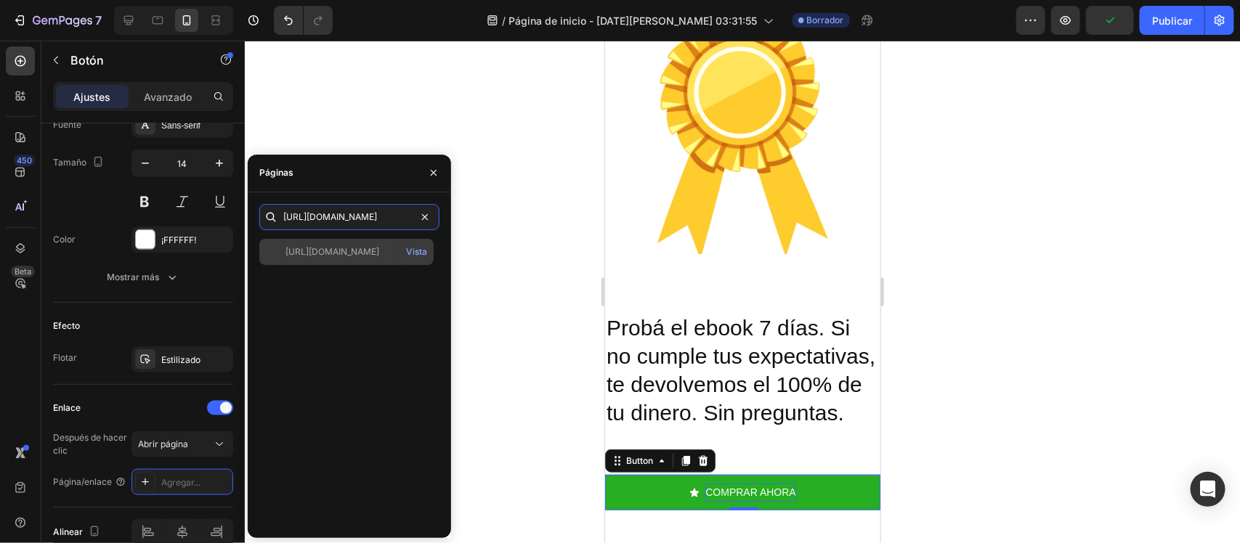
type input "https://aulaconia.com/products/libro"
click at [354, 259] on div "https://aulaconia.com/productos/libro Vista" at bounding box center [346, 252] width 174 height 26
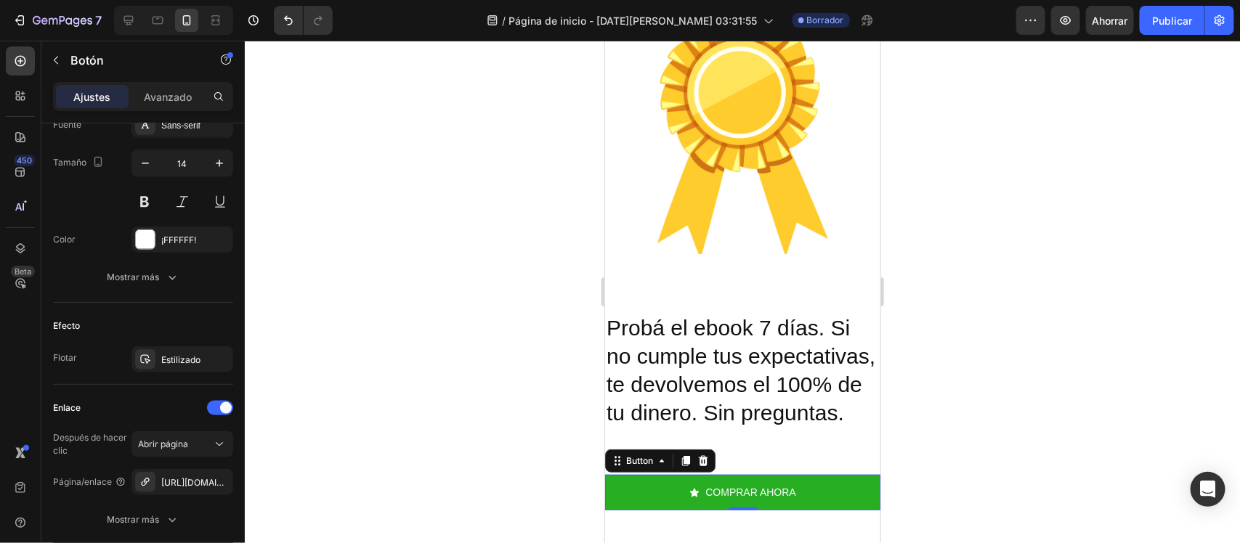
click at [531, 285] on div at bounding box center [742, 292] width 995 height 503
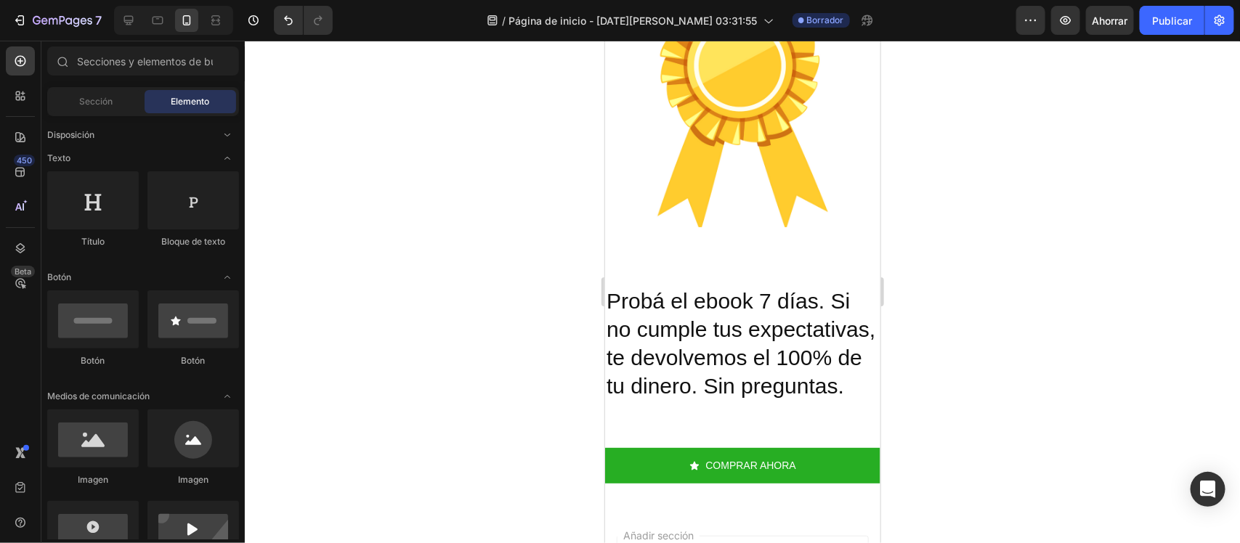
scroll to position [2915, 0]
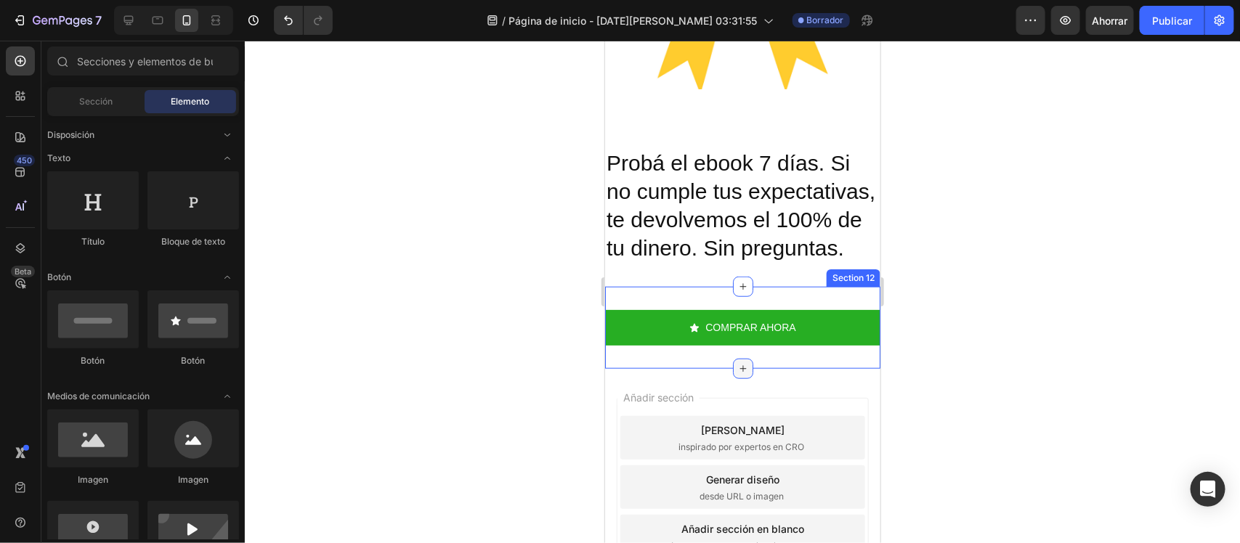
click at [732, 375] on div at bounding box center [742, 368] width 20 height 20
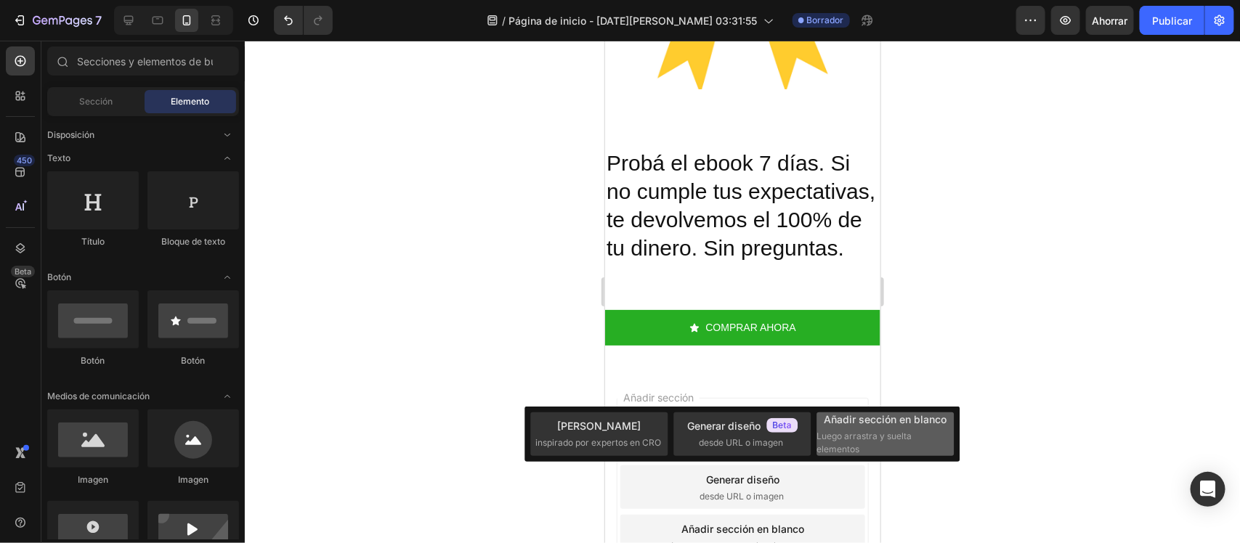
click at [891, 447] on span "Luego arrastra y suelta elementos" at bounding box center [884, 443] width 135 height 26
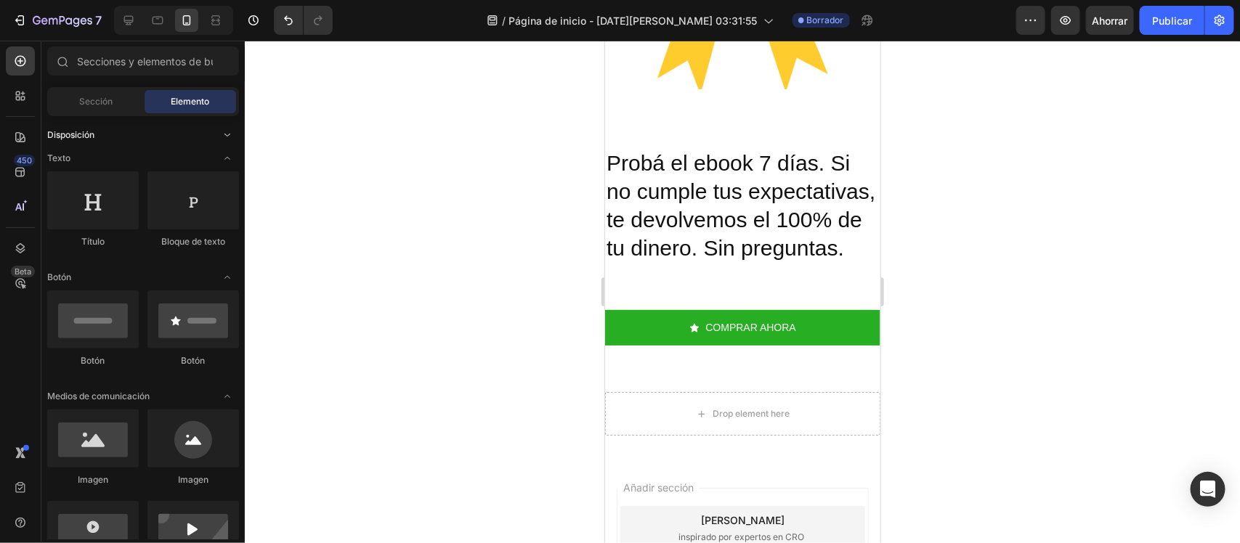
click at [88, 136] on font "Disposición" at bounding box center [70, 134] width 47 height 11
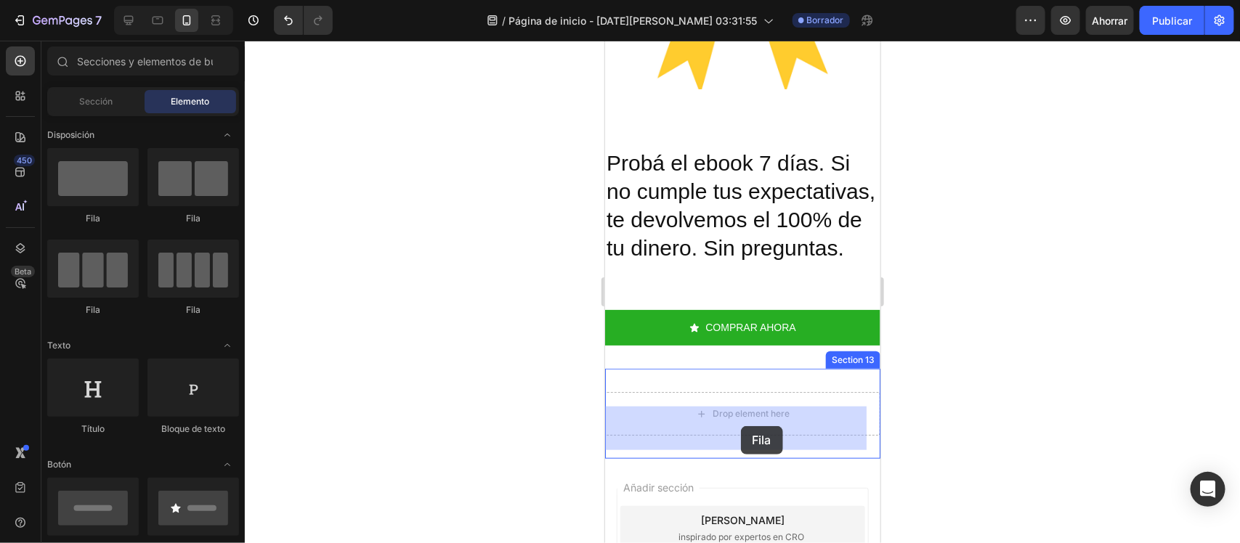
drag, startPoint x: 706, startPoint y: 224, endPoint x: 740, endPoint y: 426, distance: 204.8
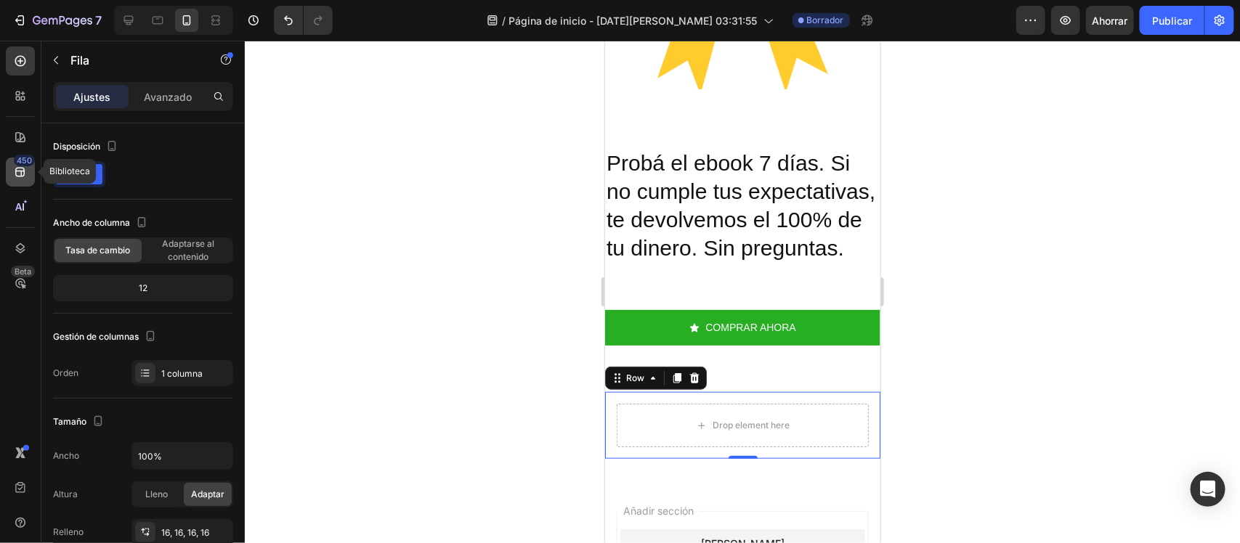
click at [28, 184] on div "450" at bounding box center [20, 172] width 29 height 29
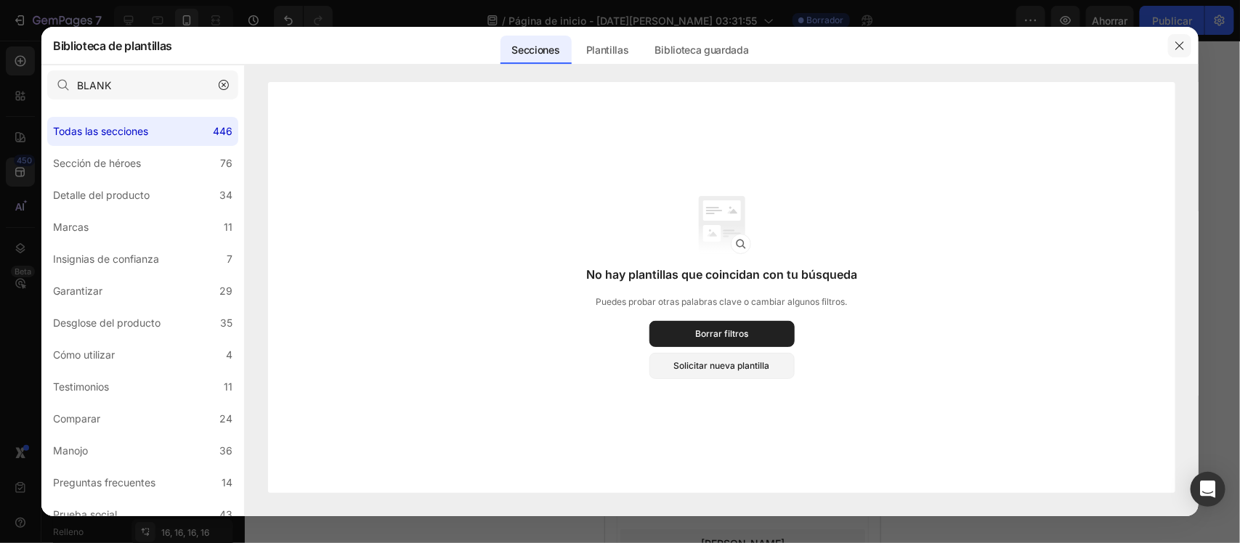
click at [1190, 40] on button "button" at bounding box center [1179, 45] width 23 height 23
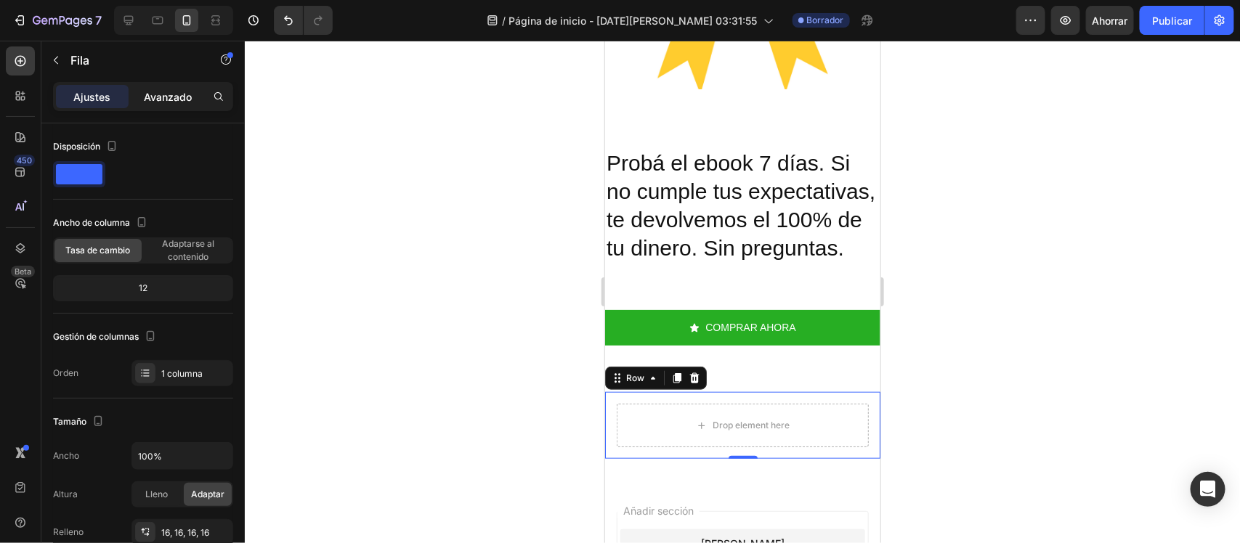
click at [186, 102] on font "Avanzado" at bounding box center [168, 97] width 48 height 12
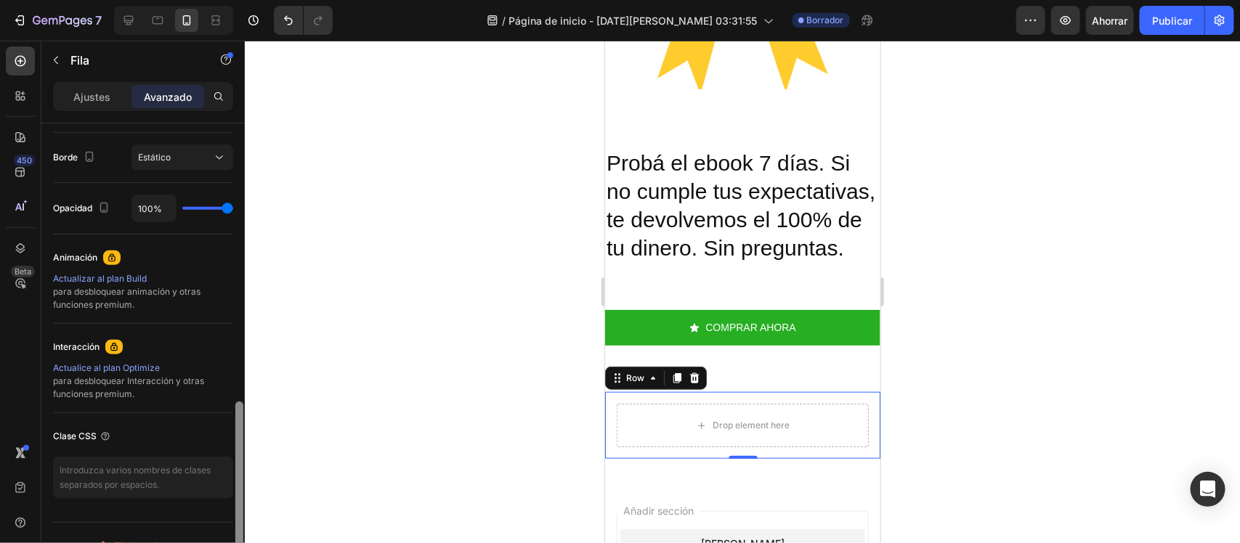
scroll to position [548, 0]
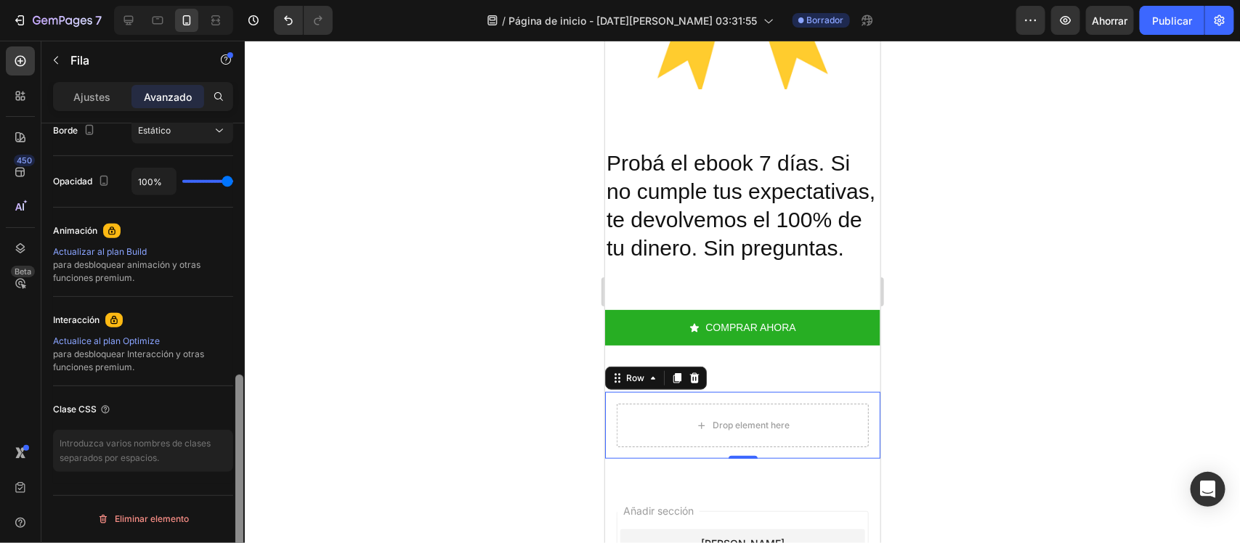
drag, startPoint x: 240, startPoint y: 142, endPoint x: 245, endPoint y: 396, distance: 253.5
click at [245, 0] on div "7 / Página de inicio - 28 de agosto, 03:31:55 Borrador Avance Ahorrar Publicar …" at bounding box center [620, 0] width 1240 height 0
click at [22, 62] on icon at bounding box center [20, 61] width 15 height 15
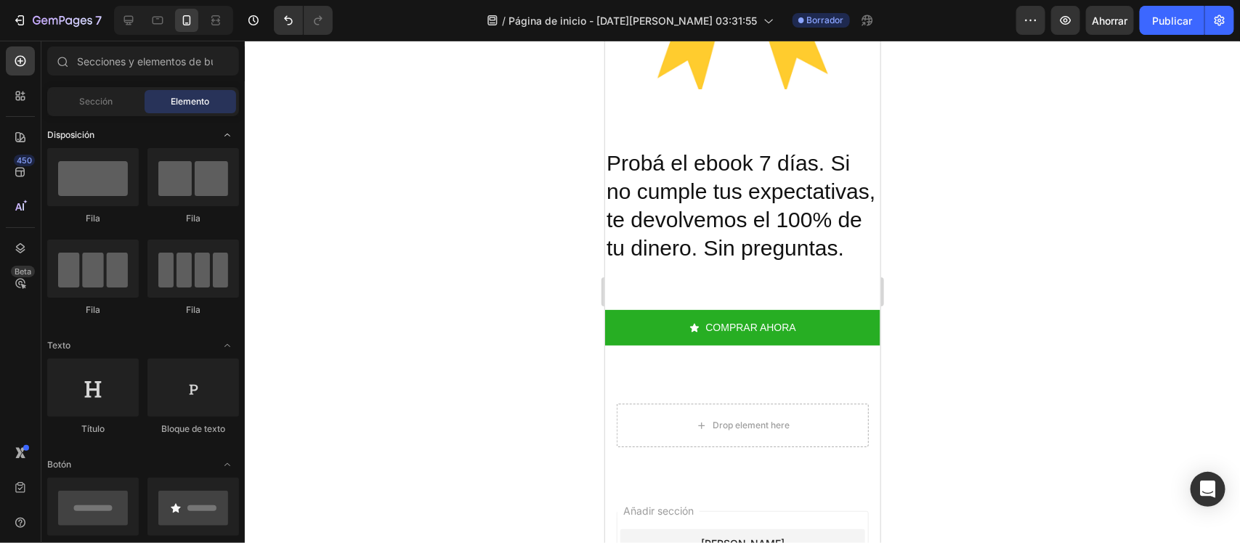
click at [213, 338] on div "Disposición" at bounding box center [143, 345] width 192 height 15
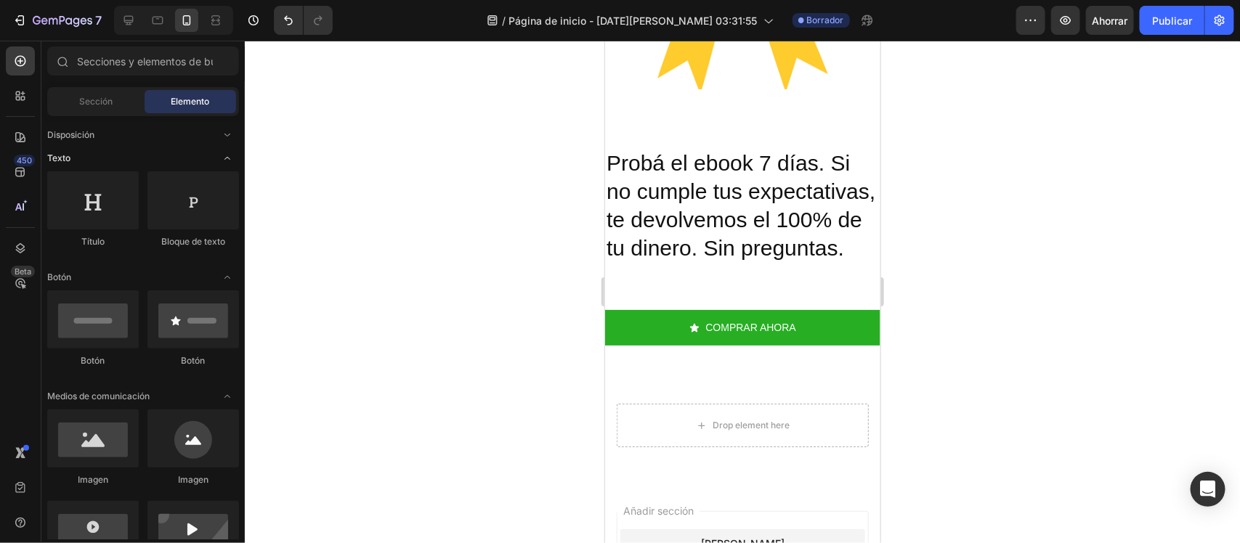
click at [218, 156] on span "Abrir con palanca" at bounding box center [227, 158] width 23 height 23
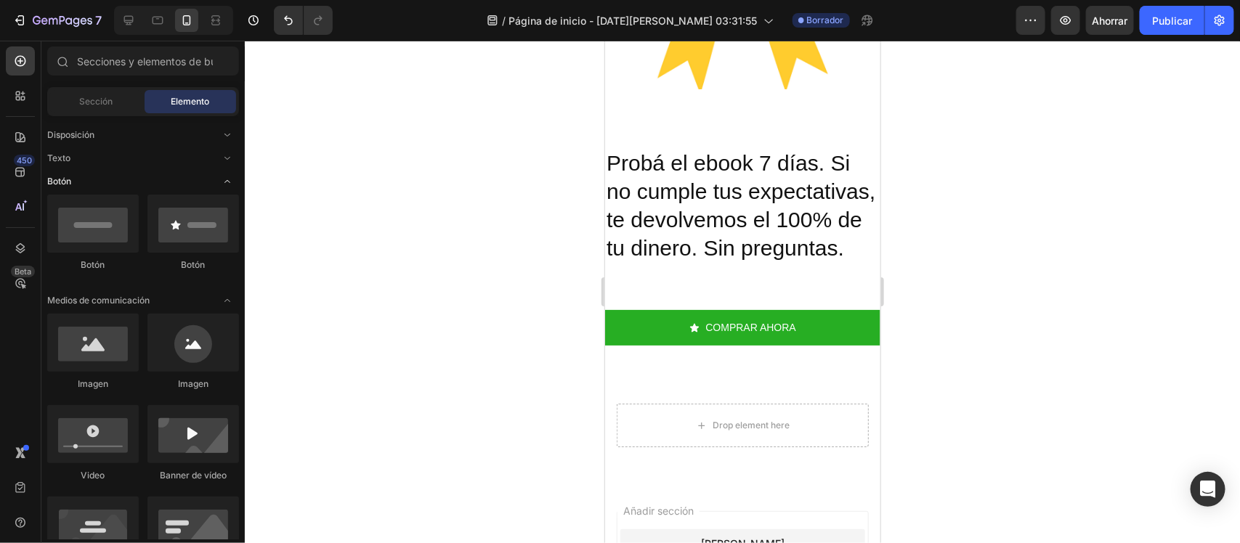
click at [223, 182] on icon "Abrir con palanca" at bounding box center [228, 182] width 12 height 12
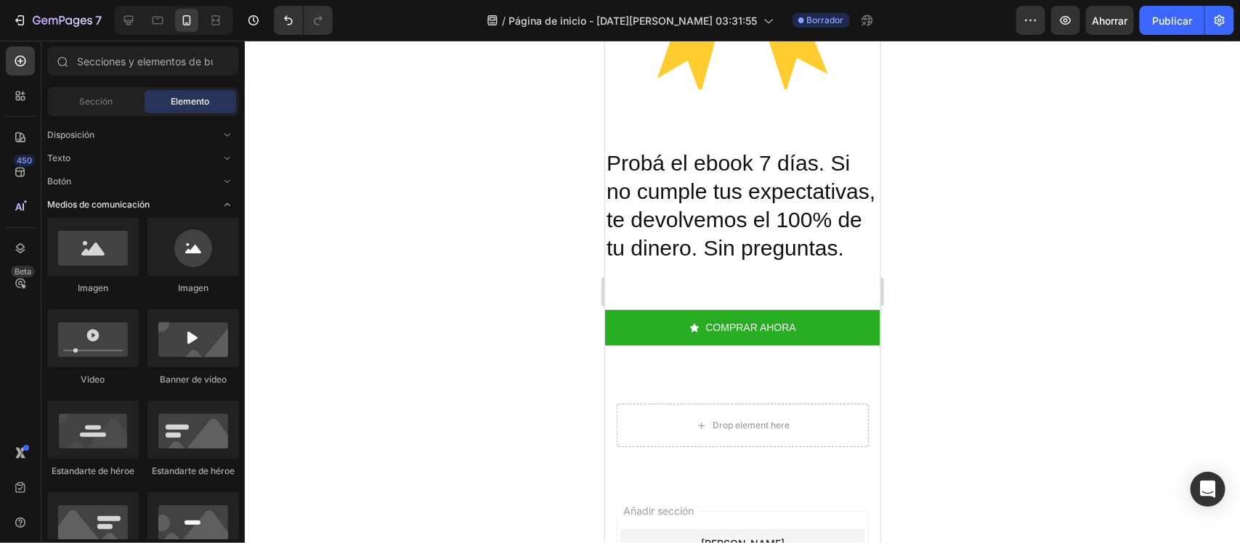
click at [227, 197] on span "Abrir con palanca" at bounding box center [227, 204] width 23 height 23
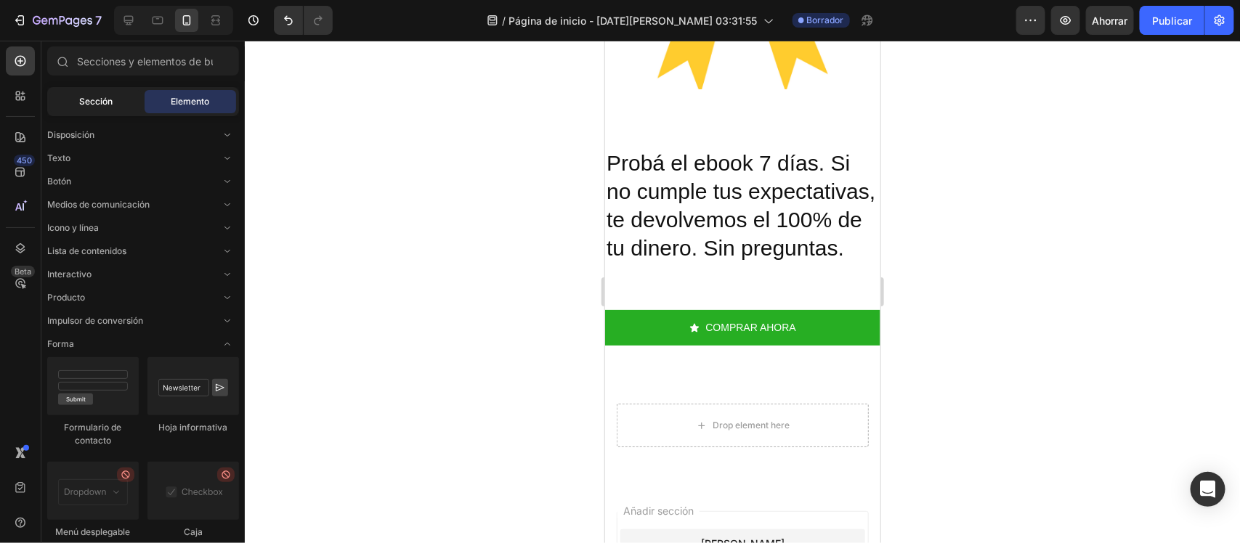
click at [115, 113] on div "Sección" at bounding box center [96, 101] width 92 height 23
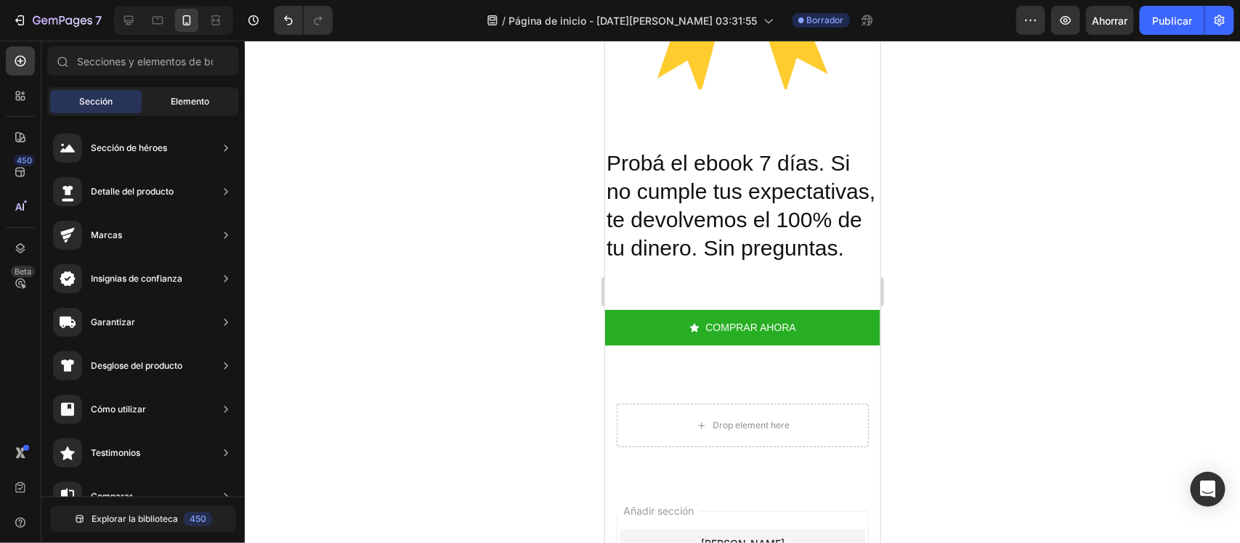
click at [190, 110] on div "Elemento" at bounding box center [191, 101] width 92 height 23
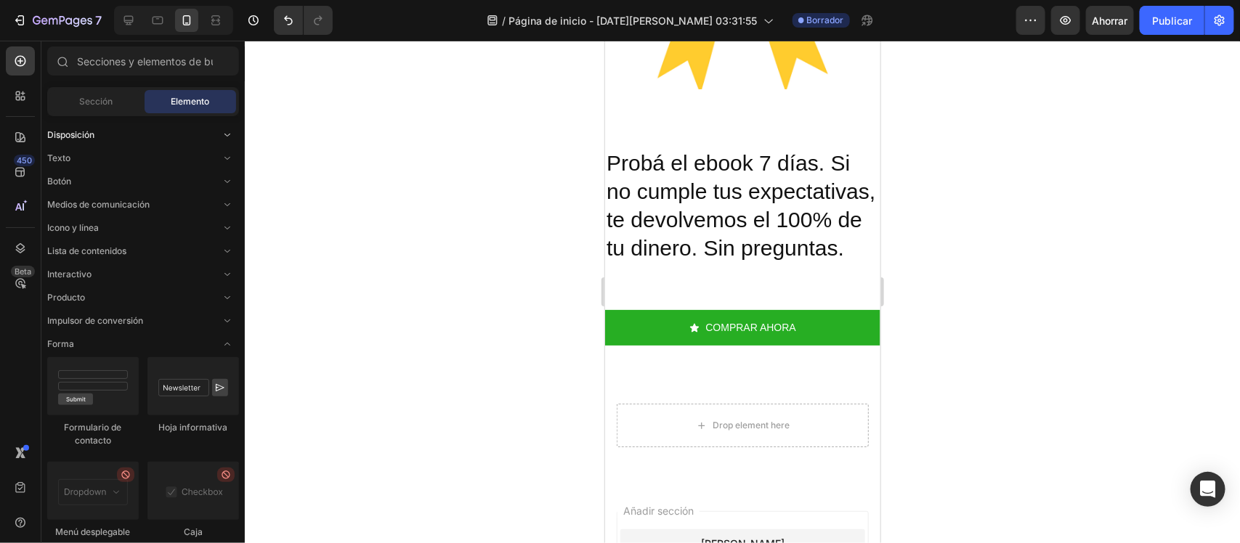
click at [82, 131] on font "Disposición" at bounding box center [70, 134] width 47 height 11
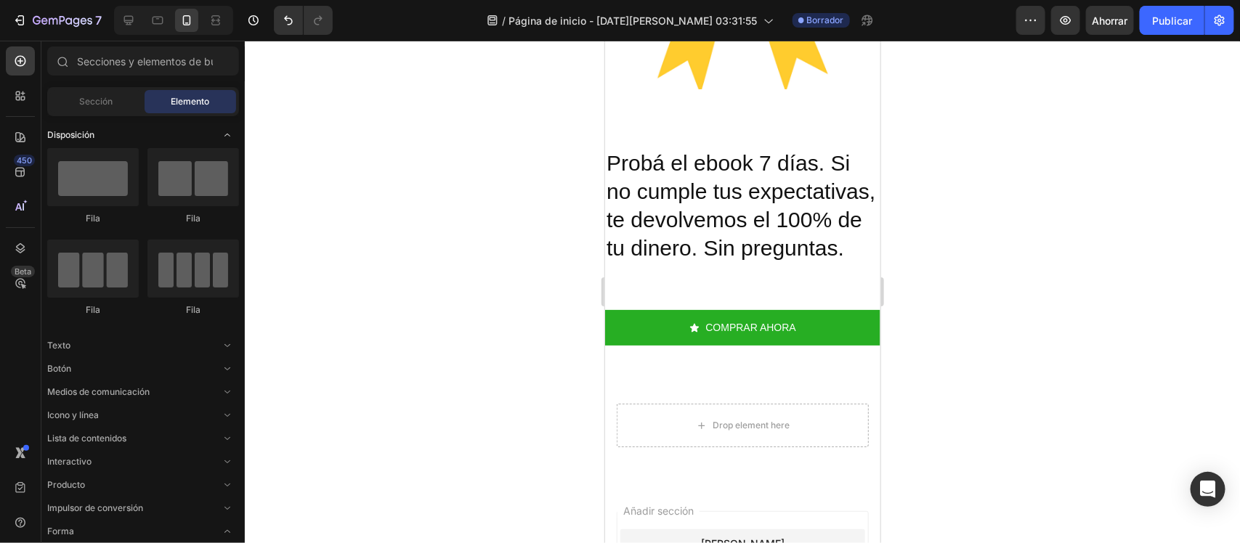
click at [82, 131] on font "Disposición" at bounding box center [70, 134] width 47 height 11
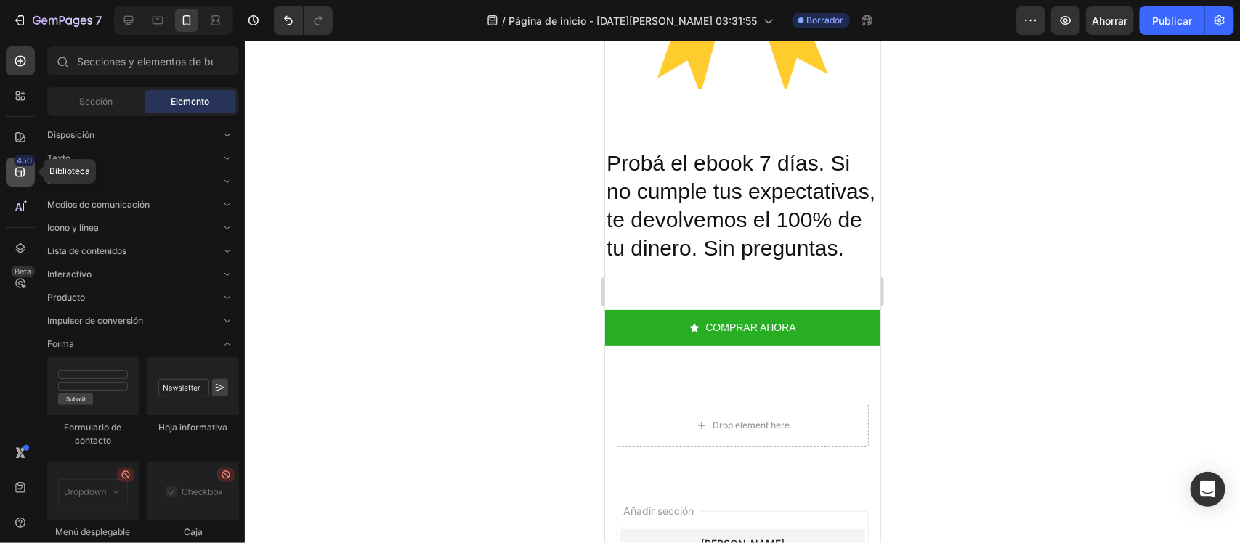
click at [13, 168] on icon at bounding box center [20, 172] width 15 height 15
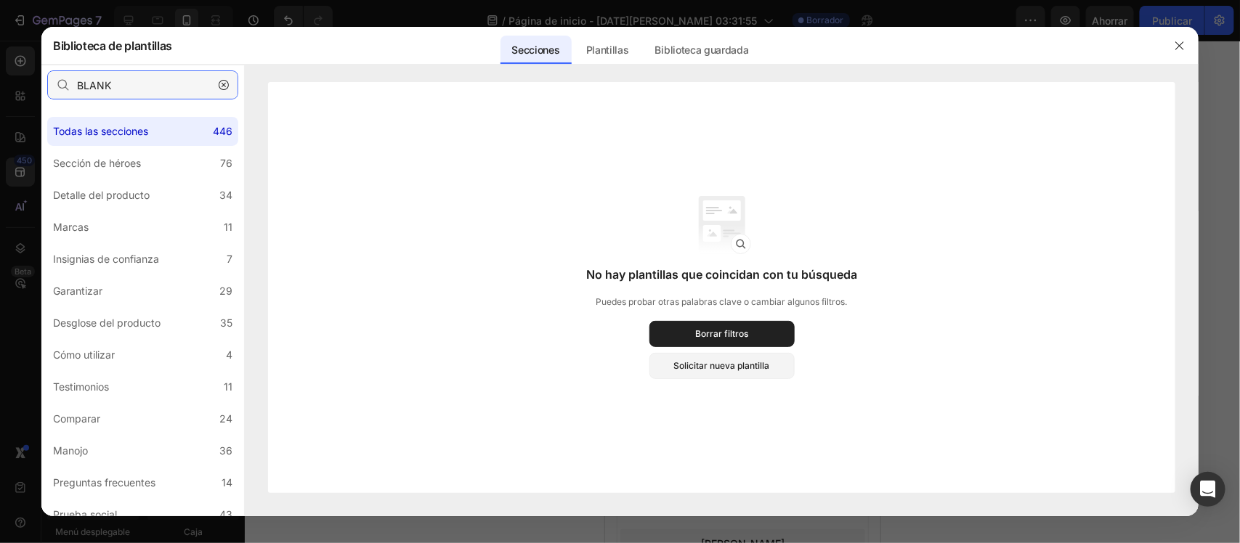
click at [138, 86] on input "BLANK" at bounding box center [142, 84] width 191 height 29
type input "B"
type input "ele"
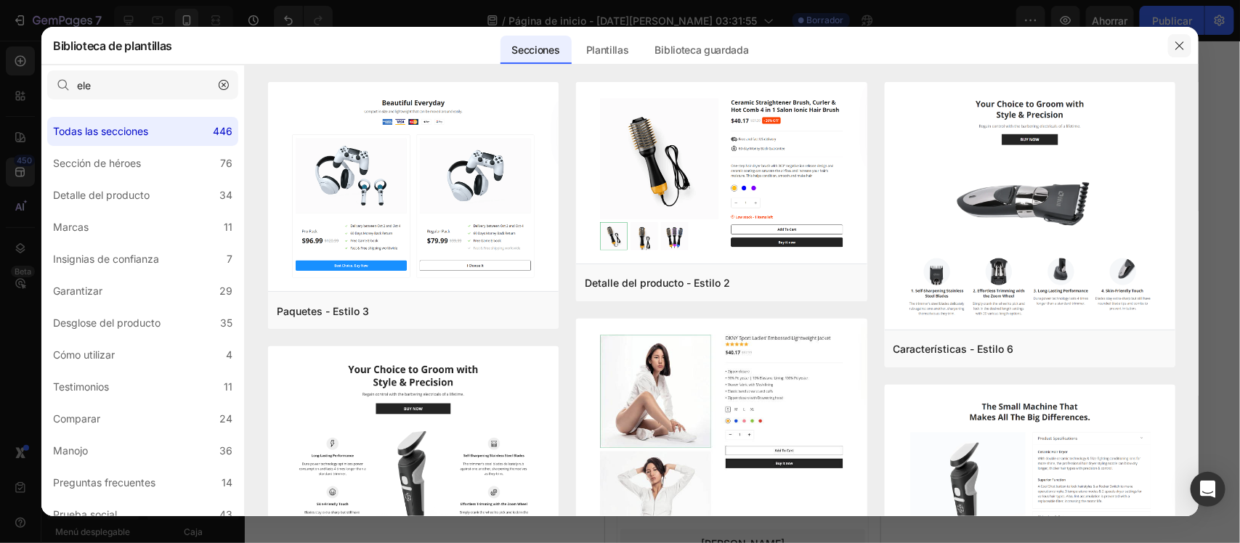
click at [1181, 44] on icon "button" at bounding box center [1179, 45] width 8 height 8
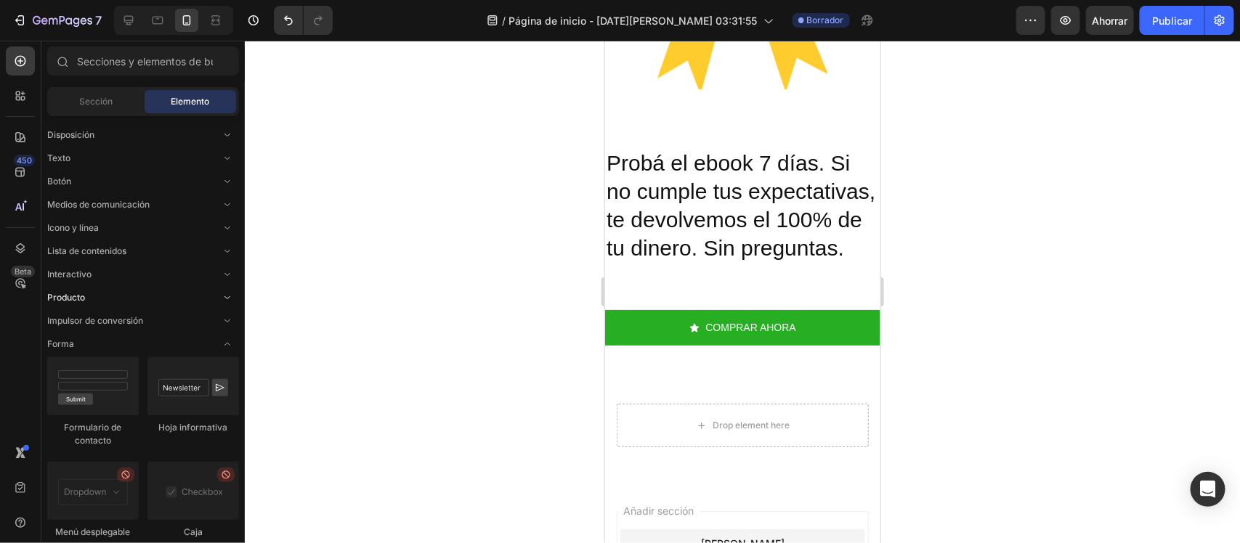
click at [215, 292] on div "Producto" at bounding box center [143, 298] width 192 height 15
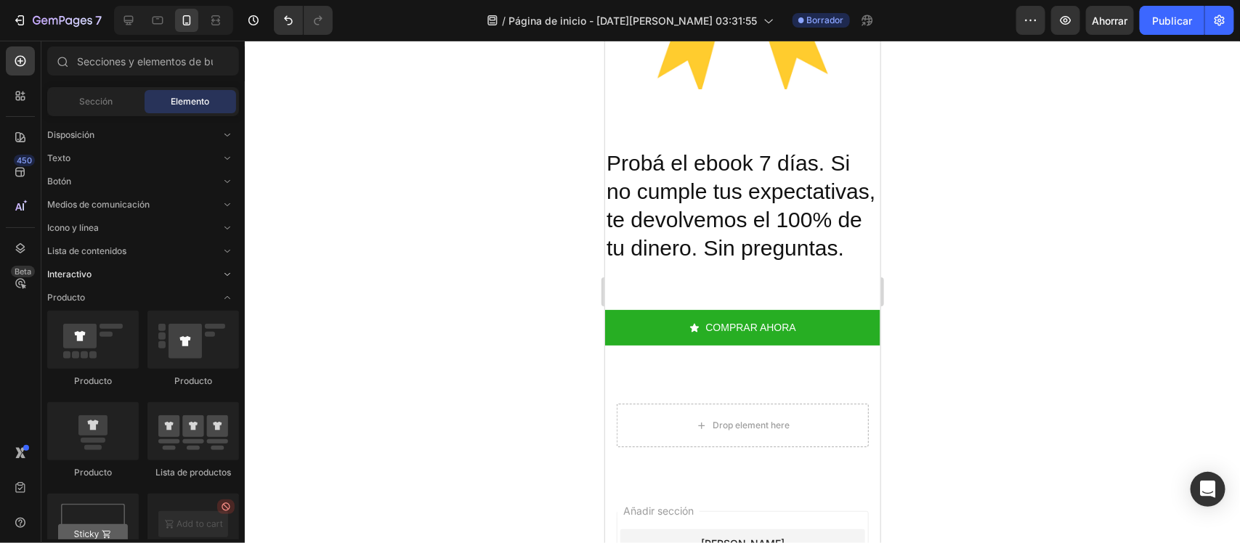
click at [222, 275] on icon "Abrir con palanca" at bounding box center [228, 275] width 12 height 12
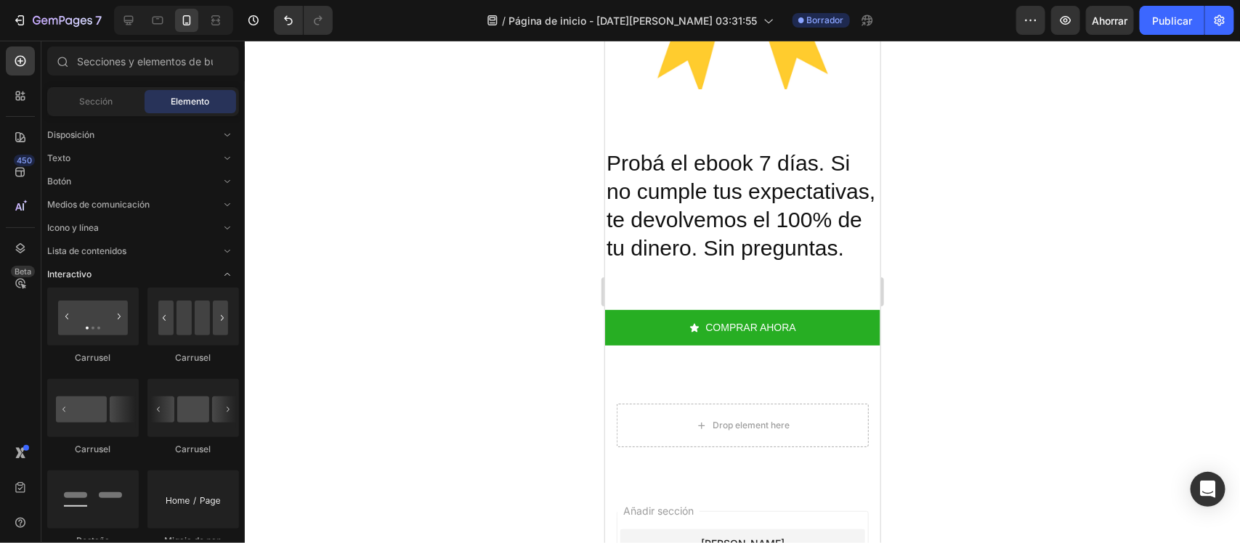
click at [222, 275] on icon "Abrir con palanca" at bounding box center [228, 275] width 12 height 12
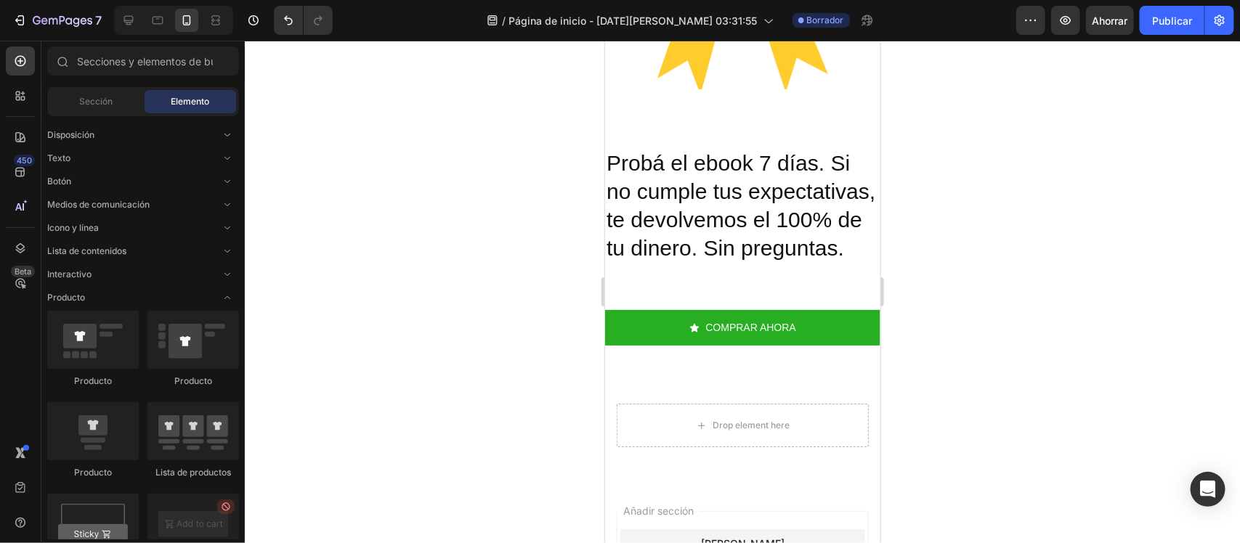
click at [227, 299] on icon "Abrir con palanca" at bounding box center [228, 298] width 12 height 12
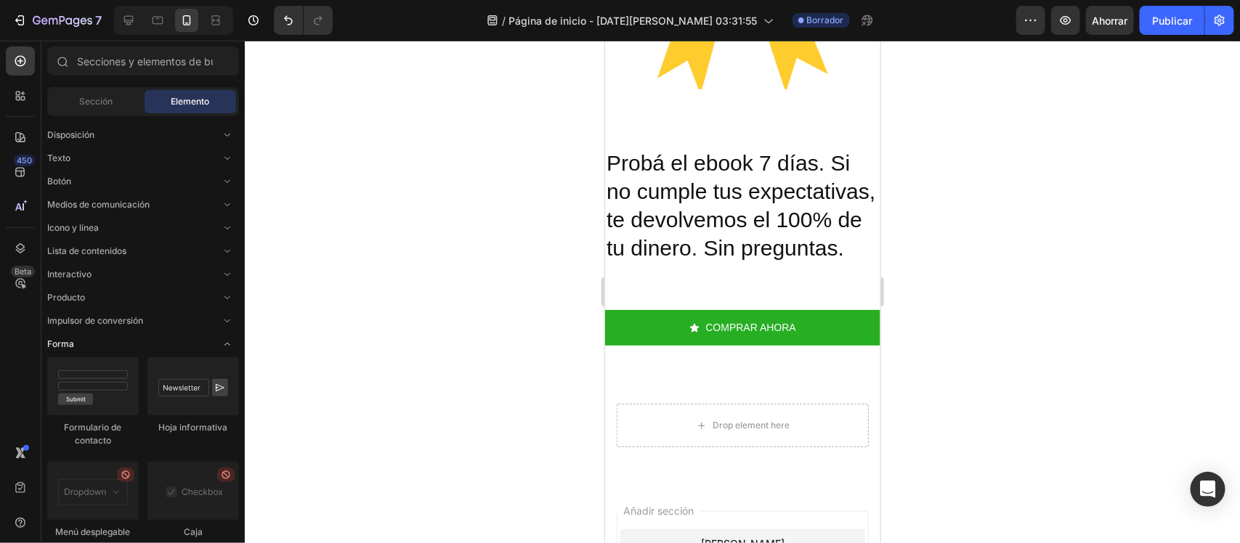
click at [233, 344] on span "Abrir con palanca" at bounding box center [227, 344] width 23 height 23
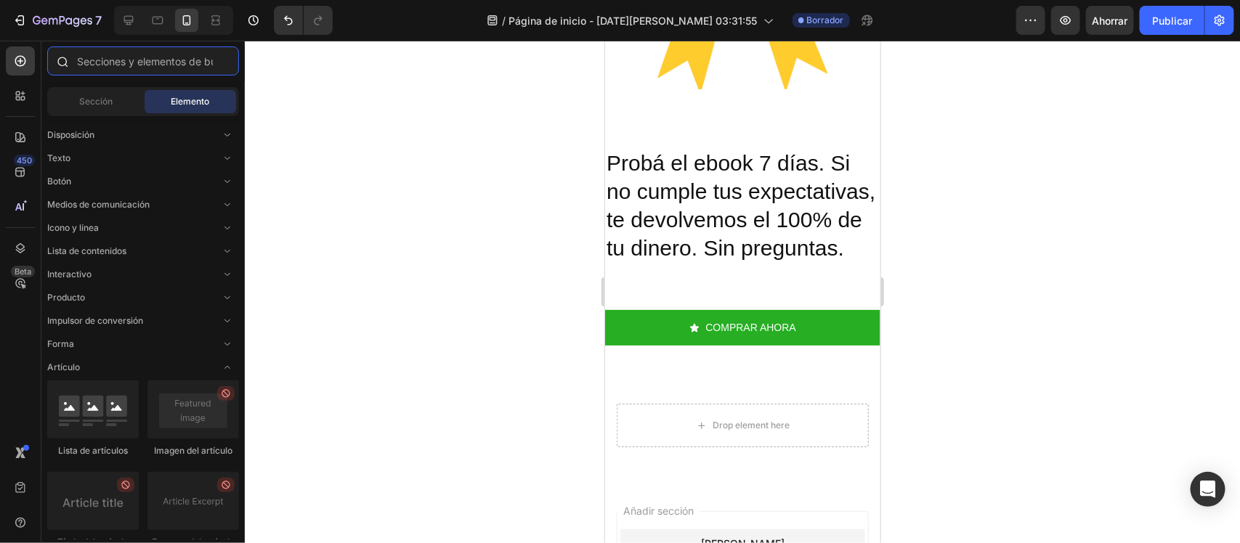
click at [166, 56] on input "text" at bounding box center [143, 60] width 192 height 29
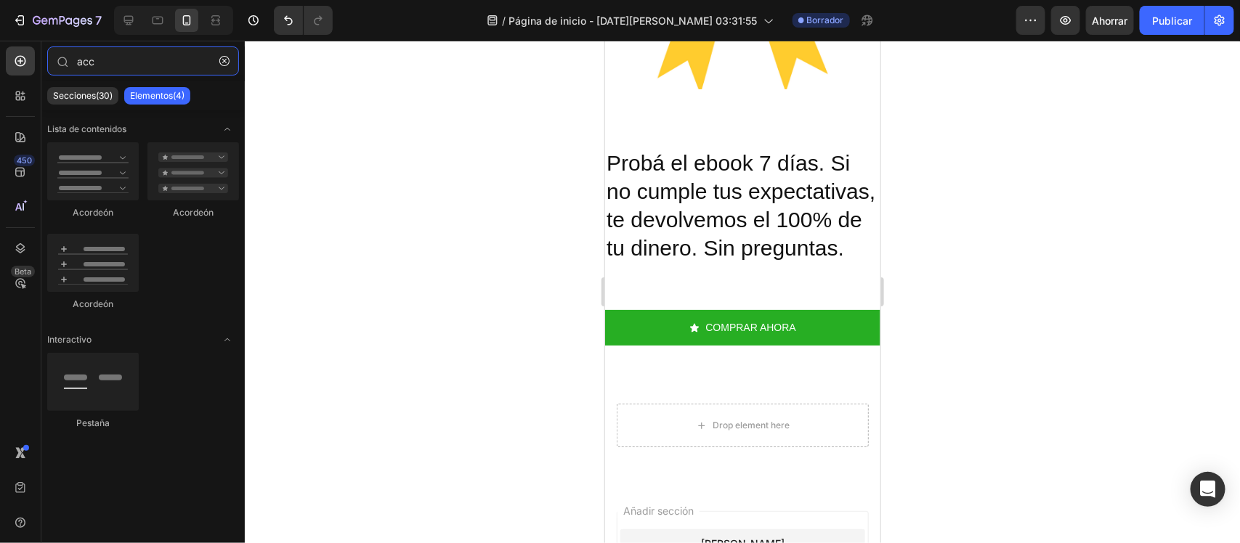
type input "acc"
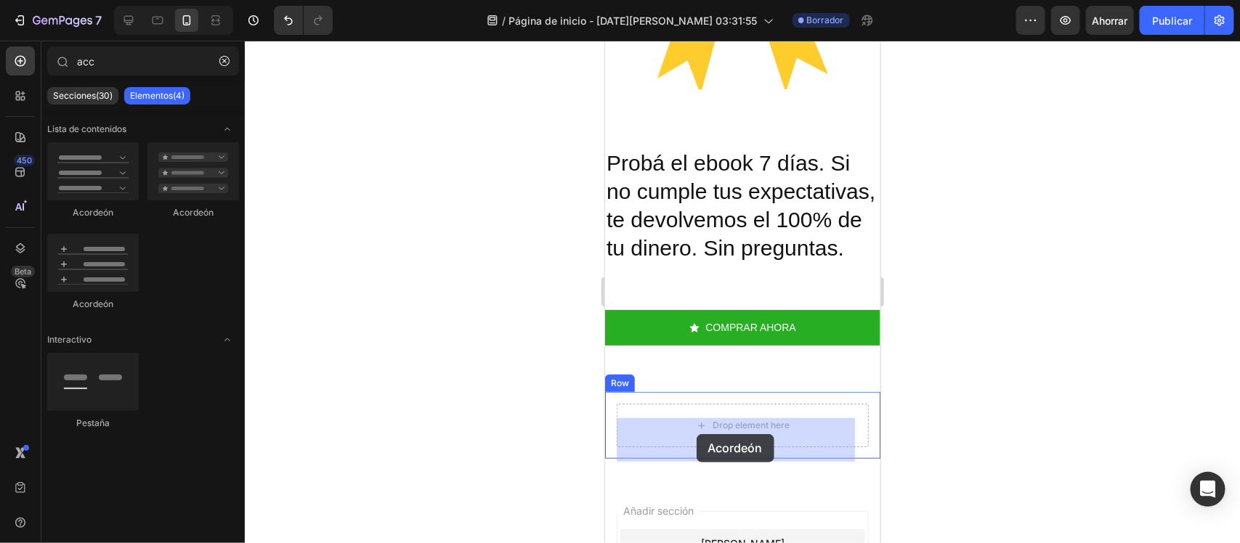
drag, startPoint x: 674, startPoint y: 419, endPoint x: 995, endPoint y: 340, distance: 330.6
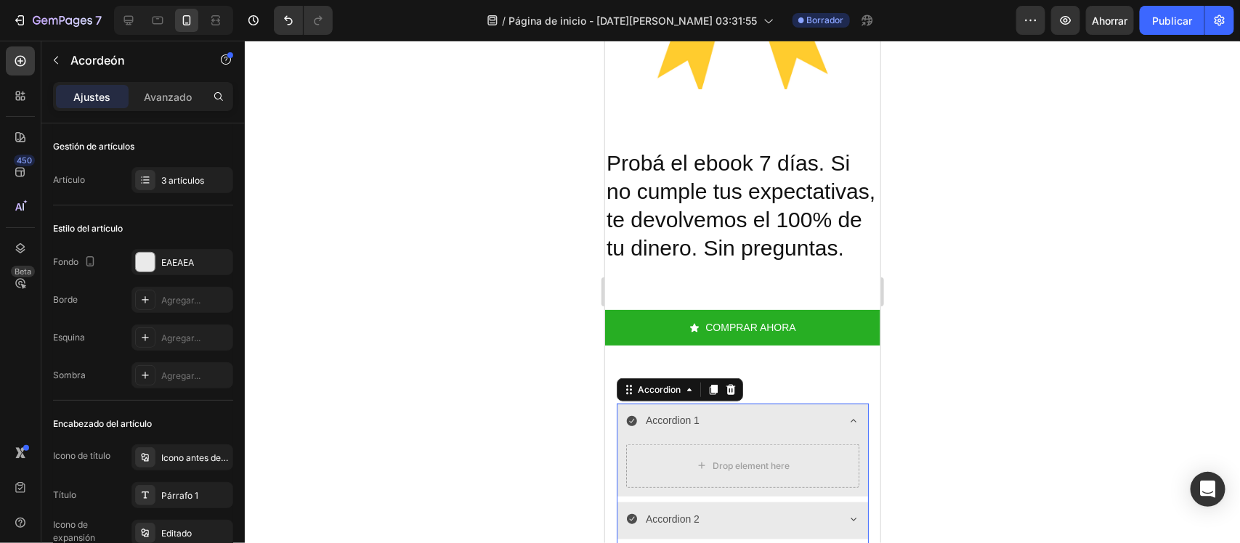
click at [670, 431] on div "Accordion 1" at bounding box center [672, 420] width 58 height 23
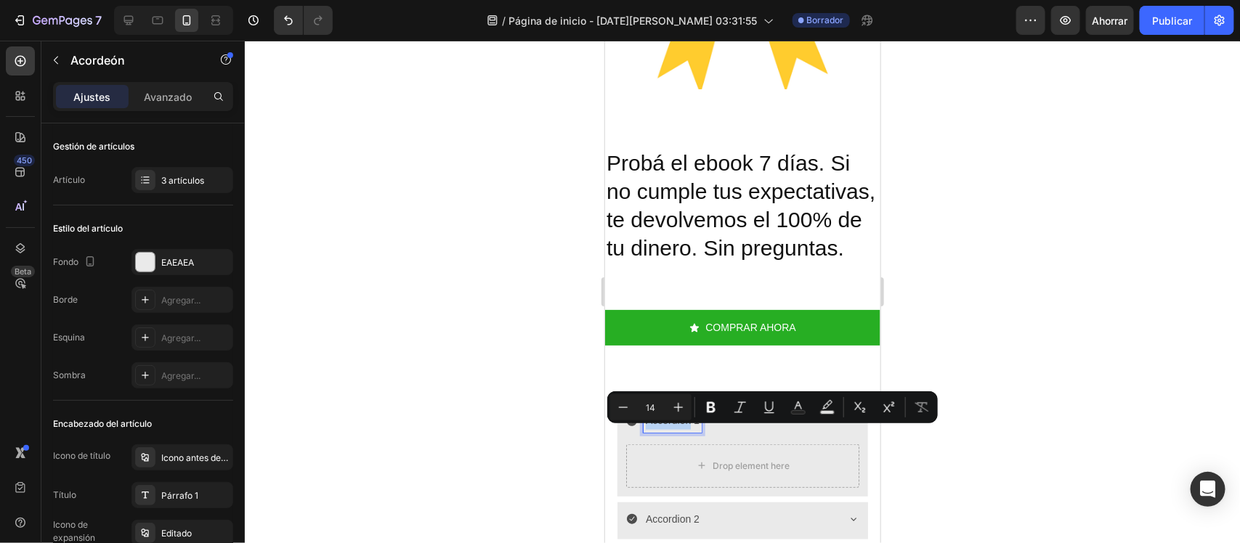
click at [670, 429] on p "Accordion 1" at bounding box center [672, 420] width 54 height 18
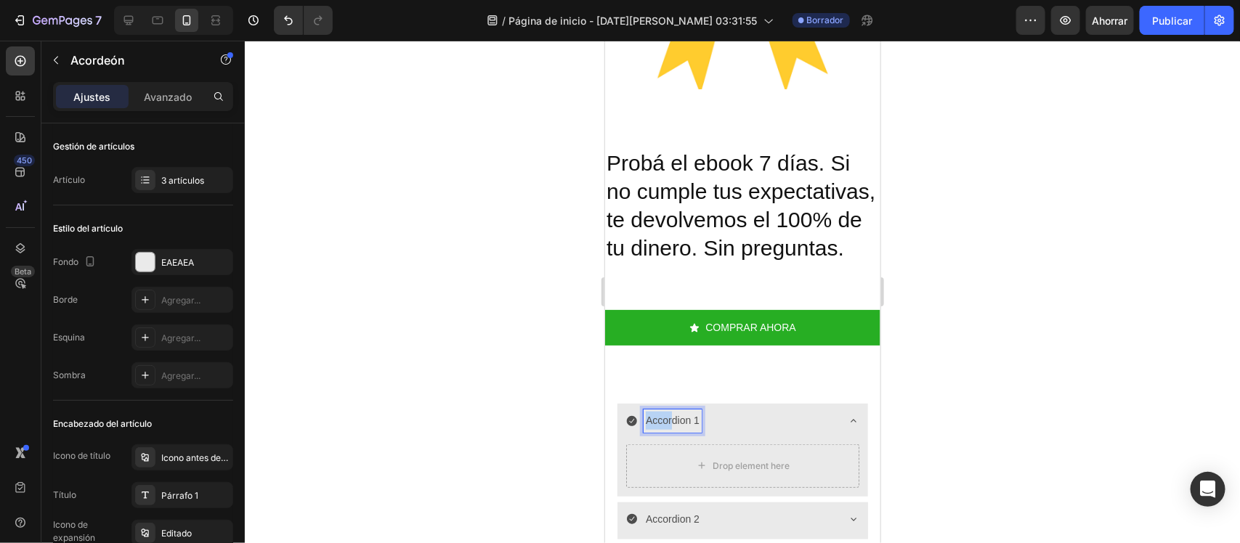
click at [670, 429] on p "Accordion 1" at bounding box center [672, 420] width 54 height 18
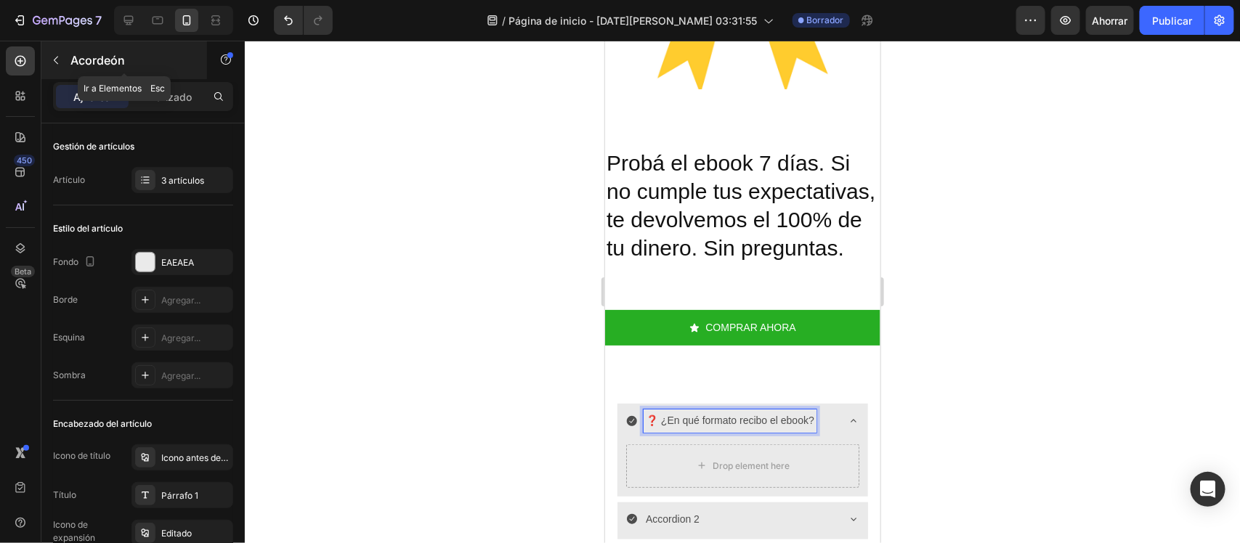
click at [68, 60] on div "Acordeón" at bounding box center [124, 60] width 166 height 38
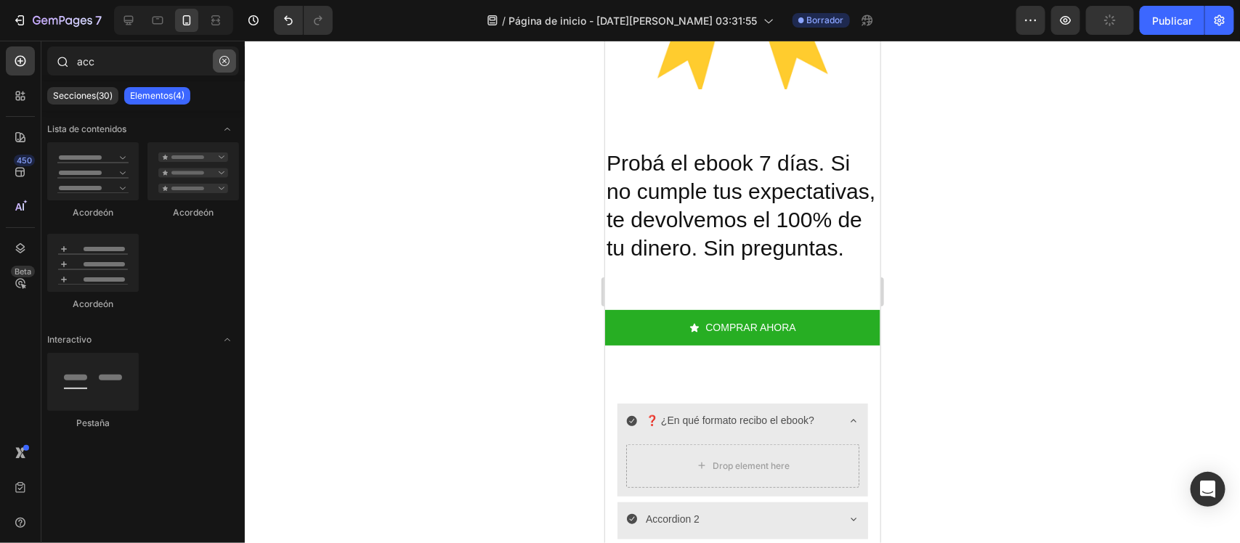
click at [218, 55] on button "button" at bounding box center [224, 60] width 23 height 23
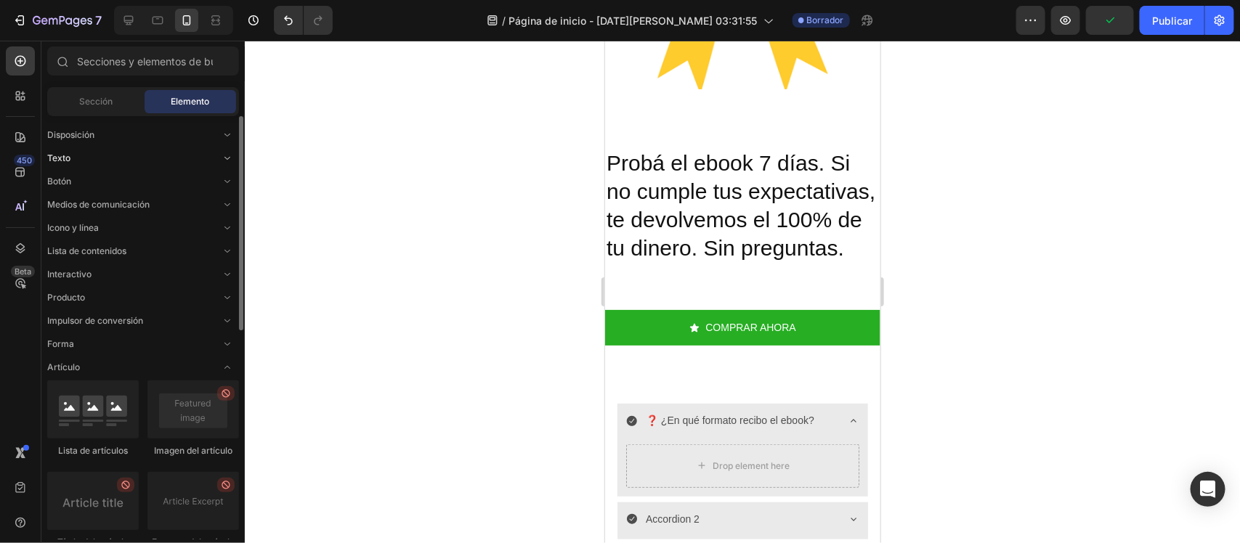
click at [178, 244] on div "Texto" at bounding box center [143, 251] width 192 height 15
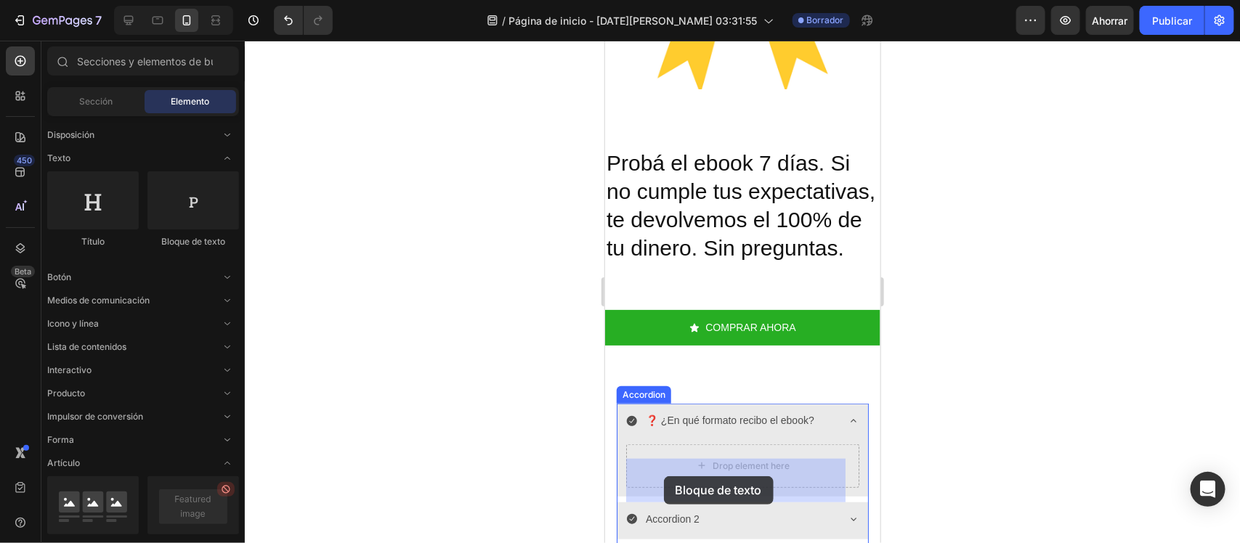
drag, startPoint x: 777, startPoint y: 223, endPoint x: 663, endPoint y: 476, distance: 277.3
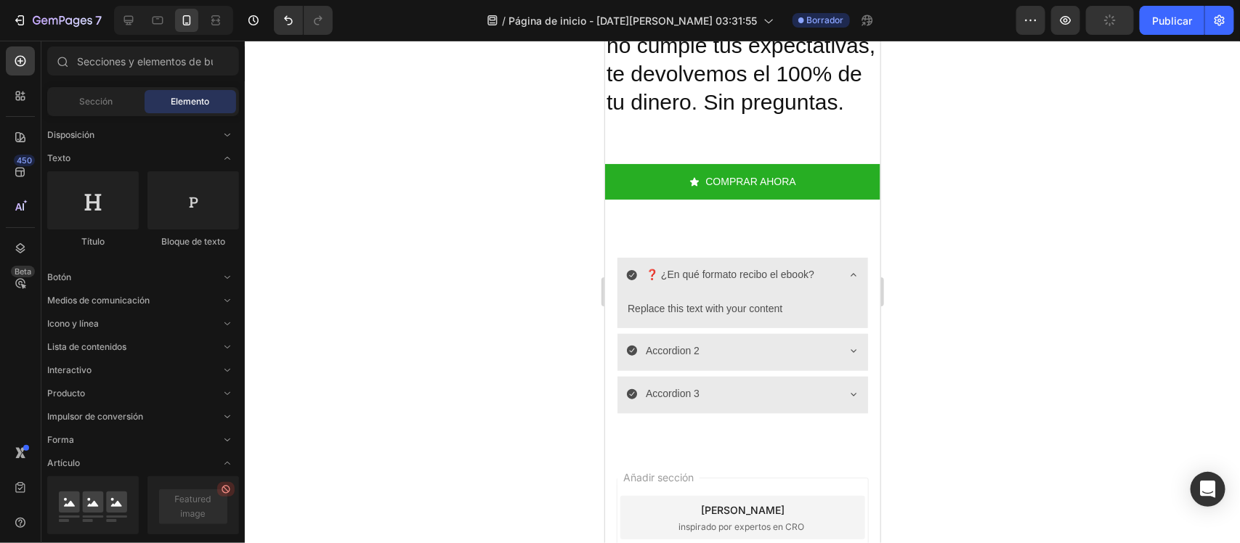
scroll to position [3054, 0]
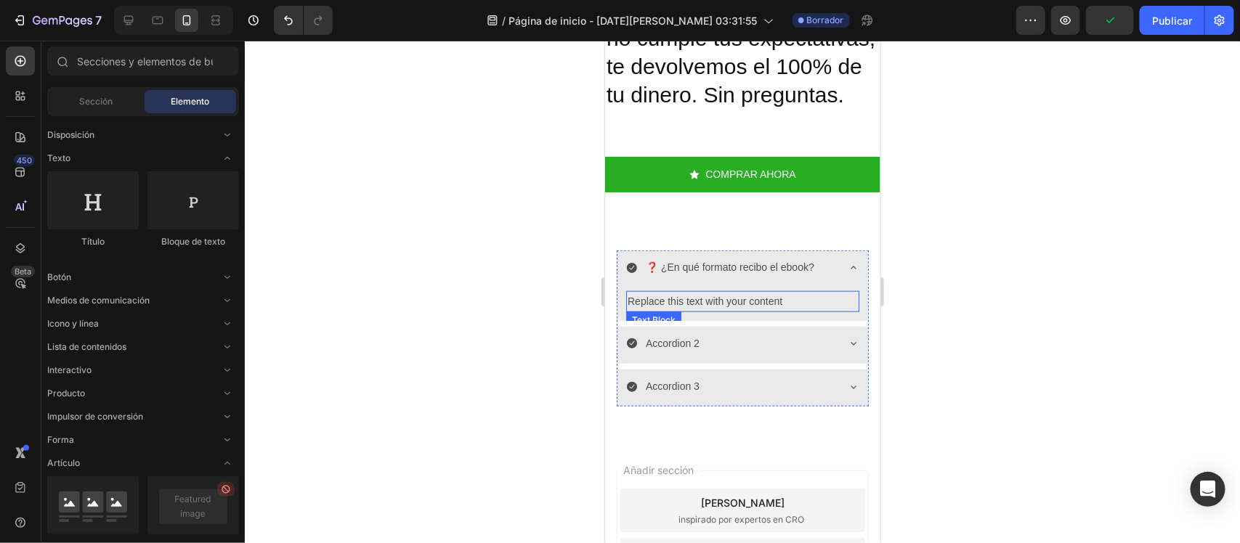
click at [716, 312] on div "Replace this text with your content" at bounding box center [741, 301] width 233 height 21
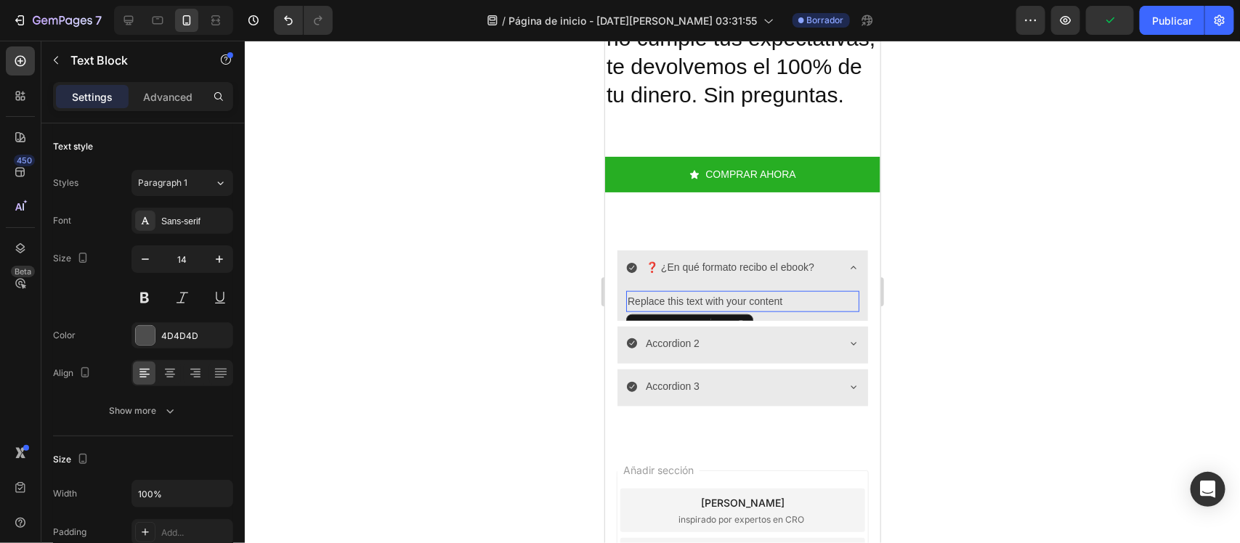
click at [716, 310] on p "Replace this text with your content" at bounding box center [742, 301] width 230 height 18
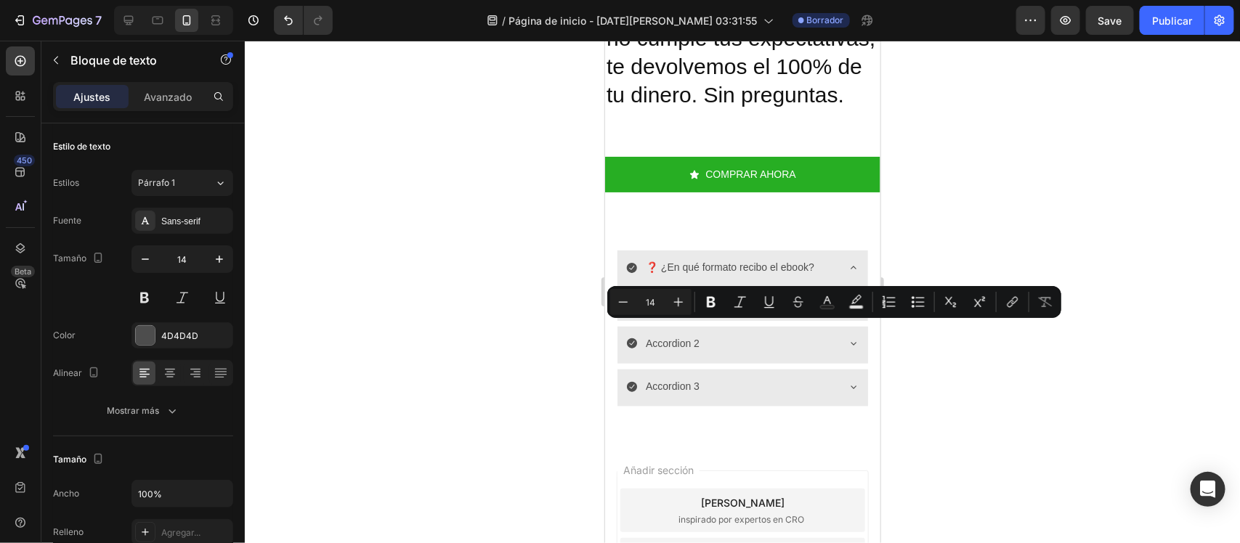
click at [716, 310] on p "Replace this text with your content" at bounding box center [742, 301] width 230 height 18
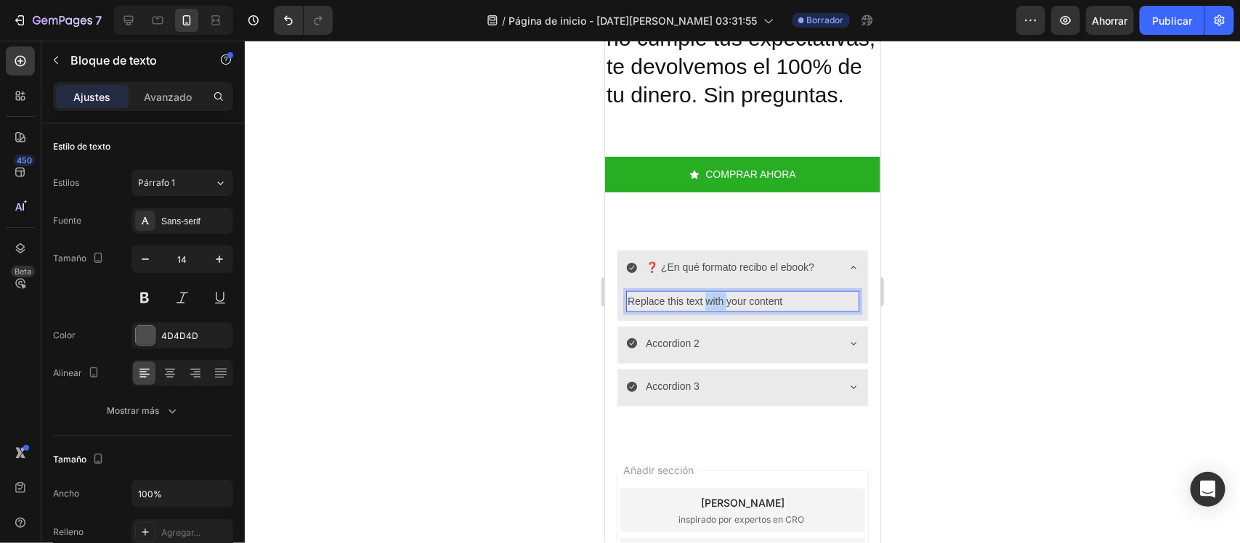
click at [716, 310] on p "Replace this text with your content" at bounding box center [742, 301] width 230 height 18
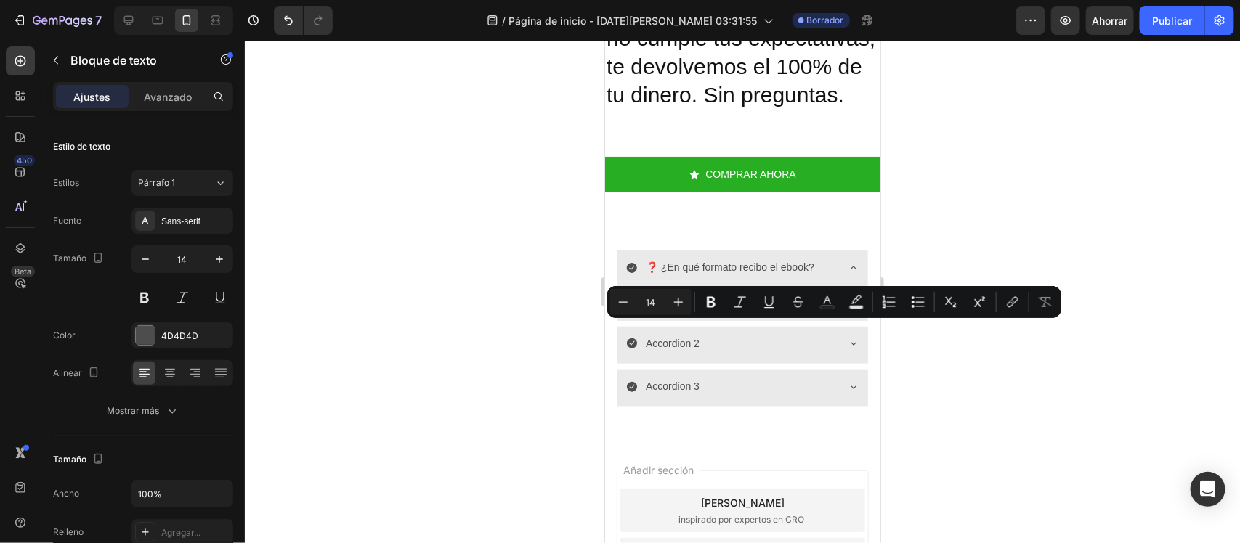
click at [716, 310] on p "Replace this text with your content" at bounding box center [742, 301] width 230 height 18
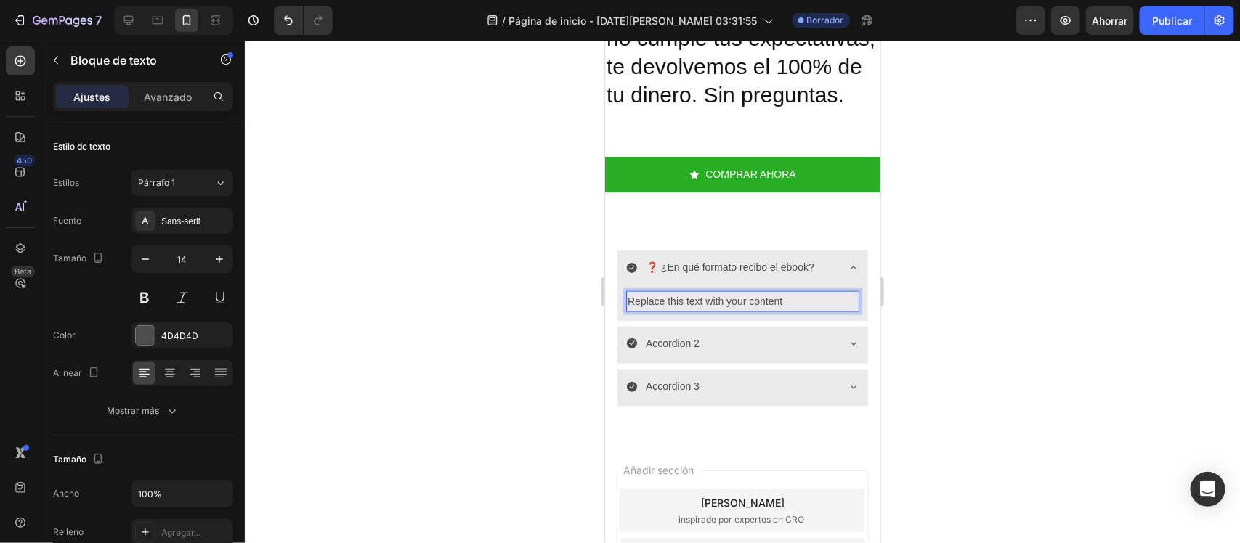
click at [716, 310] on p "Replace this text with your content" at bounding box center [742, 301] width 230 height 18
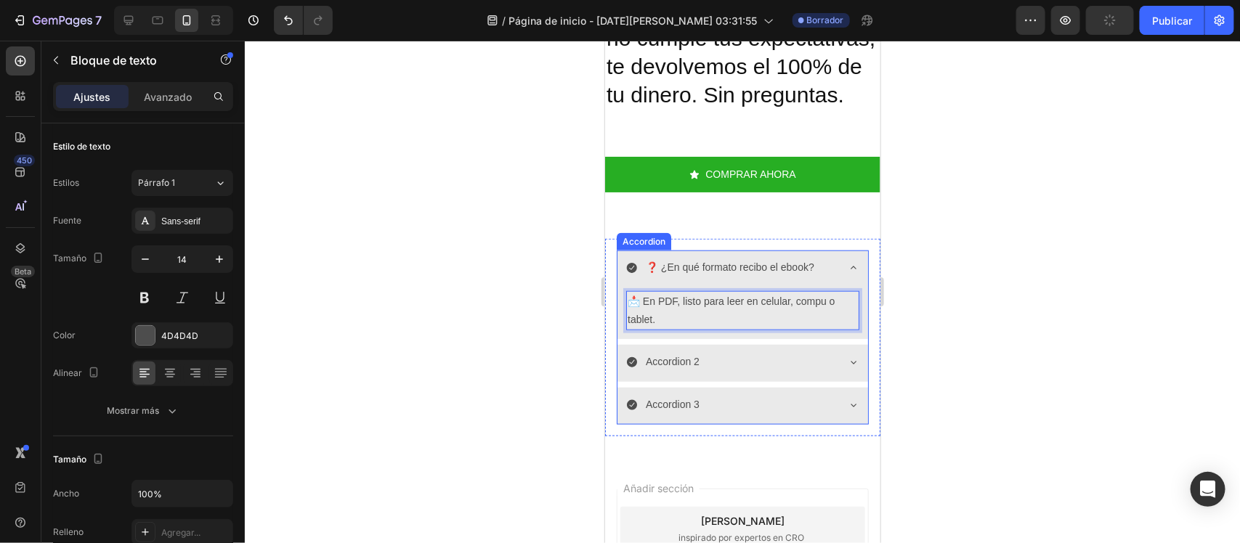
click at [694, 370] on p "Accordion 2" at bounding box center [672, 361] width 54 height 18
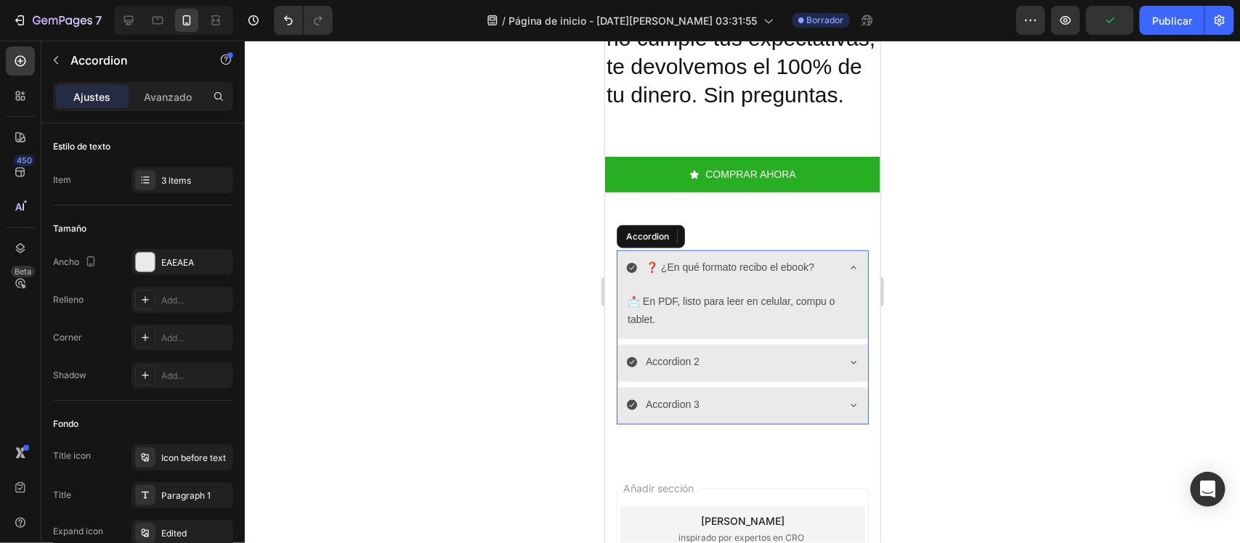
click at [680, 370] on p "Accordion 2" at bounding box center [672, 361] width 54 height 18
drag, startPoint x: 694, startPoint y: 386, endPoint x: 680, endPoint y: 386, distance: 14.5
click at [680, 370] on p "Accordion 2" at bounding box center [672, 361] width 54 height 18
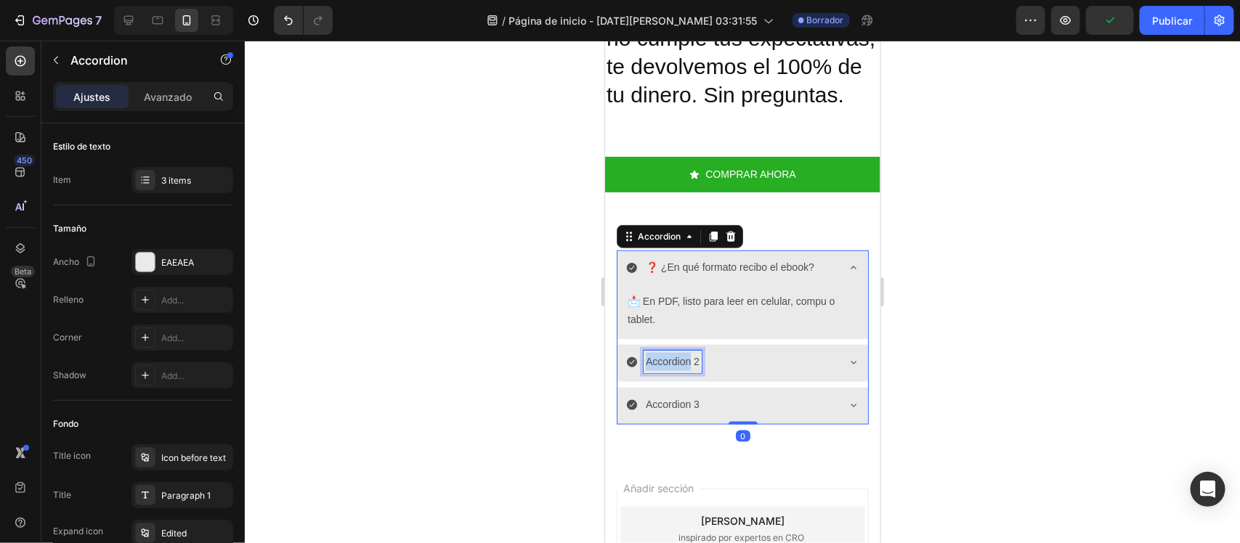
click at [680, 370] on p "Accordion 2" at bounding box center [672, 361] width 54 height 18
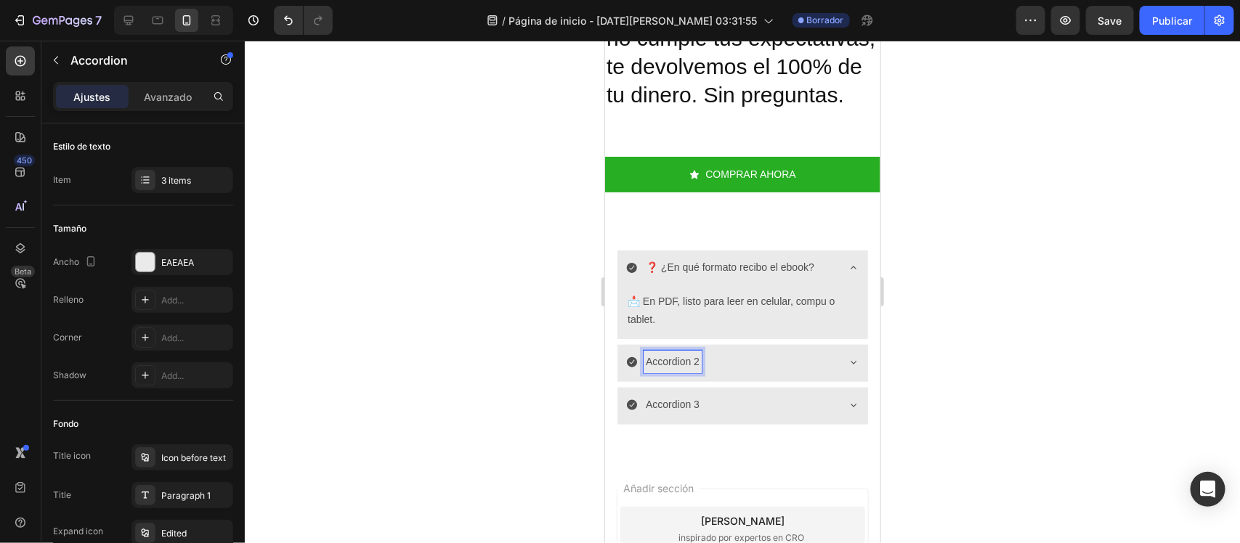
click at [680, 370] on p "Accordion 2" at bounding box center [672, 361] width 54 height 18
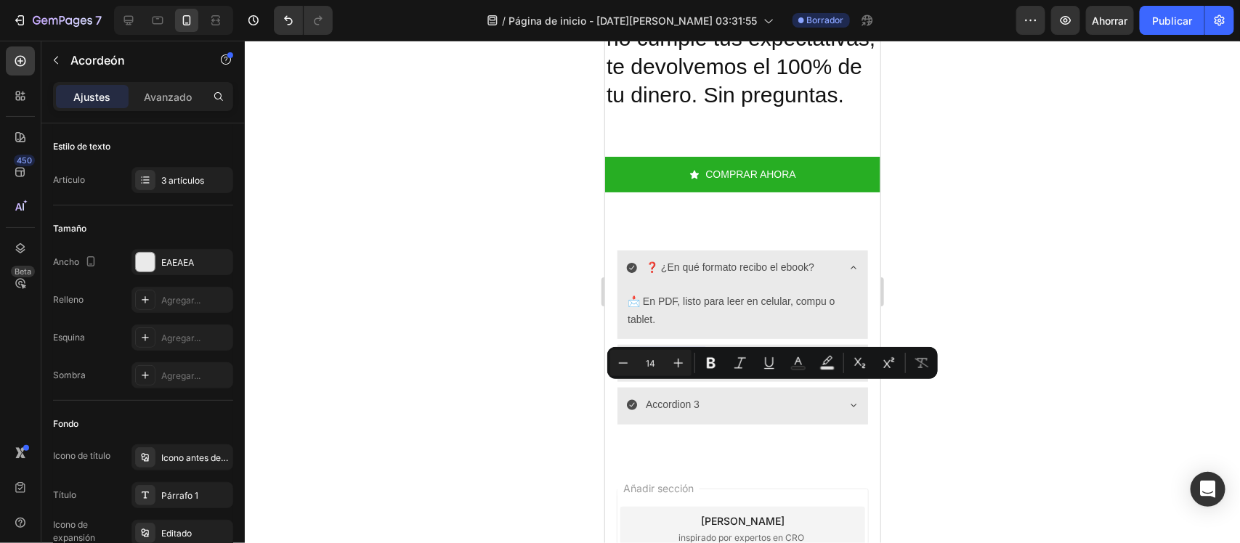
click at [680, 370] on p "Accordion 2" at bounding box center [672, 361] width 54 height 18
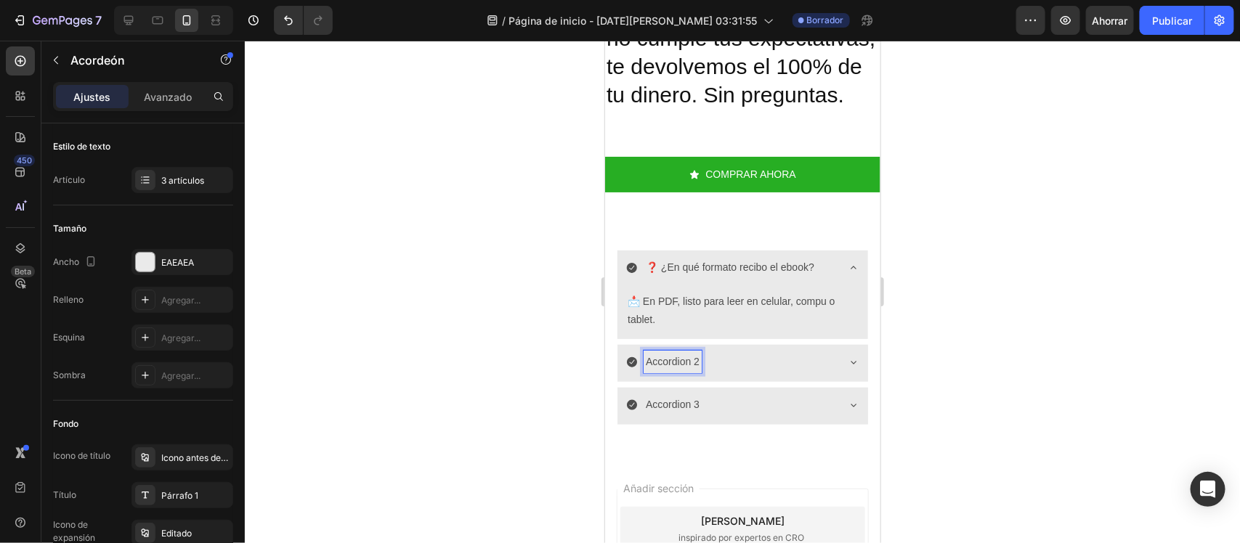
click at [680, 370] on p "Accordion 2" at bounding box center [672, 361] width 54 height 18
click at [850, 363] on icon at bounding box center [853, 361] width 6 height 3
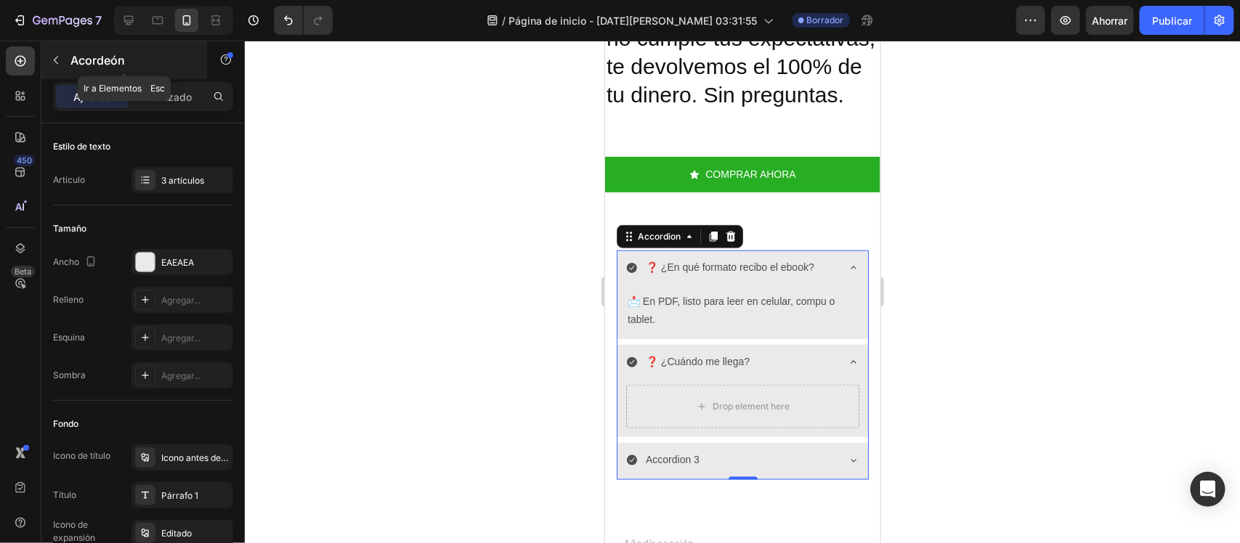
click at [57, 60] on icon "button" at bounding box center [56, 60] width 12 height 12
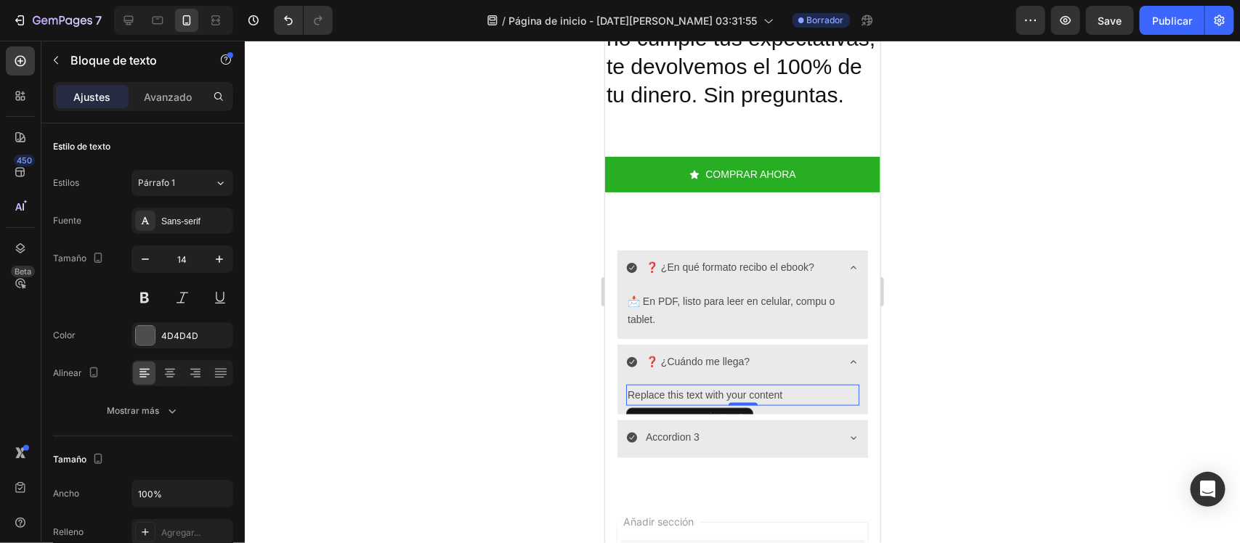
click at [751, 405] on div "Replace this text with your content" at bounding box center [741, 394] width 233 height 21
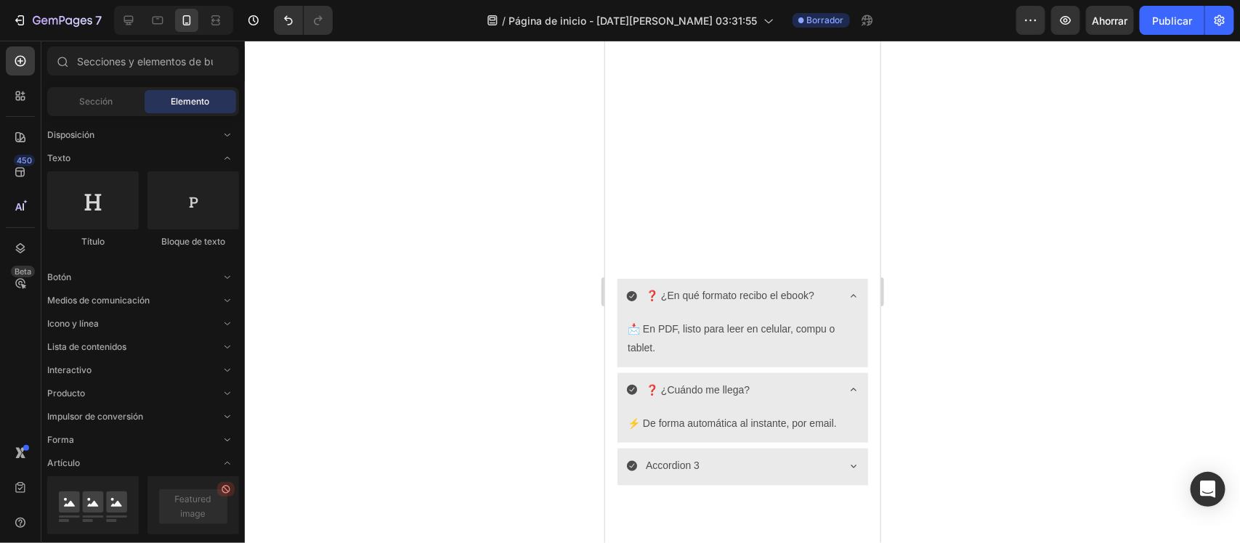
scroll to position [3269, 0]
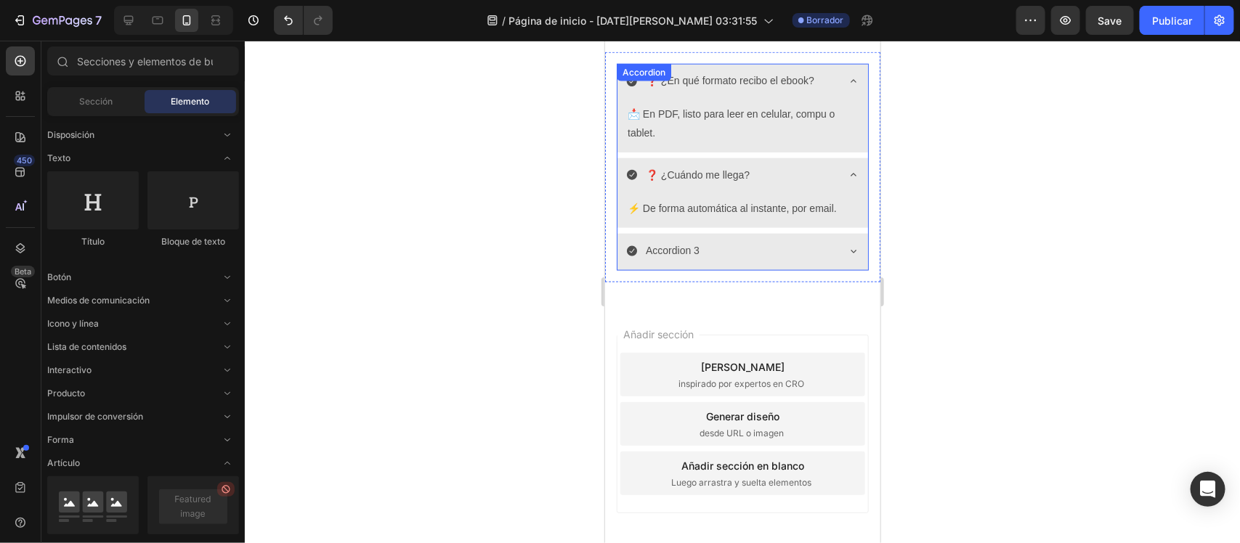
click at [678, 254] on p "Accordion 3" at bounding box center [672, 250] width 54 height 18
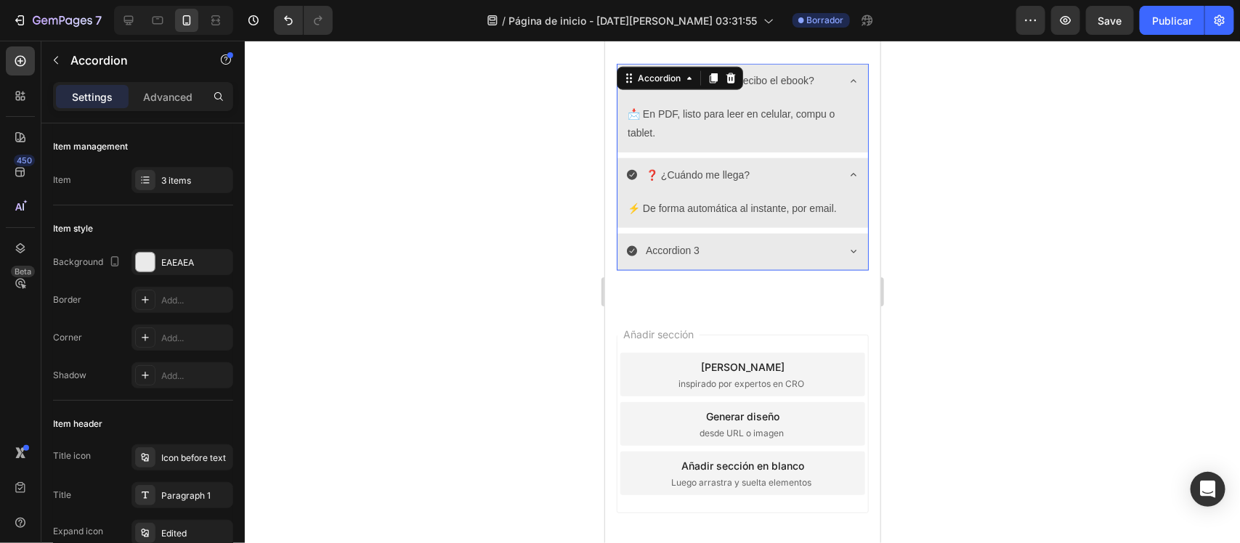
click at [678, 254] on p "Accordion 3" at bounding box center [672, 250] width 54 height 18
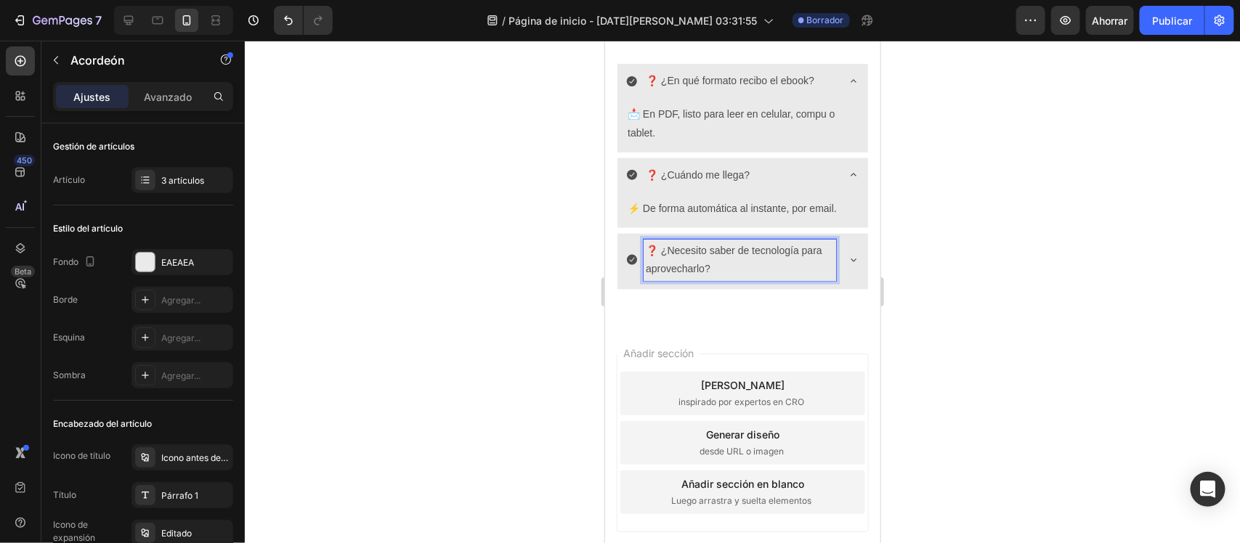
click at [847, 264] on icon at bounding box center [853, 259] width 12 height 12
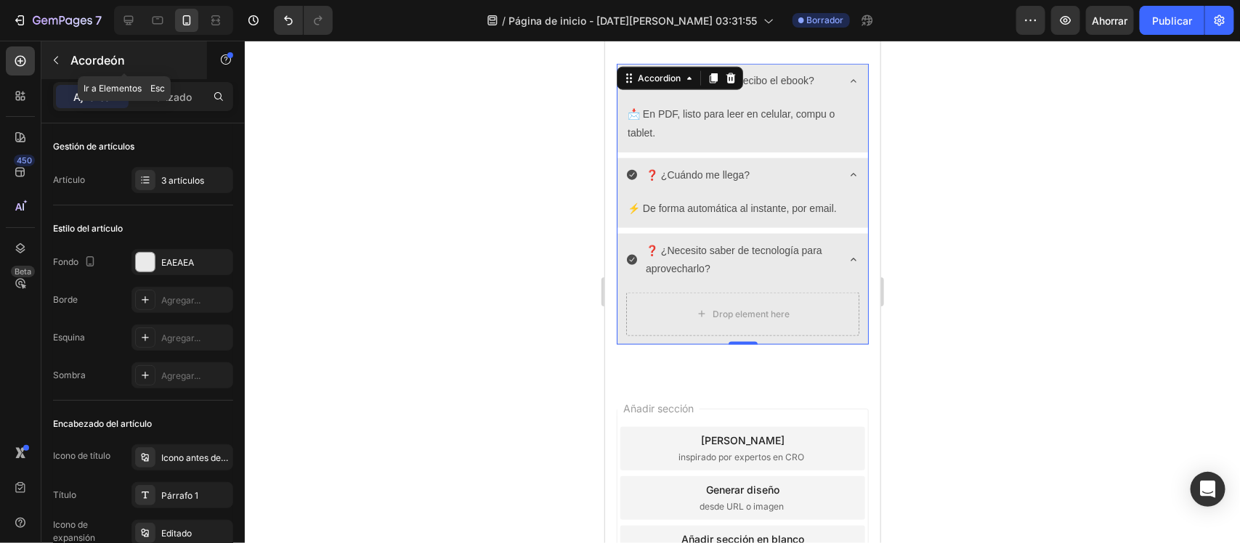
click at [62, 60] on button "button" at bounding box center [55, 60] width 23 height 23
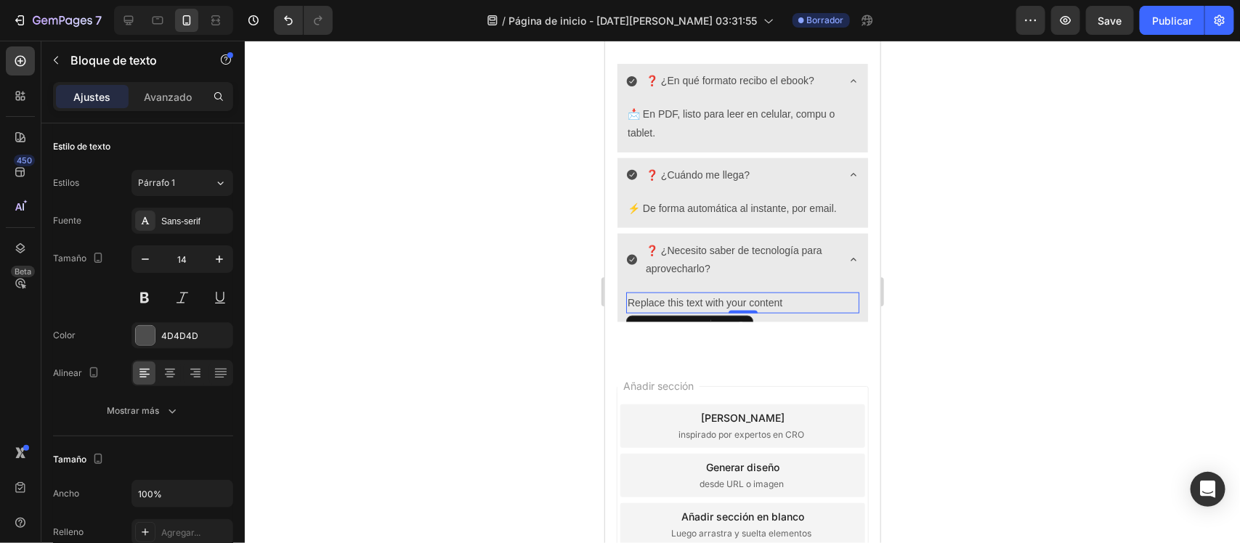
click at [767, 302] on div "Replace this text with your content" at bounding box center [741, 302] width 233 height 21
click at [500, 292] on div at bounding box center [742, 292] width 995 height 503
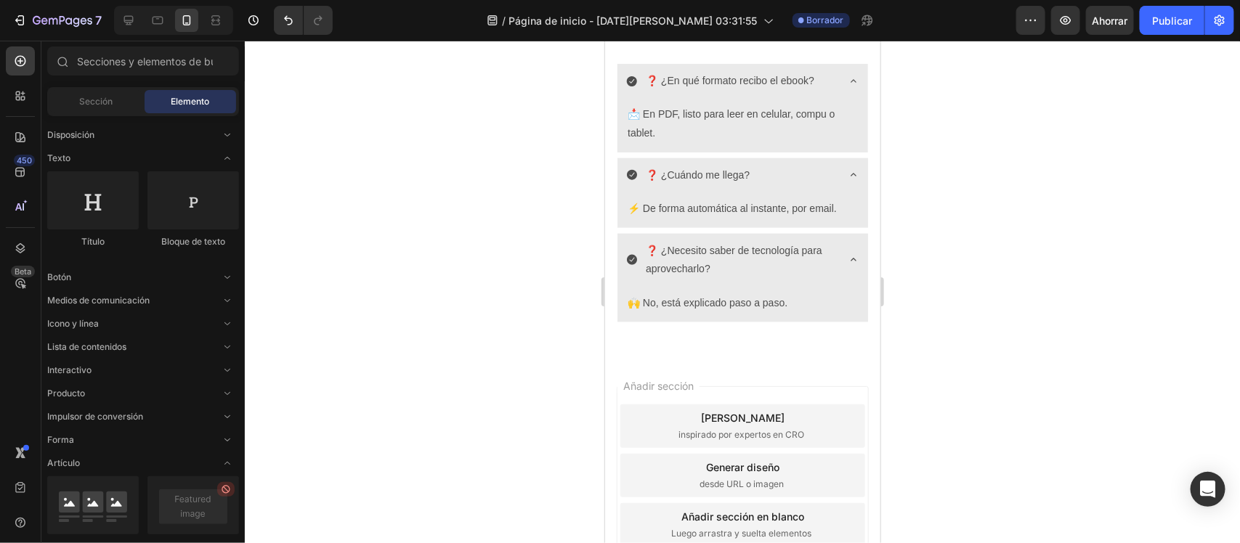
click at [500, 292] on div at bounding box center [742, 292] width 995 height 503
click at [873, 41] on div "7 / Página de inicio - 28 de agosto, 03:31:55 Borrador Avance Ahorrar Publicar" at bounding box center [620, 20] width 1240 height 41
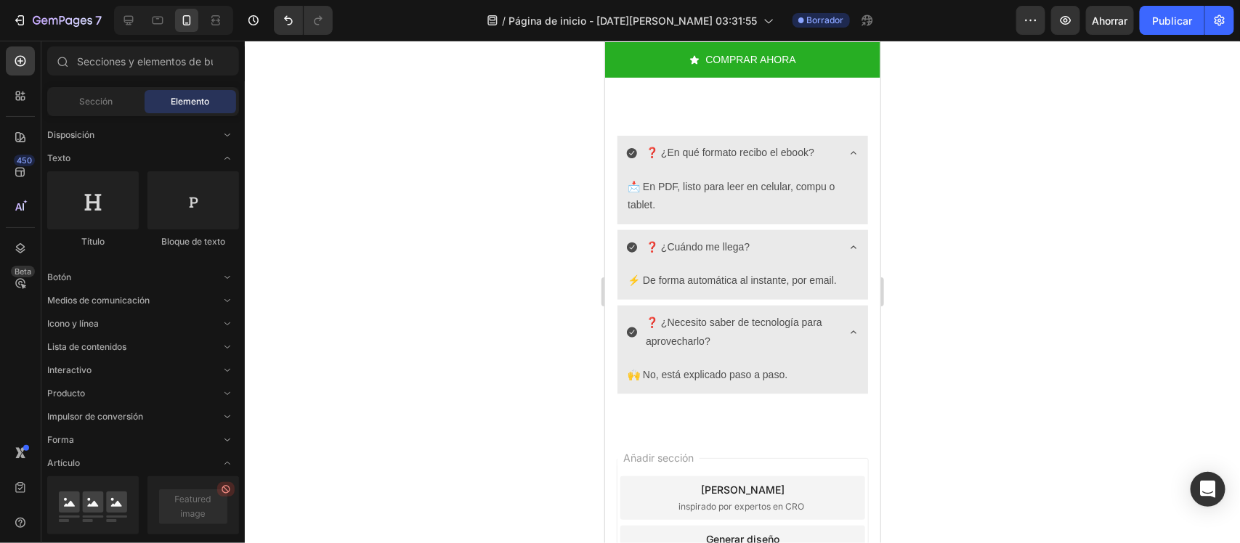
scroll to position [3160, 0]
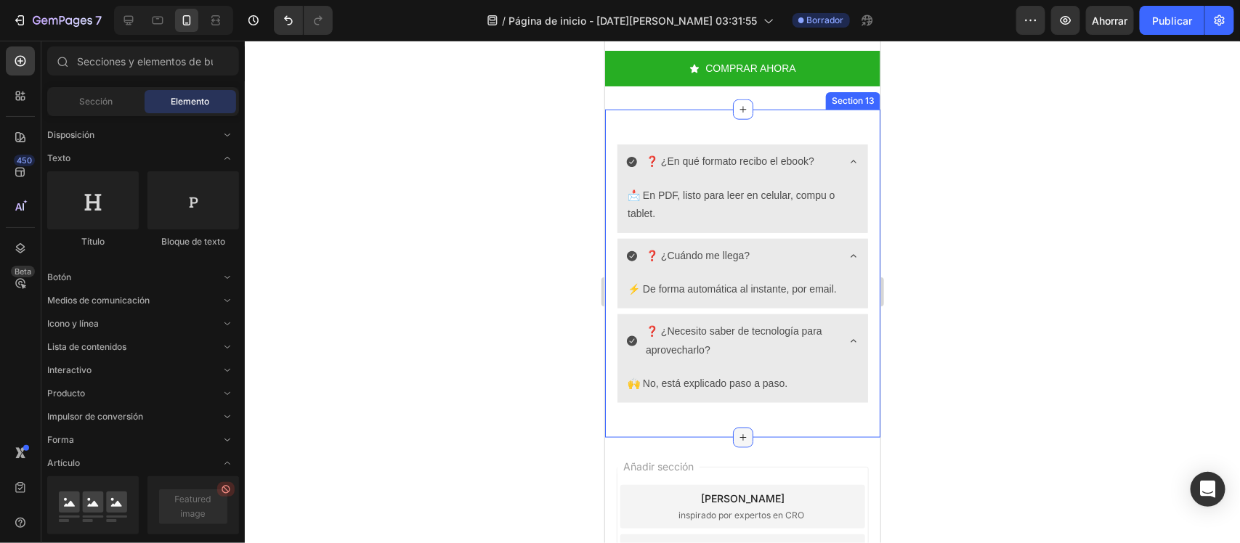
click at [739, 443] on icon at bounding box center [742, 437] width 12 height 12
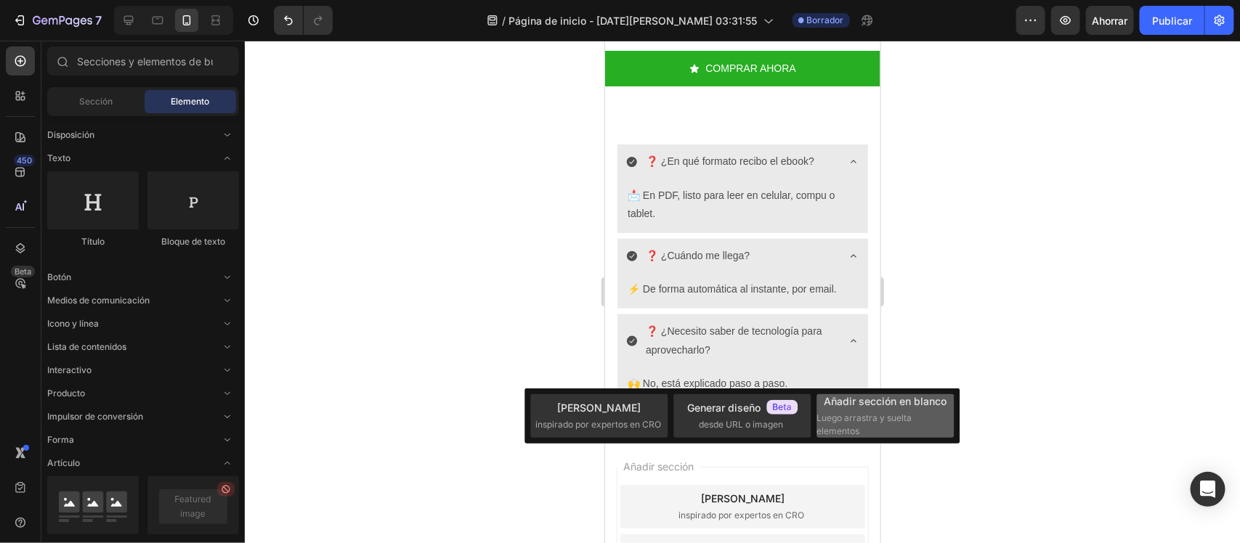
click at [846, 436] on font "Luego arrastra y suelta elementos" at bounding box center [864, 425] width 95 height 24
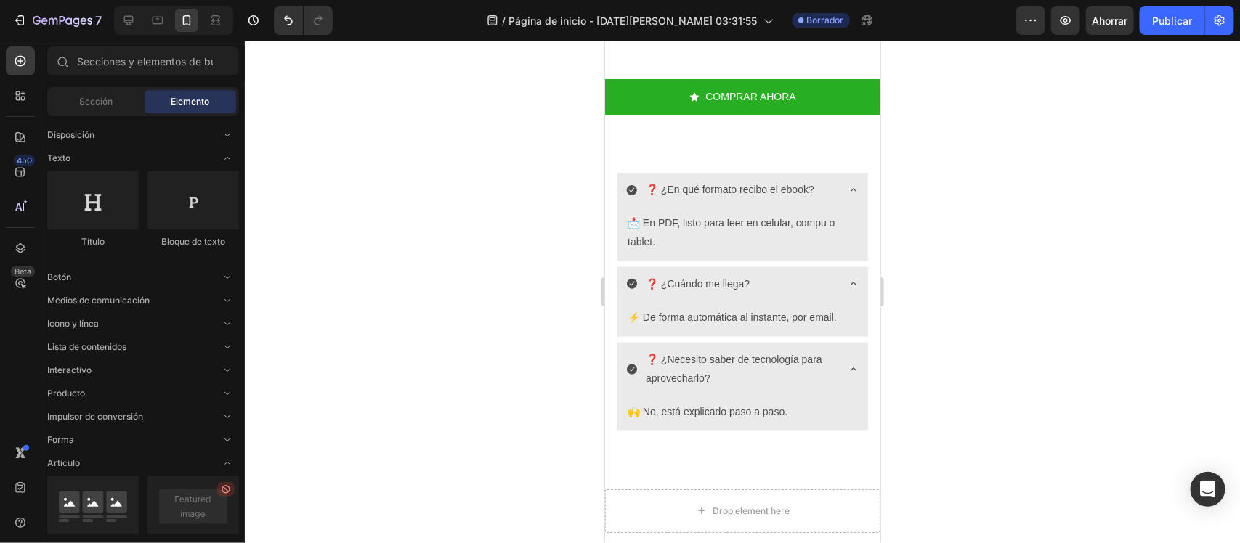
scroll to position [3237, 0]
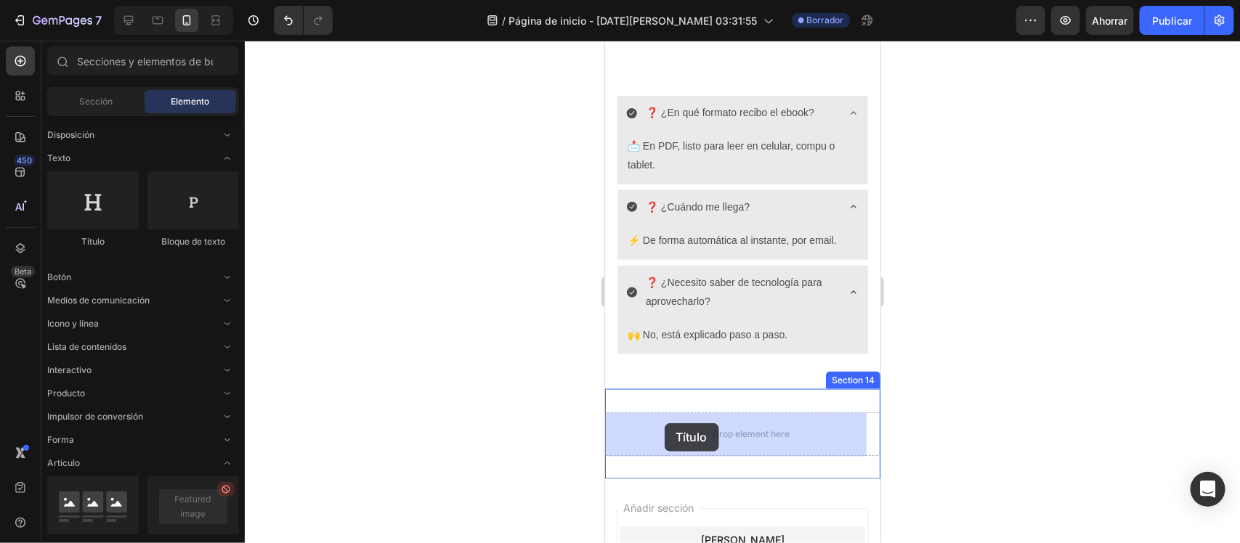
drag, startPoint x: 697, startPoint y: 264, endPoint x: 664, endPoint y: 423, distance: 162.5
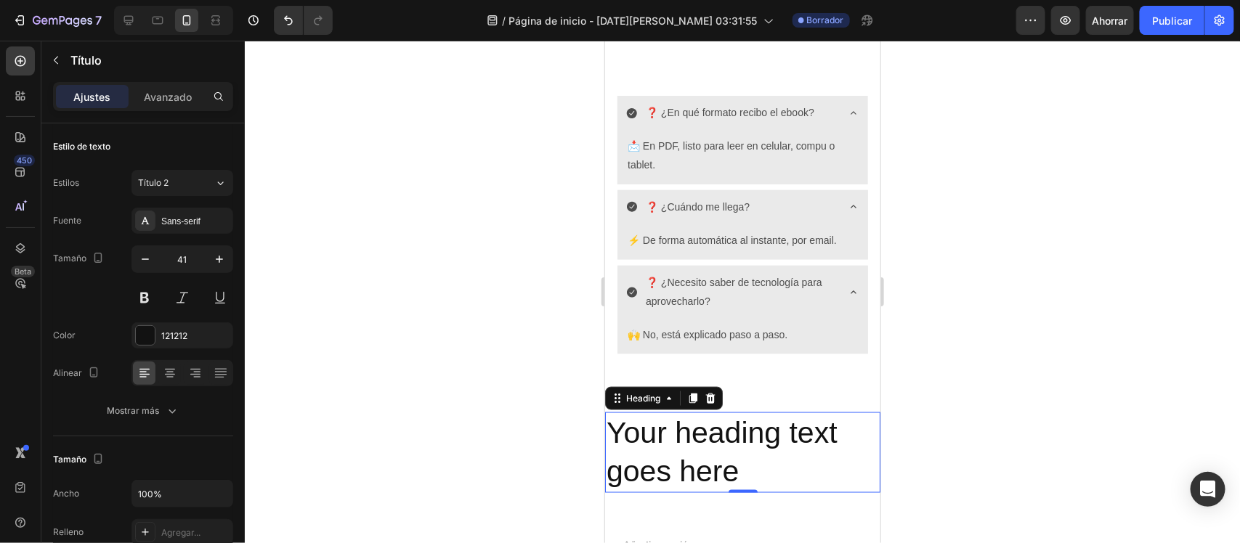
click at [723, 447] on h2 "Your heading text goes here" at bounding box center [741, 452] width 275 height 81
click at [723, 447] on p "Your heading text goes here" at bounding box center [742, 452] width 272 height 78
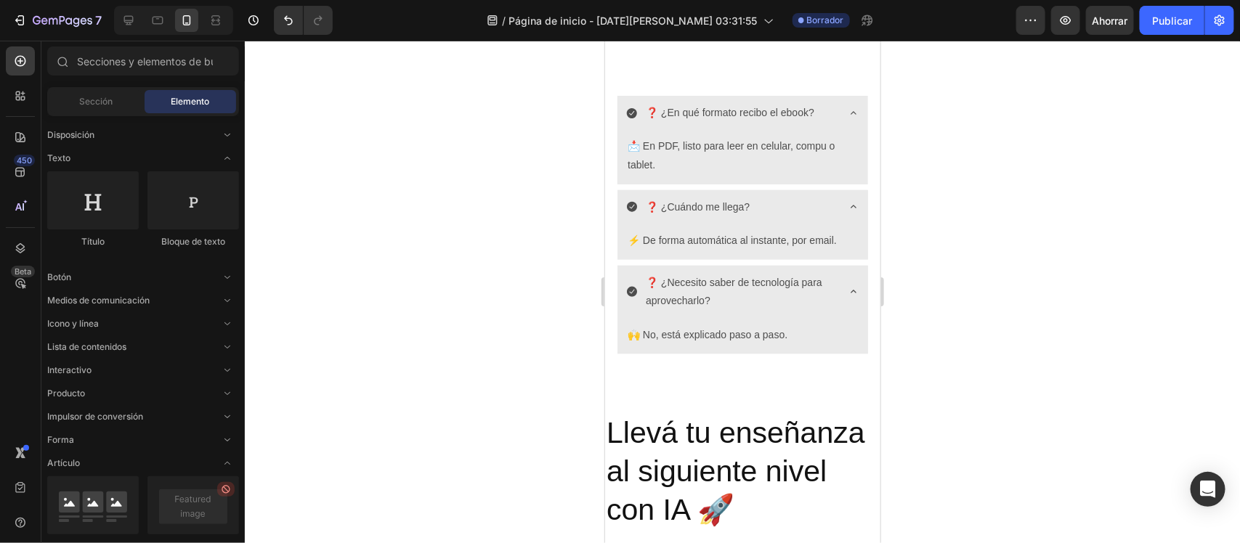
scroll to position [3410, 0]
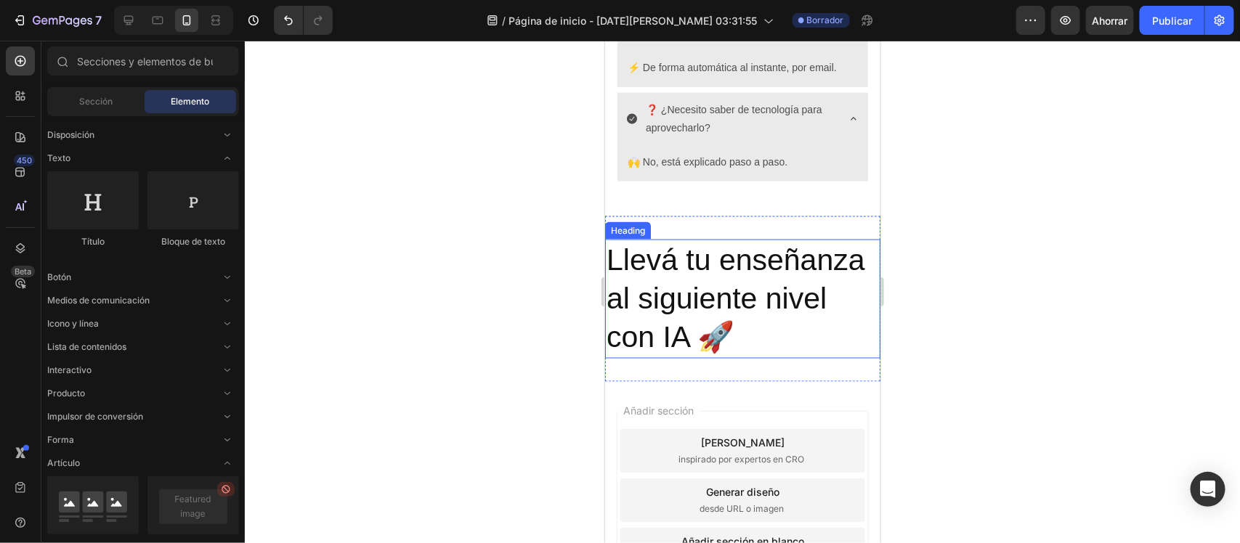
click at [744, 346] on p "Llevá tu enseñanza al siguiente nivel con IA 🚀" at bounding box center [742, 298] width 272 height 116
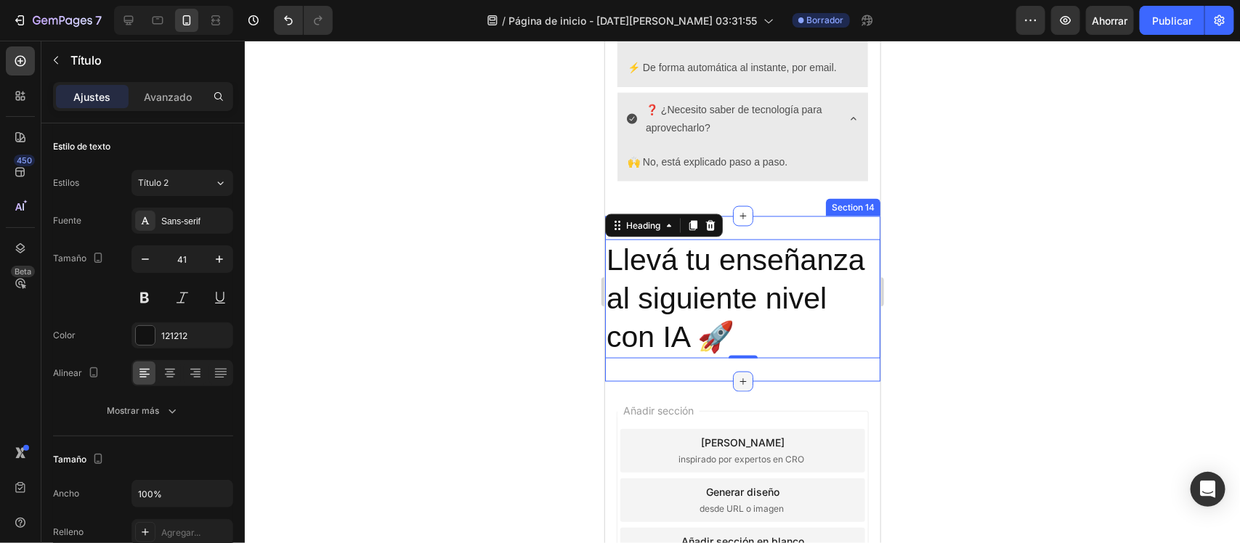
click at [738, 379] on icon at bounding box center [742, 381] width 12 height 12
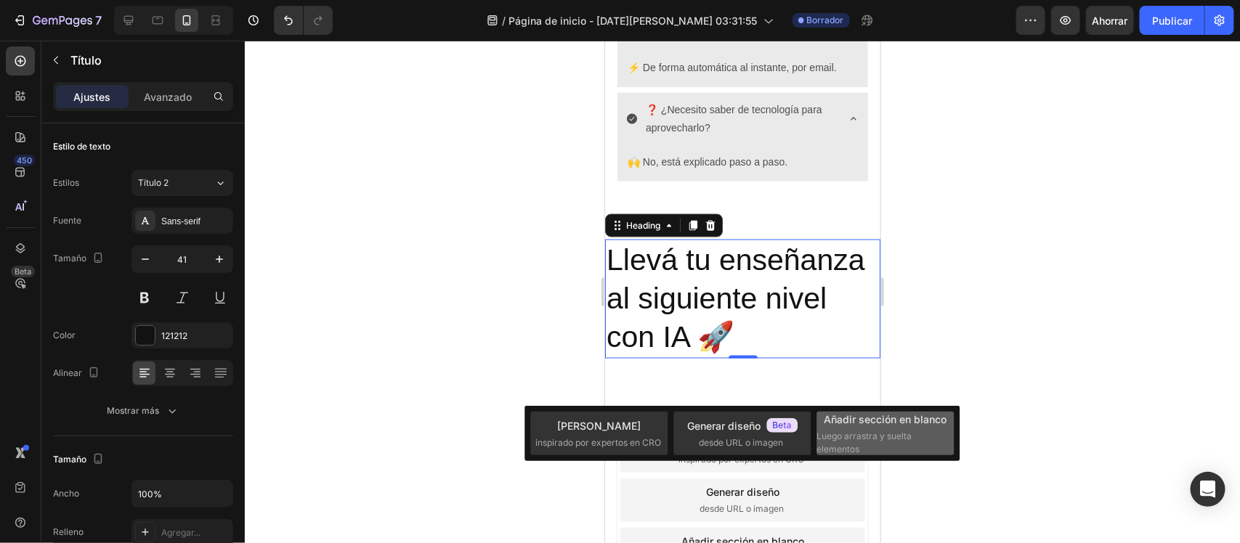
click at [865, 422] on font "Añadir sección en blanco" at bounding box center [885, 419] width 123 height 12
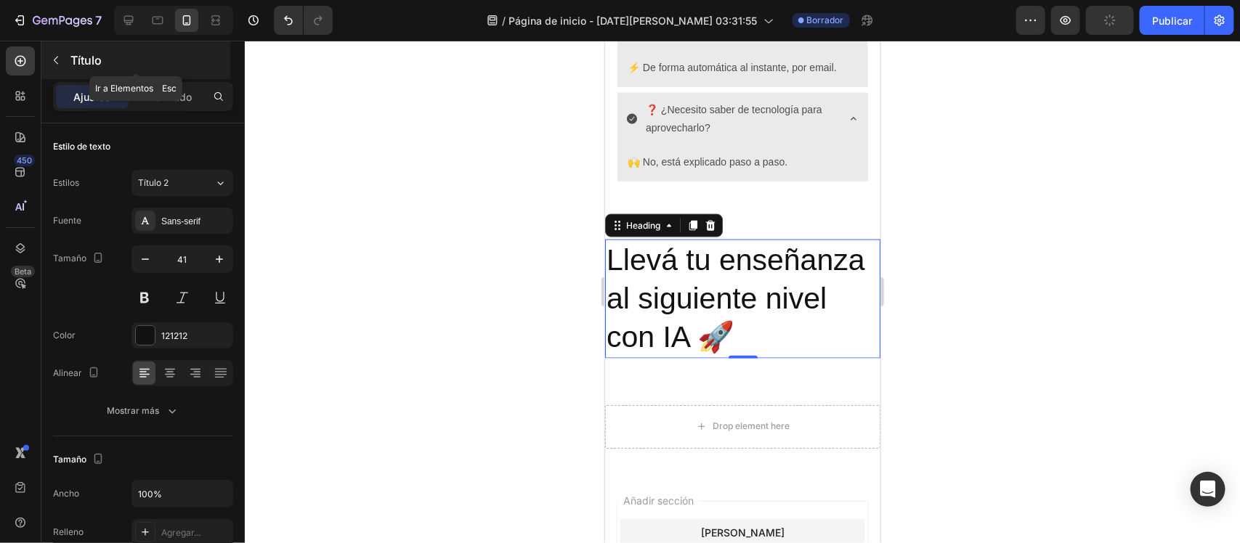
click at [56, 49] on button "button" at bounding box center [55, 60] width 23 height 23
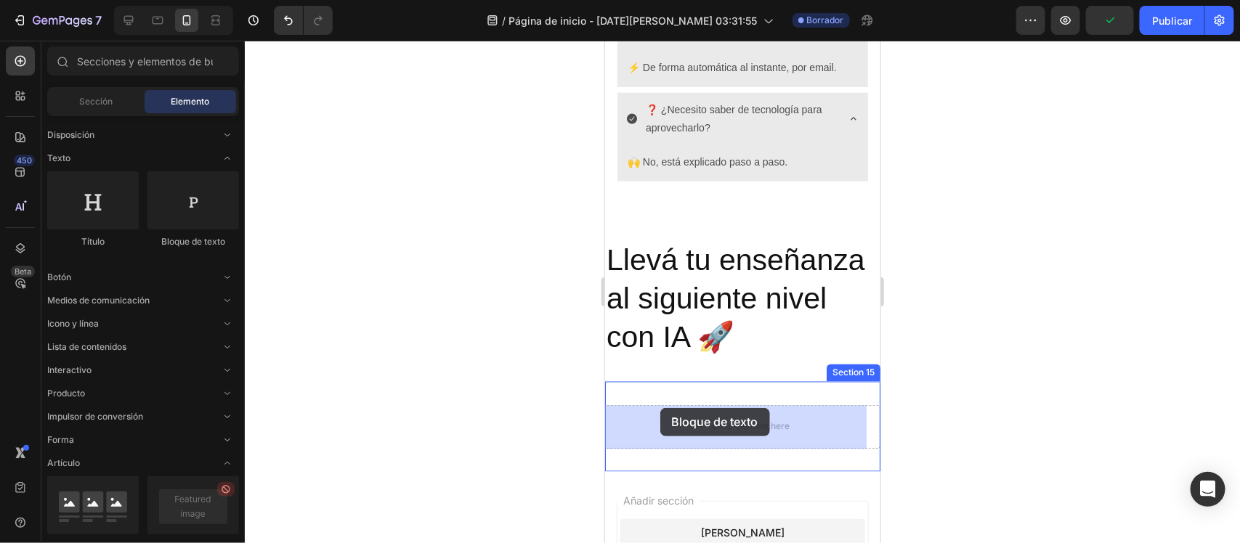
drag, startPoint x: 800, startPoint y: 240, endPoint x: 659, endPoint y: 408, distance: 219.6
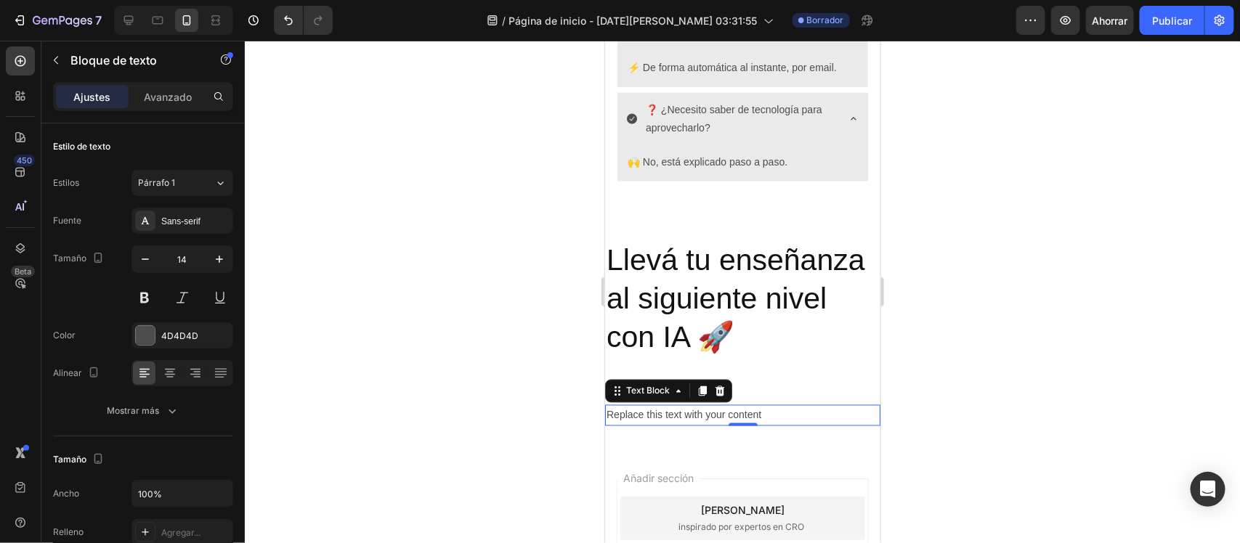
click at [730, 410] on div "Replace this text with your content" at bounding box center [741, 415] width 275 height 21
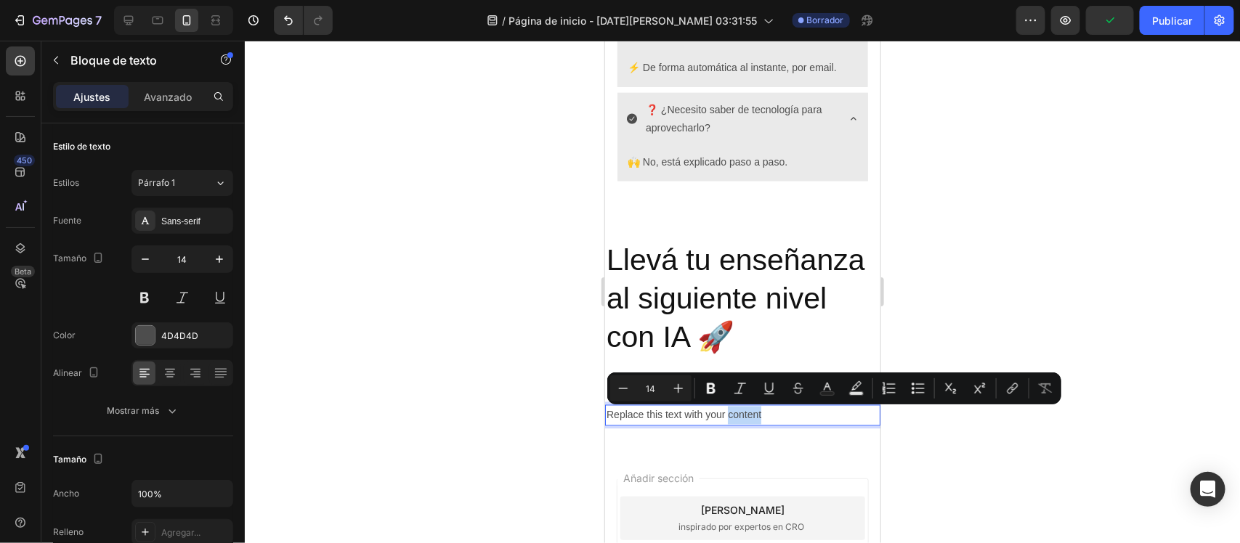
click at [730, 410] on p "Replace this text with your content" at bounding box center [742, 415] width 272 height 18
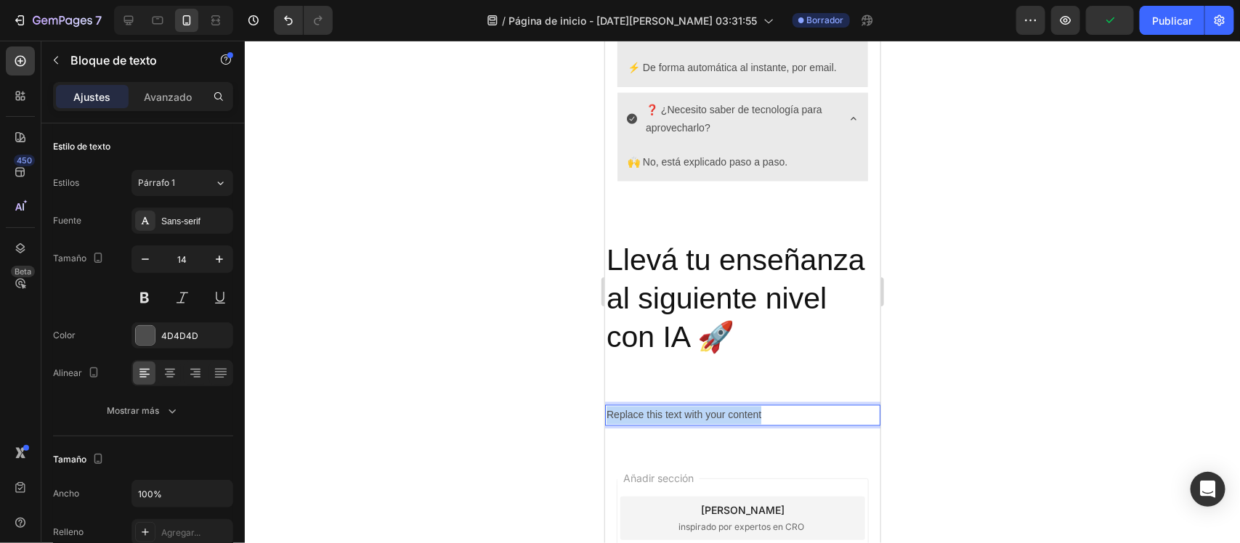
click at [730, 410] on p "Replace this text with your content" at bounding box center [742, 415] width 272 height 18
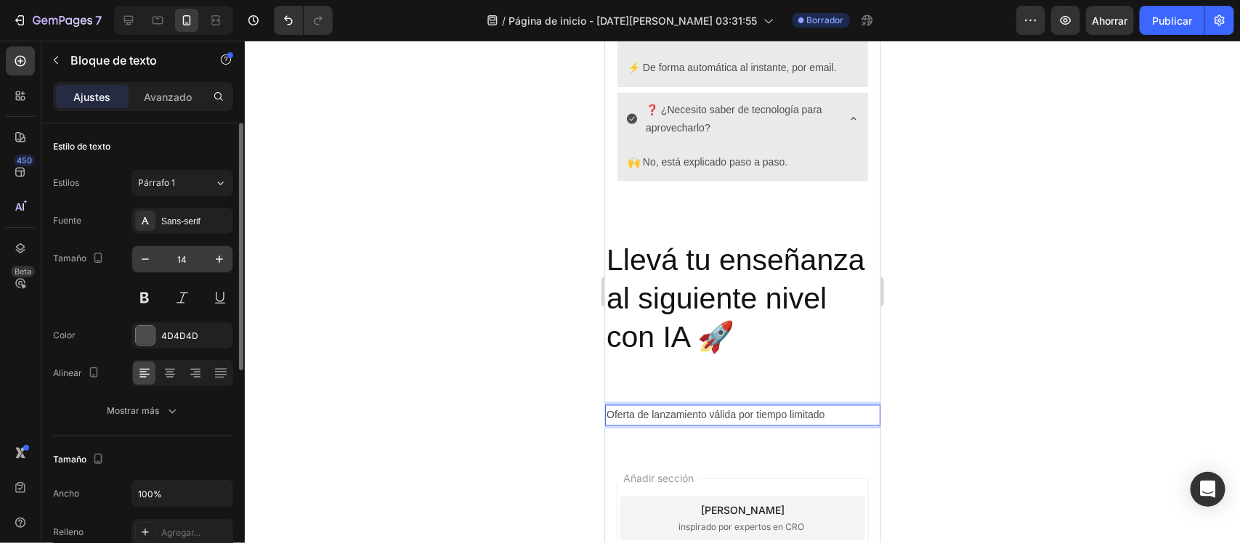
click at [196, 267] on input "14" at bounding box center [182, 259] width 48 height 26
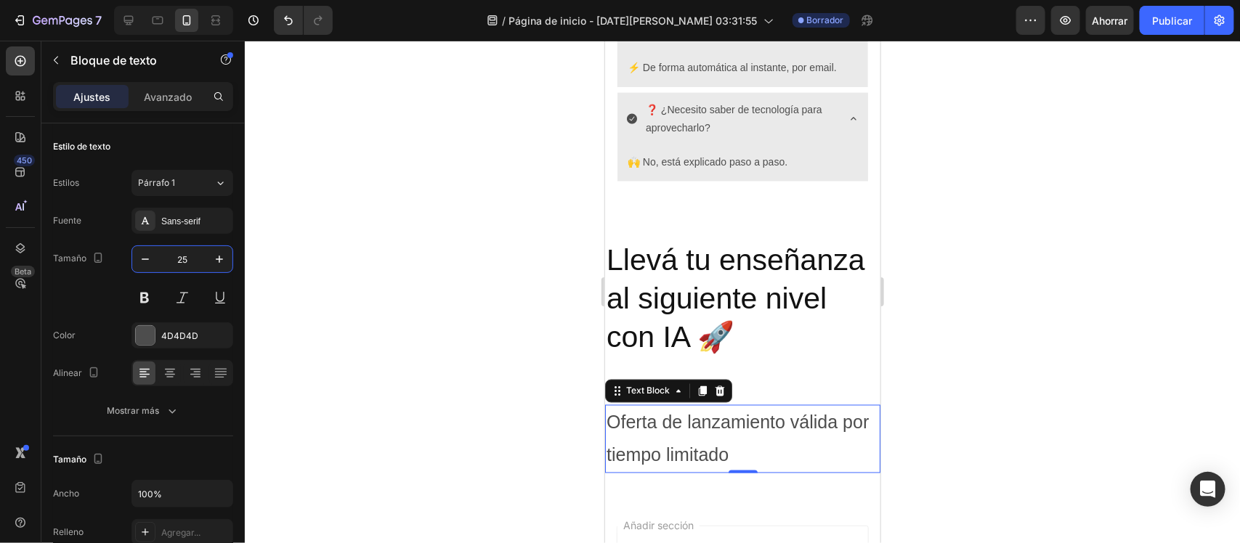
type input "25"
click at [482, 327] on div at bounding box center [742, 292] width 995 height 503
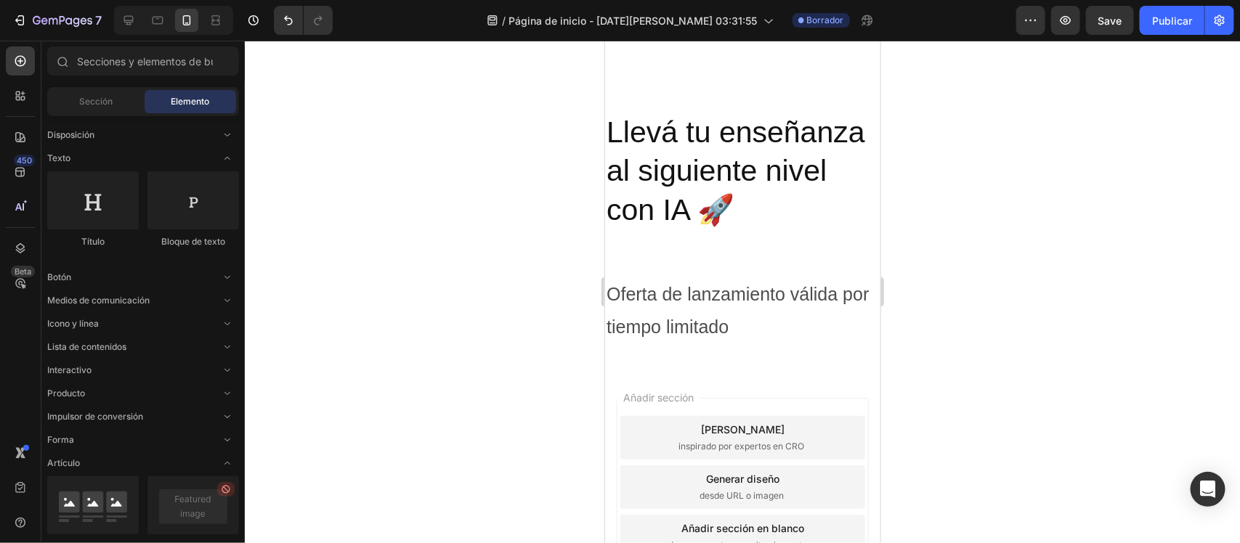
scroll to position [3586, 0]
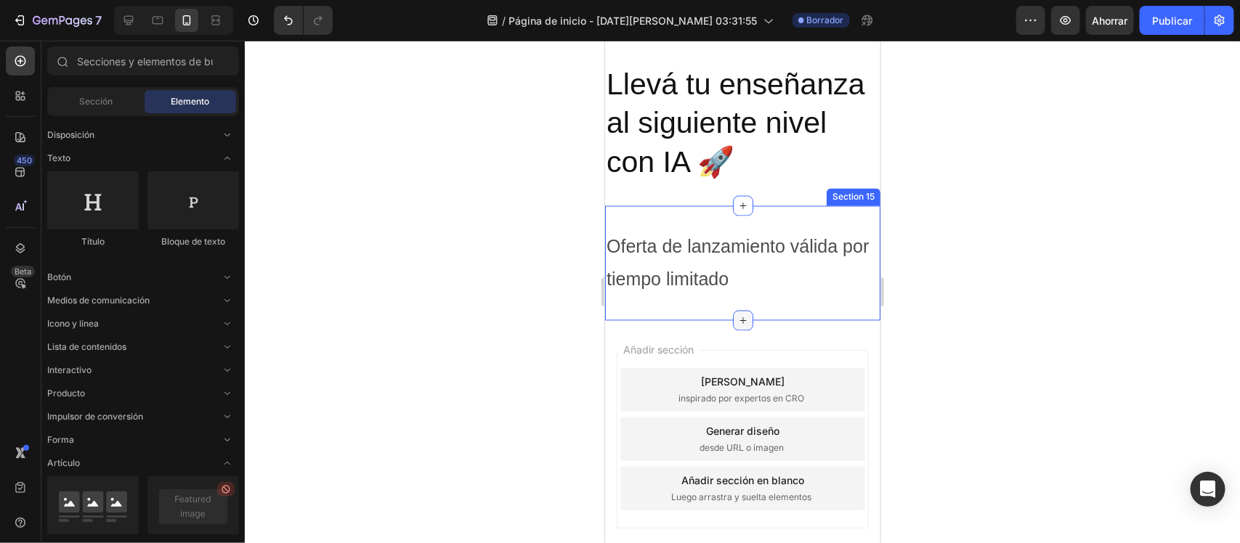
click at [744, 322] on div at bounding box center [742, 320] width 20 height 20
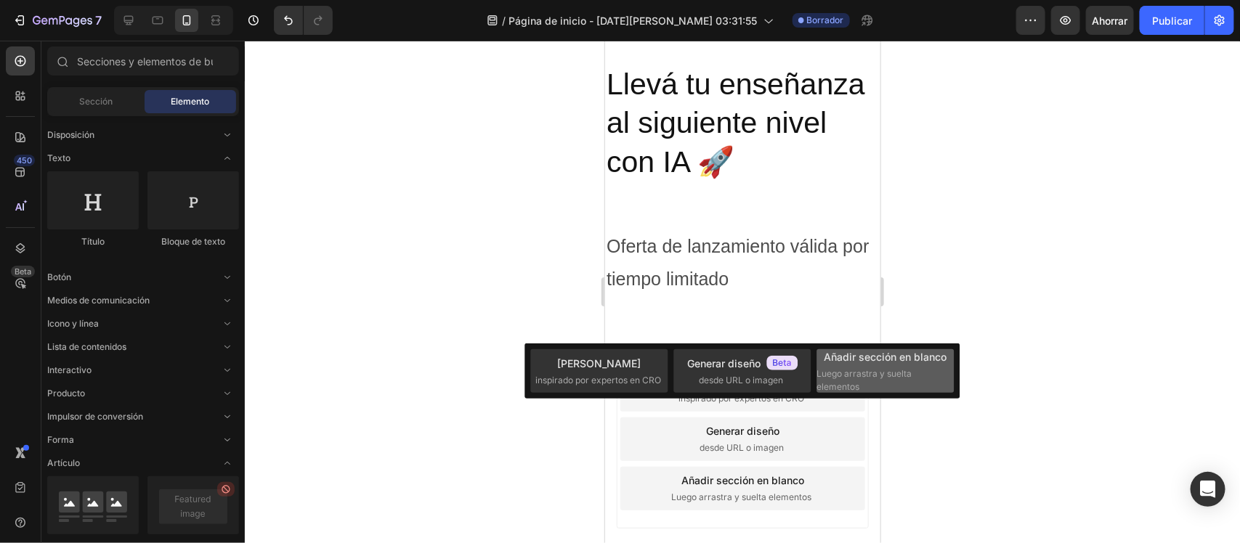
click at [835, 360] on font "Añadir sección en blanco" at bounding box center [885, 357] width 123 height 12
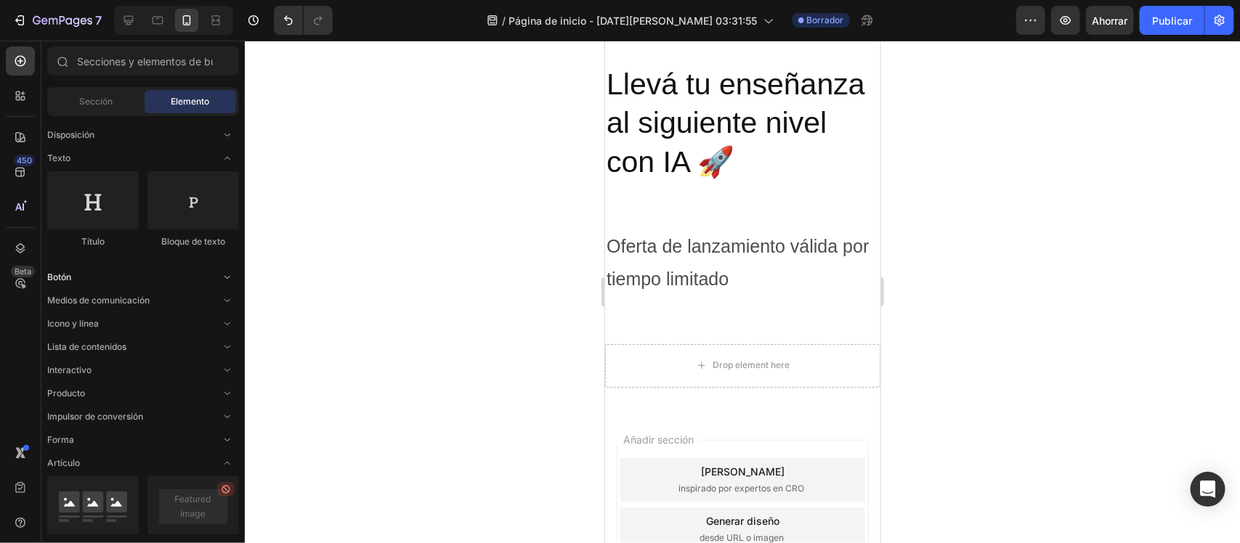
click at [209, 410] on div "Botón" at bounding box center [143, 417] width 192 height 15
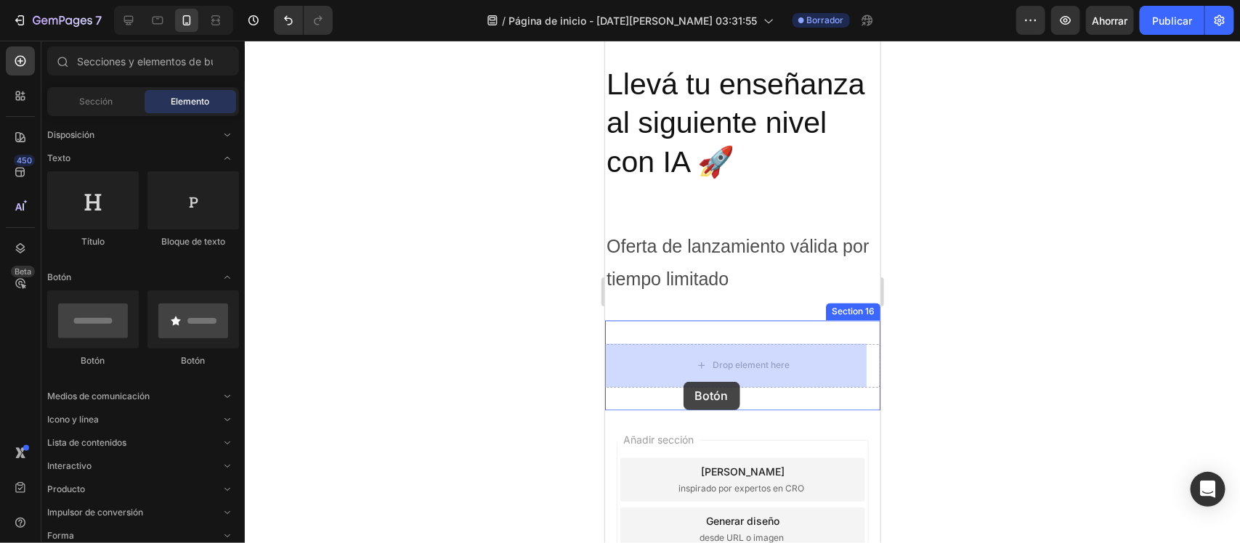
drag, startPoint x: 777, startPoint y: 367, endPoint x: 682, endPoint y: 381, distance: 96.1
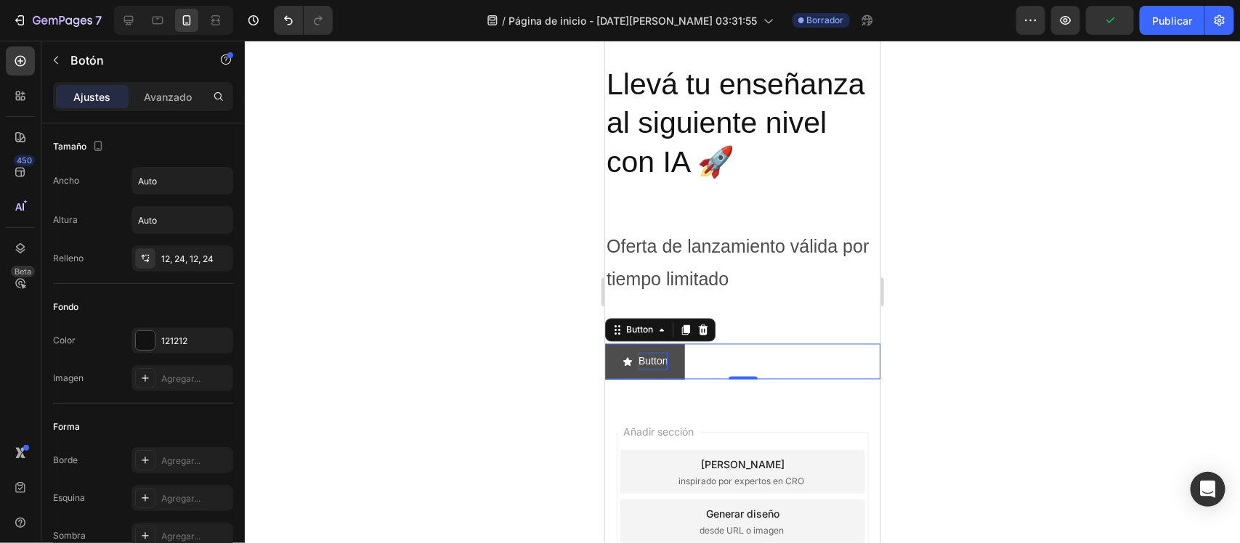
click at [654, 357] on p "Button" at bounding box center [652, 361] width 29 height 18
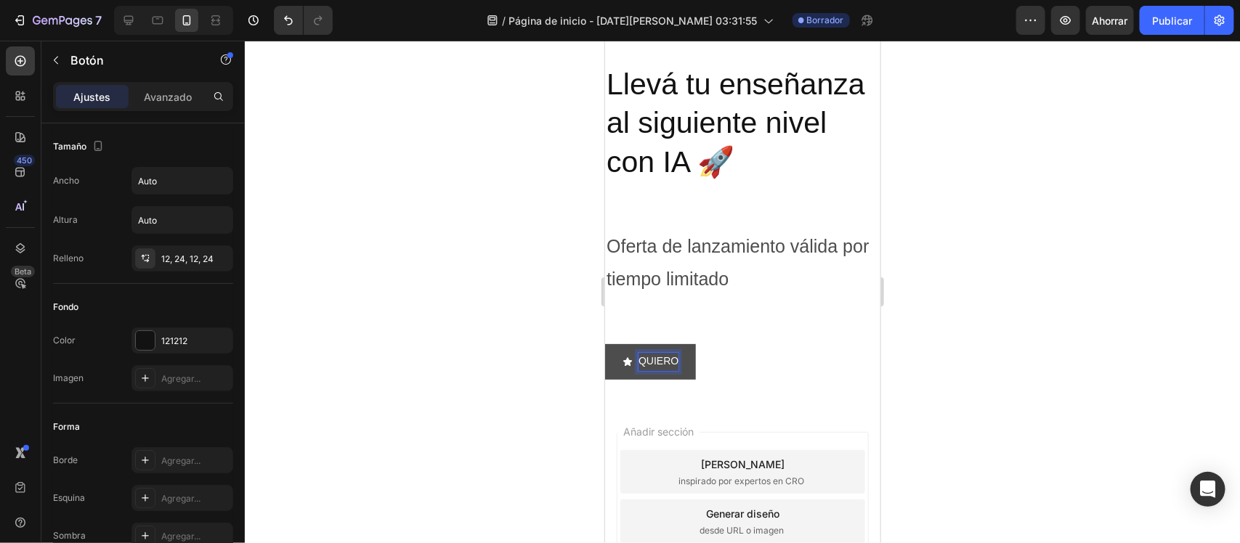
click at [604, 344] on button "QUIERO" at bounding box center [649, 362] width 91 height 36
click at [604, 344] on button "QUIERO LA" at bounding box center [657, 362] width 106 height 36
click at [187, 189] on input "Auto" at bounding box center [182, 181] width 100 height 26
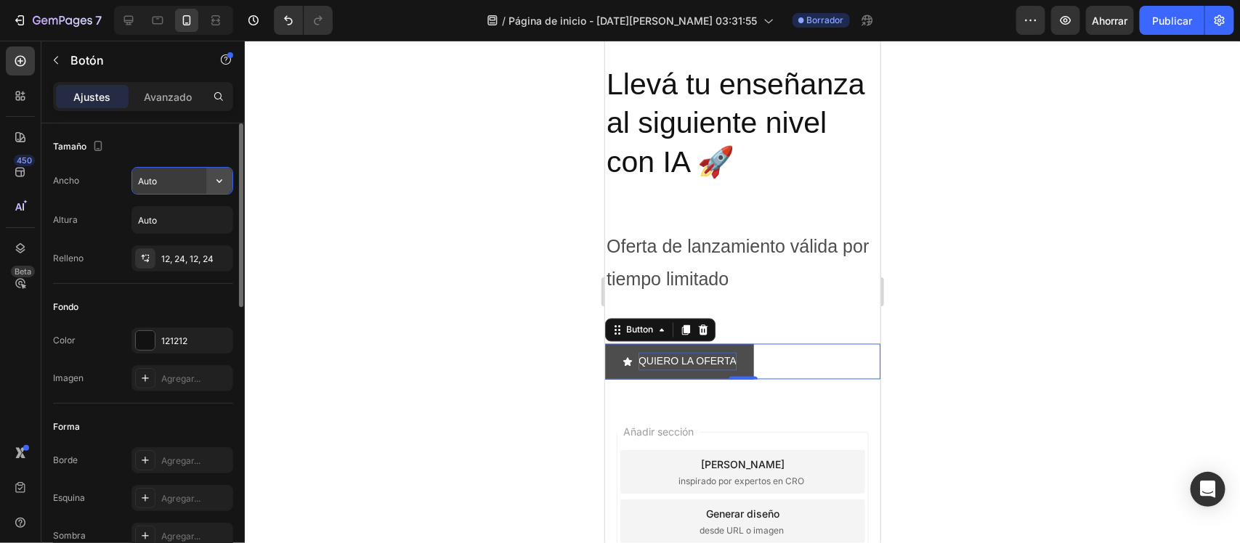
click at [214, 176] on icon "button" at bounding box center [219, 181] width 15 height 15
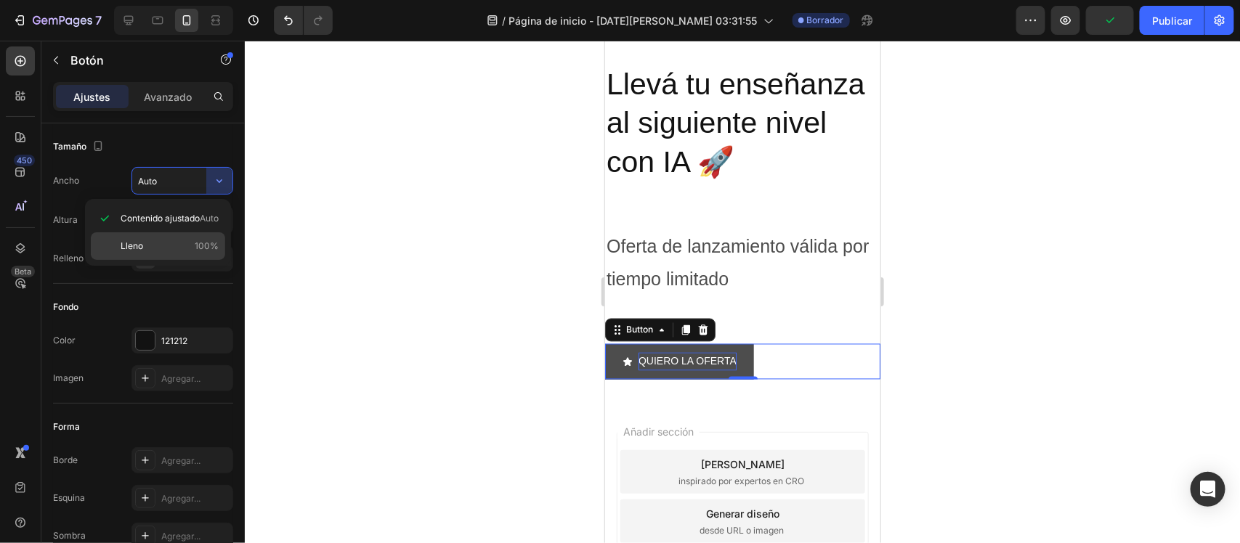
click at [183, 251] on p "Lleno 100%" at bounding box center [170, 246] width 98 height 13
type input "100%"
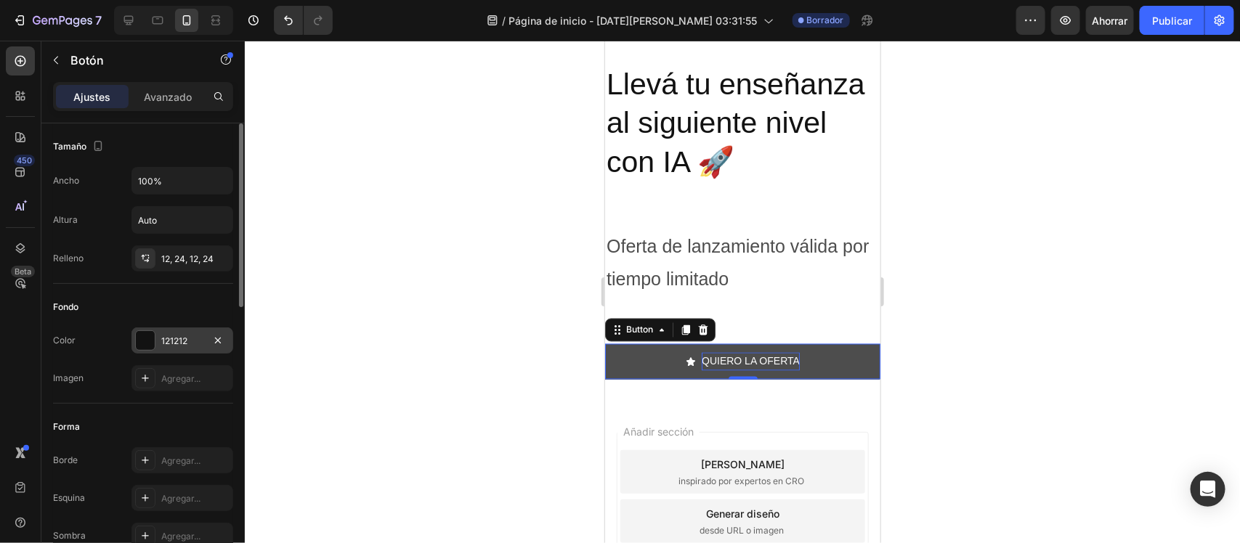
click at [187, 342] on font "121212" at bounding box center [174, 341] width 26 height 11
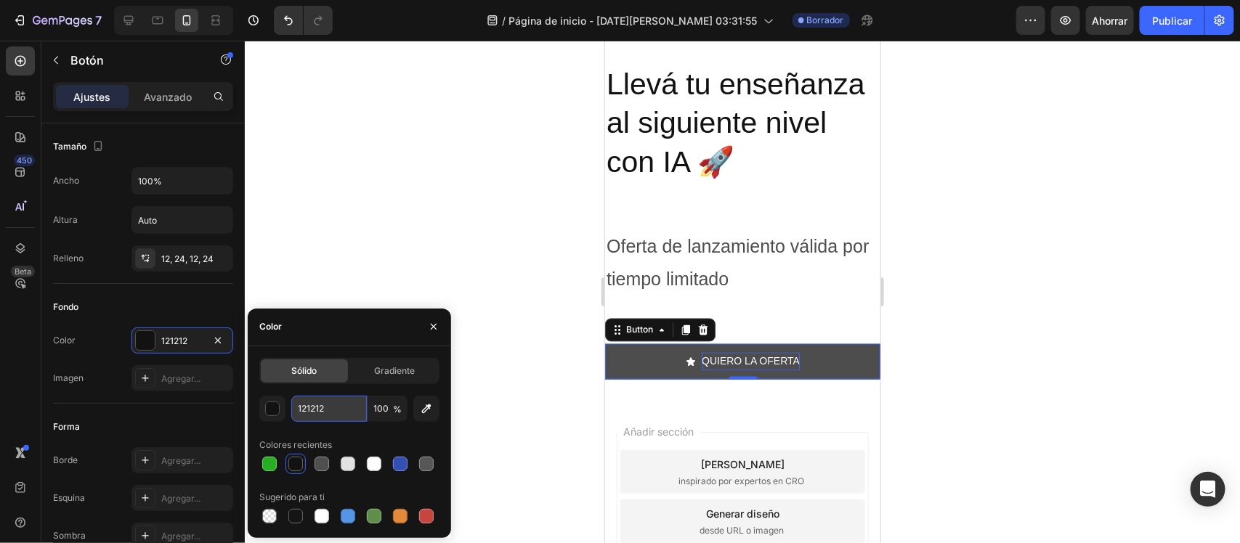
click at [317, 405] on input "121212" at bounding box center [329, 409] width 76 height 26
click at [334, 405] on input "2712" at bounding box center [329, 409] width 76 height 26
type input "27AE23"
click at [393, 256] on div at bounding box center [742, 292] width 995 height 503
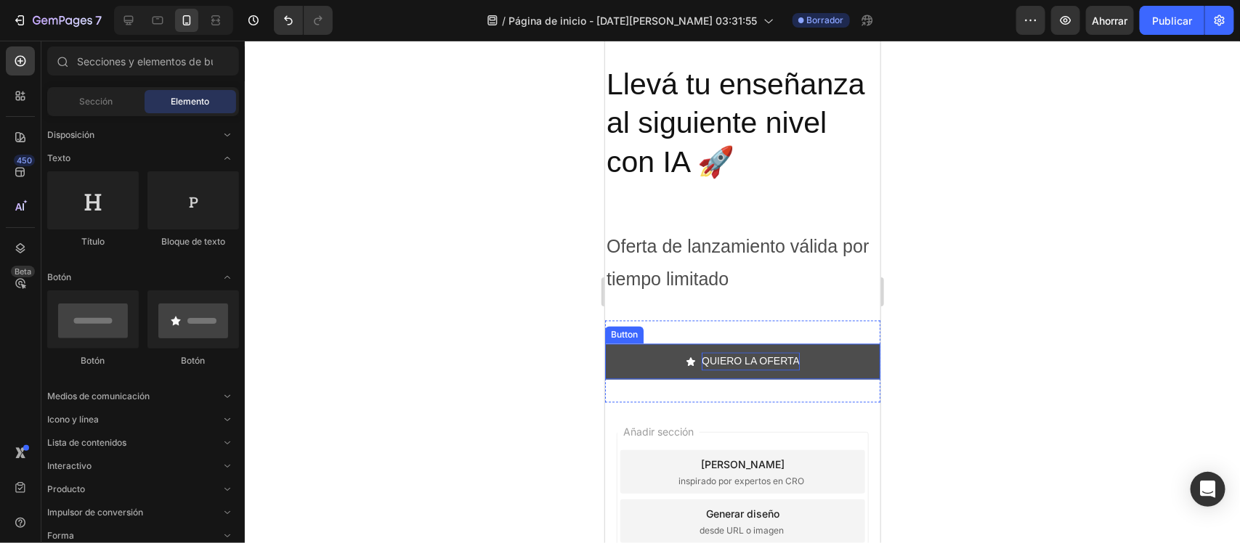
click at [664, 368] on button "QUIERO LA OFERTA" at bounding box center [741, 362] width 275 height 36
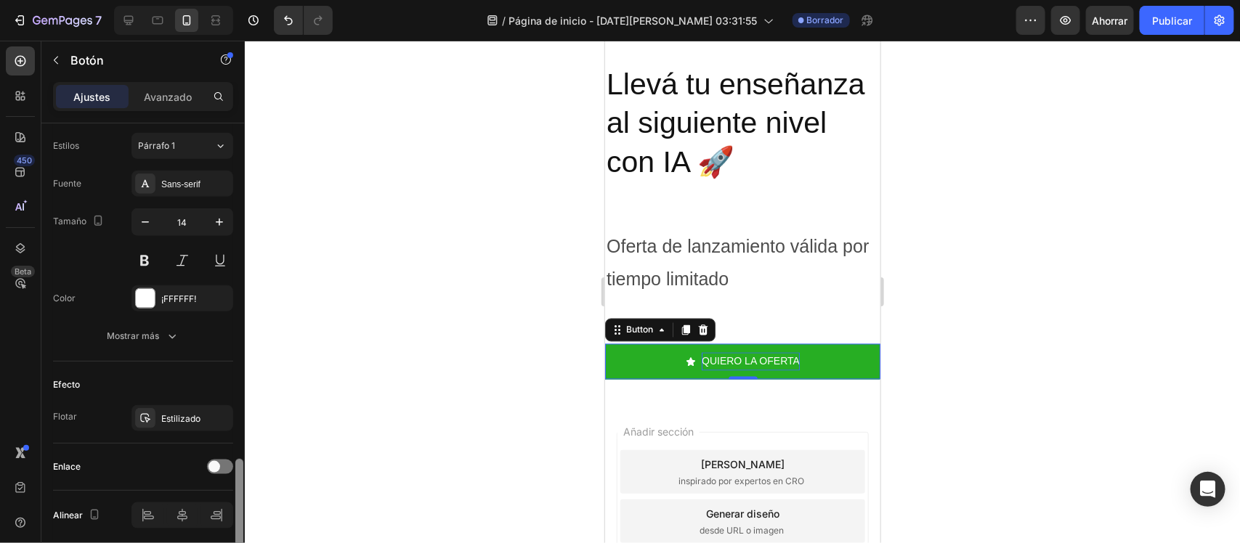
drag, startPoint x: 235, startPoint y: 283, endPoint x: 237, endPoint y: 570, distance: 286.9
click at [237, 0] on html "7 / Página de inicio - 28 de agosto, 03:31:55 Borrador Avance Ahorrar Publicar …" at bounding box center [620, 0] width 1240 height 0
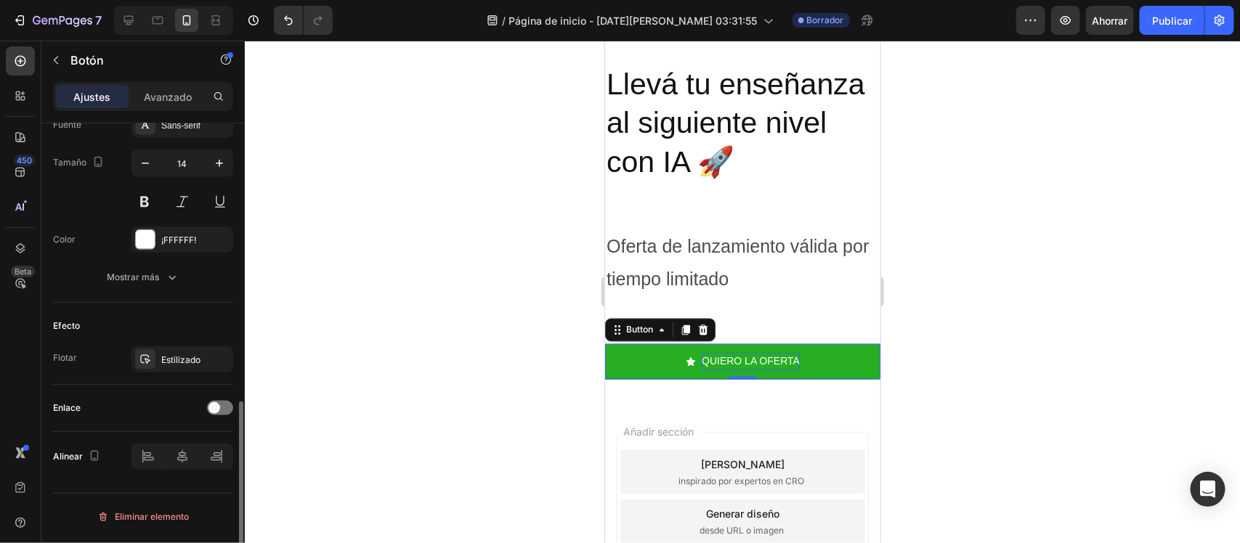
click at [218, 402] on div "Enlace" at bounding box center [143, 408] width 180 height 23
click at [218, 413] on span at bounding box center [214, 408] width 12 height 12
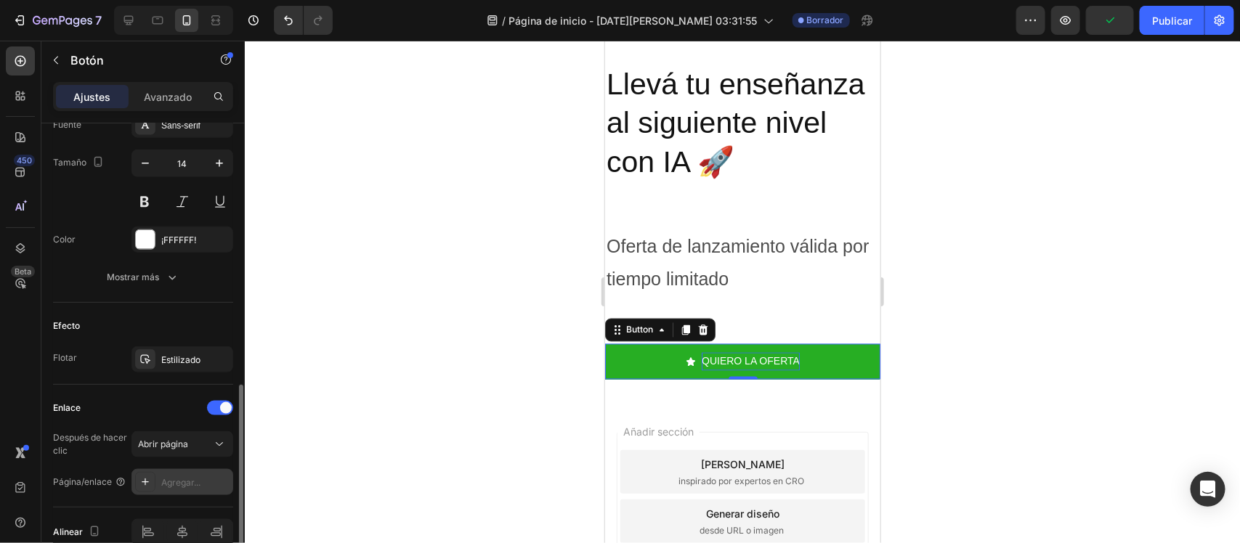
click at [190, 484] on font "Agregar..." at bounding box center [180, 482] width 39 height 11
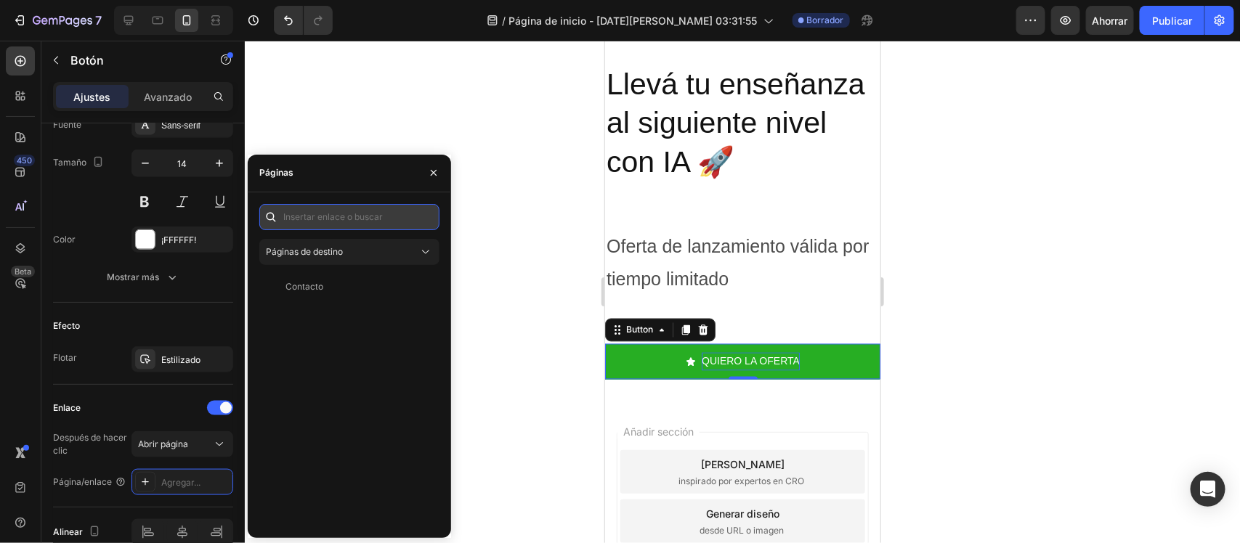
click at [358, 216] on input "text" at bounding box center [349, 217] width 180 height 26
paste input "https://aulaconia.com/products/libro"
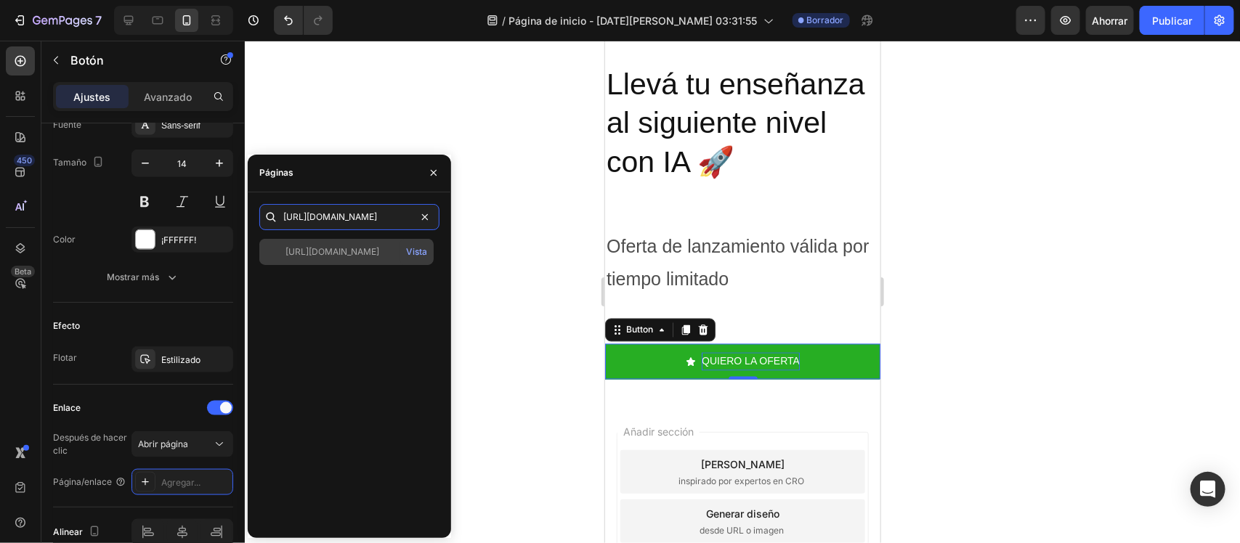
type input "https://aulaconia.com/products/libro"
click at [346, 253] on font "https://aulaconia.com/productos/libro" at bounding box center [332, 251] width 94 height 11
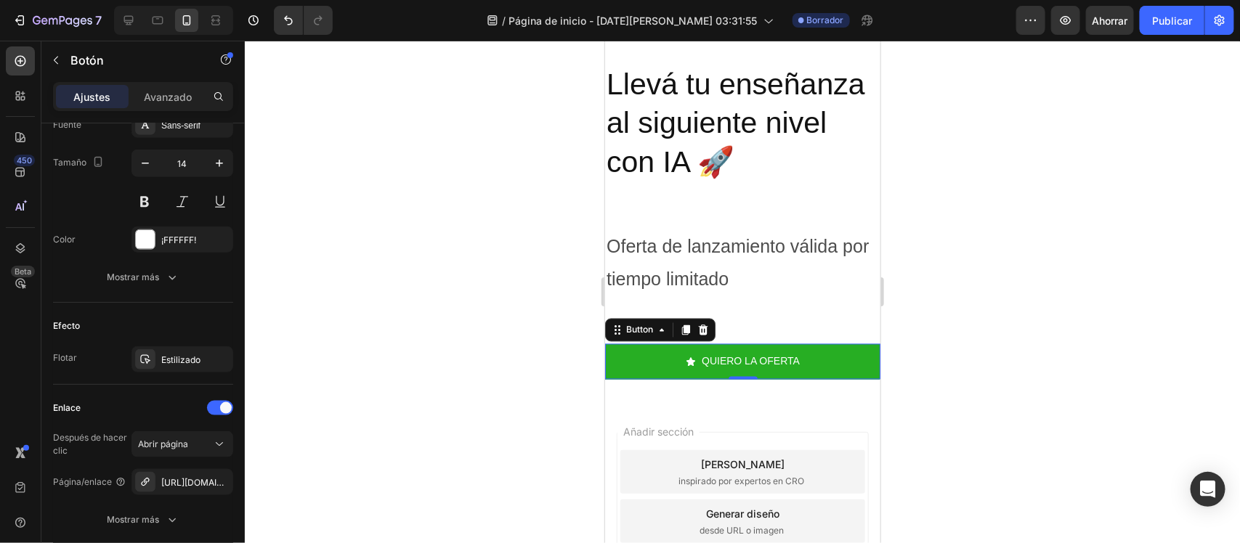
click at [478, 291] on div at bounding box center [742, 292] width 995 height 503
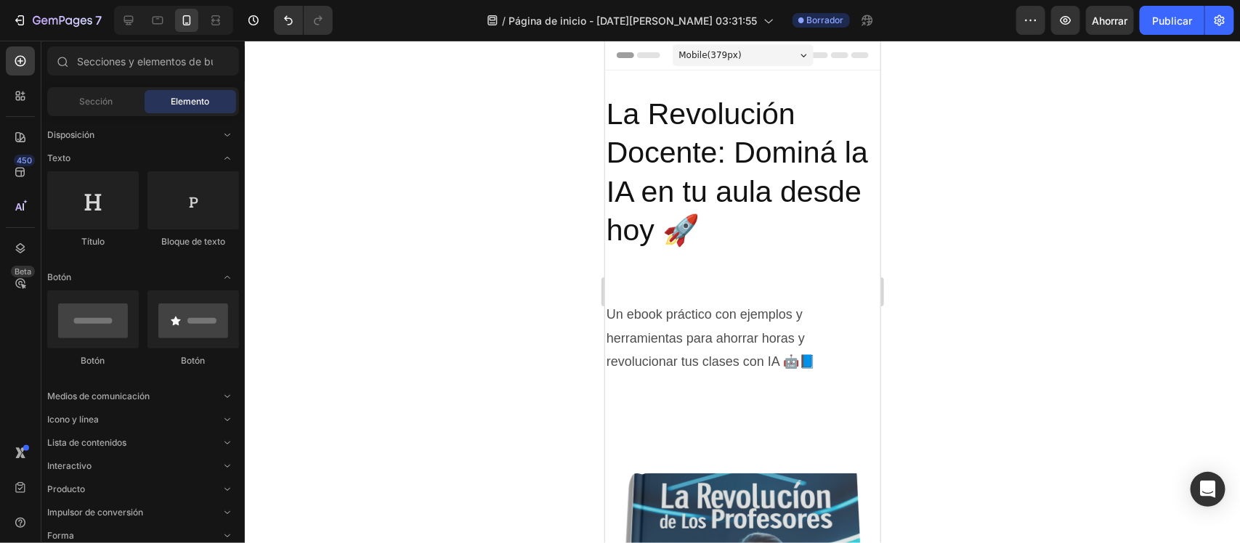
drag, startPoint x: 874, startPoint y: 100, endPoint x: 1488, endPoint y: 100, distance: 614.4
click at [227, 160] on icon "Abrir con palanca" at bounding box center [228, 159] width 12 height 12
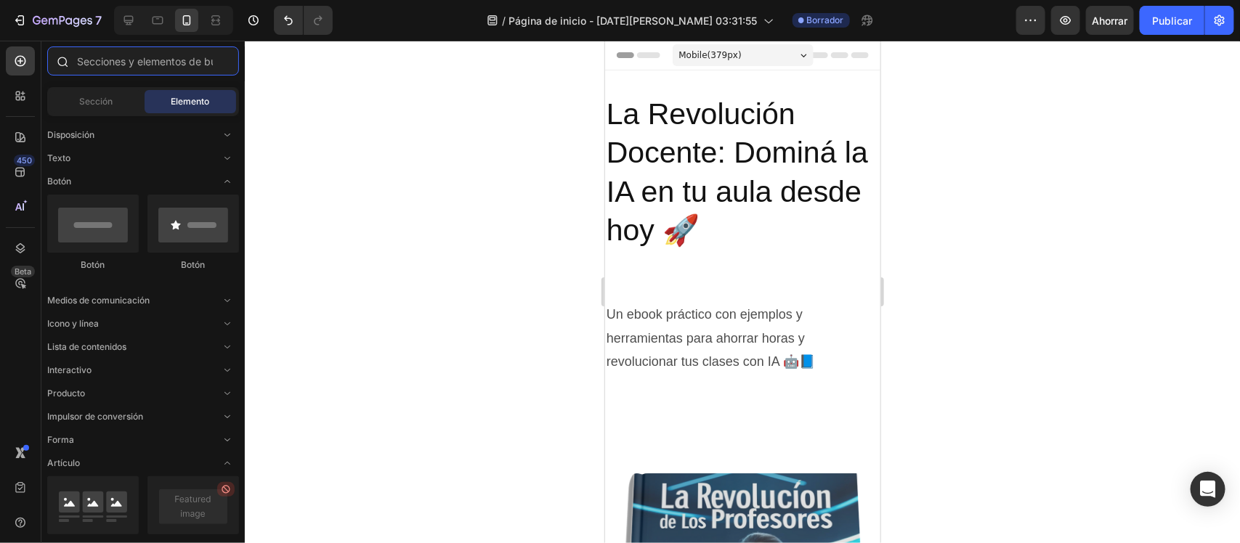
click at [147, 63] on input "text" at bounding box center [143, 60] width 192 height 29
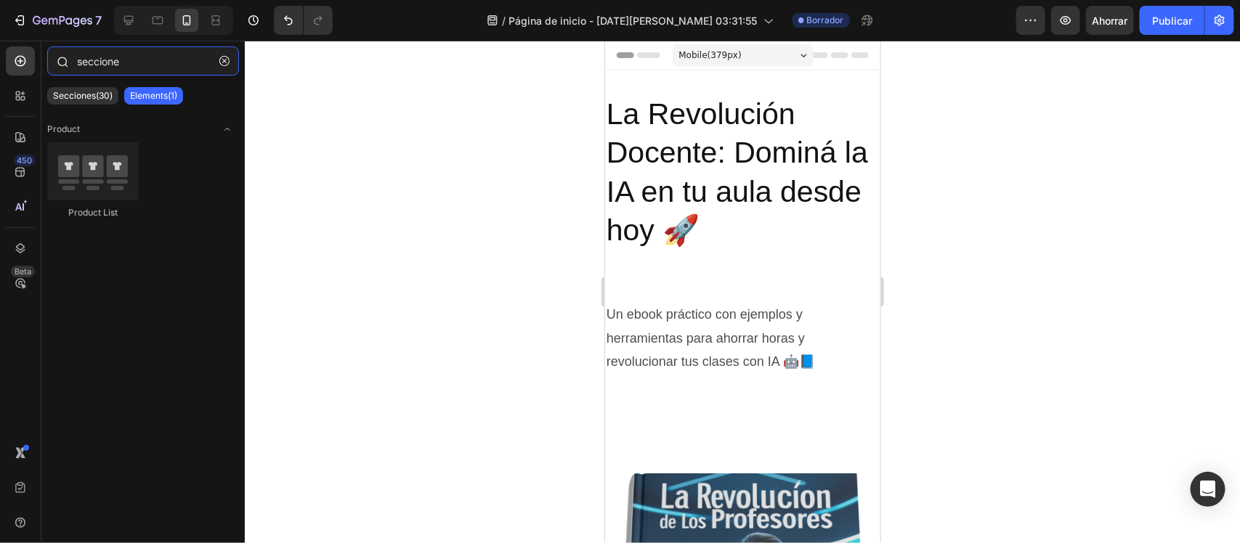
type input "secciones"
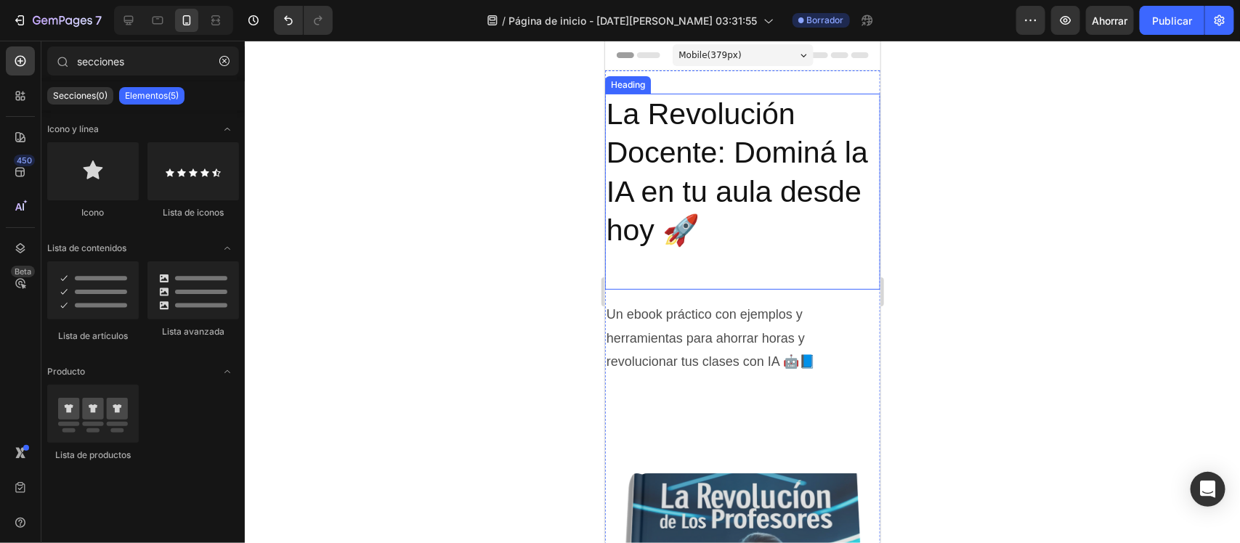
click at [829, 108] on h2 "La Revolución Docente: Dominá la IA en tu aula desde hoy 🚀" at bounding box center [741, 191] width 275 height 196
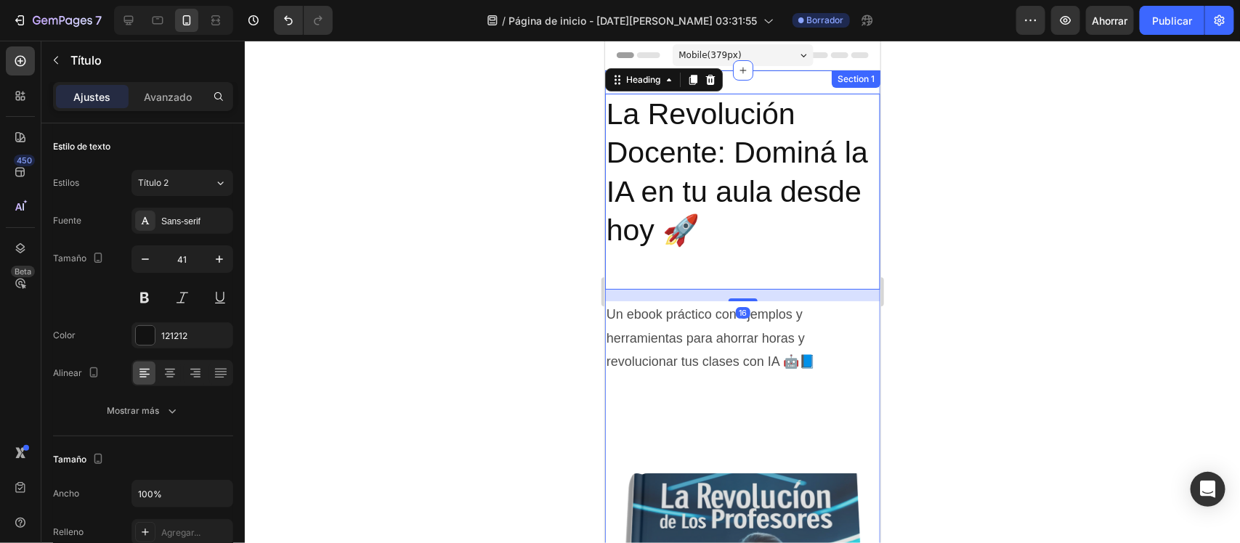
click at [791, 84] on div "La Revolución Docente: Dominá la IA en tu aula desde hoy 🚀 Heading 16 Un ebook …" at bounding box center [741, 514] width 275 height 888
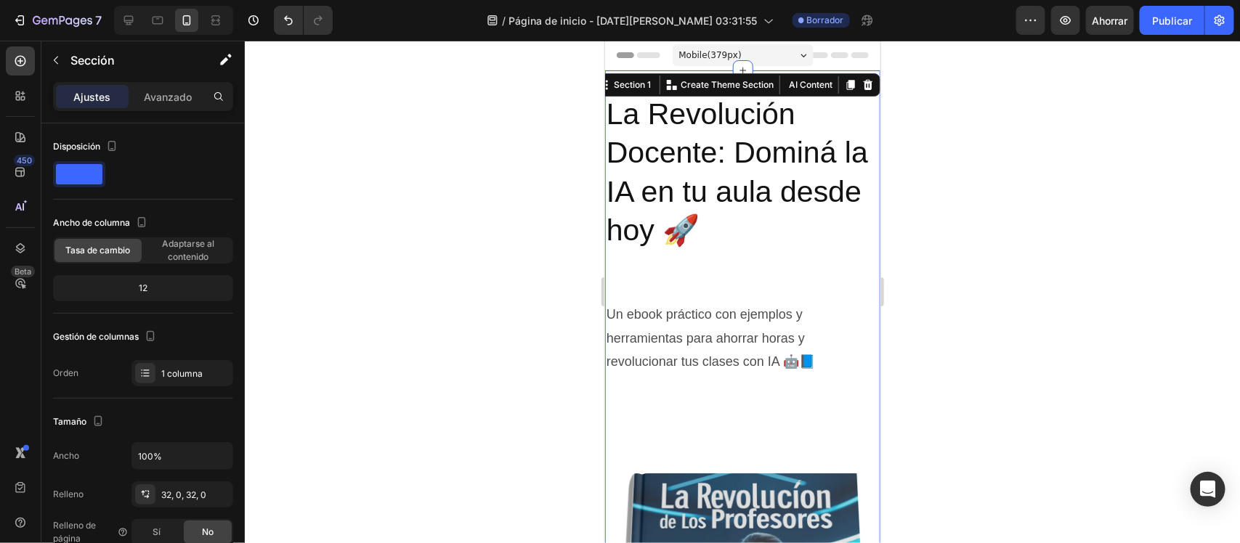
click at [551, 173] on div at bounding box center [742, 292] width 995 height 503
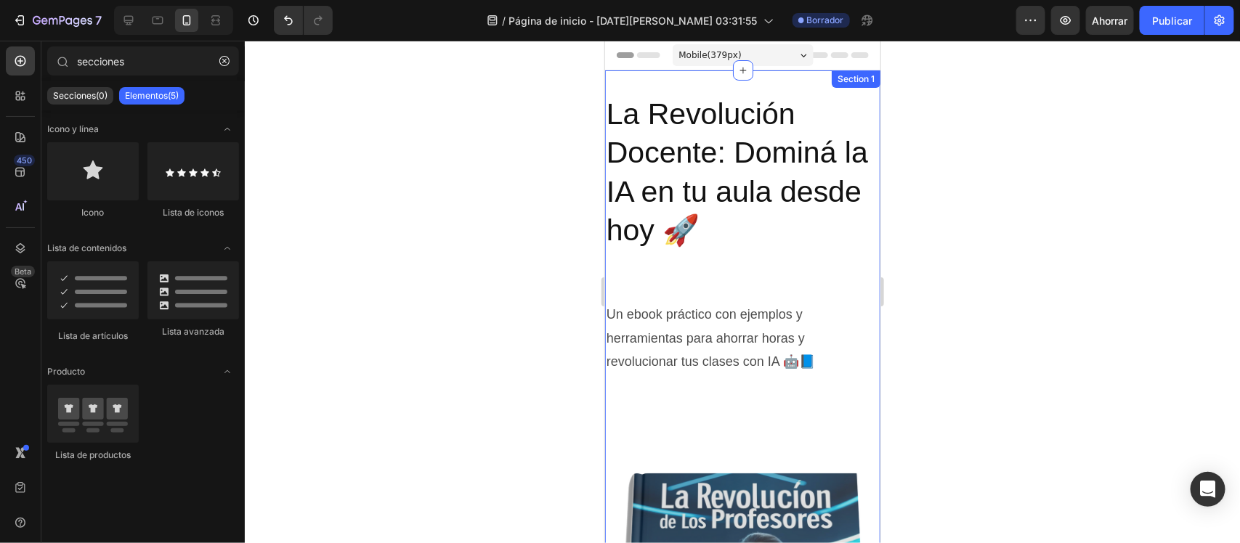
click at [752, 73] on div "La Revolución Docente: Dominá la IA en tu aula desde hoy 🚀 Heading Un ebook prá…" at bounding box center [741, 514] width 275 height 888
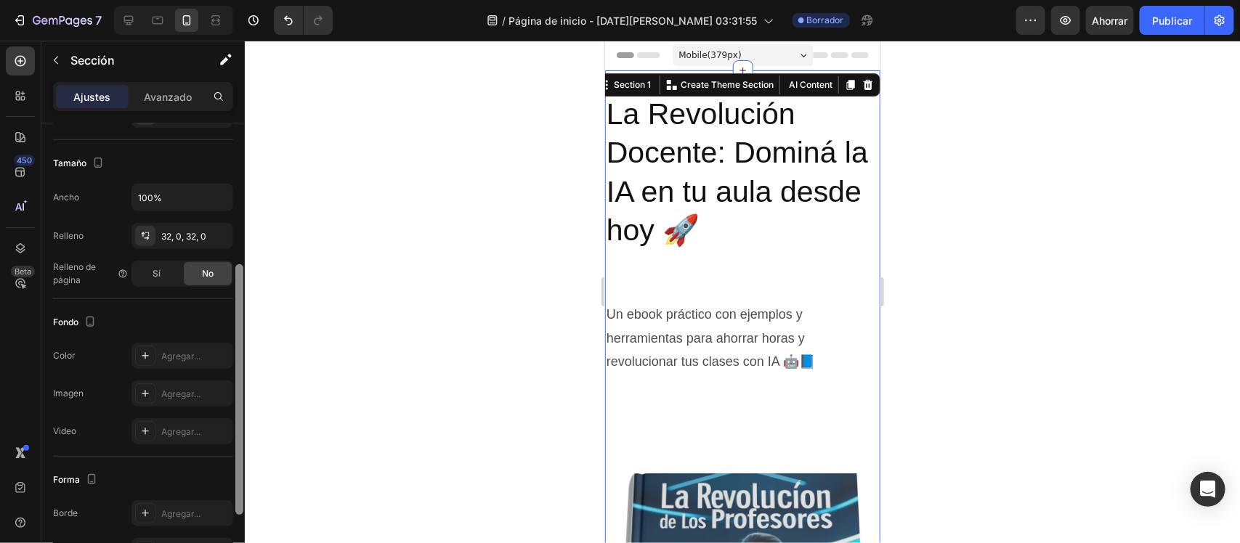
scroll to position [270, 0]
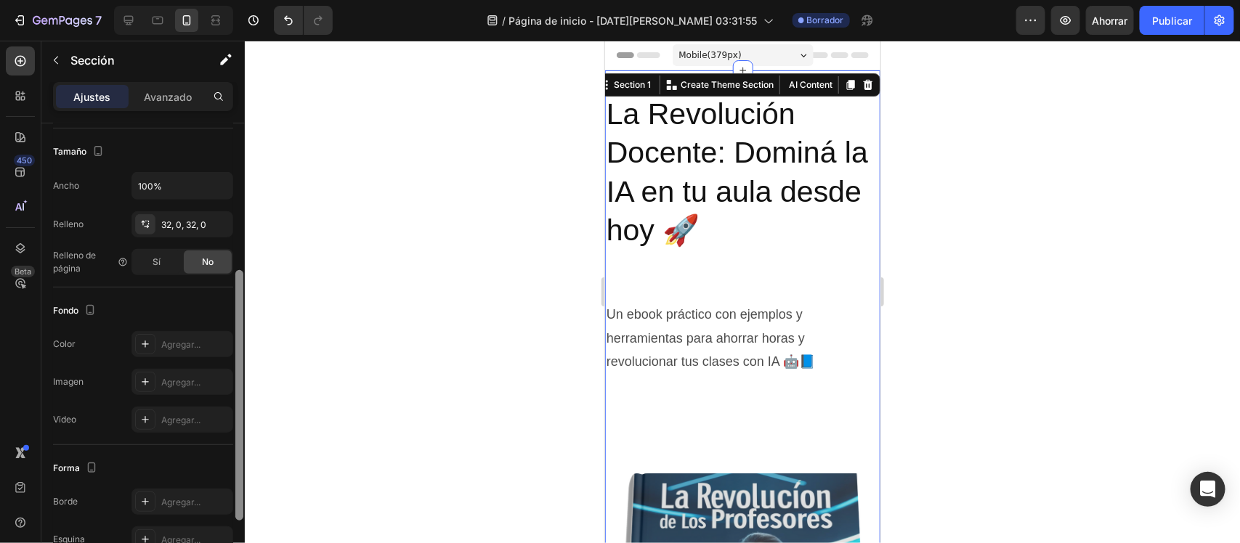
drag, startPoint x: 236, startPoint y: 158, endPoint x: 248, endPoint y: 306, distance: 147.9
click at [248, 0] on div "7 / Página de inicio - 28 de agosto, 03:31:55 Borrador Avance Ahorrar Publicar …" at bounding box center [620, 0] width 1240 height 0
click at [182, 357] on div "Agregar..." at bounding box center [182, 344] width 102 height 26
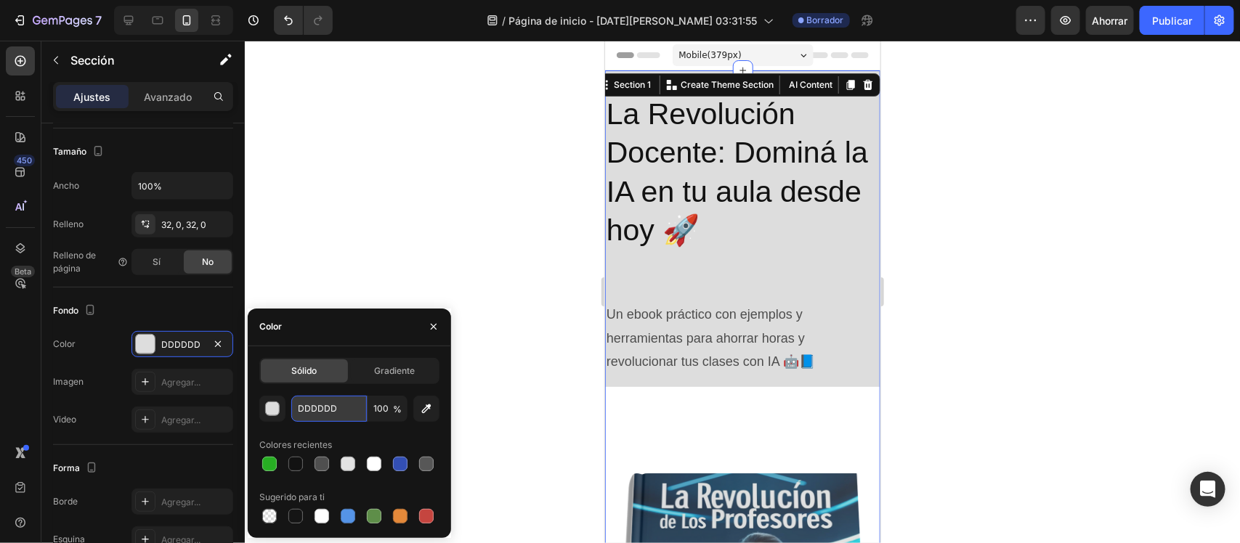
click at [331, 414] on input "DDDDDD" at bounding box center [329, 409] width 76 height 26
type input "f"
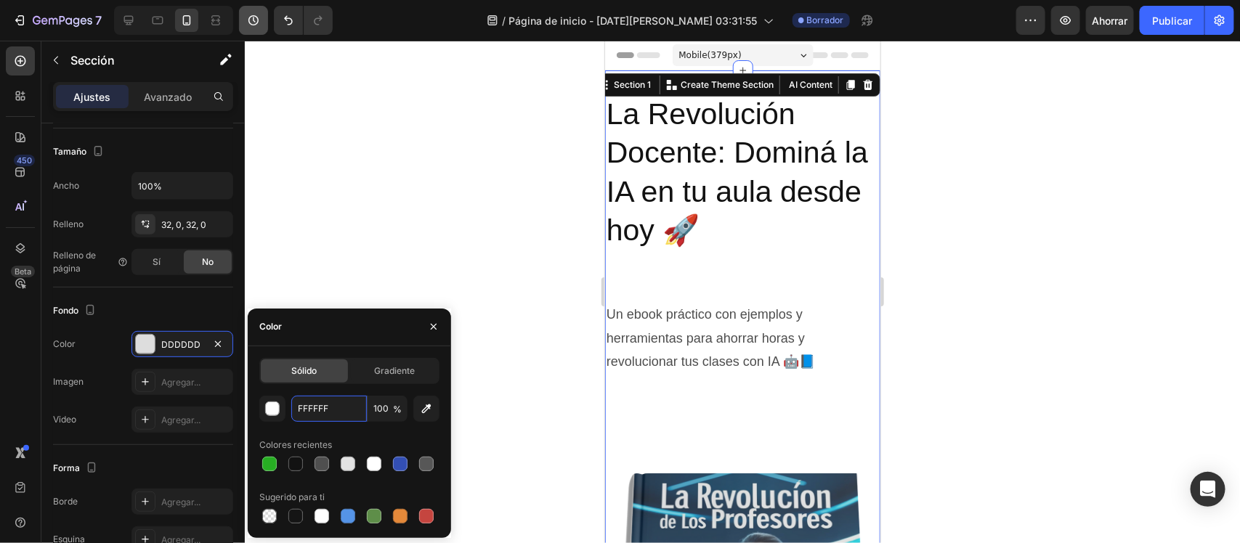
type input "FFFFFF"
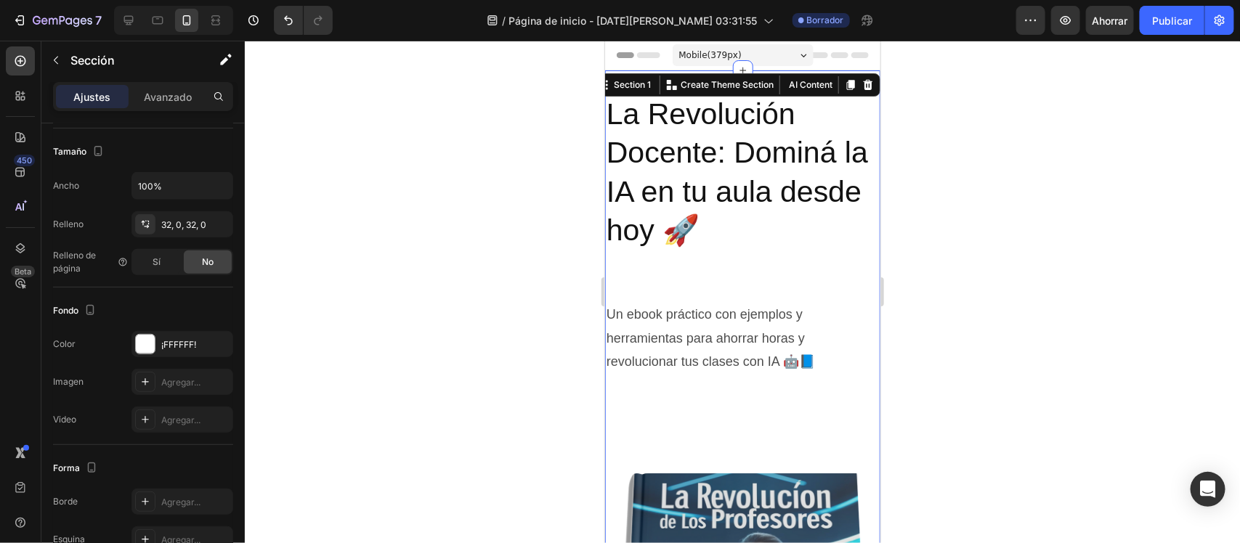
click at [425, 256] on div at bounding box center [742, 292] width 995 height 503
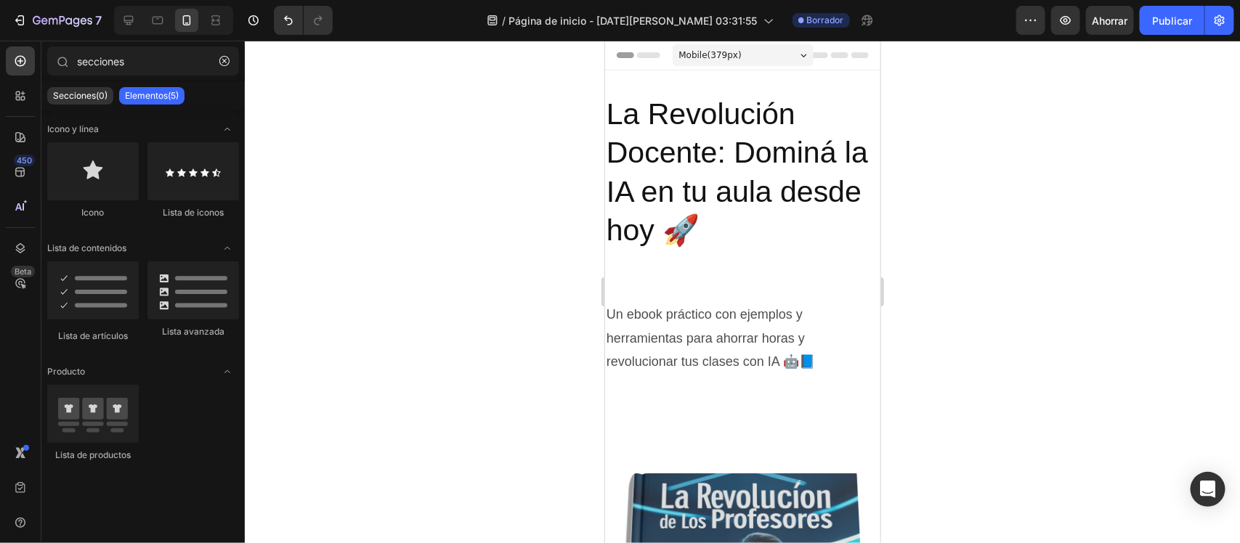
scroll to position [623, 0]
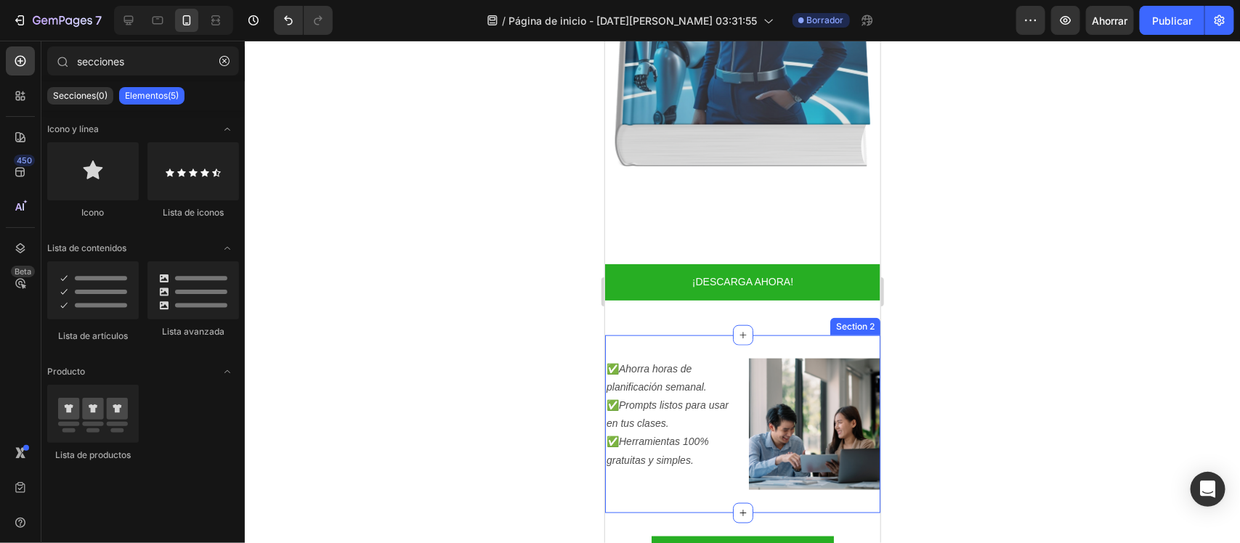
click at [796, 335] on div "✅ Ahorra horas de planificación semanal. ✅ Prompts listos para usar en tus clas…" at bounding box center [741, 424] width 275 height 179
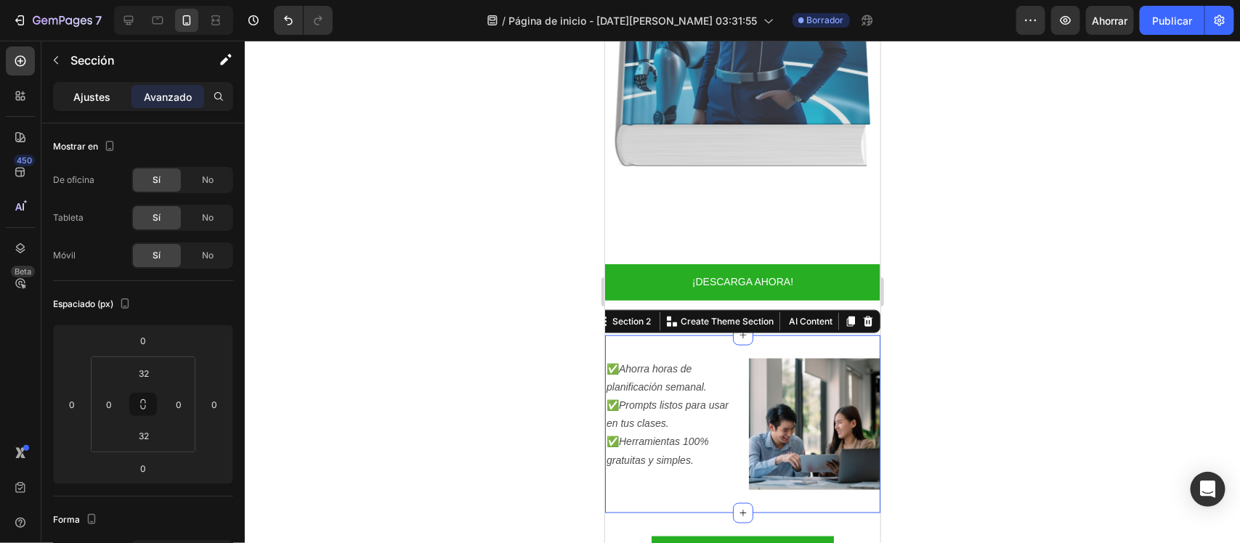
click at [104, 105] on div "Ajustes" at bounding box center [92, 96] width 73 height 23
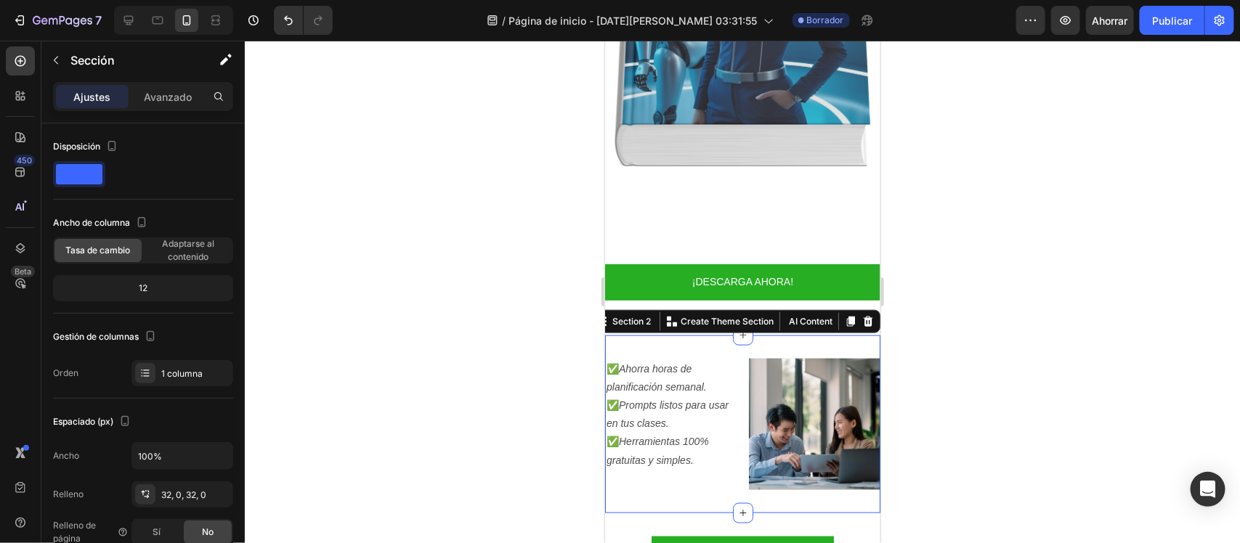
scroll to position [389, 0]
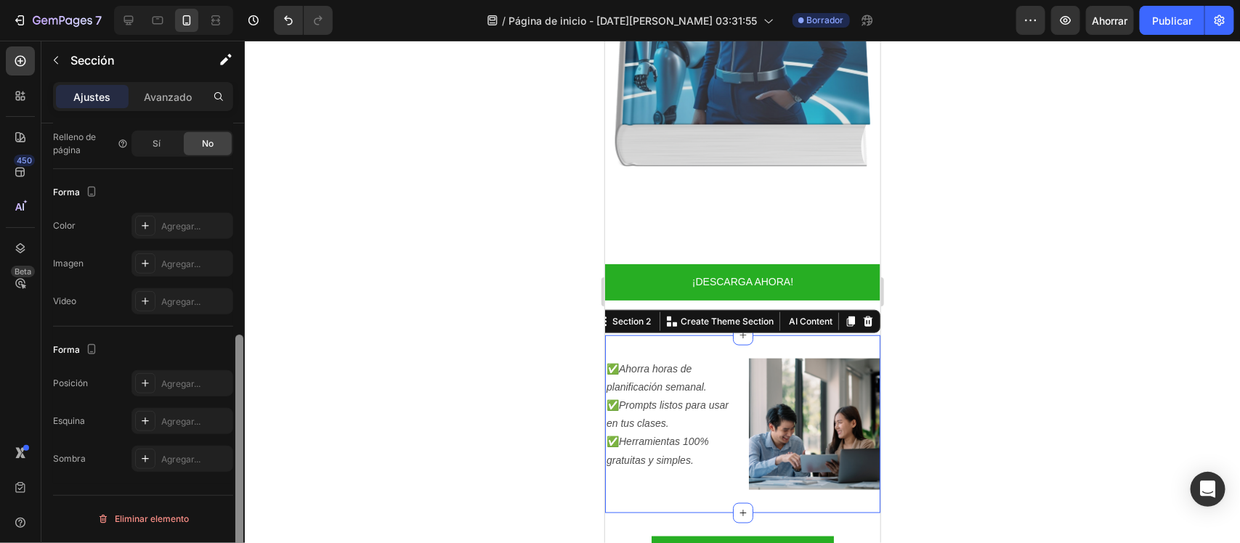
drag, startPoint x: 234, startPoint y: 306, endPoint x: 234, endPoint y: 324, distance: 17.4
click at [234, 324] on div at bounding box center [239, 354] width 11 height 462
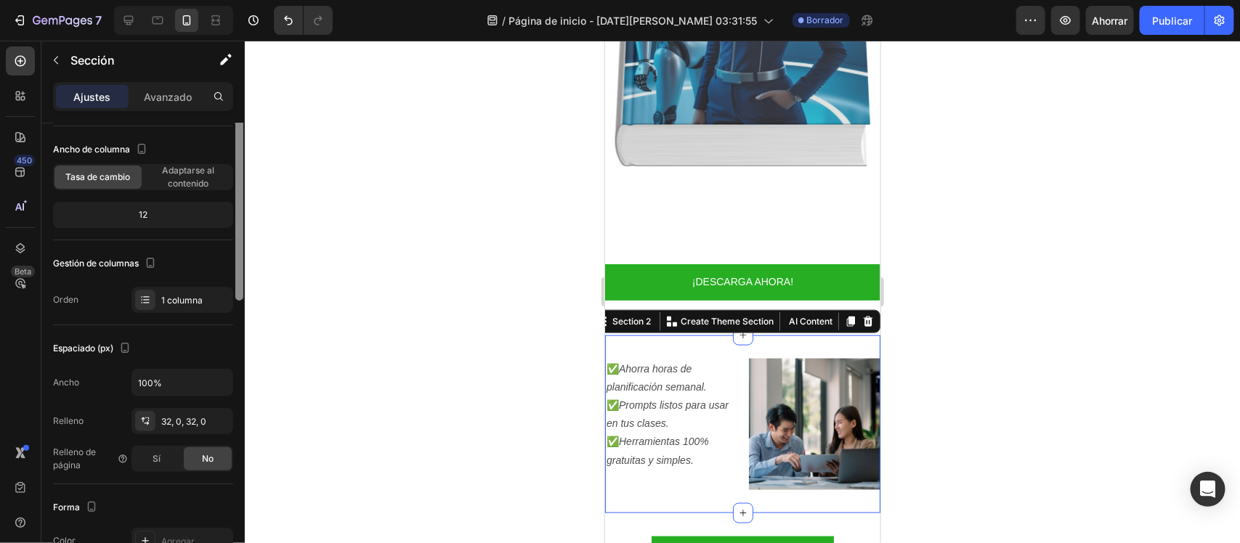
scroll to position [0, 0]
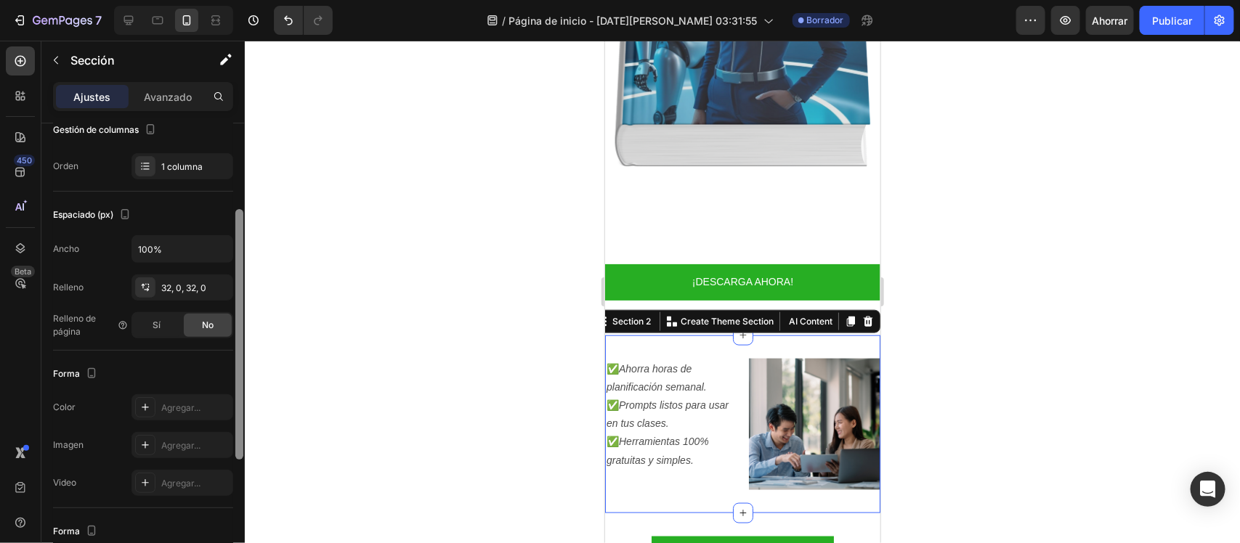
drag, startPoint x: 237, startPoint y: 342, endPoint x: 285, endPoint y: 256, distance: 99.2
click at [285, 0] on div "7 / Página de inicio - 28 de agosto, 03:31:55 Borrador Avance Ahorrar Publicar …" at bounding box center [620, 0] width 1240 height 0
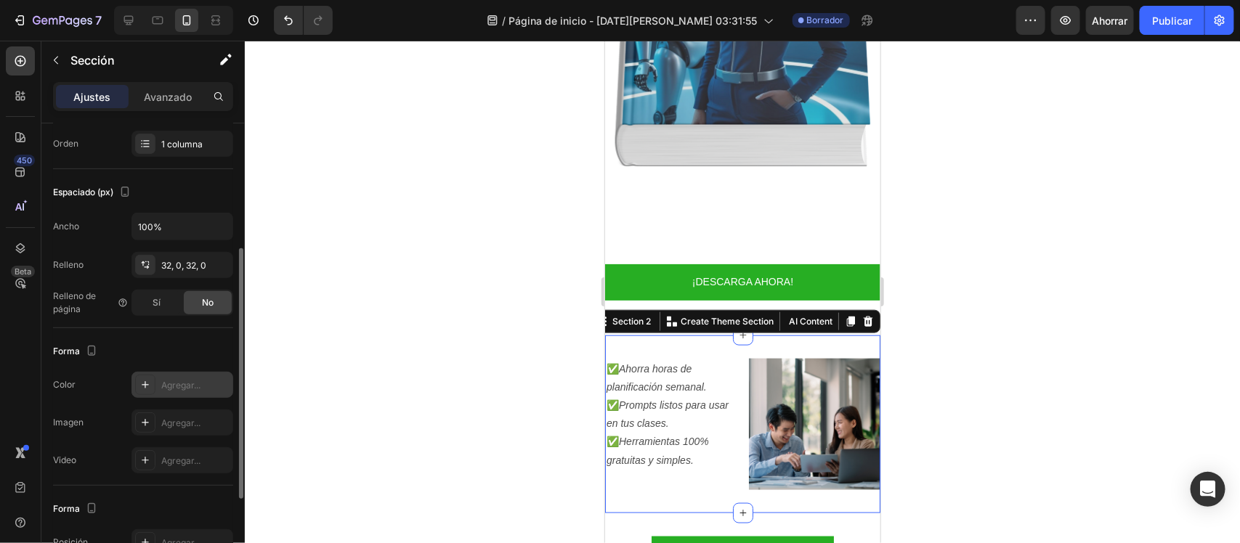
click at [223, 375] on div "Agregar..." at bounding box center [182, 385] width 102 height 26
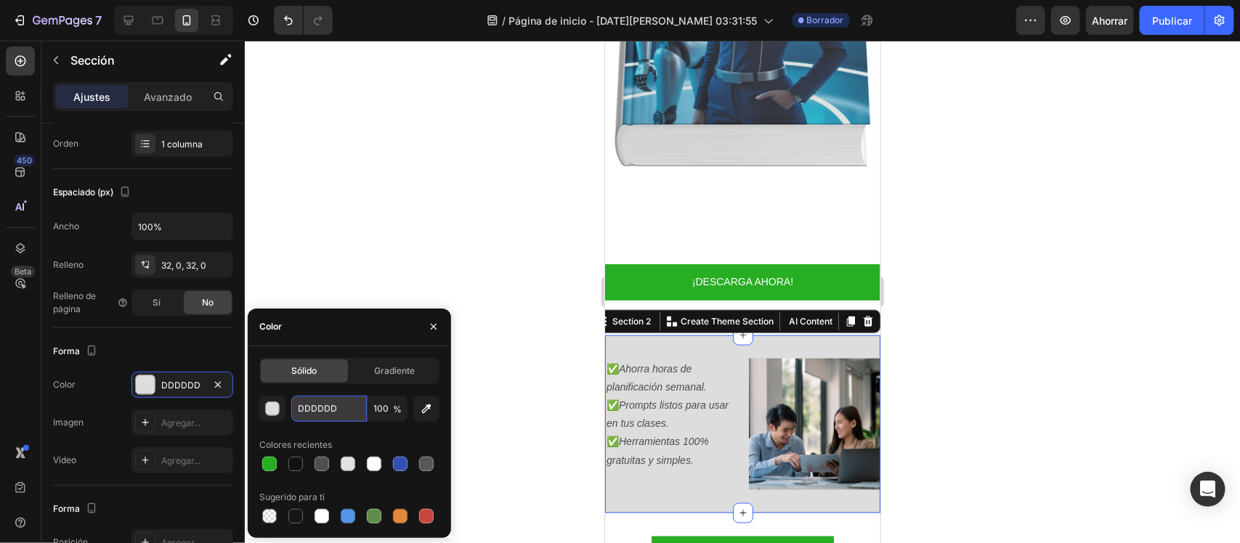
click at [324, 407] on input "DDDDDD" at bounding box center [329, 409] width 76 height 26
paste input "F8FAFC"
type input "F8FAFCDD"
click at [487, 383] on div at bounding box center [742, 292] width 995 height 503
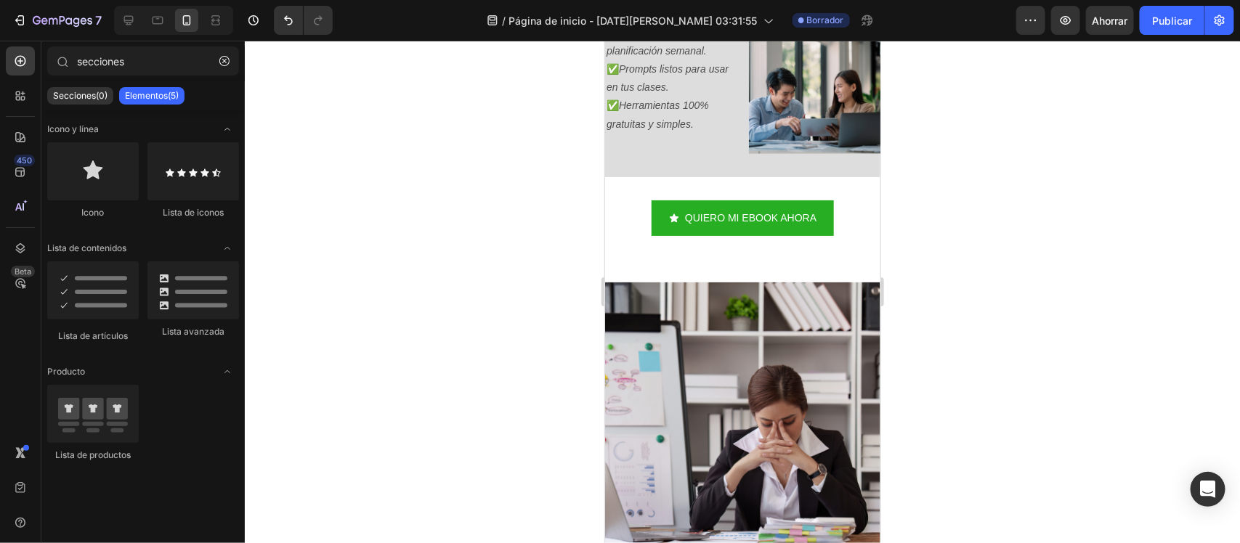
scroll to position [967, 0]
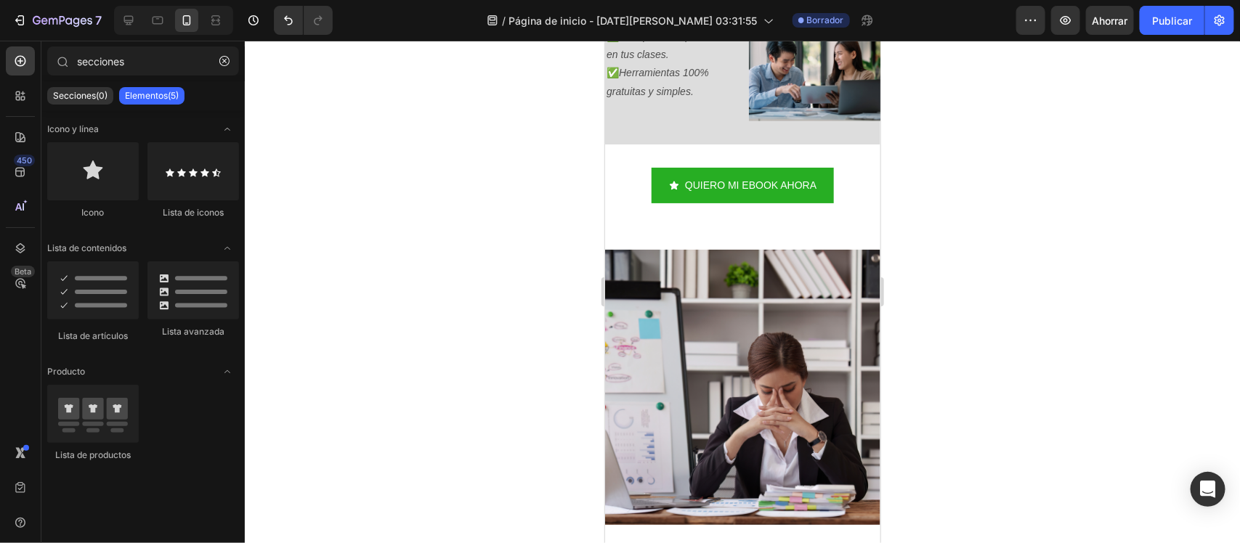
drag, startPoint x: 871, startPoint y: 138, endPoint x: 1487, endPoint y: 218, distance: 621.0
click at [824, 218] on div "QUIERO MI EBOOK AHORA Button Section 3" at bounding box center [741, 185] width 275 height 82
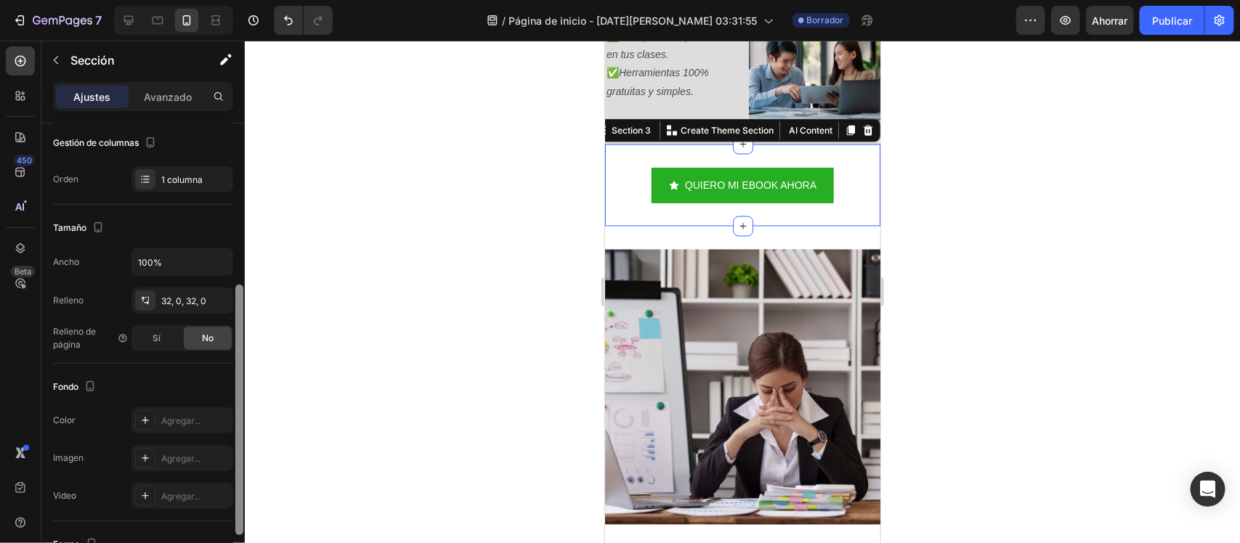
scroll to position [230, 0]
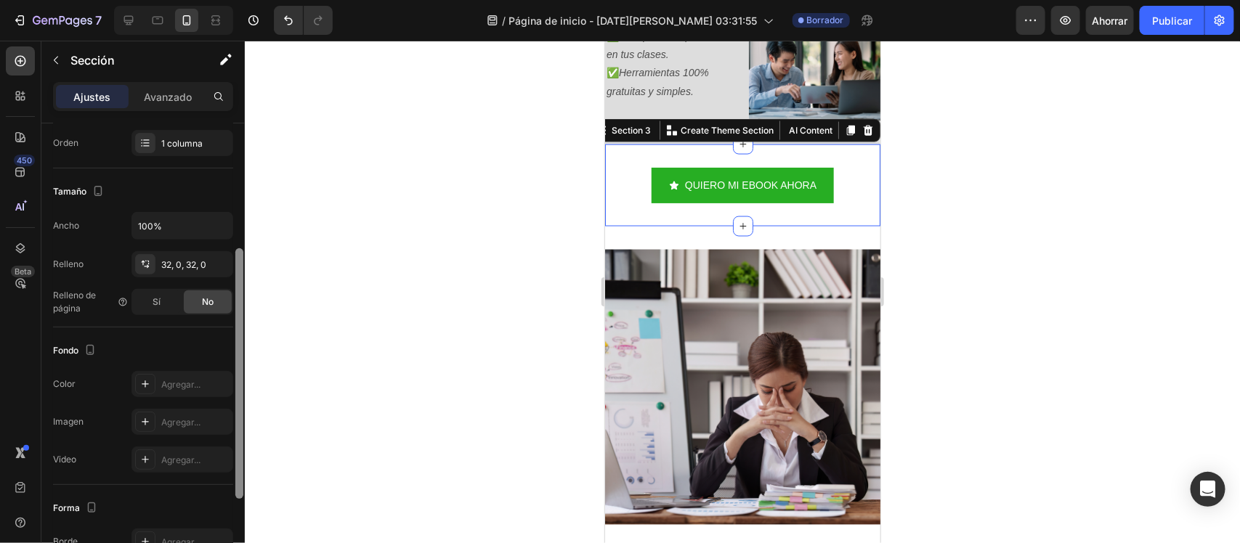
drag, startPoint x: 240, startPoint y: 306, endPoint x: 244, endPoint y: 432, distance: 125.7
click at [244, 432] on div at bounding box center [239, 354] width 11 height 462
click at [202, 394] on div "Agregar..." at bounding box center [182, 384] width 102 height 26
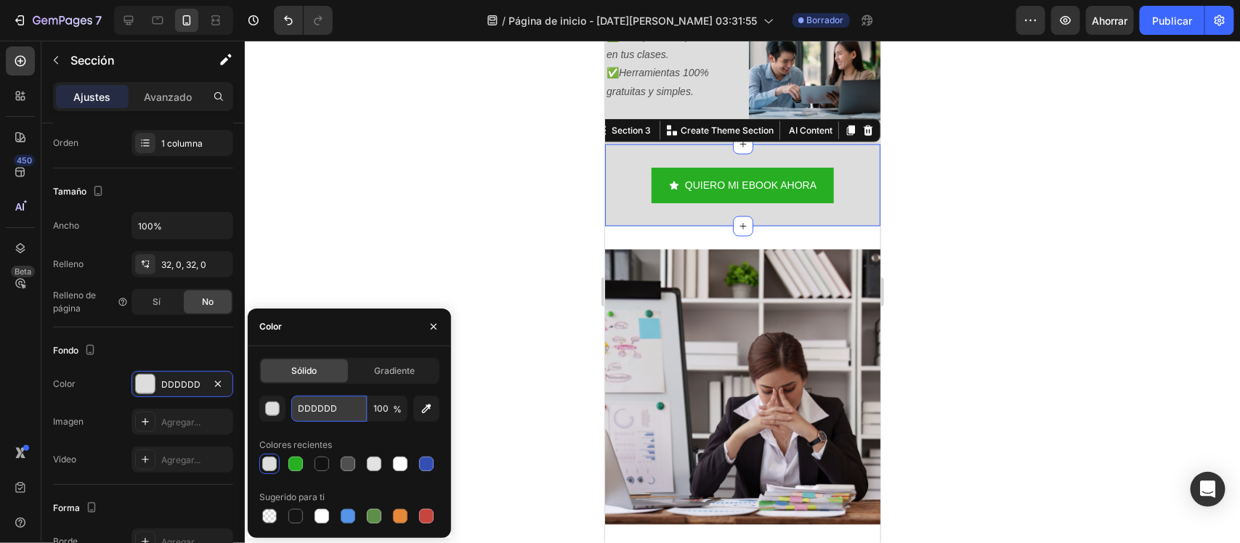
click at [331, 403] on input "DDDDDD" at bounding box center [329, 409] width 76 height 26
paste input "F8FAFC"
type input "F8FAFCD"
click at [653, 229] on div "Image Row ¿Te pasa esto en tu día a día como docente? 🤯 Heading Section 4" at bounding box center [741, 452] width 275 height 452
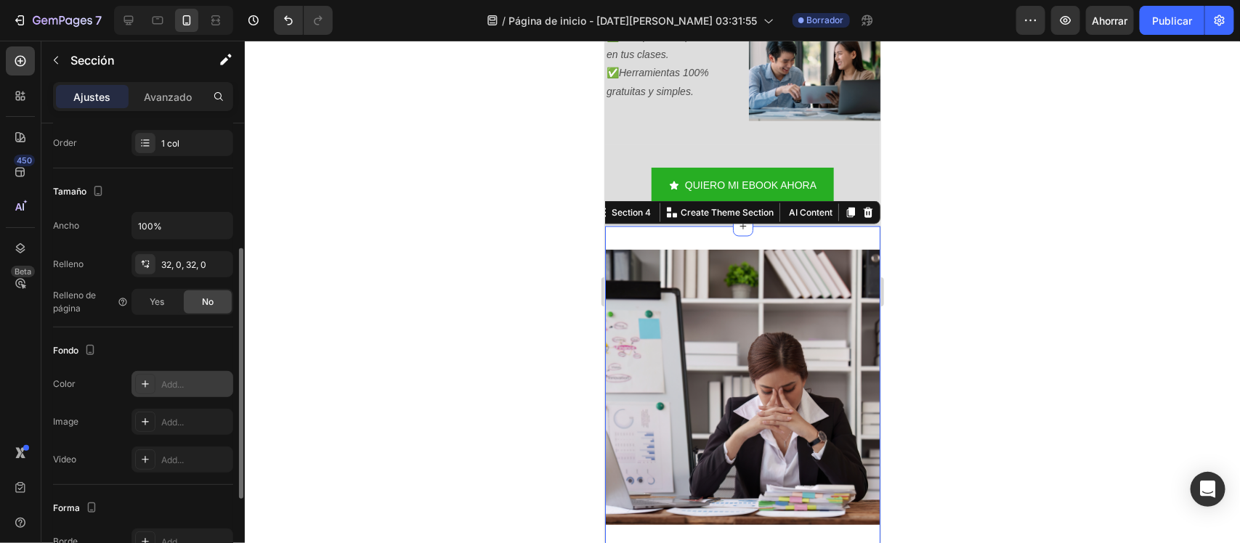
click at [193, 380] on div "Add..." at bounding box center [195, 384] width 68 height 13
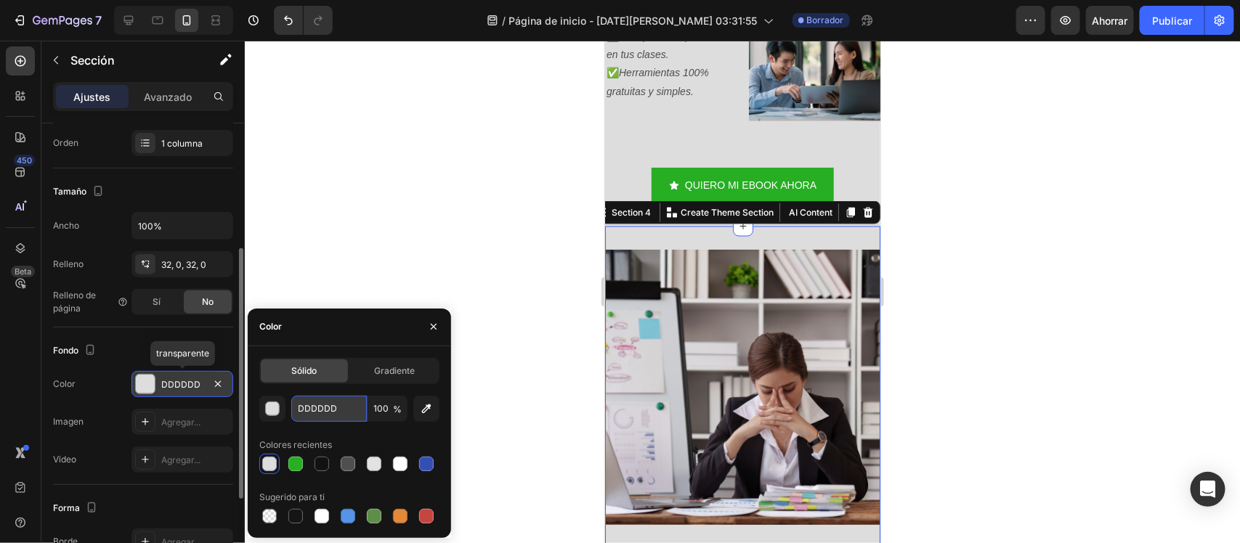
click at [333, 400] on input "DDDDDD" at bounding box center [329, 409] width 76 height 26
paste input "F8FAFC"
type input "F8FAFC"
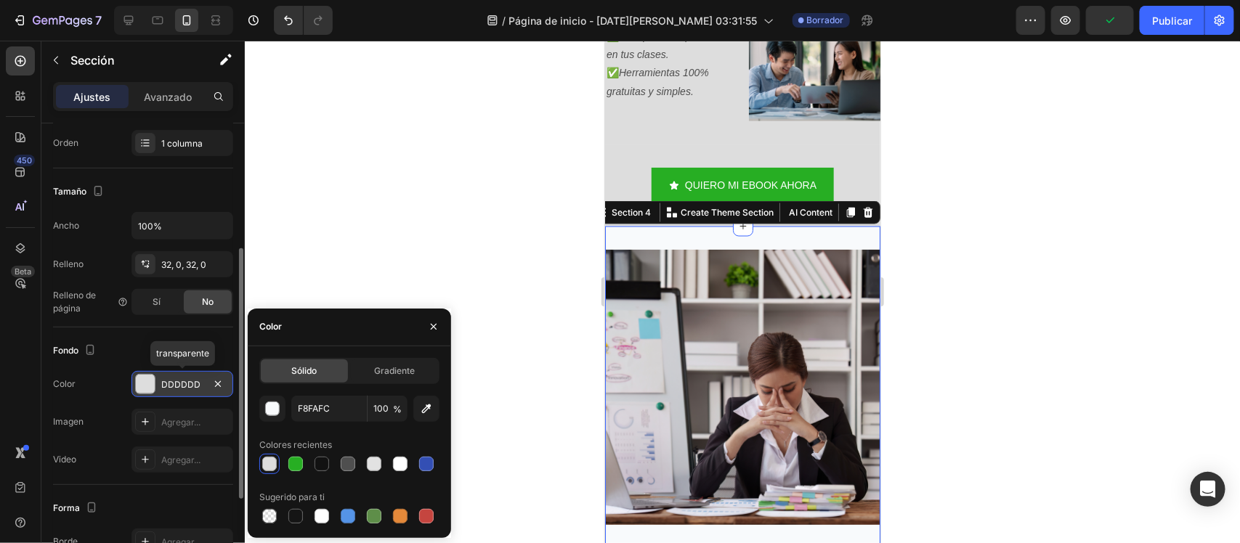
click at [420, 235] on div at bounding box center [742, 292] width 995 height 503
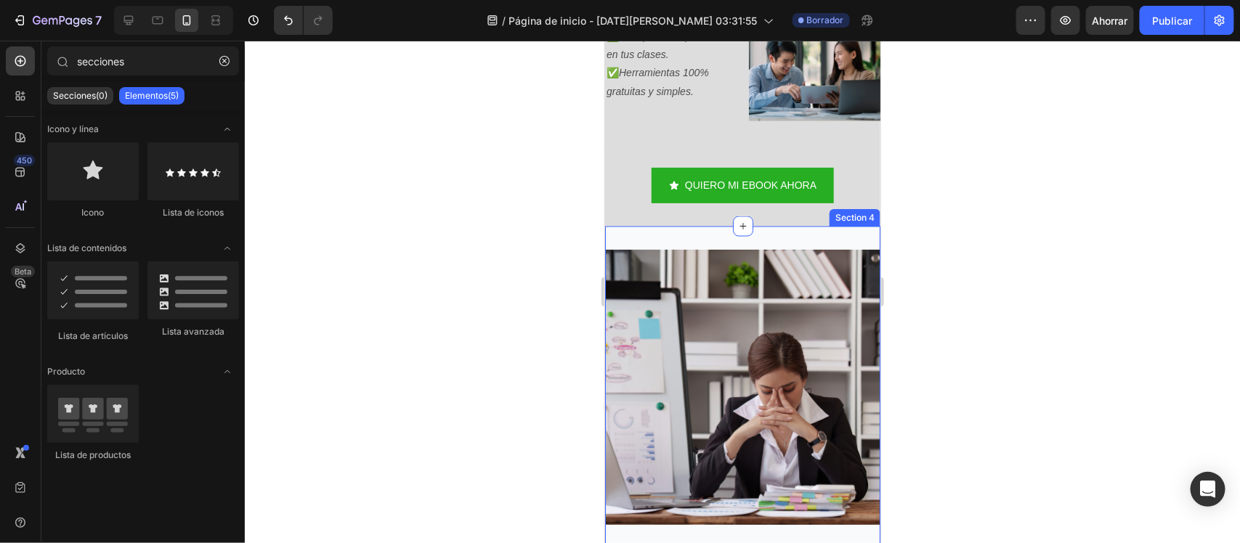
click at [627, 226] on div "Image Row ¿Te pasa esto en tu día a día como docente? 🤯 Heading Section 4" at bounding box center [741, 452] width 275 height 452
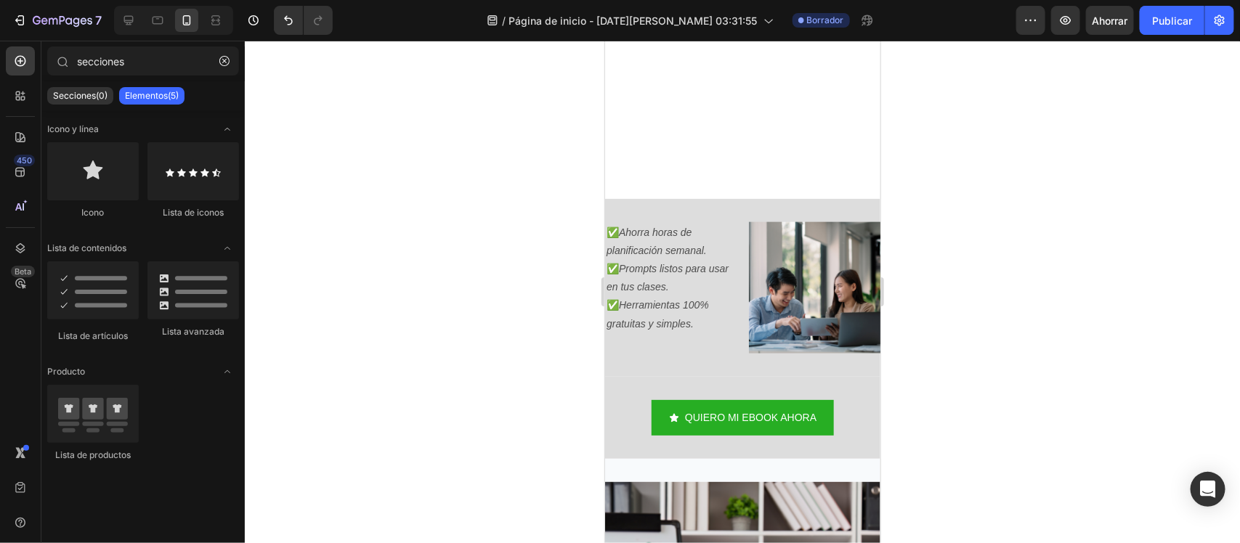
scroll to position [1039, 0]
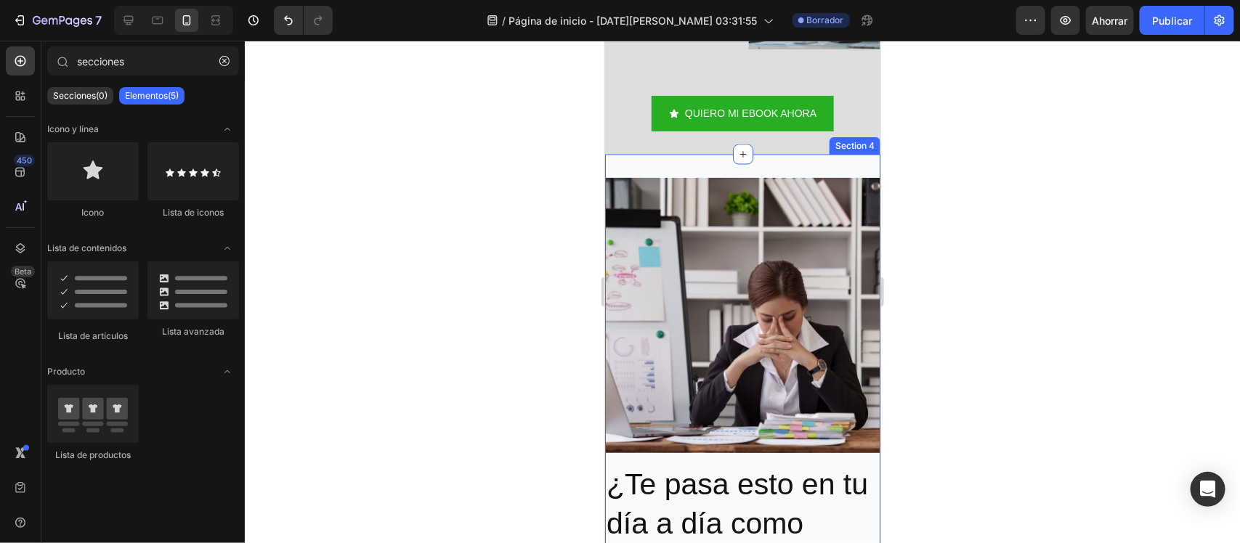
click at [745, 161] on div "Image Row ¿Te pasa esto en tu día a día como docente? 🤯 Heading Section 4" at bounding box center [741, 380] width 275 height 452
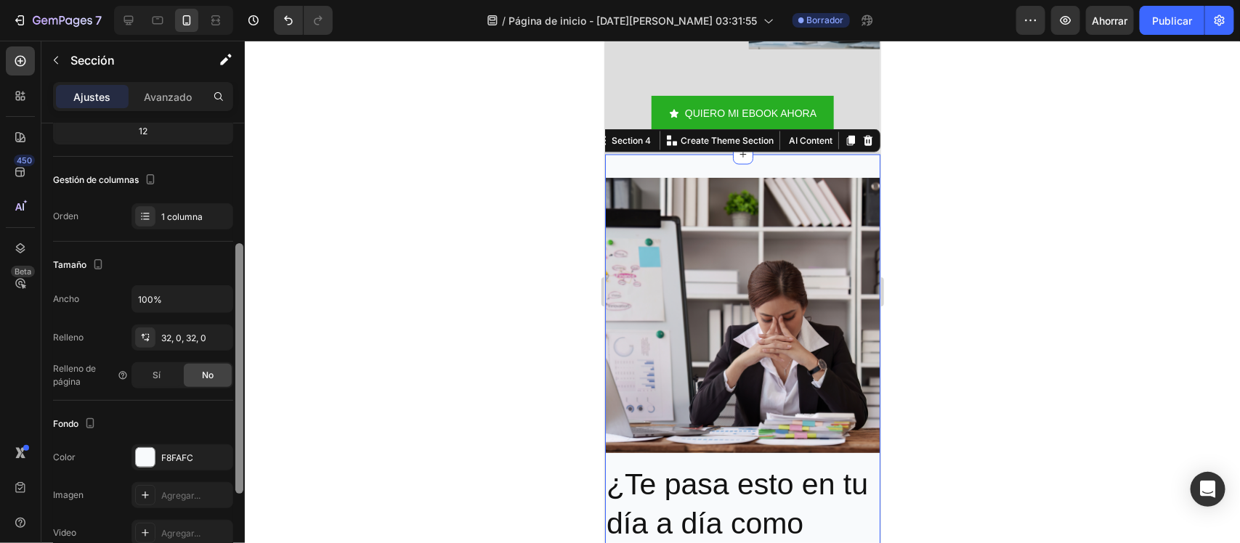
scroll to position [200, 0]
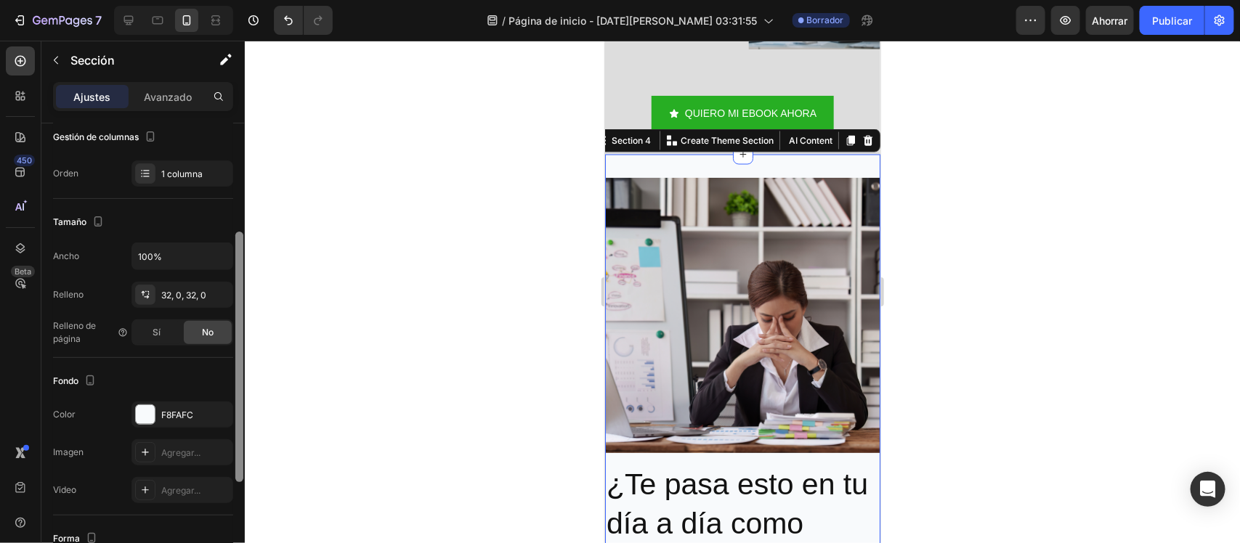
drag, startPoint x: 240, startPoint y: 365, endPoint x: 247, endPoint y: 474, distance: 109.2
click at [247, 0] on div "7 / Página de inicio - 28 de agosto, 03:31:55 Borrador Avance Ahorrar Publicar …" at bounding box center [620, 0] width 1240 height 0
click at [196, 427] on div "F8FAFC" at bounding box center [182, 415] width 102 height 26
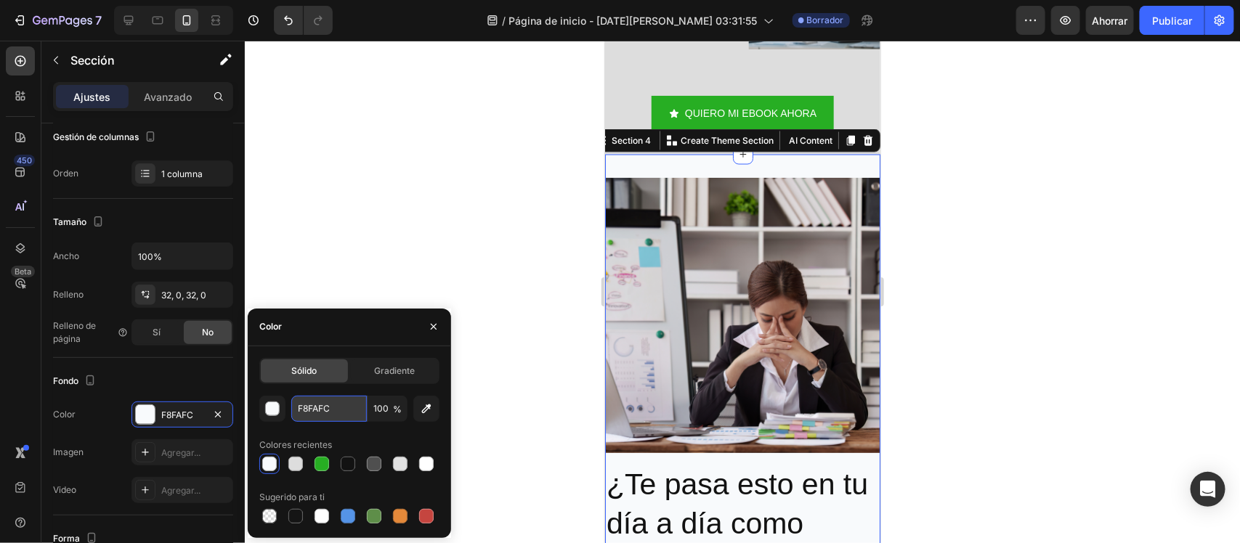
click at [328, 419] on input "F8FAFC" at bounding box center [329, 409] width 76 height 26
paste input "F8FAFC"
type input "F8FAFC"
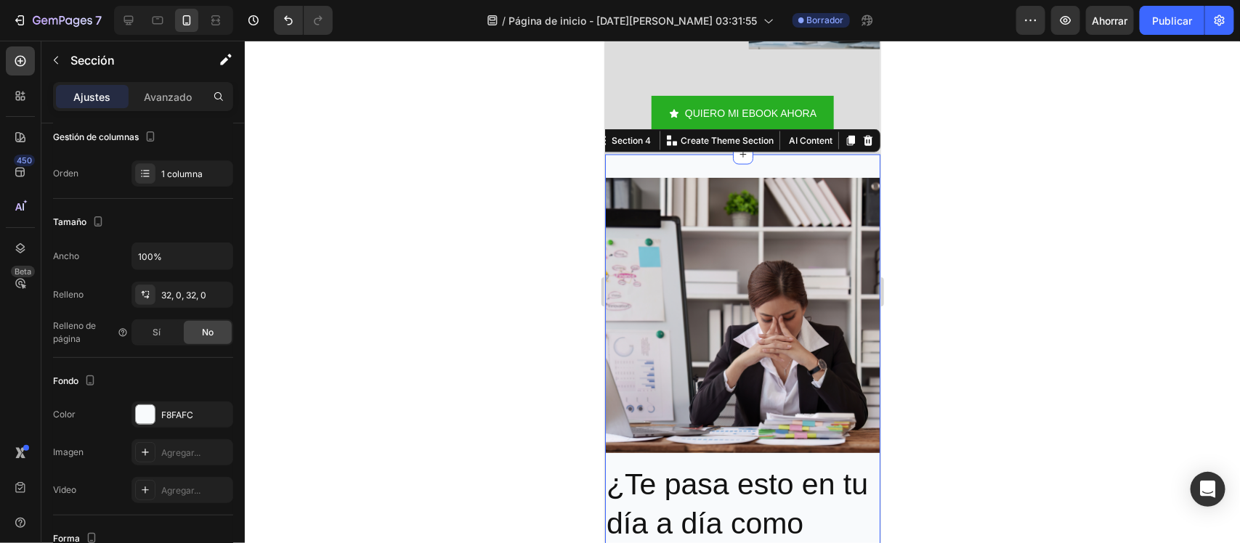
click at [378, 215] on div at bounding box center [742, 292] width 995 height 503
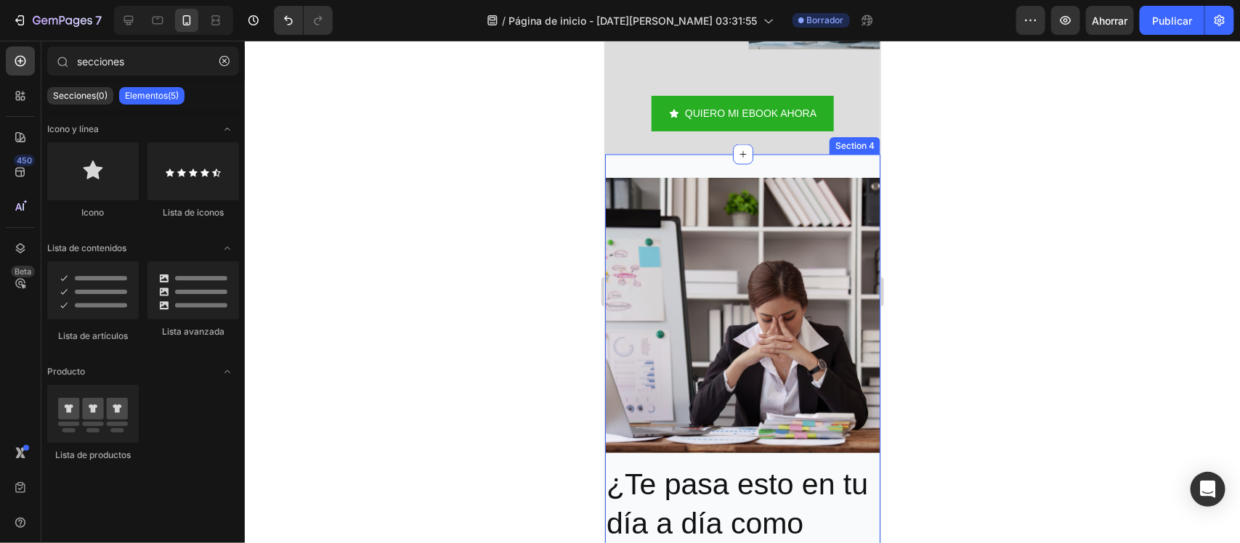
click at [631, 156] on div "Image Row ¿Te pasa esto en tu día a día como docente? 🤯 Heading Section 4" at bounding box center [741, 380] width 275 height 452
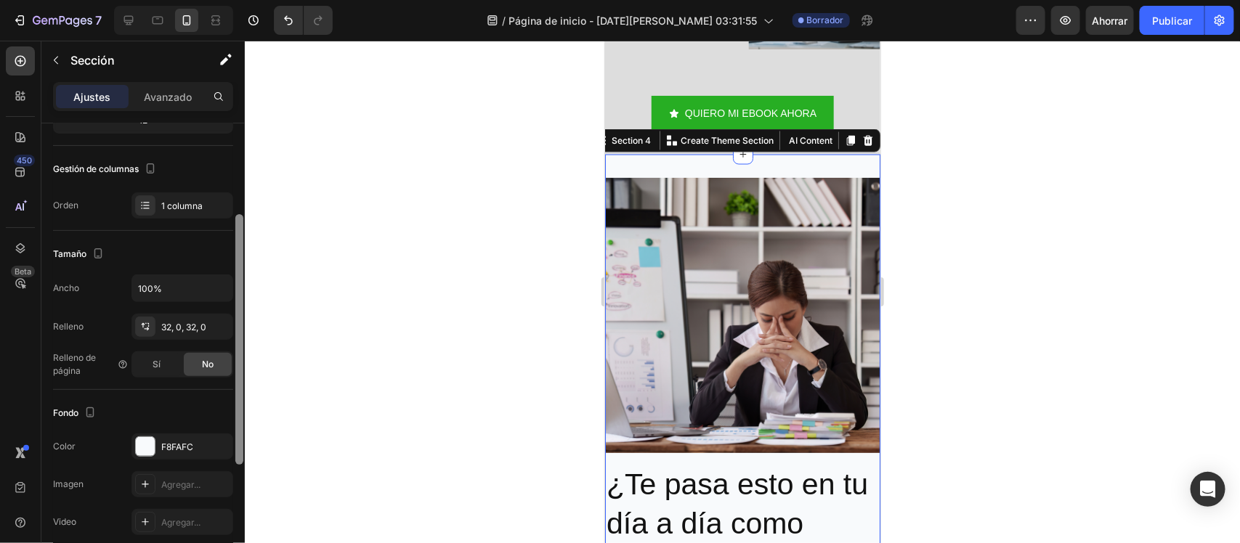
scroll to position [168, 0]
drag, startPoint x: 241, startPoint y: 367, endPoint x: 237, endPoint y: 460, distance: 92.3
click at [237, 460] on div at bounding box center [239, 339] width 8 height 251
click at [196, 452] on div "F8FAFC" at bounding box center [182, 446] width 42 height 13
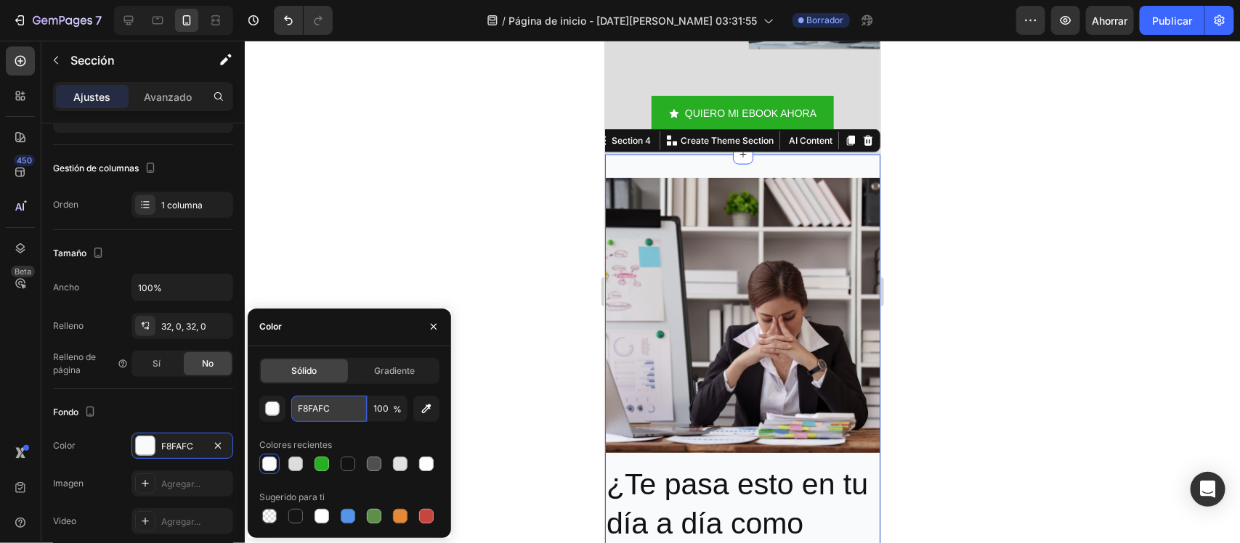
click at [338, 407] on input "F8FAFC" at bounding box center [329, 409] width 76 height 26
paste input "F8FAFC"
click at [338, 407] on input "F8FAFC" at bounding box center [329, 409] width 76 height 26
click at [298, 407] on input "F8FAFC" at bounding box center [329, 409] width 76 height 26
type input "#F8FAFC"
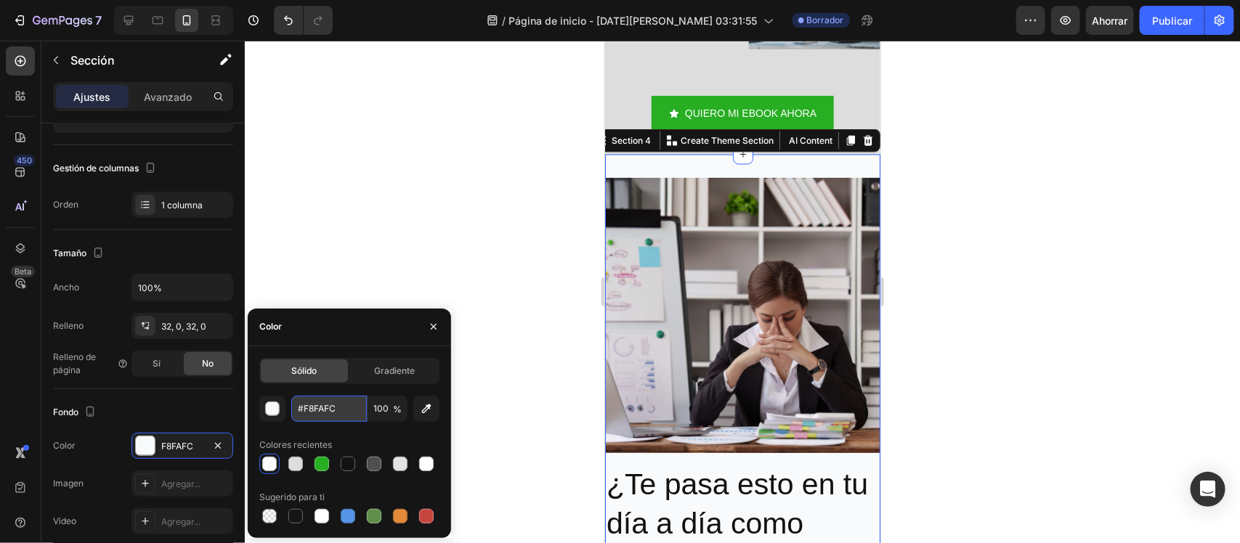
click at [338, 408] on input "#F8FAFC" at bounding box center [329, 409] width 76 height 26
click at [898, 264] on div at bounding box center [742, 292] width 995 height 503
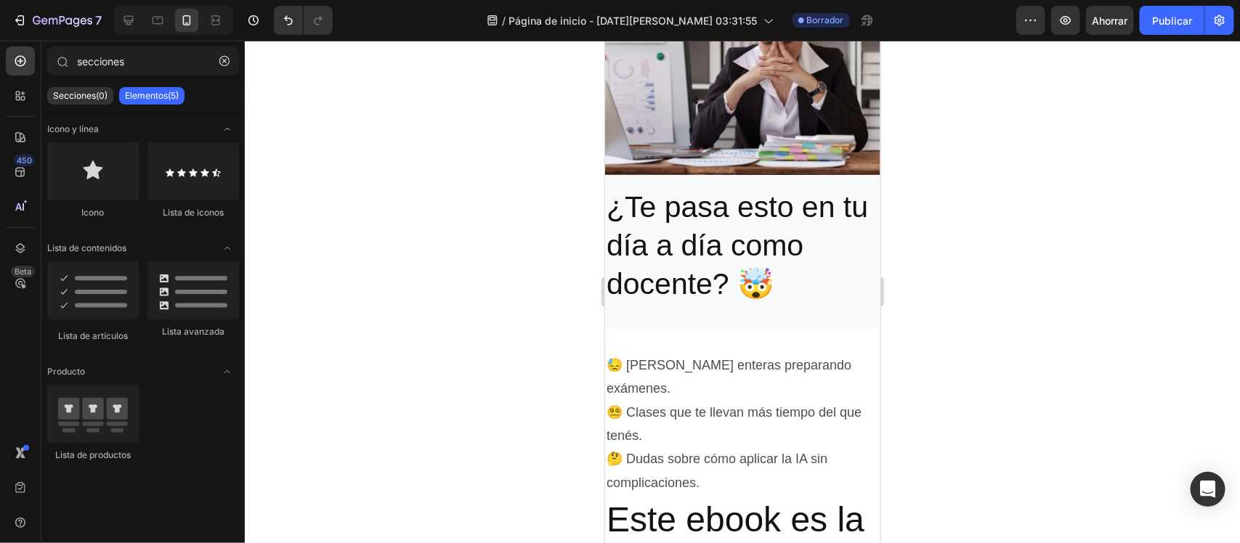
scroll to position [1344, 0]
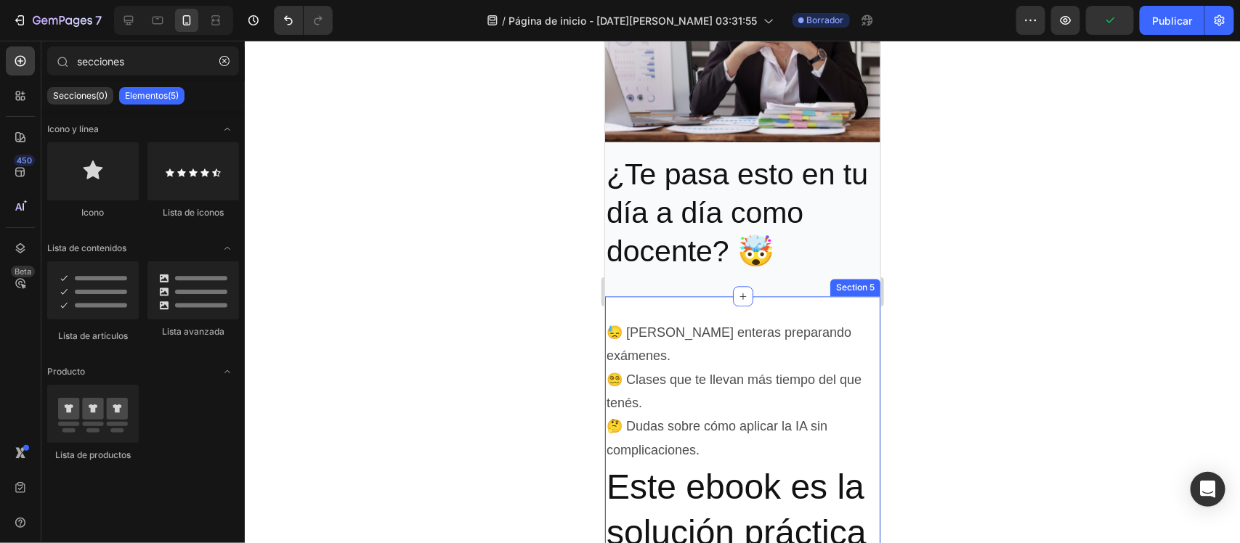
click at [781, 296] on div "😓 Horas enteras preparando exámenes. 😵‍💫 Clases que te llevan más tiempo del qu…" at bounding box center [741, 483] width 275 height 375
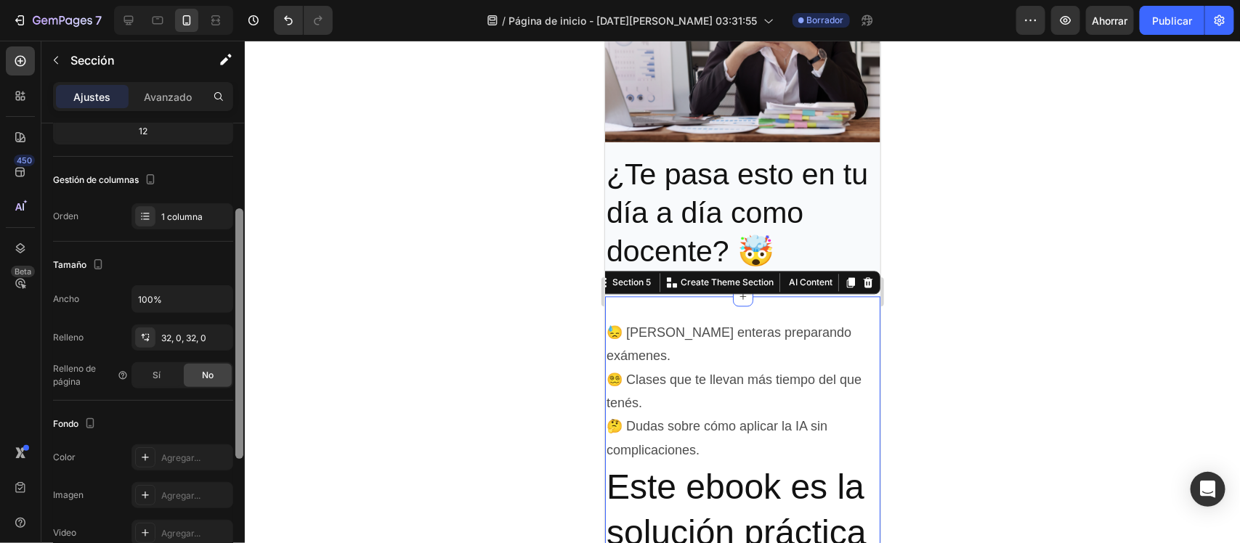
drag, startPoint x: 237, startPoint y: 369, endPoint x: 241, endPoint y: 456, distance: 87.2
click at [241, 456] on div at bounding box center [239, 333] width 8 height 251
click at [196, 459] on font "Agregar..." at bounding box center [180, 455] width 39 height 11
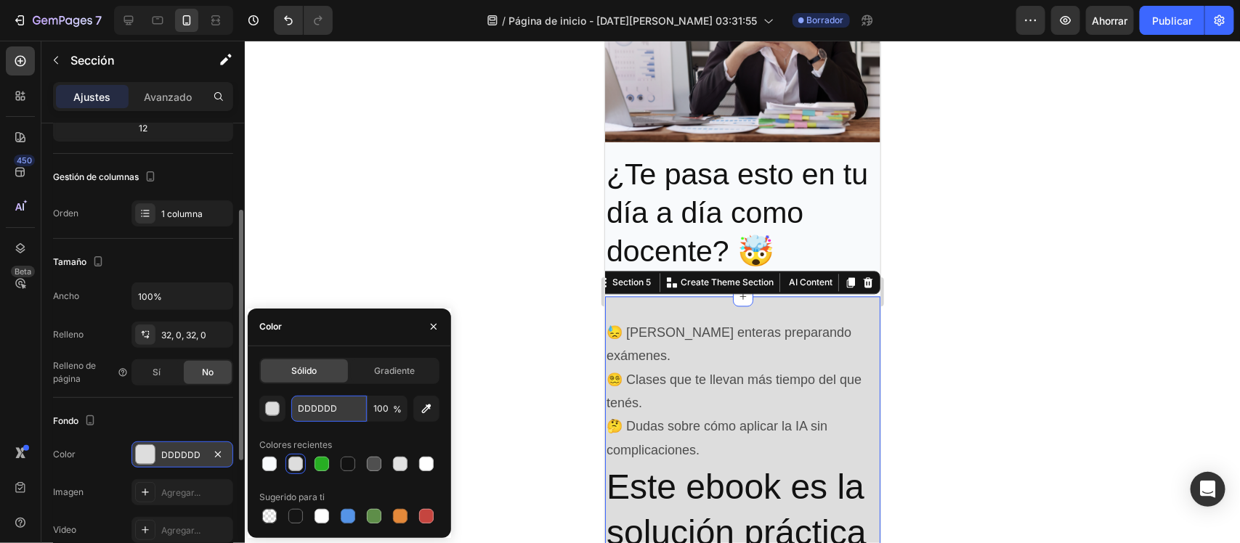
click at [335, 410] on input "DDDDDD" at bounding box center [329, 409] width 76 height 26
paste input "F8FAFC"
type input "F8FAFC"
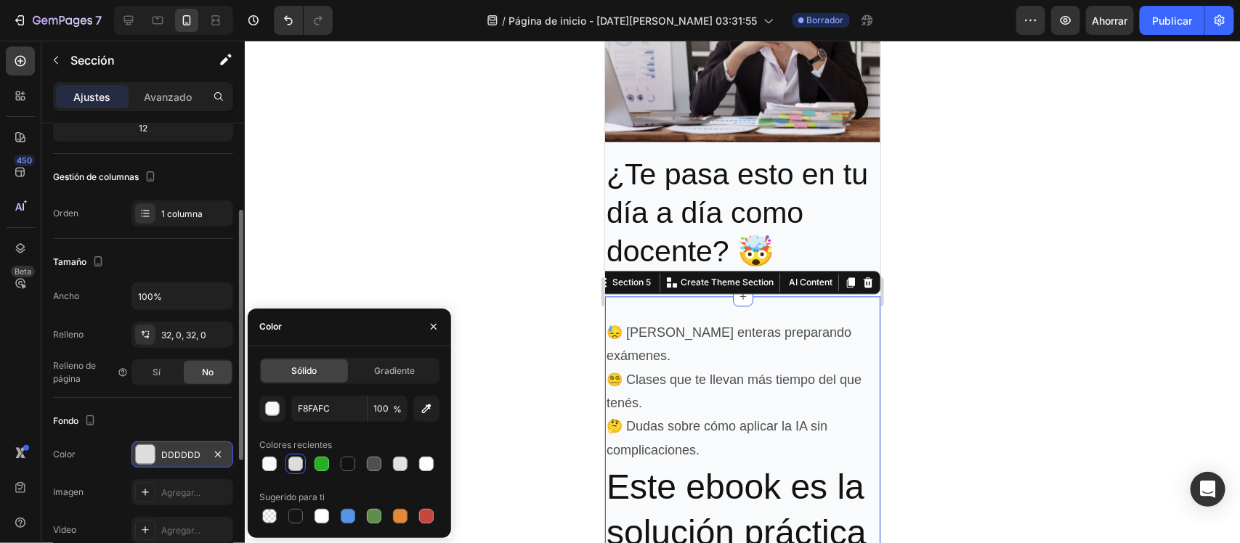
click at [407, 263] on div at bounding box center [742, 292] width 995 height 503
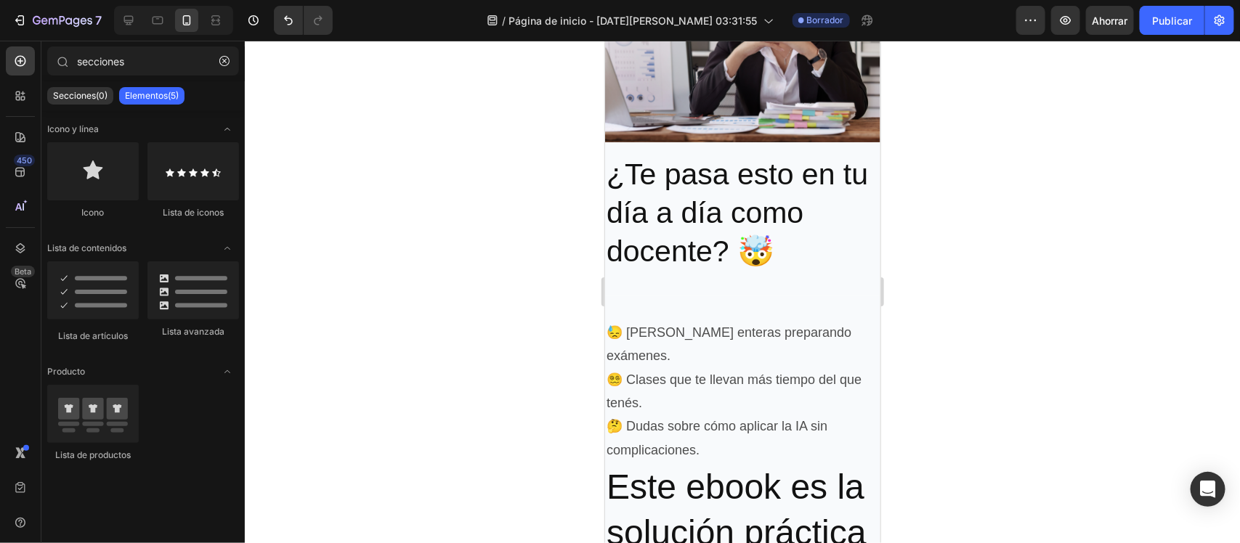
click at [407, 263] on div at bounding box center [742, 292] width 995 height 503
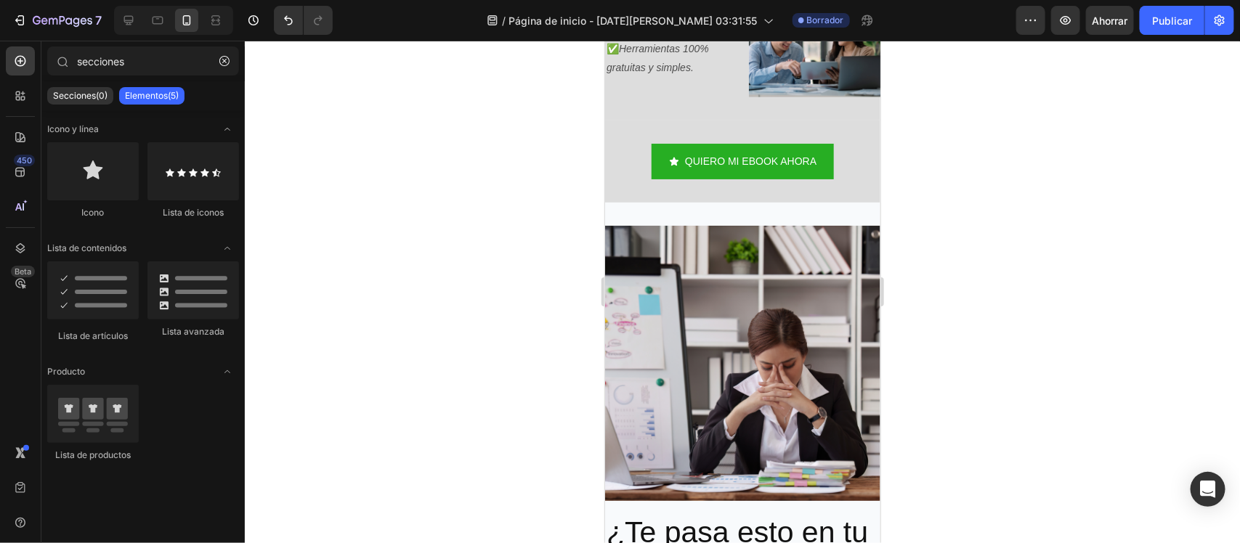
drag, startPoint x: 865, startPoint y: 243, endPoint x: 1485, endPoint y: 247, distance: 620.3
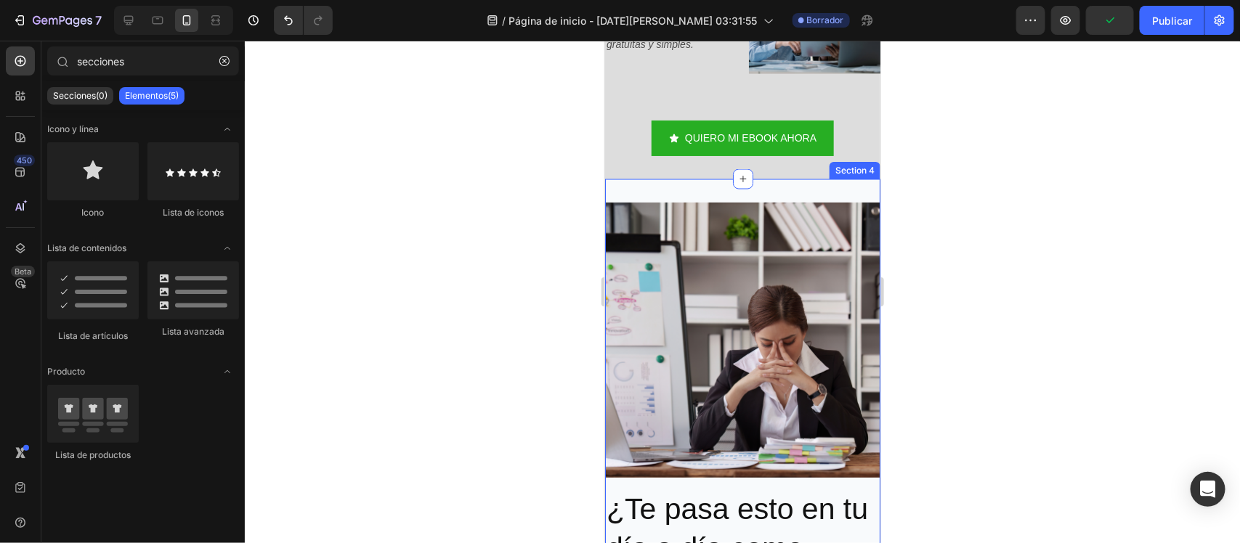
click at [812, 187] on div "Image Row ¿Te pasa esto en tu día a día como docente? 🤯 Heading Section 4" at bounding box center [741, 405] width 275 height 452
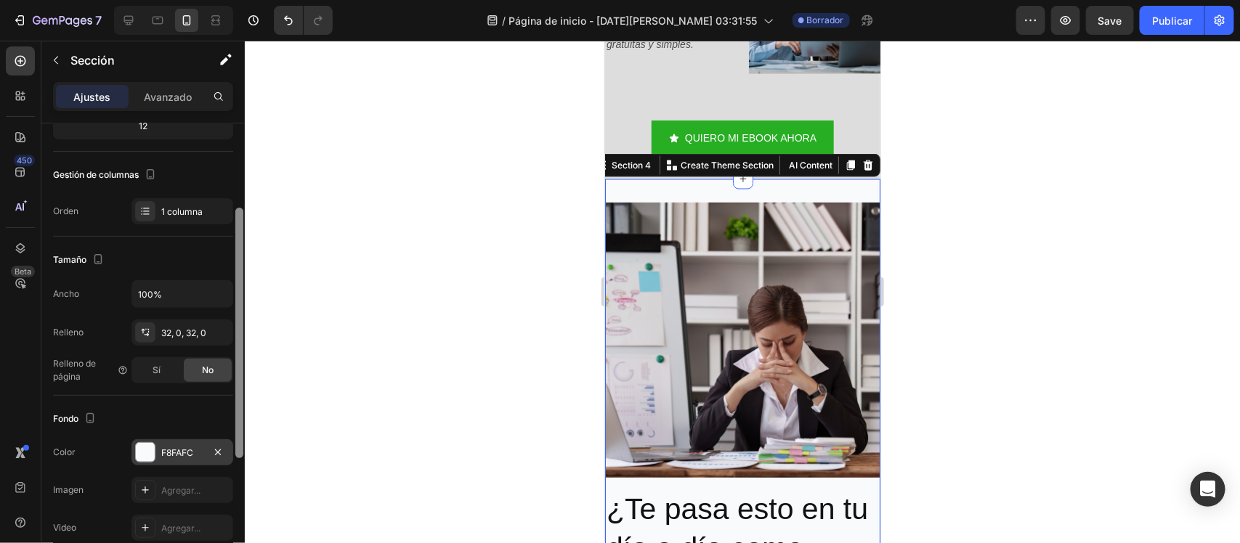
drag, startPoint x: 241, startPoint y: 365, endPoint x: 219, endPoint y: 456, distance: 93.4
click at [243, 455] on div at bounding box center [239, 352] width 11 height 462
click at [200, 456] on div "F8FAFC" at bounding box center [182, 450] width 42 height 13
click at [482, 242] on div at bounding box center [742, 292] width 995 height 503
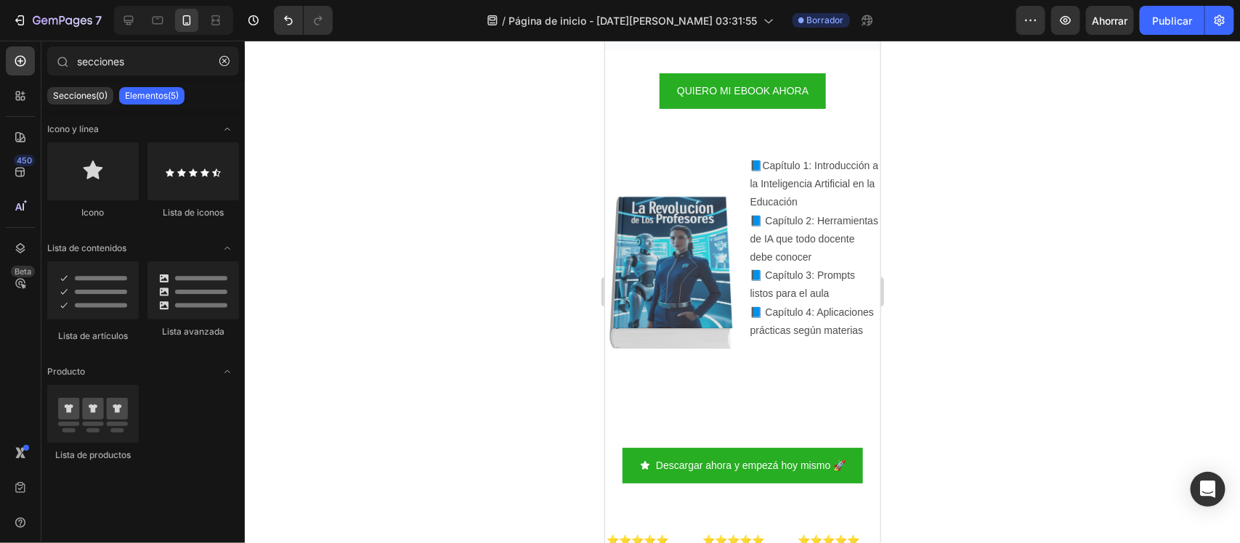
scroll to position [1823, 0]
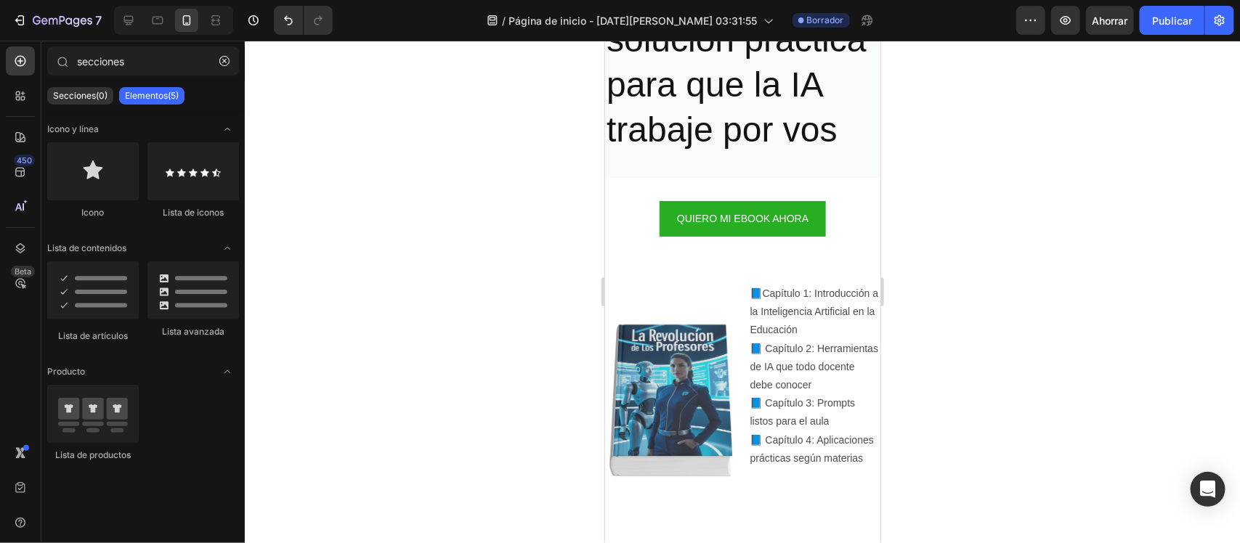
click at [898, 282] on div at bounding box center [742, 292] width 995 height 503
click at [622, 299] on div "Image 📘Capítulo 1: Introducción a la Inteligencia Artificial en la Educación 📘 …" at bounding box center [741, 405] width 275 height 293
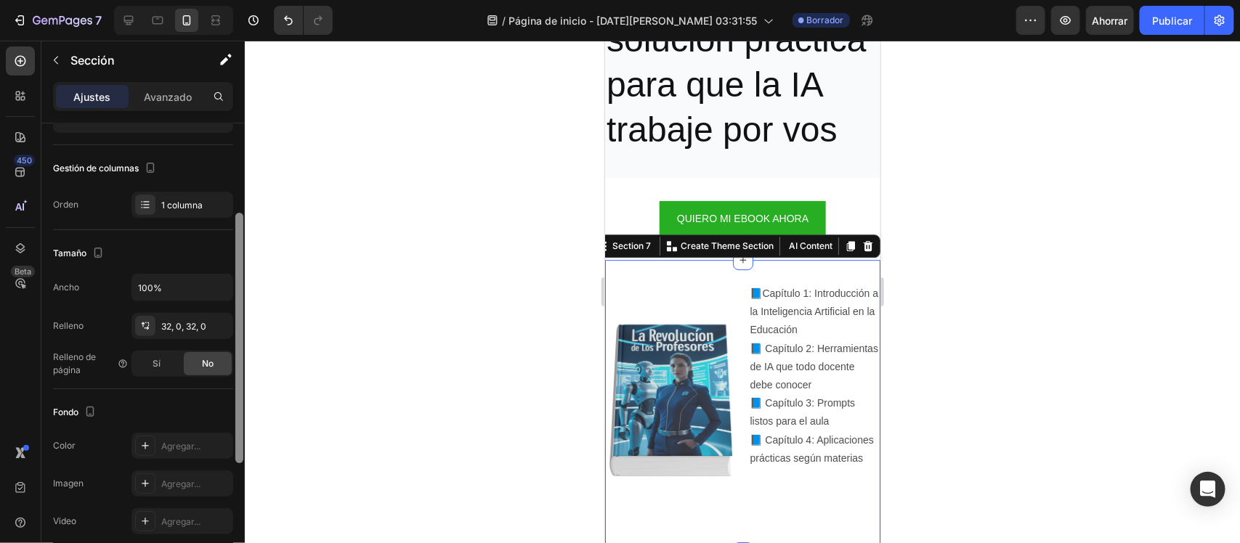
drag, startPoint x: 240, startPoint y: 353, endPoint x: 241, endPoint y: 448, distance: 95.1
click at [241, 448] on div at bounding box center [239, 338] width 8 height 251
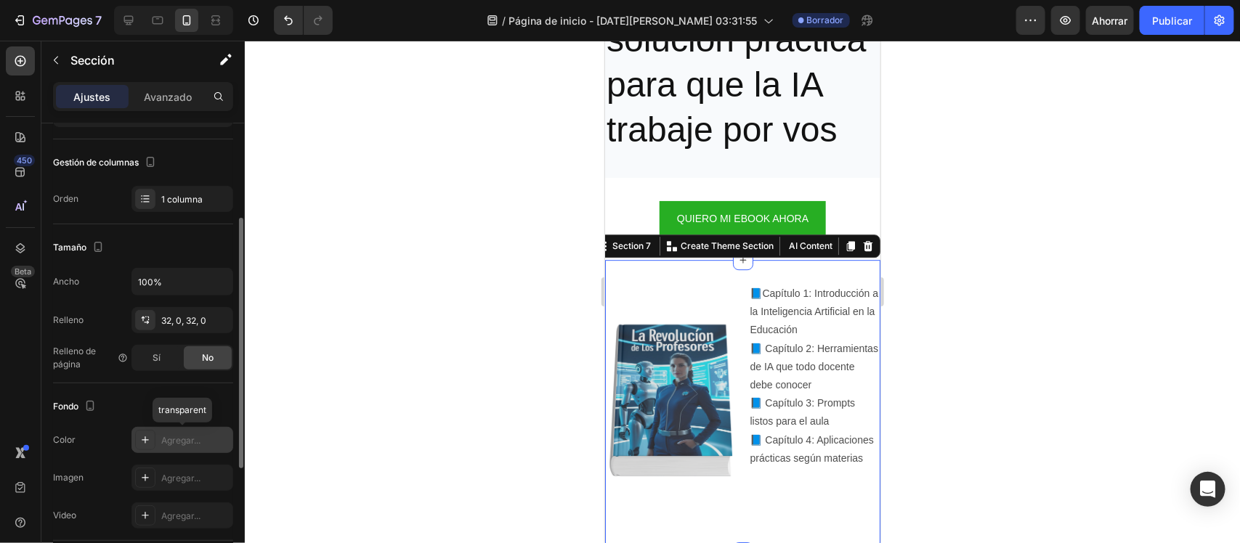
click at [191, 448] on div "Agregar..." at bounding box center [182, 440] width 102 height 26
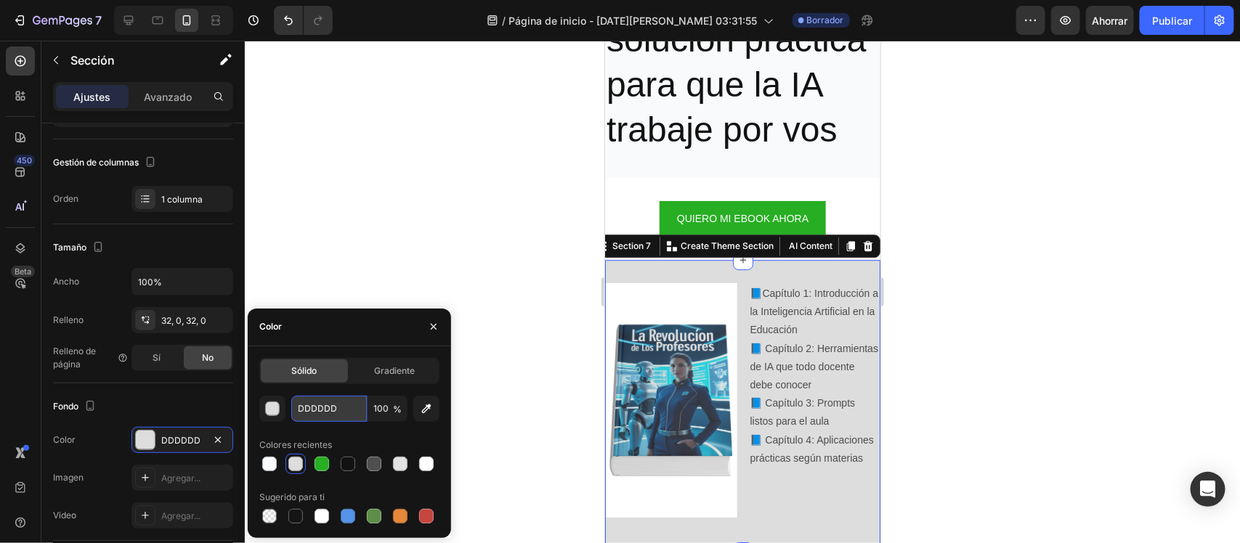
click at [317, 399] on input "DDDDDD" at bounding box center [329, 409] width 76 height 26
paste input "#2563EB"
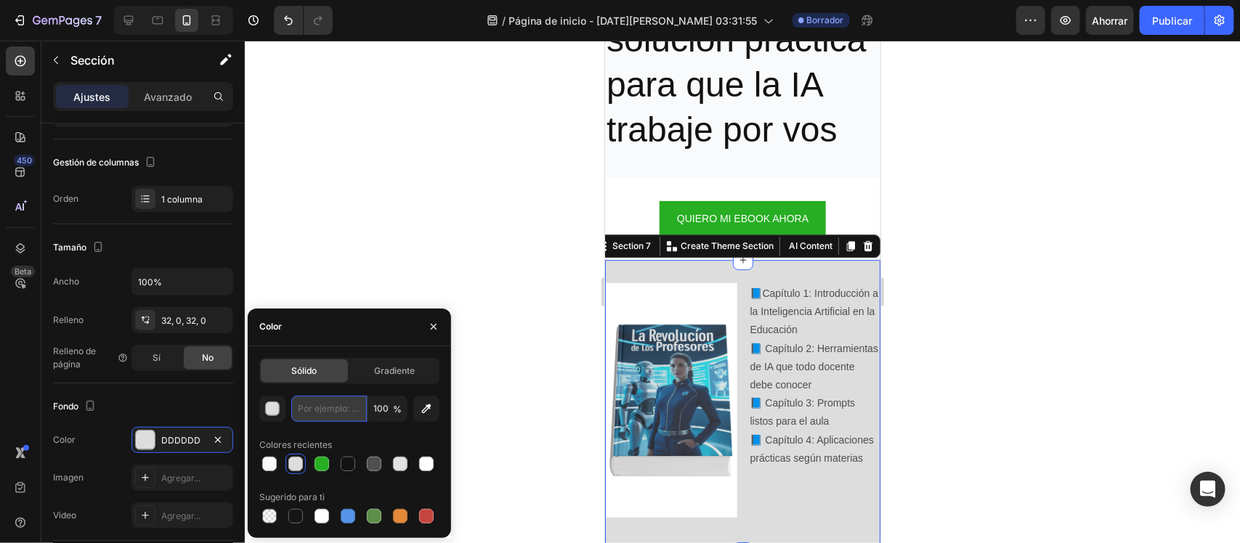
type input "#2563EB"
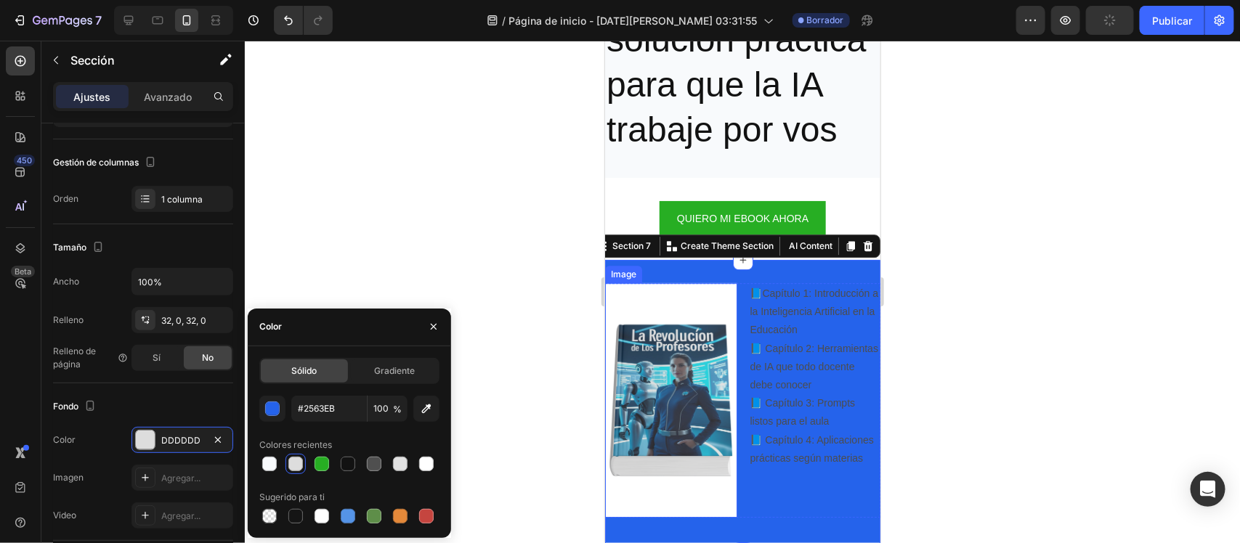
click at [618, 317] on img at bounding box center [670, 400] width 132 height 235
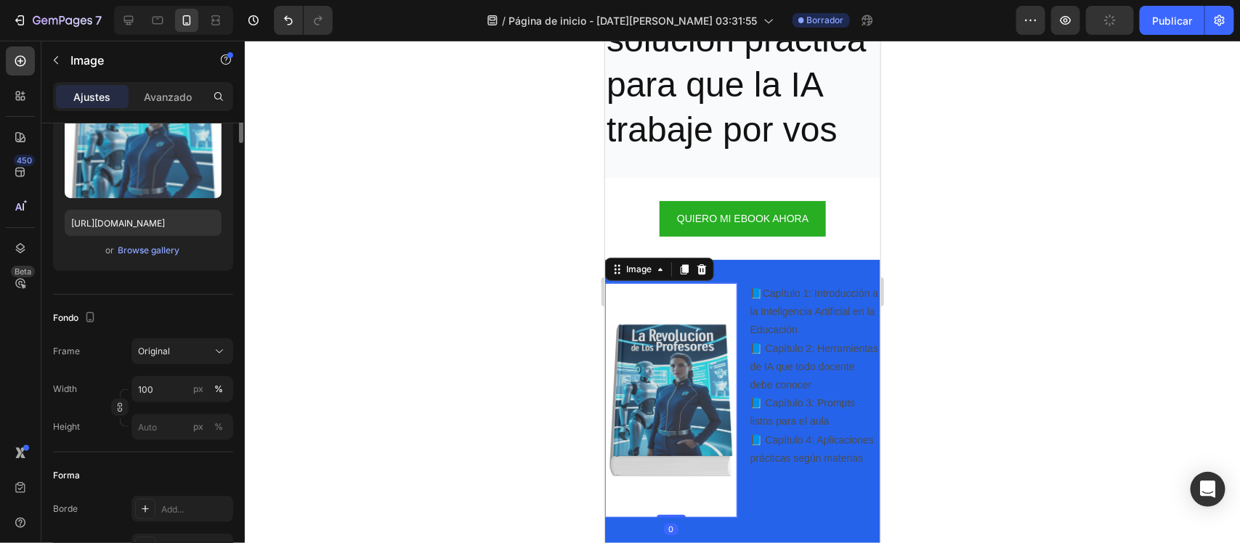
scroll to position [0, 0]
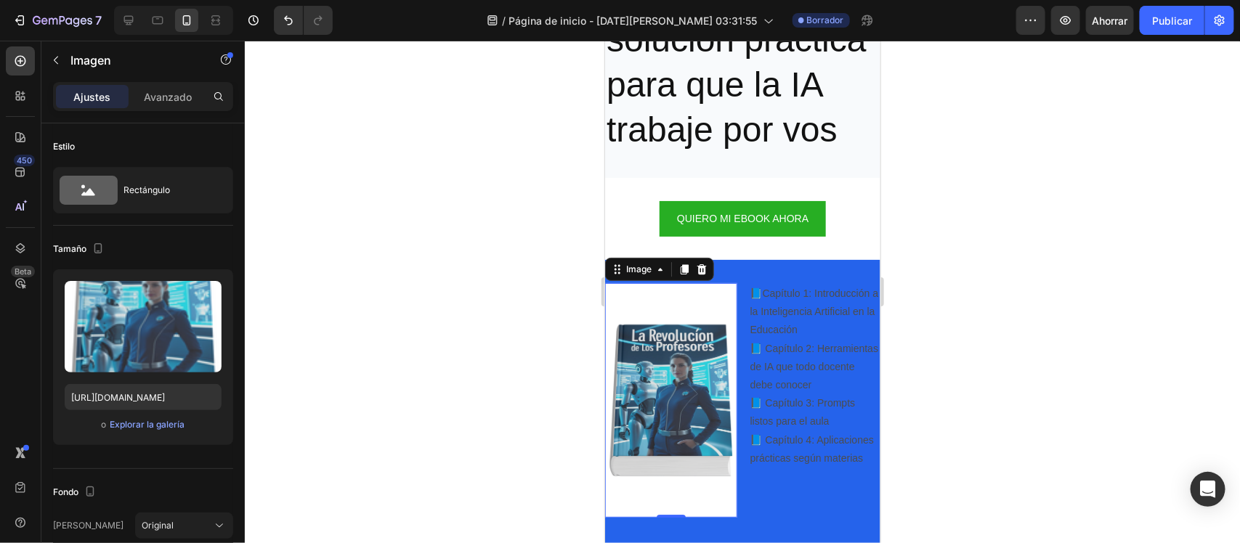
click at [513, 349] on div at bounding box center [742, 292] width 995 height 503
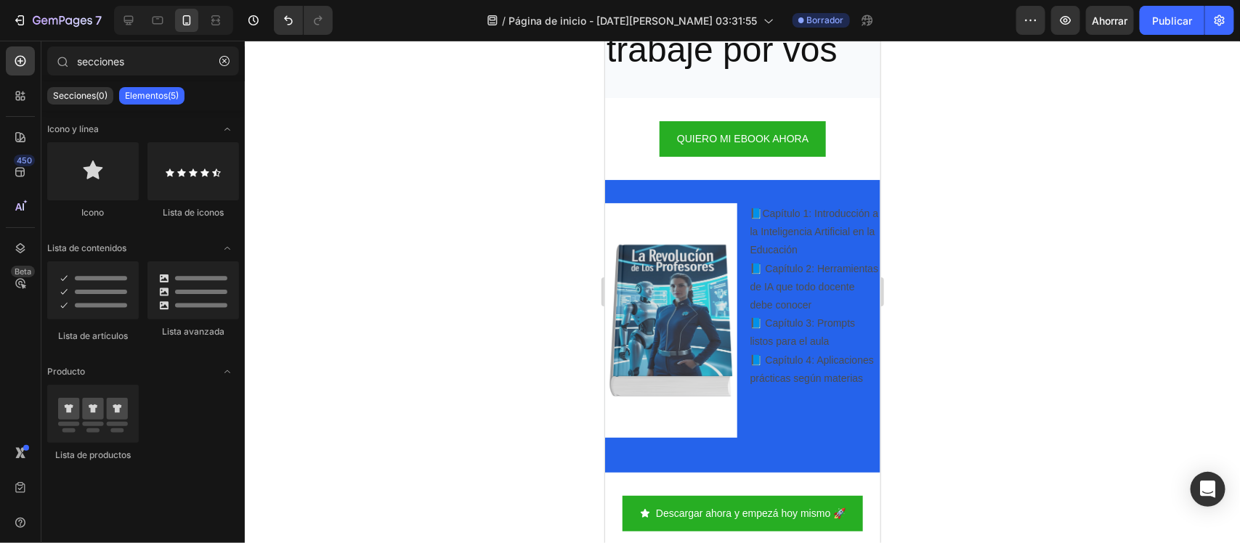
scroll to position [1951, 0]
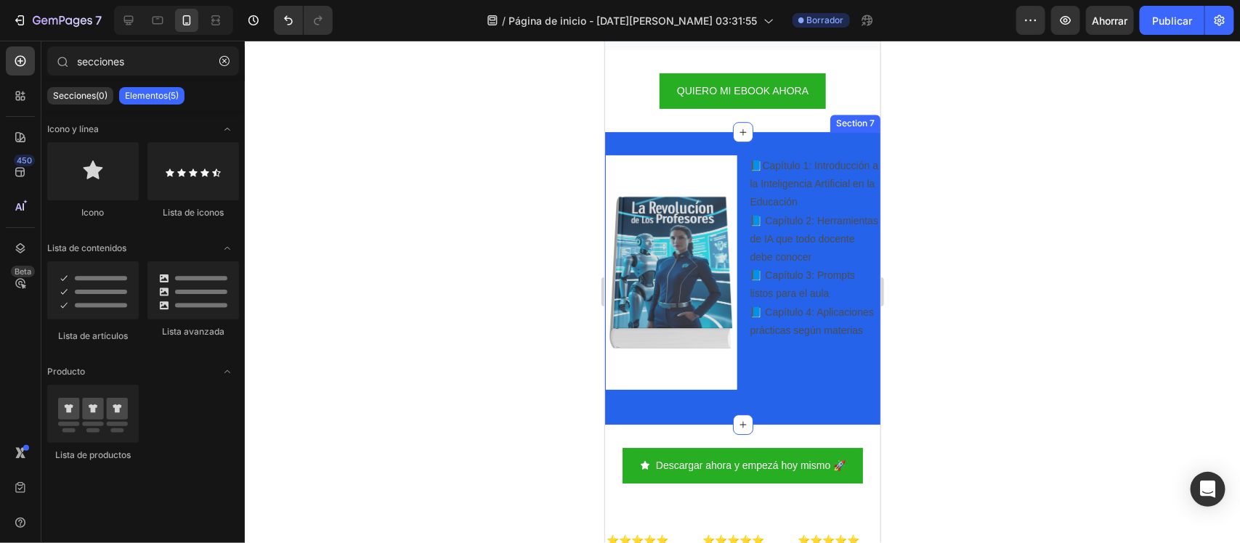
click at [790, 158] on div "Image 📘Capítulo 1: Introducción a la Inteligencia Artificial en la Educación 📘 …" at bounding box center [741, 277] width 275 height 293
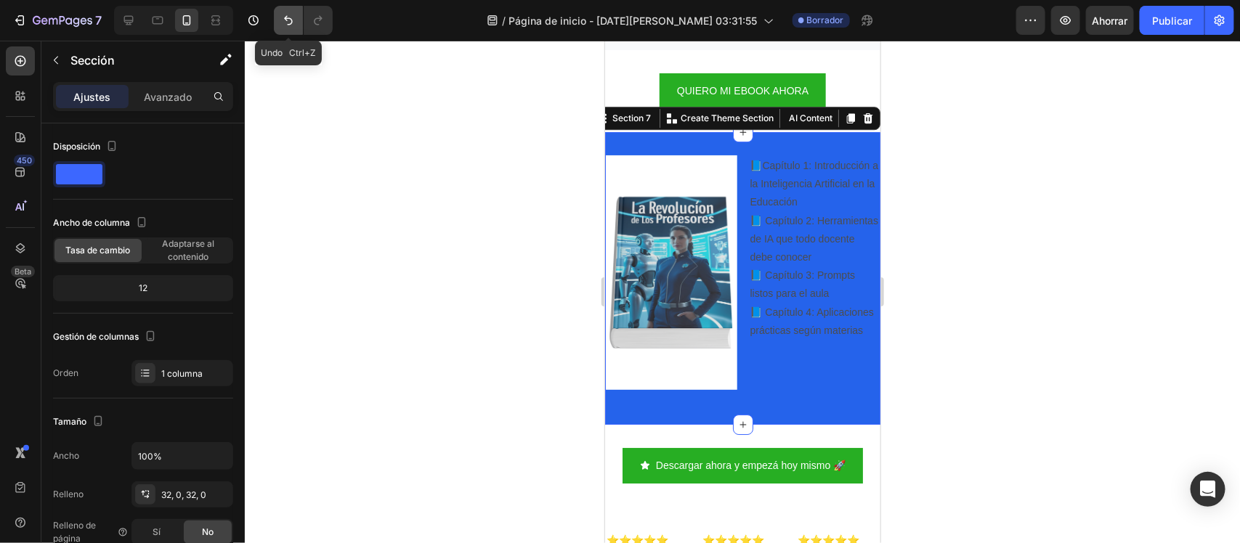
click at [287, 29] on button "Deshacer/Rehacer" at bounding box center [288, 20] width 29 height 29
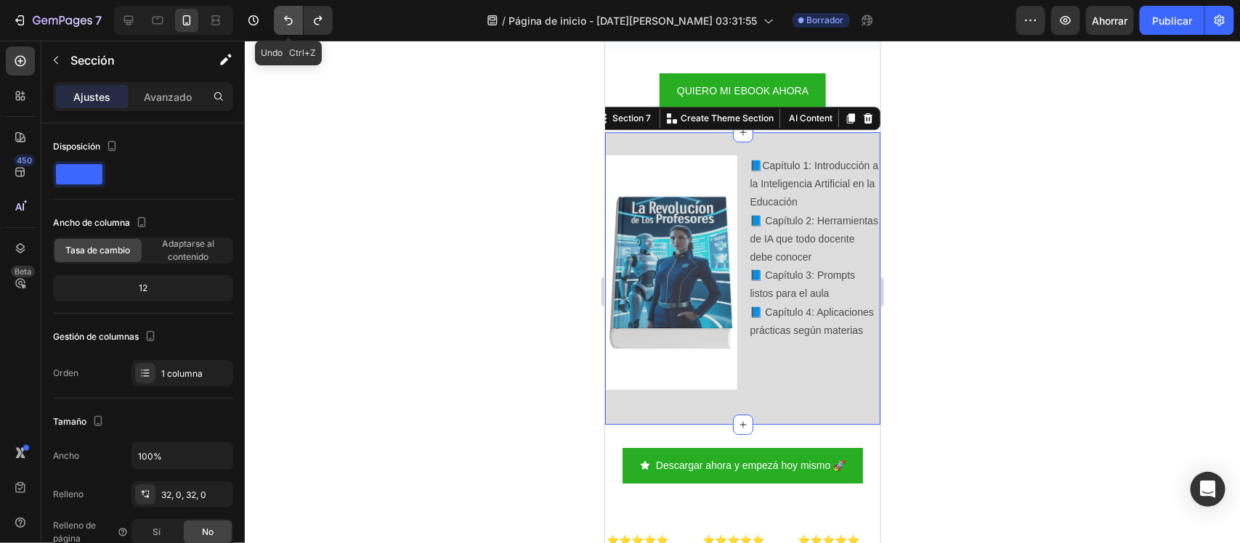
click at [292, 16] on icon "Deshacer/Rehacer" at bounding box center [288, 20] width 15 height 15
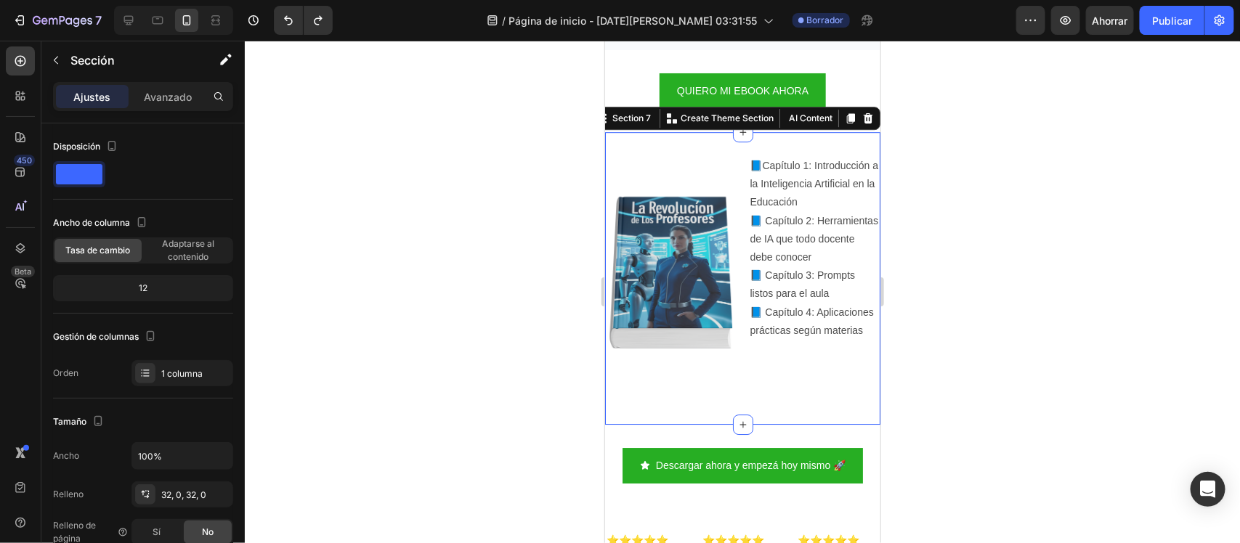
click at [440, 260] on div at bounding box center [742, 292] width 995 height 503
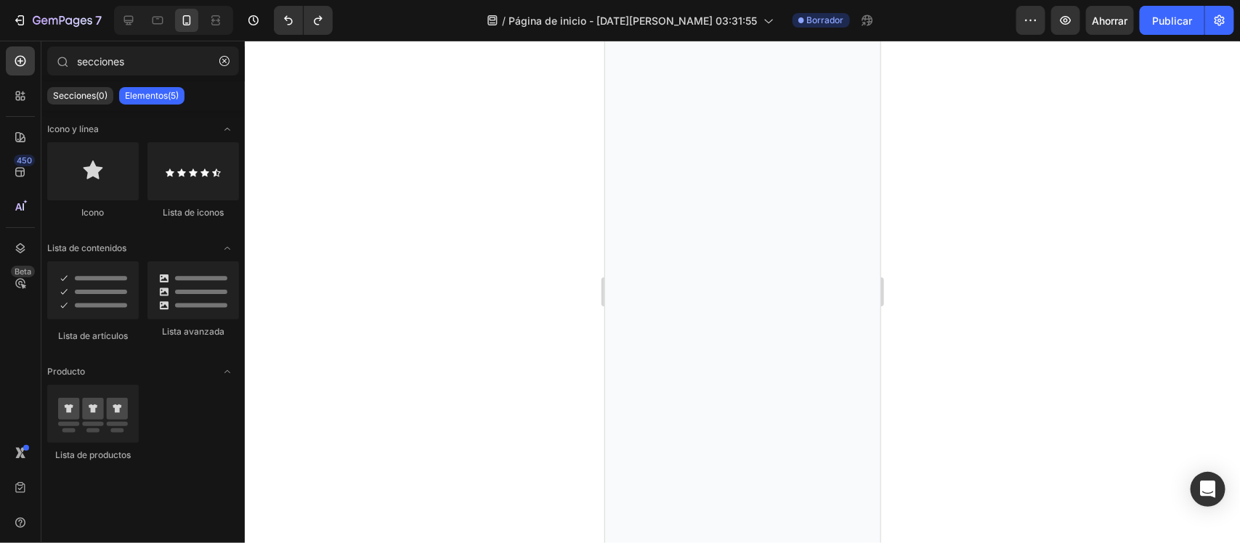
scroll to position [0, 0]
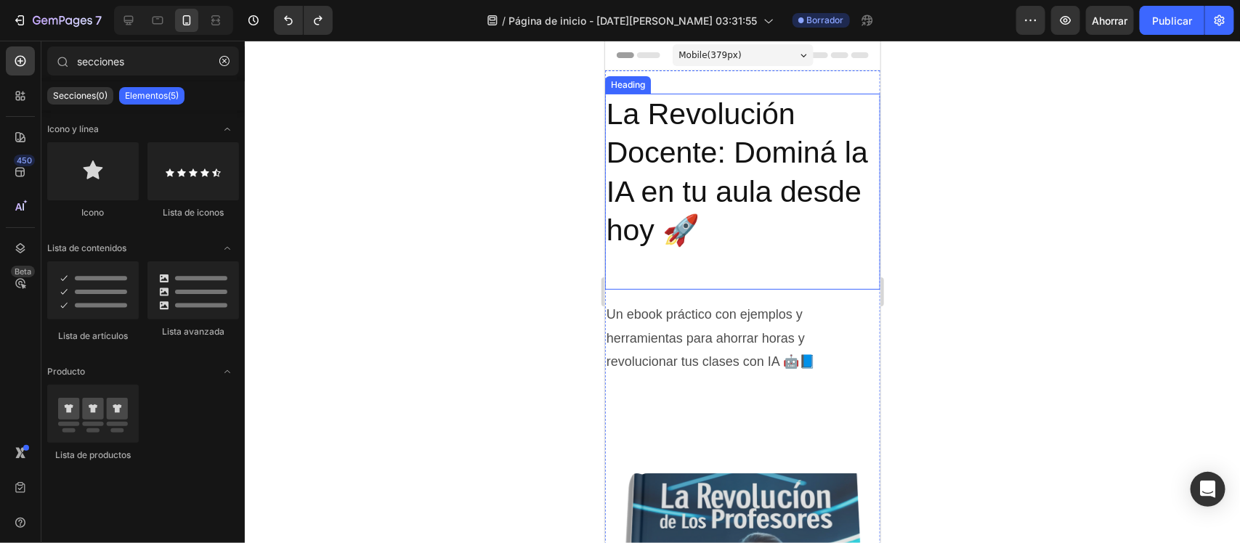
click at [692, 195] on h2 "La Revolución Docente: Dominá la IA en tu aula desde hoy 🚀" at bounding box center [741, 191] width 275 height 196
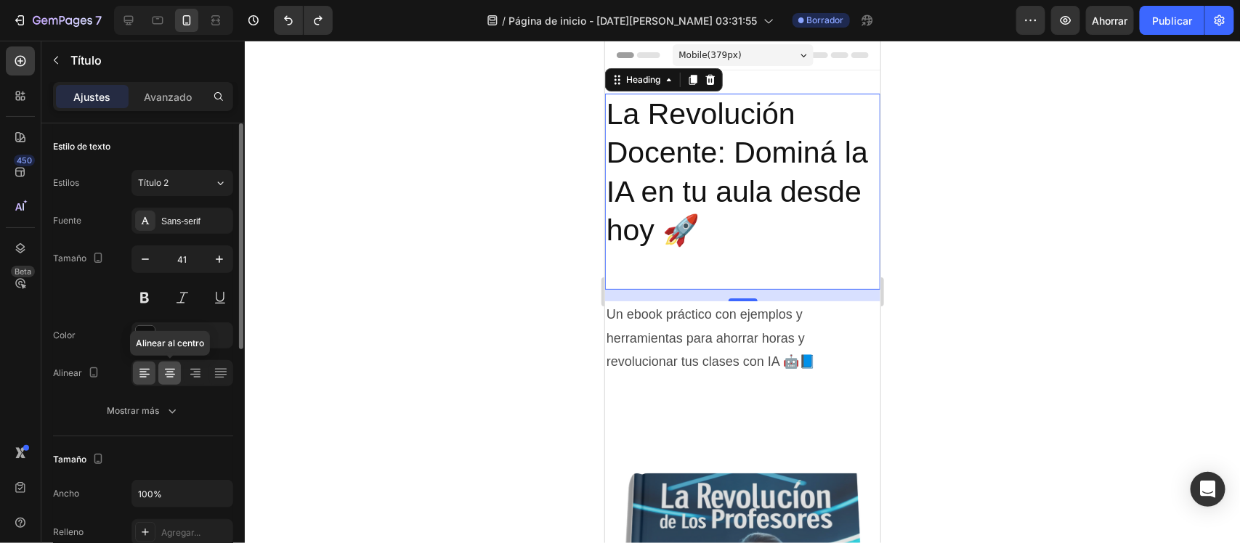
click at [176, 368] on icon at bounding box center [170, 373] width 15 height 15
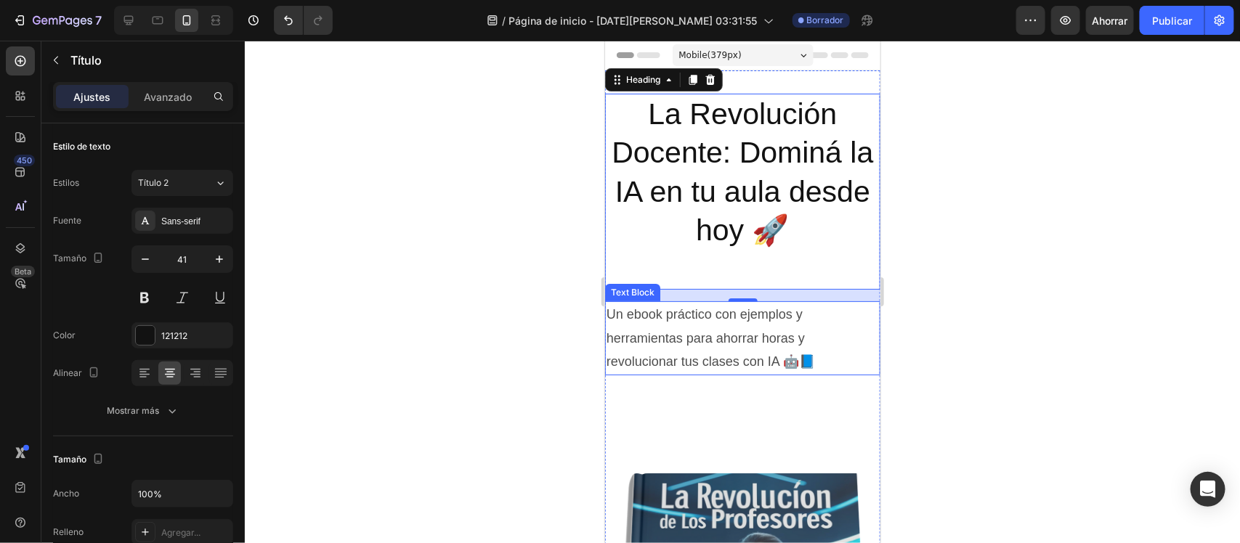
click at [642, 331] on p "Un ebook práctico con ejemplos y herramientas para ahorrar horas y revolucionar…" at bounding box center [742, 337] width 272 height 70
drag, startPoint x: 1200, startPoint y: 371, endPoint x: 642, endPoint y: 331, distance: 559.2
click at [642, 331] on p "Un ebook práctico con ejemplos y herramientas para ahorrar horas y revolucionar…" at bounding box center [742, 337] width 272 height 70
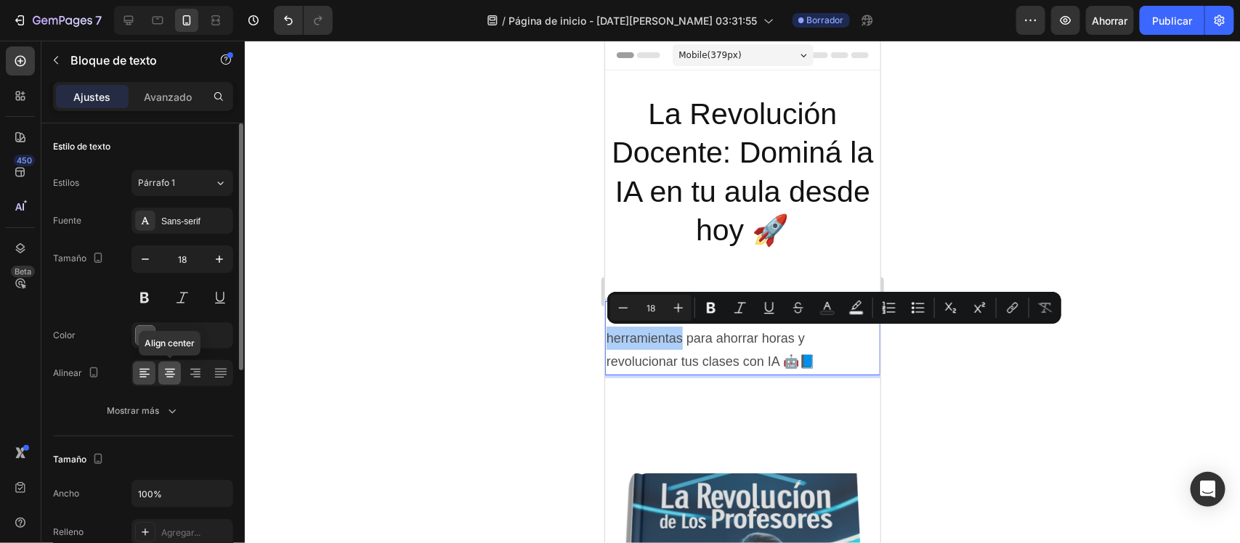
click at [179, 373] on div at bounding box center [169, 373] width 23 height 23
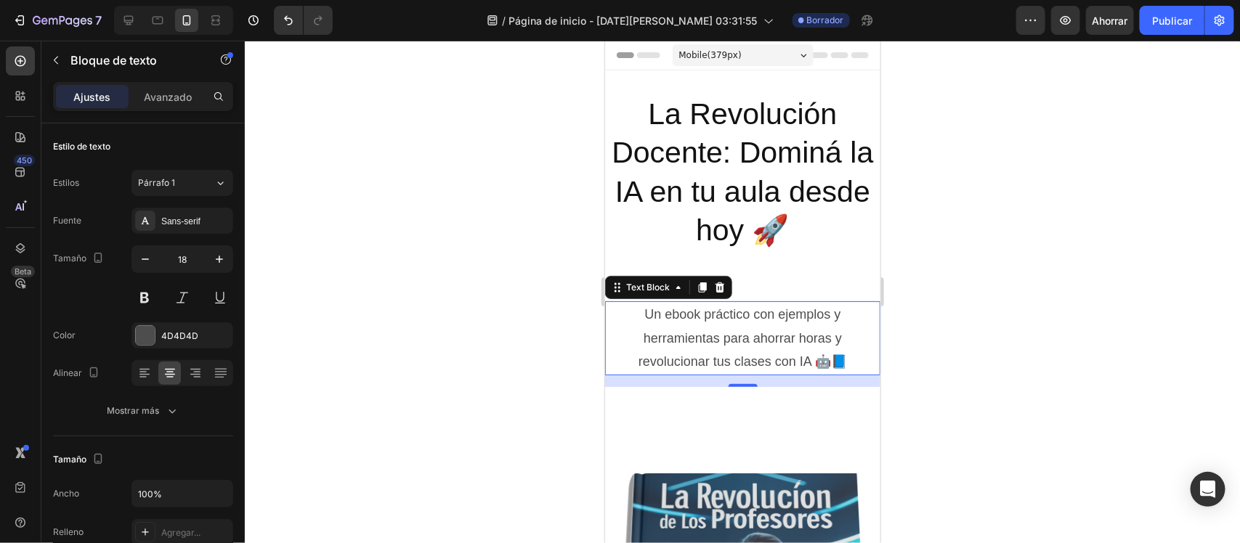
click at [426, 333] on div at bounding box center [742, 292] width 995 height 503
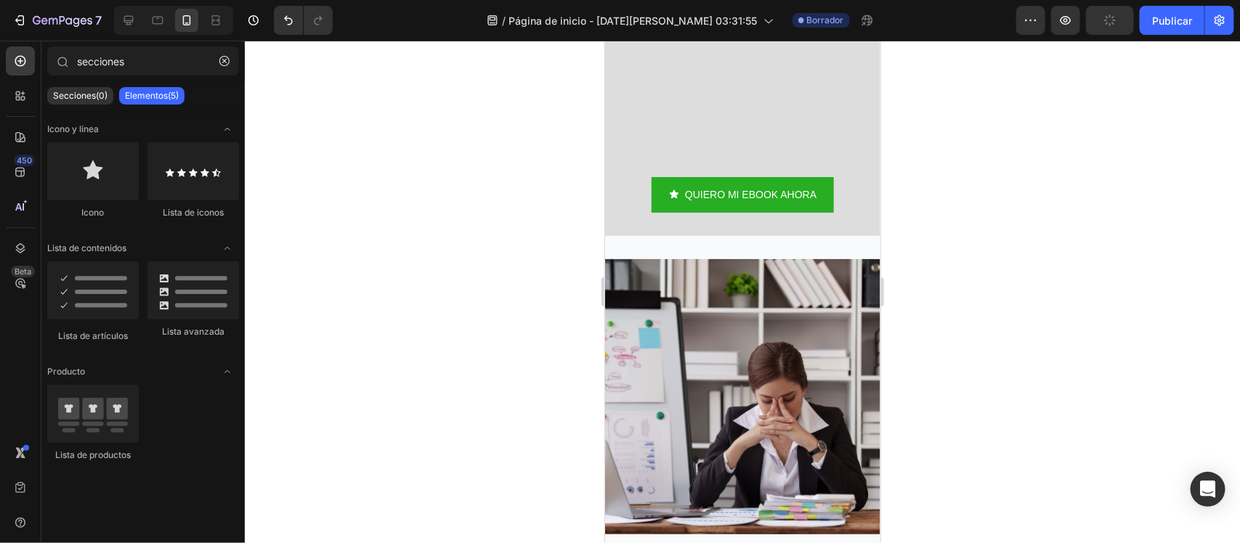
scroll to position [1191, 0]
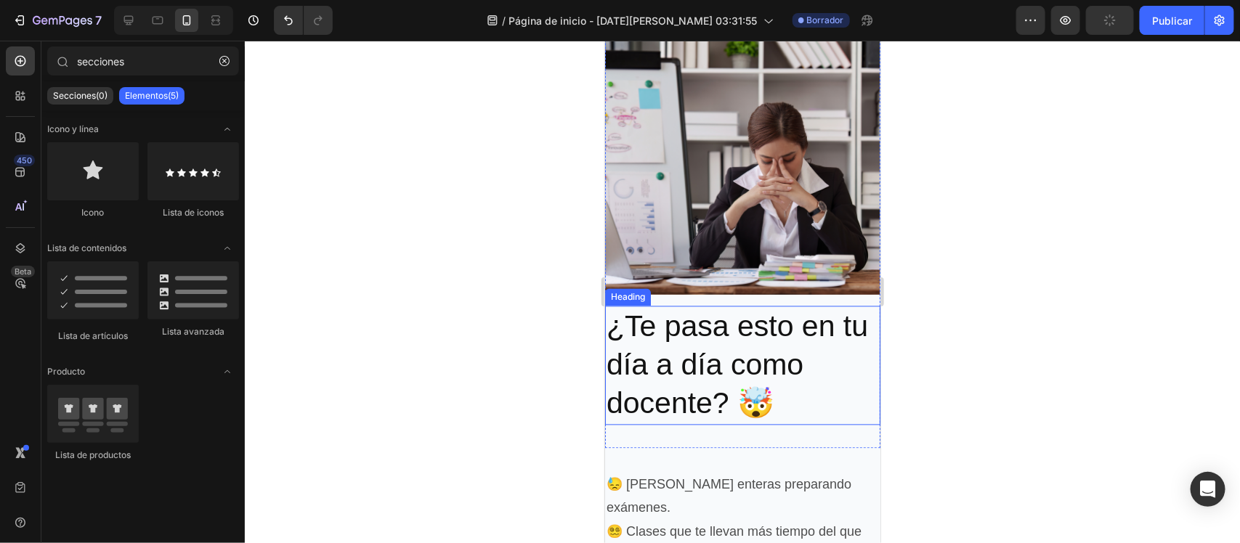
click at [718, 371] on h2 "¿Te pasa esto en tu día a día como docente? 🤯" at bounding box center [741, 365] width 275 height 119
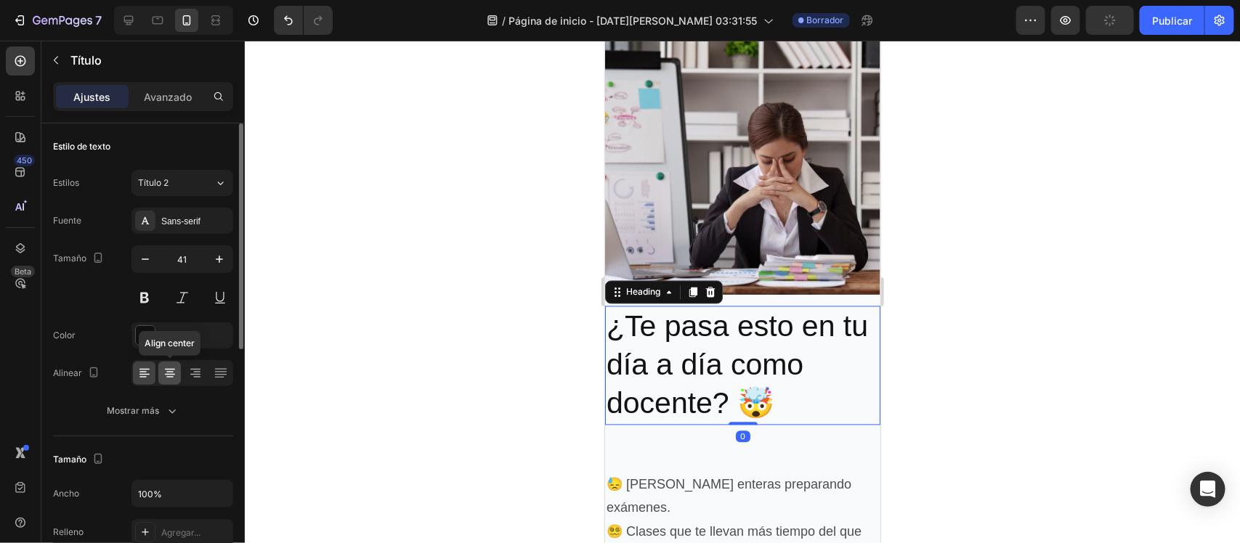
click at [171, 368] on icon at bounding box center [170, 373] width 15 height 15
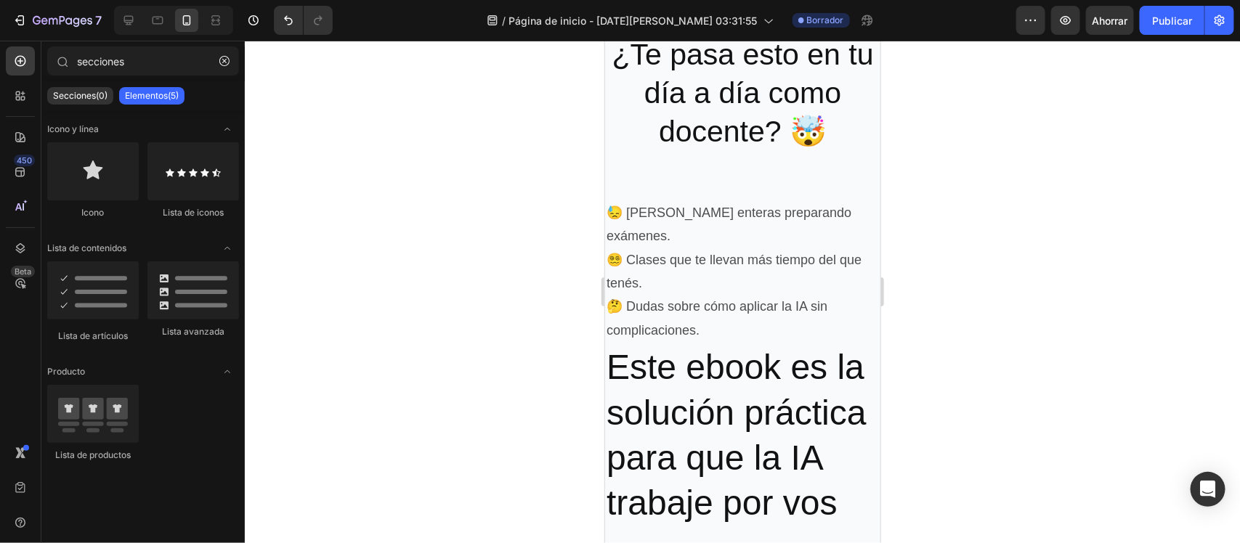
scroll to position [1527, 0]
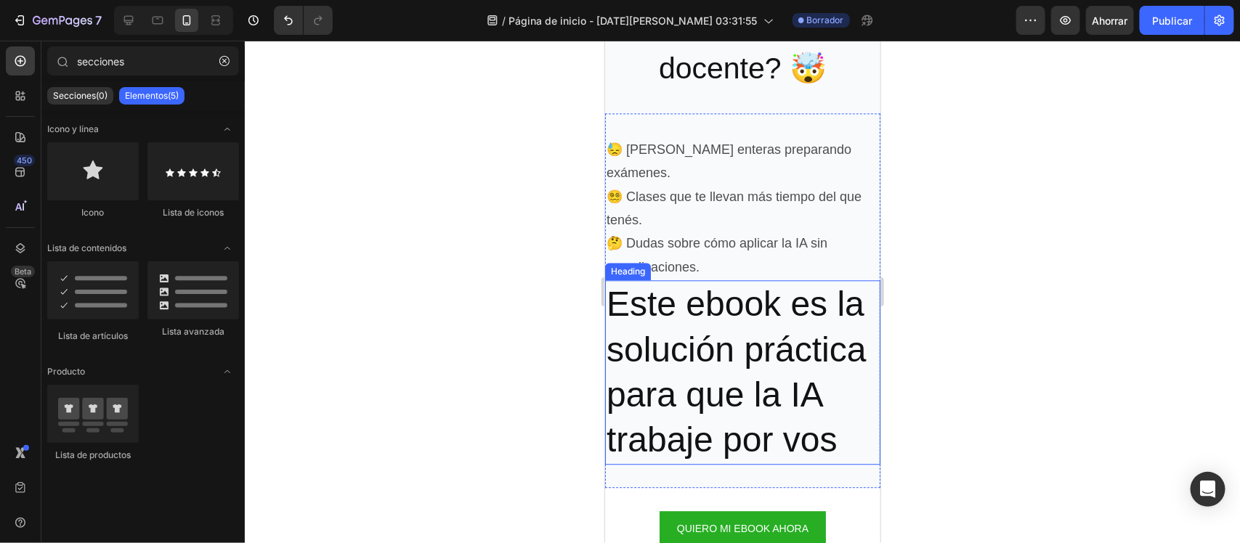
click at [785, 287] on h2 "Este ebook es la solución práctica para que la IA trabaje por vos" at bounding box center [741, 372] width 275 height 184
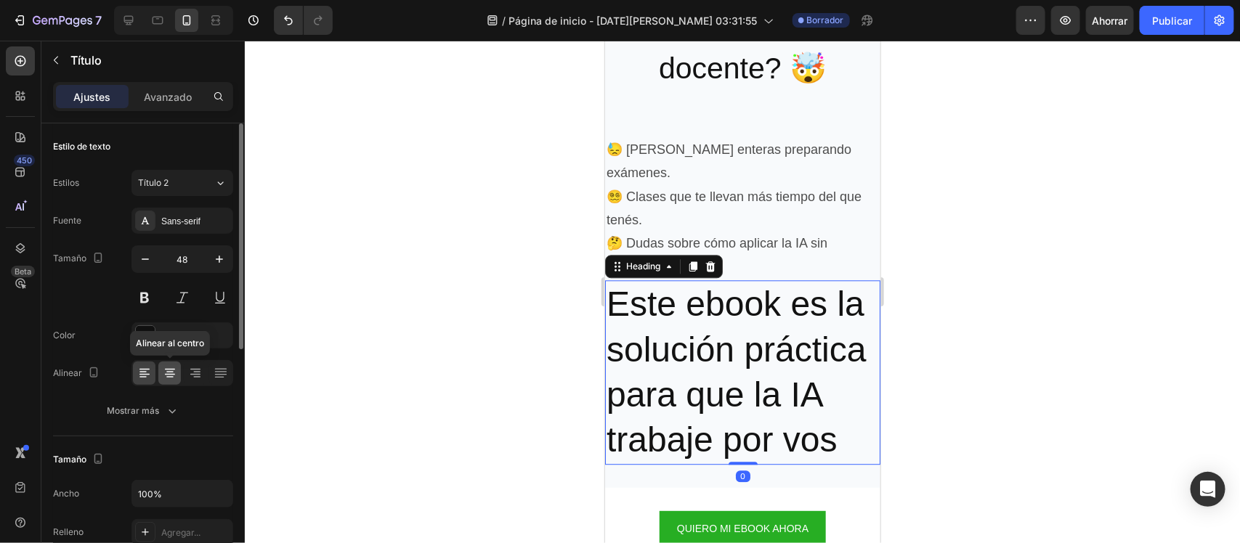
click at [178, 378] on div at bounding box center [169, 373] width 23 height 23
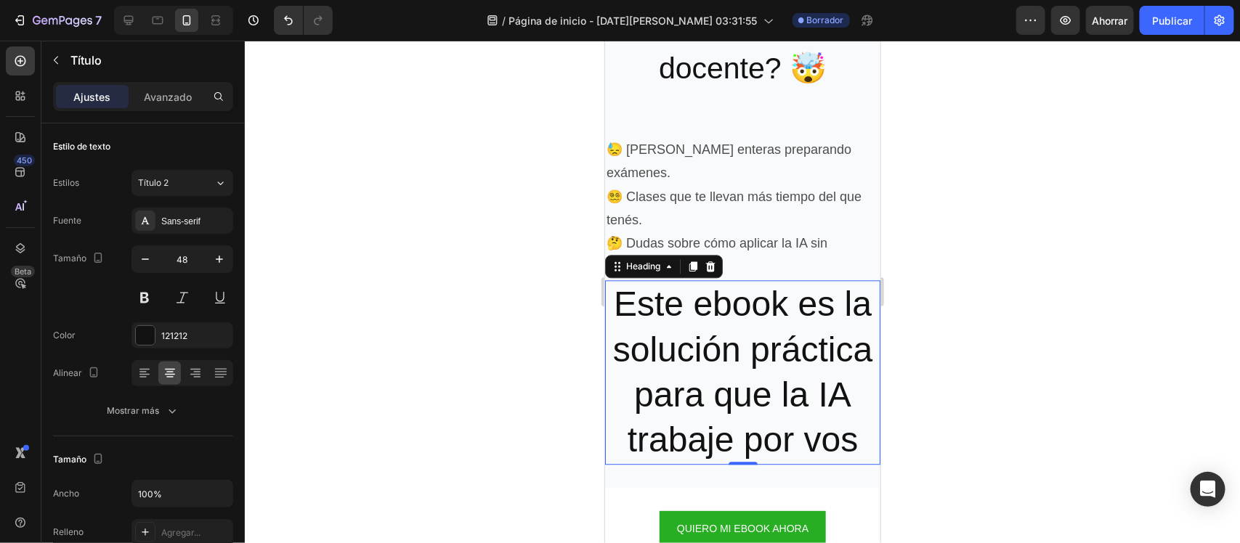
click at [416, 341] on div at bounding box center [742, 292] width 995 height 503
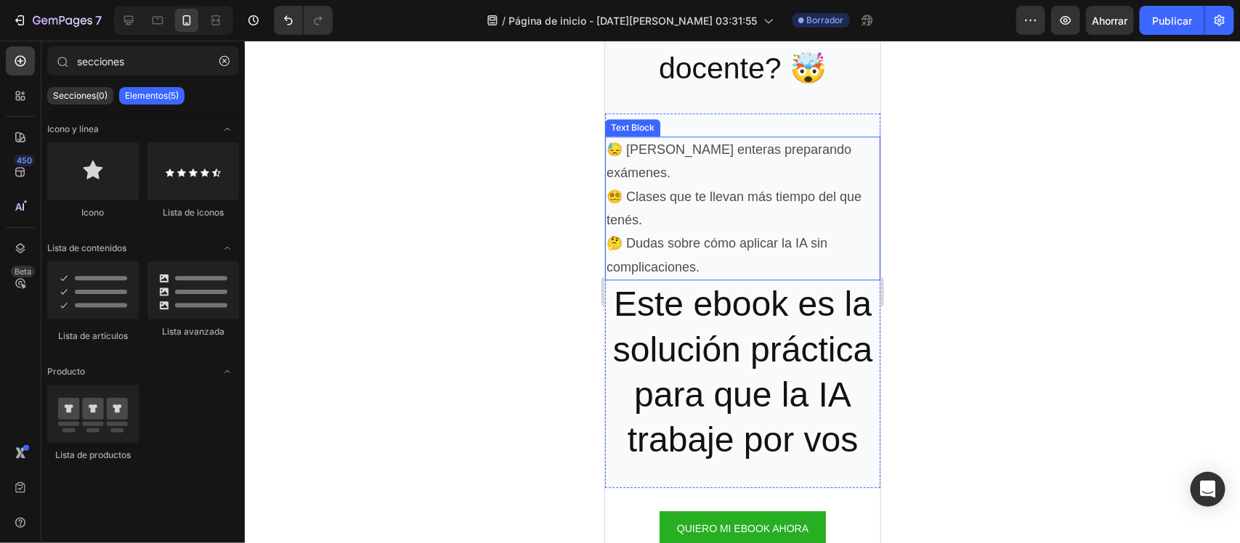
click at [675, 184] on p "😵‍💫 Clases que te llevan más tiempo del que tenés." at bounding box center [742, 207] width 272 height 47
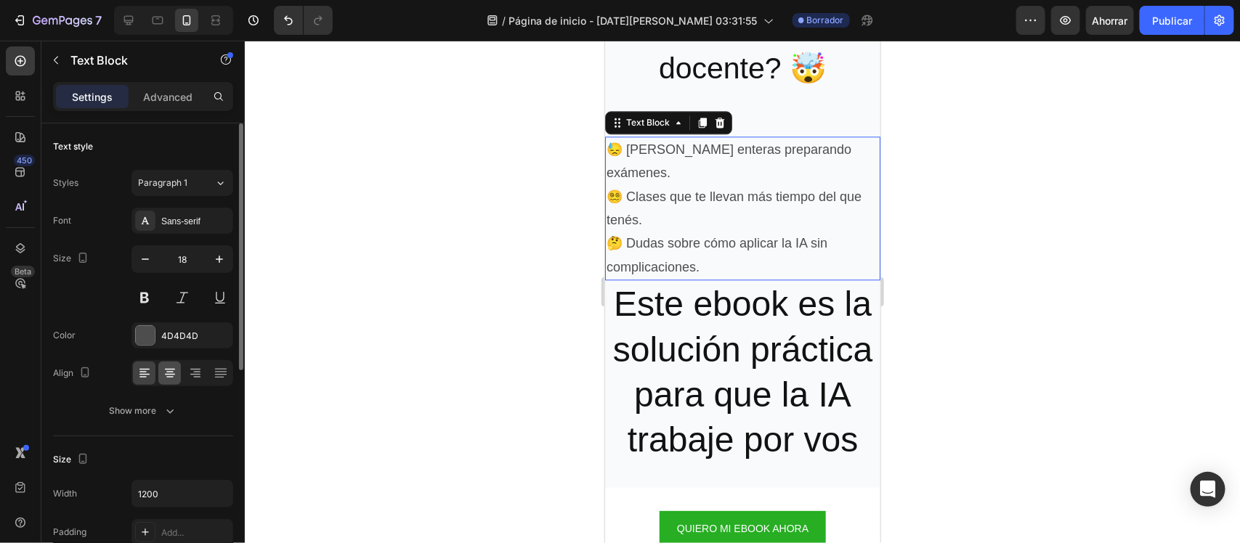
click at [171, 371] on icon at bounding box center [170, 373] width 15 height 15
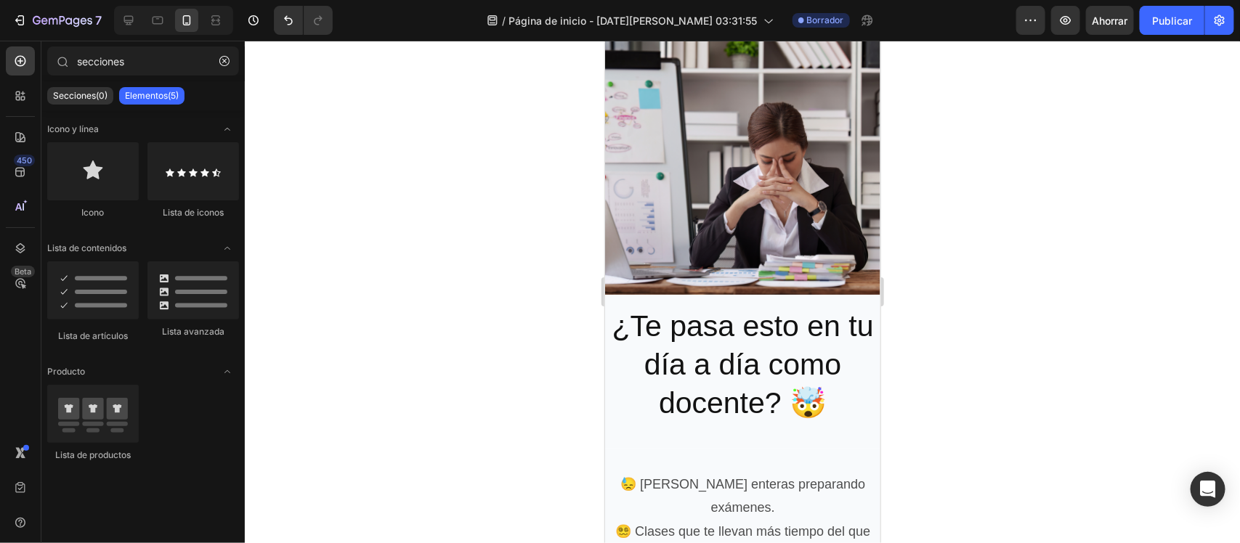
scroll to position [1199, 0]
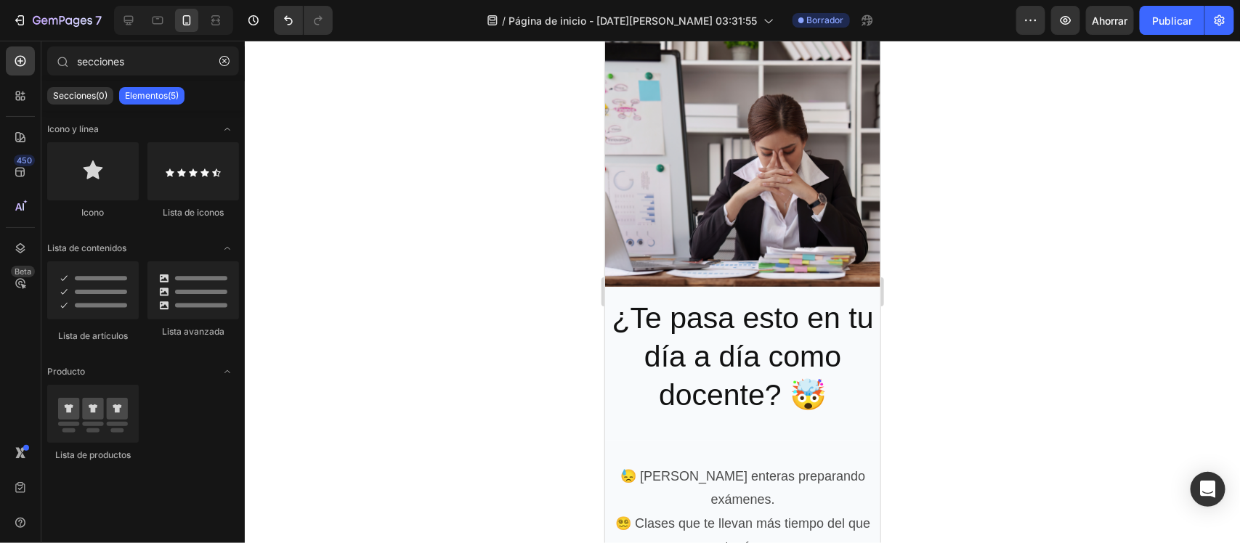
drag, startPoint x: 874, startPoint y: 270, endPoint x: 1484, endPoint y: 274, distance: 609.4
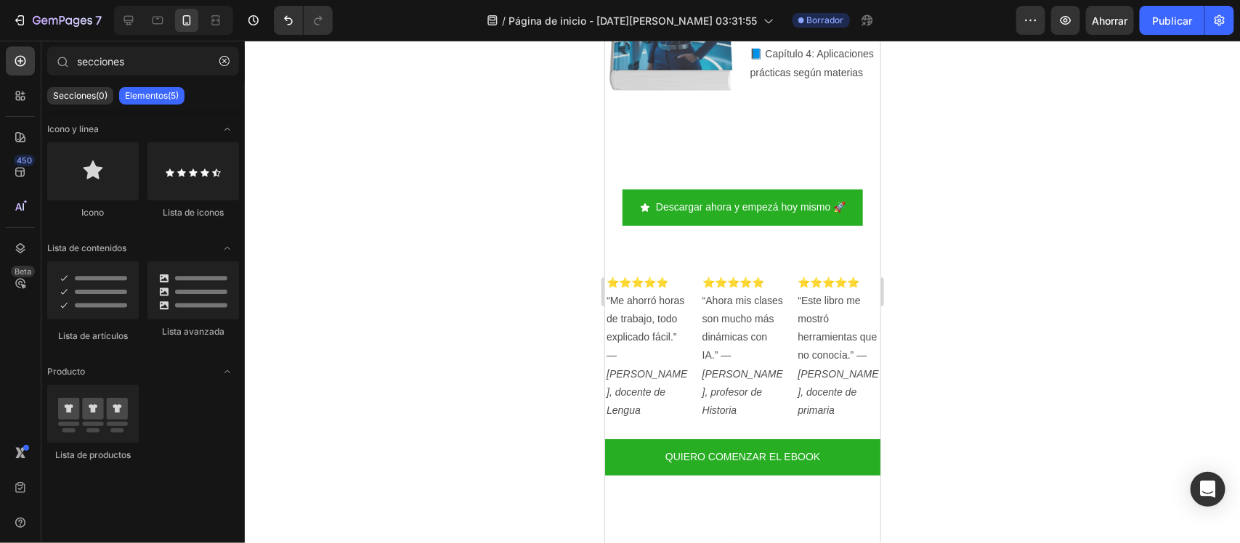
scroll to position [2182, 0]
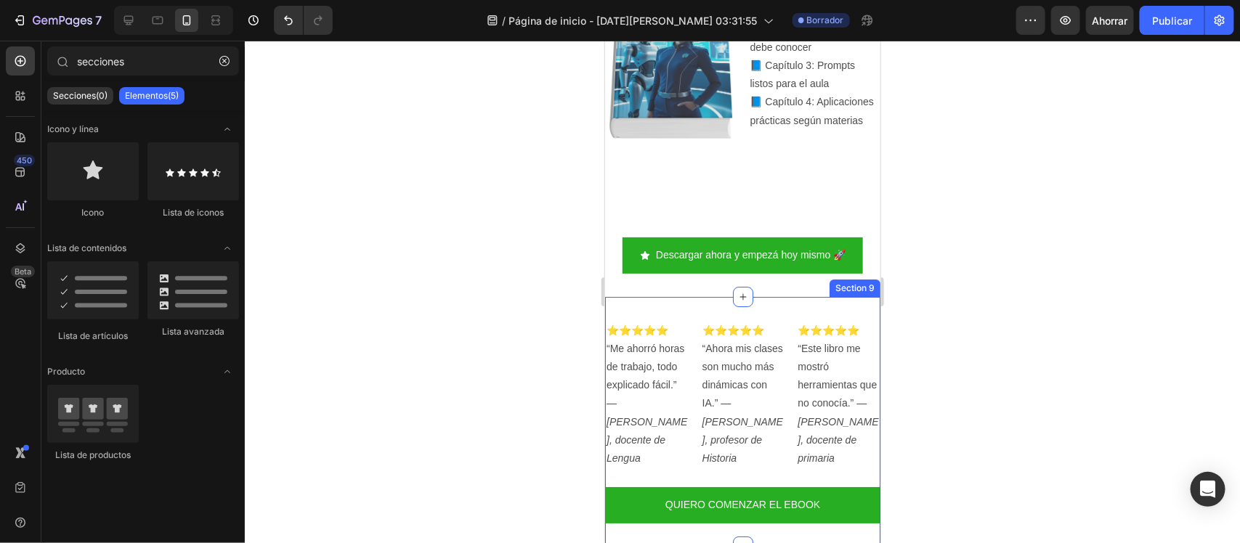
click at [689, 296] on div "⭐⭐⭐⭐⭐ “Me ahorró horas de trabajo, todo explicado fácil.” — Mariana, docente de…" at bounding box center [741, 421] width 275 height 250
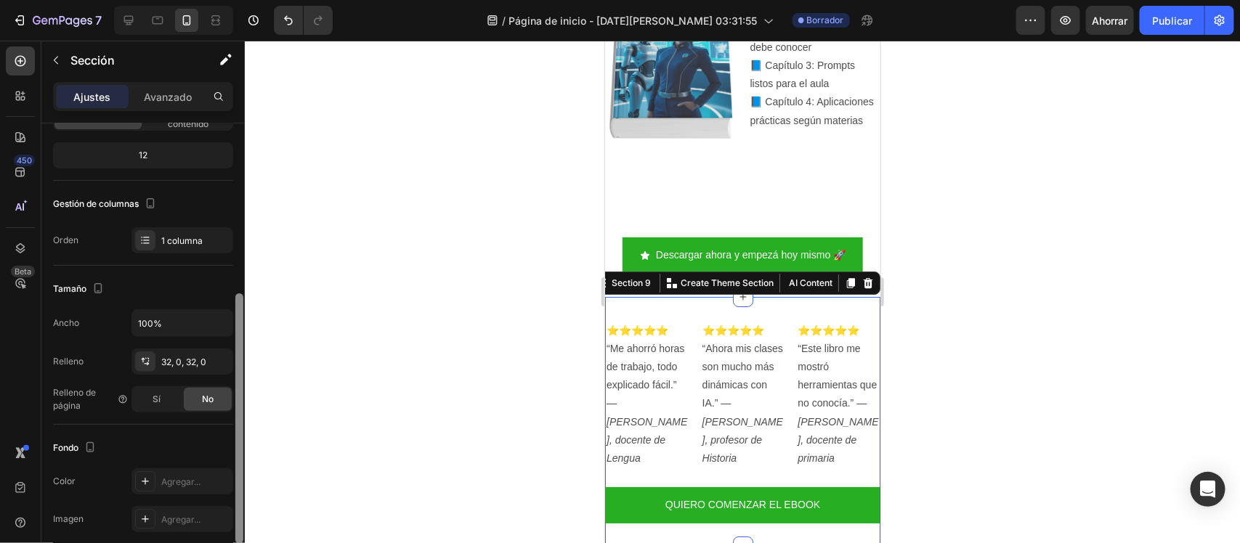
scroll to position [196, 0]
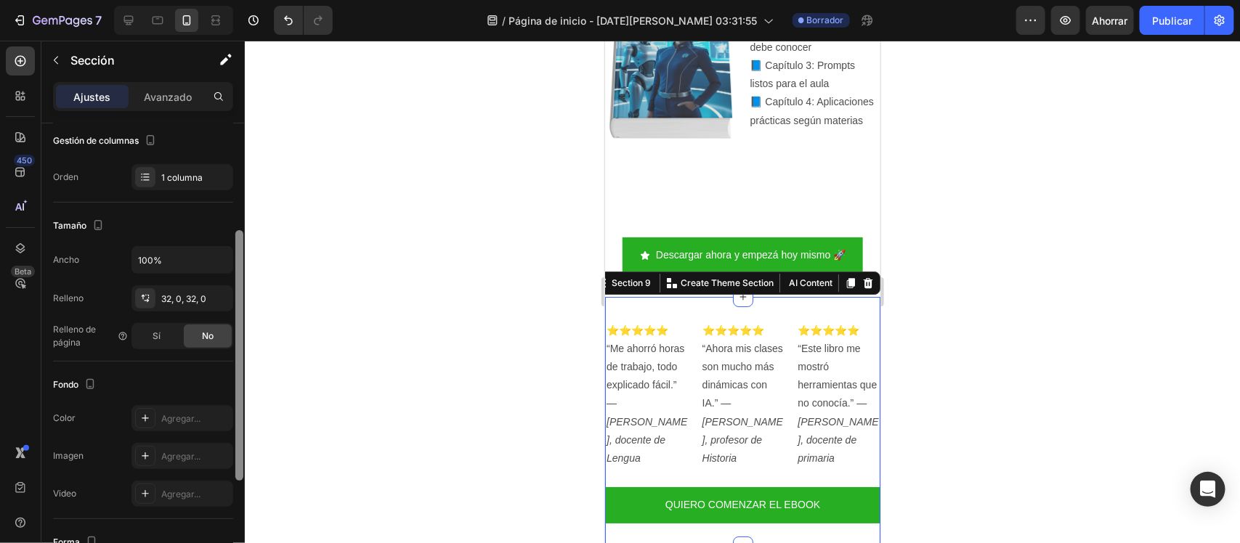
drag, startPoint x: 238, startPoint y: 276, endPoint x: 237, endPoint y: 383, distance: 106.8
click at [237, 383] on div at bounding box center [239, 355] width 8 height 251
click at [171, 420] on font "Agregar..." at bounding box center [180, 418] width 39 height 11
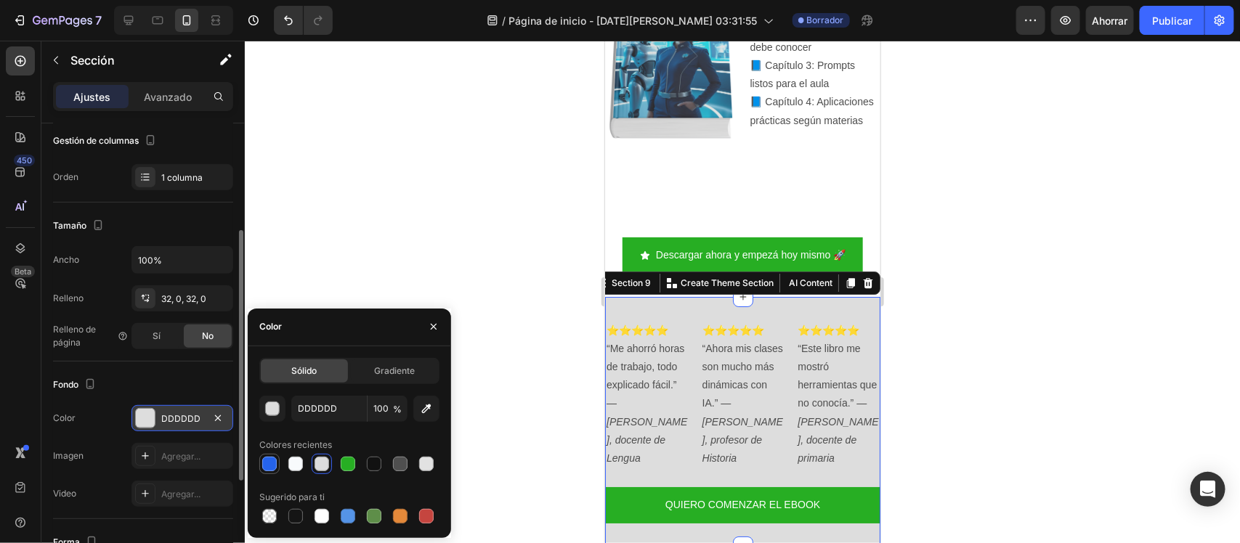
click at [271, 466] on div at bounding box center [269, 464] width 15 height 15
type input "2563EB"
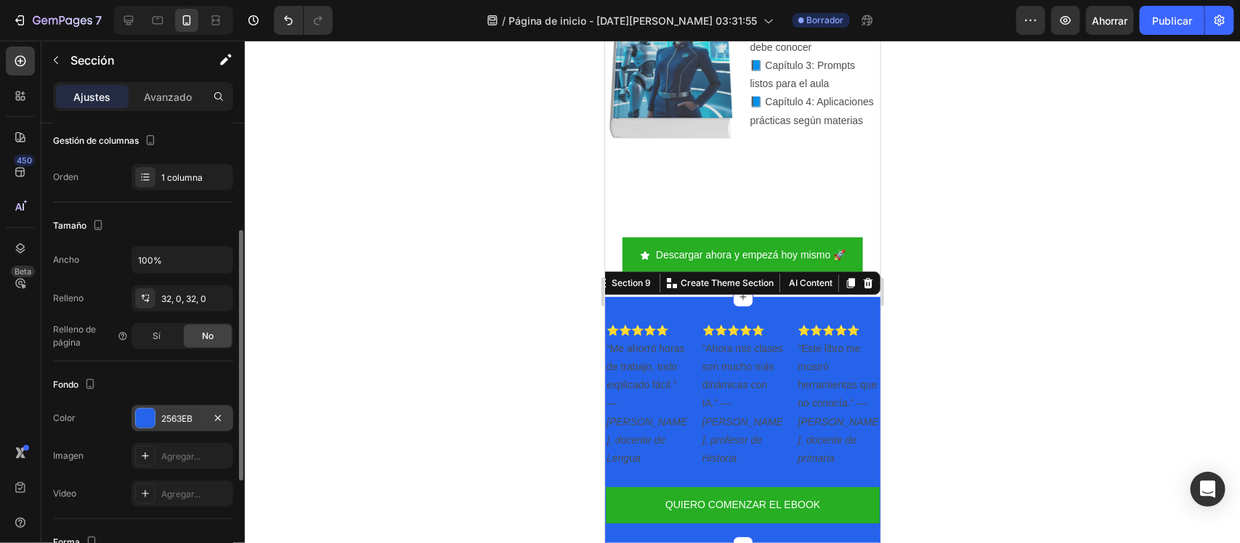
click at [393, 281] on div at bounding box center [742, 292] width 995 height 503
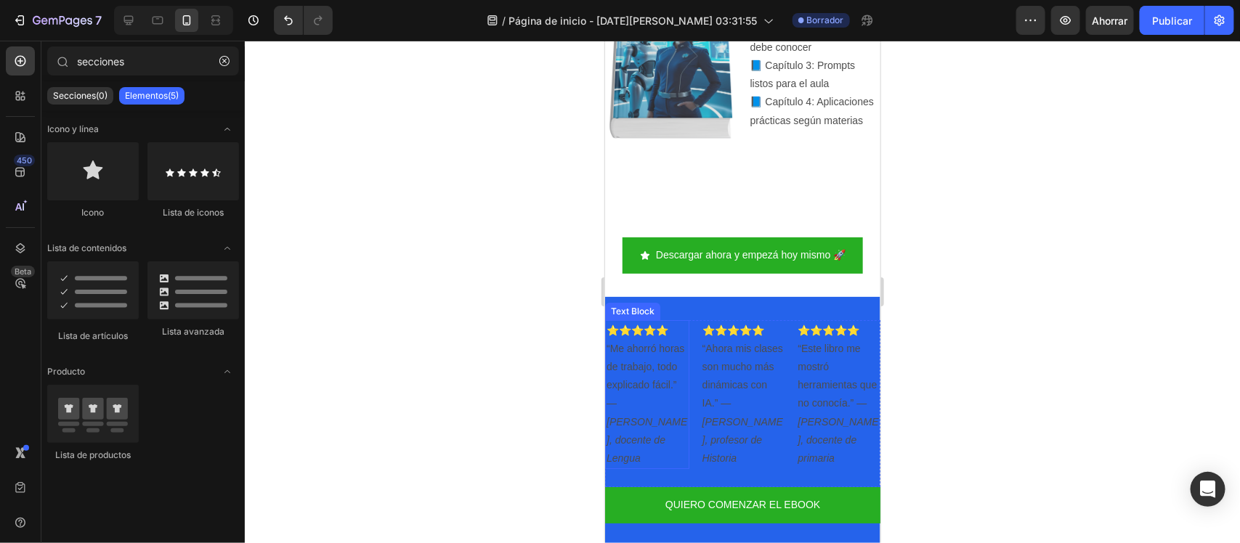
click at [531, 365] on div at bounding box center [742, 292] width 995 height 503
click at [635, 360] on p "⭐⭐⭐⭐⭐ “Me ahorró horas de trabajo, todo explicado fácil.” — Mariana, docente de…" at bounding box center [646, 394] width 81 height 147
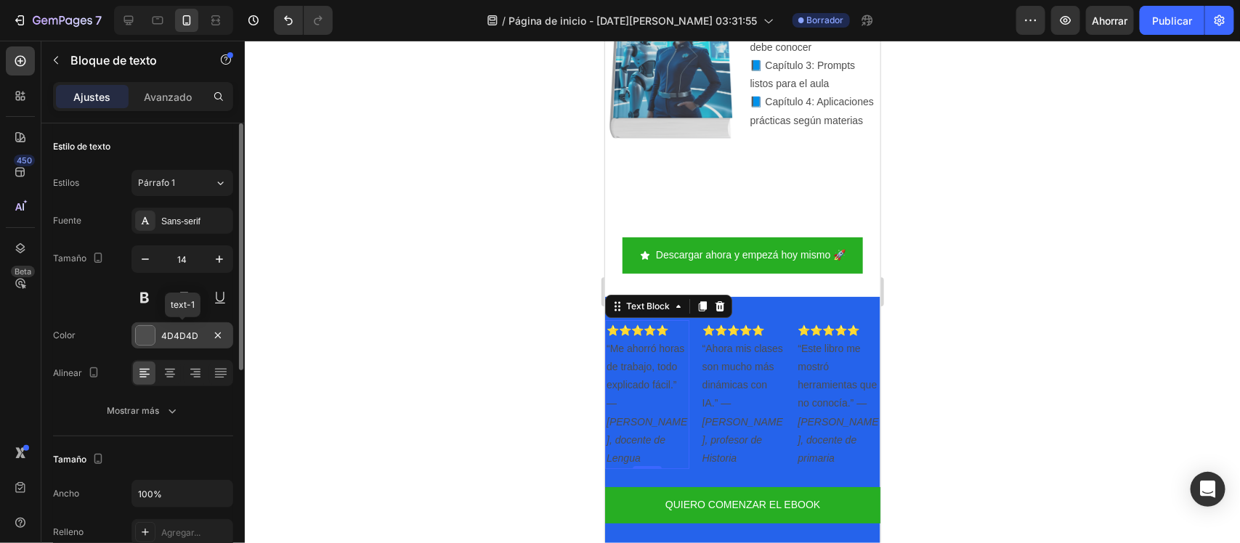
click at [171, 328] on div "4D4D4D" at bounding box center [182, 335] width 102 height 26
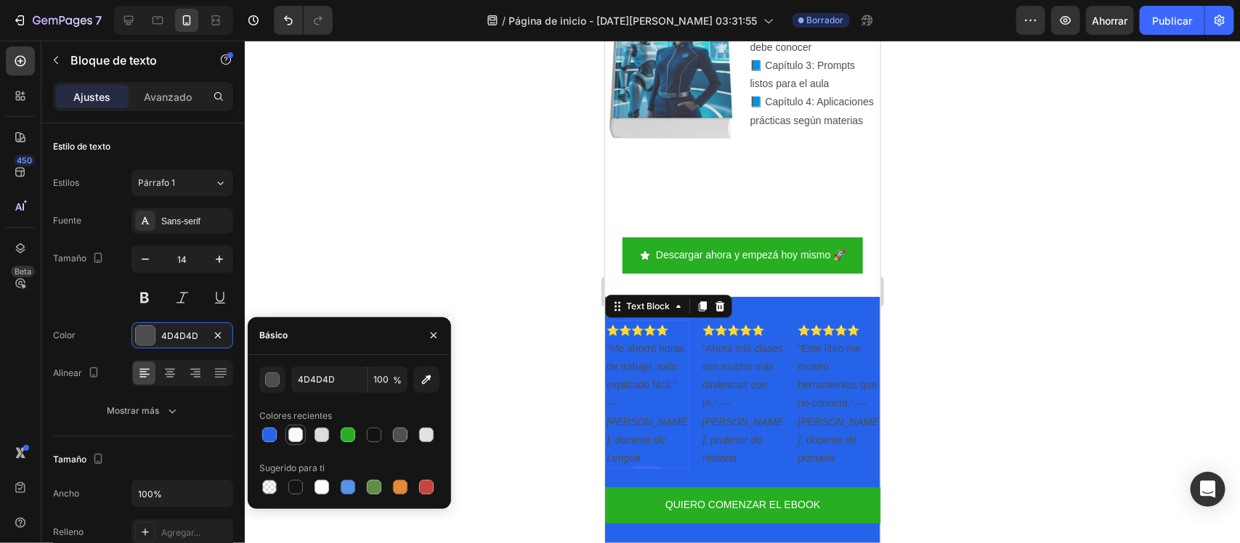
click at [299, 429] on div at bounding box center [295, 435] width 15 height 15
type input "F8FAFC"
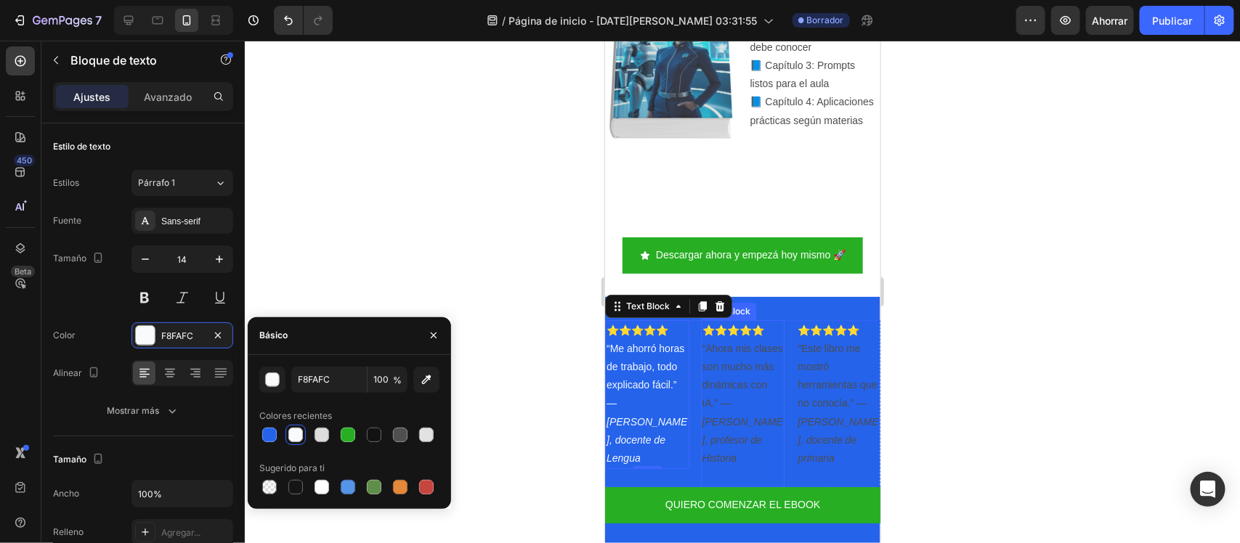
click at [726, 426] on icon "Carlos, profesor de Historia" at bounding box center [742, 439] width 81 height 48
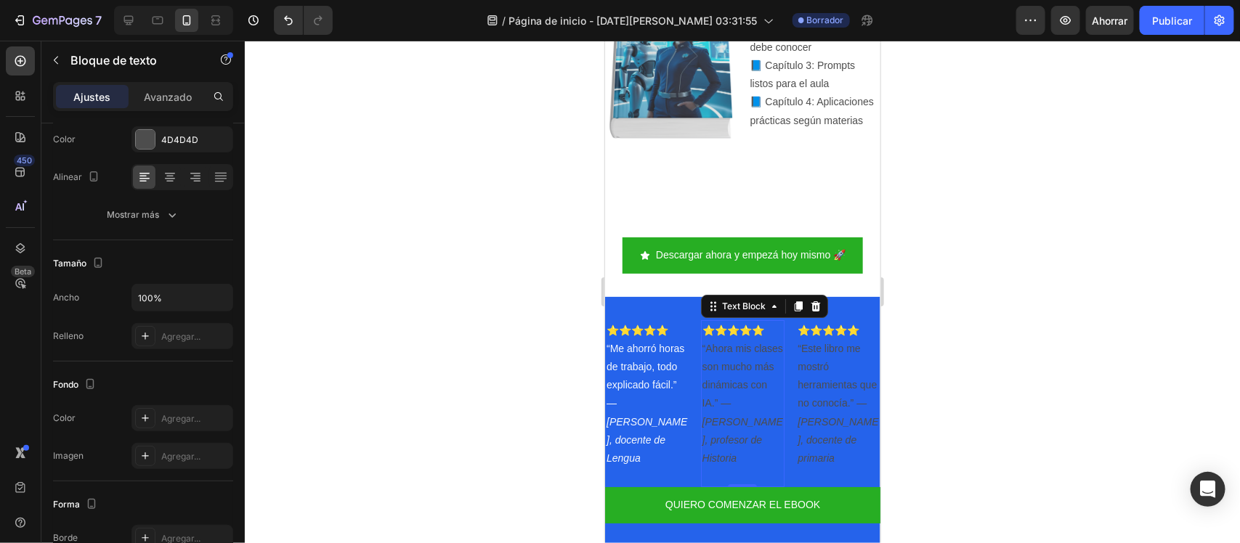
click at [725, 381] on p "⭐⭐⭐⭐⭐ “Ahora mis clases son mucho más dinámicas con IA.” — Carlos, profesor de …" at bounding box center [742, 394] width 81 height 147
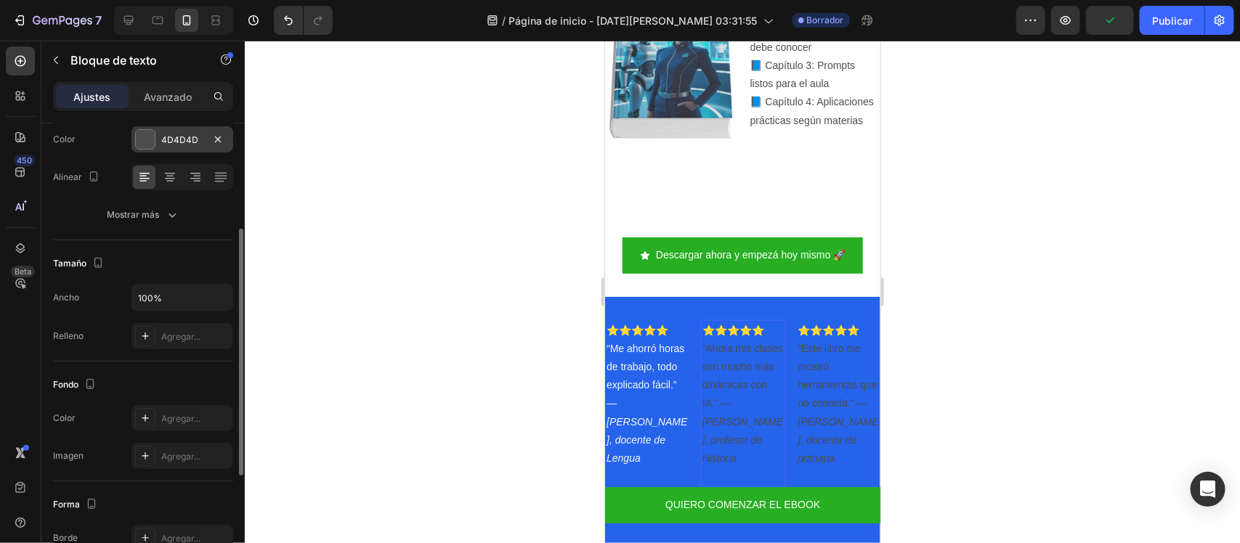
click at [146, 146] on div at bounding box center [145, 139] width 19 height 19
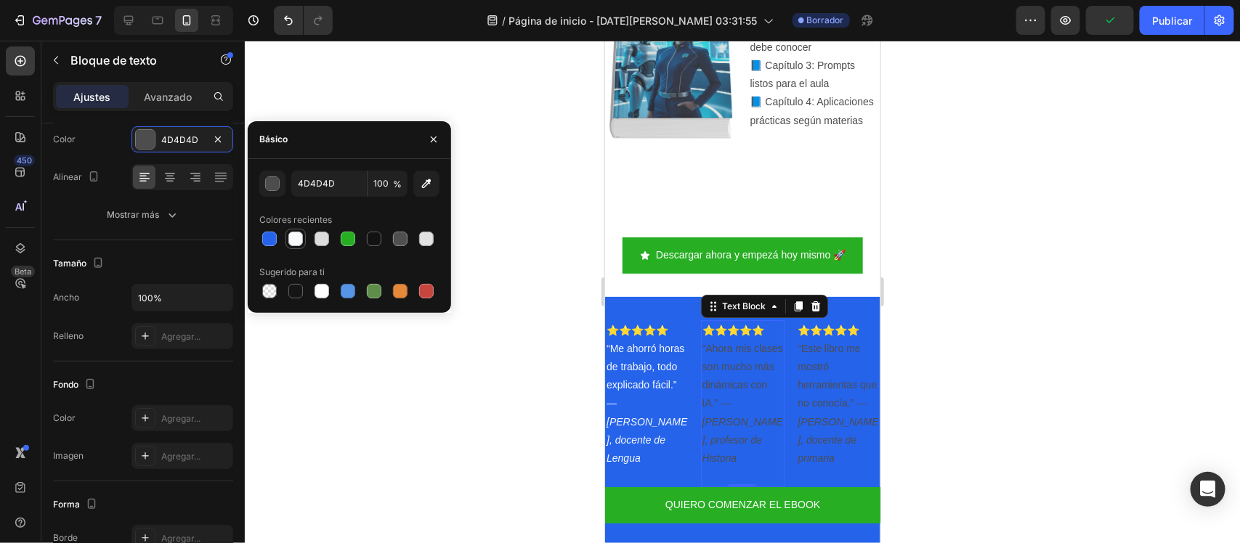
click at [291, 244] on div at bounding box center [295, 239] width 15 height 15
type input "F8FAFC"
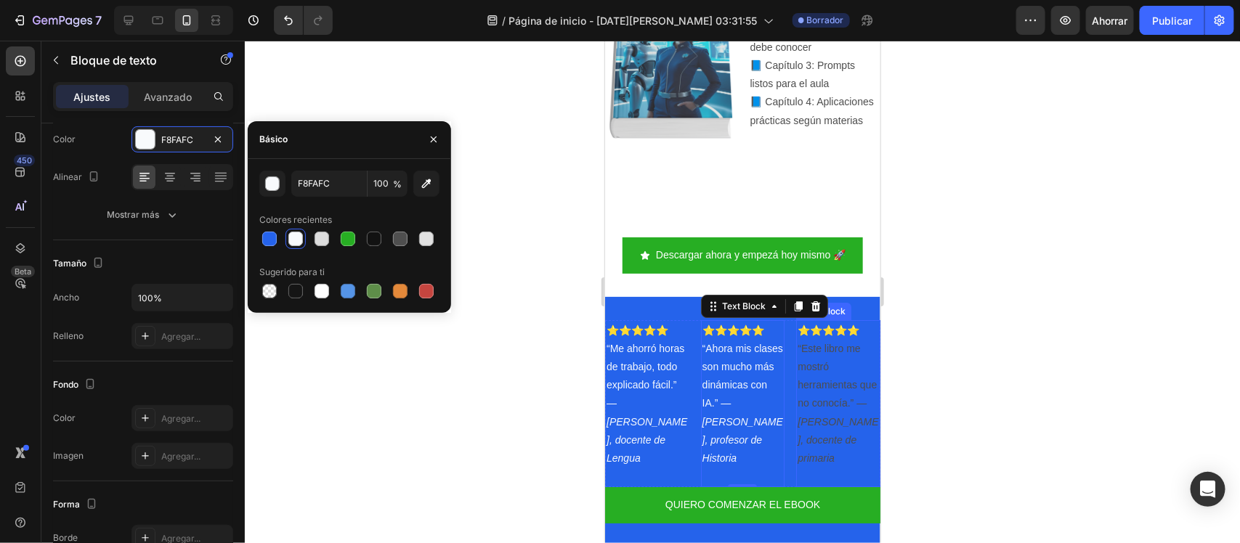
click at [827, 428] on icon "Lucía, docente de primaria" at bounding box center [837, 439] width 81 height 48
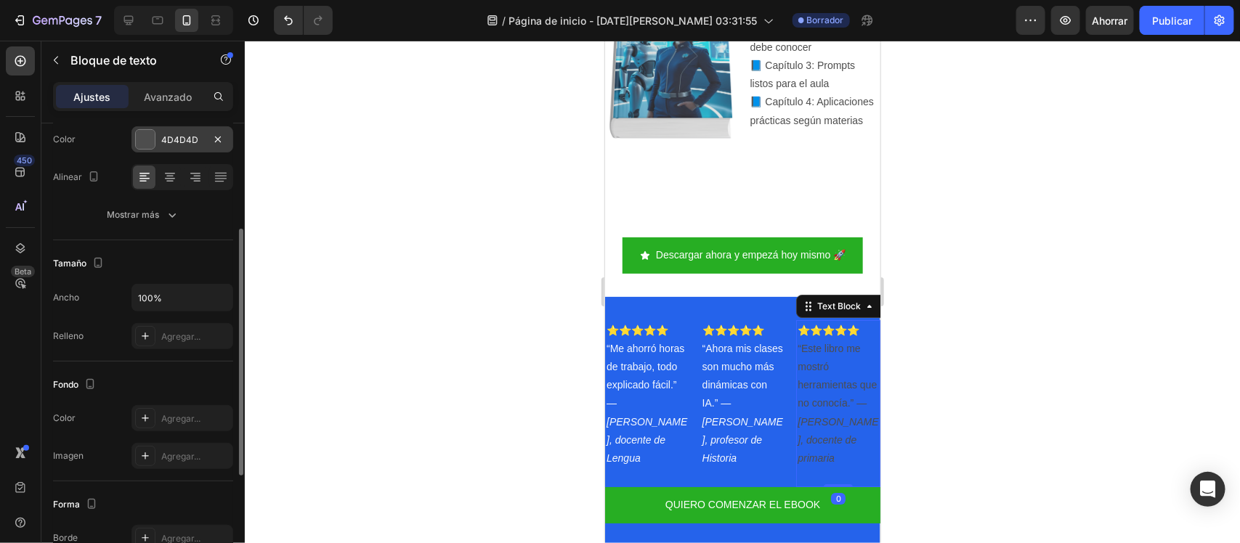
click at [172, 134] on font "4D4D4D" at bounding box center [179, 139] width 37 height 11
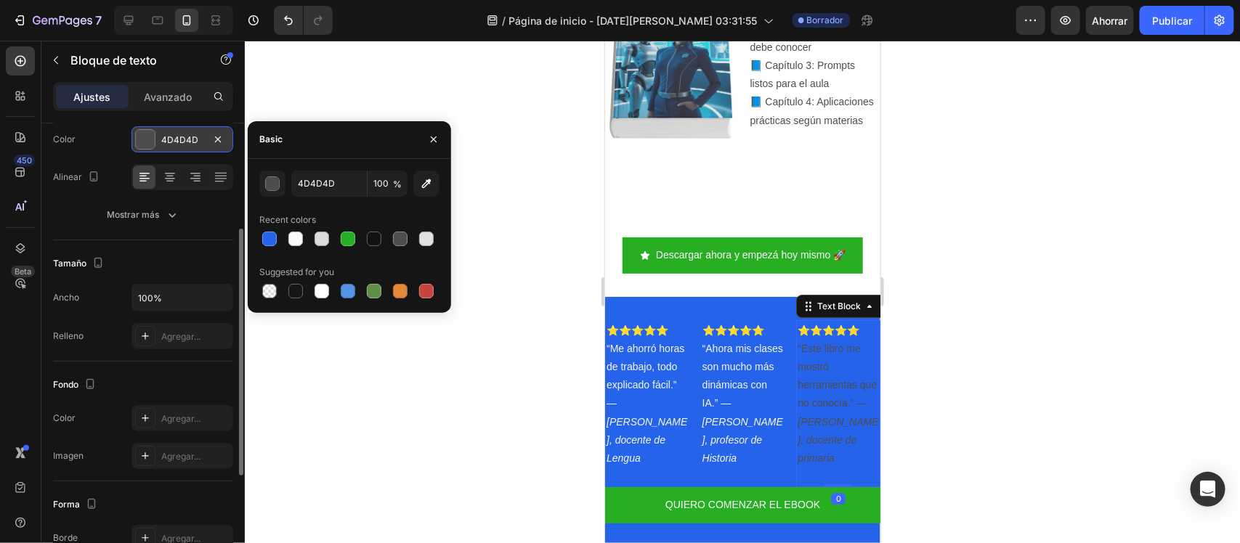
click at [300, 241] on div at bounding box center [295, 239] width 15 height 15
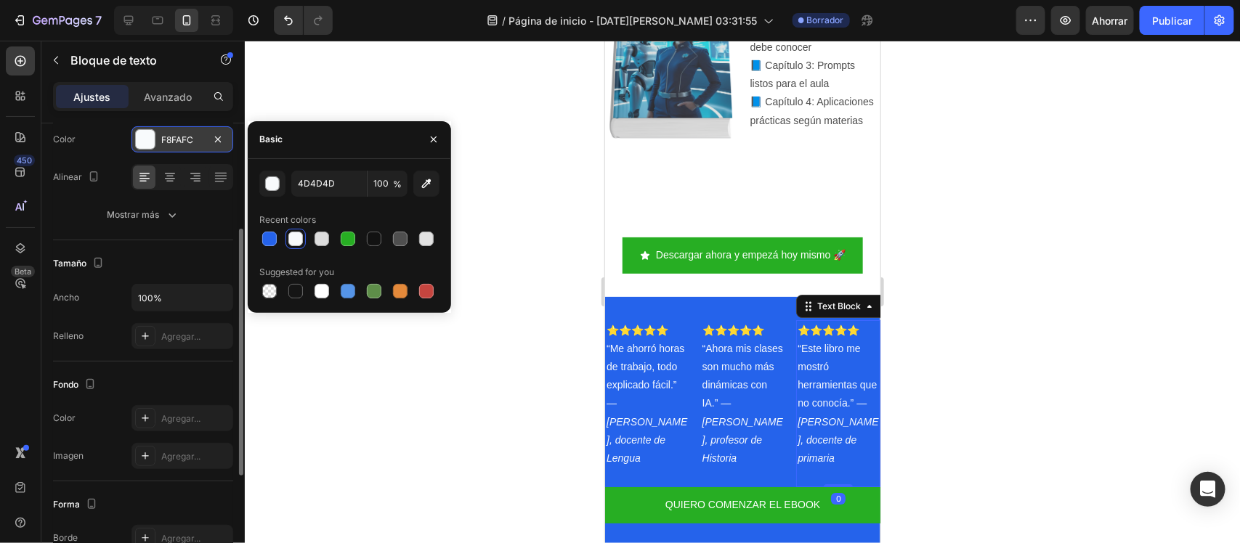
type input "F8FAFC"
click at [411, 397] on div at bounding box center [742, 292] width 995 height 503
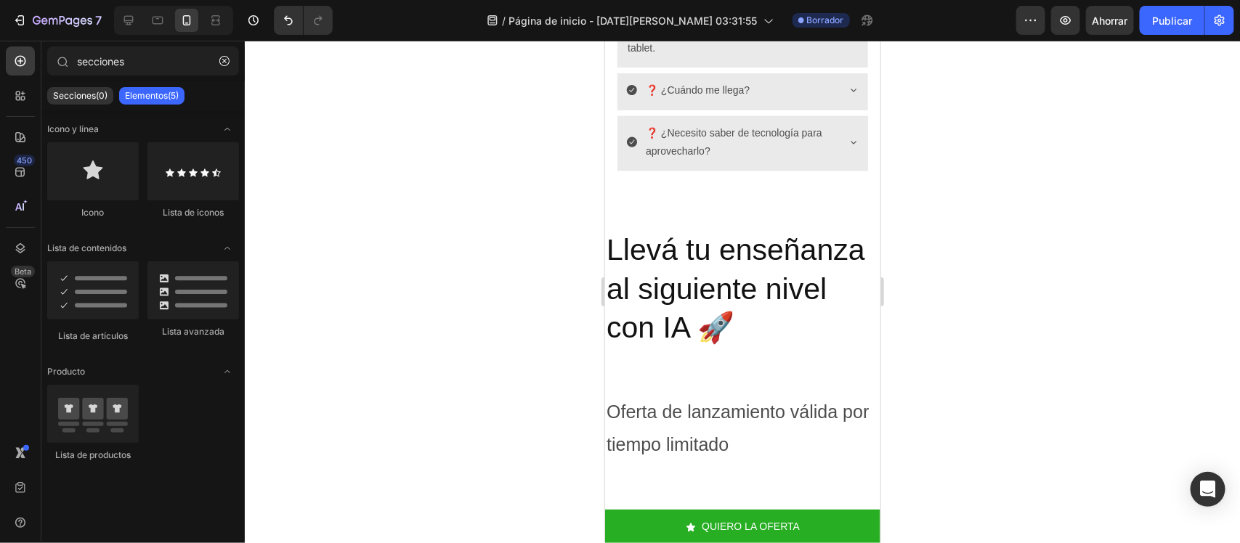
scroll to position [3411, 0]
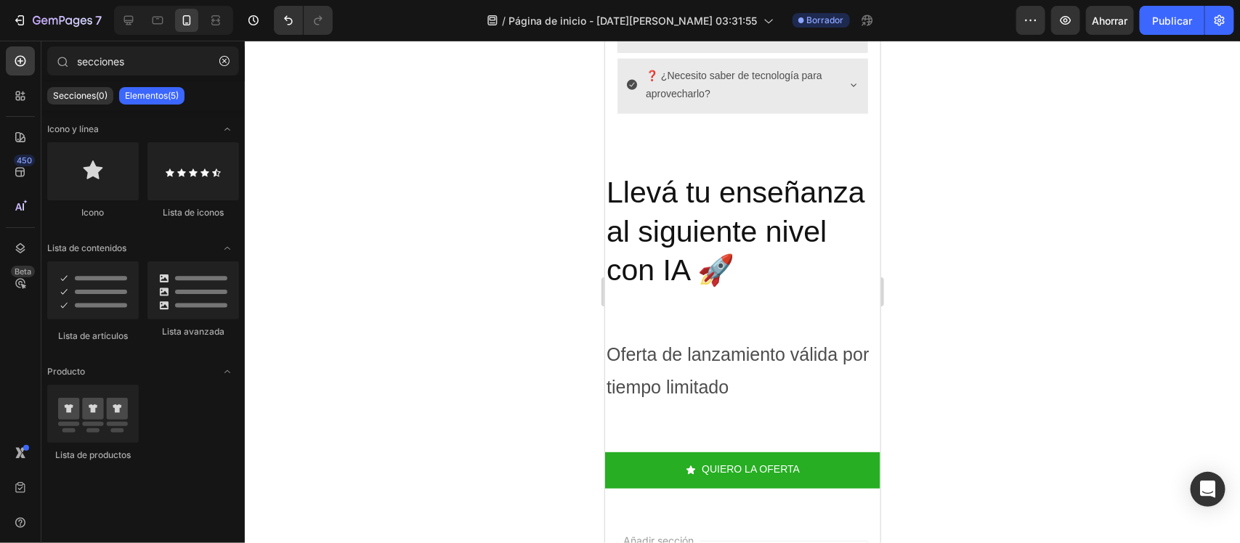
drag, startPoint x: 875, startPoint y: 394, endPoint x: 1490, endPoint y: 488, distance: 622.4
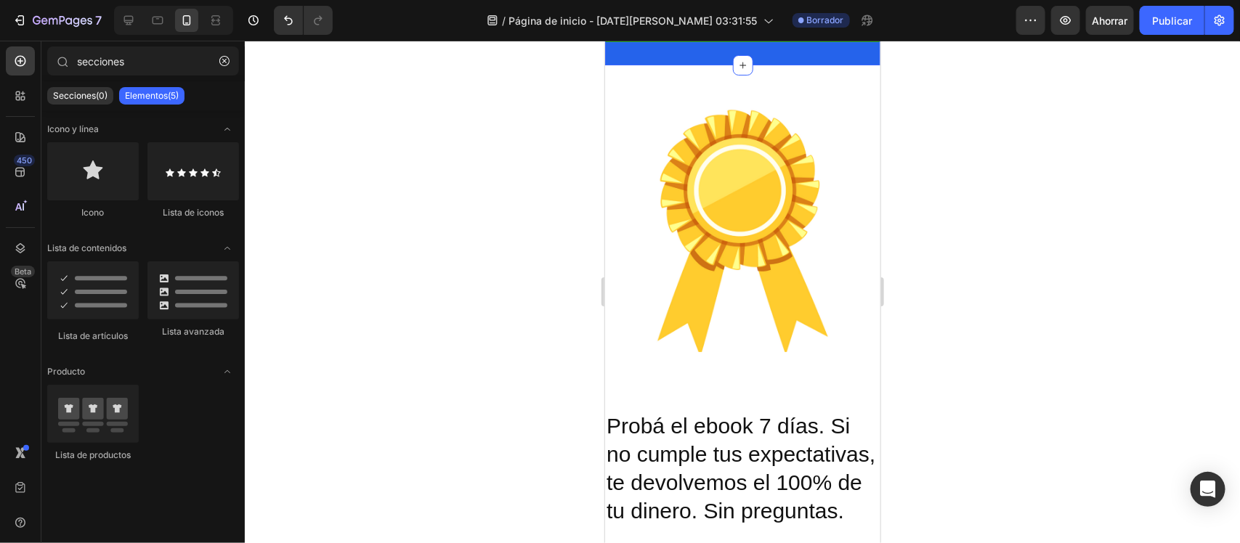
scroll to position [2576, 0]
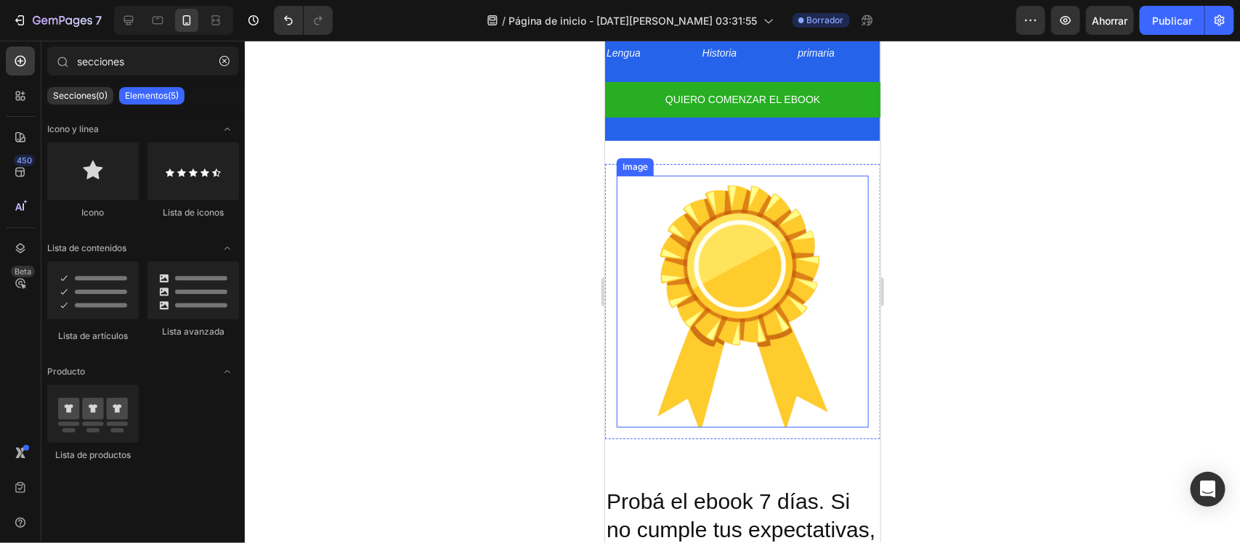
click at [638, 182] on img at bounding box center [742, 301] width 252 height 252
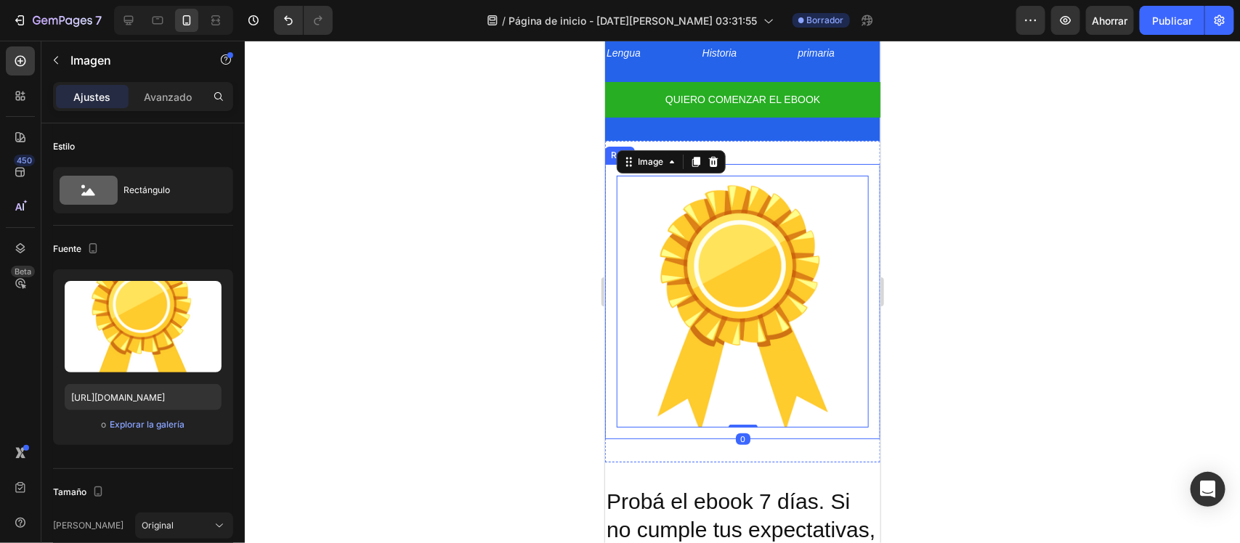
click at [740, 166] on div "Image 0 Row" at bounding box center [741, 300] width 275 height 275
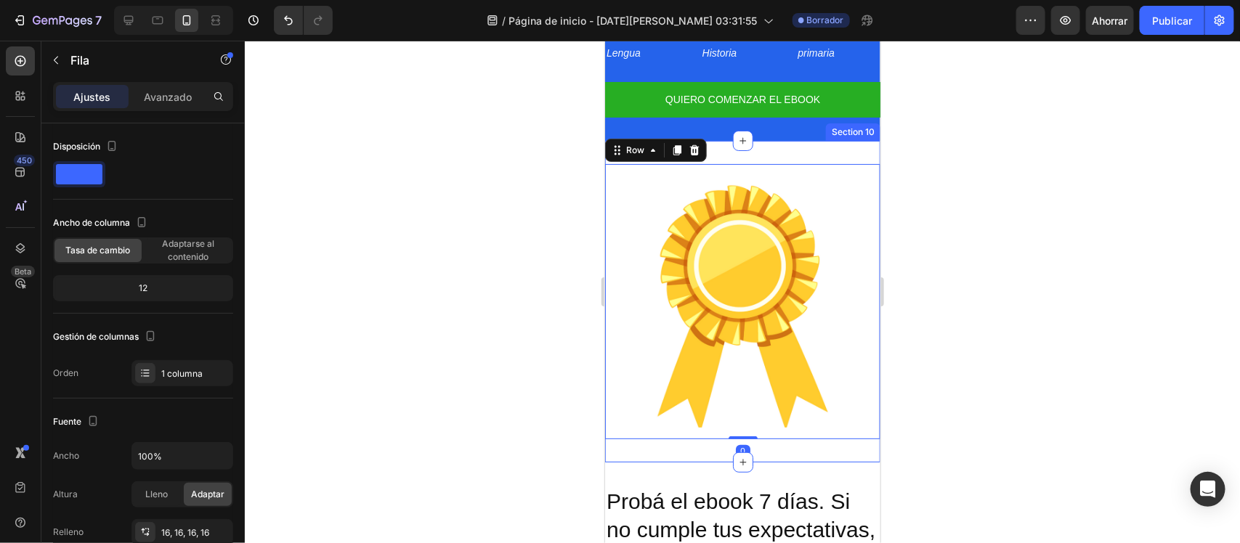
click at [738, 153] on div "Image Row 0 Section 10" at bounding box center [741, 301] width 275 height 322
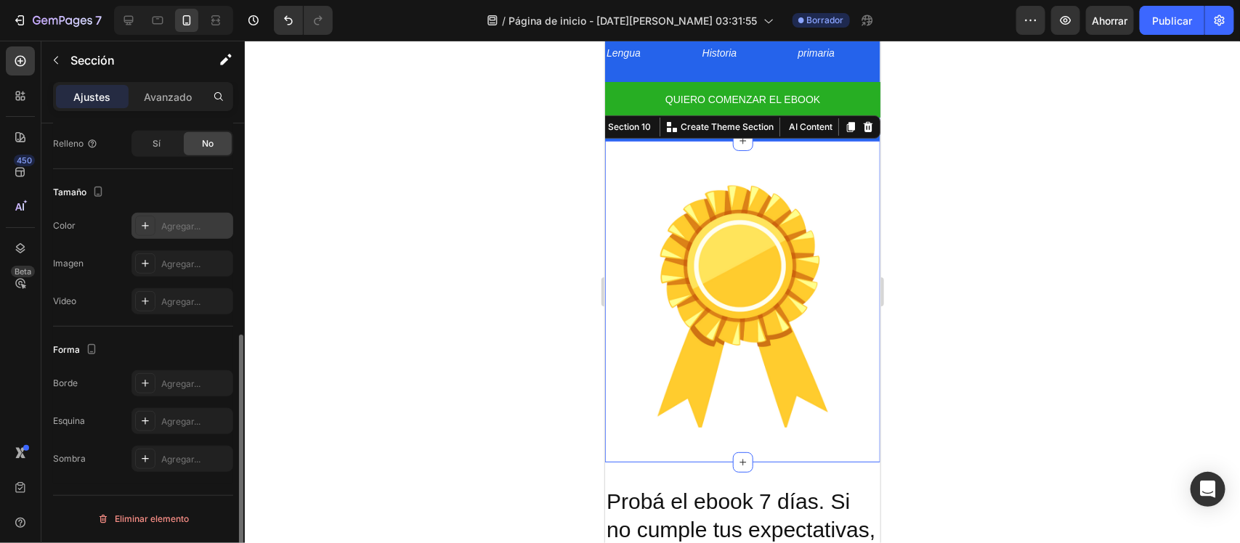
click at [146, 233] on div at bounding box center [145, 226] width 20 height 20
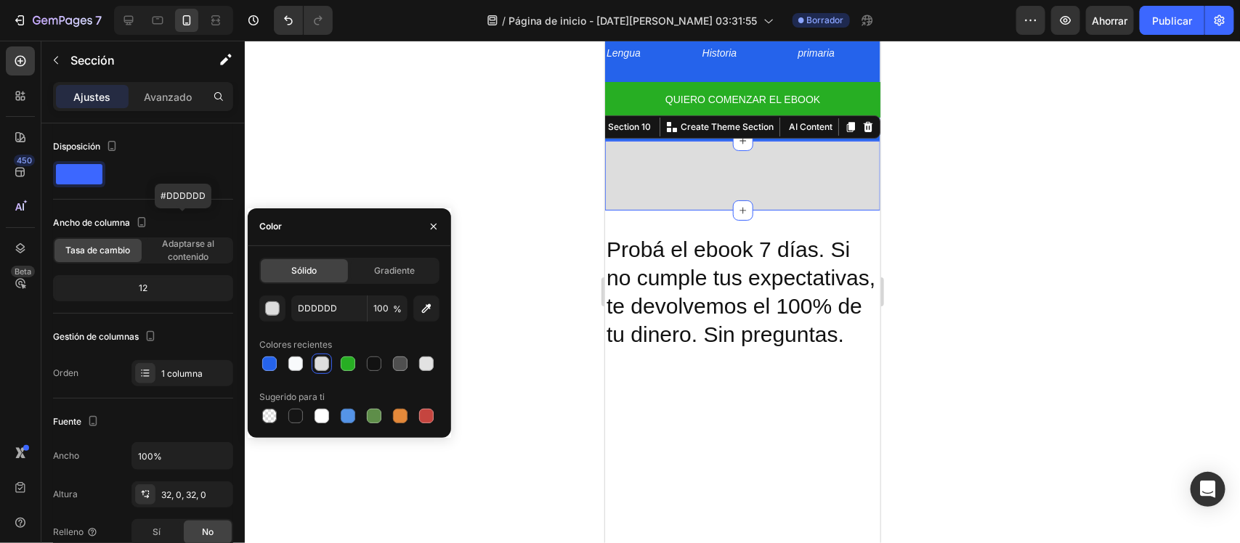
scroll to position [389, 0]
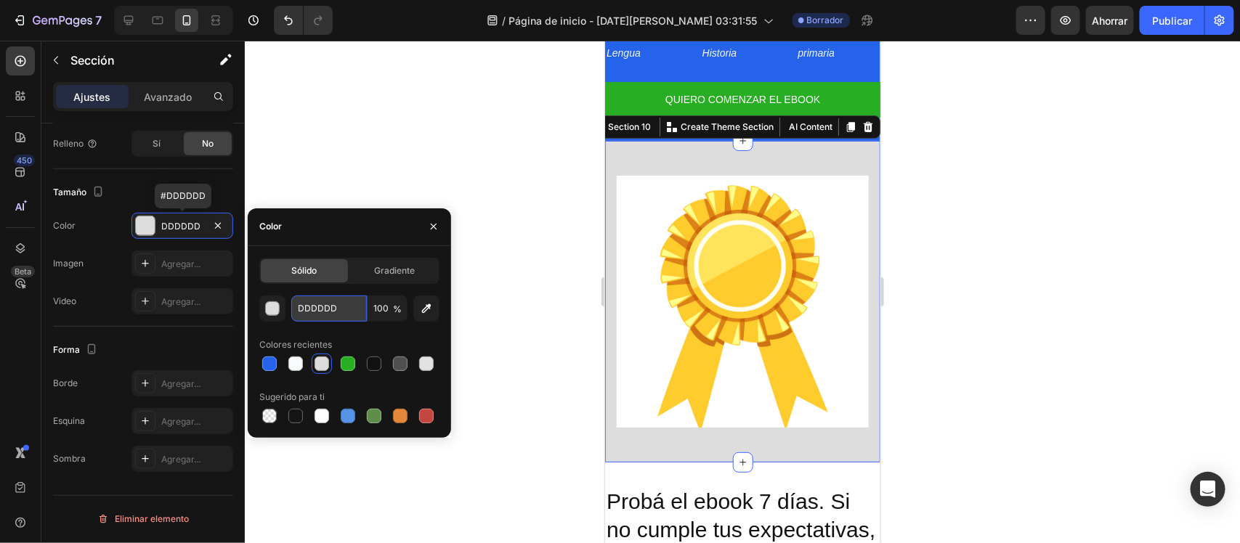
click at [329, 306] on input "DDDDDD" at bounding box center [329, 309] width 76 height 26
paste input "F8FAFC"
type input "F8FAFCD"
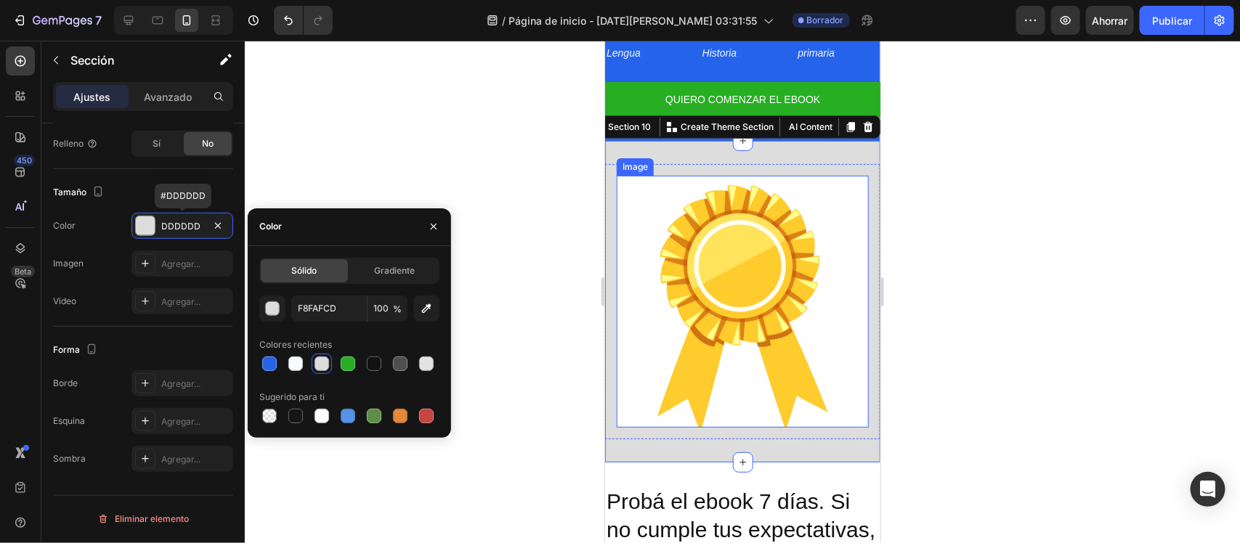
click at [633, 269] on img at bounding box center [742, 301] width 252 height 252
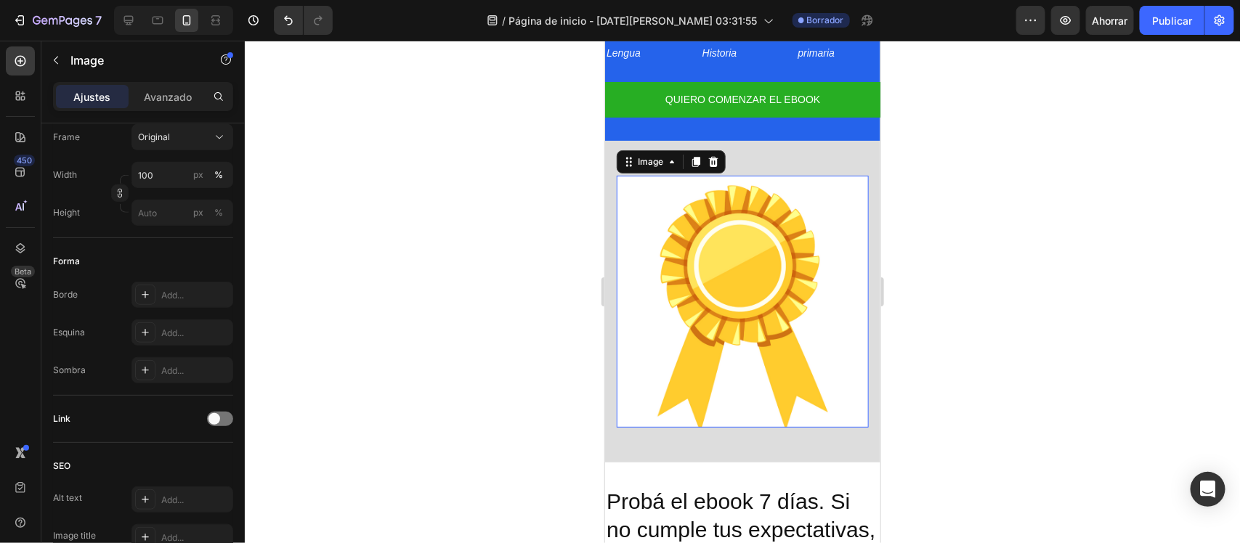
click at [633, 269] on img at bounding box center [742, 301] width 252 height 252
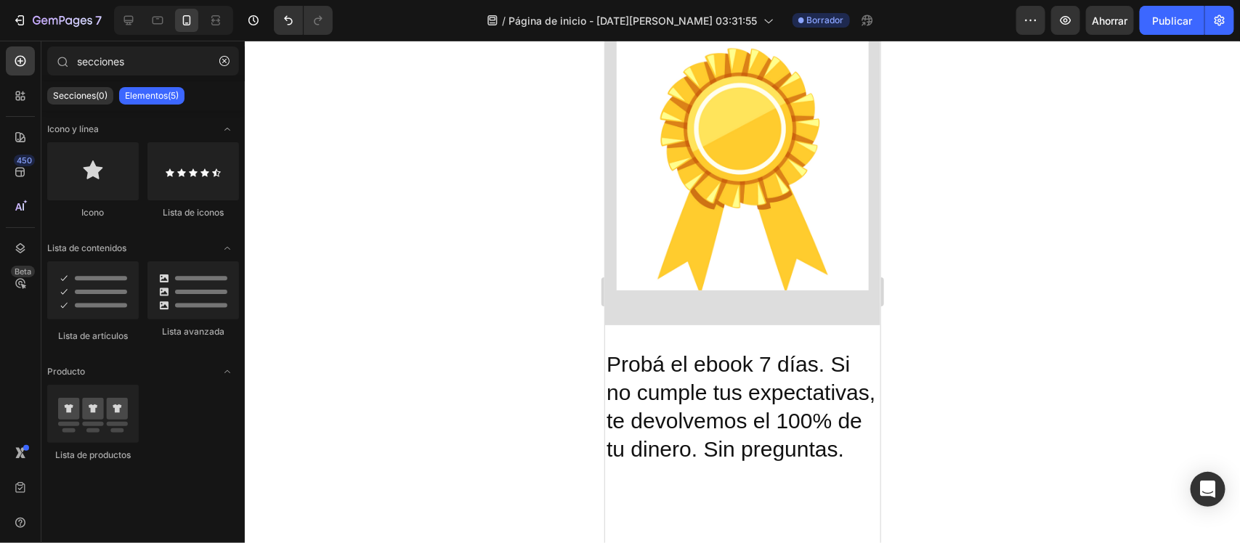
scroll to position [2608, 0]
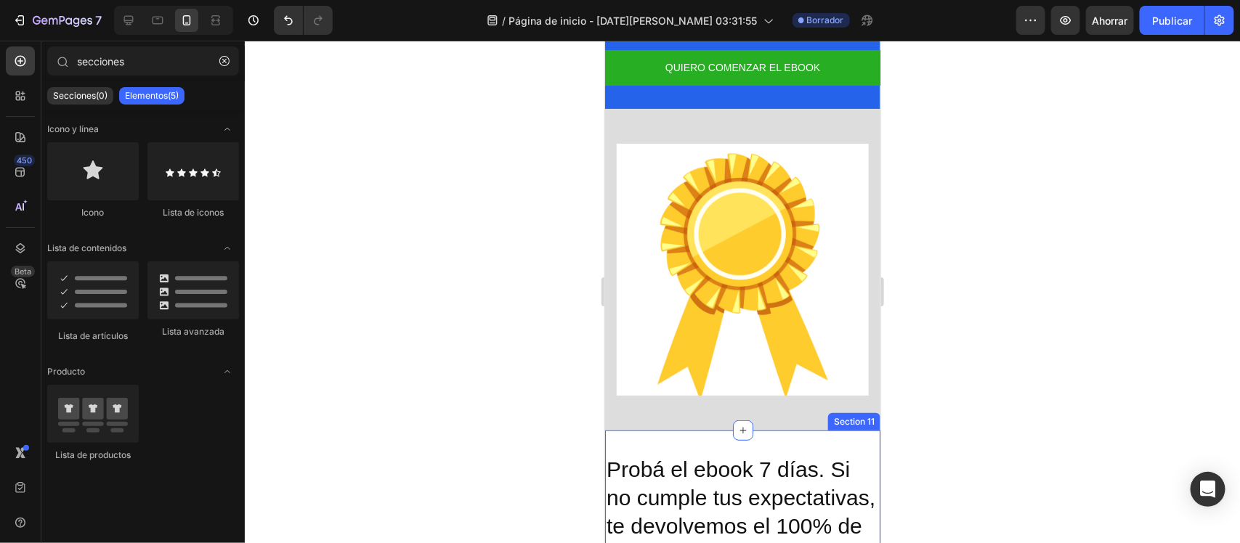
click at [813, 435] on div "Probá el ebook 7 días. Si no cumple tus expectativas, te devolvemos el 100% de …" at bounding box center [741, 511] width 275 height 163
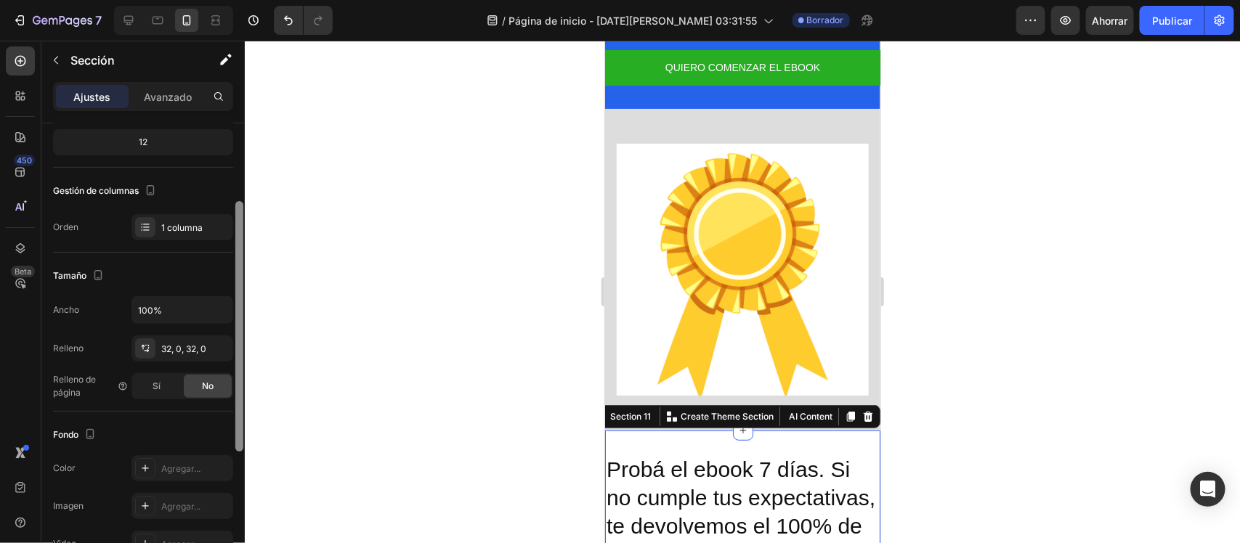
drag, startPoint x: 238, startPoint y: 219, endPoint x: 242, endPoint y: 335, distance: 116.3
click at [242, 335] on div at bounding box center [239, 326] width 8 height 251
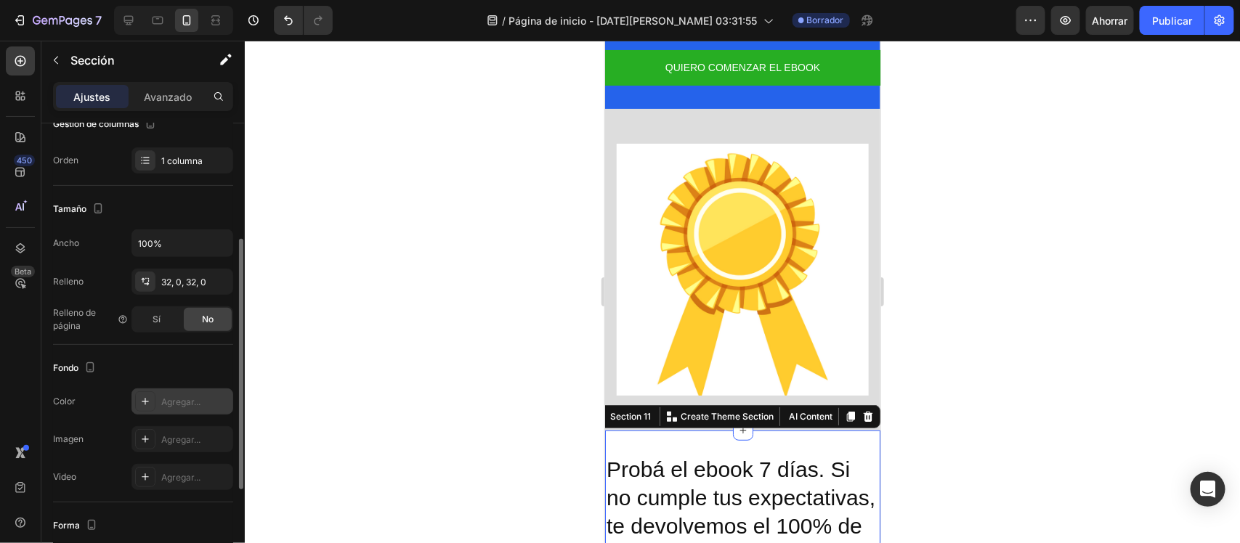
click at [187, 404] on font "Agregar..." at bounding box center [180, 402] width 39 height 11
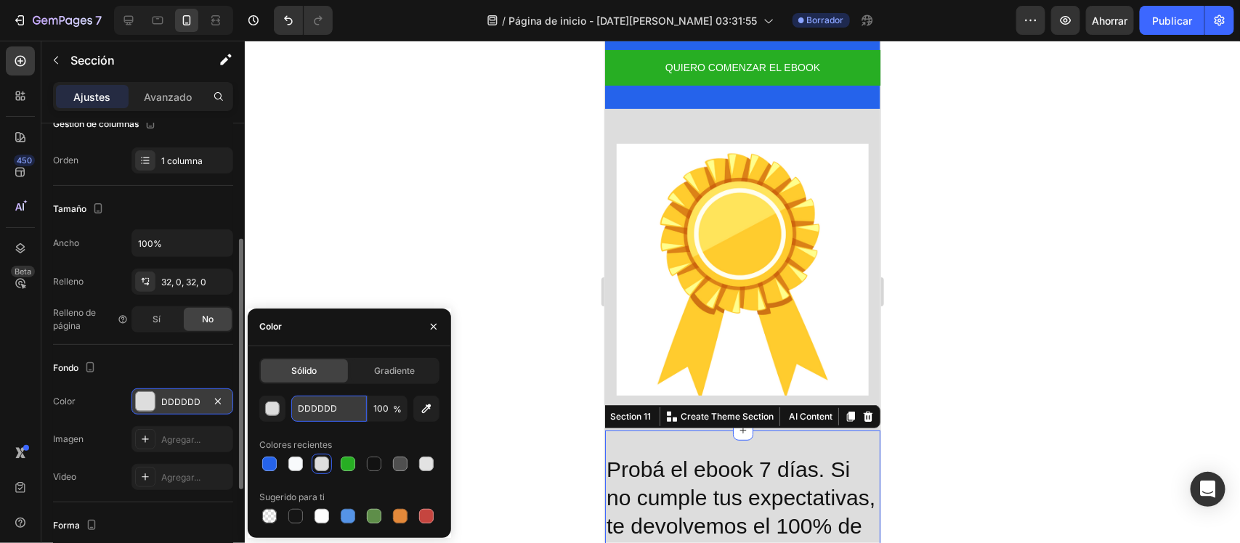
click at [347, 411] on input "DDDDDD" at bounding box center [329, 409] width 76 height 26
paste input "F8FAFC"
type input "F8FAFC"
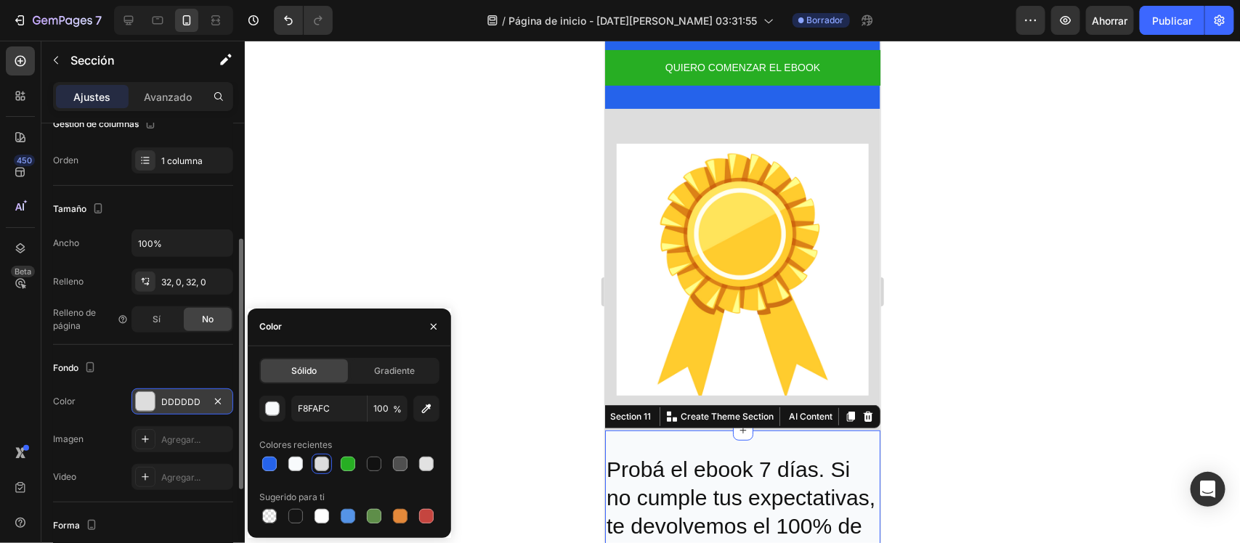
click at [494, 267] on div at bounding box center [742, 292] width 995 height 503
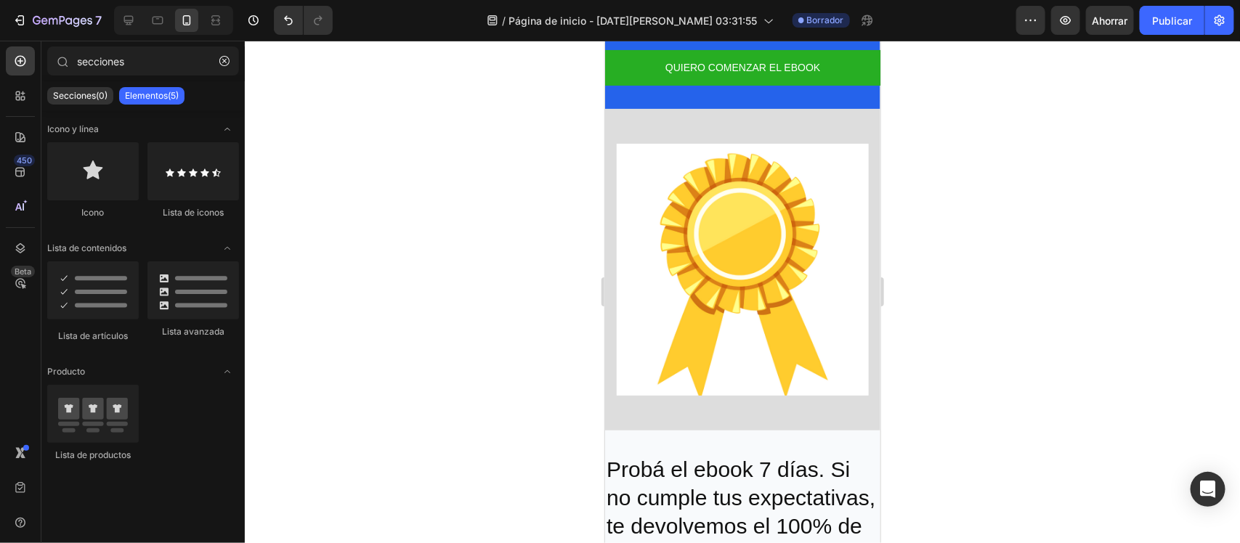
drag, startPoint x: 872, startPoint y: 366, endPoint x: 1485, endPoint y: 426, distance: 615.1
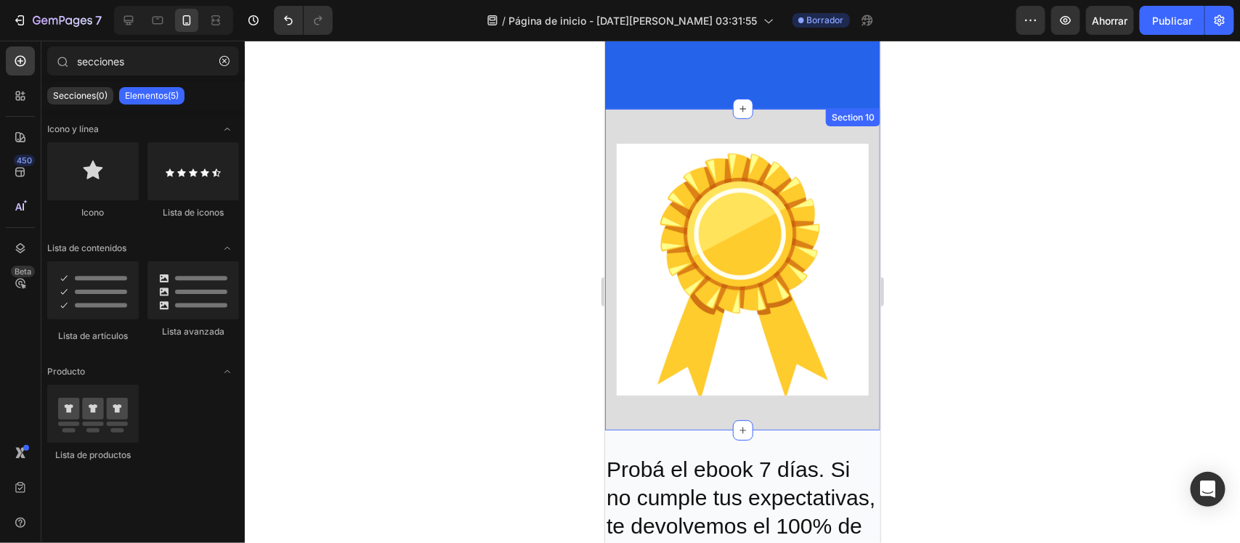
scroll to position [2778, 0]
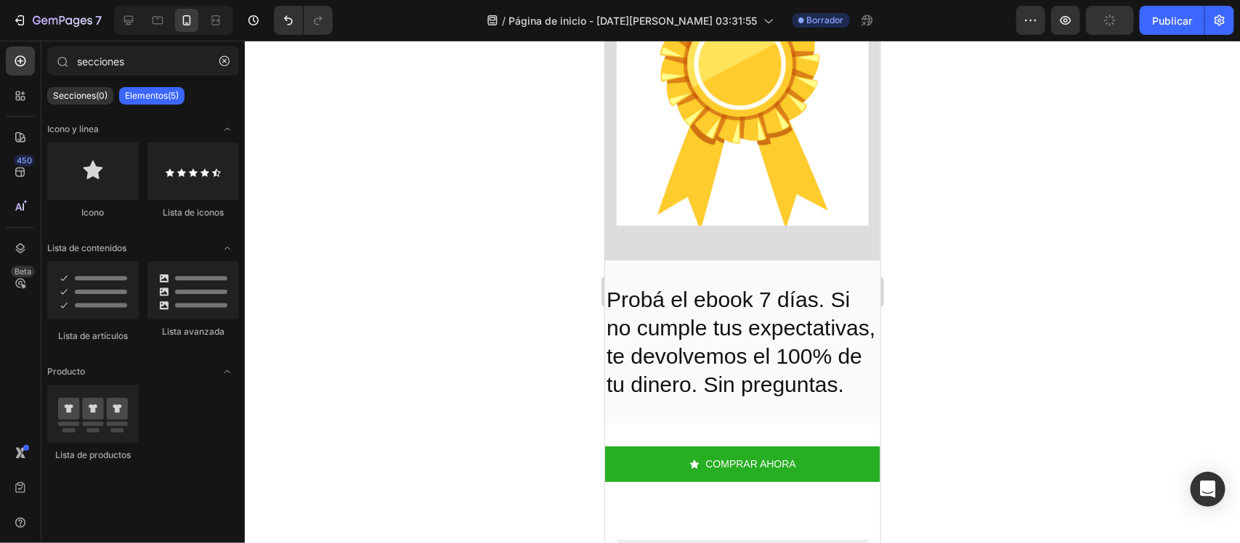
click at [528, 296] on div at bounding box center [742, 292] width 995 height 503
click at [652, 260] on div "Probá el ebook 7 días. Si no cumple tus expectativas, te devolvemos el 100% de …" at bounding box center [741, 341] width 275 height 163
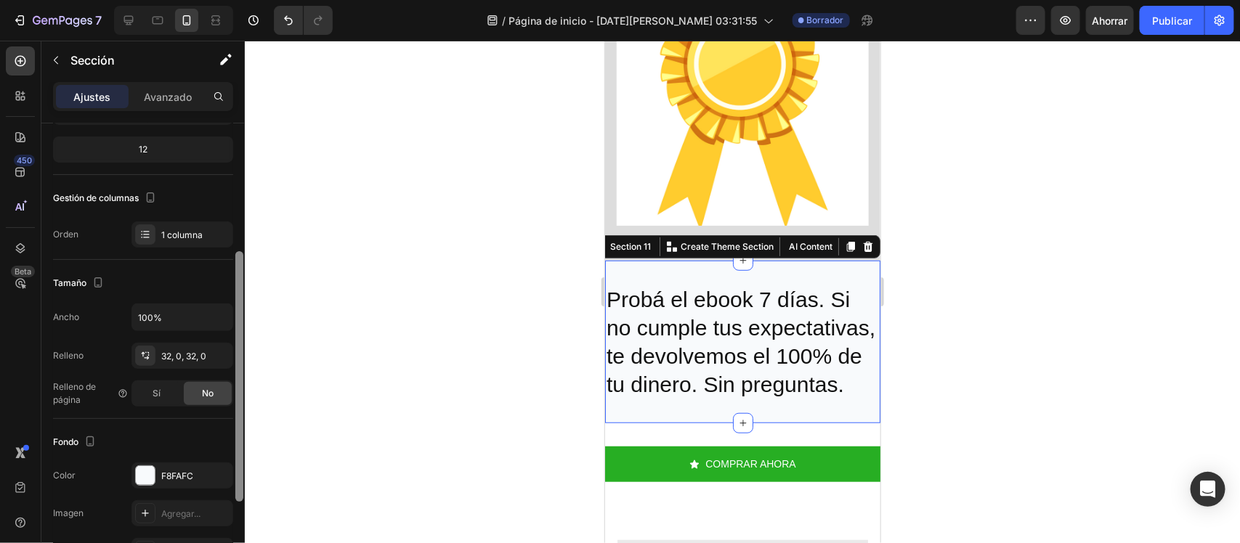
drag, startPoint x: 241, startPoint y: 344, endPoint x: 245, endPoint y: 438, distance: 94.5
click at [245, 0] on div "7 / Página de inicio - 28 de agosto, 03:31:55 Borrador Avance Ahorrar Publicar …" at bounding box center [620, 0] width 1240 height 0
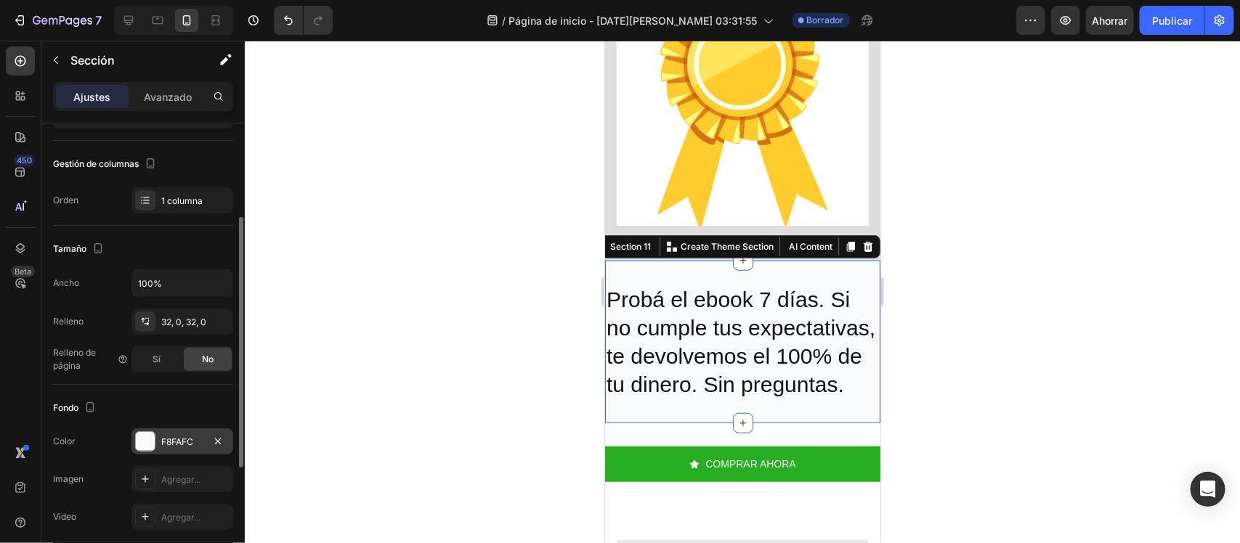
click at [203, 441] on div "F8FAFC" at bounding box center [182, 442] width 102 height 26
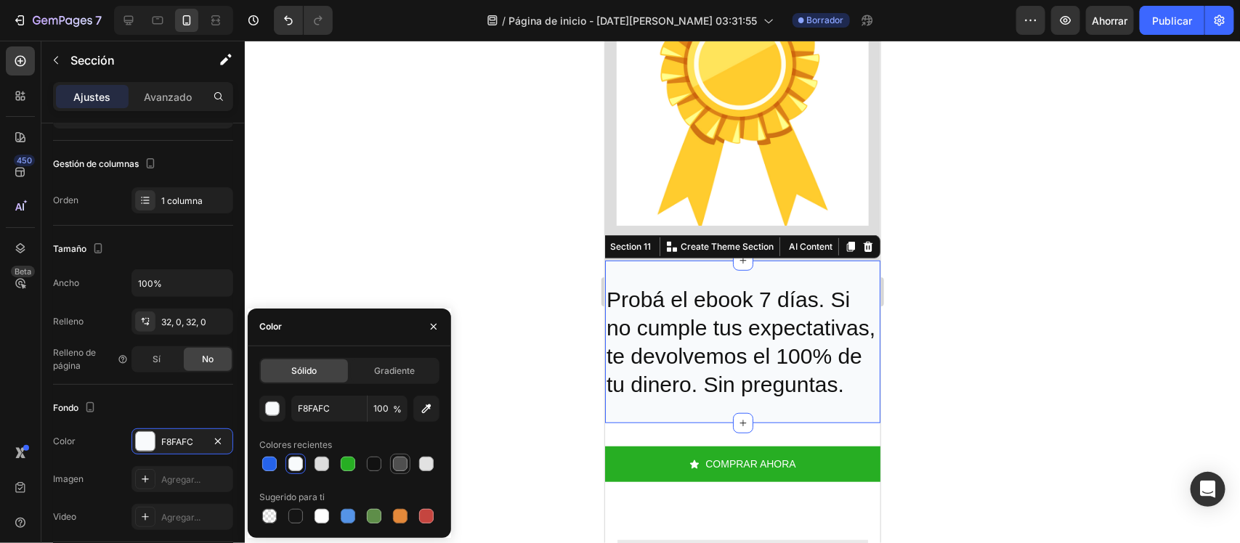
click at [397, 455] on div at bounding box center [399, 463] width 17 height 17
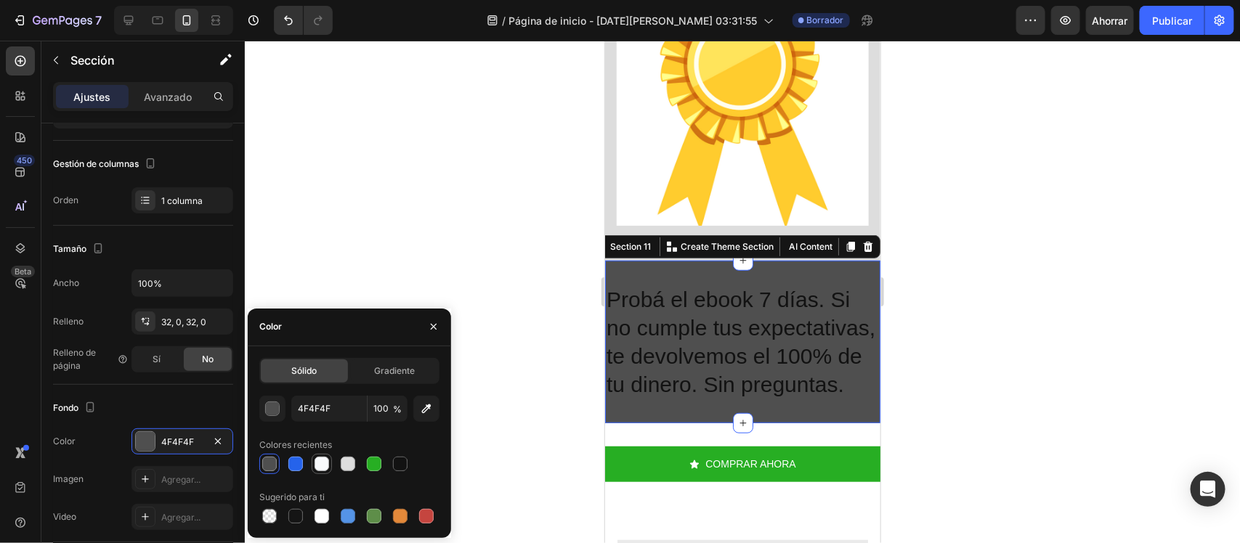
click at [322, 467] on div at bounding box center [321, 464] width 15 height 15
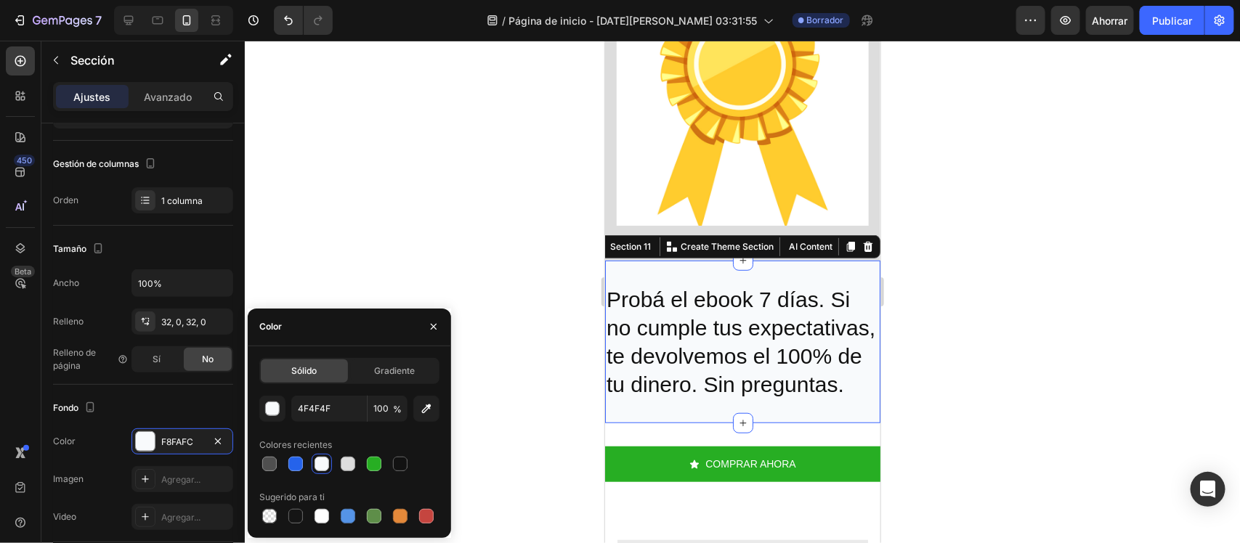
type input "F8FAFC"
click at [607, 204] on div "Image Row" at bounding box center [741, 99] width 275 height 275
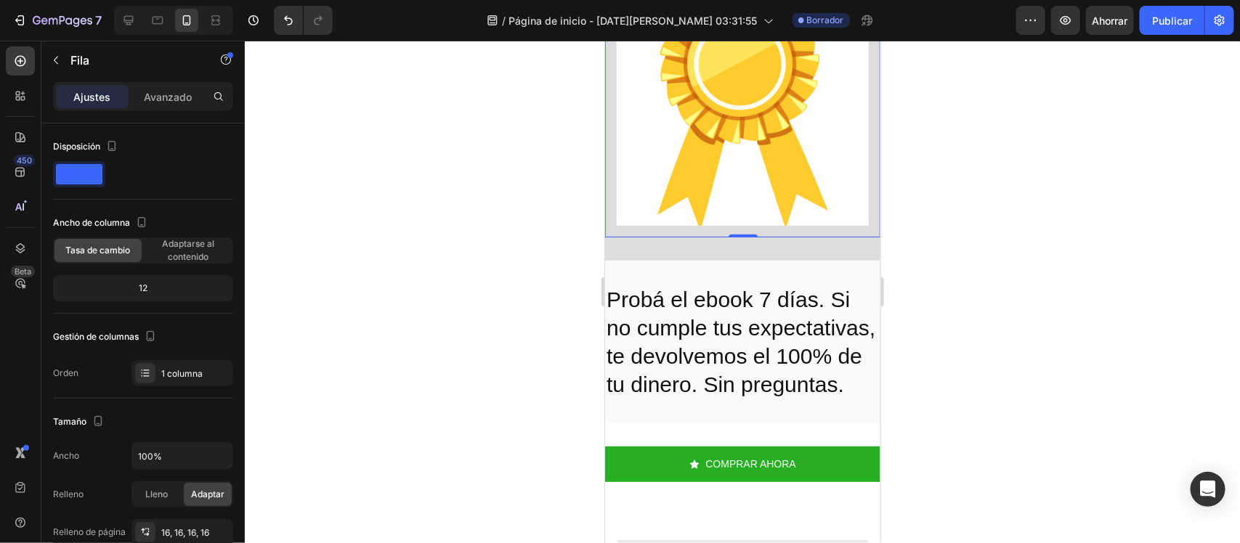
scroll to position [389, 0]
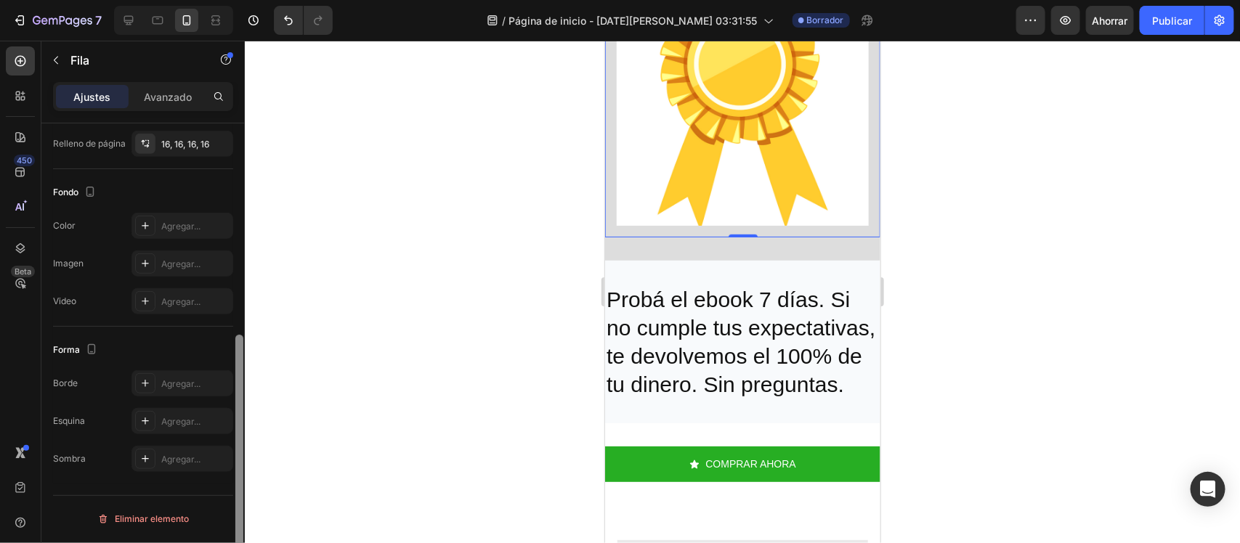
click at [236, 393] on div at bounding box center [239, 354] width 11 height 462
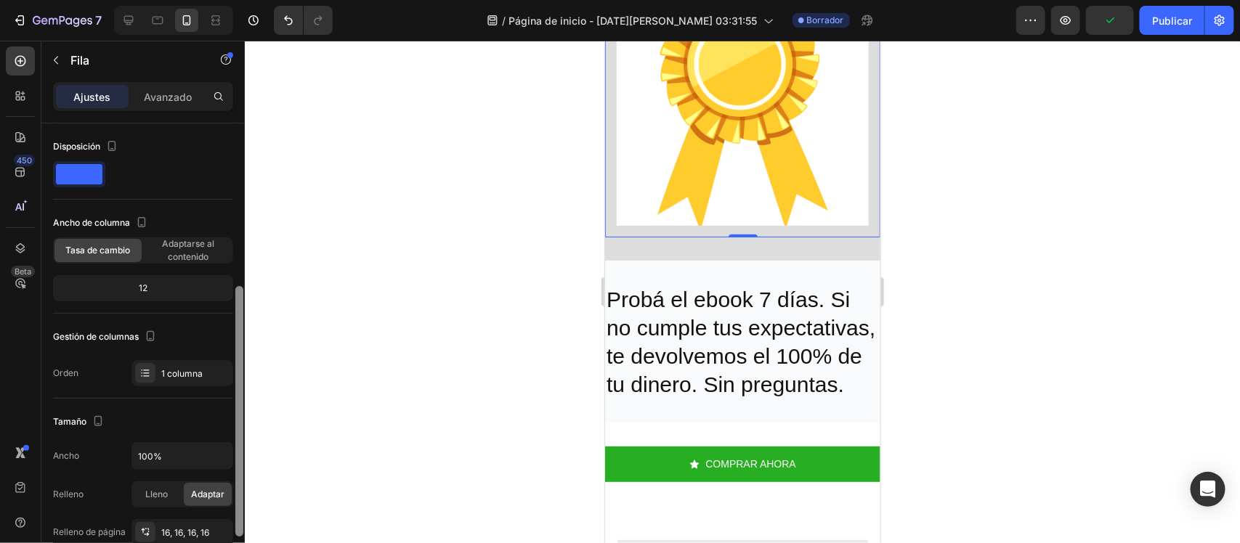
scroll to position [105, 0]
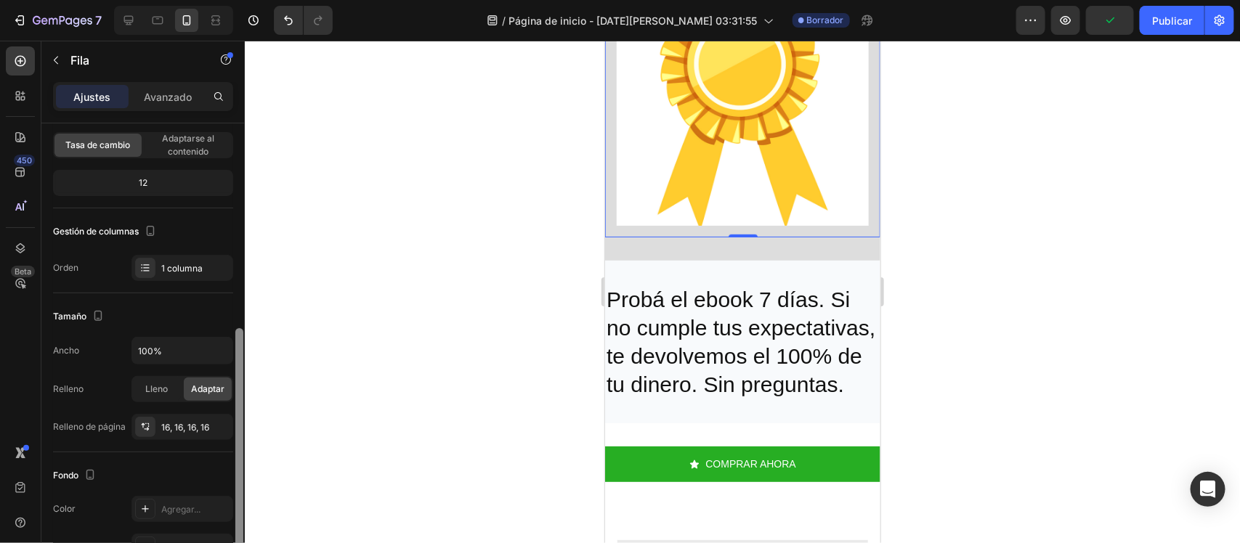
drag, startPoint x: 236, startPoint y: 387, endPoint x: 270, endPoint y: 285, distance: 107.3
click at [270, 0] on div "7 / Página de inicio - 28 de agosto, 03:31:55 Borrador Avance Publicar 450 Beta…" at bounding box center [620, 0] width 1240 height 0
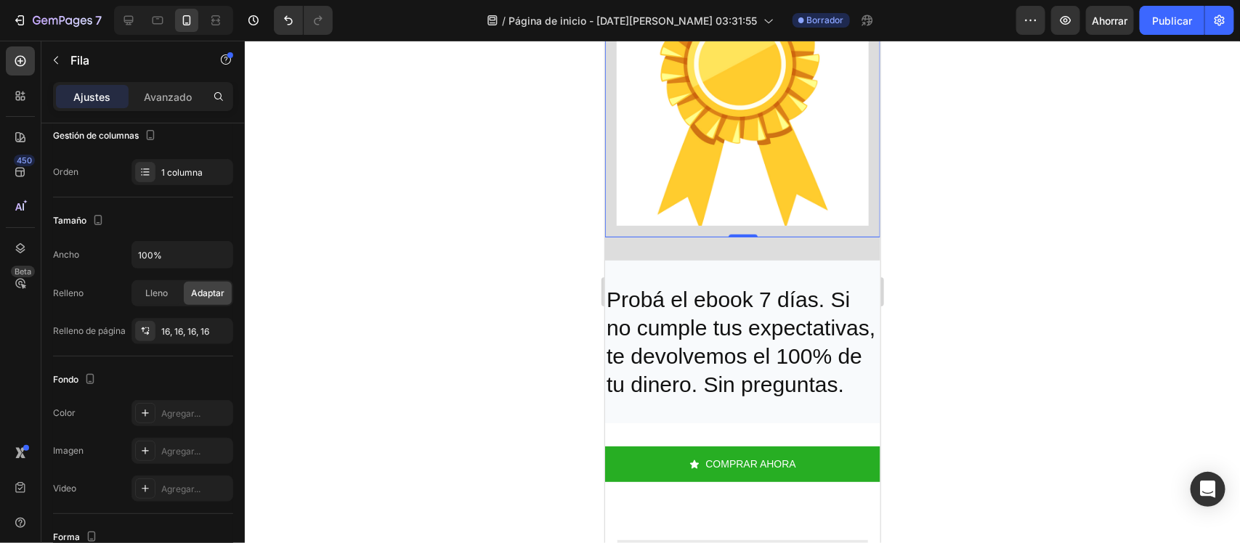
click at [418, 339] on div at bounding box center [742, 292] width 995 height 503
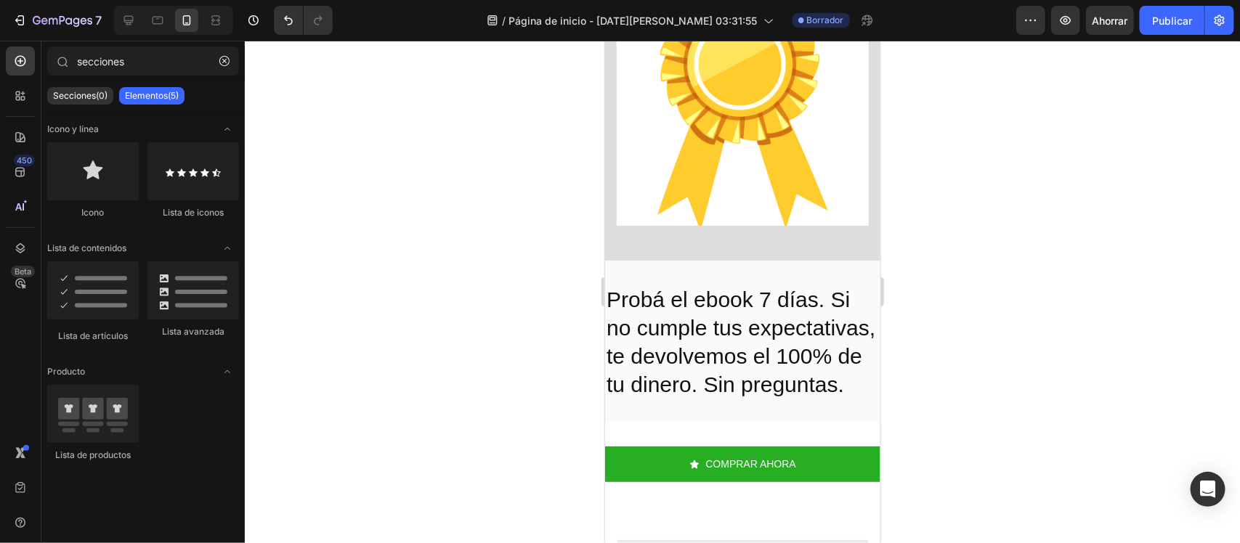
drag, startPoint x: 872, startPoint y: 388, endPoint x: 1487, endPoint y: 328, distance: 618.8
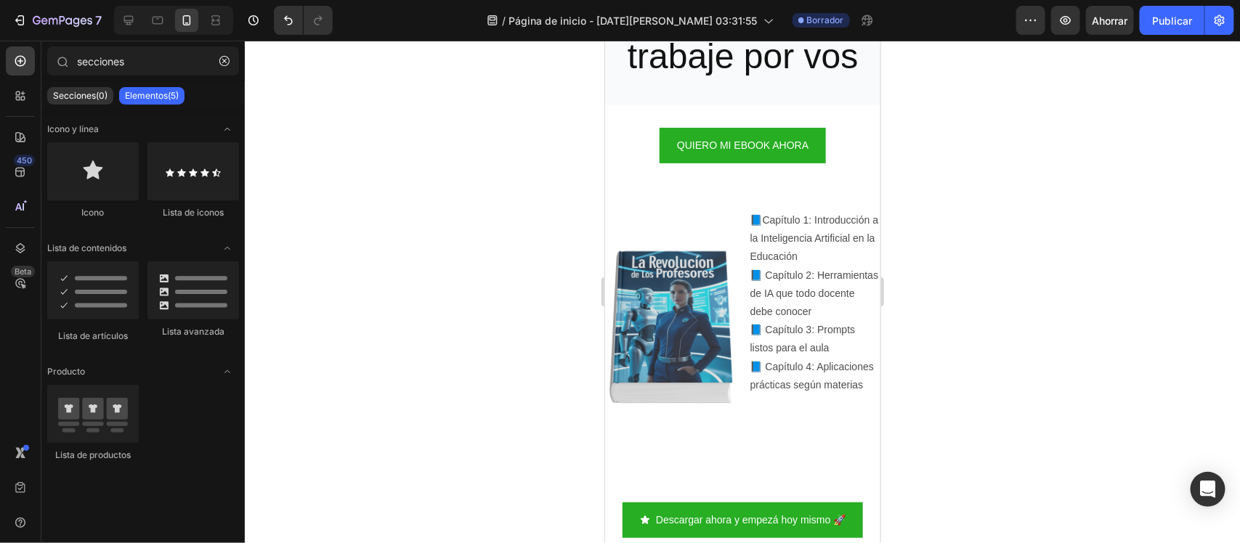
scroll to position [1929, 0]
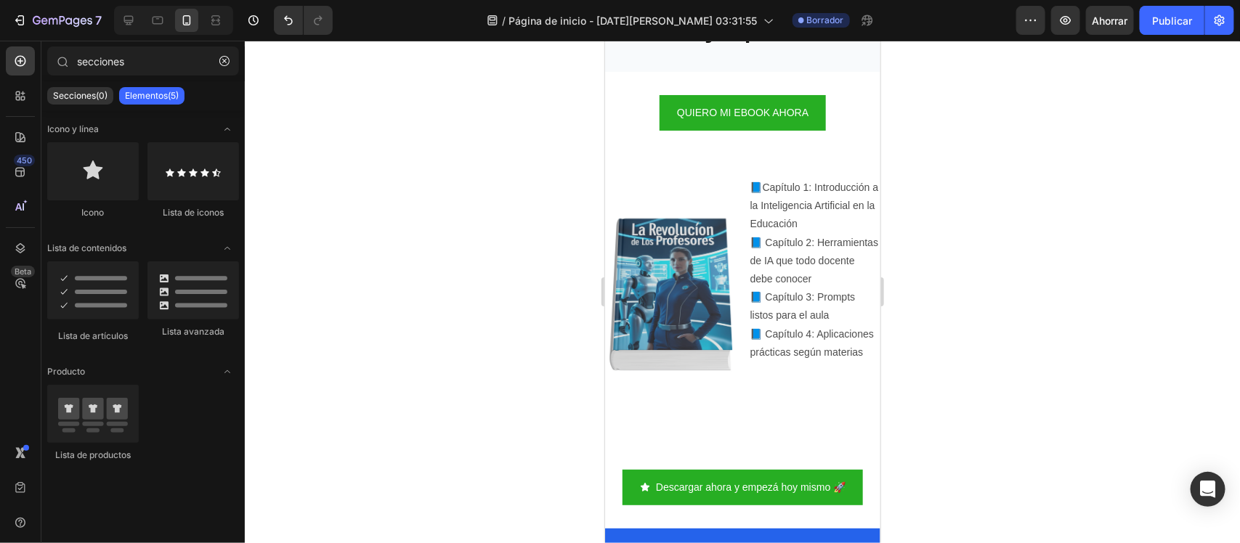
drag, startPoint x: 1485, startPoint y: 327, endPoint x: 1487, endPoint y: 383, distance: 56.7
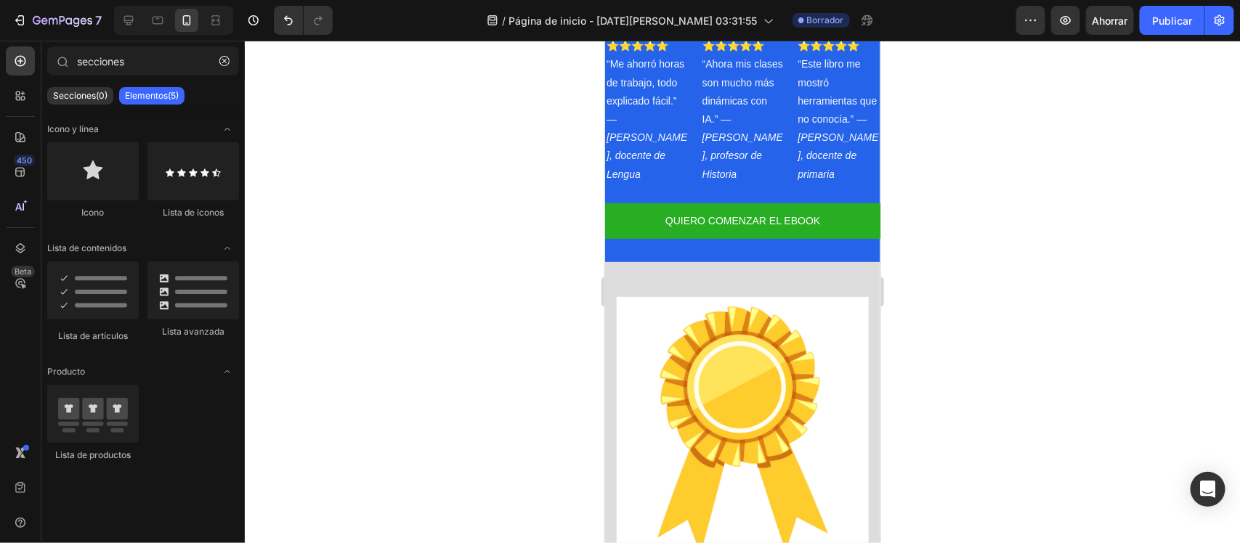
scroll to position [2463, 0]
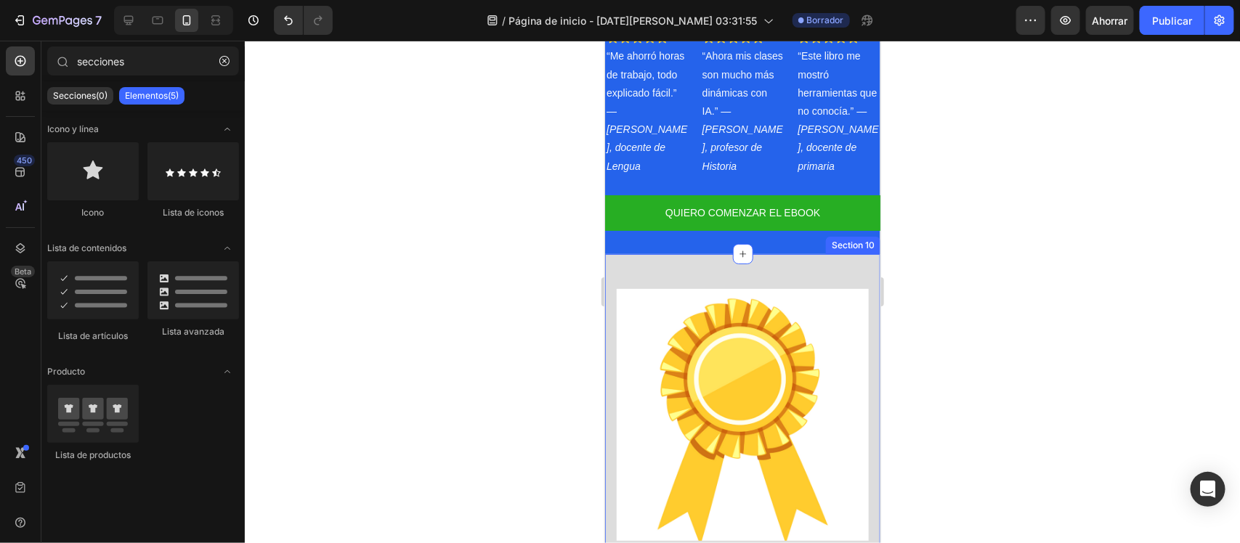
click at [726, 262] on div "Image Row Section 10" at bounding box center [741, 414] width 275 height 322
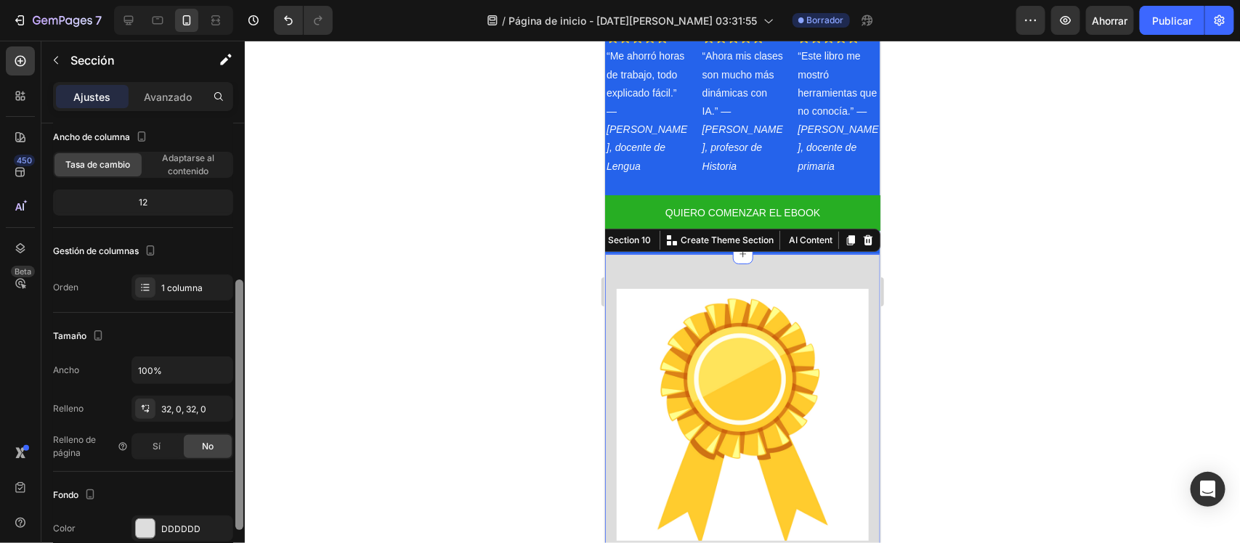
drag, startPoint x: 235, startPoint y: 358, endPoint x: 241, endPoint y: 444, distance: 86.0
click at [241, 444] on div at bounding box center [239, 405] width 8 height 251
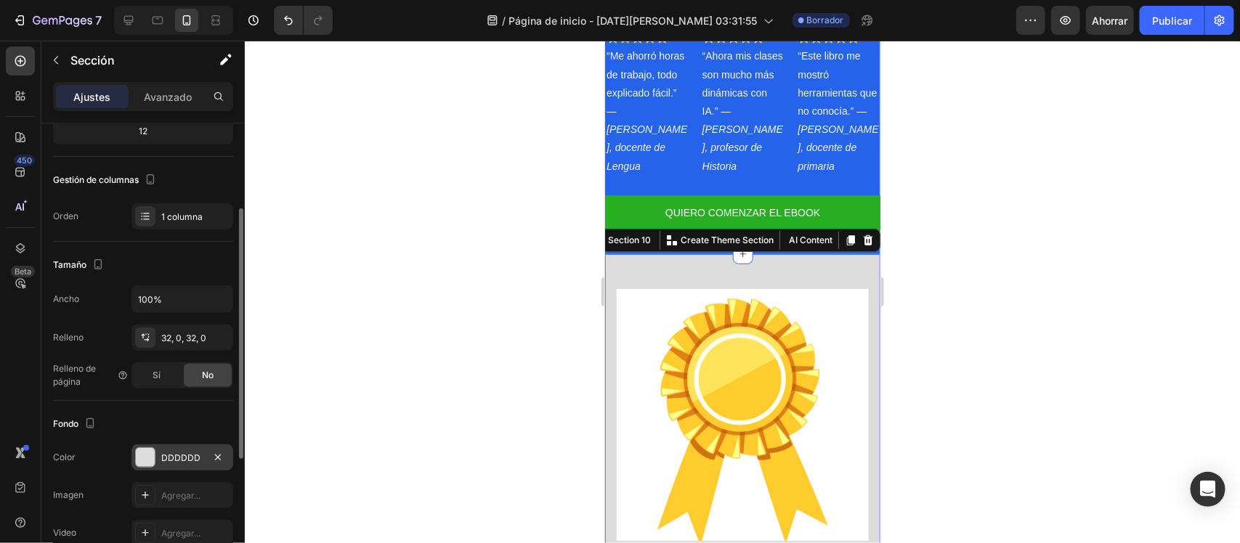
click at [182, 466] on div "DDDDDD" at bounding box center [182, 457] width 102 height 26
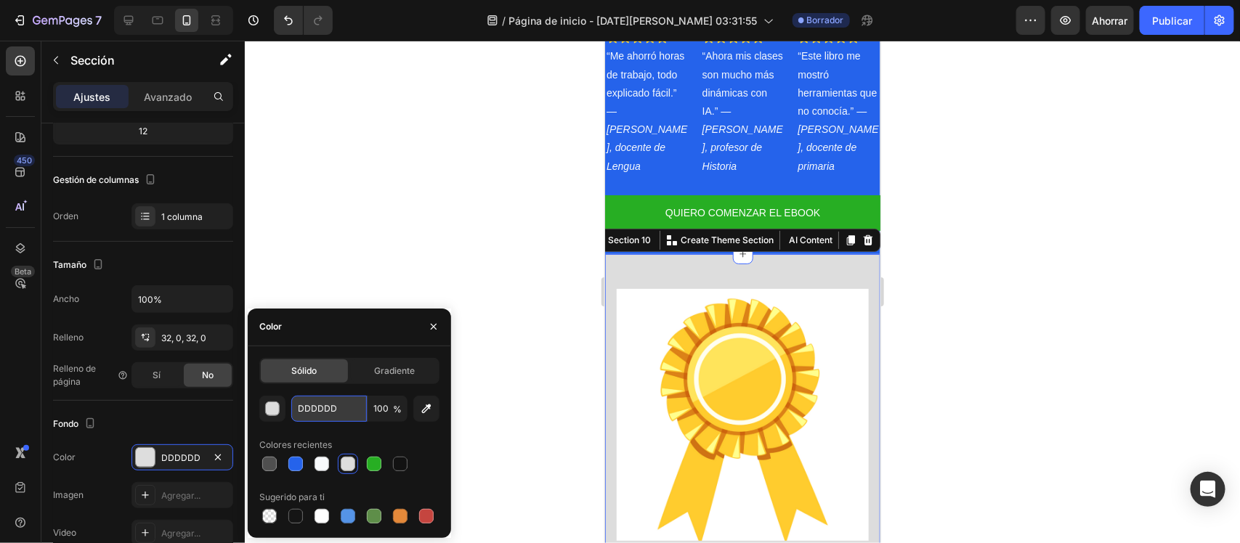
click at [320, 420] on input "DDDDDD" at bounding box center [329, 409] width 76 height 26
click at [325, 416] on input "DDDDDD" at bounding box center [329, 409] width 76 height 26
paste input "F8FAFC"
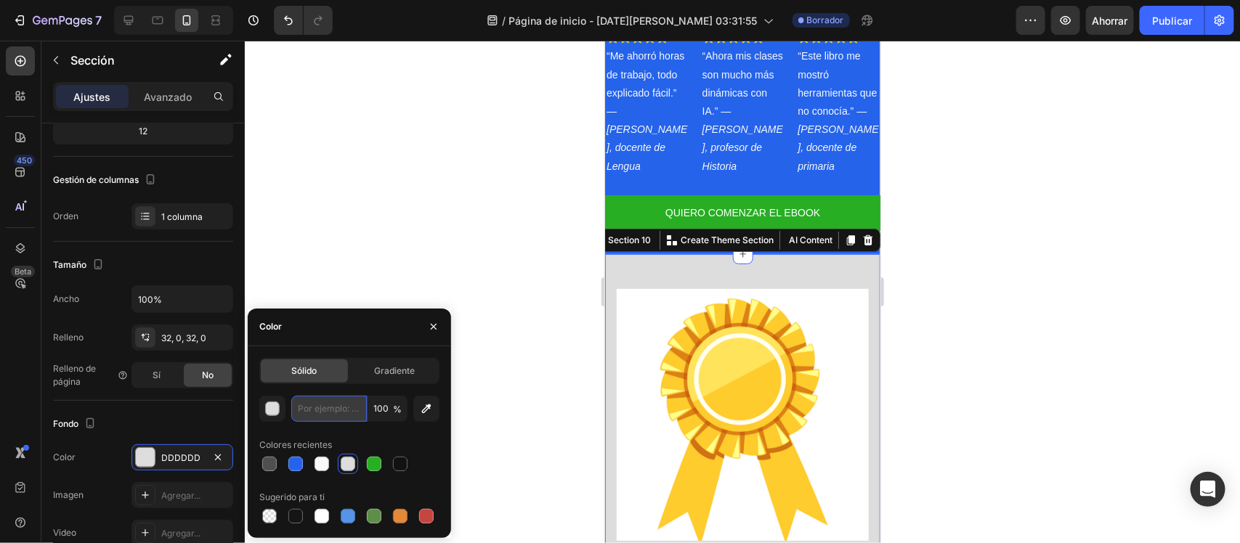
type input "F8FAFC"
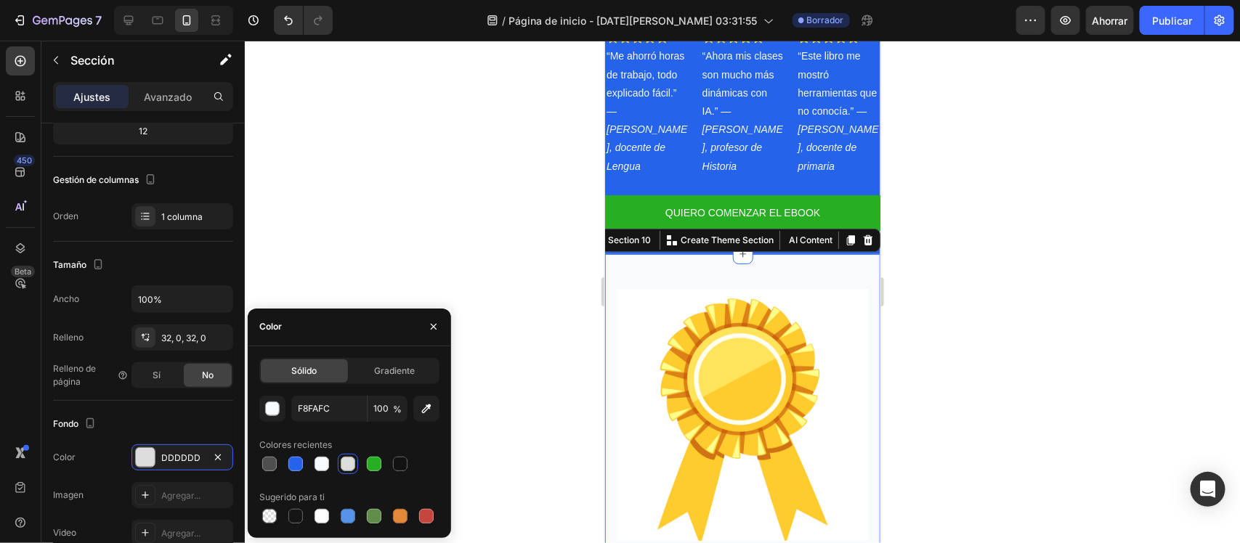
click at [447, 269] on div at bounding box center [742, 292] width 995 height 503
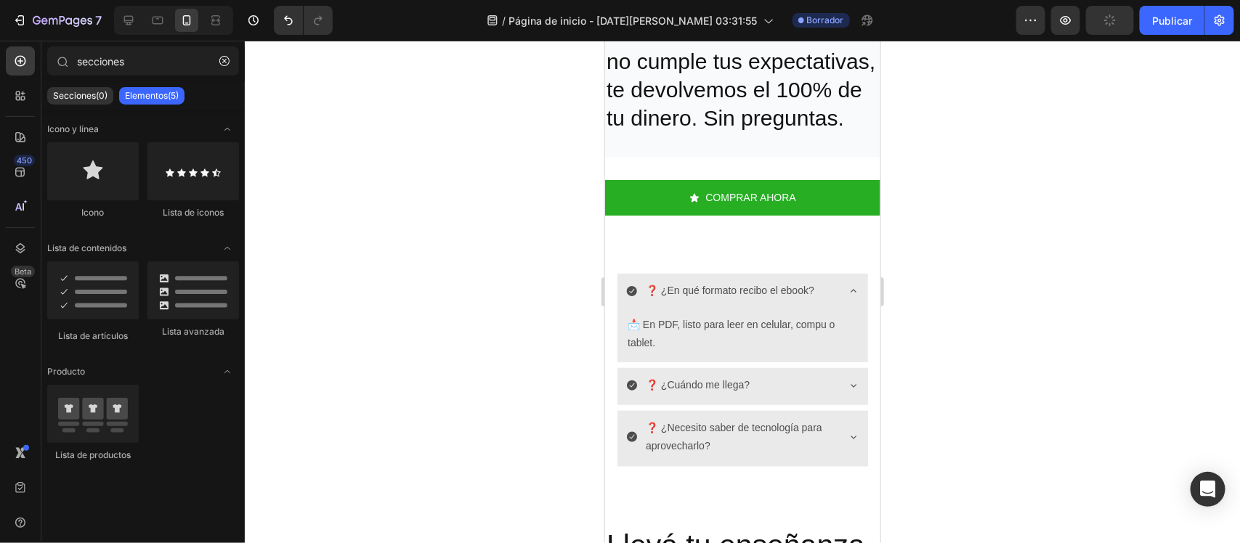
scroll to position [3128, 0]
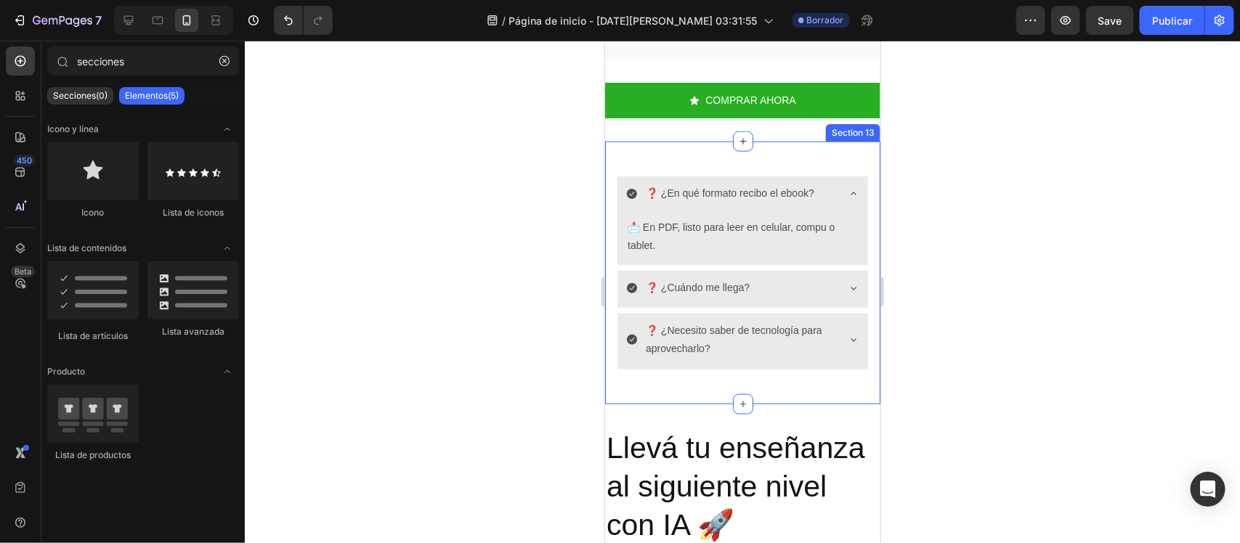
click at [689, 168] on div "❓ ¿En qué formato recibo el ebook? 📩 En PDF, listo para leer en celular, compu …" at bounding box center [741, 272] width 275 height 262
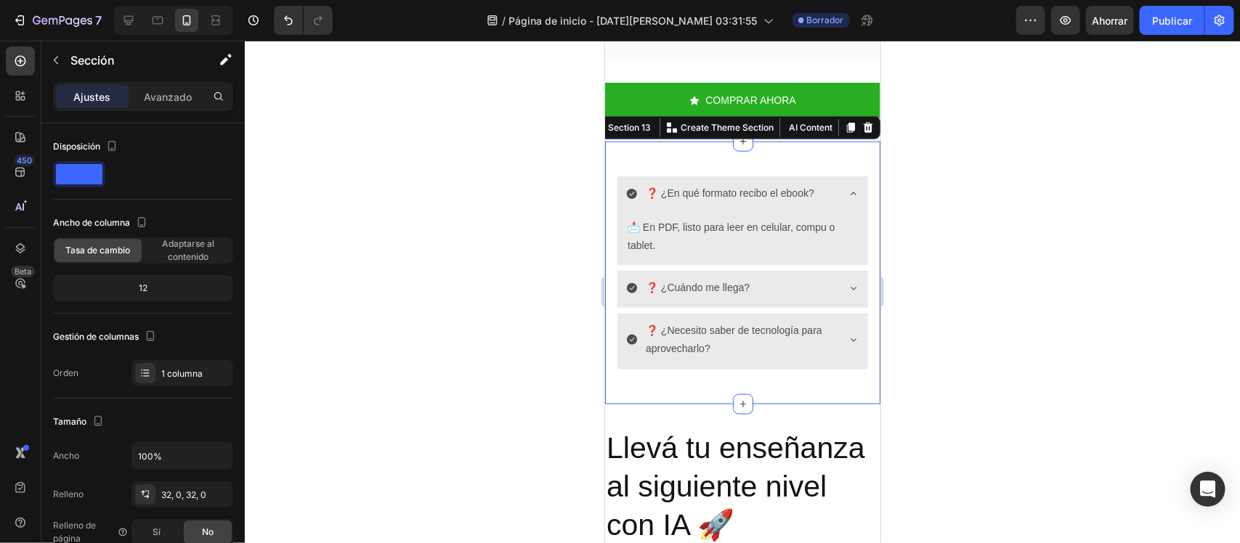
click at [548, 171] on div at bounding box center [742, 292] width 995 height 503
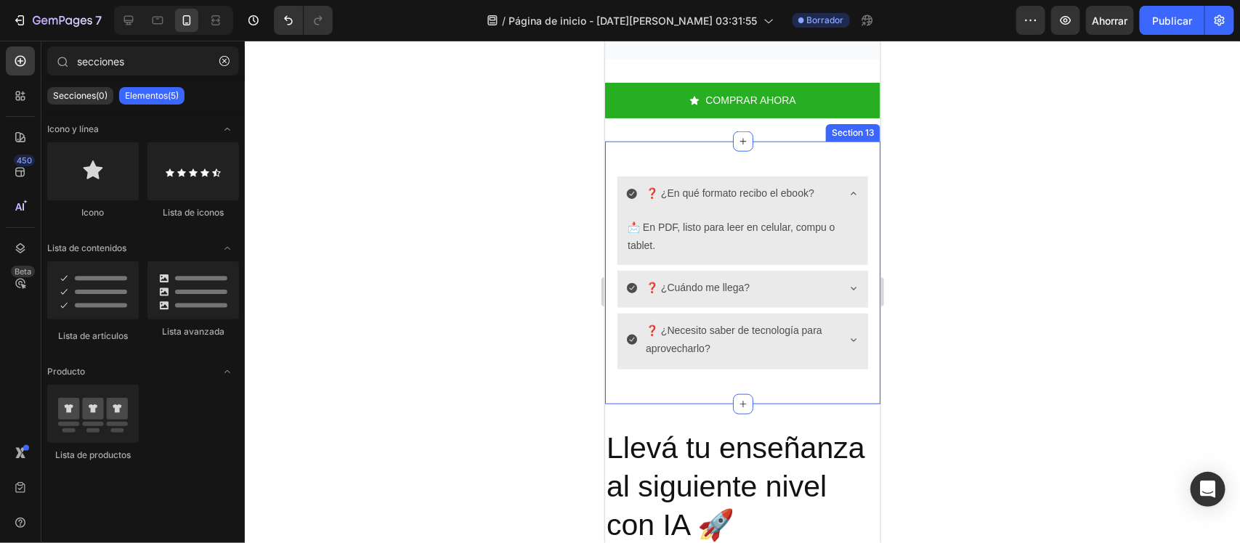
click at [628, 176] on div "❓ ¿En qué formato recibo el ebook? 📩 En PDF, listo para leer en celular, compu …" at bounding box center [741, 272] width 275 height 262
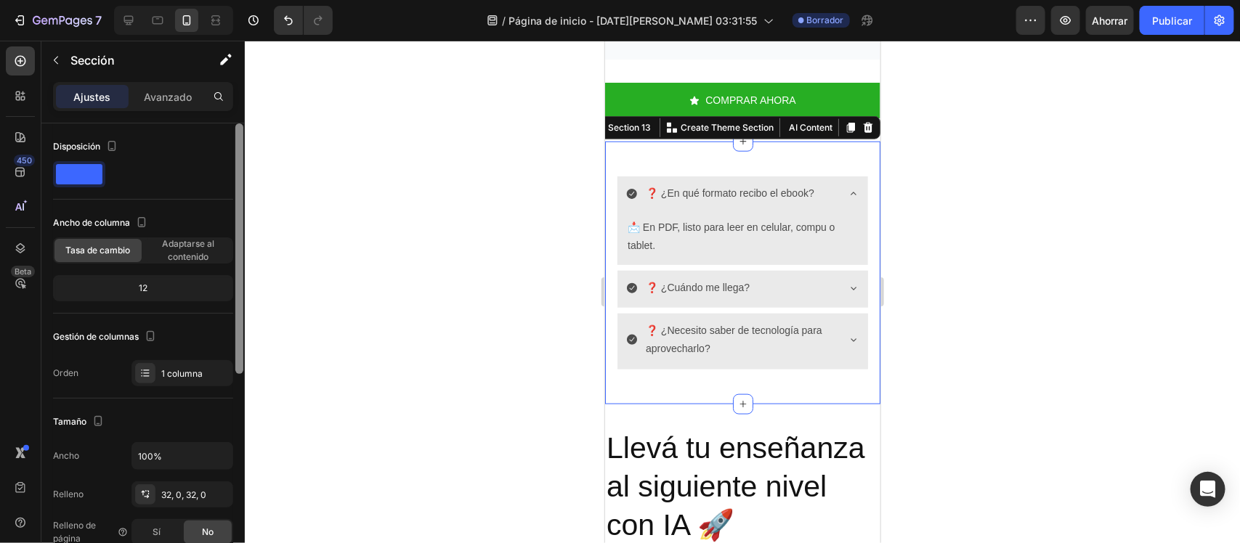
scroll to position [389, 0]
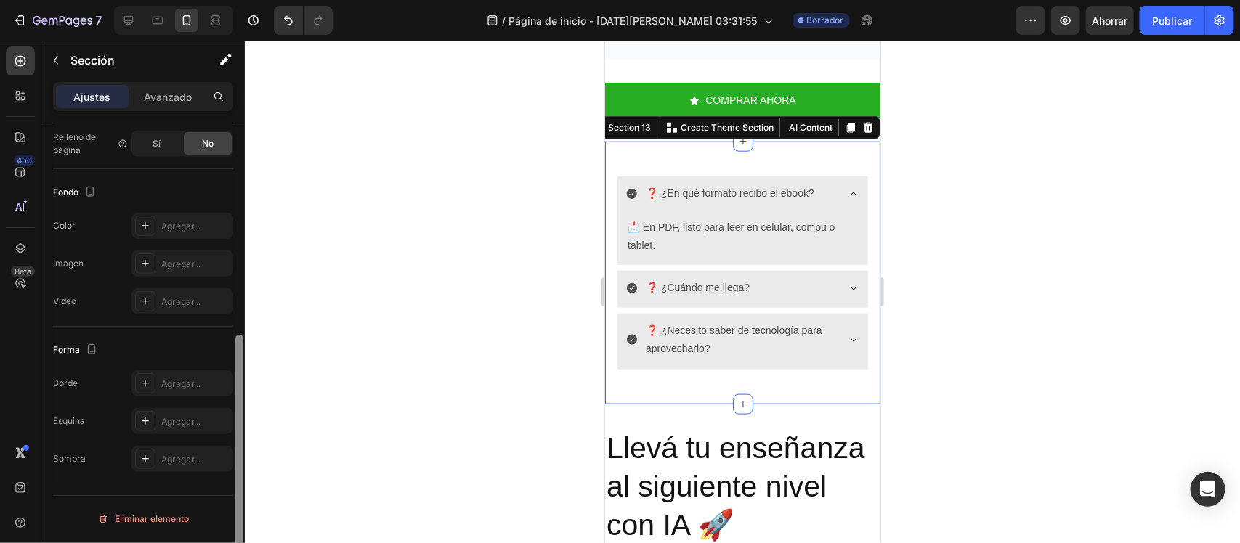
drag, startPoint x: 243, startPoint y: 349, endPoint x: 243, endPoint y: 357, distance: 8.7
click at [243, 357] on div at bounding box center [239, 354] width 11 height 462
click at [175, 222] on font "Agregar..." at bounding box center [180, 226] width 39 height 11
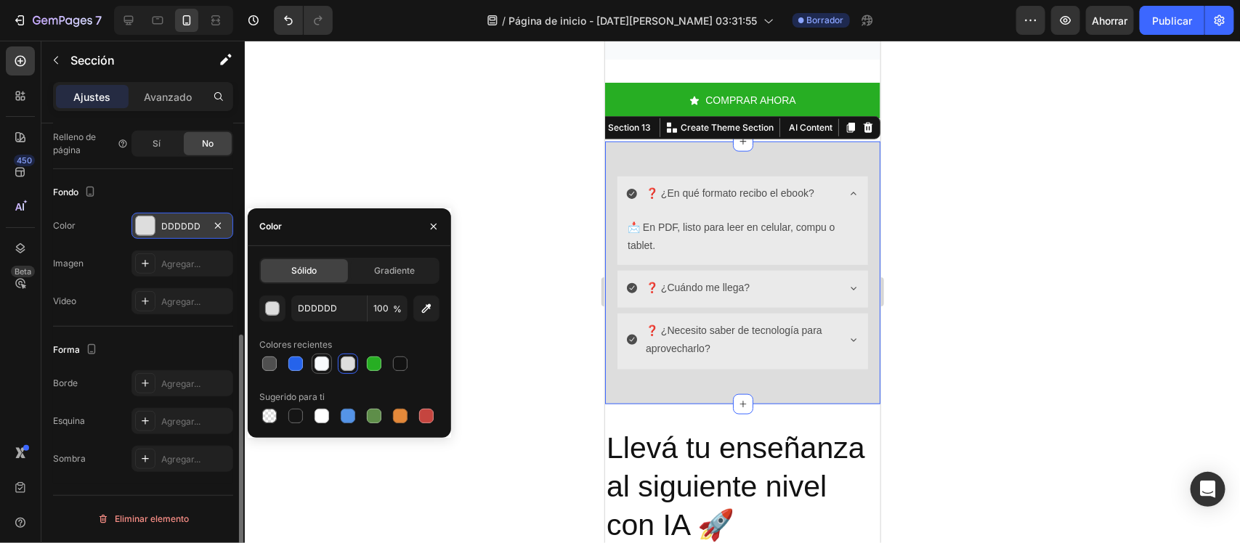
click at [328, 361] on div at bounding box center [321, 364] width 15 height 15
type input "F8FAFC"
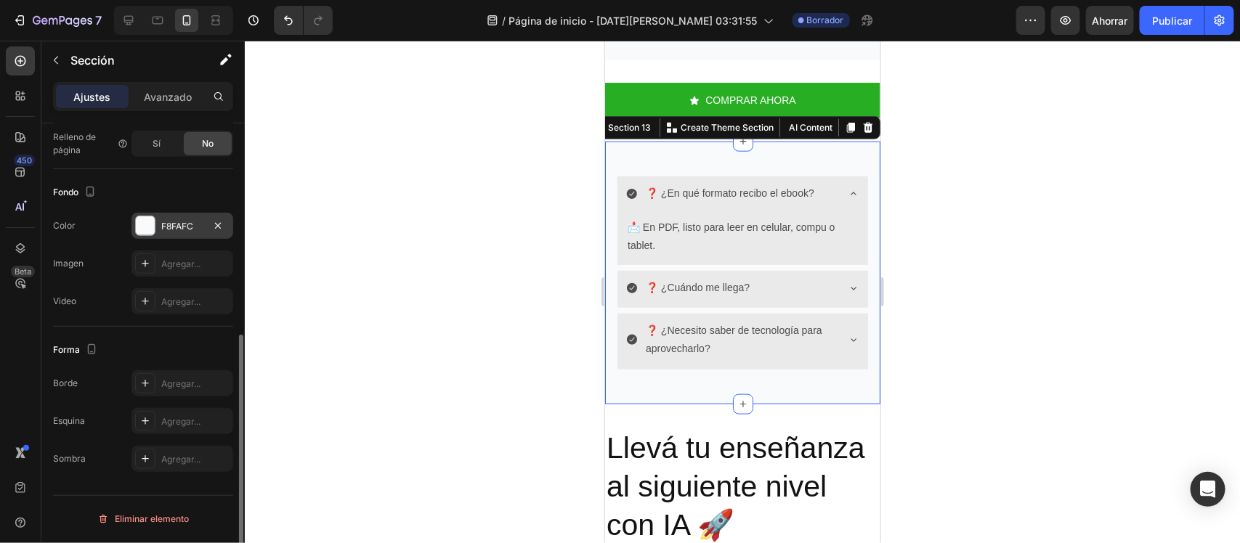
click at [524, 187] on div at bounding box center [742, 292] width 995 height 503
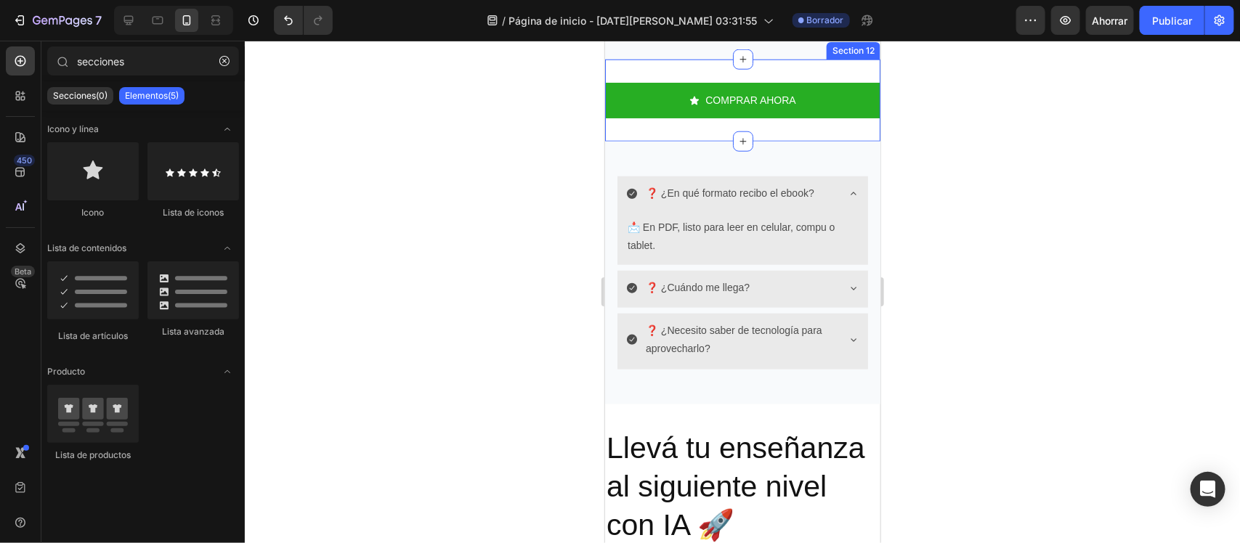
click at [678, 141] on div "COMPRAR AHORA Button Section 12" at bounding box center [741, 100] width 275 height 82
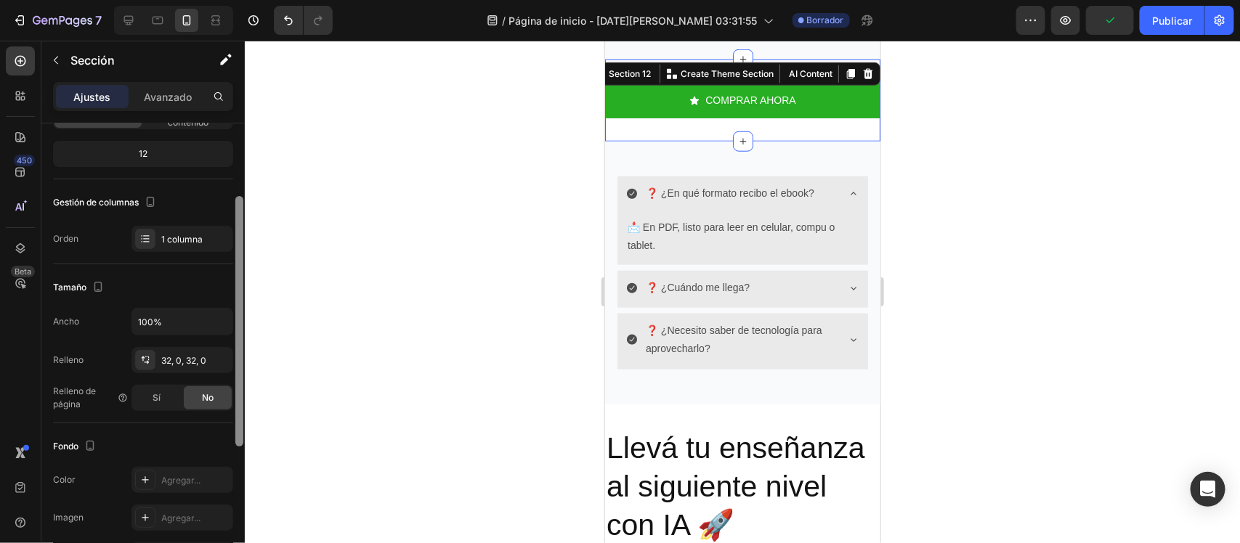
drag, startPoint x: 240, startPoint y: 368, endPoint x: 242, endPoint y: 447, distance: 78.5
click at [242, 447] on div at bounding box center [239, 321] width 8 height 251
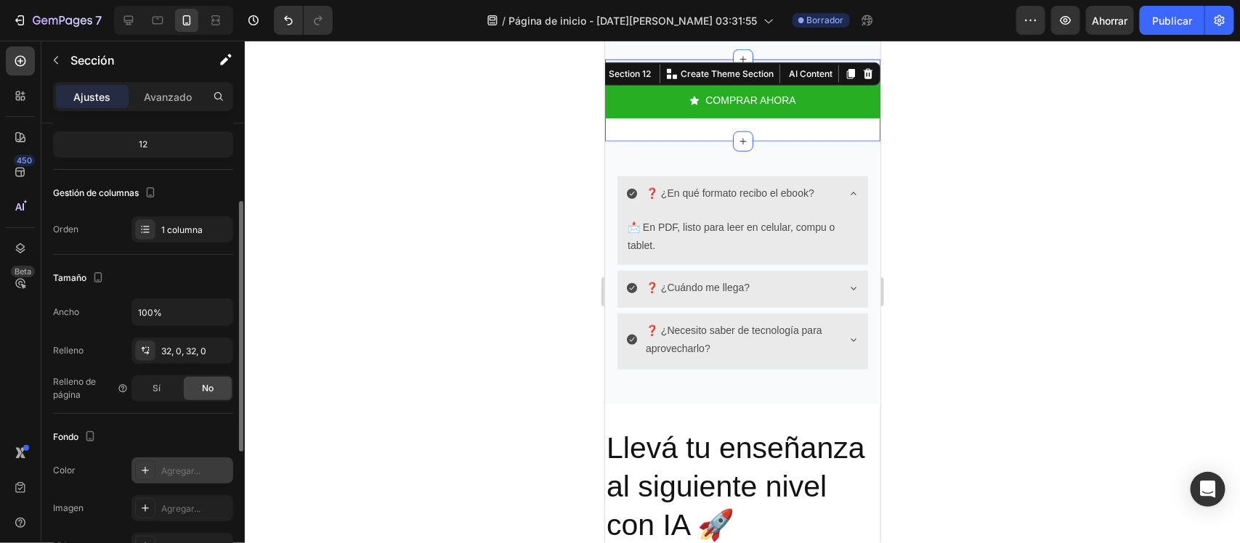
click at [187, 470] on font "Agregar..." at bounding box center [180, 471] width 39 height 11
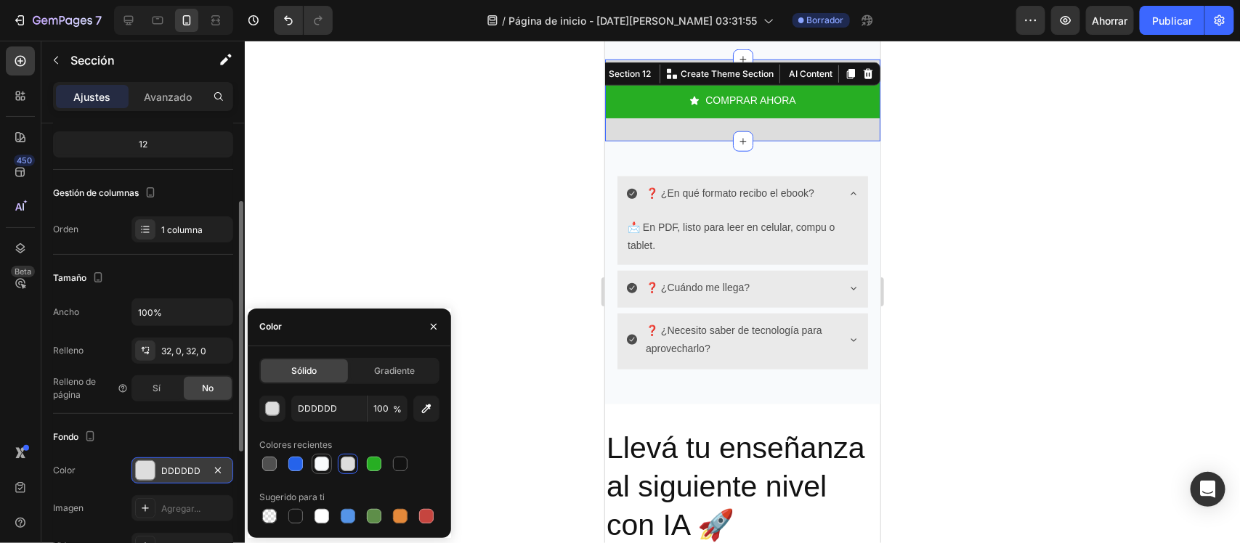
click at [317, 460] on div at bounding box center [321, 464] width 15 height 15
type input "F8FAFC"
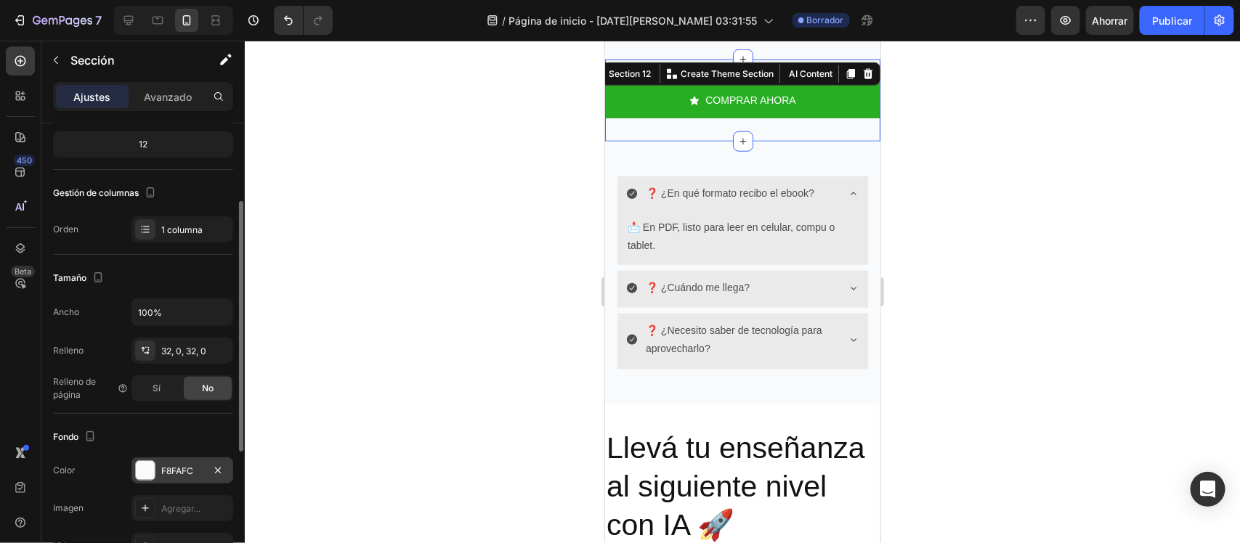
click at [451, 252] on div at bounding box center [742, 292] width 995 height 503
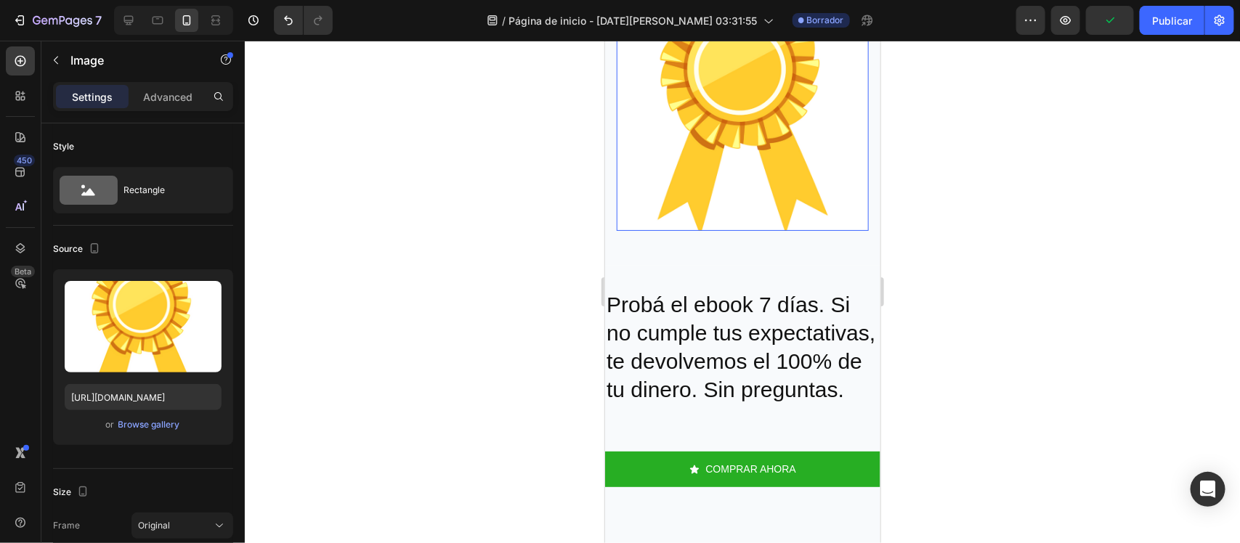
scroll to position [2583, 0]
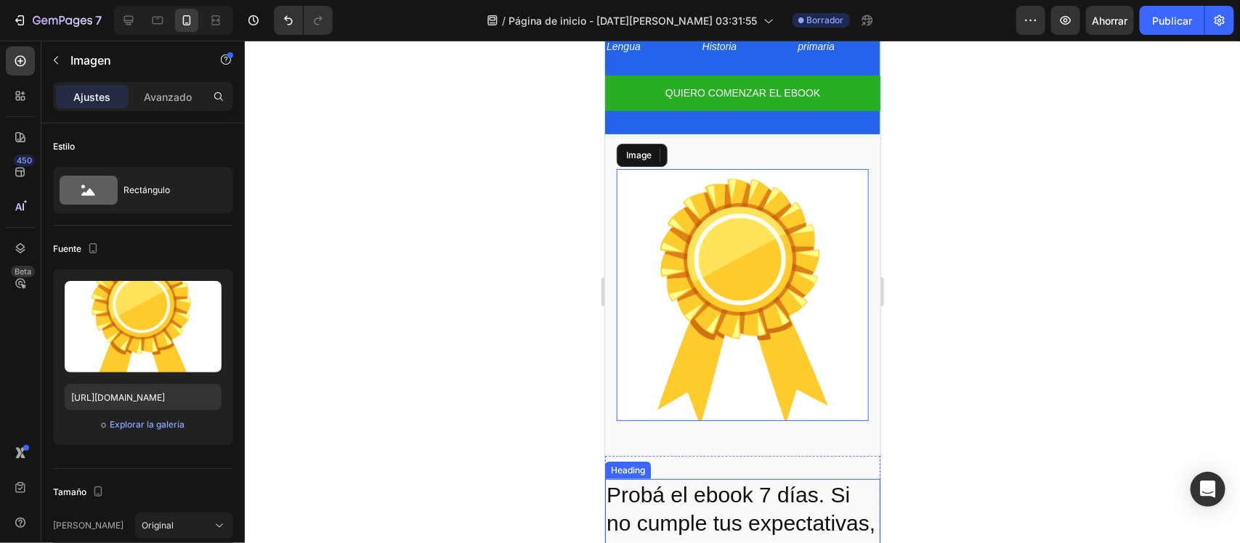
click at [733, 482] on h2 "Probá el ebook 7 días. Si no cumple tus expectativas, te devolvemos el 100% de …" at bounding box center [741, 537] width 275 height 116
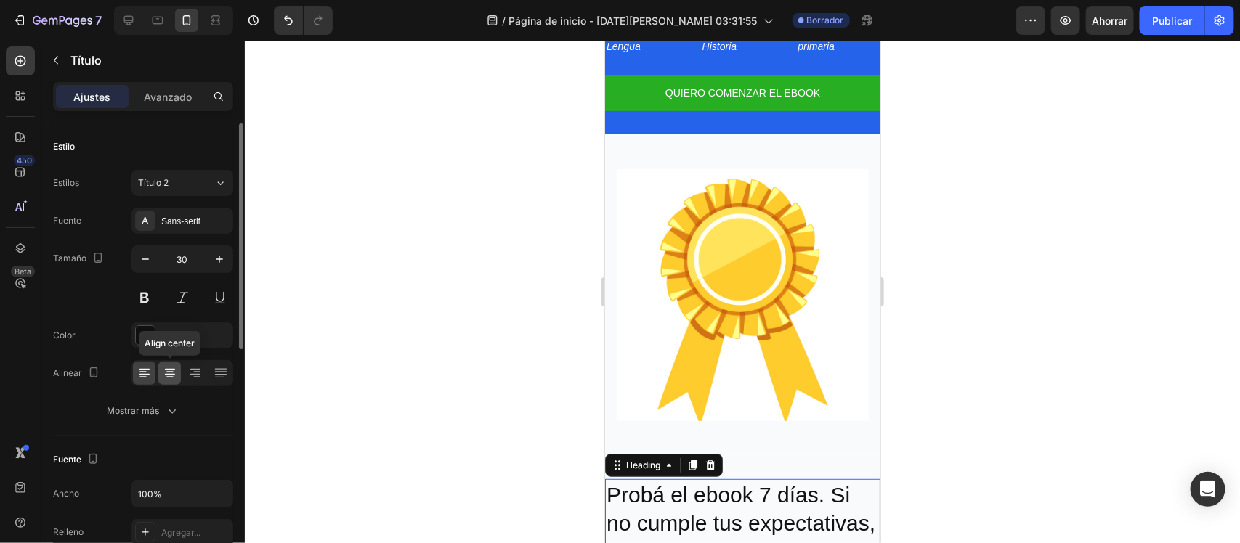
click at [176, 379] on icon at bounding box center [170, 373] width 15 height 15
click at [361, 324] on div at bounding box center [742, 292] width 995 height 503
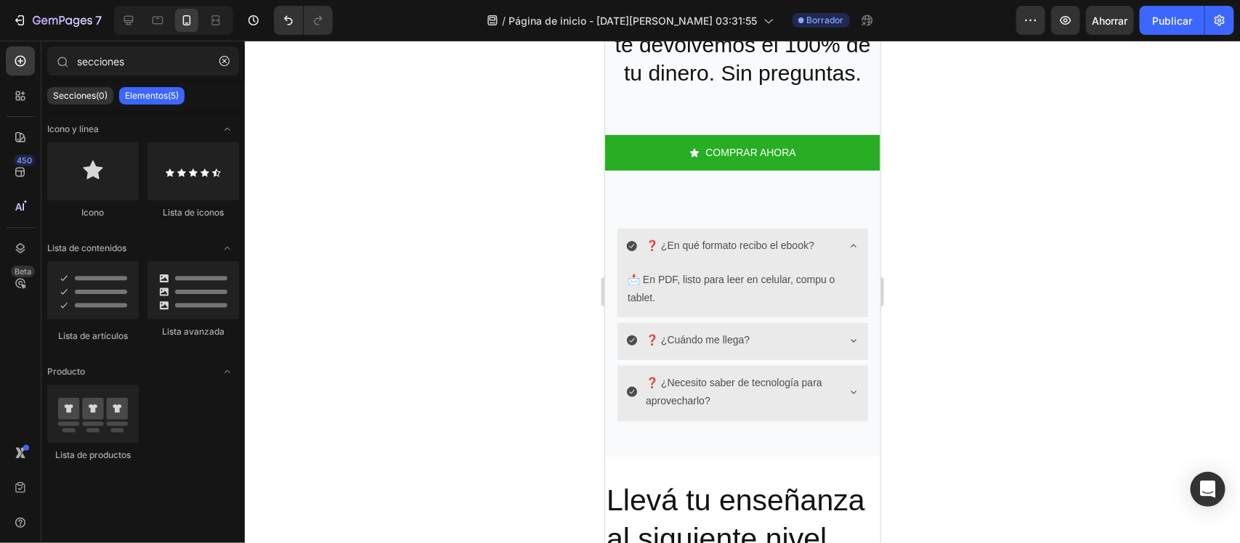
scroll to position [3052, 0]
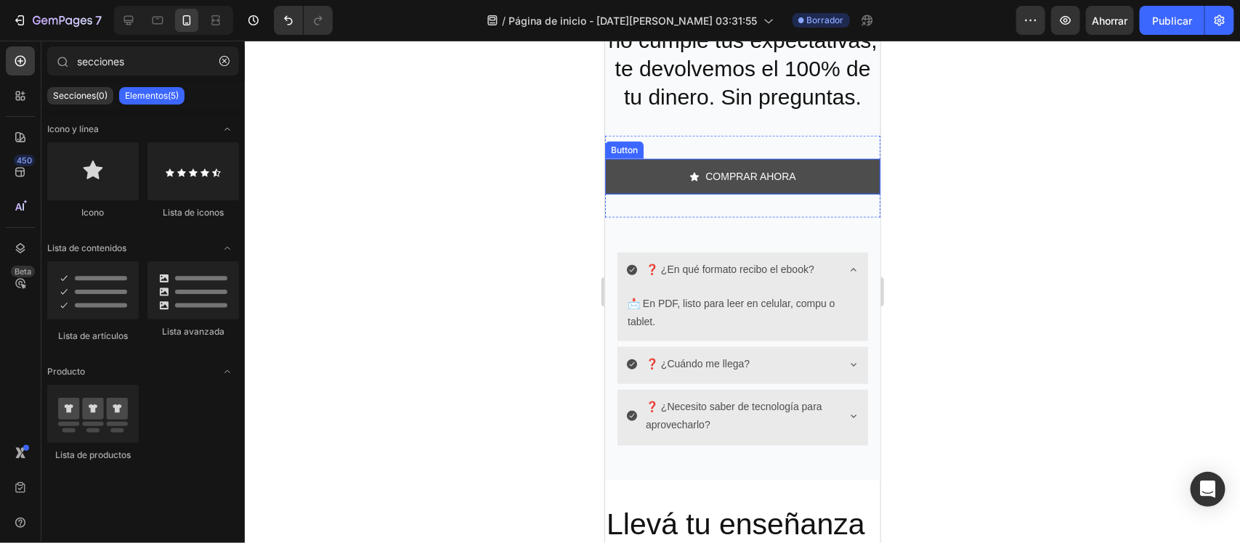
click at [856, 194] on link "COMPRAR AHORA" at bounding box center [741, 176] width 275 height 36
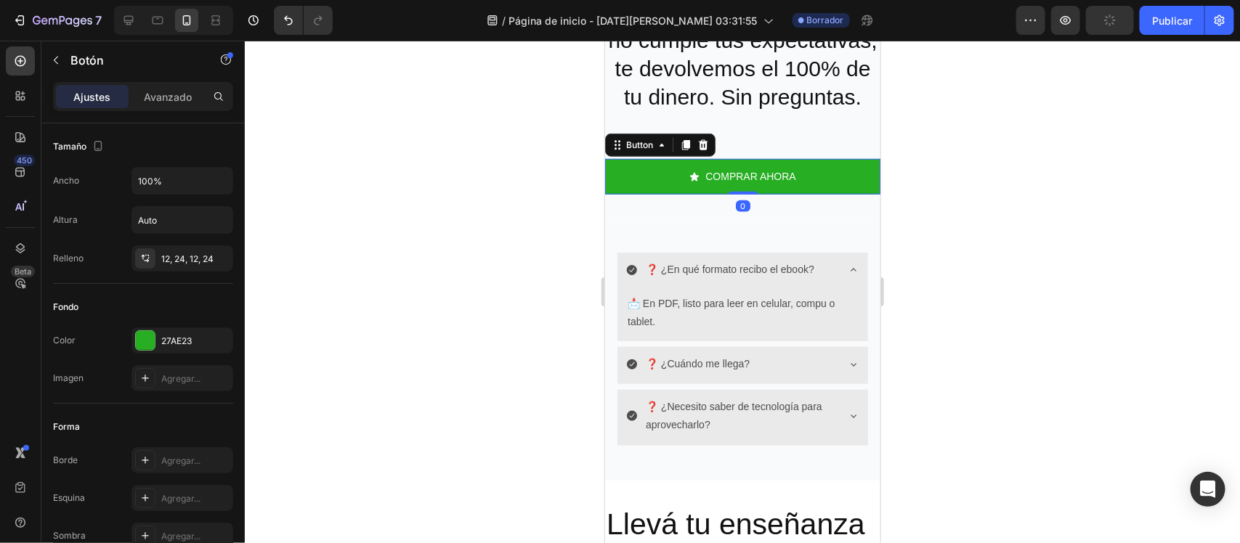
click at [404, 259] on div at bounding box center [742, 292] width 995 height 503
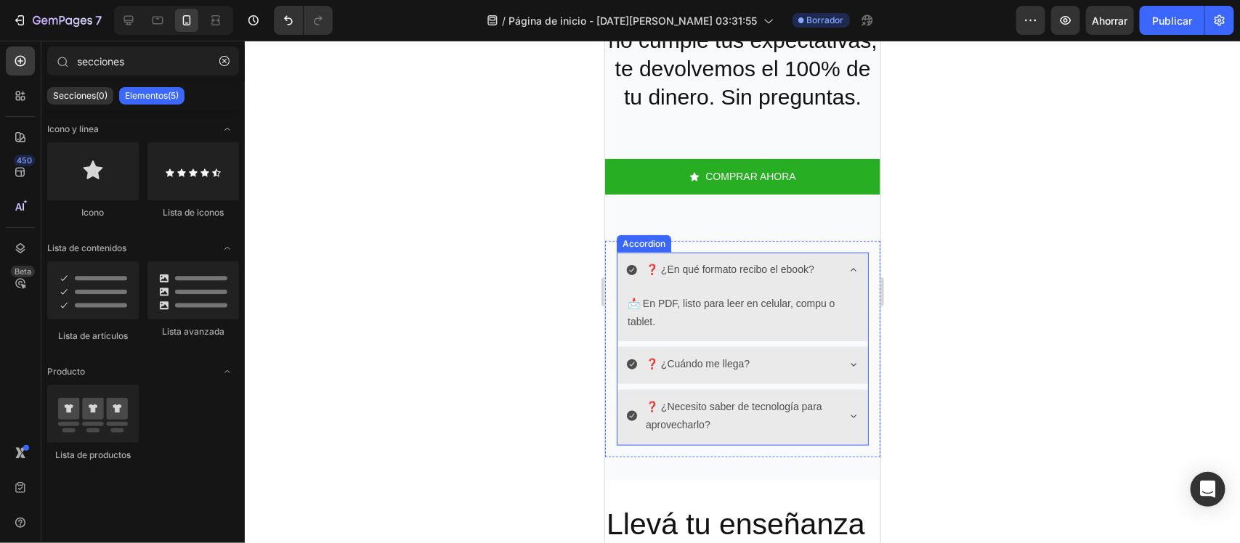
click at [847, 275] on icon at bounding box center [853, 270] width 12 height 12
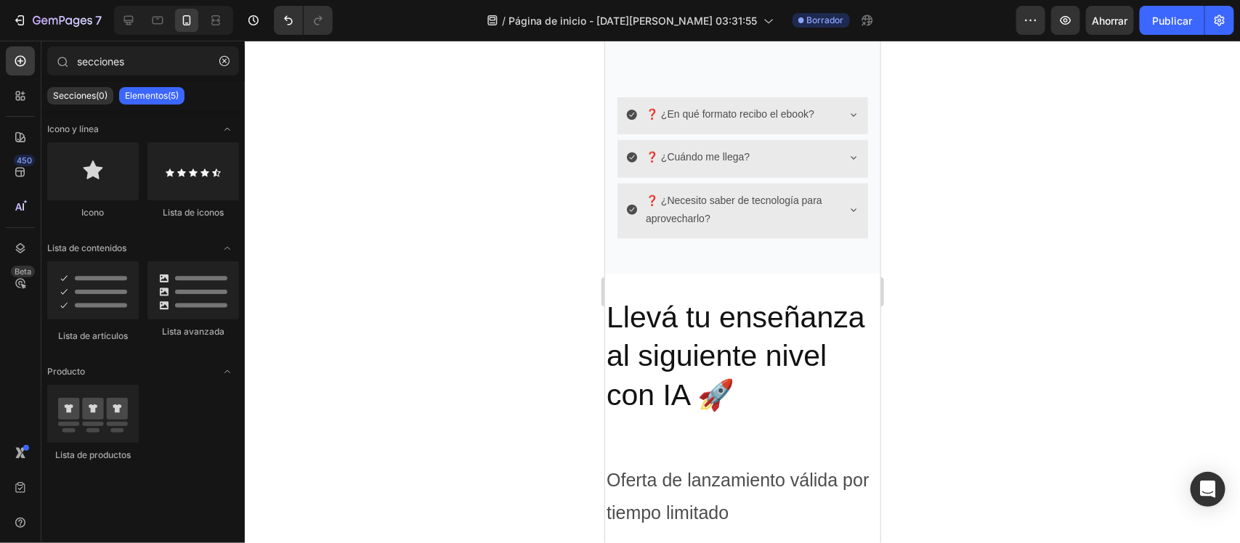
scroll to position [3419, 0]
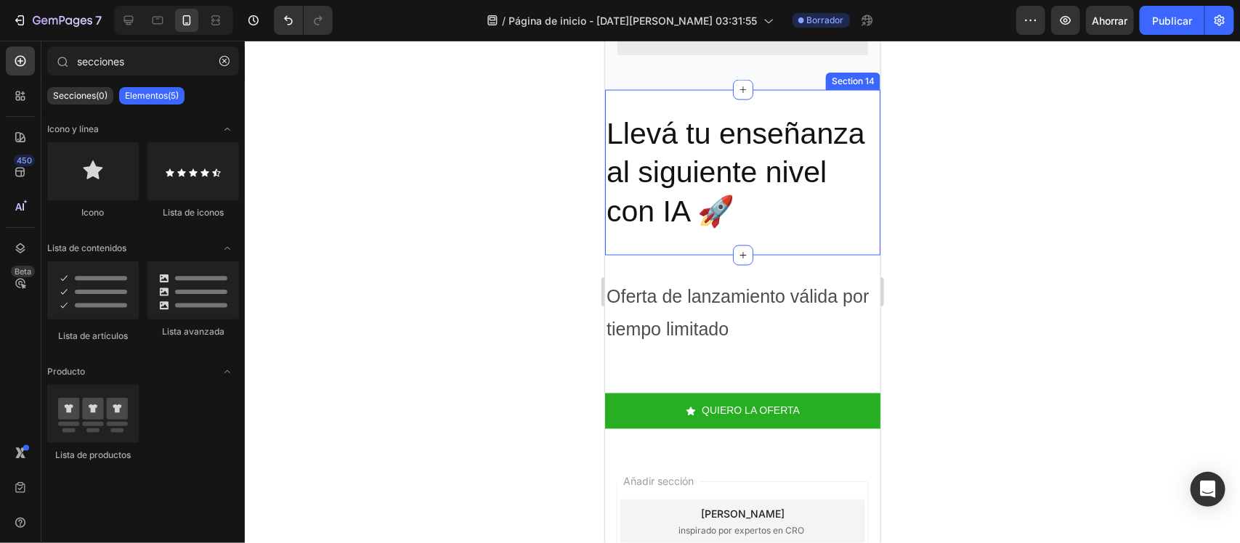
click at [699, 107] on div "Llevá tu enseñanza al siguiente nivel con IA 🚀 Heading Section 14" at bounding box center [741, 172] width 275 height 166
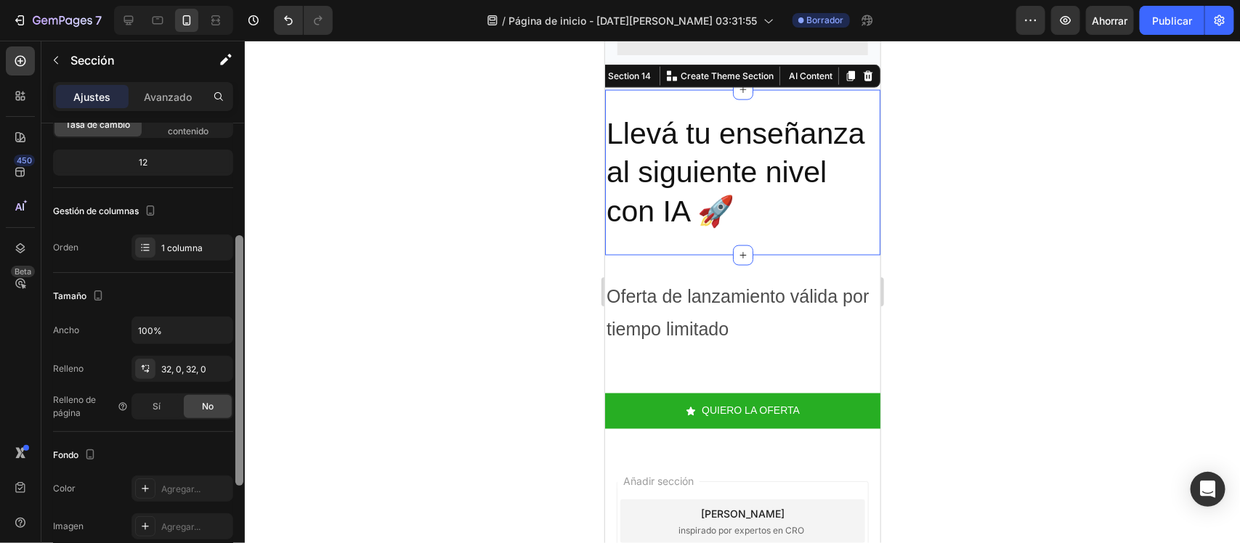
scroll to position [198, 0]
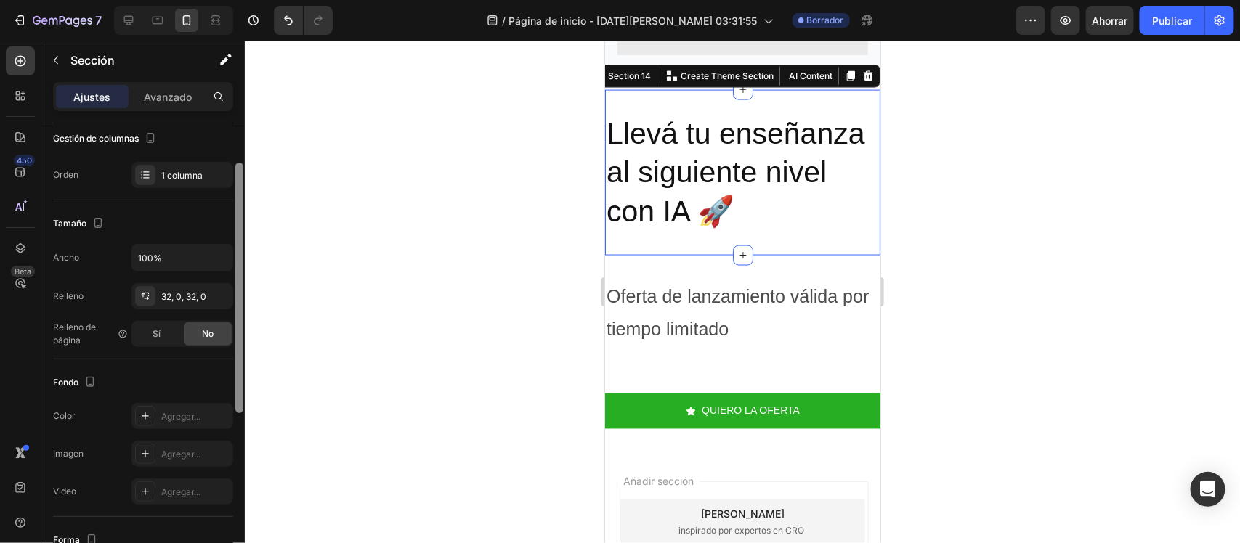
drag, startPoint x: 237, startPoint y: 277, endPoint x: 244, endPoint y: 385, distance: 108.5
click at [244, 385] on div at bounding box center [239, 310] width 11 height 462
click at [196, 407] on div "Agregar..." at bounding box center [182, 416] width 102 height 26
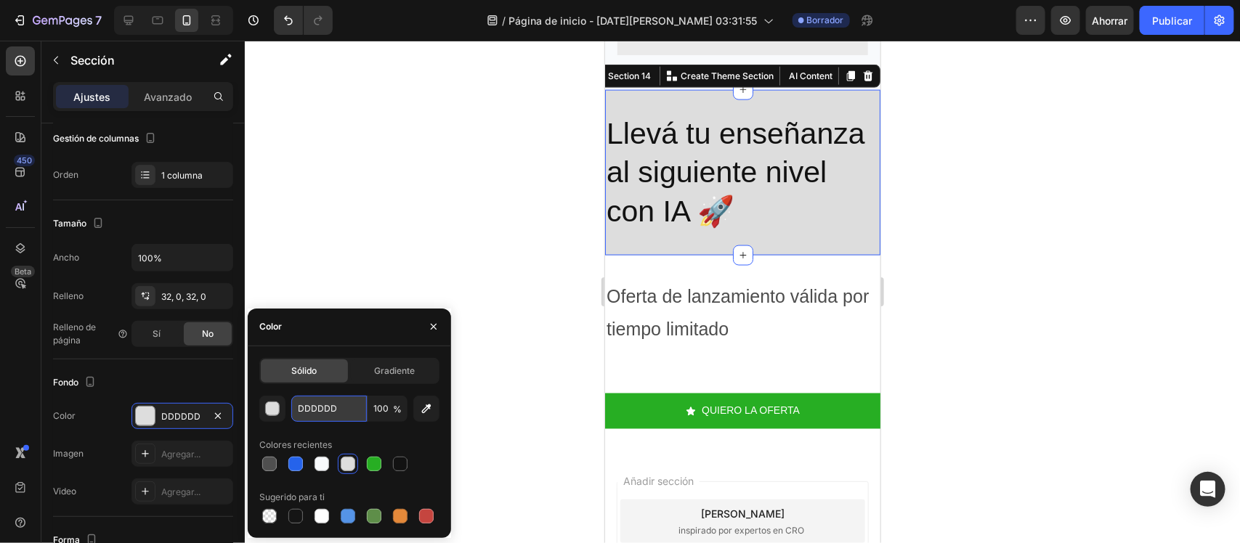
click at [340, 418] on input "DDDDDD" at bounding box center [329, 409] width 76 height 26
paste input "#2563EB)"
type input "#2563EB"
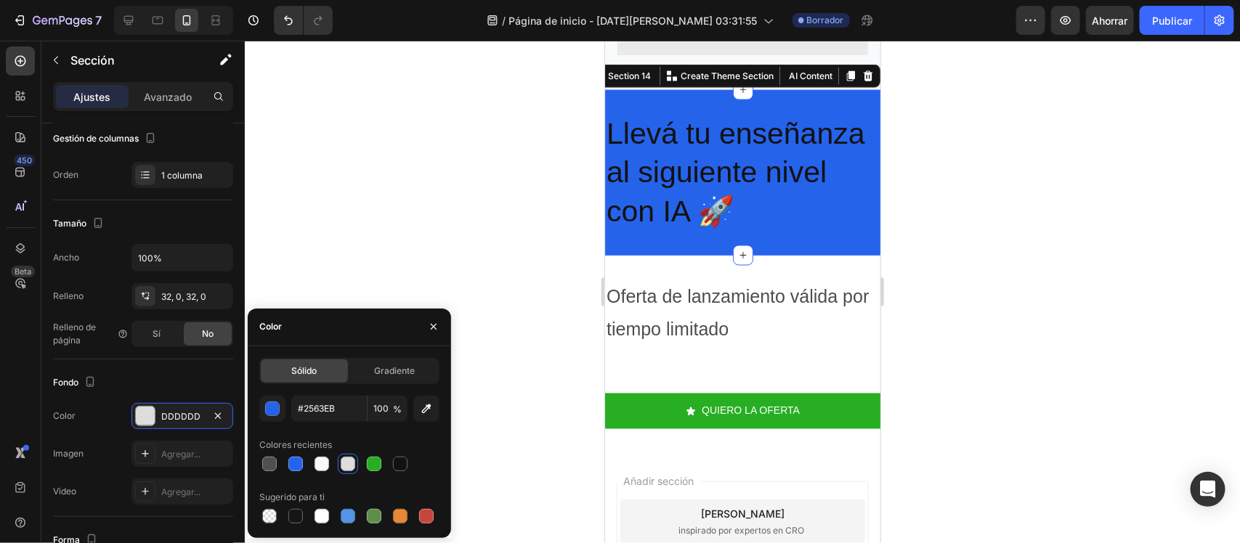
click at [393, 225] on div at bounding box center [742, 292] width 995 height 503
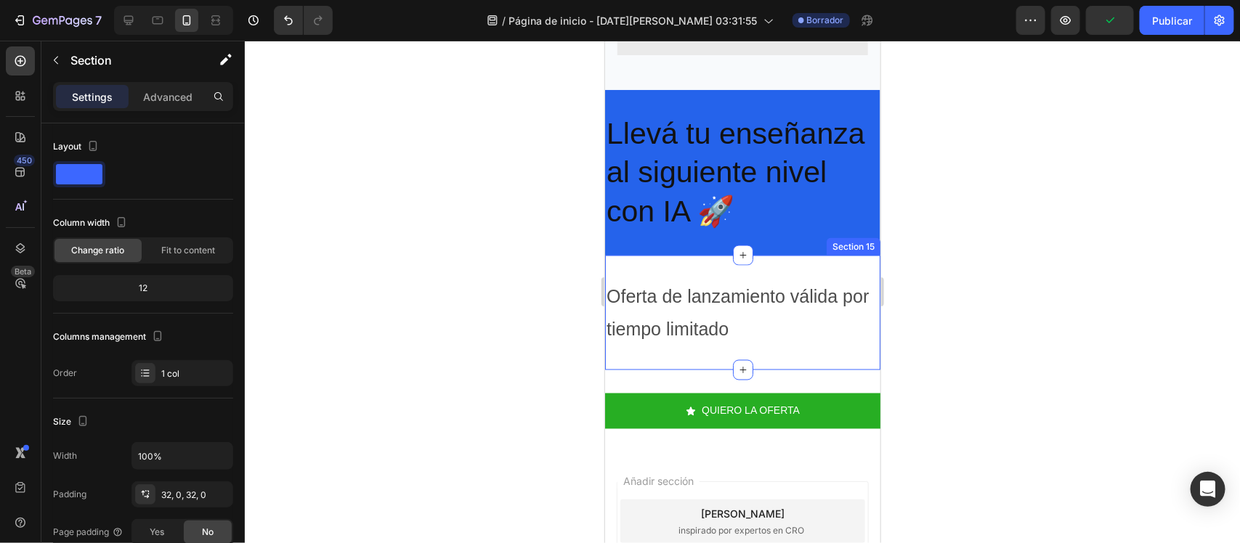
click at [692, 270] on div "Oferta de lanzamiento válida por tiempo limitado Text Block Section 15" at bounding box center [741, 312] width 275 height 115
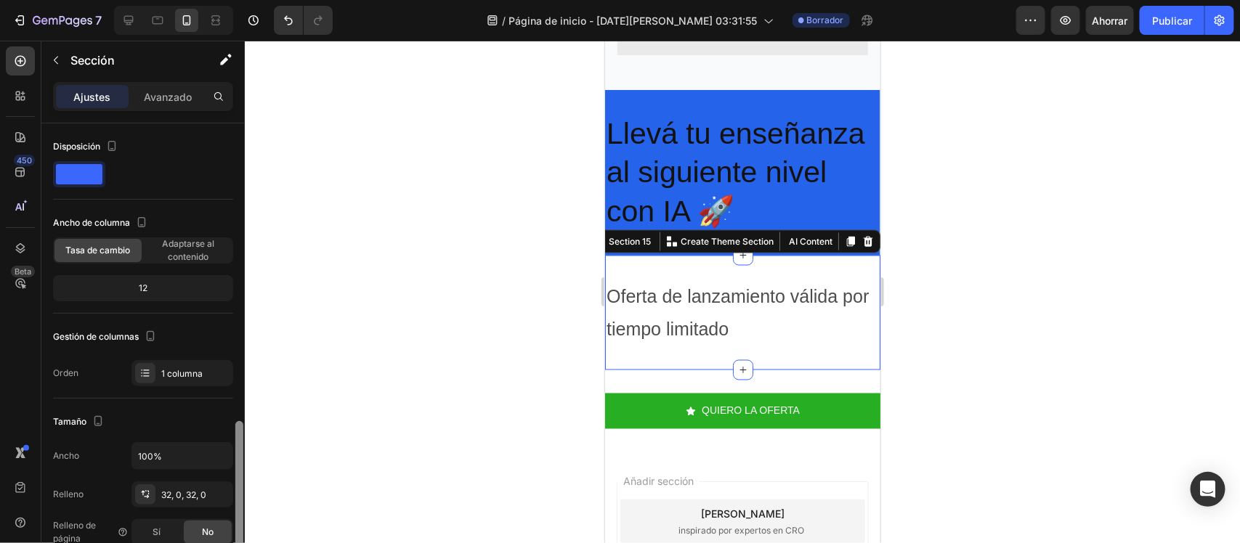
scroll to position [193, 0]
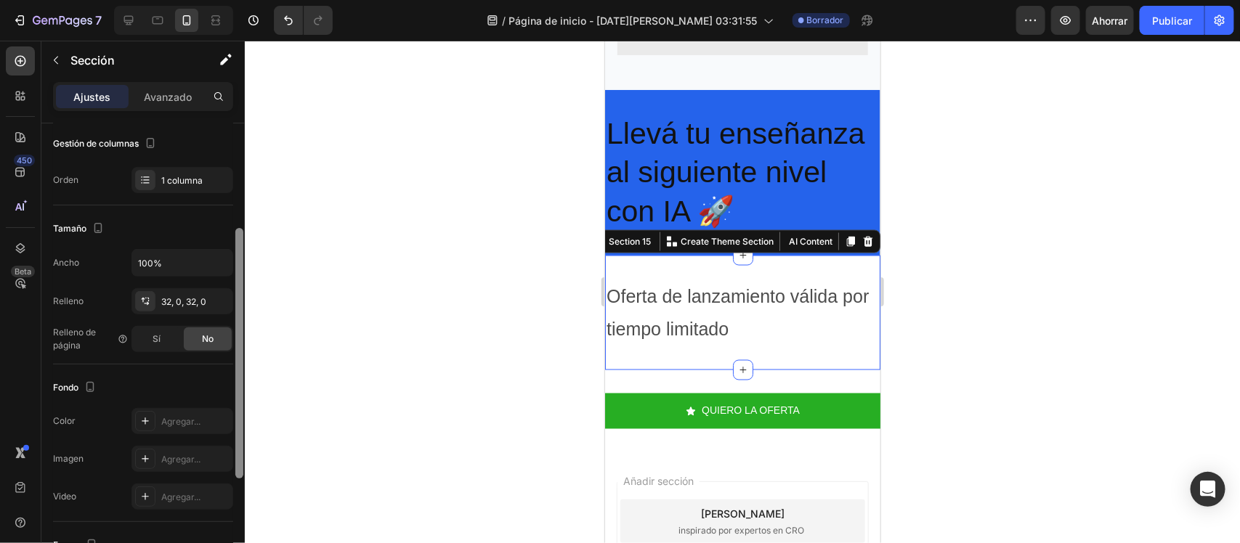
drag, startPoint x: 237, startPoint y: 300, endPoint x: 254, endPoint y: 405, distance: 106.6
click at [254, 0] on div "7 / Página de inicio - 28 de agosto, 03:31:55 Borrador Avance Ahorrar Publicar …" at bounding box center [620, 0] width 1240 height 0
click at [195, 427] on div "Agregar..." at bounding box center [195, 421] width 68 height 13
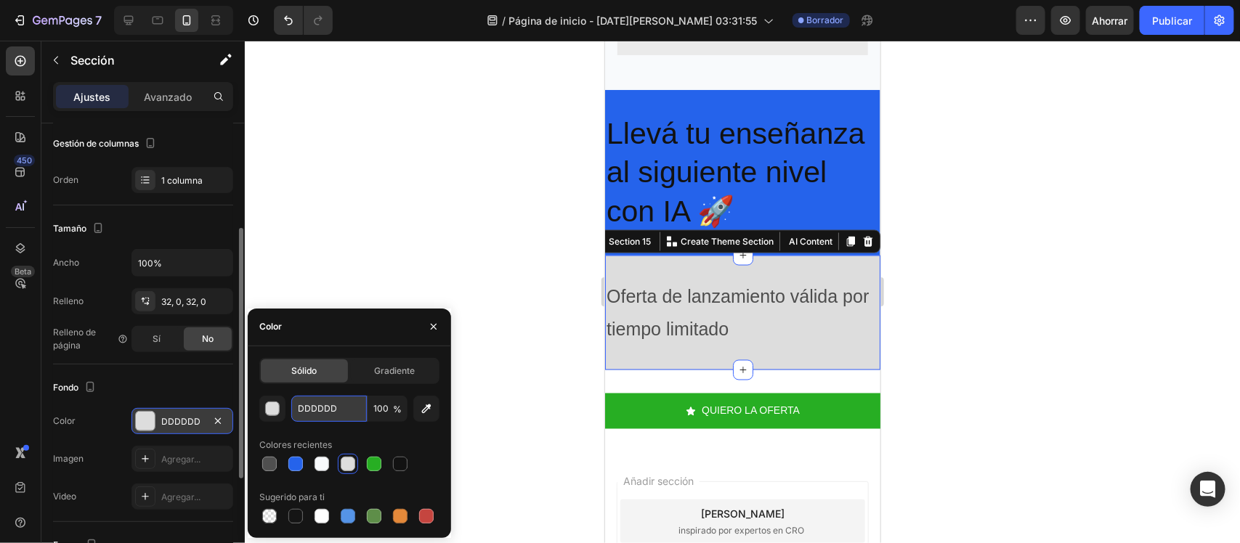
click at [321, 396] on input "DDDDDD" at bounding box center [329, 409] width 76 height 26
paste input "#2563EB)"
type input "#2563EB"
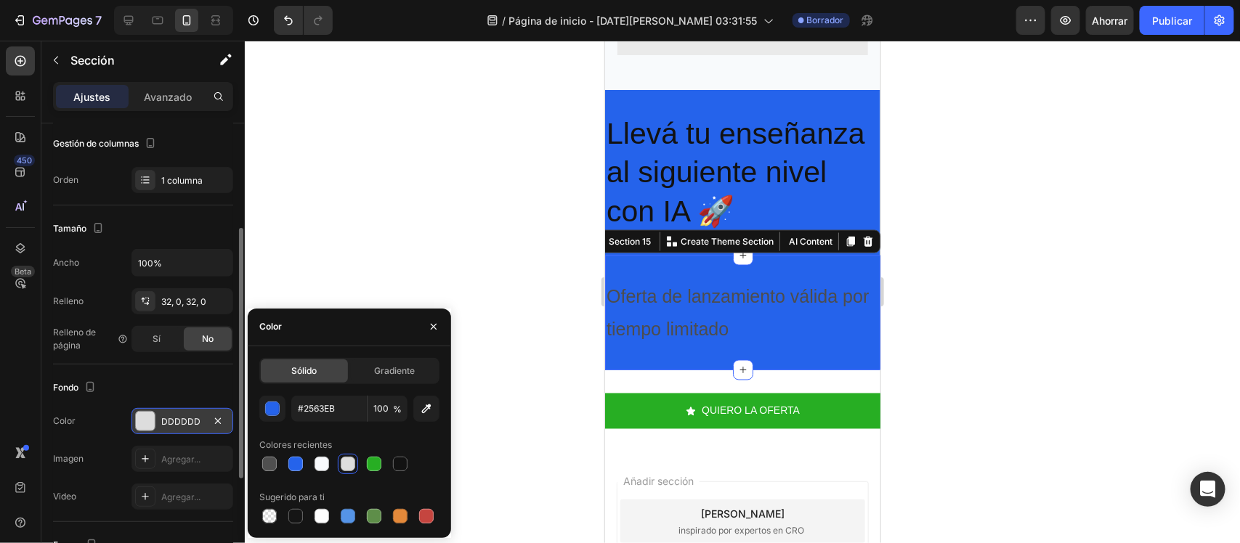
click at [371, 243] on div at bounding box center [742, 292] width 995 height 503
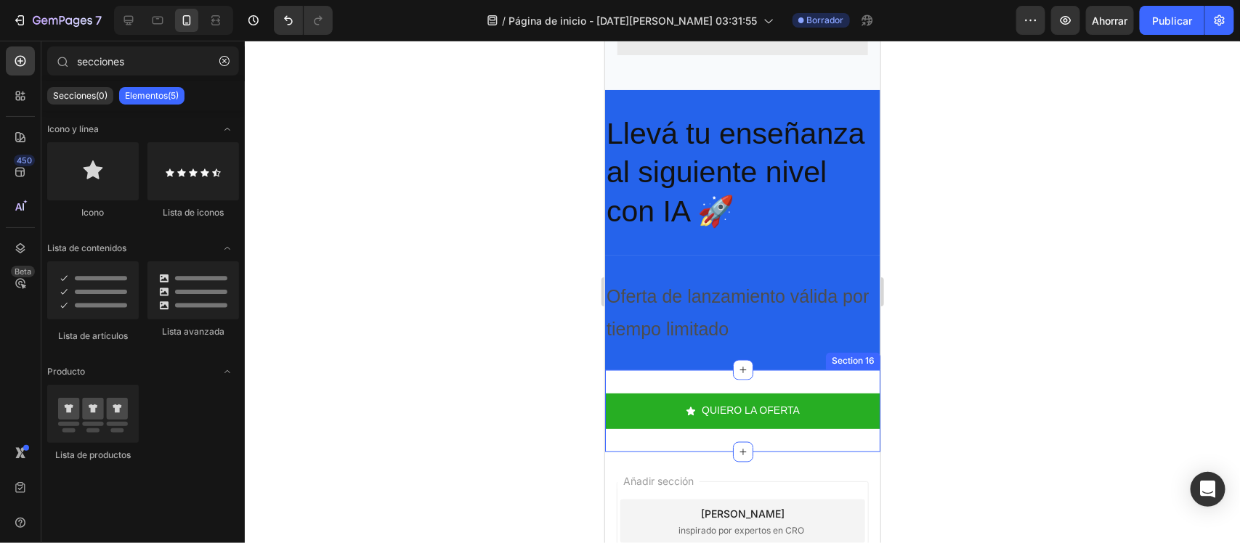
click at [654, 383] on div "QUIERO LA OFERTA Button Section 16" at bounding box center [741, 411] width 275 height 82
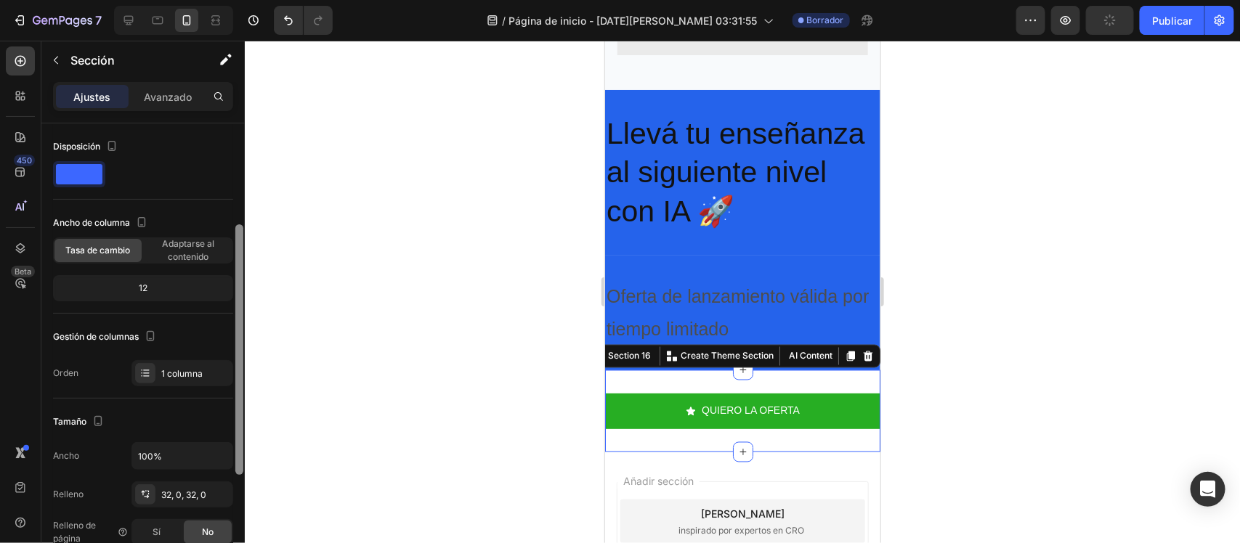
drag, startPoint x: 240, startPoint y: 318, endPoint x: 249, endPoint y: 433, distance: 115.1
click at [249, 0] on div "7 / Página de inicio - 28 de agosto, 03:31:55 Borrador Avance Publicar 450 Beta…" at bounding box center [620, 0] width 1240 height 0
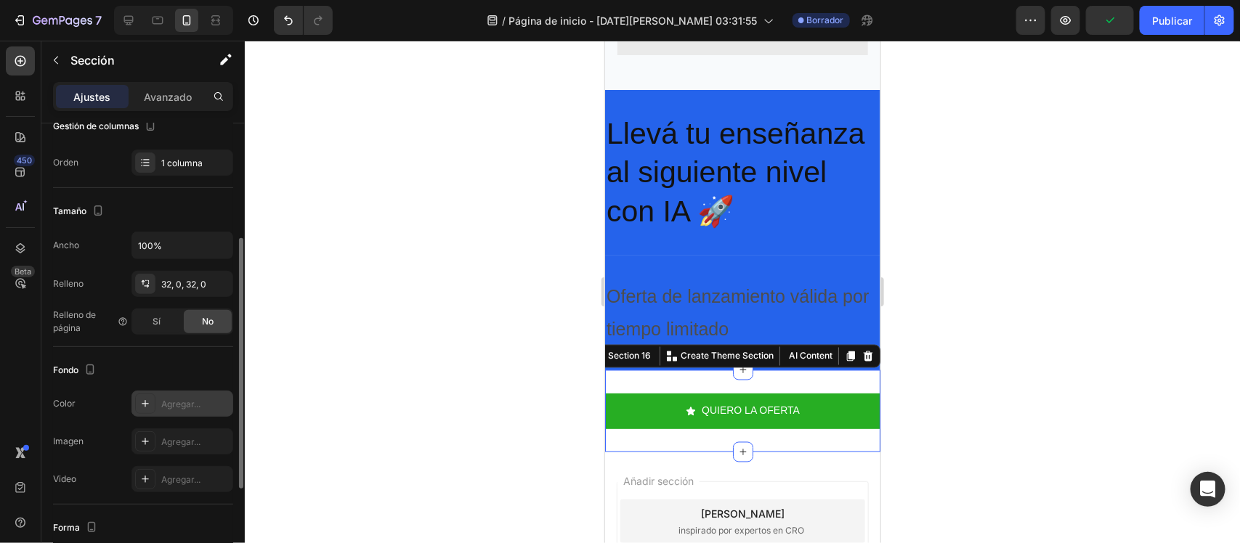
click at [179, 392] on div "Agregar..." at bounding box center [182, 404] width 102 height 26
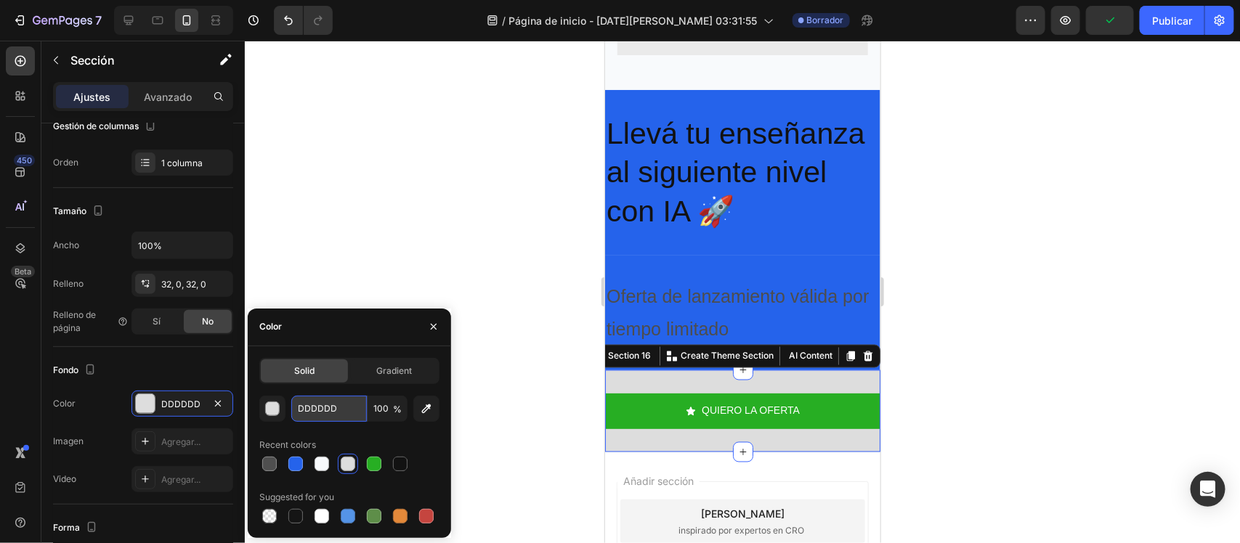
click at [333, 402] on input "DDDDDD" at bounding box center [329, 409] width 76 height 26
paste input "#2563EB)"
type input "#2563EB"
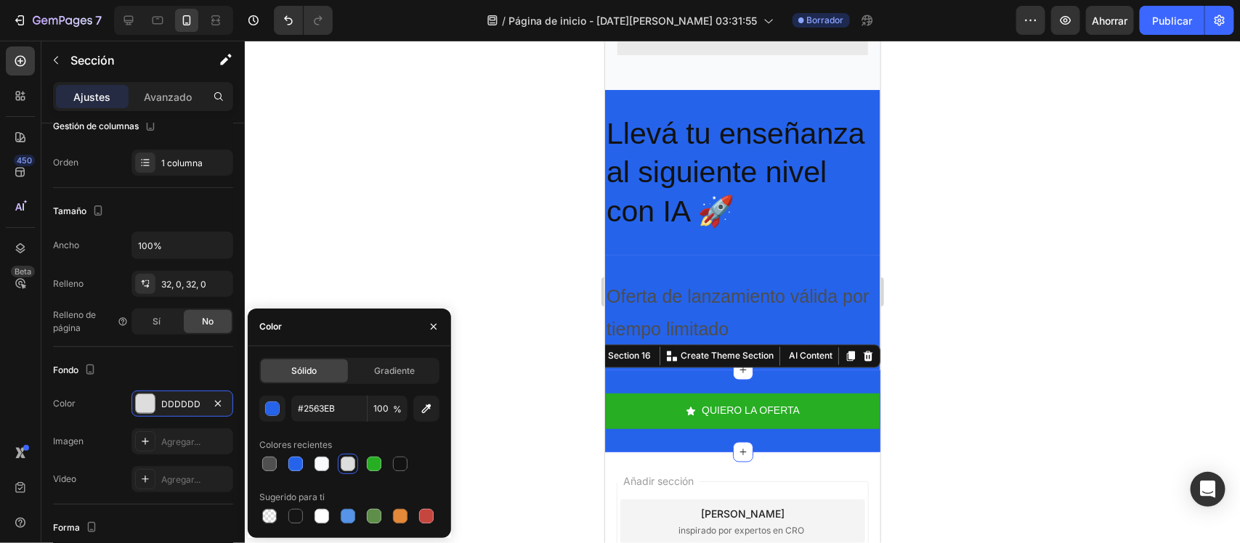
click at [394, 305] on div at bounding box center [742, 292] width 995 height 503
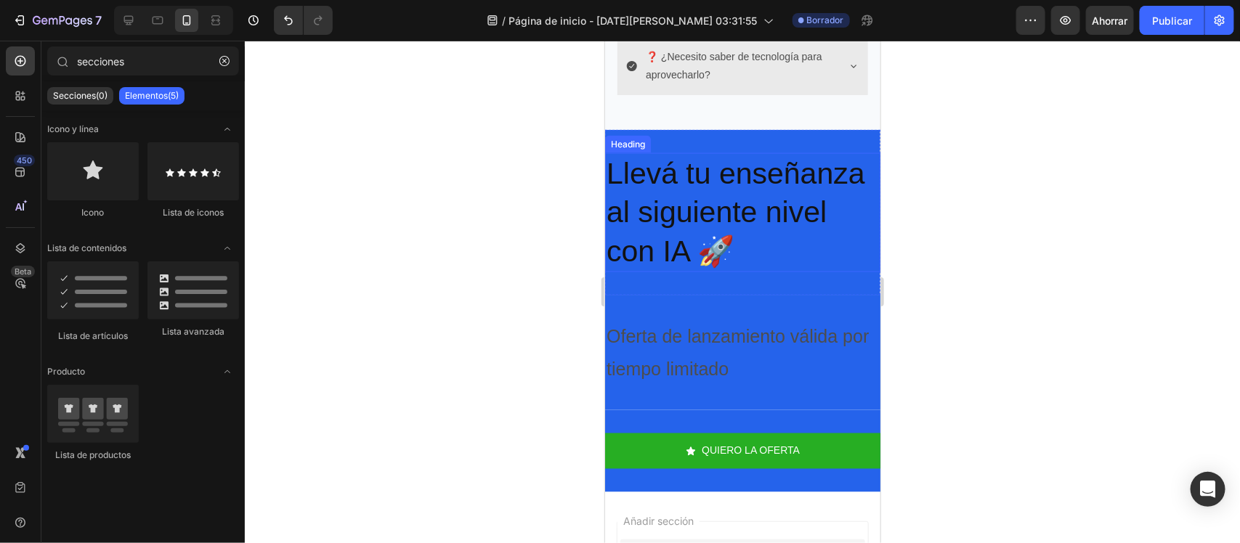
scroll to position [3308, 0]
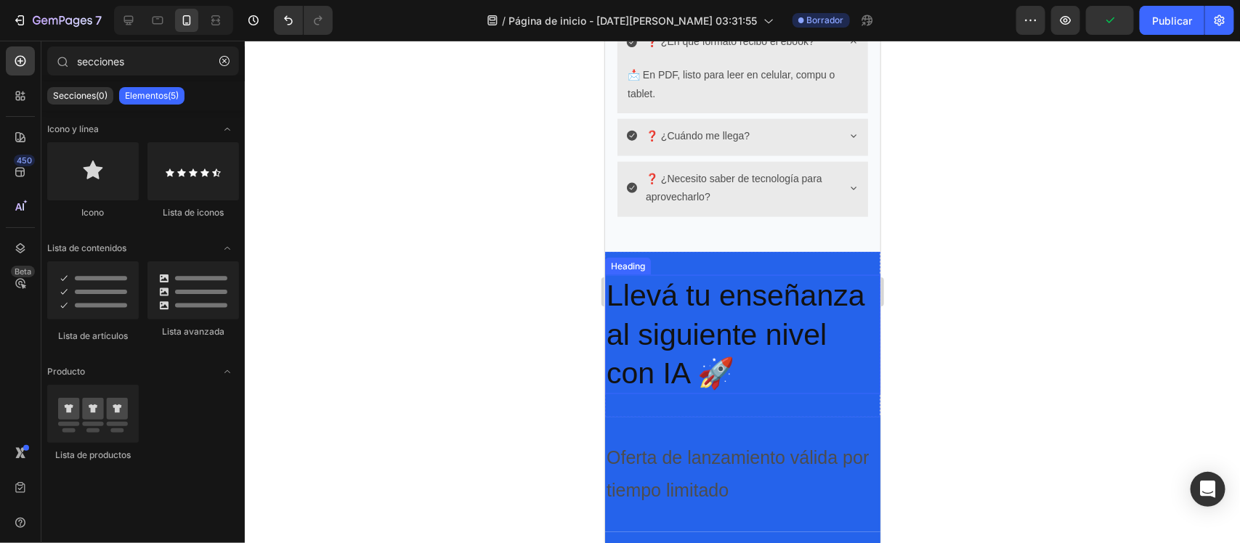
click at [702, 316] on h2 "Llevá tu enseñanza al siguiente nivel con IA 🚀" at bounding box center [741, 334] width 275 height 119
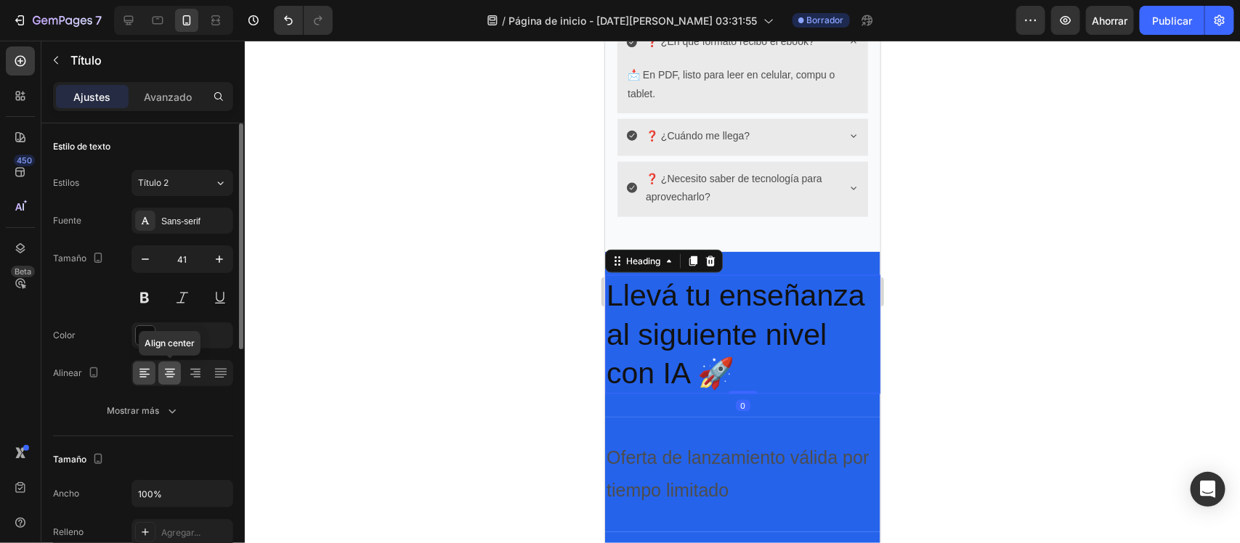
click at [172, 369] on icon at bounding box center [170, 373] width 15 height 15
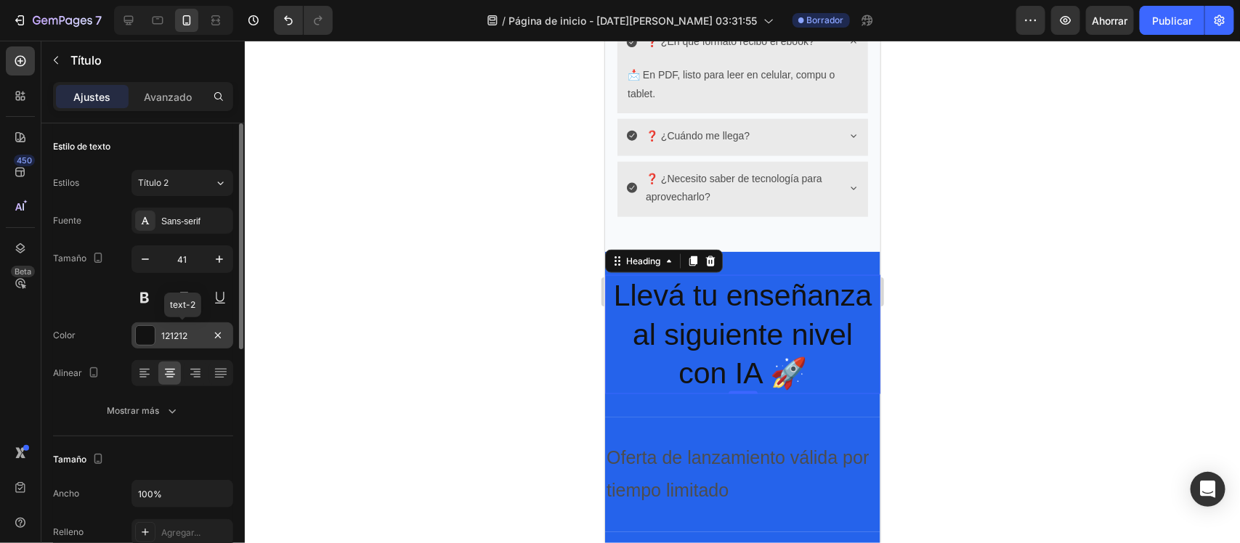
click at [192, 336] on div "121212" at bounding box center [182, 336] width 42 height 13
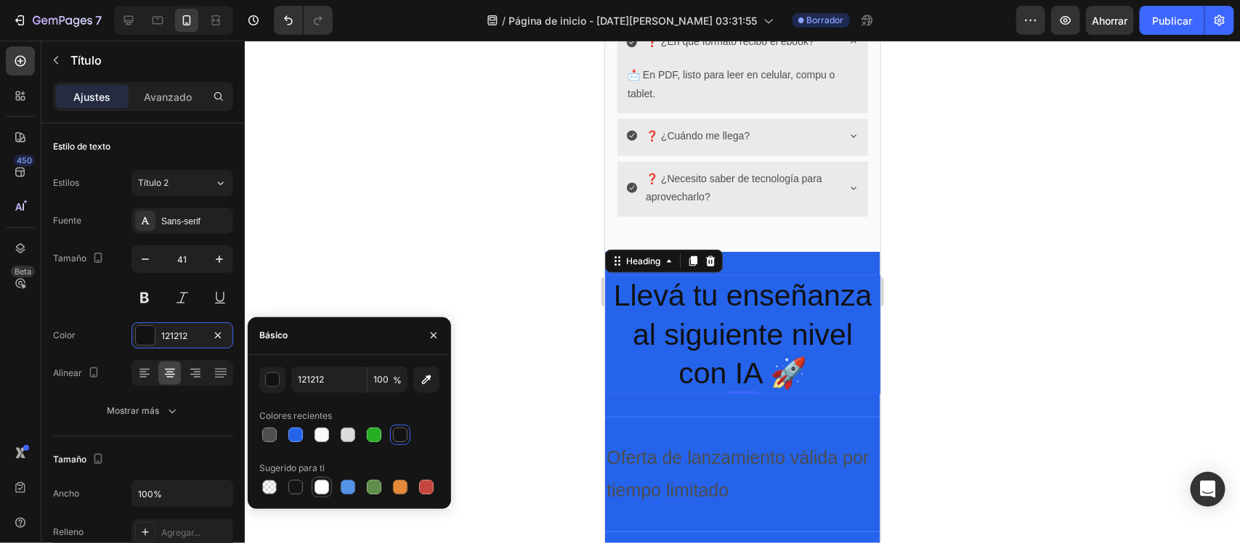
click at [320, 485] on div at bounding box center [321, 487] width 15 height 15
type input "FFFFFF"
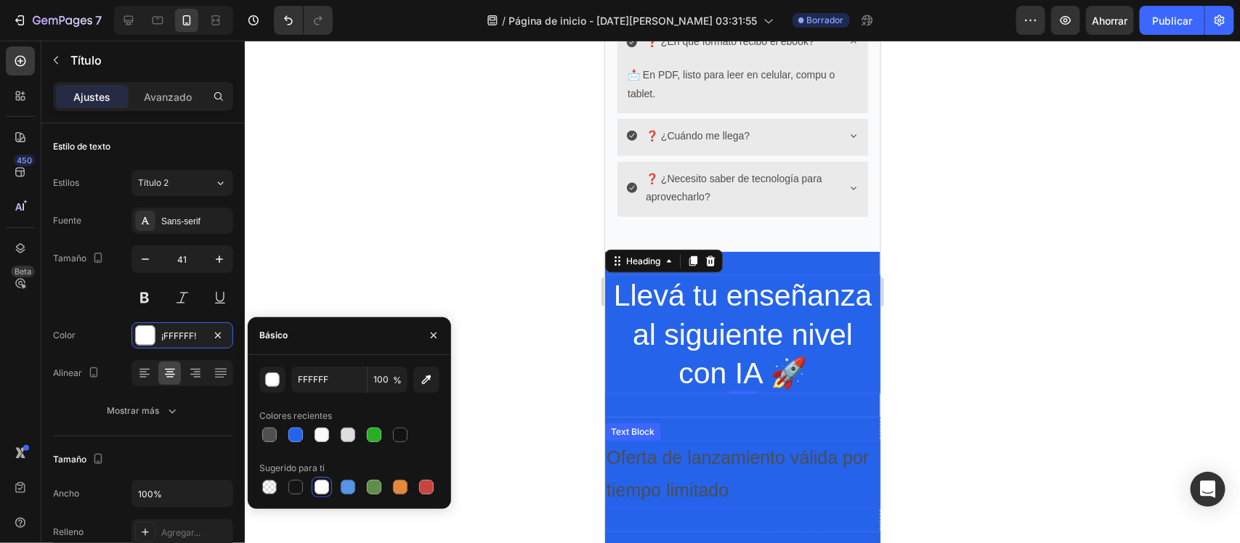
click at [642, 463] on p "Oferta de lanzamiento válida por tiempo limitado" at bounding box center [742, 474] width 272 height 65
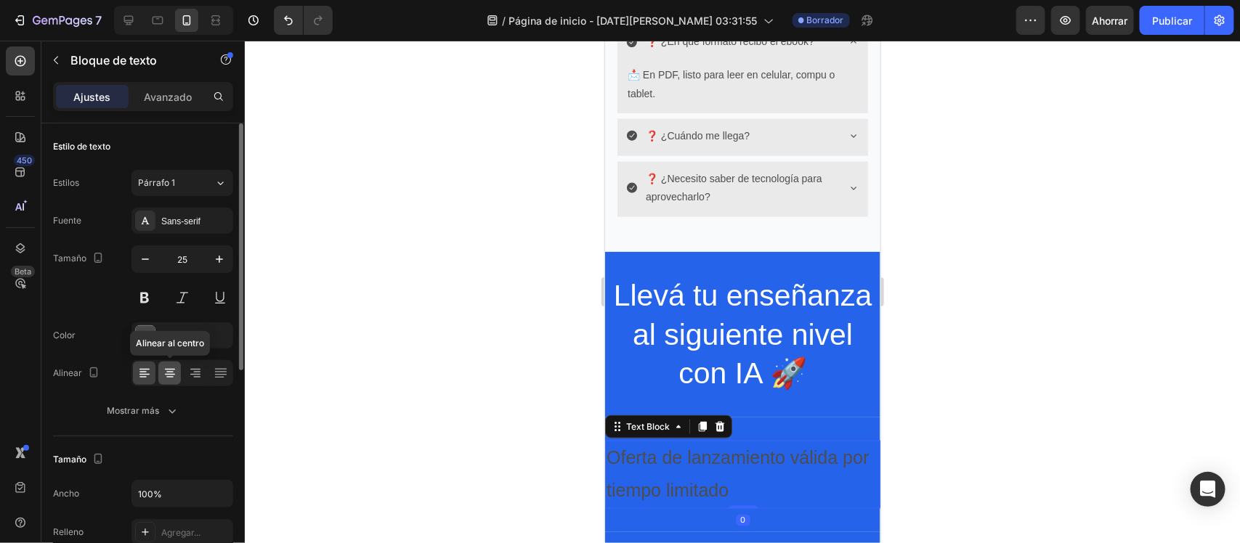
click at [166, 371] on icon at bounding box center [170, 373] width 15 height 15
click at [173, 346] on div "4D4D4D" at bounding box center [182, 335] width 102 height 26
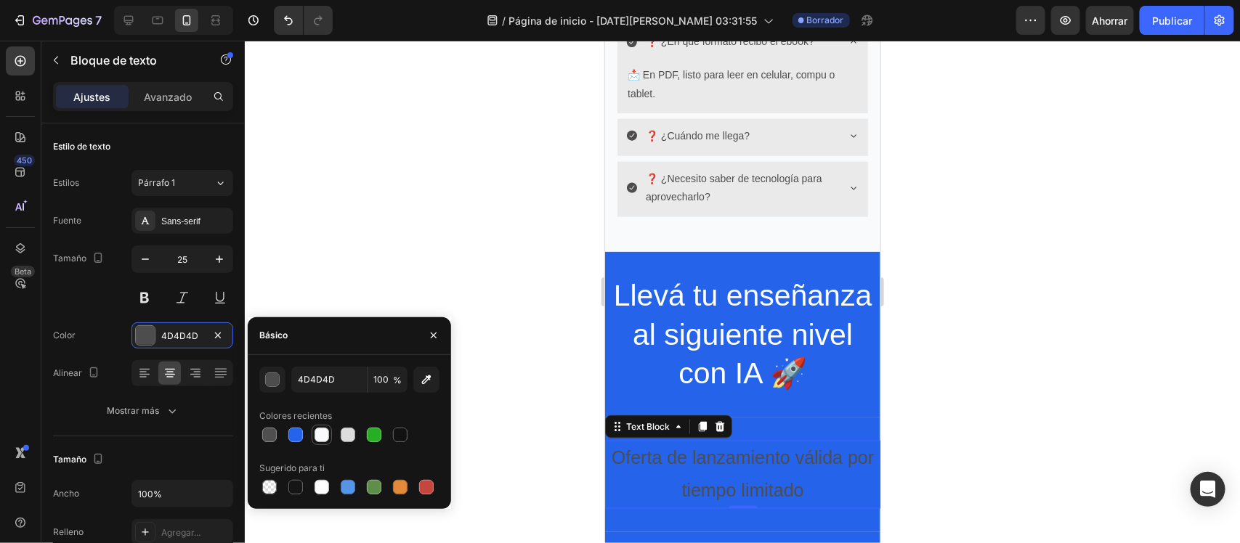
click at [327, 439] on div at bounding box center [321, 435] width 15 height 15
type input "F8FAFC"
click at [495, 193] on div at bounding box center [742, 292] width 995 height 503
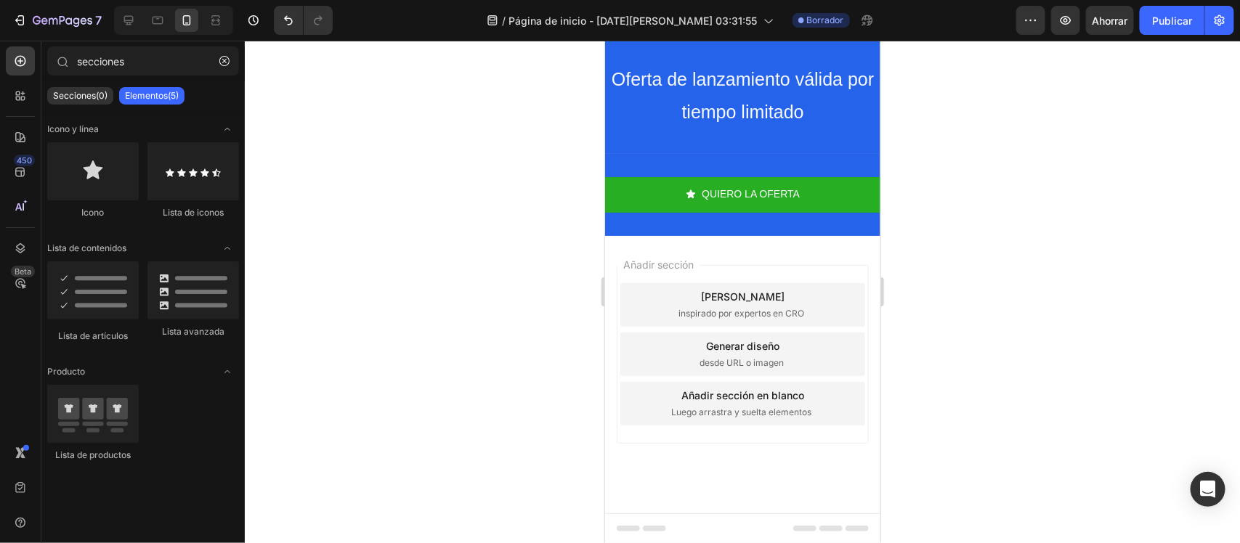
scroll to position [3389, 0]
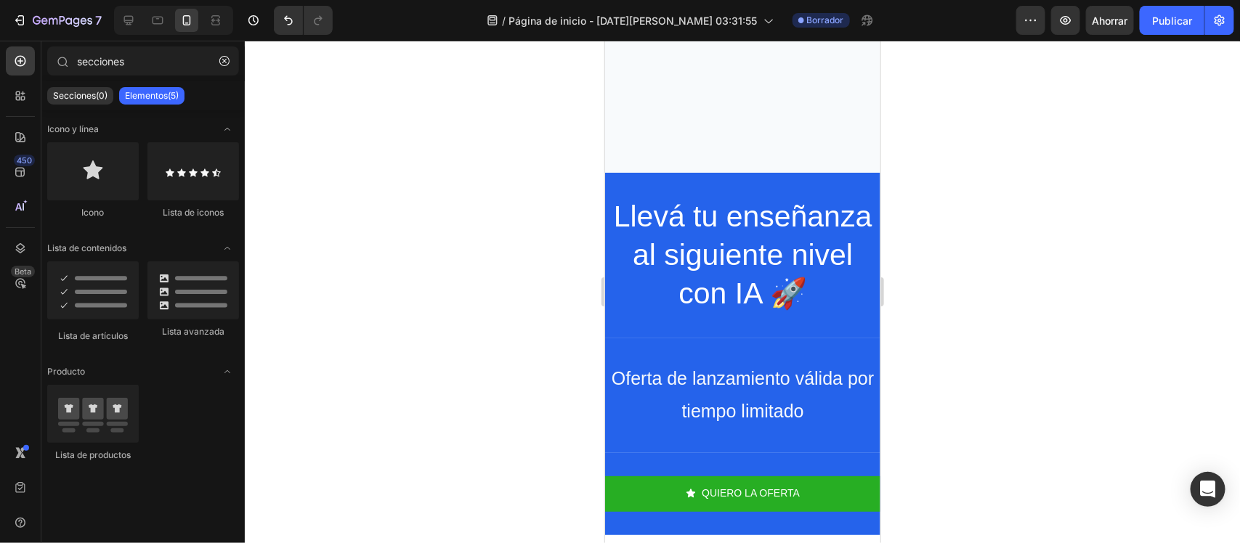
drag, startPoint x: 874, startPoint y: 444, endPoint x: 951, endPoint y: 74, distance: 377.8
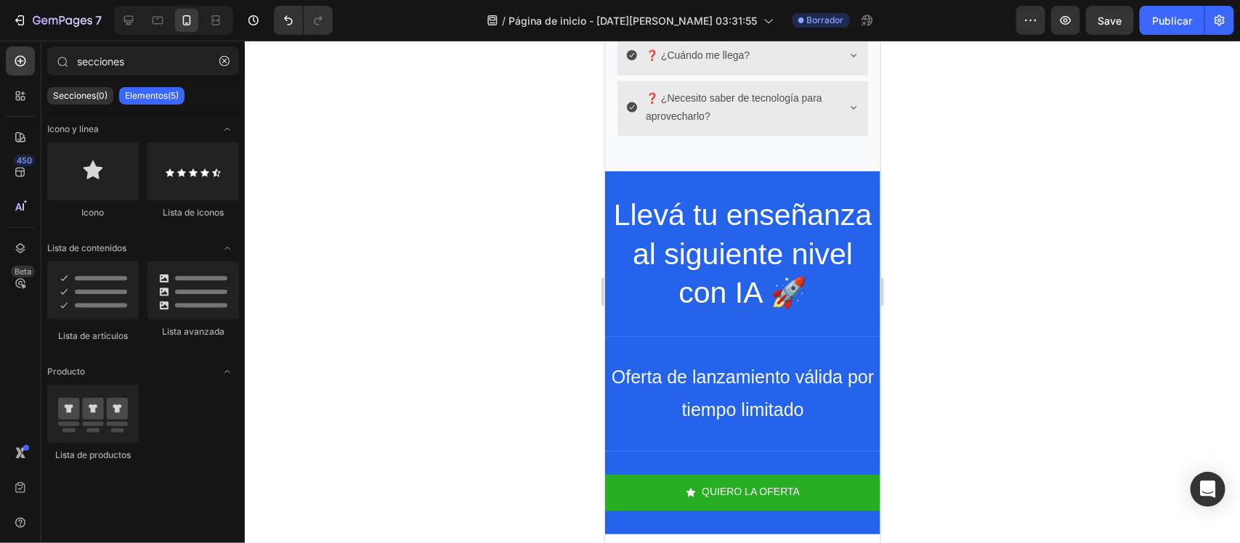
scroll to position [3259, 0]
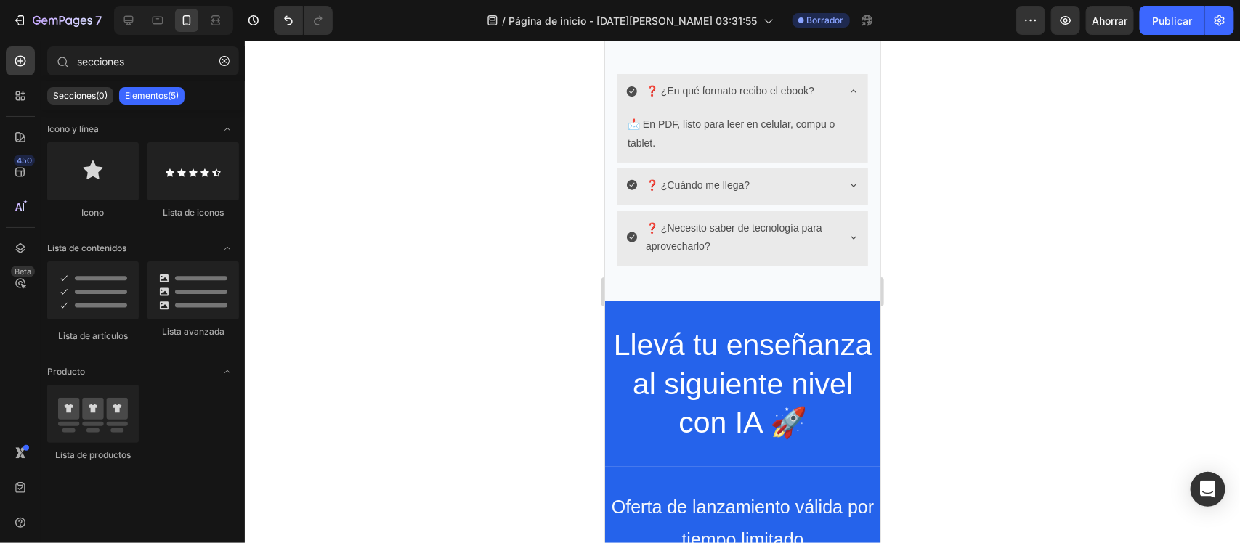
click at [964, 240] on div at bounding box center [742, 292] width 995 height 503
click at [1149, 9] on button "Publicar" at bounding box center [1172, 20] width 65 height 29
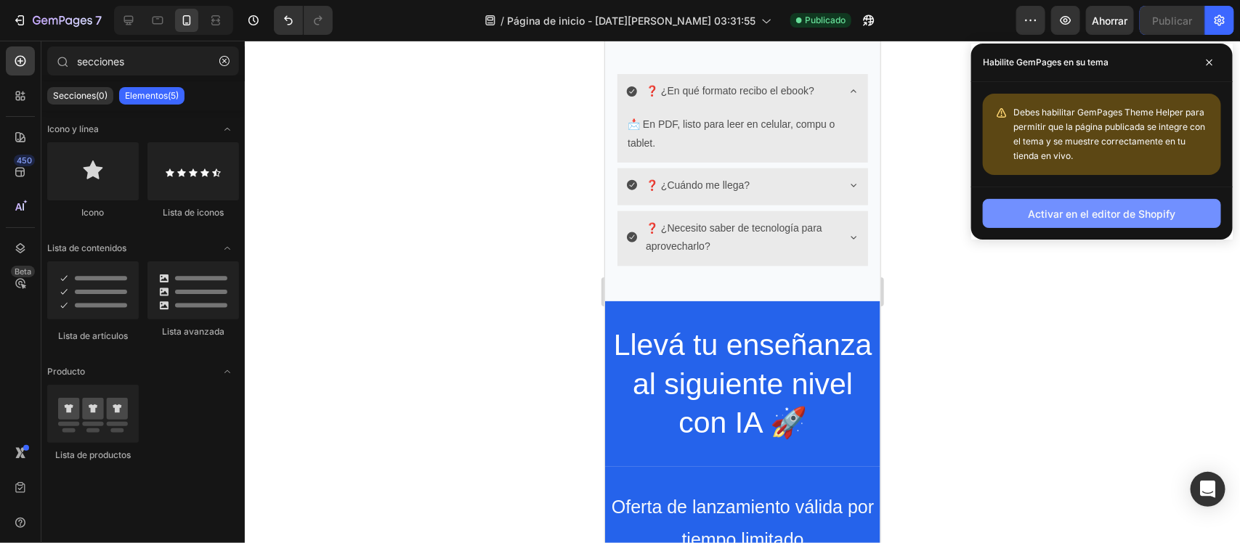
click at [1130, 205] on button "Activar en el editor de Shopify" at bounding box center [1102, 213] width 238 height 29
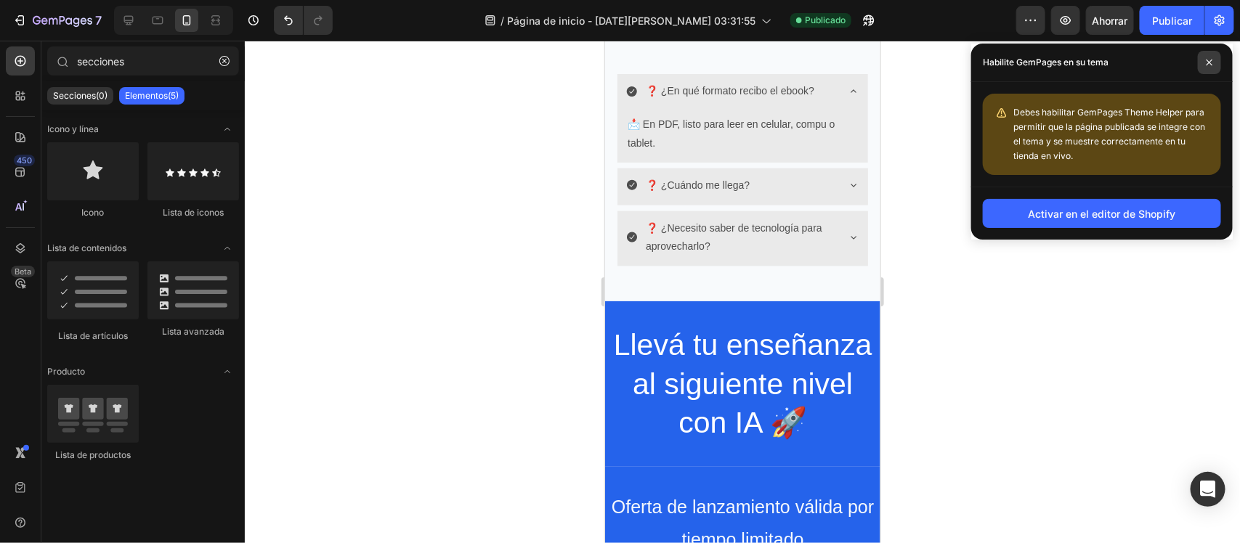
click at [1210, 60] on icon at bounding box center [1209, 62] width 7 height 7
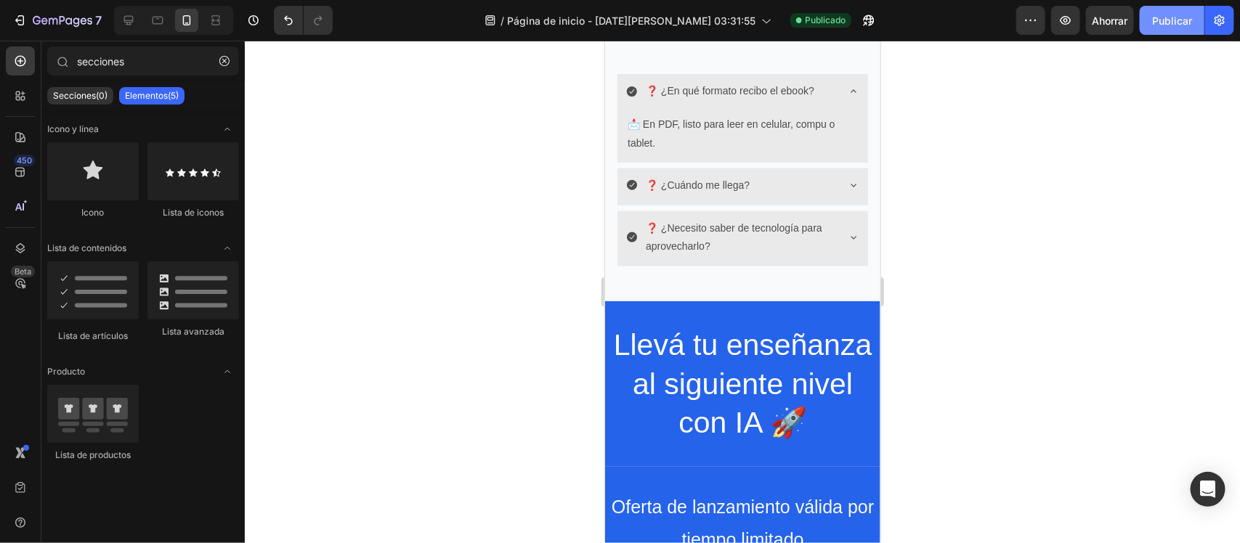
click at [1182, 15] on font "Publicar" at bounding box center [1172, 21] width 40 height 12
click at [1186, 25] on font "Publicar" at bounding box center [1172, 21] width 40 height 12
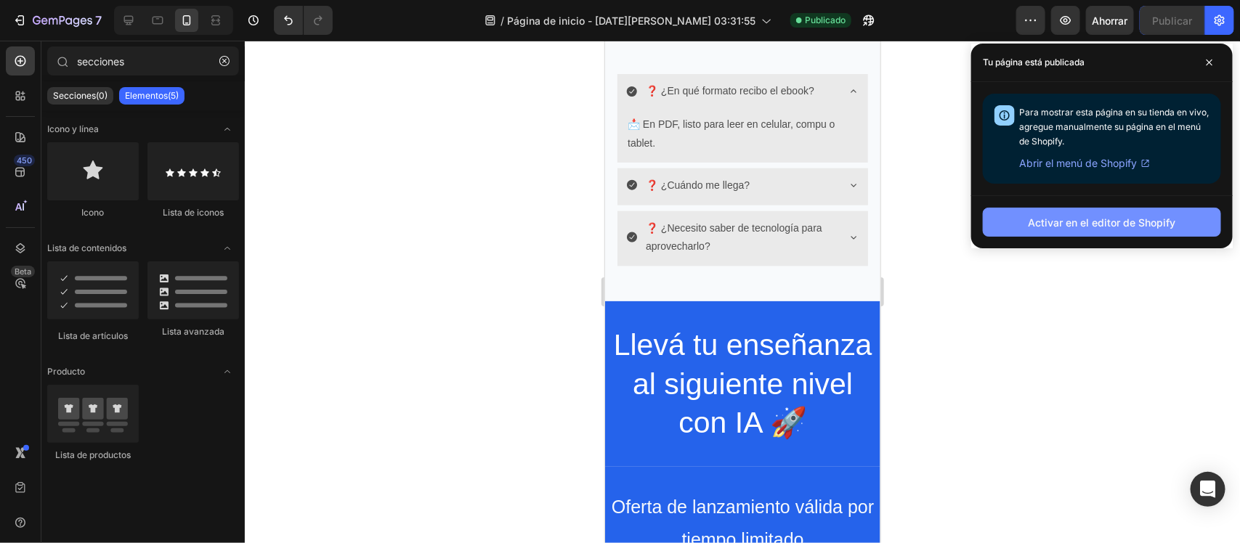
click at [1156, 222] on font "Activar en el editor de Shopify" at bounding box center [1101, 222] width 147 height 12
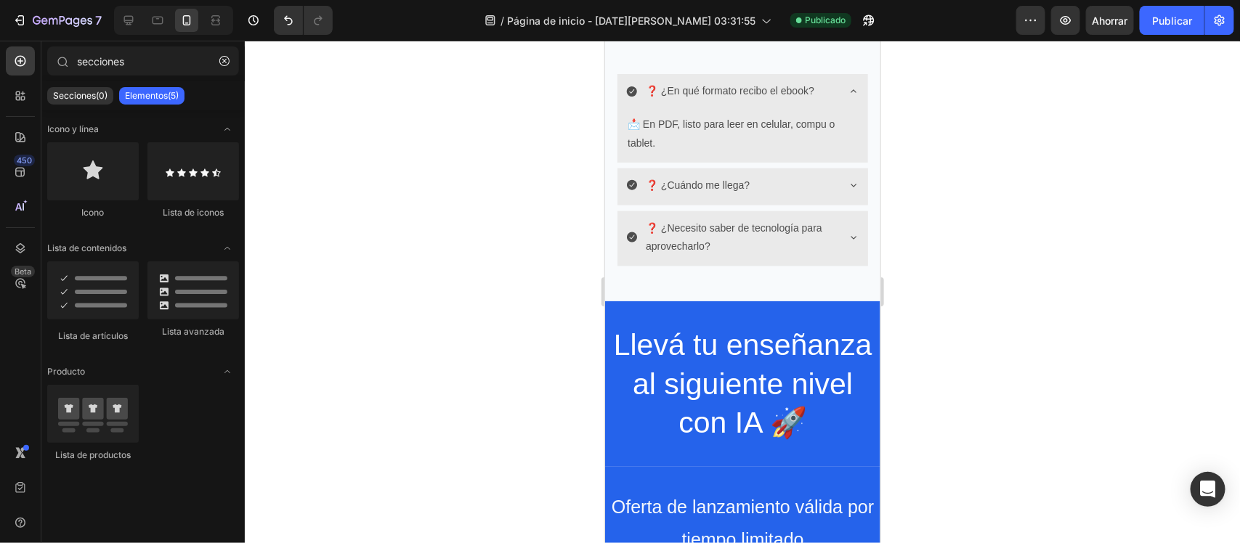
click at [532, 349] on div at bounding box center [742, 292] width 995 height 503
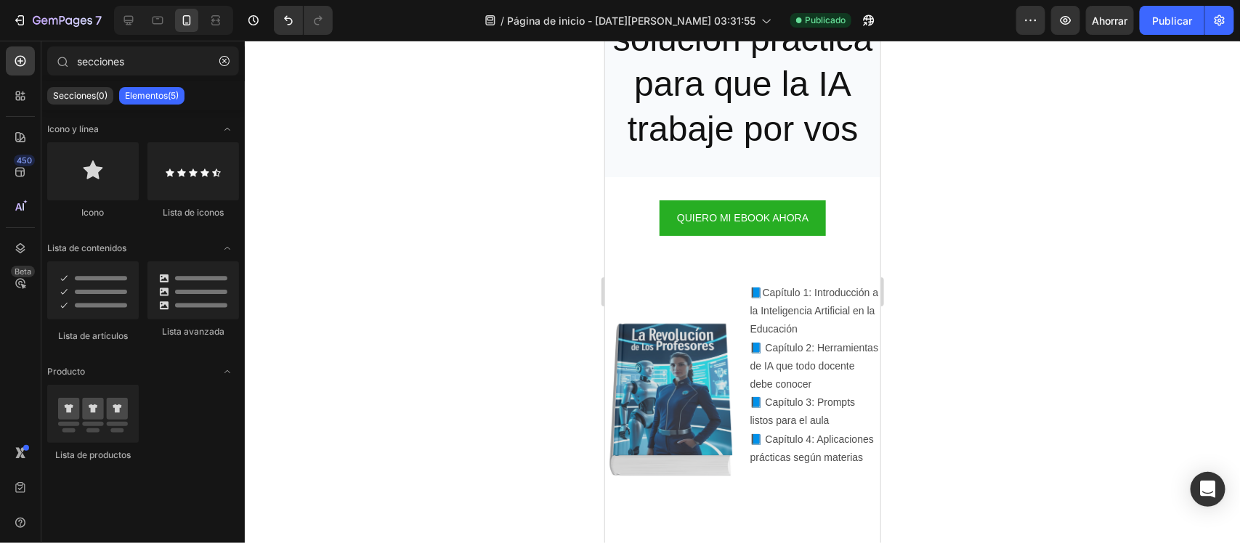
scroll to position [1654, 0]
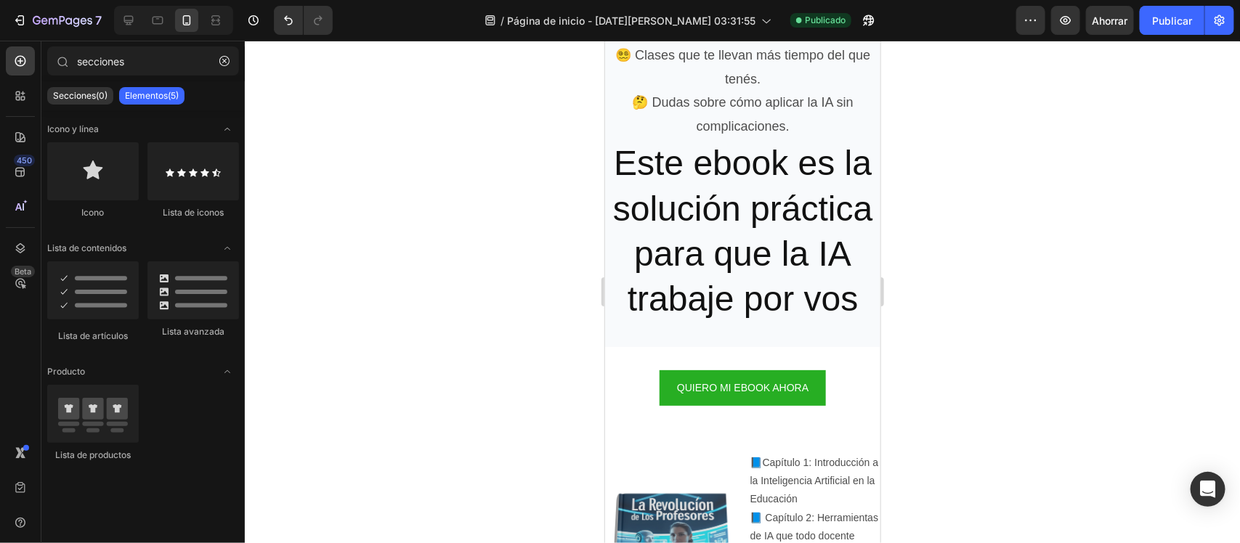
drag, startPoint x: 870, startPoint y: 270, endPoint x: 1484, endPoint y: 218, distance: 615.9
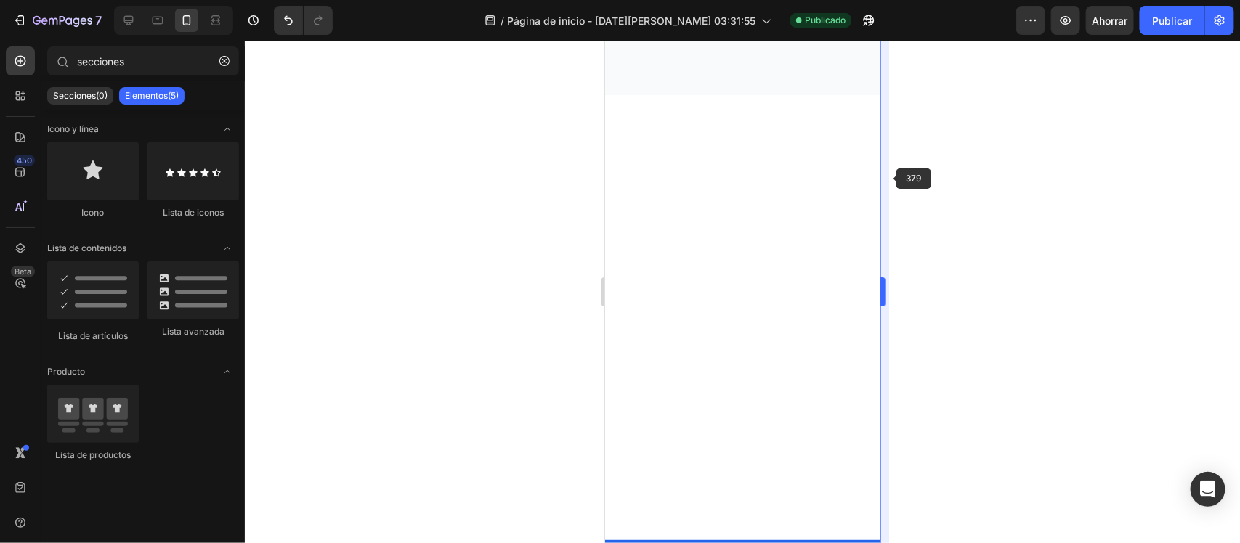
scroll to position [991, 0]
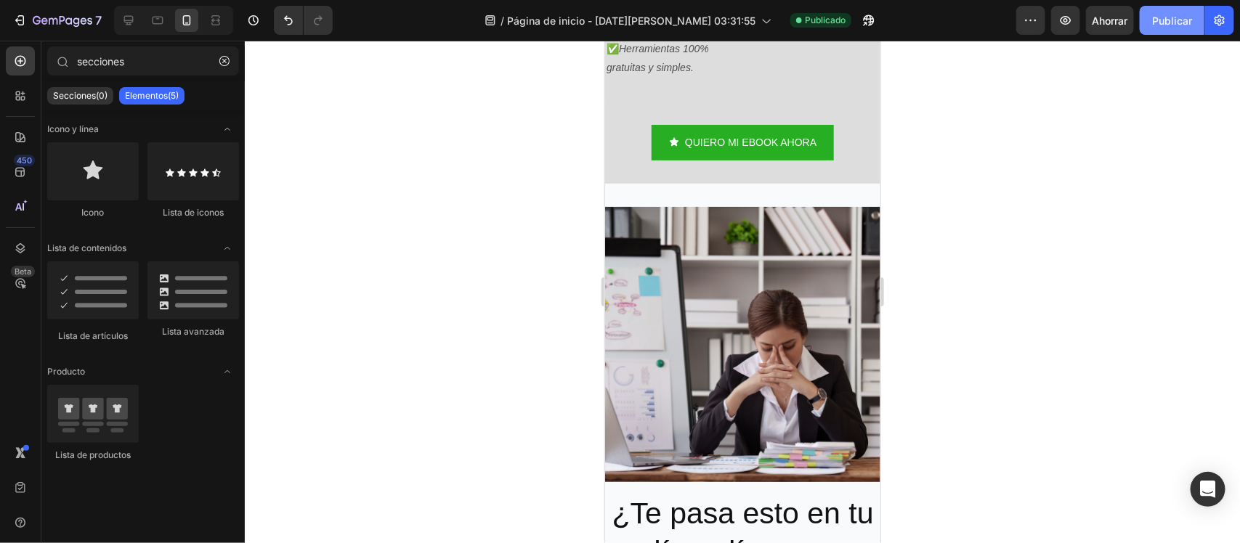
click at [1153, 28] on button "Publicar" at bounding box center [1172, 20] width 65 height 29
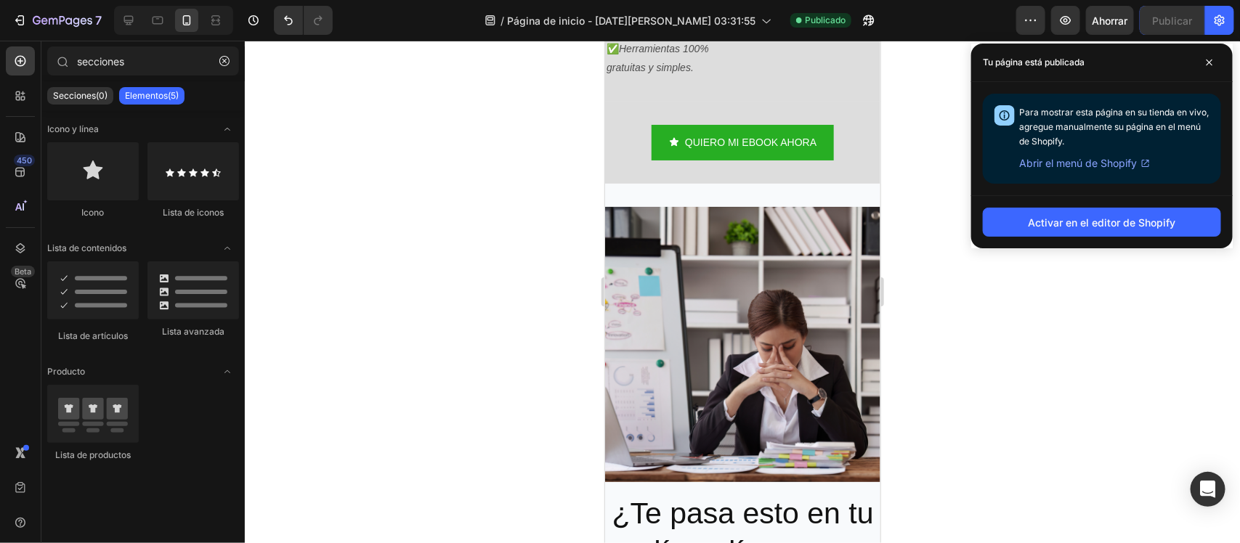
click at [1100, 164] on font "Abrir el menú de Shopify" at bounding box center [1078, 163] width 118 height 12
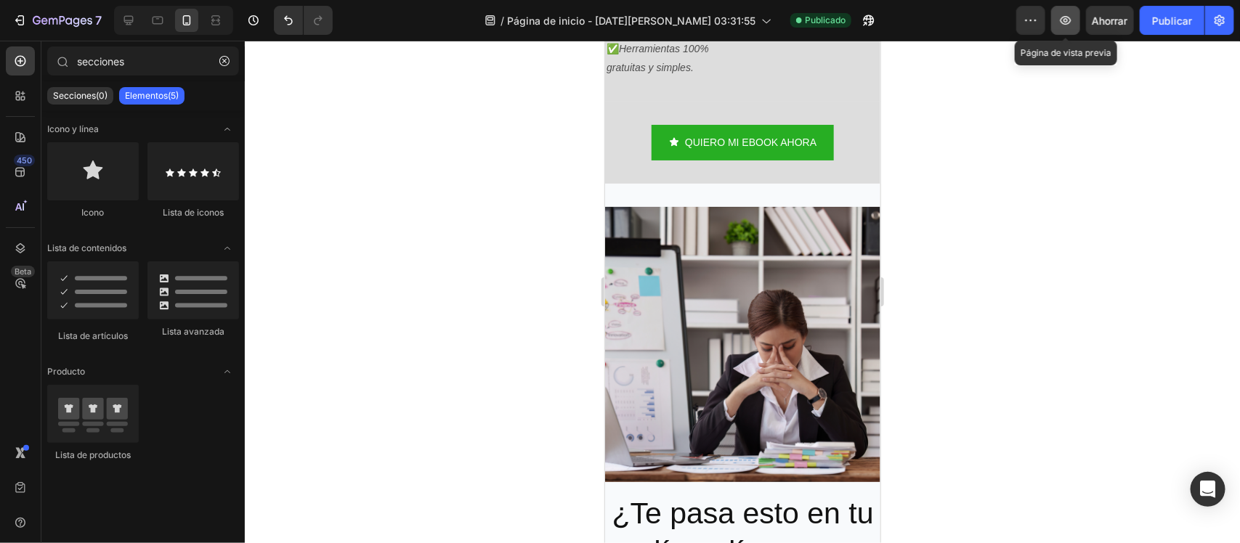
click at [1079, 22] on button "button" at bounding box center [1065, 20] width 29 height 29
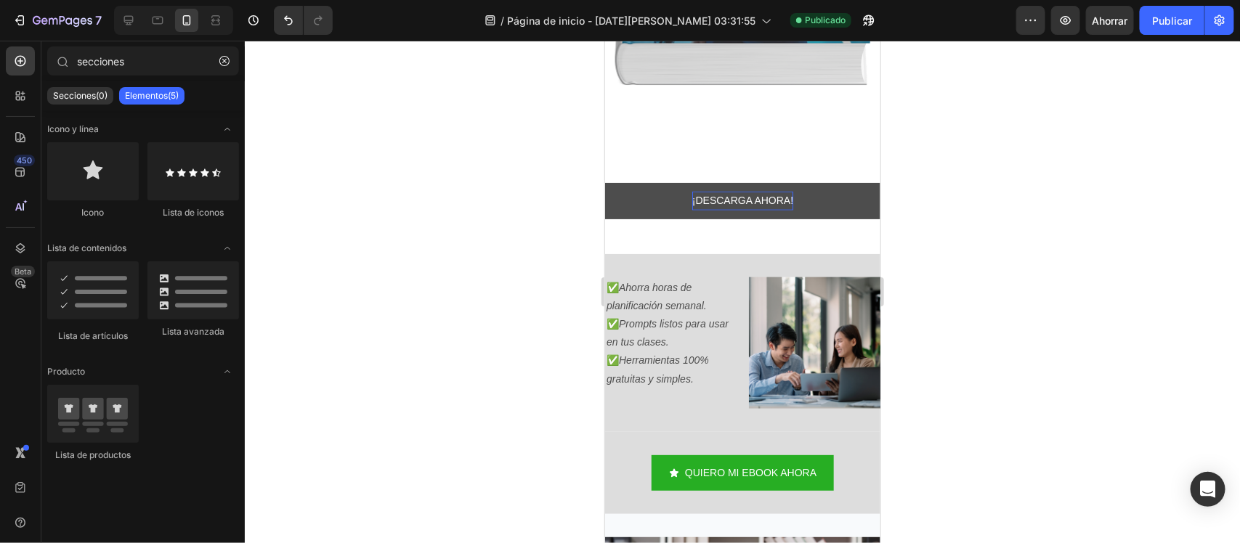
scroll to position [635, 0]
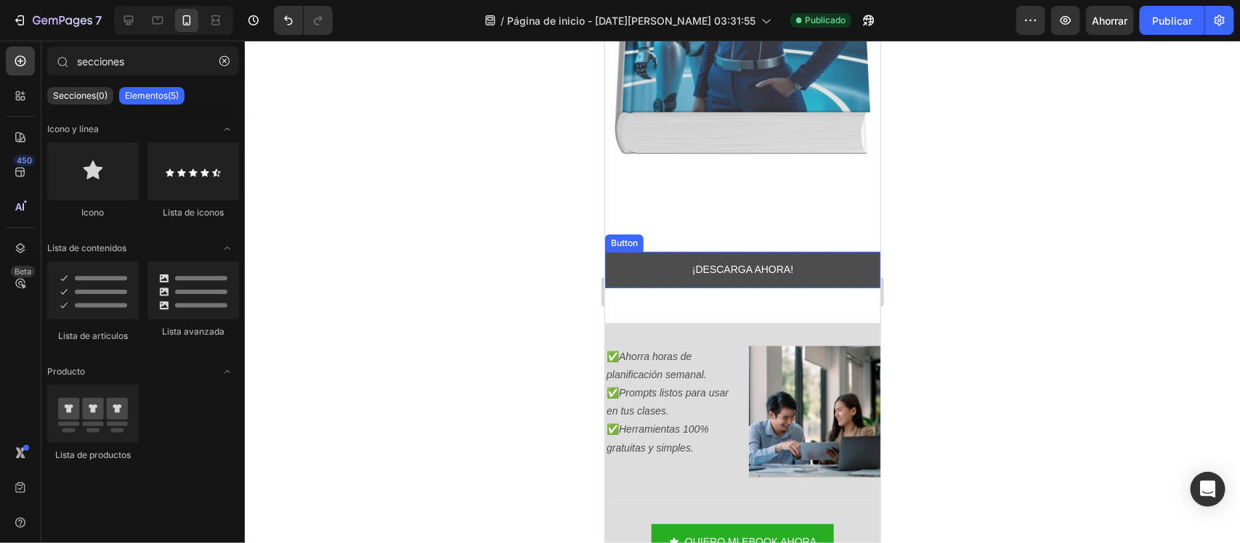
click at [766, 259] on link "¡DESCARGA AHORA!" at bounding box center [741, 269] width 275 height 36
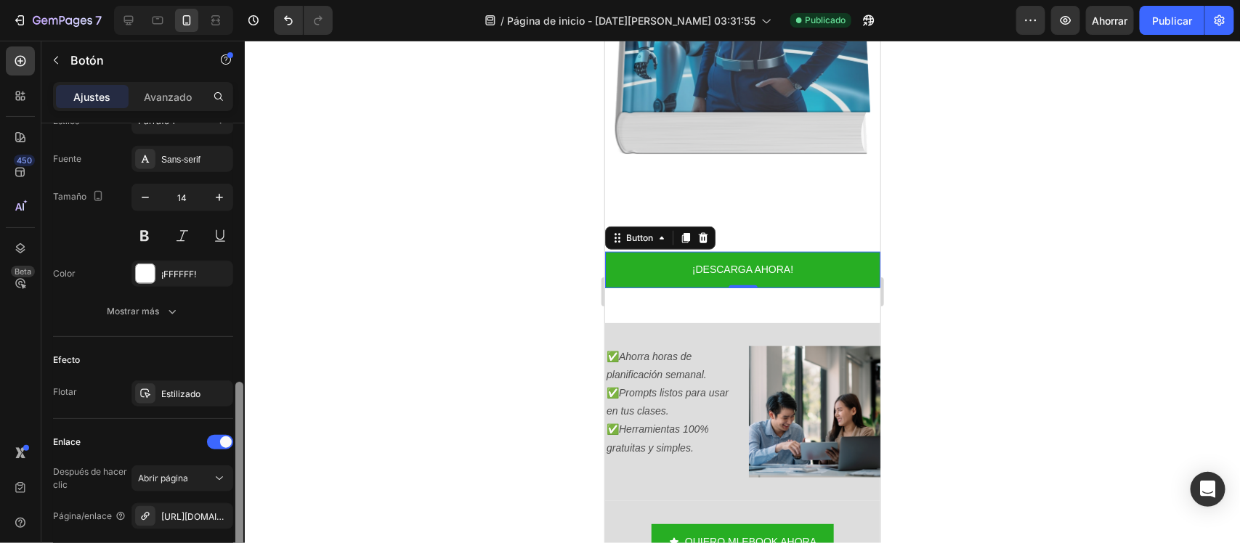
scroll to position [586, 0]
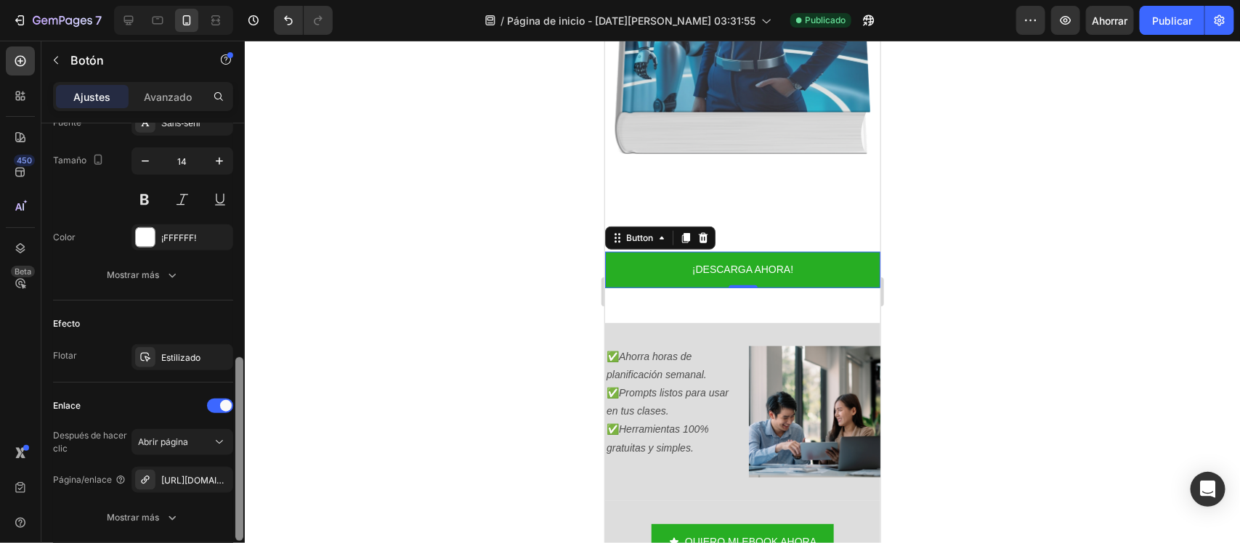
drag, startPoint x: 242, startPoint y: 285, endPoint x: 256, endPoint y: 519, distance: 235.0
click at [256, 0] on div "7 / Página de inicio - 28 de agosto, 03:31:55 Publicado Avance Ahorrar Publicar…" at bounding box center [620, 0] width 1240 height 0
click at [219, 482] on icon "button" at bounding box center [218, 479] width 6 height 6
click at [197, 482] on font "Agregar..." at bounding box center [180, 480] width 39 height 11
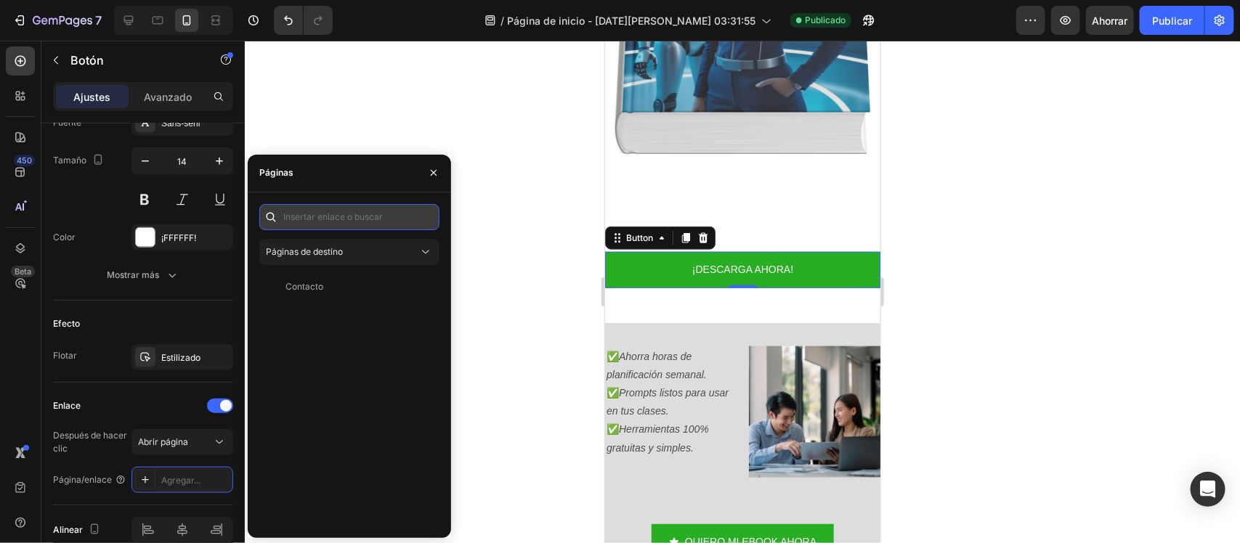
click at [367, 227] on input "text" at bounding box center [349, 217] width 180 height 26
paste input "https://aulaconia.com/cart"
type input "https://aulaconia.com/cart"
click at [349, 256] on font "https://aulaconia.com/cart" at bounding box center [332, 251] width 94 height 11
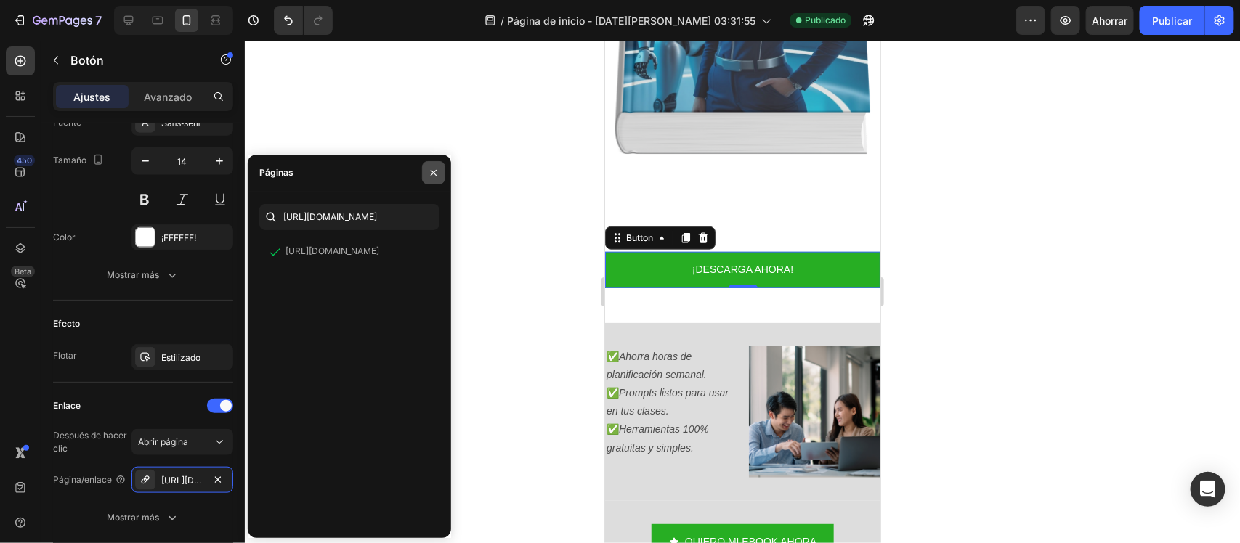
click at [430, 173] on icon "button" at bounding box center [434, 173] width 12 height 12
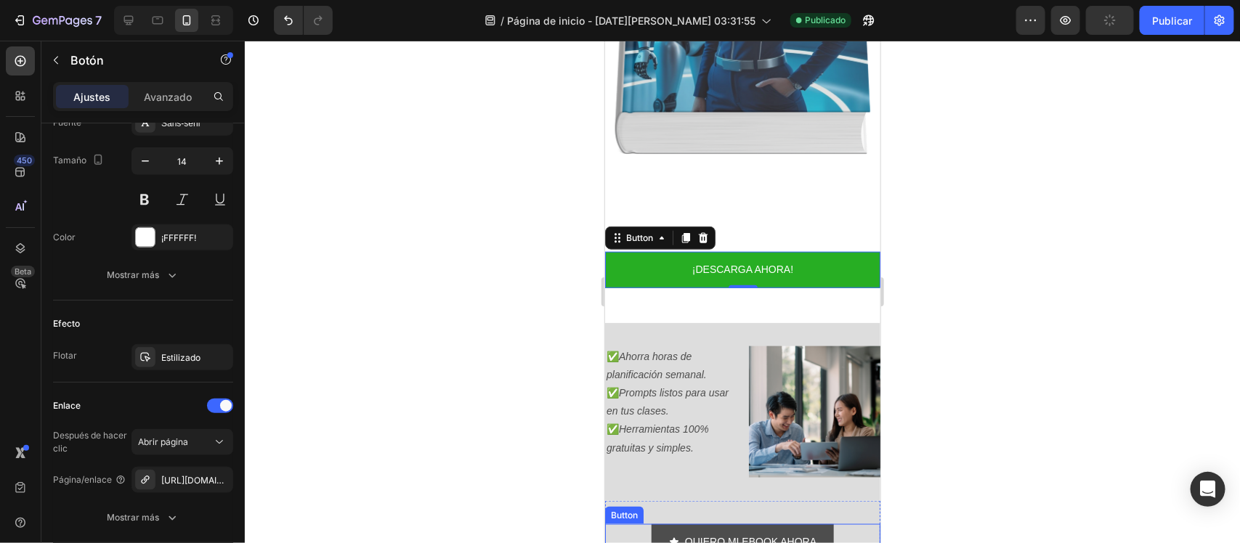
drag, startPoint x: 1069, startPoint y: 492, endPoint x: 743, endPoint y: 498, distance: 326.2
click at [743, 524] on link "QUIERO MI EBOOK AHORA" at bounding box center [742, 542] width 182 height 36
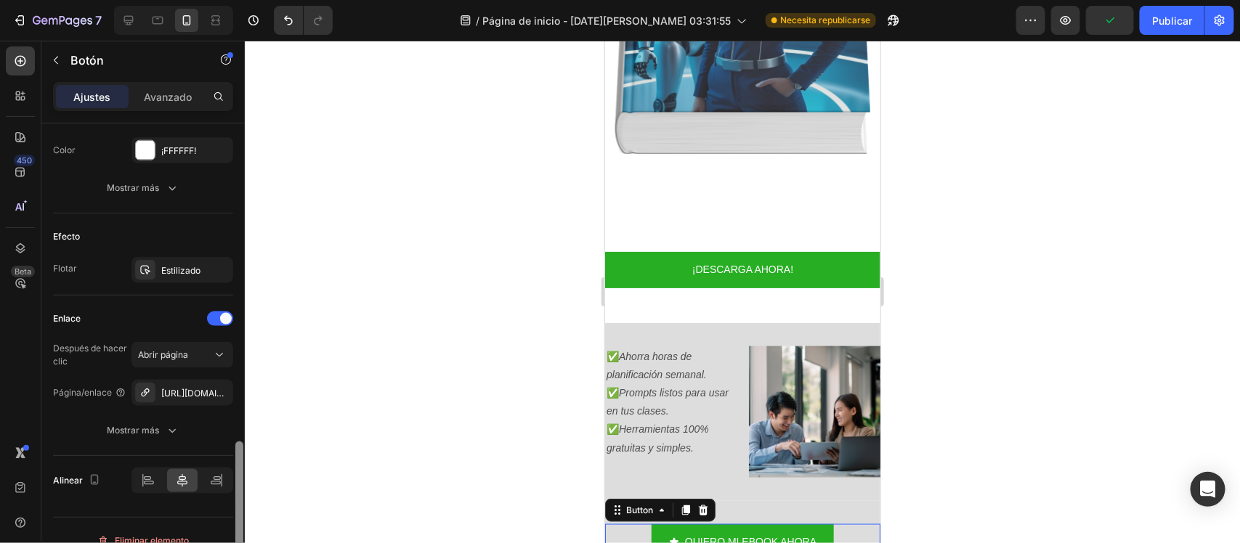
scroll to position [811, 0]
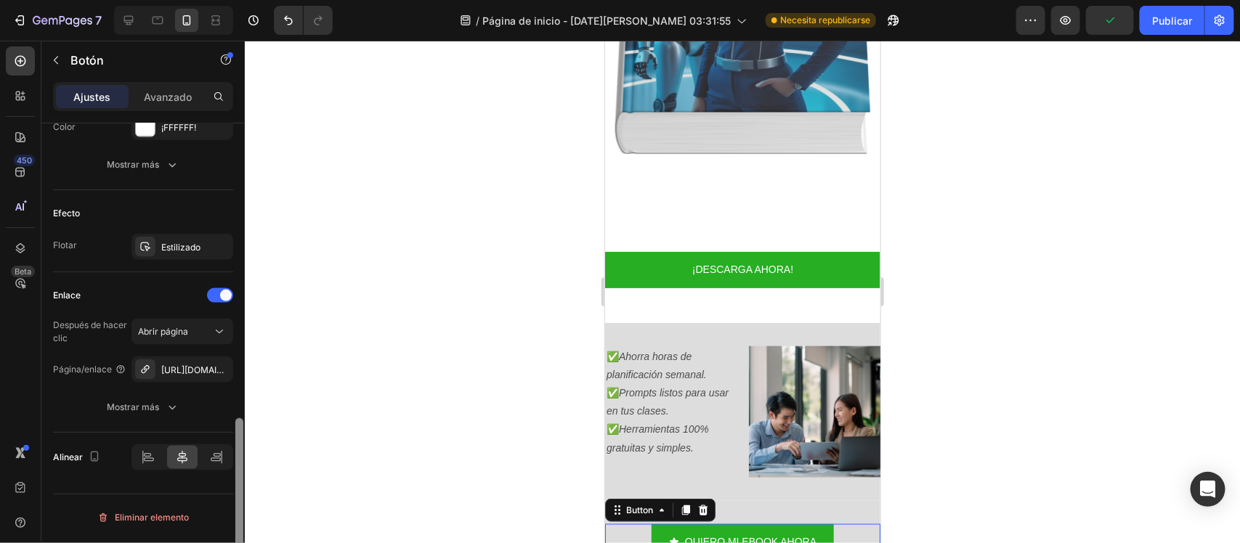
drag, startPoint x: 240, startPoint y: 389, endPoint x: 233, endPoint y: 484, distance: 95.4
click at [234, 484] on div at bounding box center [239, 354] width 11 height 462
click at [212, 369] on icon "button" at bounding box center [218, 370] width 12 height 12
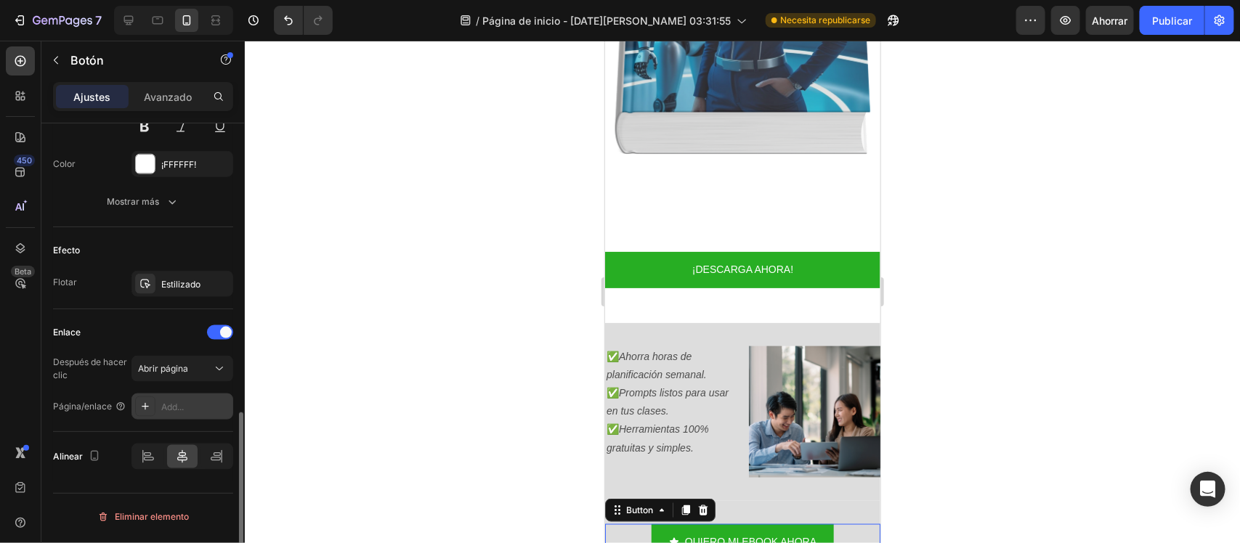
scroll to position [773, 0]
click at [171, 401] on div "Agregar..." at bounding box center [182, 407] width 102 height 26
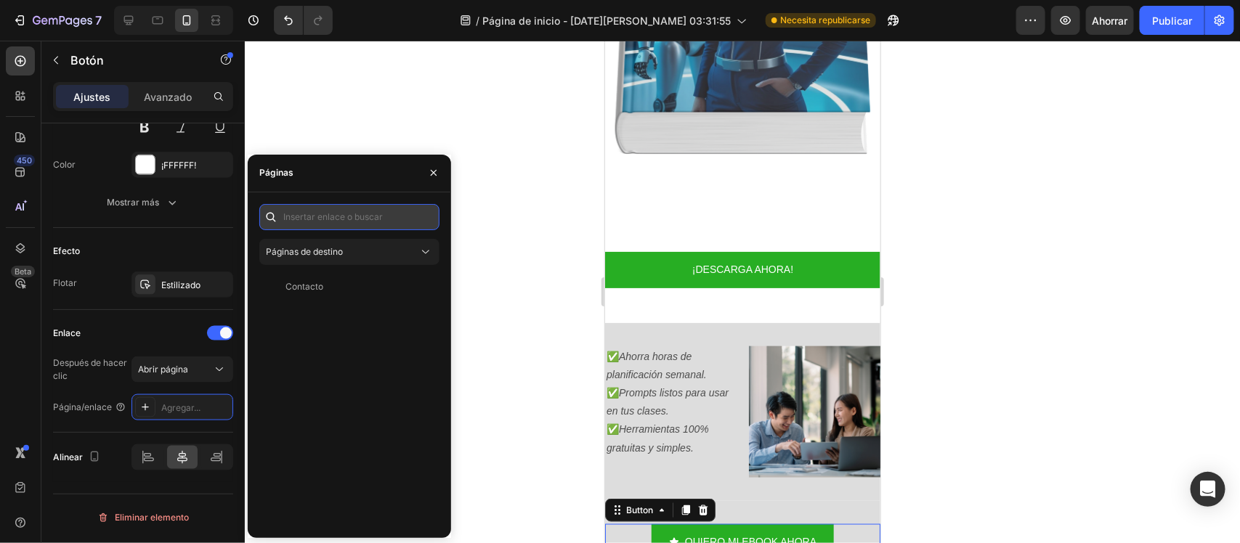
click at [338, 230] on input "text" at bounding box center [349, 217] width 180 height 26
paste input "https://aulaconia.com/cart"
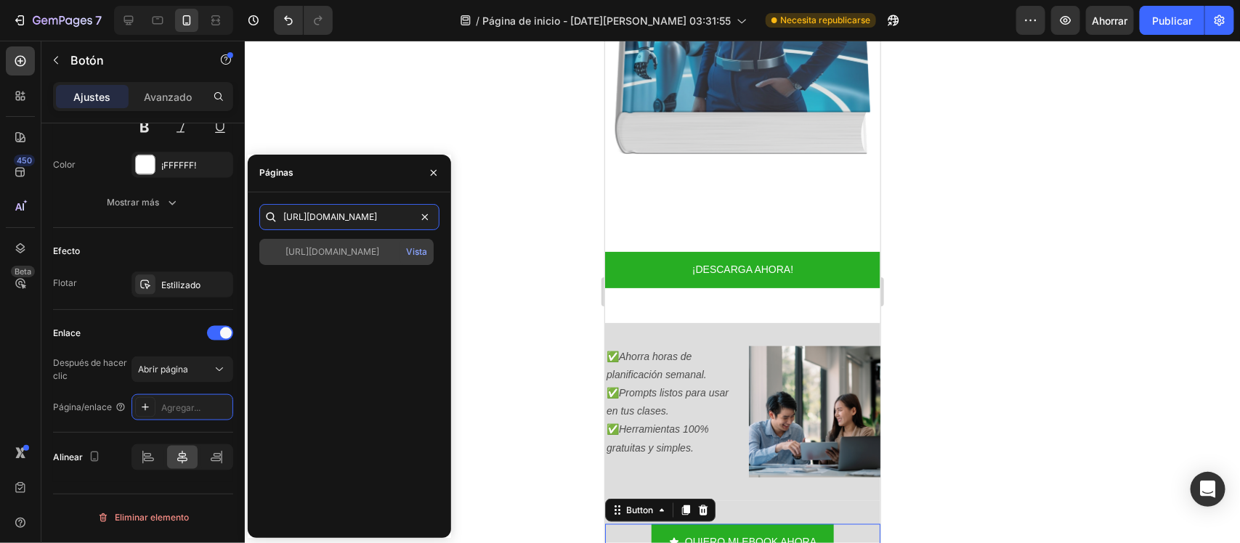
type input "https://aulaconia.com/cart"
click at [338, 239] on div "https://aulaconia.com/cart Vista" at bounding box center [346, 252] width 174 height 26
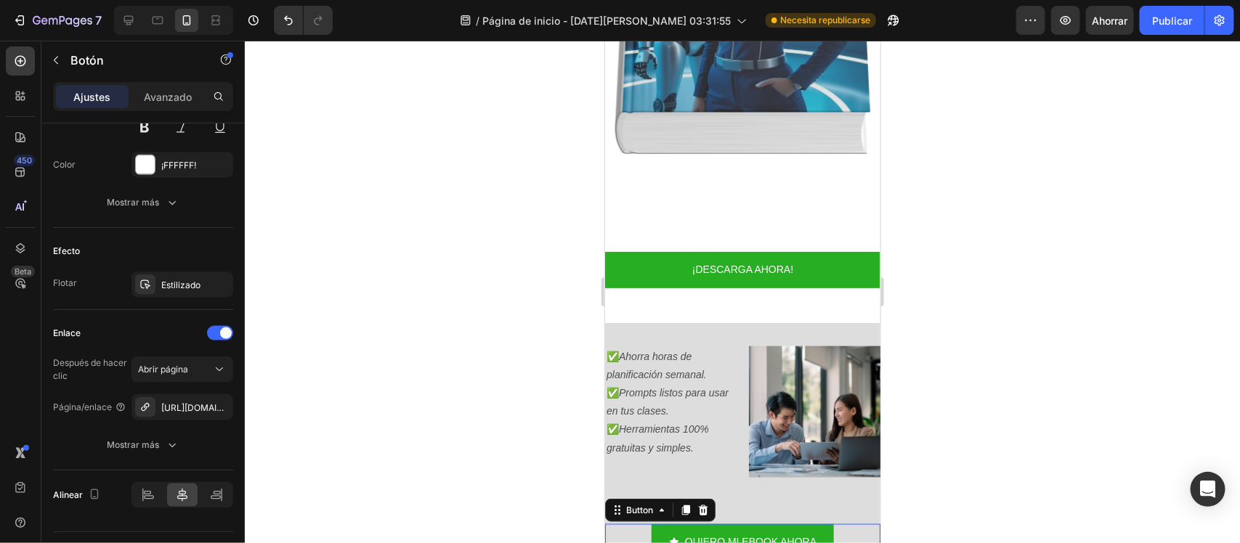
click at [492, 261] on div at bounding box center [742, 292] width 995 height 503
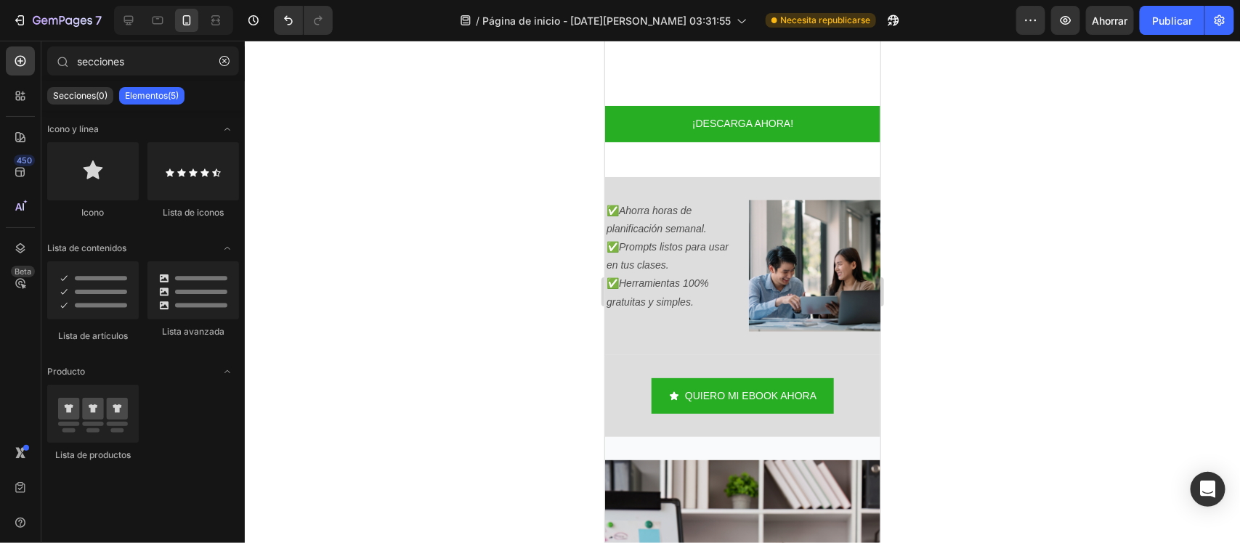
scroll to position [862, 0]
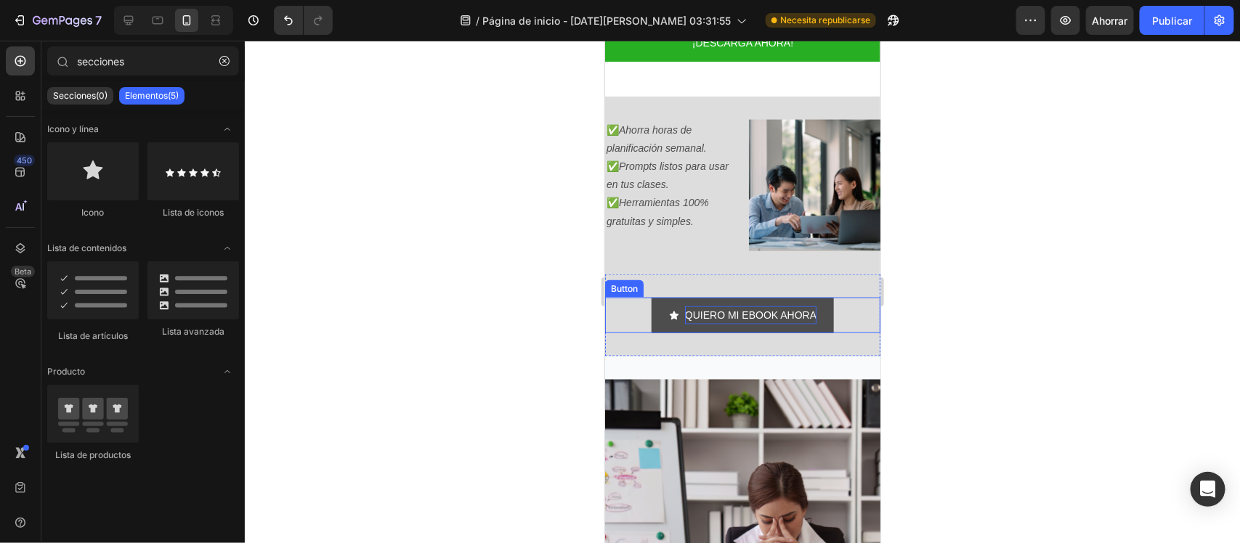
click at [755, 306] on p "QUIERO MI EBOOK AHORA" at bounding box center [749, 315] width 131 height 18
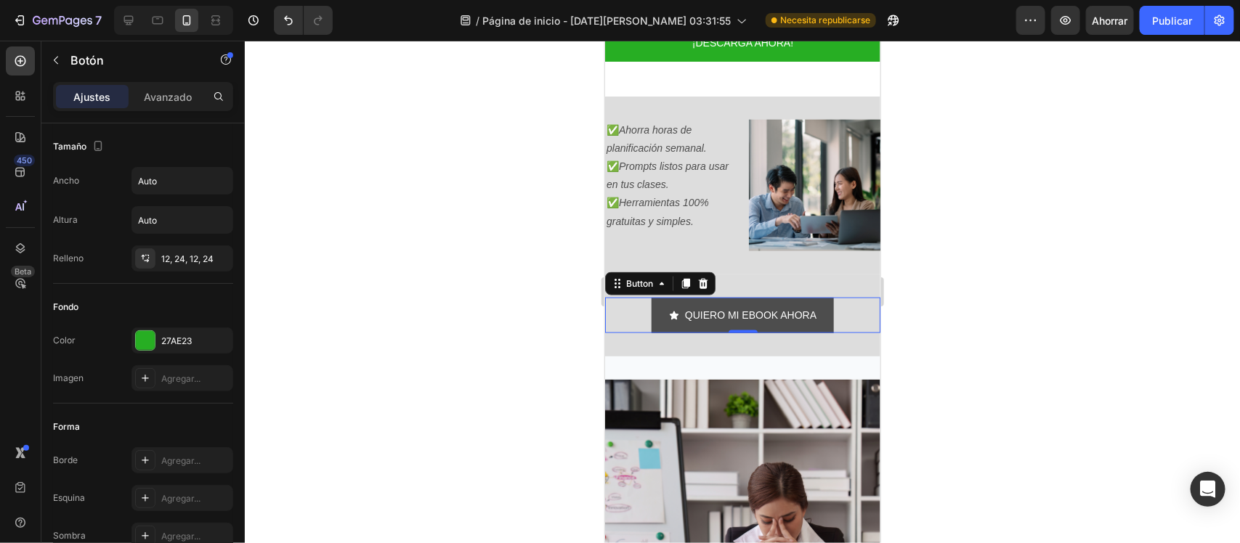
click at [659, 297] on link "QUIERO MI EBOOK AHORA" at bounding box center [742, 315] width 182 height 36
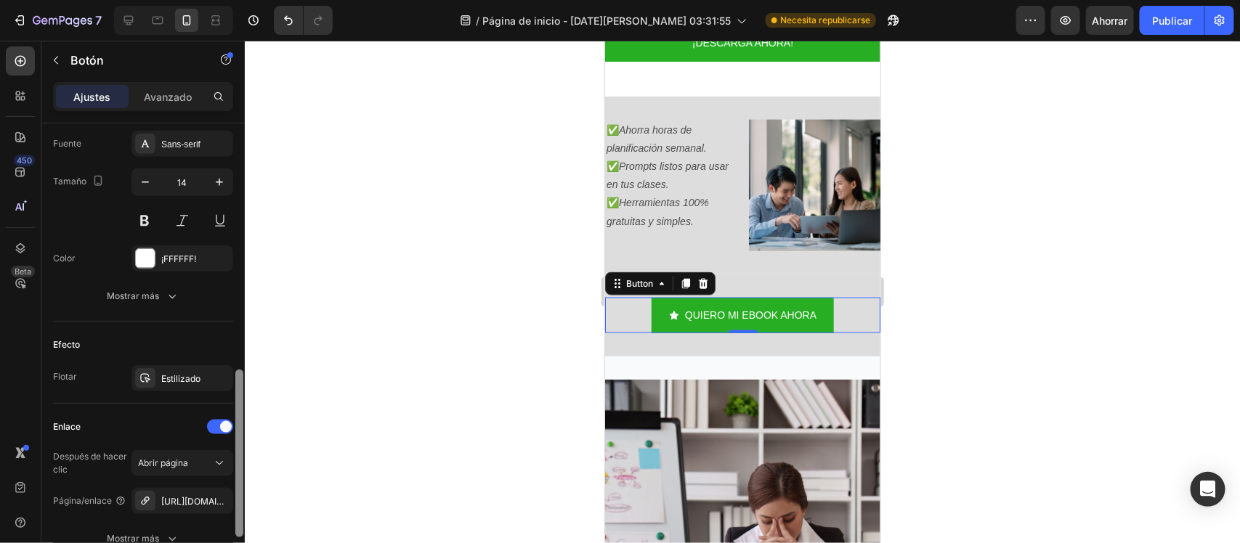
drag, startPoint x: 238, startPoint y: 230, endPoint x: 247, endPoint y: 478, distance: 247.8
click at [247, 0] on div "7 / Página de inicio - 28 de agosto, 03:31:55 Necesita republicarse Avance Ahor…" at bounding box center [620, 0] width 1240 height 0
click at [212, 498] on icon "button" at bounding box center [218, 500] width 12 height 12
click at [189, 496] on font "Agregar..." at bounding box center [180, 500] width 39 height 11
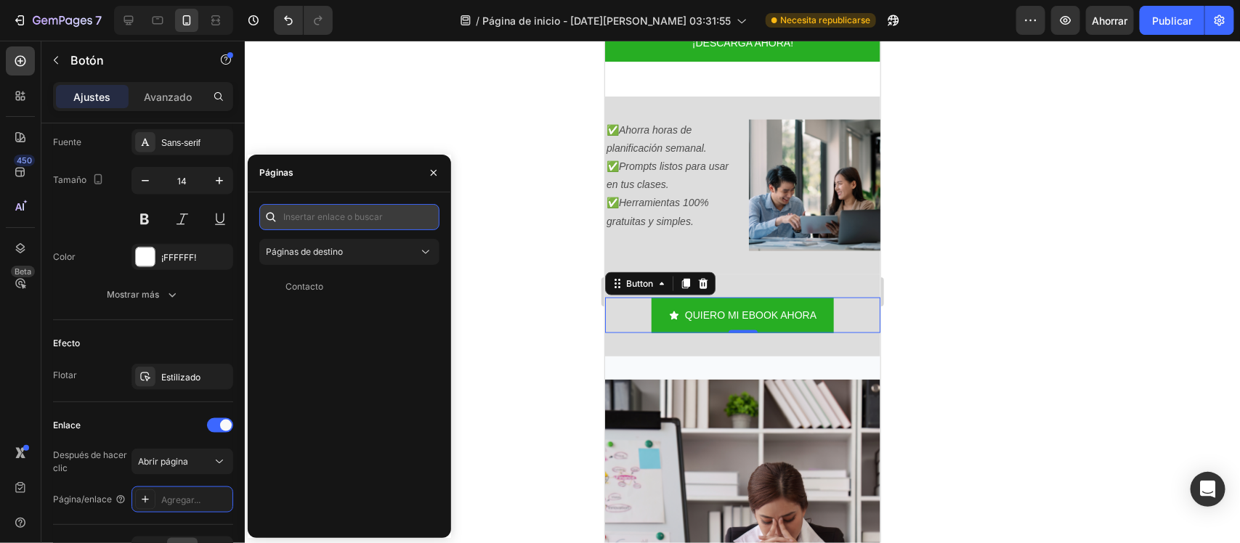
click at [374, 223] on input "text" at bounding box center [349, 217] width 180 height 26
paste input "https://aulaconia.com/cart"
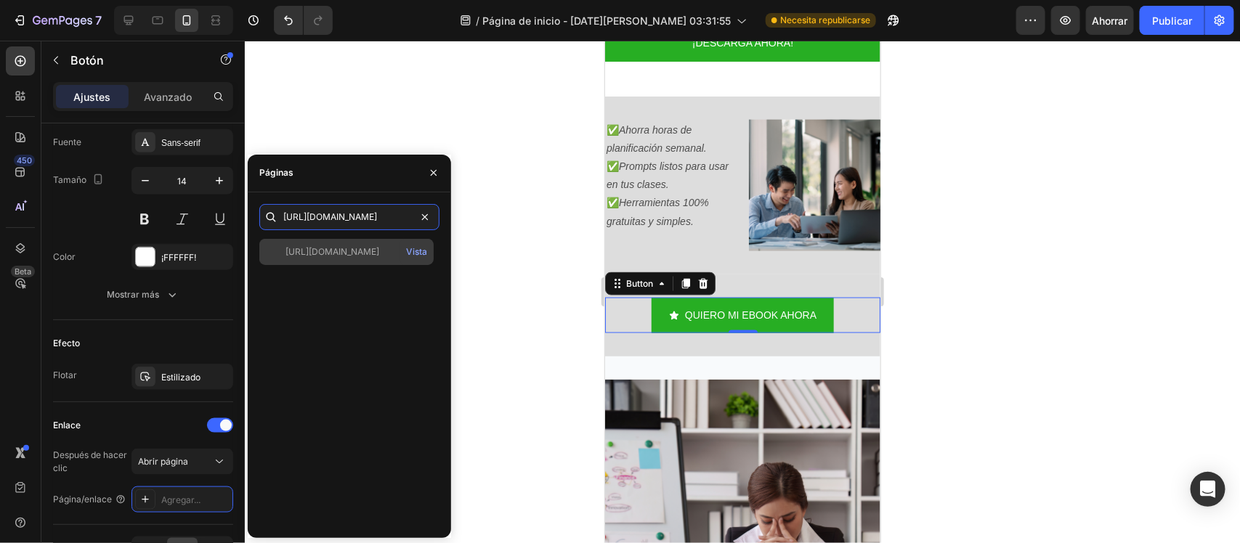
type input "https://aulaconia.com/cart"
click at [378, 245] on div "https://aulaconia.com/cart" at bounding box center [332, 251] width 94 height 13
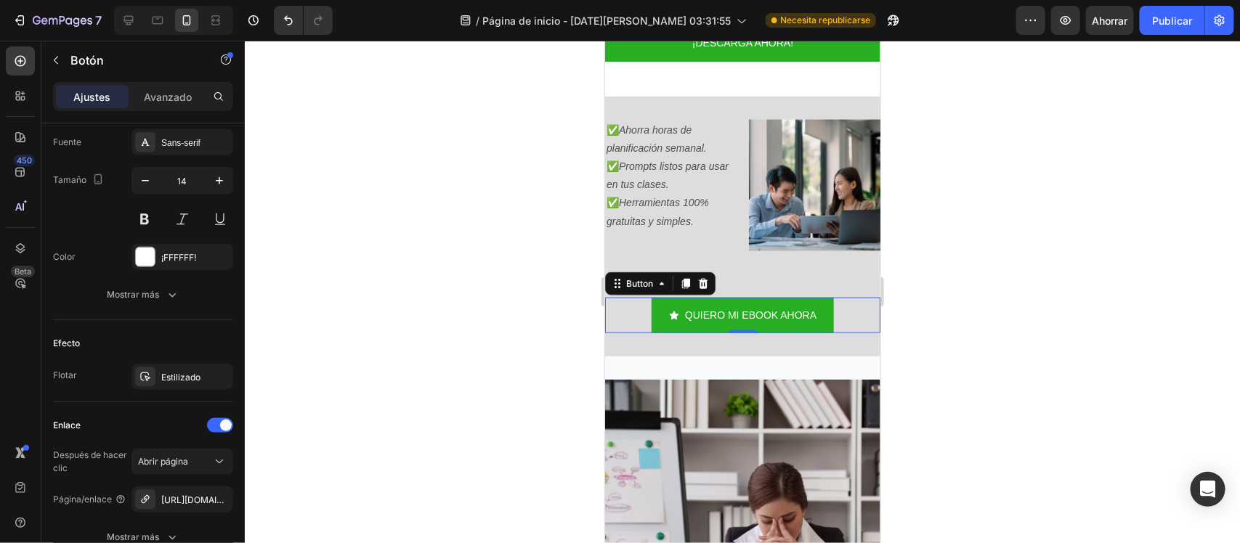
click at [499, 314] on div at bounding box center [742, 292] width 995 height 503
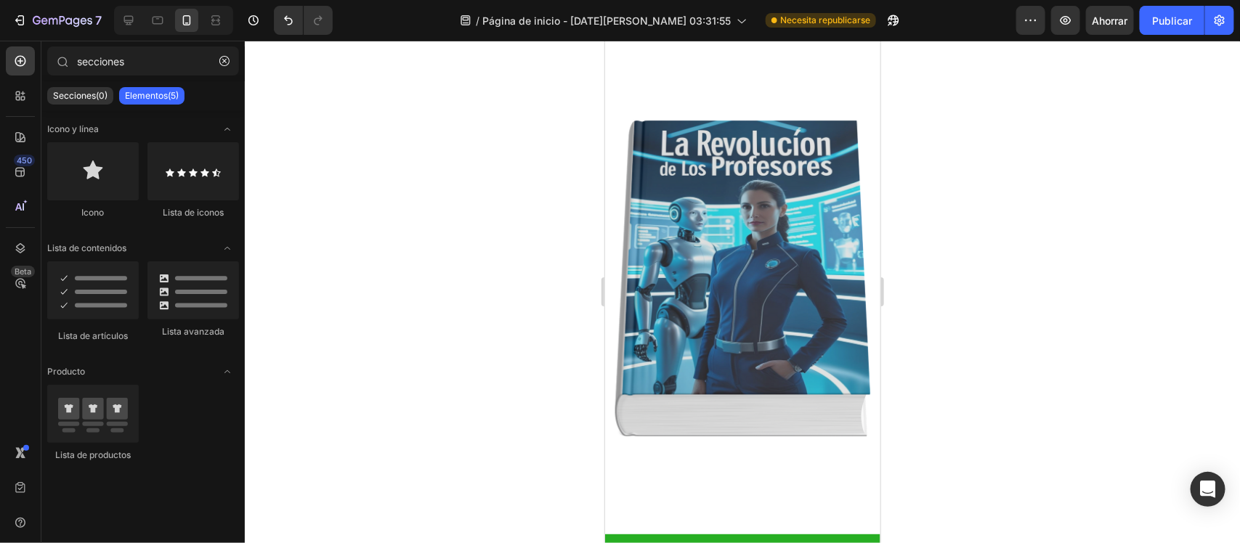
scroll to position [684, 0]
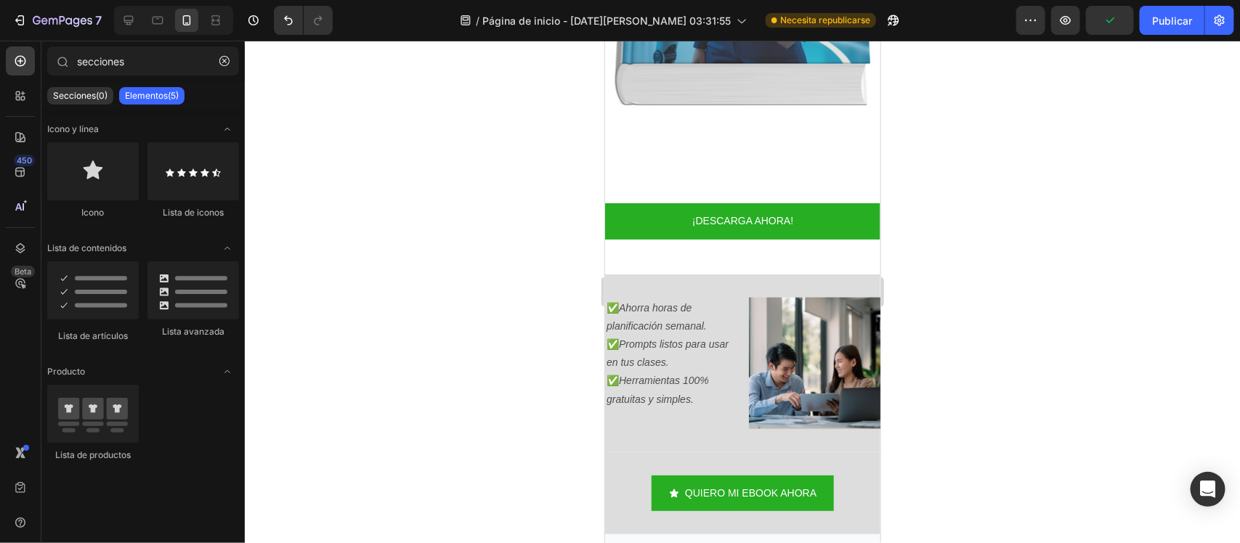
drag, startPoint x: 874, startPoint y: 179, endPoint x: 1500, endPoint y: 195, distance: 626.3
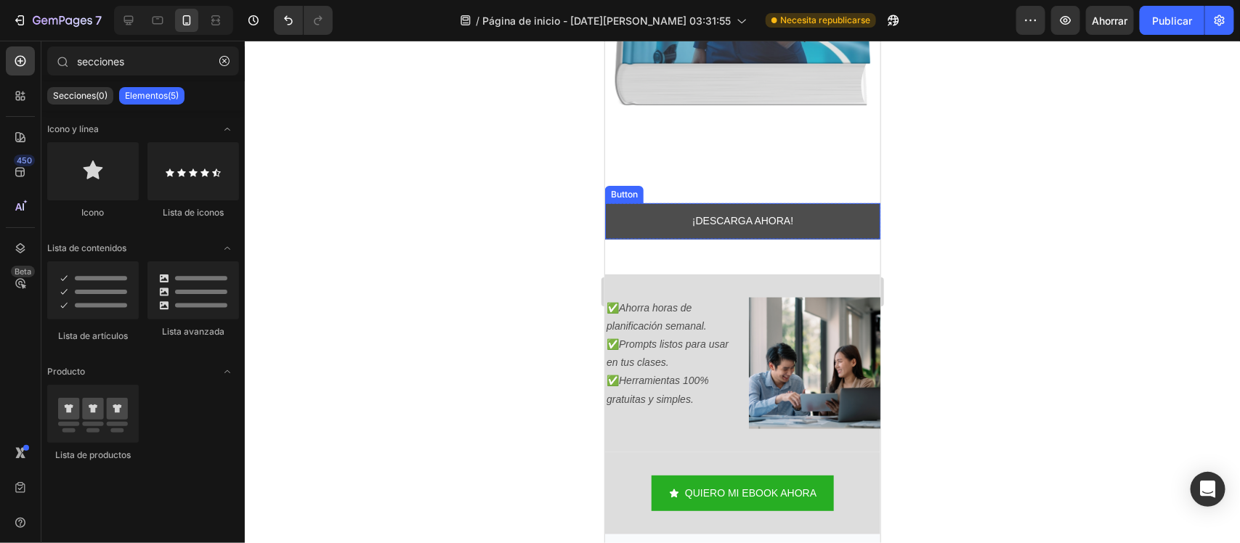
click at [678, 208] on link "¡DESCARGA AHORA!" at bounding box center [741, 221] width 275 height 36
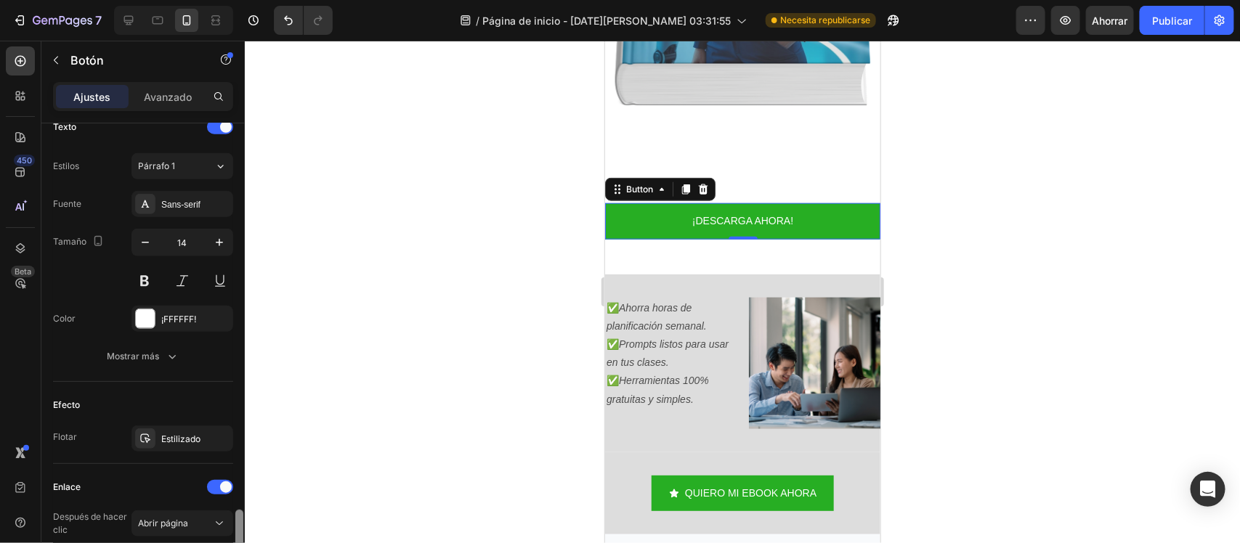
scroll to position [637, 0]
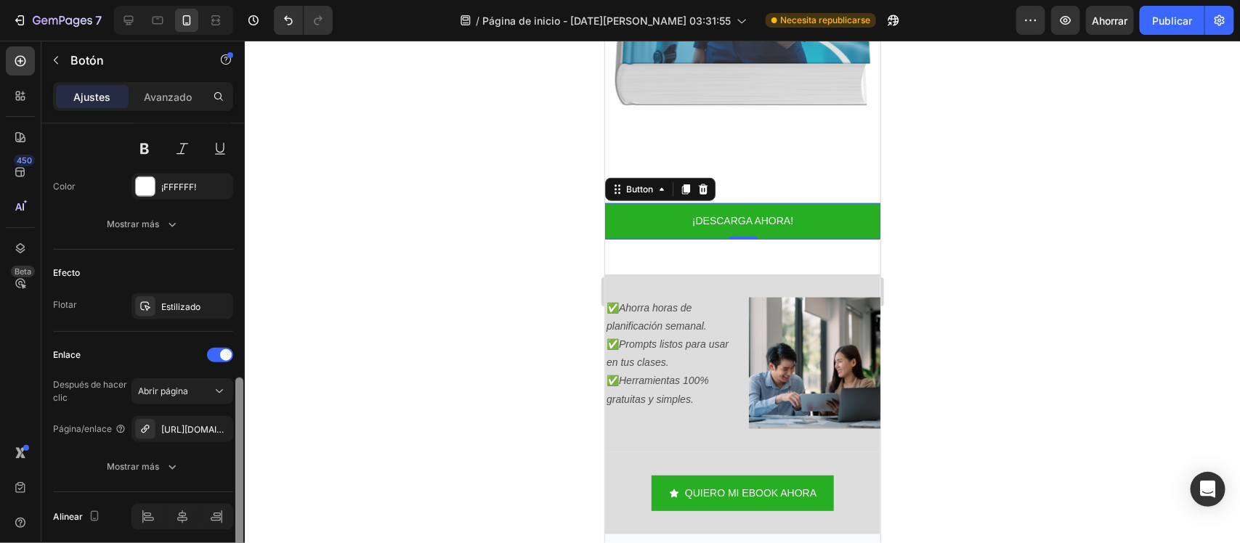
drag, startPoint x: 237, startPoint y: 306, endPoint x: 248, endPoint y: 561, distance: 255.2
click at [248, 0] on html "7 / Página de inicio - 28 de agosto, 03:31:55 Necesita republicarse Avance Ahor…" at bounding box center [620, 0] width 1240 height 0
click at [186, 433] on font "https://aulaconia.com/cart" at bounding box center [208, 429] width 94 height 11
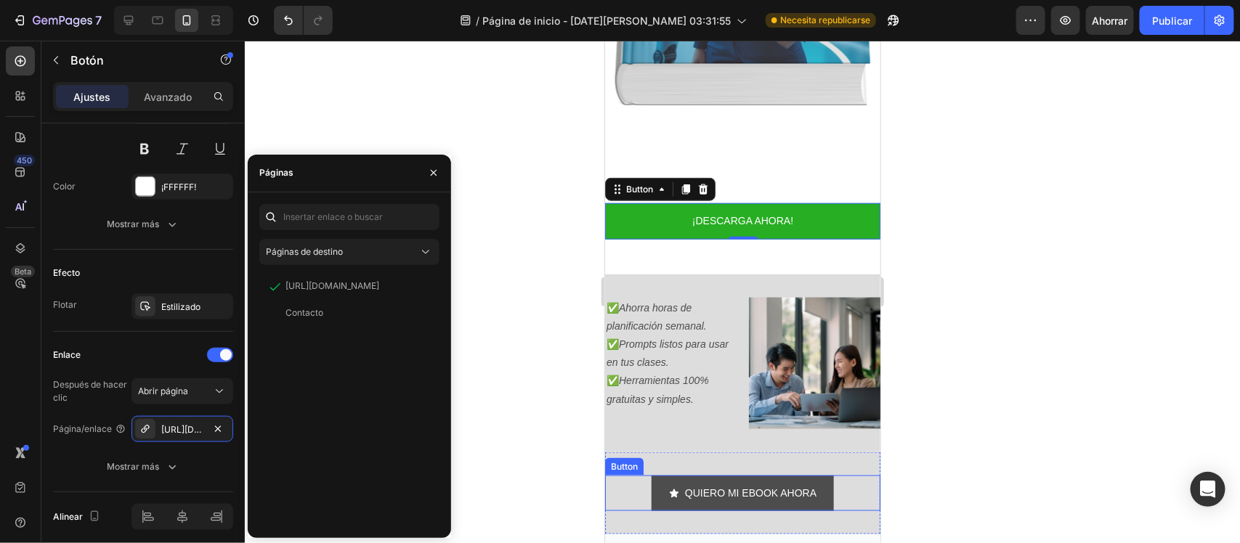
drag, startPoint x: 722, startPoint y: 466, endPoint x: 694, endPoint y: 472, distance: 28.9
click at [722, 484] on p "QUIERO MI EBOOK AHORA" at bounding box center [749, 493] width 131 height 18
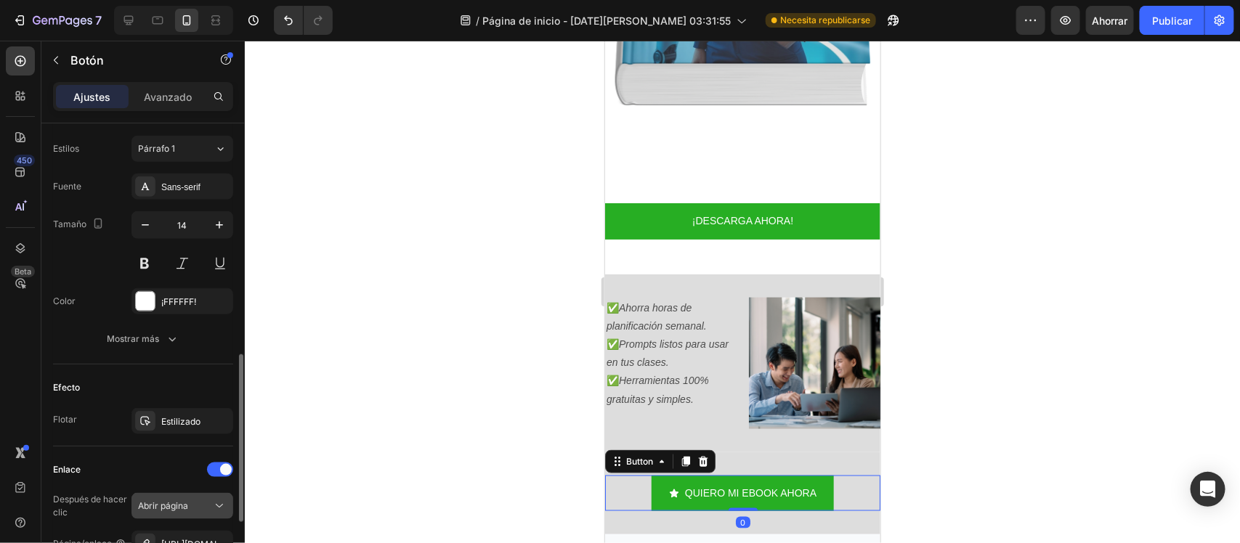
click at [226, 500] on button "Abrir página" at bounding box center [182, 506] width 102 height 26
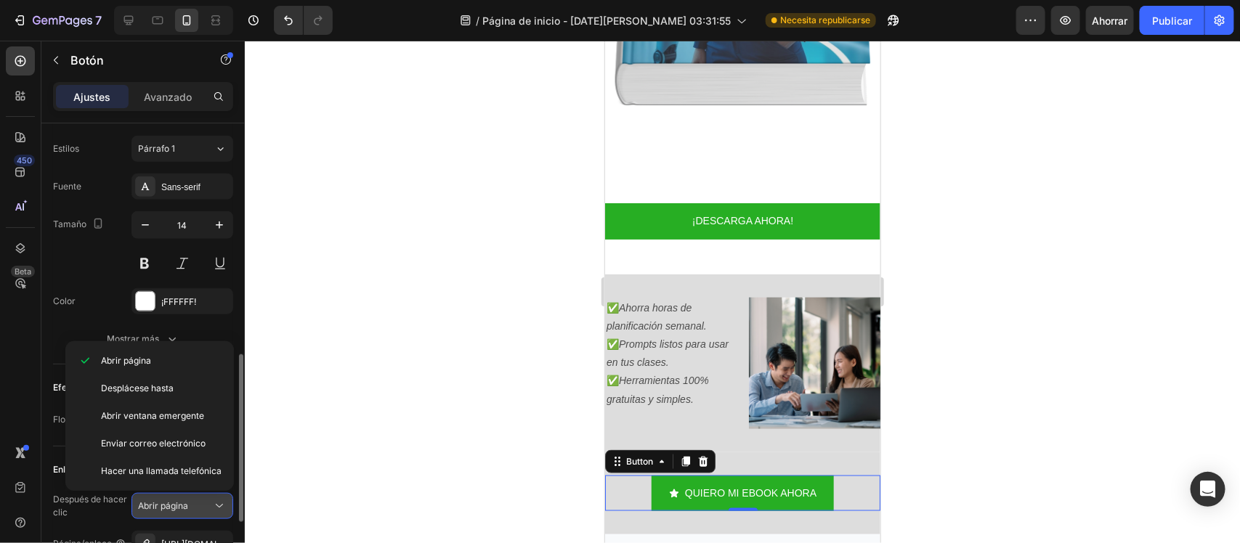
click at [226, 500] on button "Abrir página" at bounding box center [182, 506] width 102 height 26
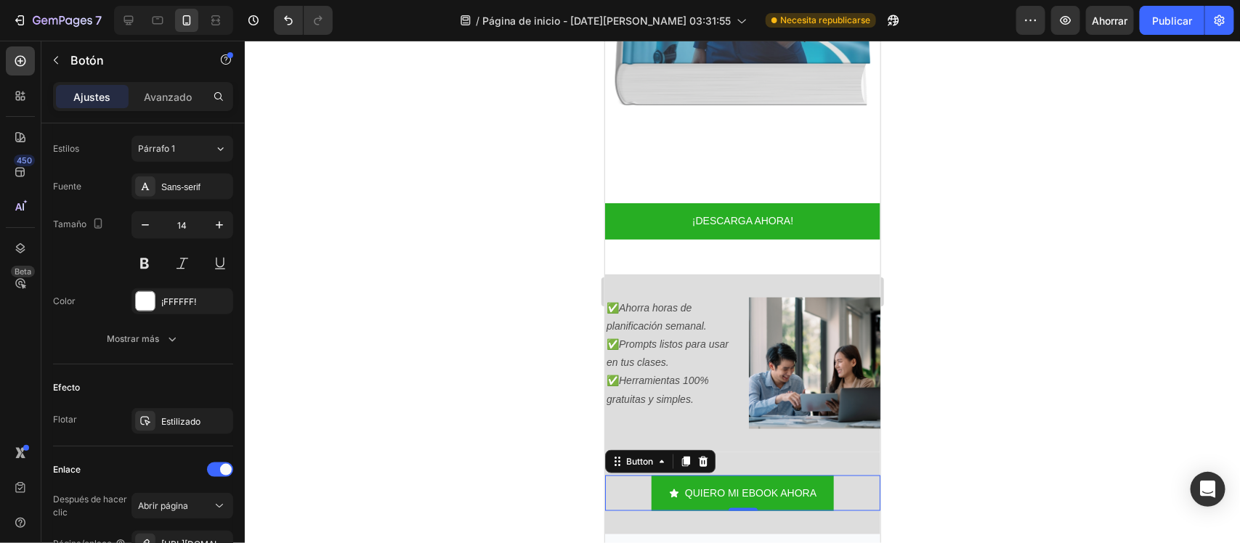
scroll to position [811, 0]
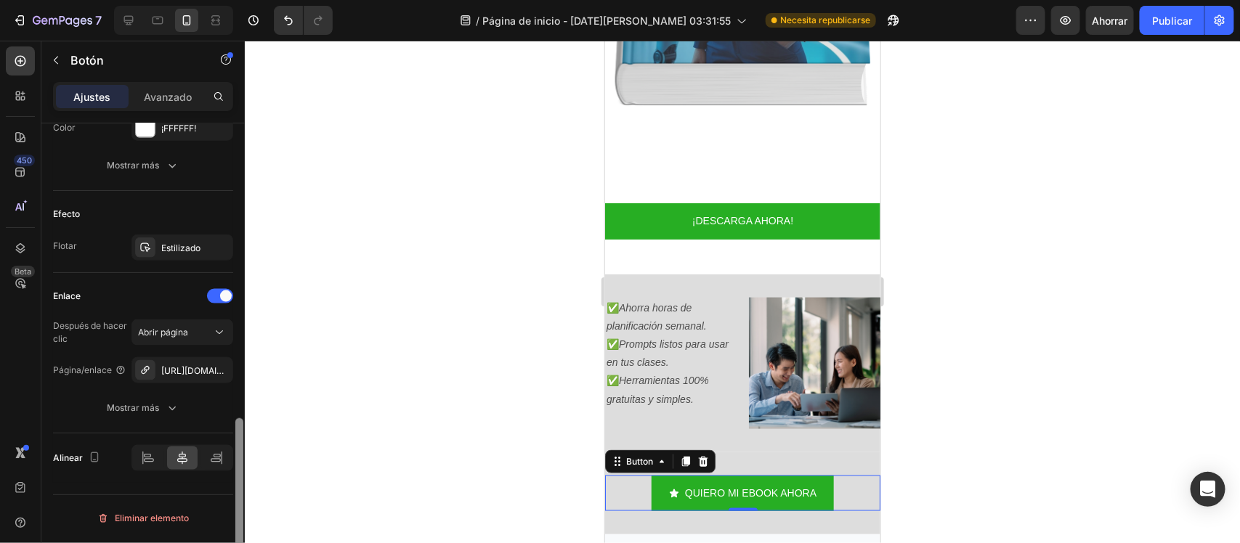
drag, startPoint x: 233, startPoint y: 403, endPoint x: 237, endPoint y: 450, distance: 47.3
click at [237, 450] on div at bounding box center [239, 354] width 11 height 462
click at [190, 371] on font "https://aulaconia.com/cart" at bounding box center [208, 370] width 94 height 11
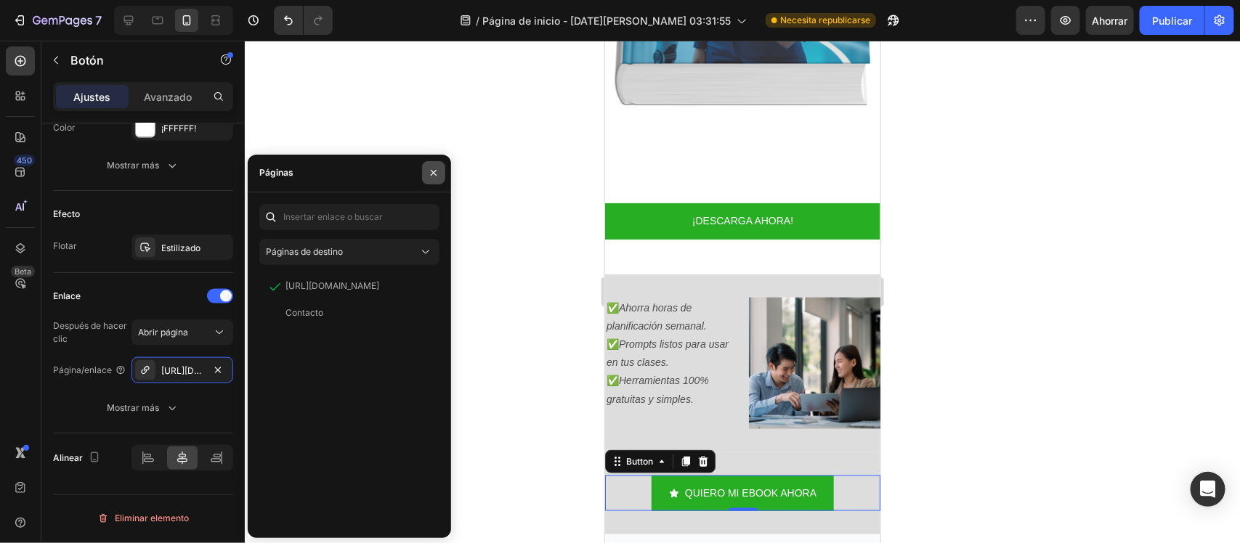
click at [444, 171] on button "button" at bounding box center [433, 172] width 23 height 23
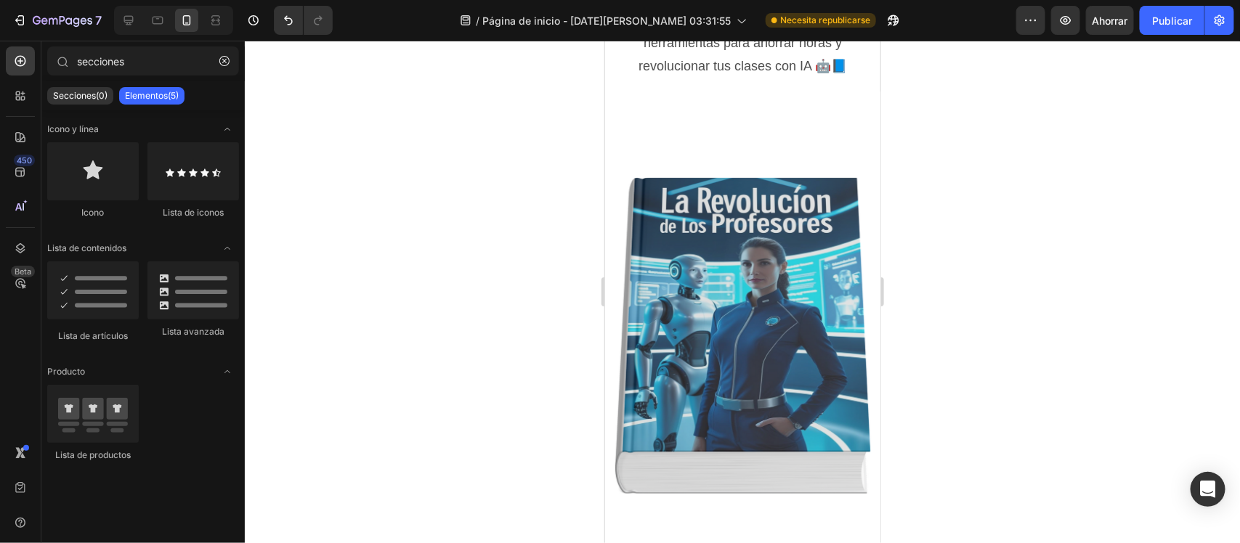
scroll to position [732, 0]
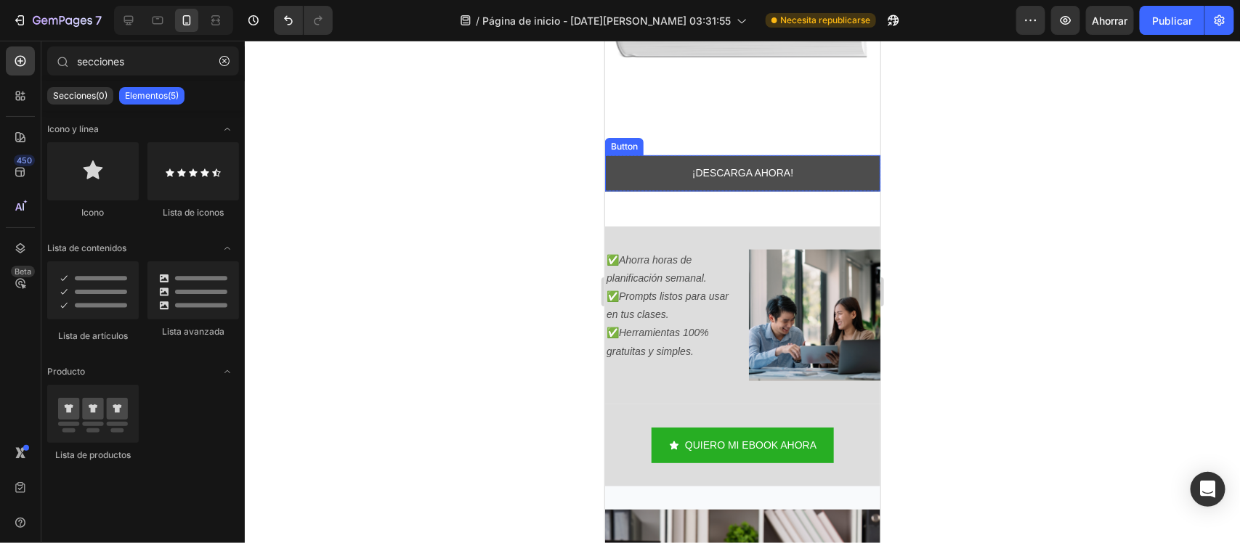
click at [823, 156] on link "¡DESCARGA AHORA!" at bounding box center [741, 173] width 275 height 36
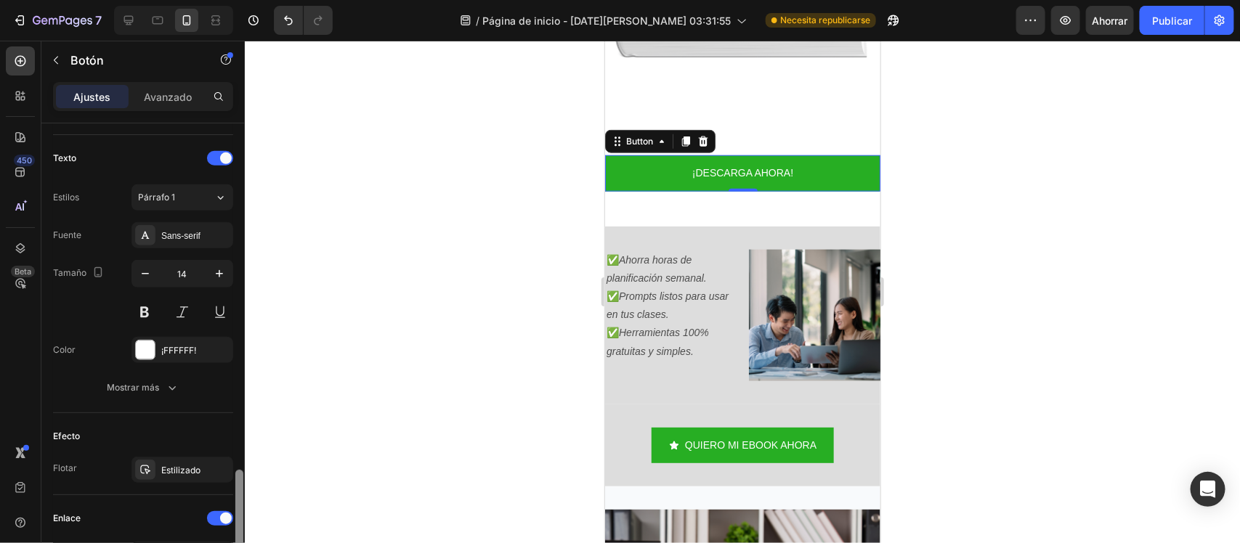
scroll to position [586, 0]
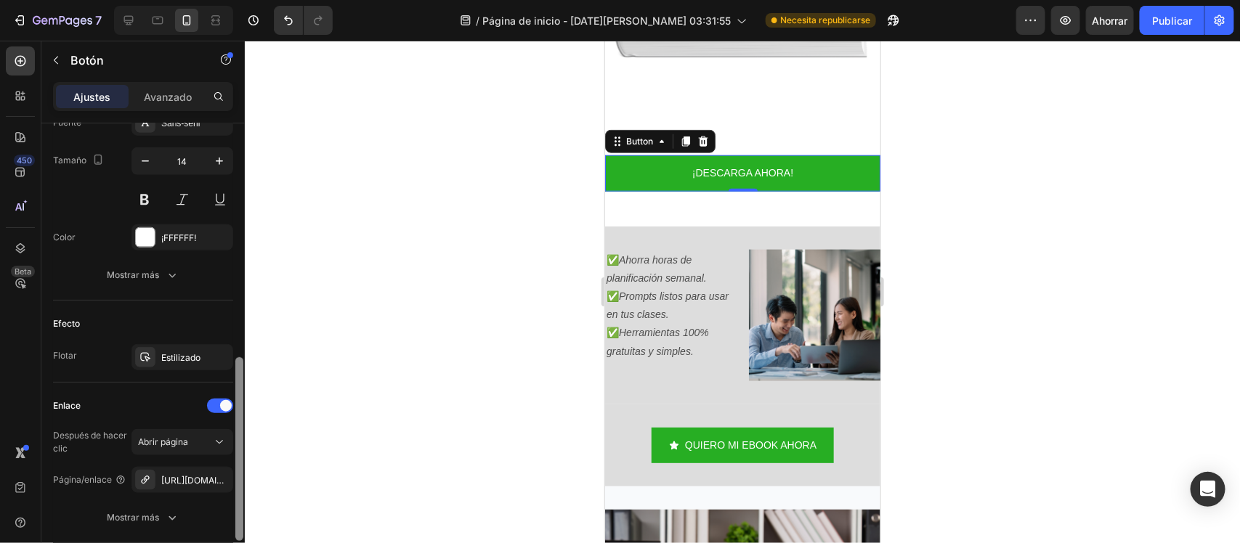
drag, startPoint x: 238, startPoint y: 269, endPoint x: 240, endPoint y: 503, distance: 234.6
click at [240, 503] on div at bounding box center [239, 449] width 8 height 184
click at [174, 484] on font "https://aulaconia.com/cart" at bounding box center [208, 480] width 94 height 11
click at [452, 331] on div at bounding box center [742, 292] width 995 height 503
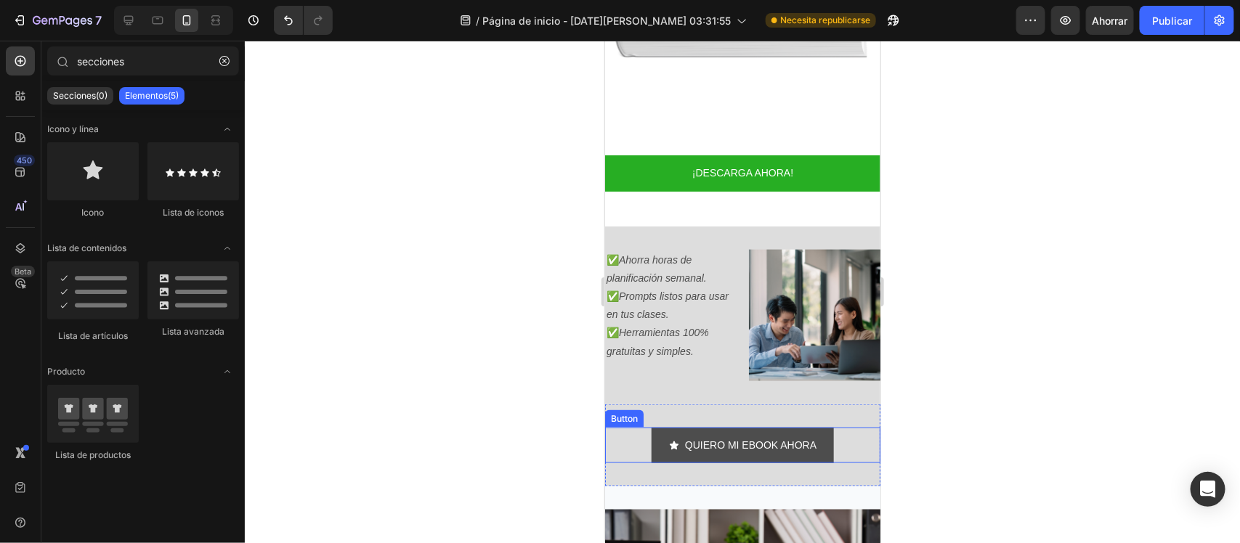
click at [660, 427] on link "QUIERO MI EBOOK AHORA" at bounding box center [742, 445] width 182 height 36
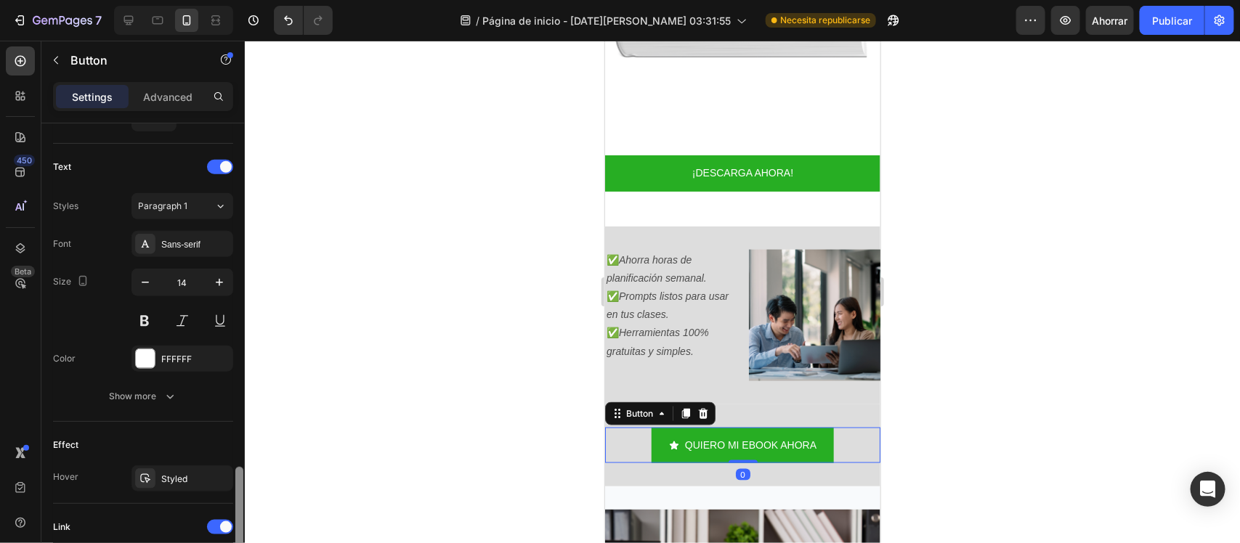
scroll to position [678, 0]
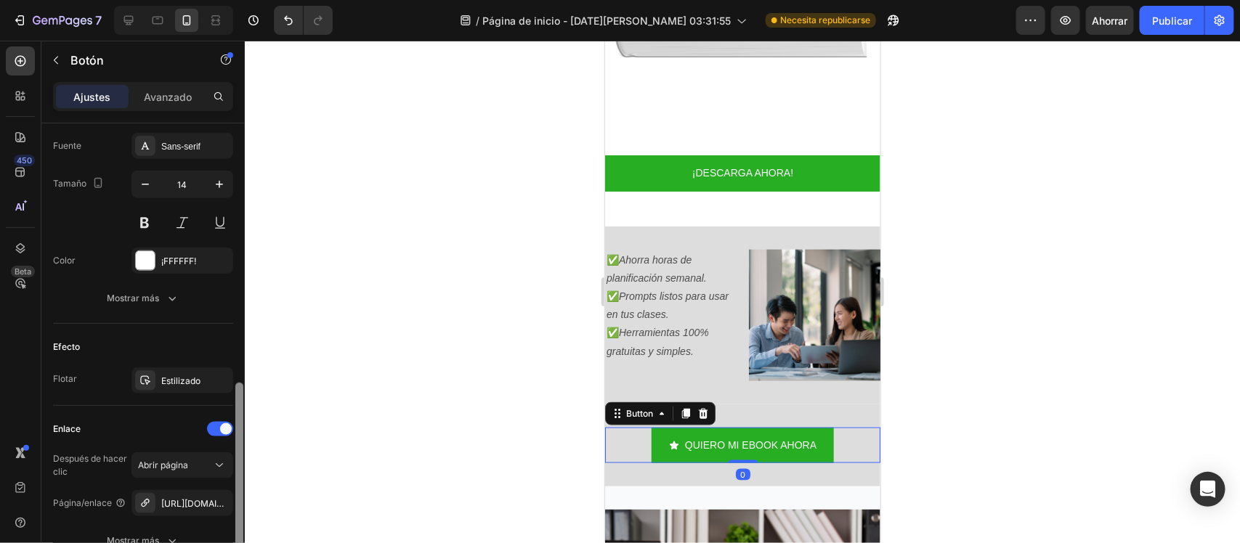
click at [249, 0] on div "7 / Página de inicio - 28 de agosto, 03:31:55 Necesita republicarse Avance Ahor…" at bounding box center [620, 0] width 1240 height 0
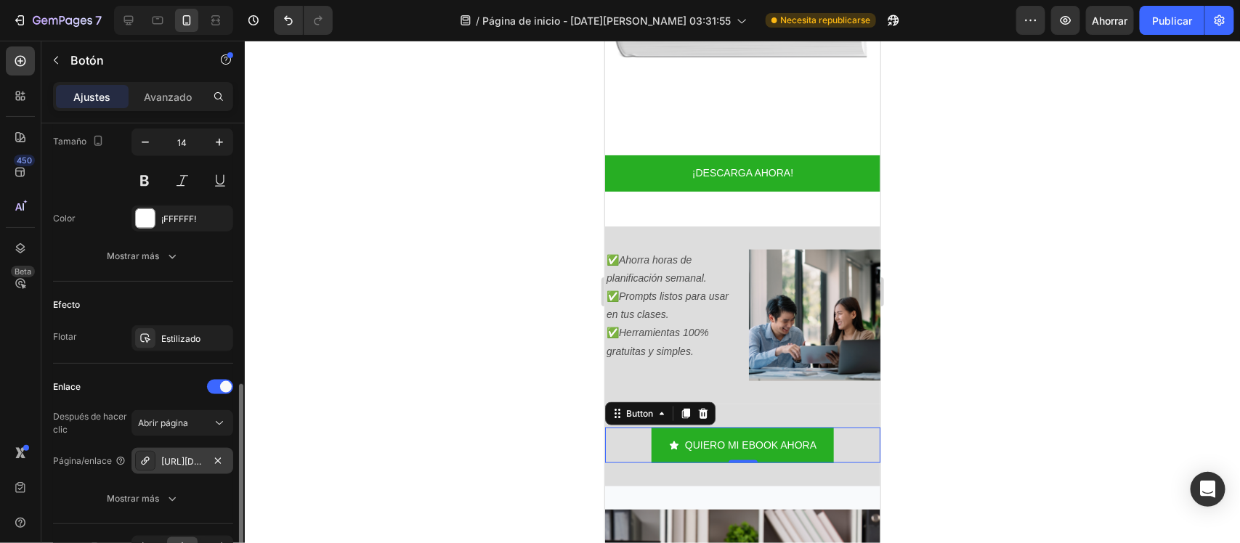
click at [189, 462] on font "https://aulaconia.com/cart" at bounding box center [208, 461] width 94 height 11
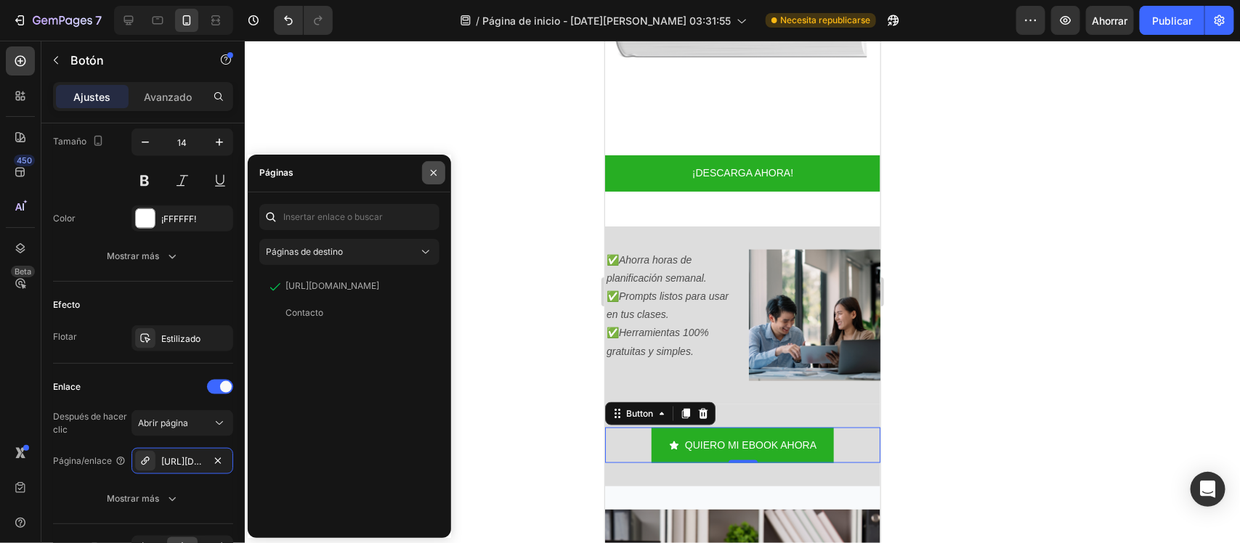
click at [434, 179] on button "button" at bounding box center [433, 172] width 23 height 23
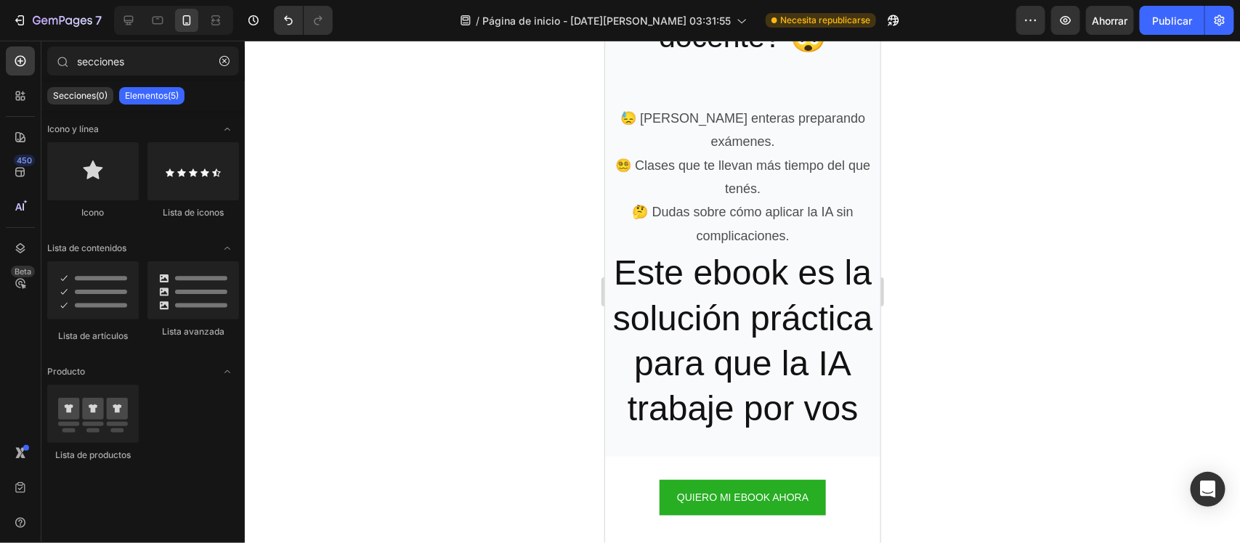
scroll to position [1679, 0]
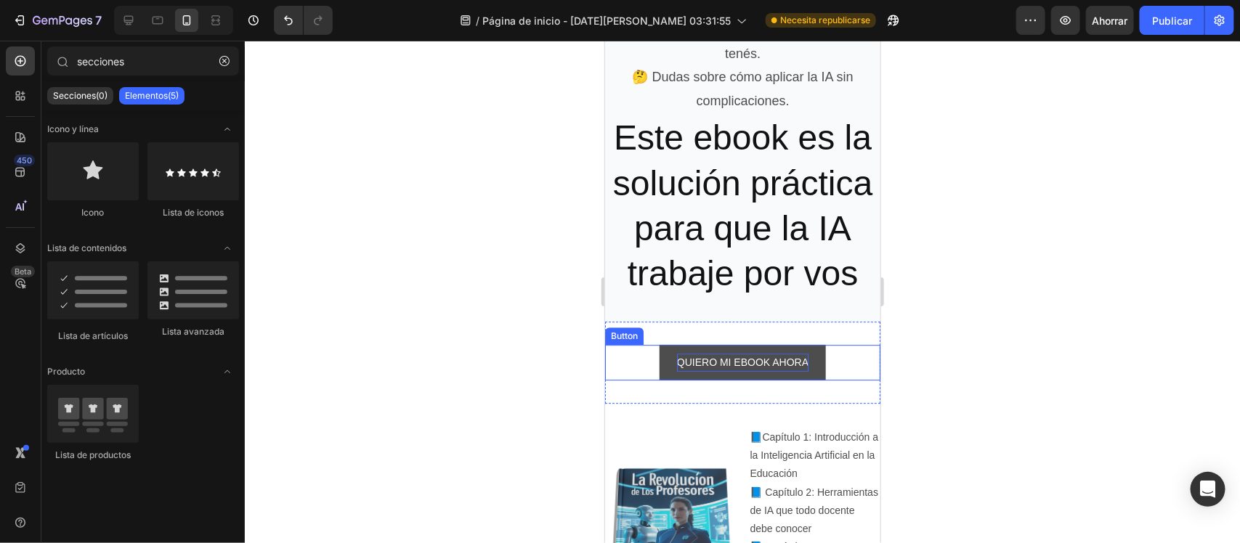
click at [718, 371] on p "QUIERO MI EBOOK AHORA" at bounding box center [741, 362] width 131 height 18
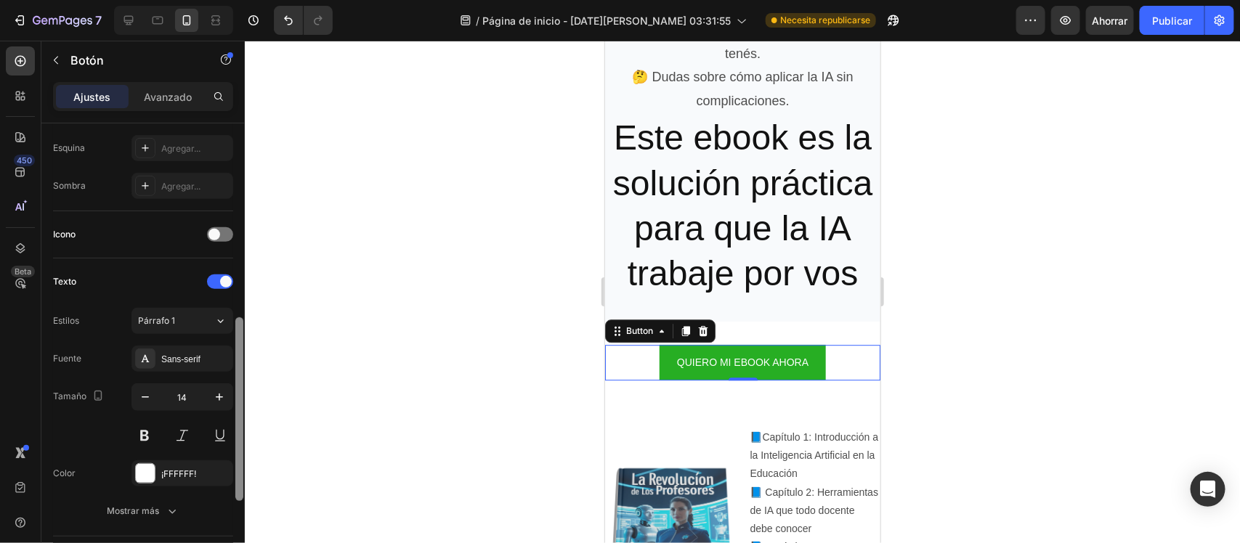
scroll to position [397, 0]
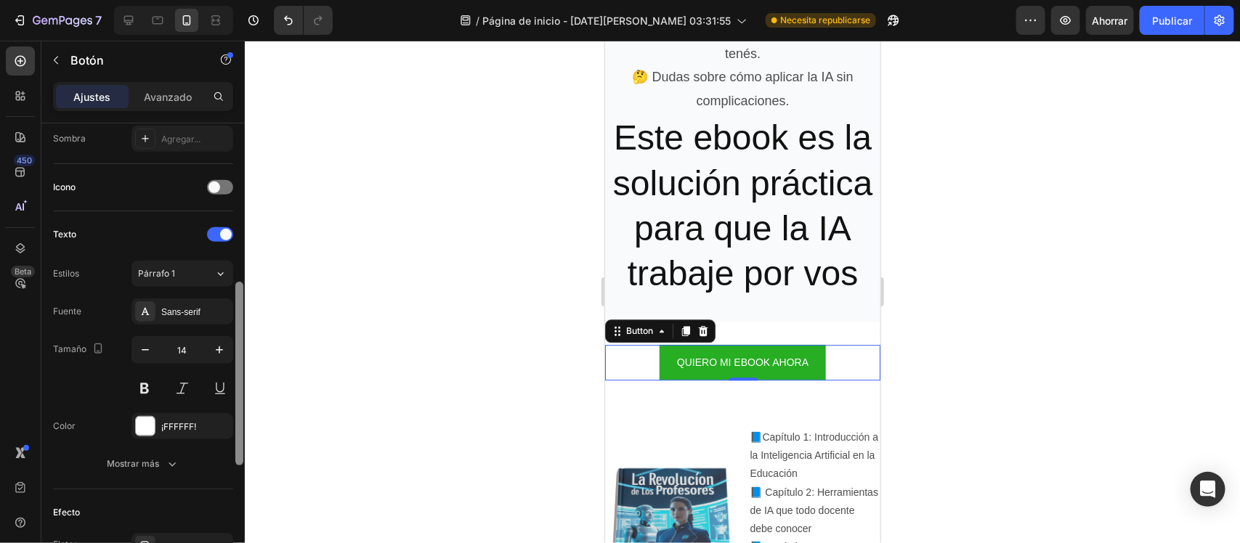
drag, startPoint x: 238, startPoint y: 256, endPoint x: 243, endPoint y: 415, distance: 159.1
click at [243, 415] on div at bounding box center [239, 354] width 11 height 462
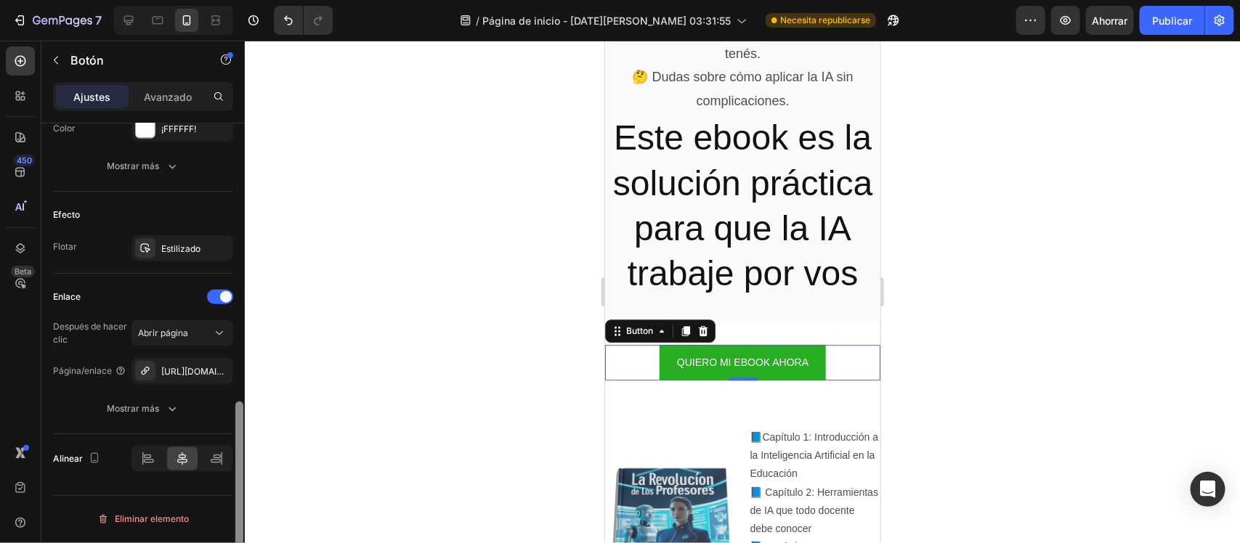
drag, startPoint x: 243, startPoint y: 415, endPoint x: 243, endPoint y: 454, distance: 39.2
click at [243, 454] on div at bounding box center [239, 354] width 11 height 462
click at [171, 370] on font "https://aulaconia.com/libro" at bounding box center [208, 371] width 94 height 11
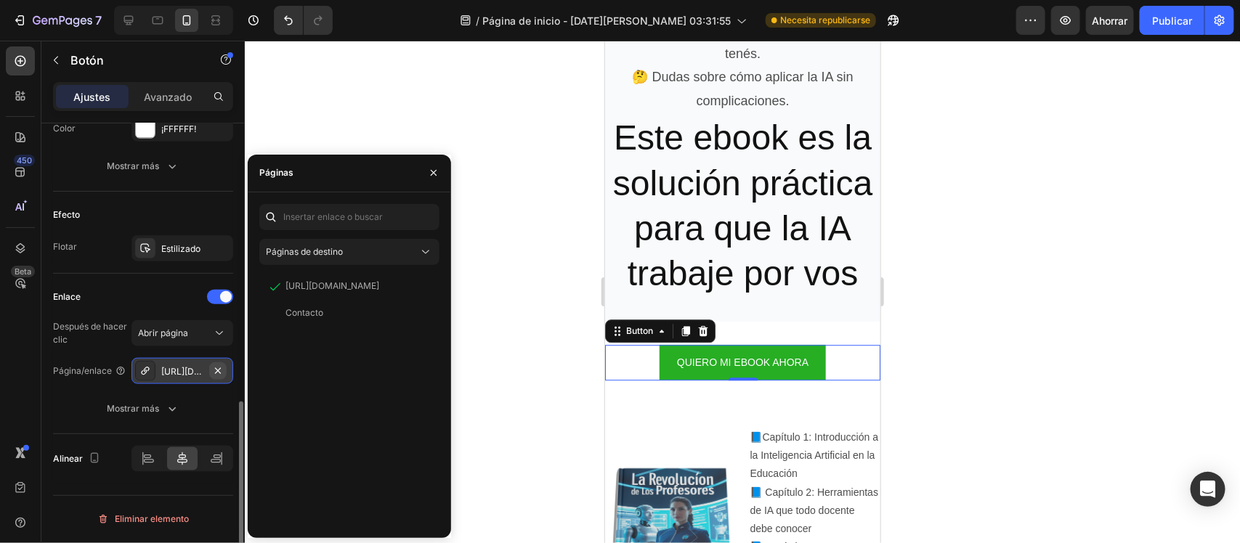
click at [214, 373] on icon "button" at bounding box center [218, 371] width 12 height 12
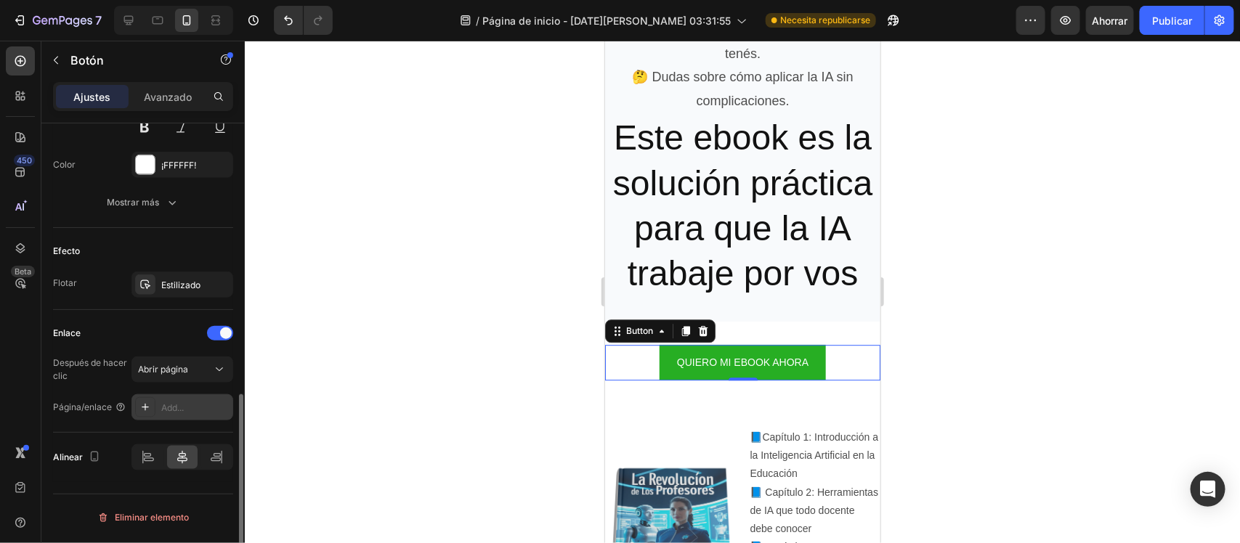
scroll to position [658, 0]
click at [179, 407] on font "Agregar..." at bounding box center [180, 408] width 39 height 11
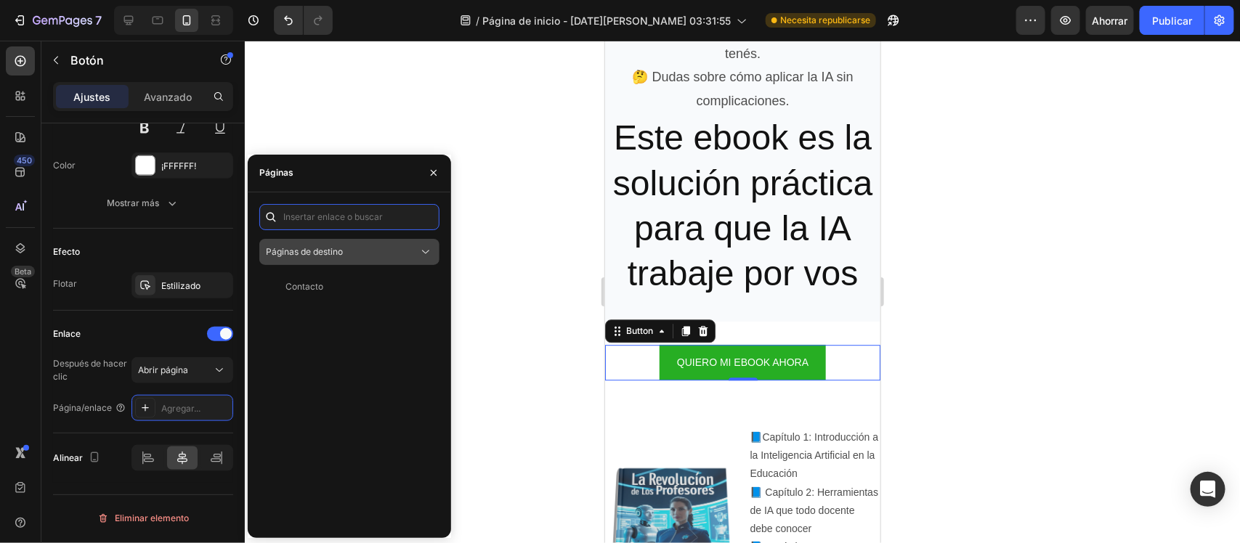
paste input "https://aulaconia.com/cart"
type input "https://aulaconia.com/cart"
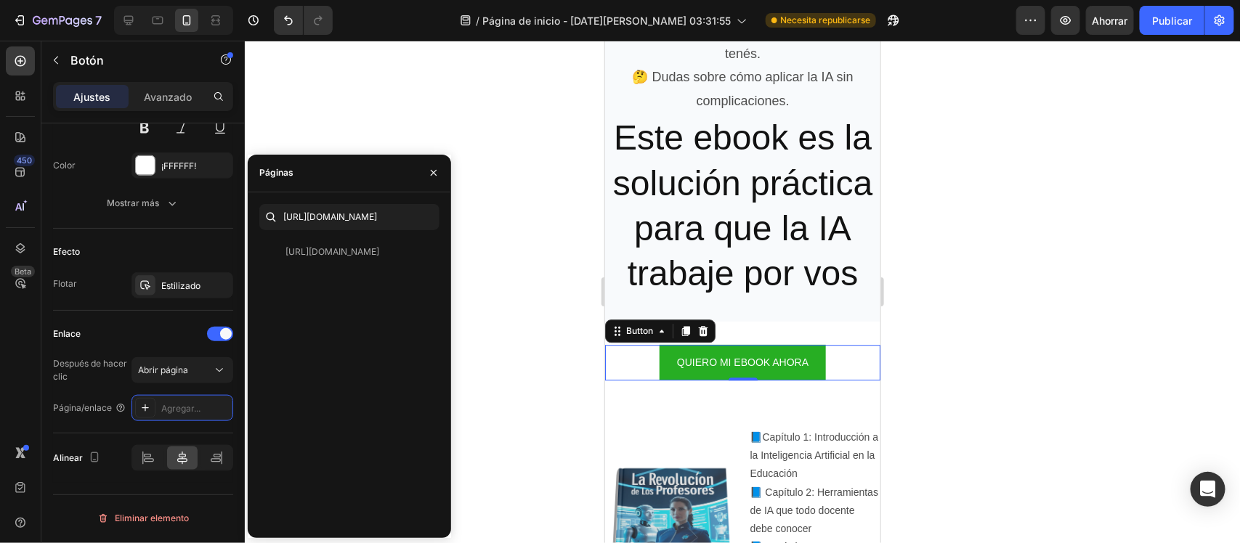
click at [365, 244] on div "https://aulaconia.com/cart Vista" at bounding box center [346, 252] width 174 height 26
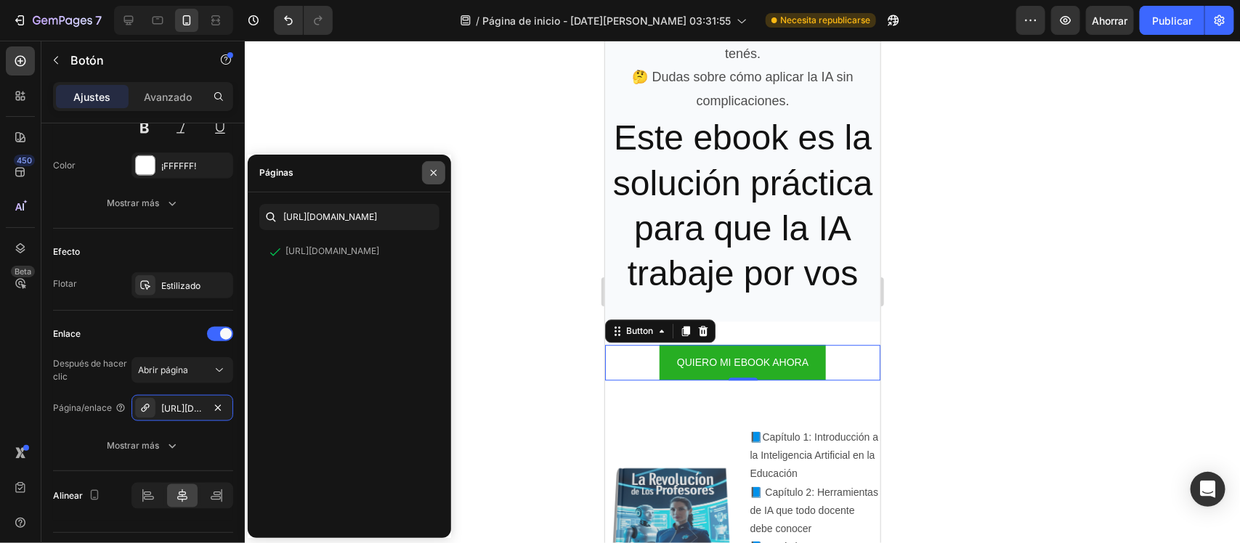
click at [432, 183] on button "button" at bounding box center [433, 172] width 23 height 23
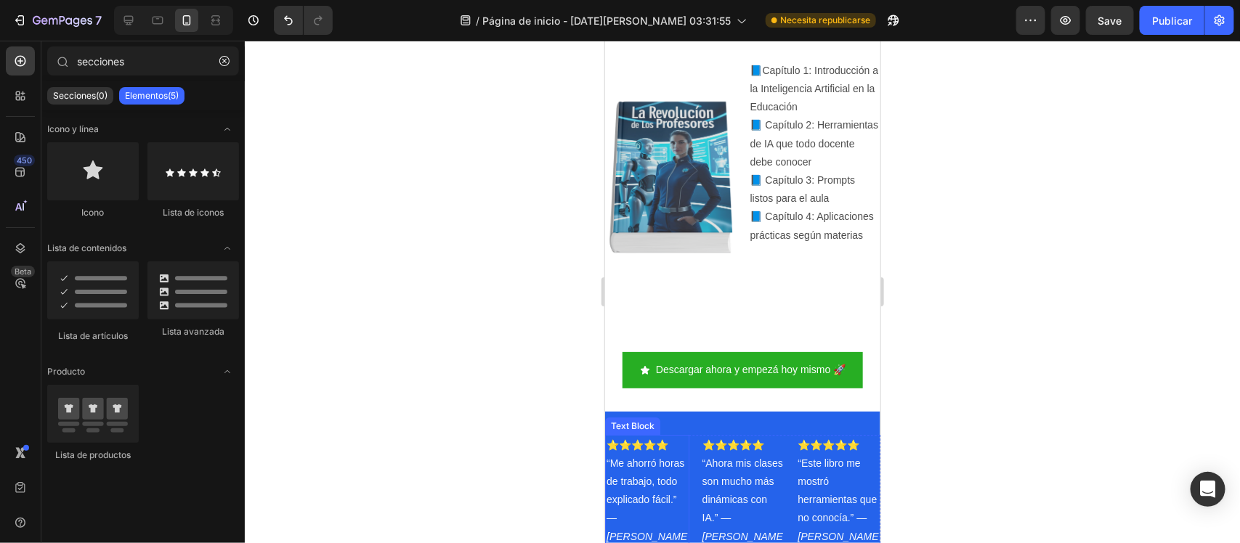
scroll to position [2172, 0]
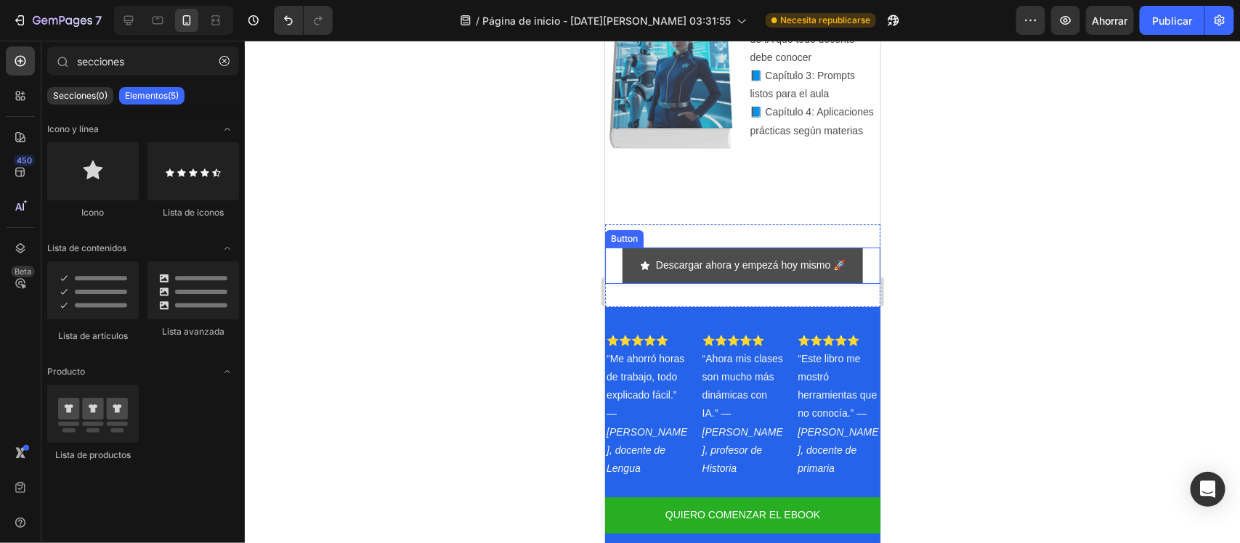
drag, startPoint x: 1118, startPoint y: 309, endPoint x: 625, endPoint y: 244, distance: 497.5
click at [625, 247] on link "Descargar ahora y empezá hoy mismo 🚀" at bounding box center [742, 265] width 240 height 36
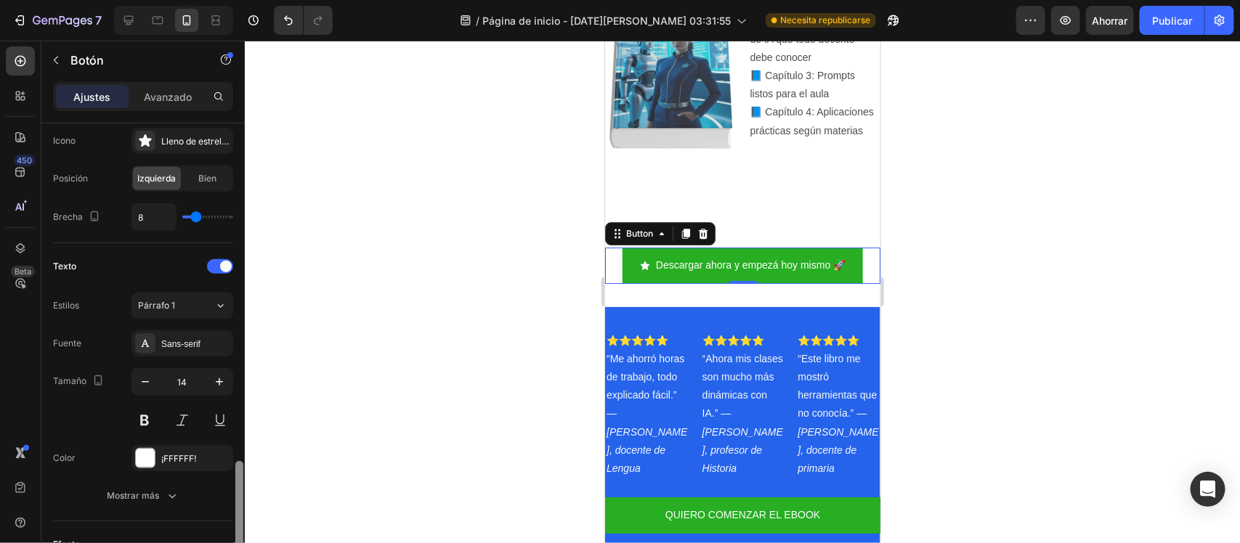
scroll to position [685, 0]
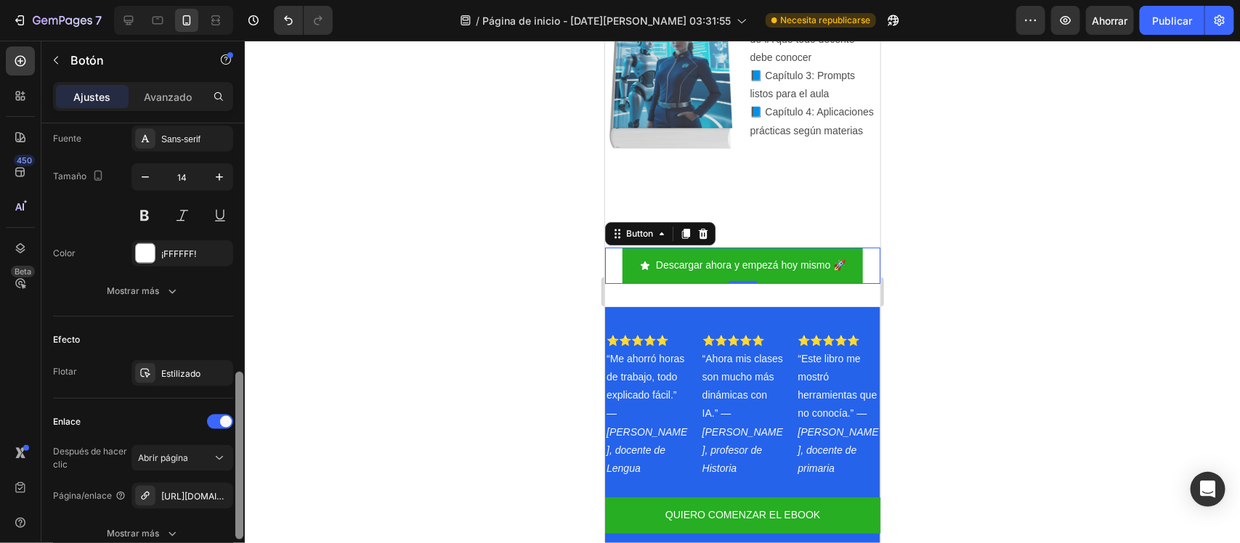
drag, startPoint x: 237, startPoint y: 285, endPoint x: 249, endPoint y: 535, distance: 249.4
click at [249, 0] on div "7 / Página de inicio - 28 de agosto, 03:31:55 Necesita republicarse Avance Ahor…" at bounding box center [620, 0] width 1240 height 0
click at [213, 498] on icon "button" at bounding box center [218, 496] width 12 height 12
click at [168, 492] on font "Agregar..." at bounding box center [180, 496] width 39 height 11
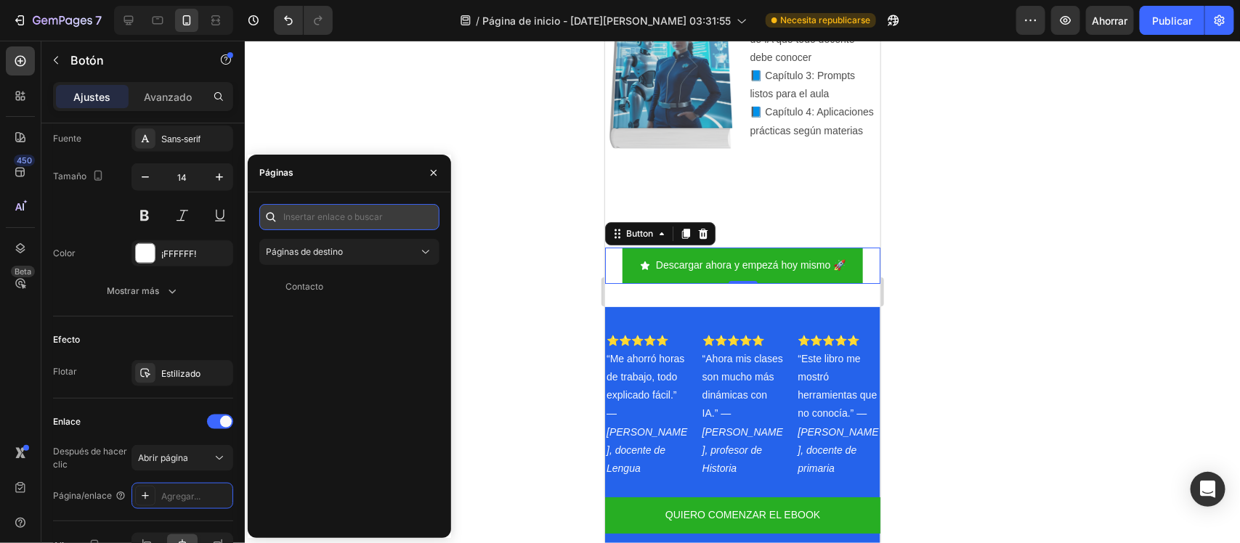
click at [333, 225] on input "text" at bounding box center [349, 217] width 180 height 26
paste input "https://aulaconia.com/cart"
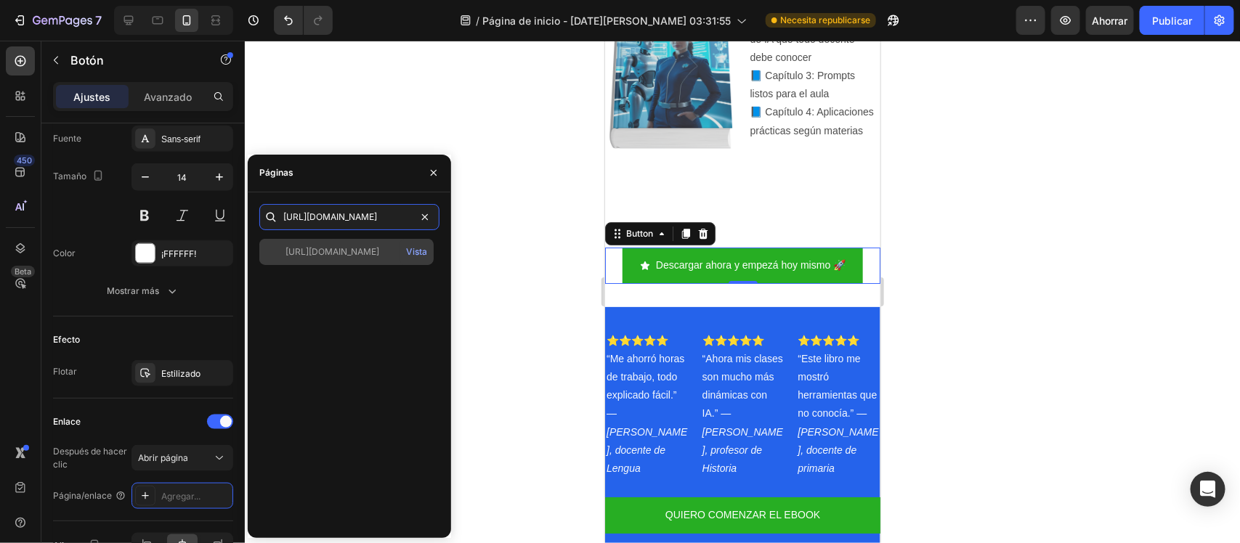
type input "https://aulaconia.com/cart"
click at [363, 260] on div "https://aulaconia.com/cart Vista" at bounding box center [346, 252] width 174 height 26
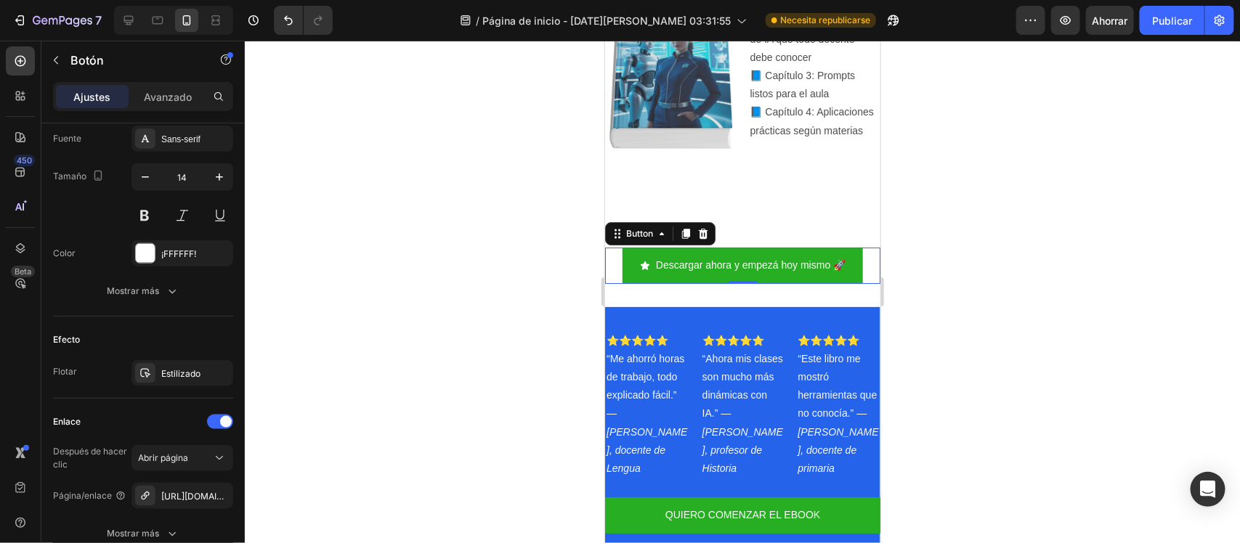
drag, startPoint x: 465, startPoint y: 289, endPoint x: 15, endPoint y: 243, distance: 451.9
click at [465, 289] on div at bounding box center [742, 292] width 995 height 503
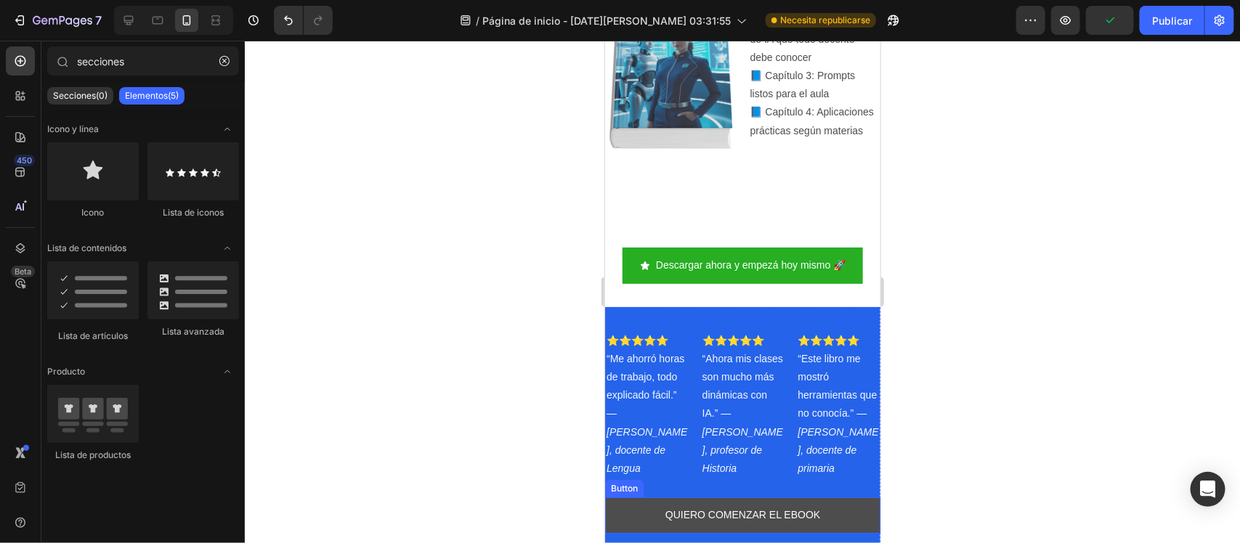
click at [628, 497] on link "QUIERO COMENZAR EL EBOOK" at bounding box center [741, 515] width 275 height 36
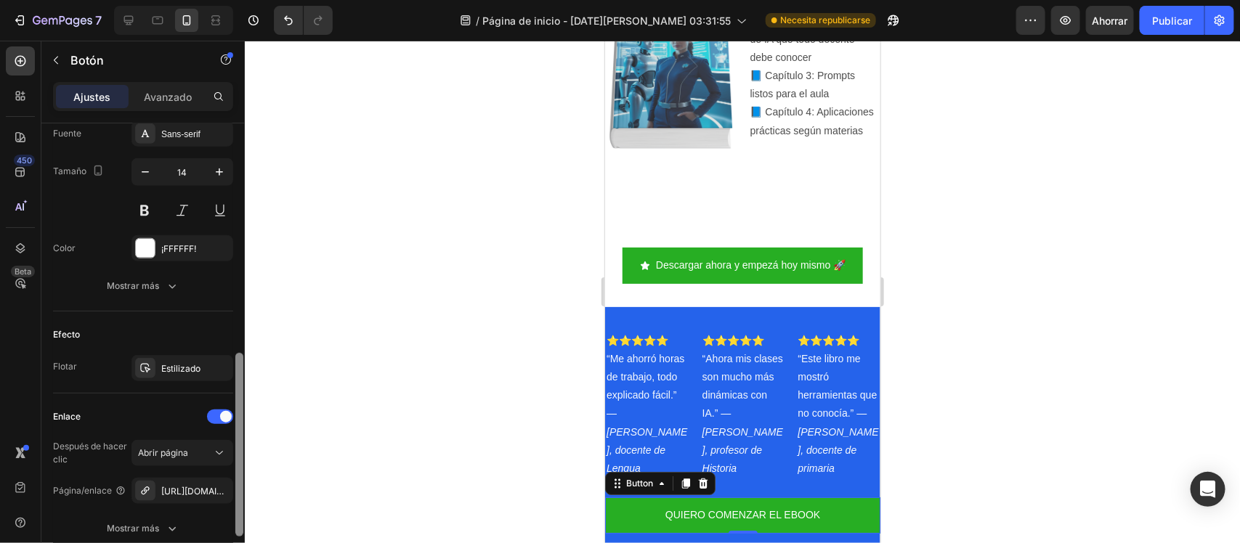
drag, startPoint x: 241, startPoint y: 189, endPoint x: 233, endPoint y: 429, distance: 239.8
click at [234, 429] on div at bounding box center [239, 354] width 11 height 462
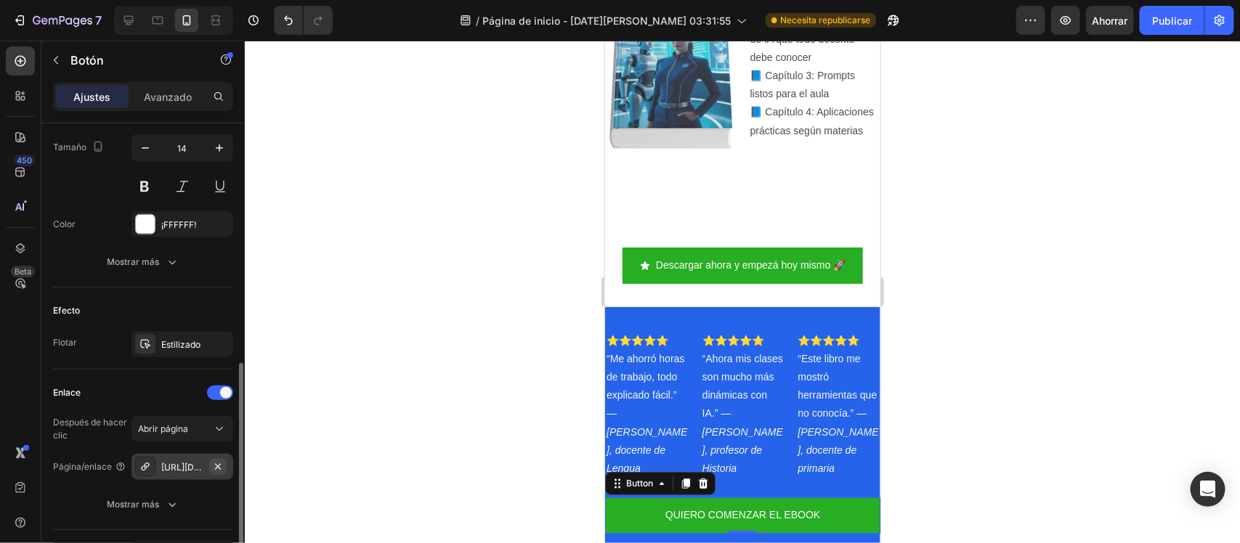
click at [218, 466] on icon "button" at bounding box center [218, 467] width 12 height 12
click at [193, 467] on font "Agregar..." at bounding box center [180, 467] width 39 height 11
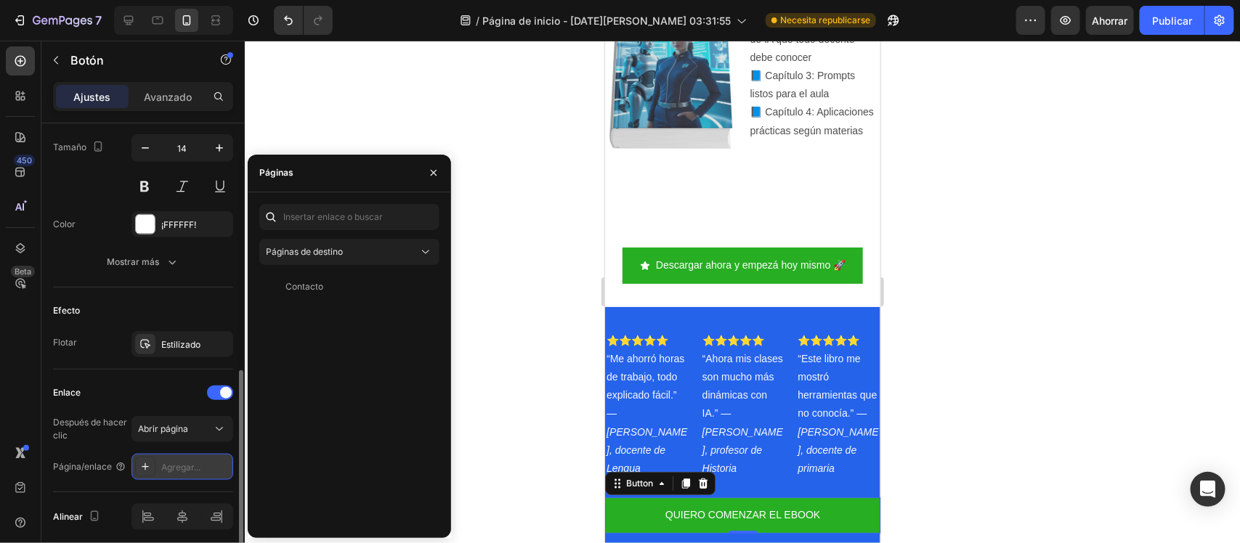
click at [193, 467] on font "Agregar..." at bounding box center [180, 467] width 39 height 11
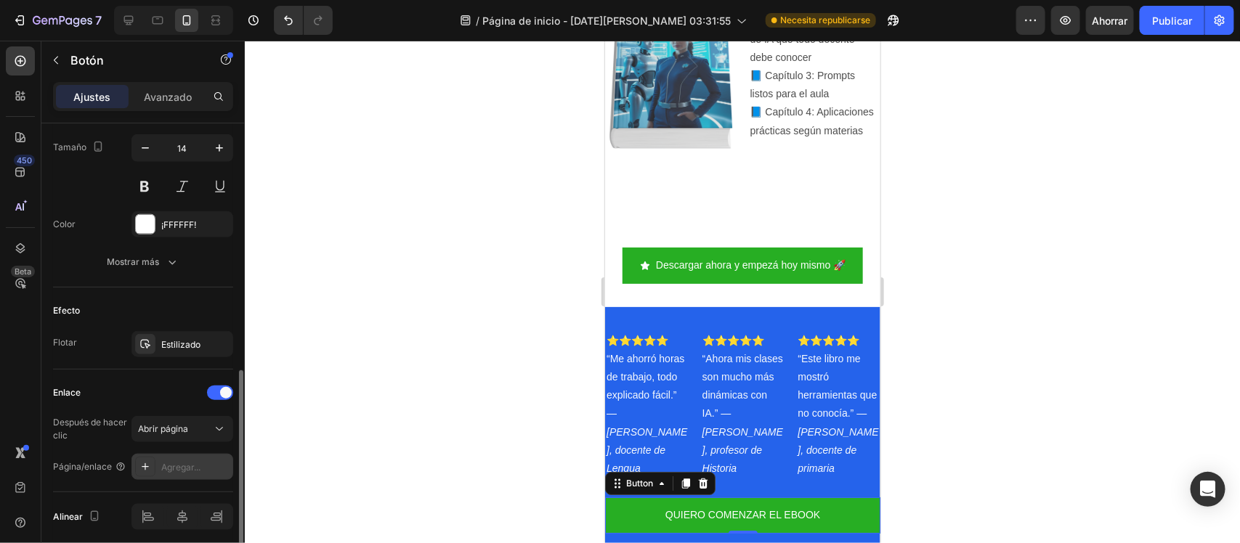
click at [193, 467] on font "Agregar..." at bounding box center [180, 467] width 39 height 11
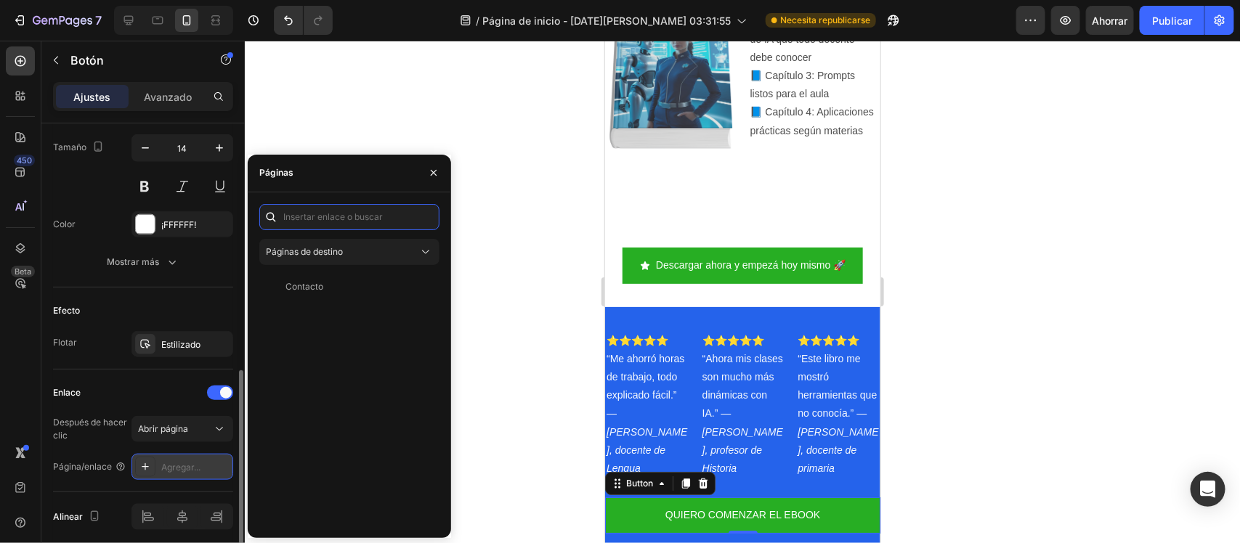
paste input "https://aulaconia.com/cart"
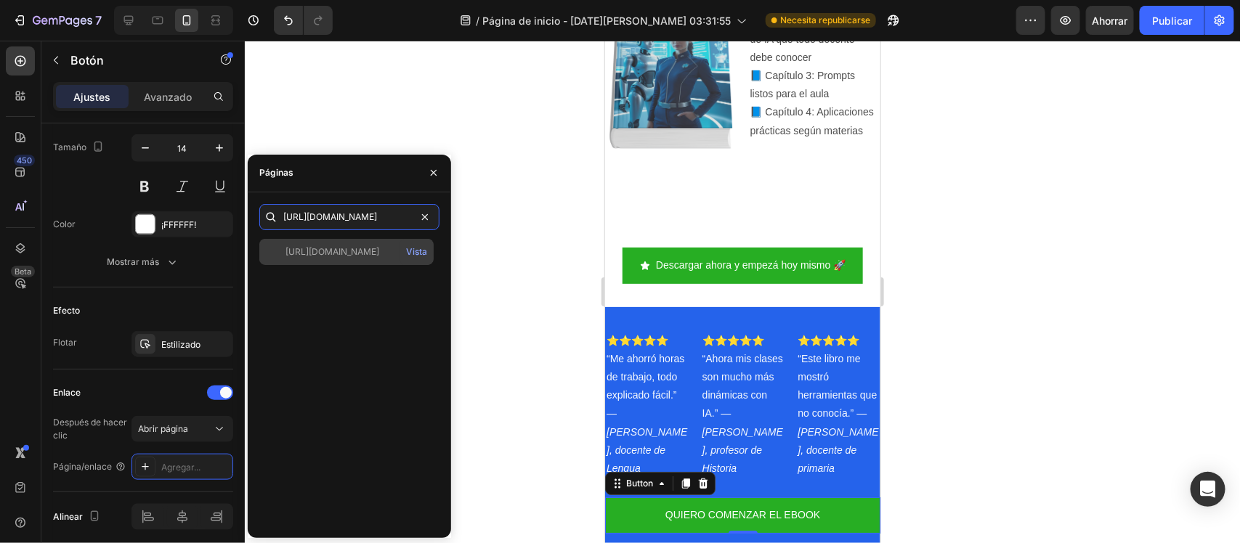
type input "https://aulaconia.com/cart"
click at [352, 239] on div "https://aulaconia.com/cart Vista" at bounding box center [346, 252] width 174 height 26
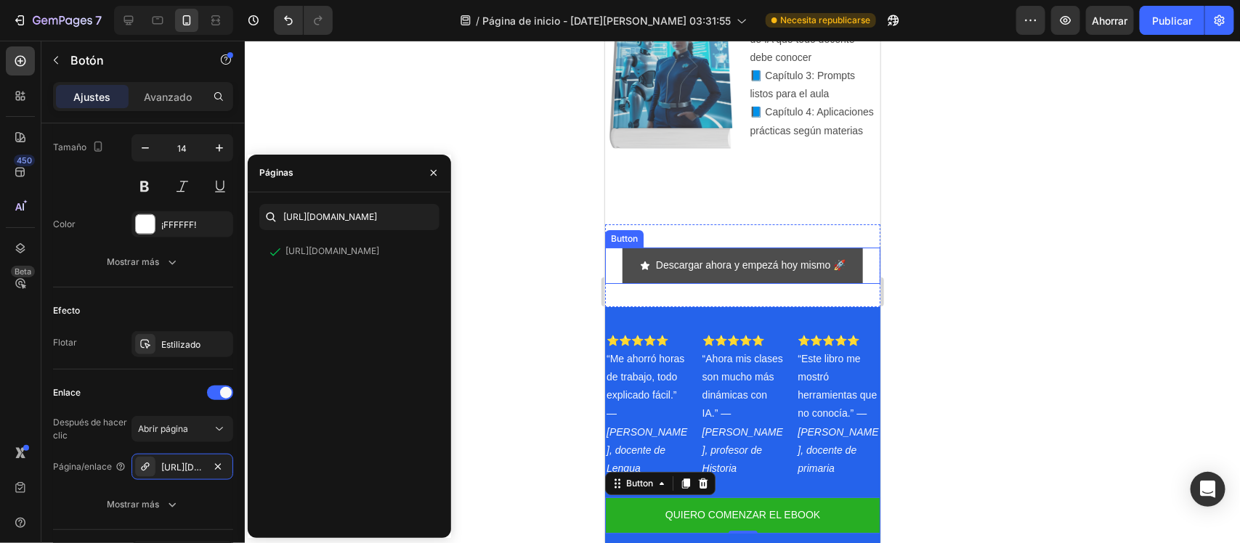
drag, startPoint x: 849, startPoint y: 407, endPoint x: 623, endPoint y: 250, distance: 275.0
click at [623, 250] on link "Descargar ahora y empezá hoy mismo 🚀" at bounding box center [742, 265] width 240 height 36
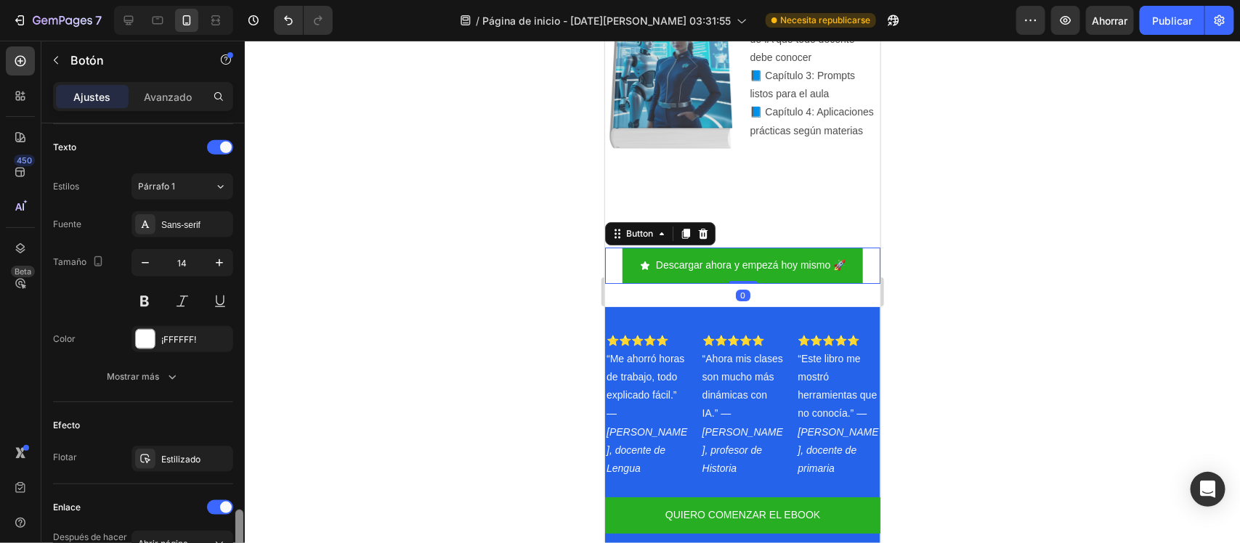
drag, startPoint x: 238, startPoint y: 367, endPoint x: 238, endPoint y: 413, distance: 45.8
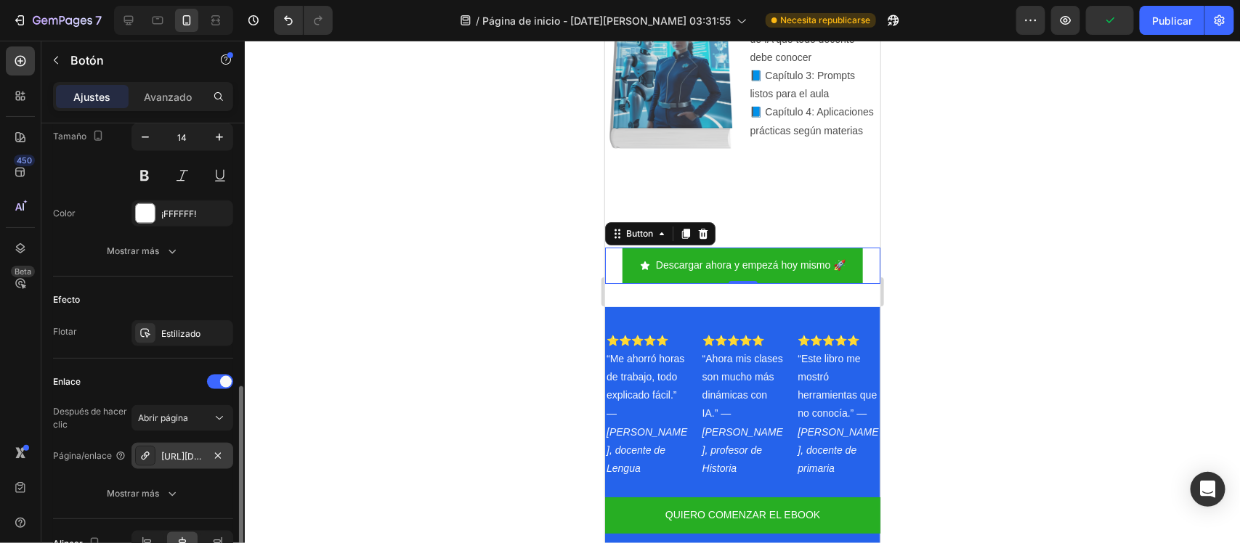
click at [173, 448] on div "https://aulaconia.com/cart" at bounding box center [182, 456] width 102 height 26
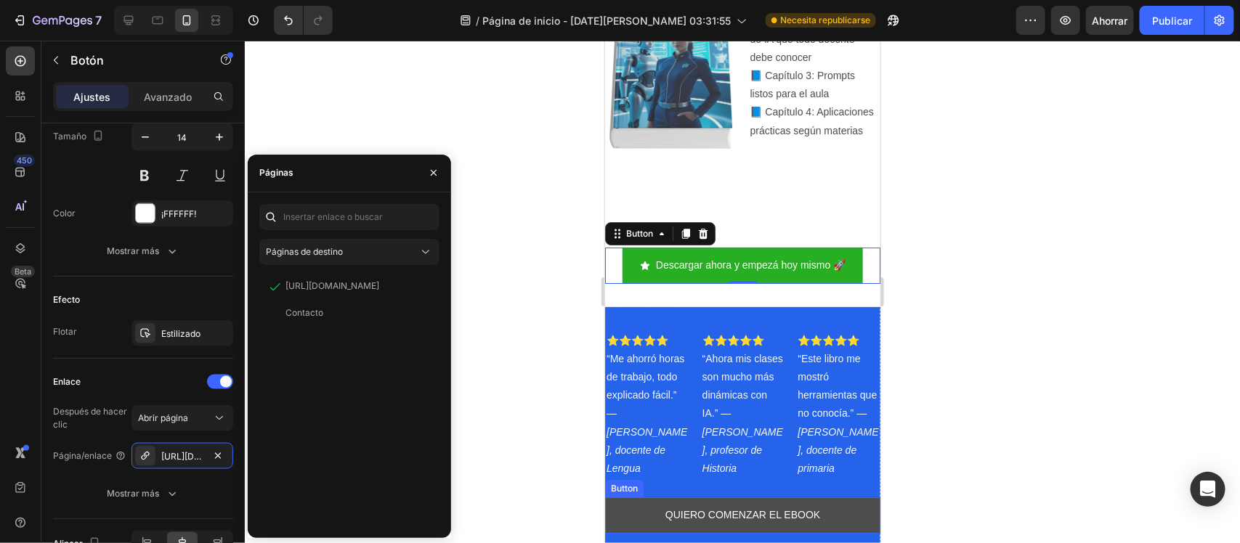
click at [628, 498] on link "QUIERO COMENZAR EL EBOOK" at bounding box center [741, 515] width 275 height 36
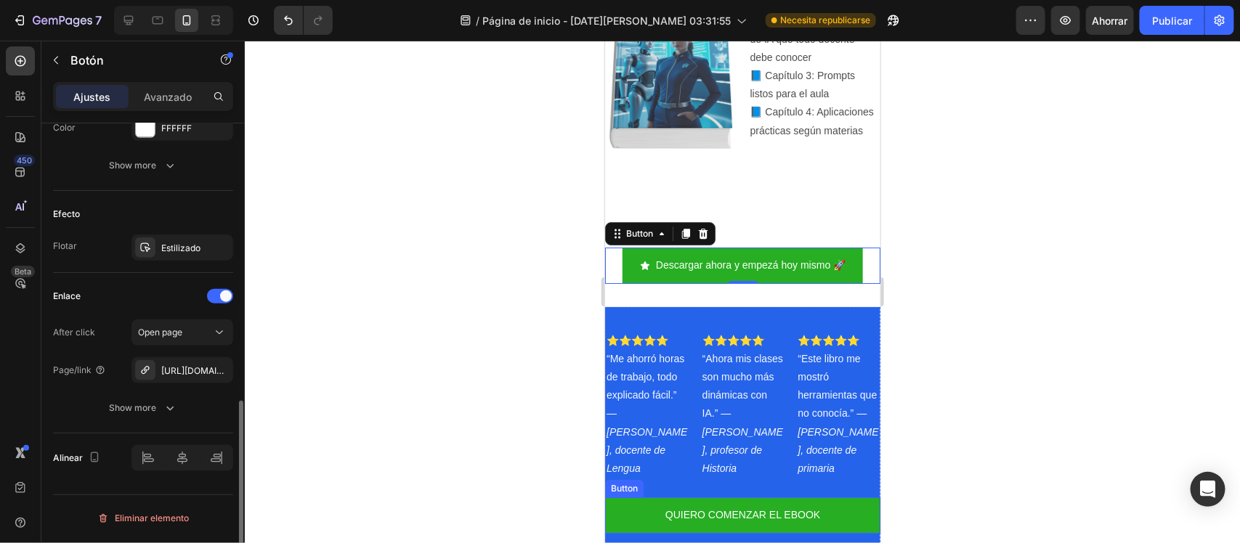
scroll to position [695, 0]
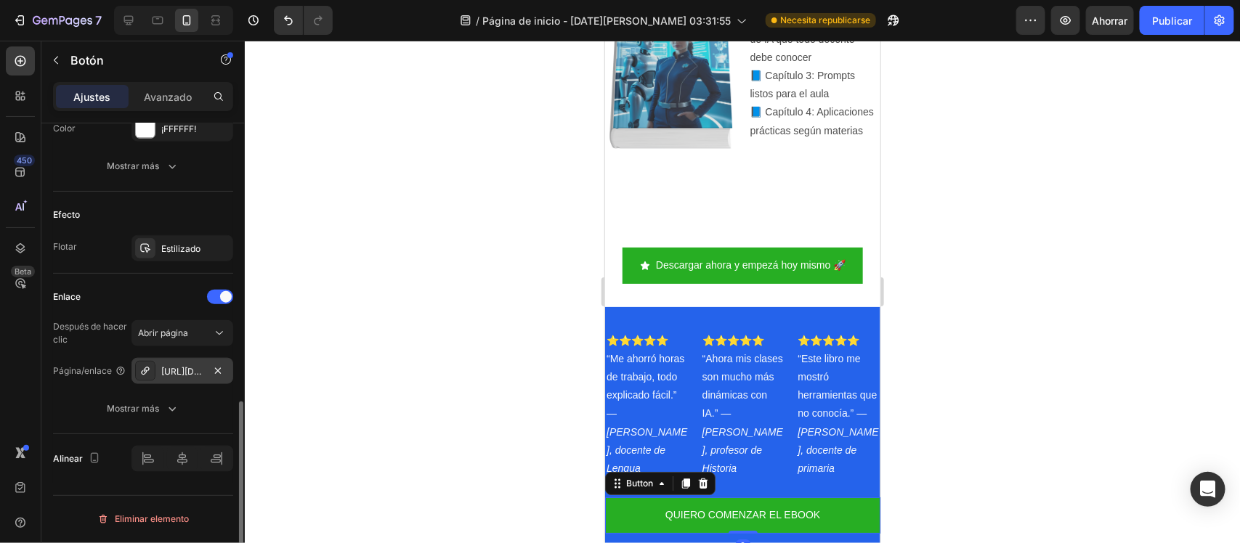
click at [182, 361] on div "https://aulaconia.com/cart" at bounding box center [182, 371] width 102 height 26
click at [478, 342] on div at bounding box center [742, 292] width 995 height 503
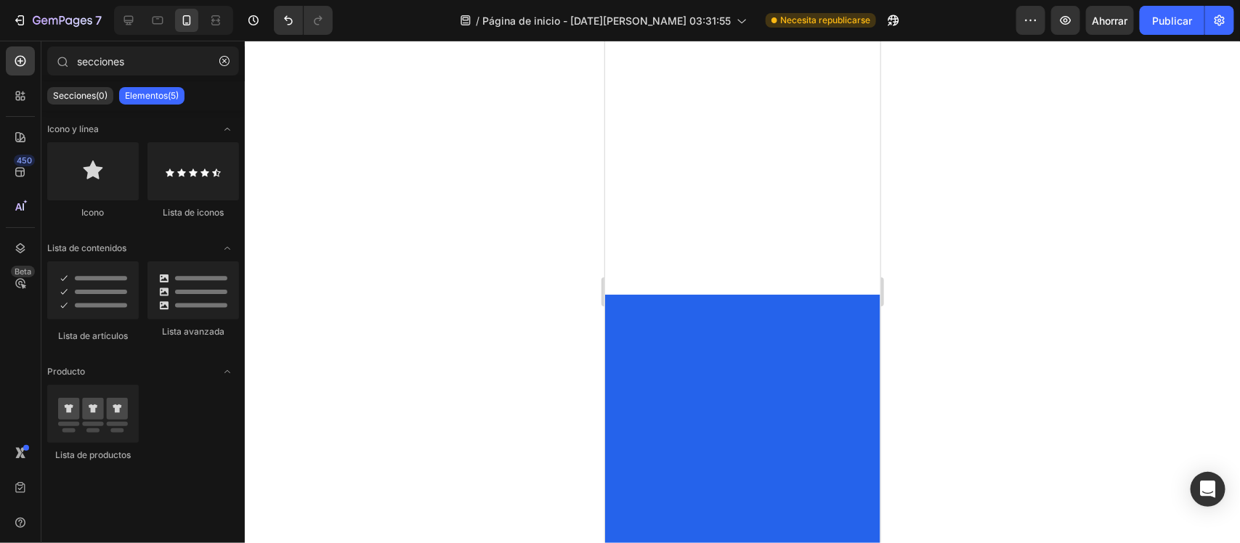
scroll to position [2844, 0]
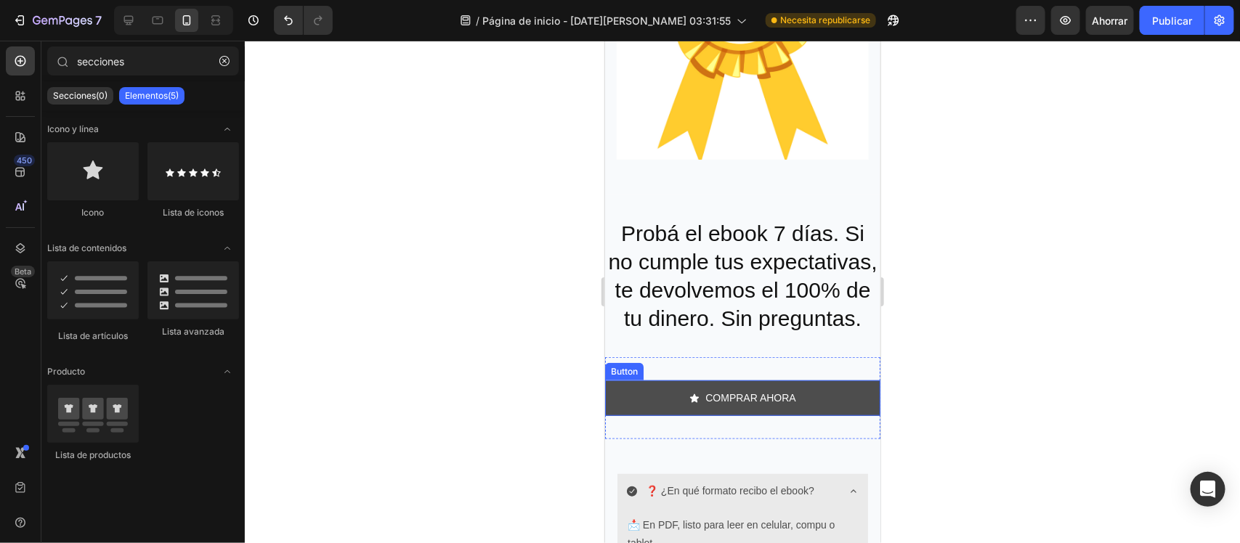
click at [623, 415] on link "COMPRAR AHORA" at bounding box center [741, 398] width 275 height 36
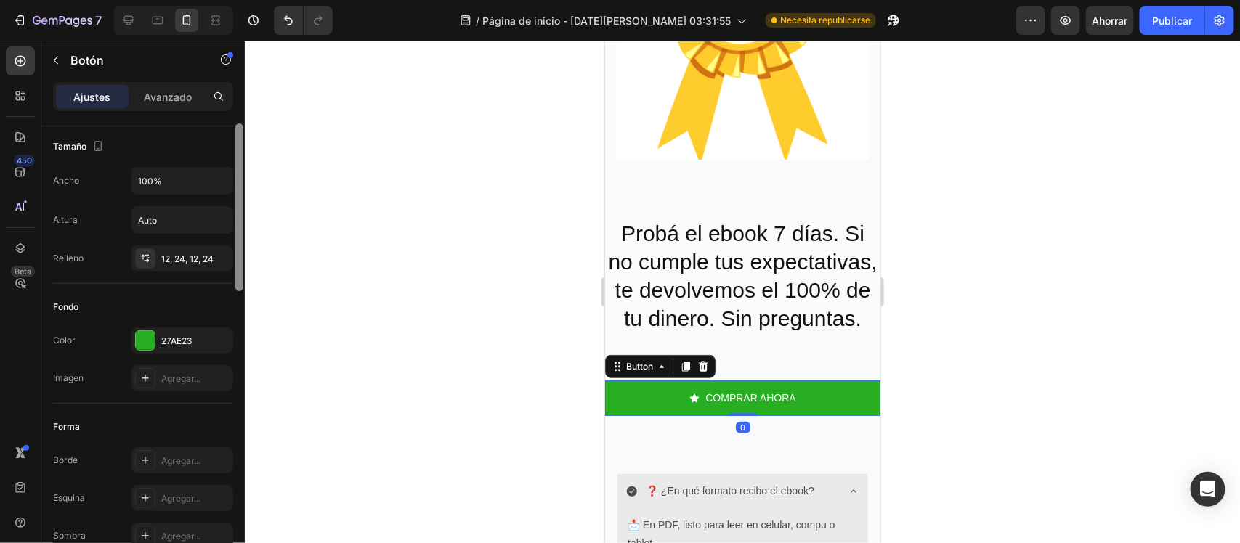
click at [237, 168] on div at bounding box center [239, 207] width 8 height 168
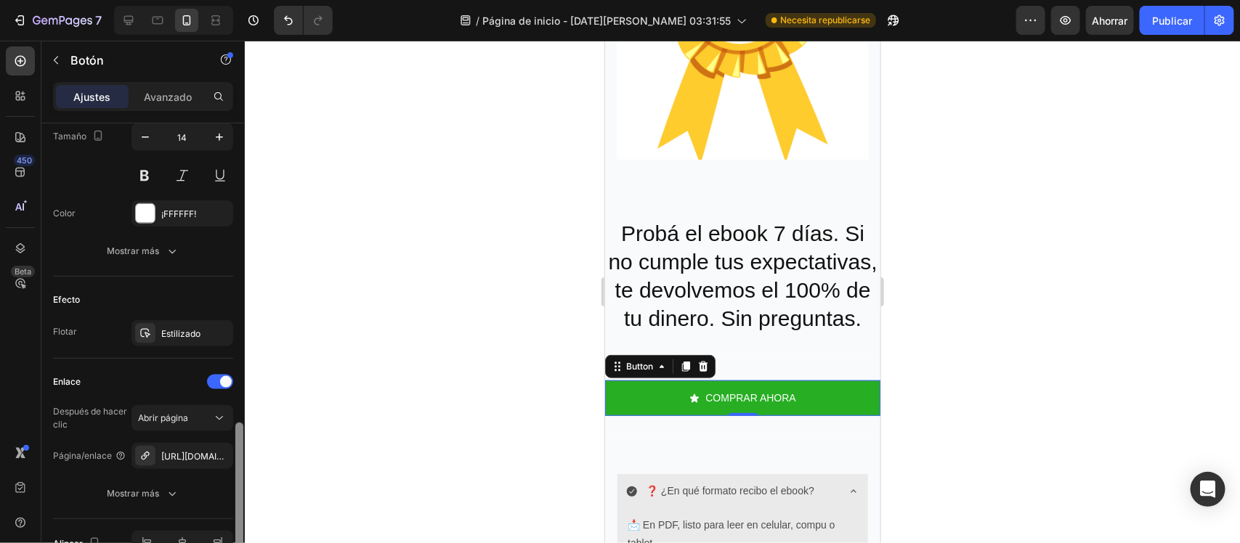
drag, startPoint x: 237, startPoint y: 168, endPoint x: 243, endPoint y: 442, distance: 273.1
click at [243, 442] on div at bounding box center [239, 381] width 11 height 462
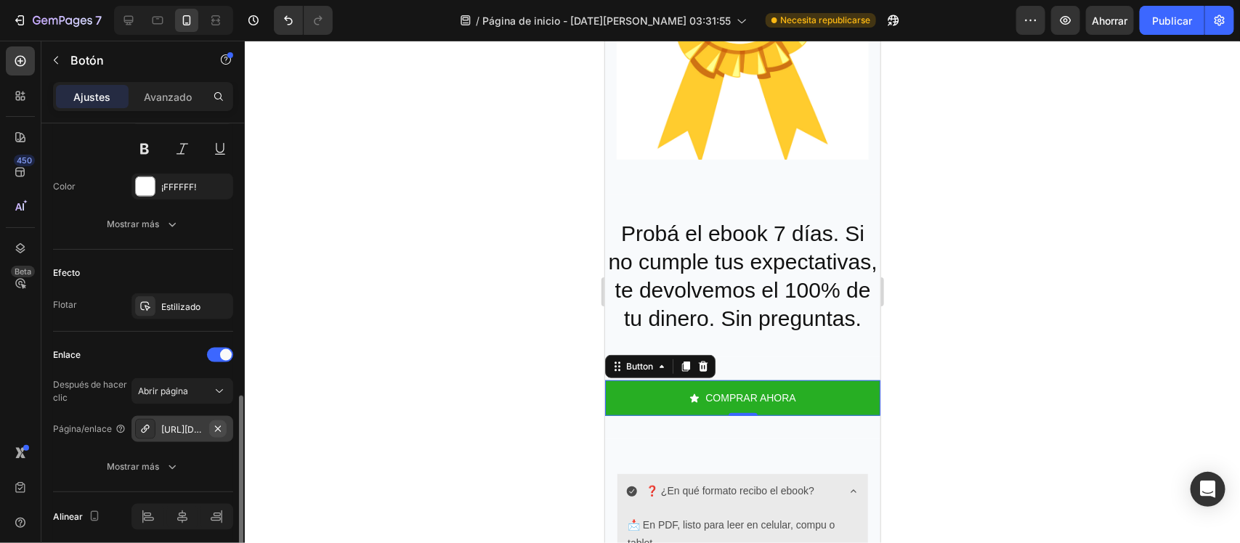
click at [218, 434] on icon "button" at bounding box center [218, 429] width 12 height 12
click at [187, 434] on font "Agregar..." at bounding box center [180, 429] width 39 height 11
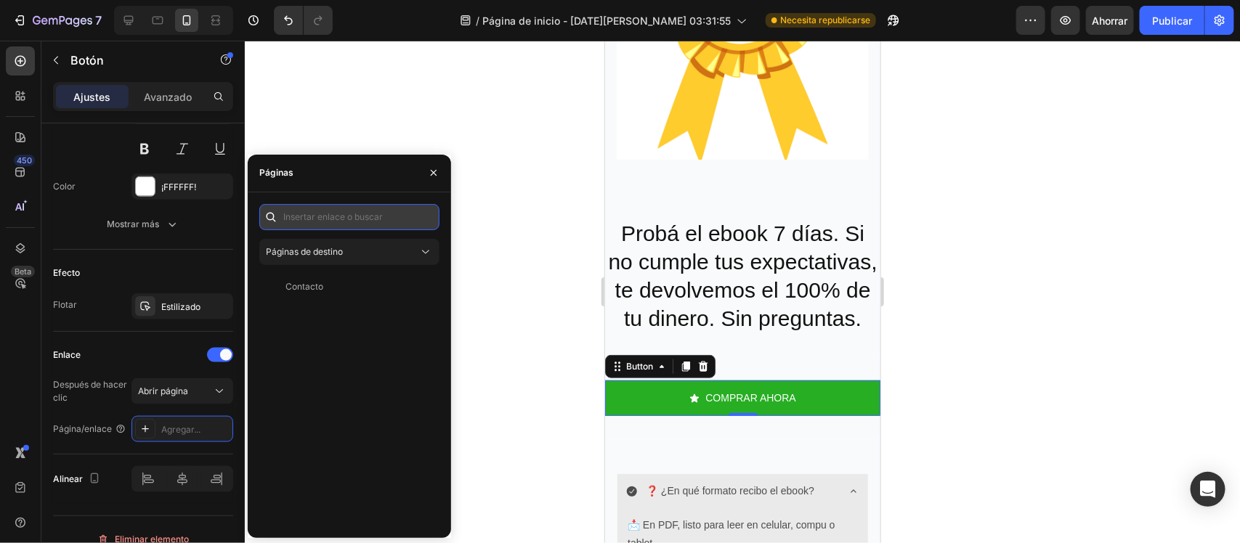
click at [329, 216] on input "text" at bounding box center [349, 217] width 180 height 26
paste input "https://aulaconia.com/cart"
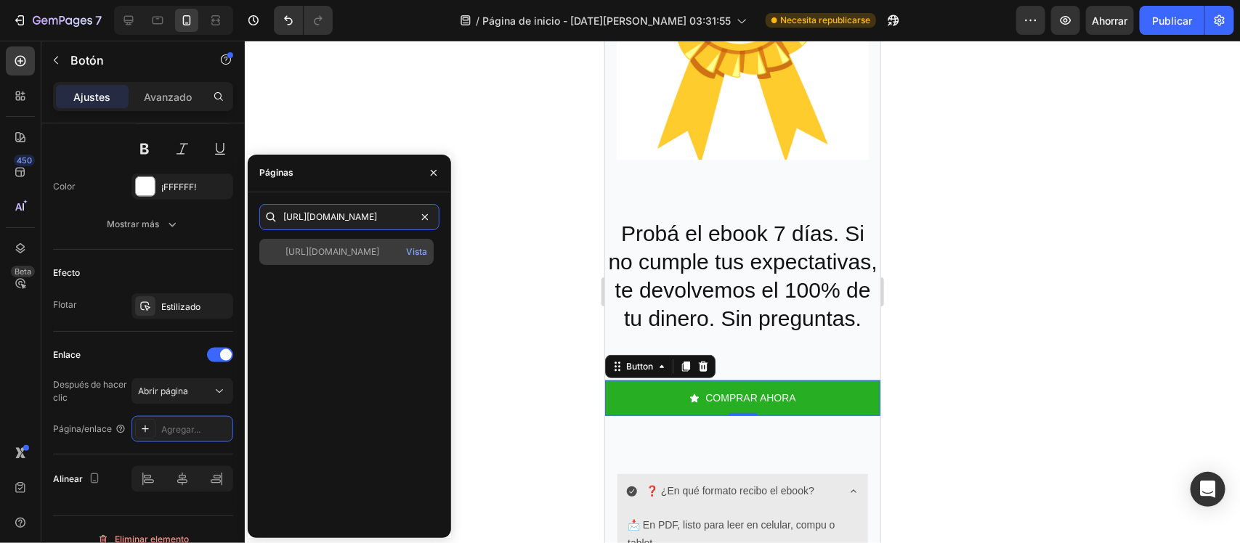
type input "https://aulaconia.com/cart"
click at [369, 243] on div "https://aulaconia.com/cart Vista" at bounding box center [346, 252] width 174 height 26
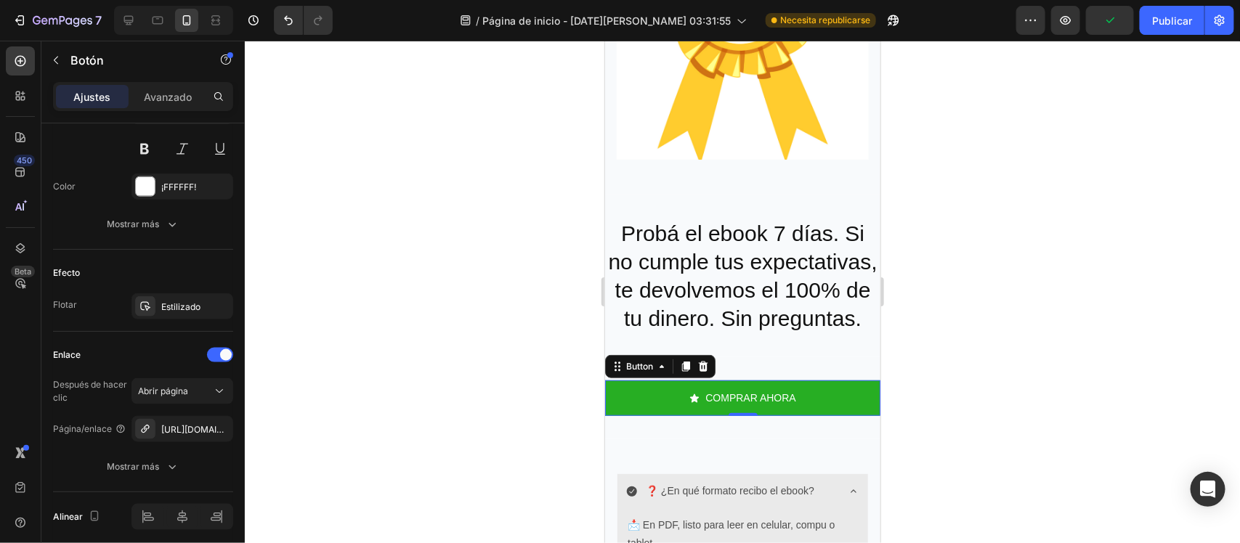
drag, startPoint x: 551, startPoint y: 253, endPoint x: 125, endPoint y: 275, distance: 426.2
click at [551, 253] on div at bounding box center [742, 292] width 995 height 503
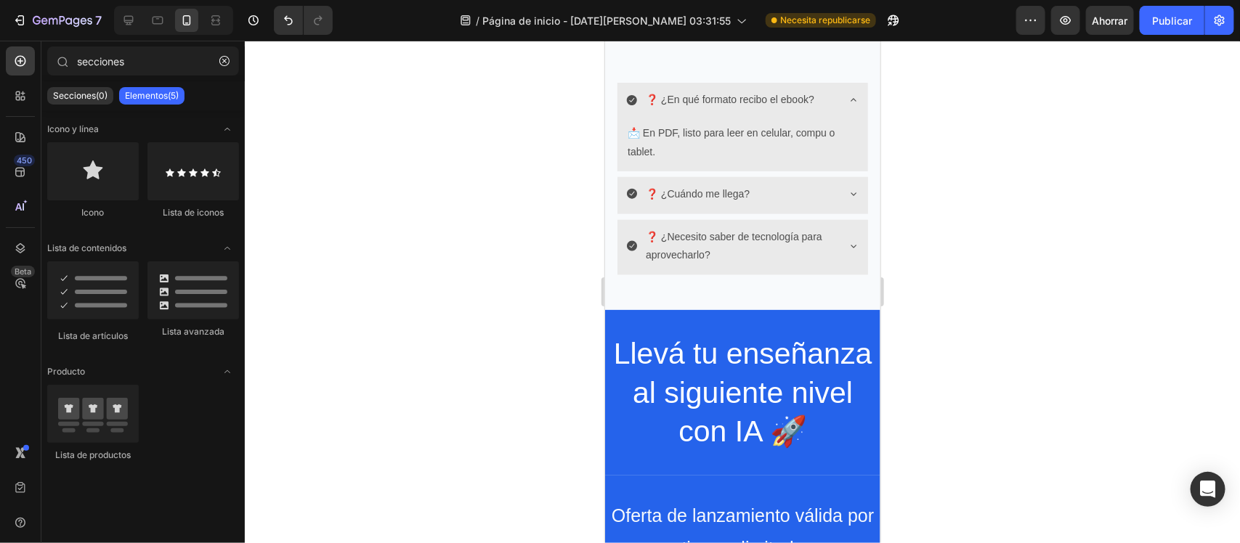
scroll to position [3498, 0]
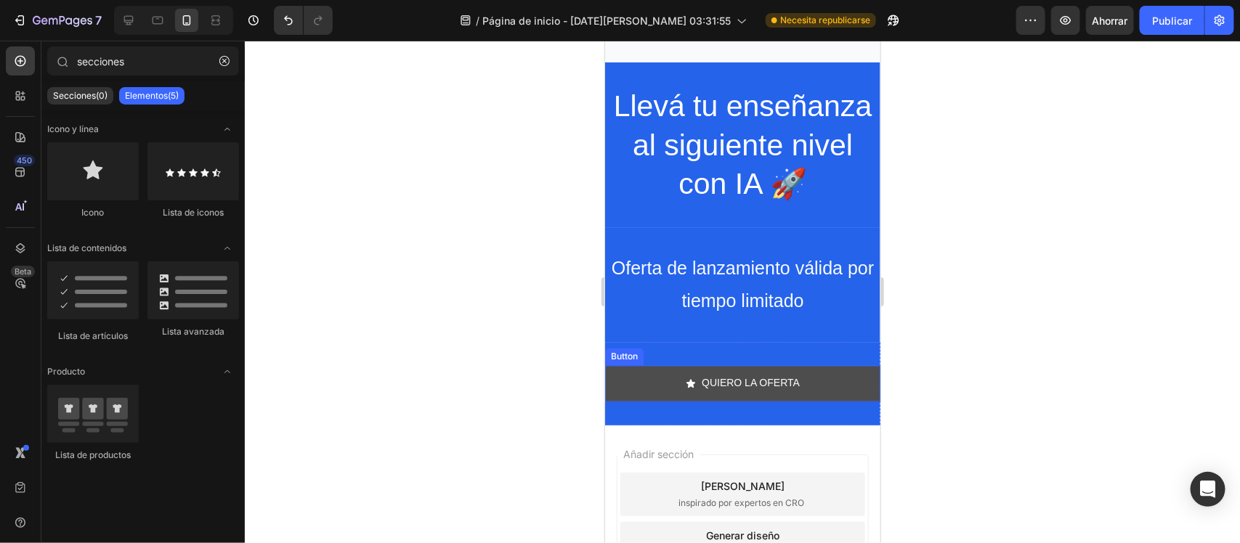
drag, startPoint x: 834, startPoint y: 376, endPoint x: 645, endPoint y: 395, distance: 189.8
click at [645, 395] on link "QUIERO LA OFERTA" at bounding box center [741, 383] width 275 height 36
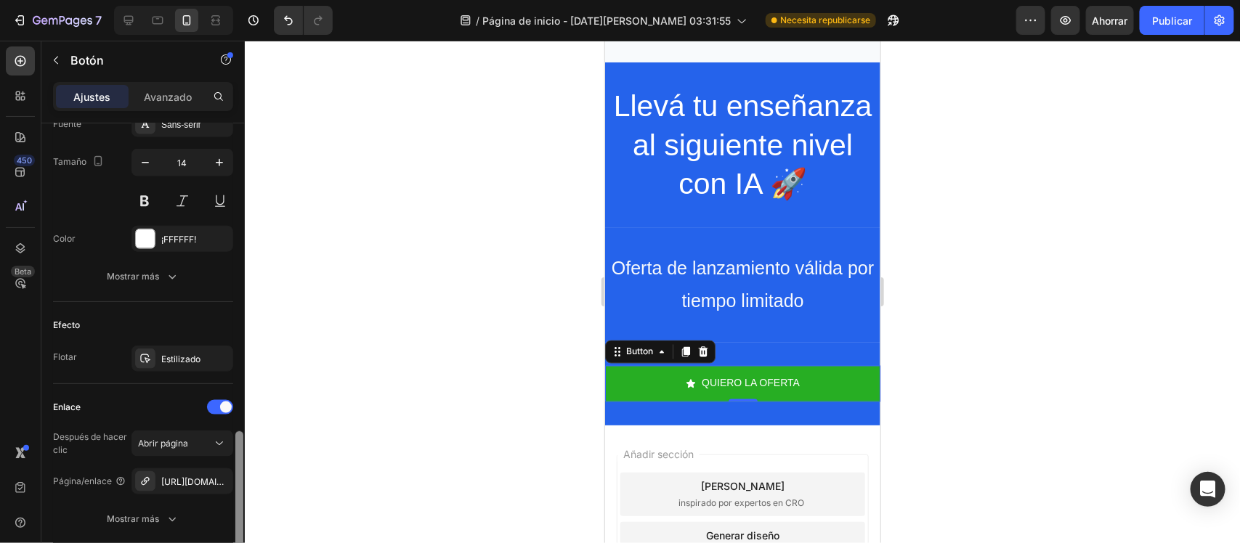
scroll to position [739, 0]
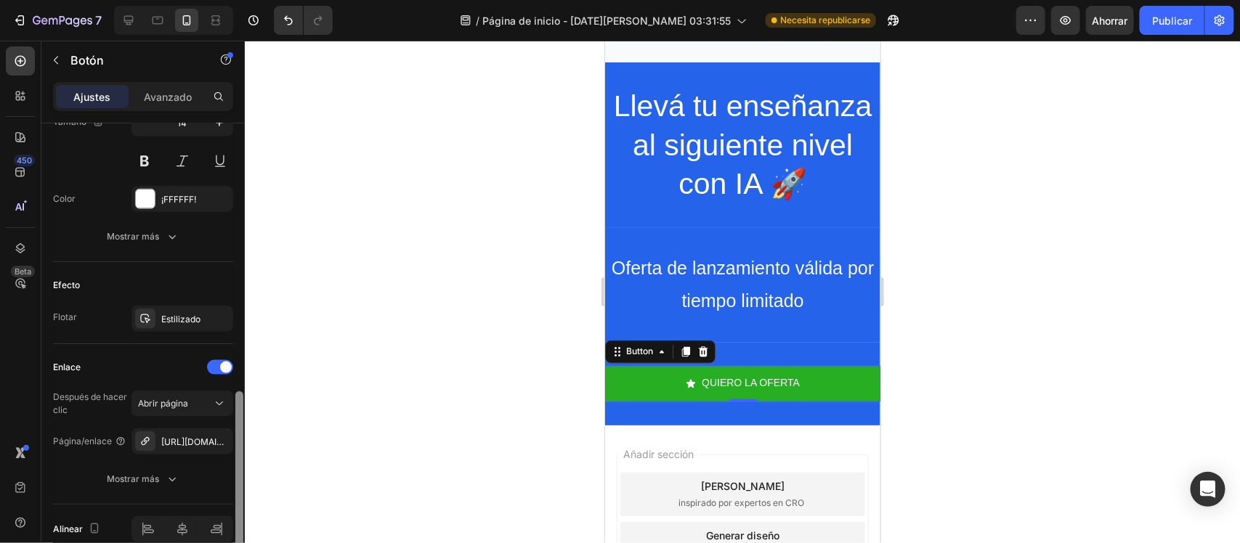
drag, startPoint x: 240, startPoint y: 275, endPoint x: 234, endPoint y: 543, distance: 268.8
click at [234, 0] on html "7 / Página de inicio - 28 de agosto, 03:31:55 Necesita republicarse Avance Ahor…" at bounding box center [620, 0] width 1240 height 0
click at [219, 444] on icon "button" at bounding box center [218, 441] width 6 height 6
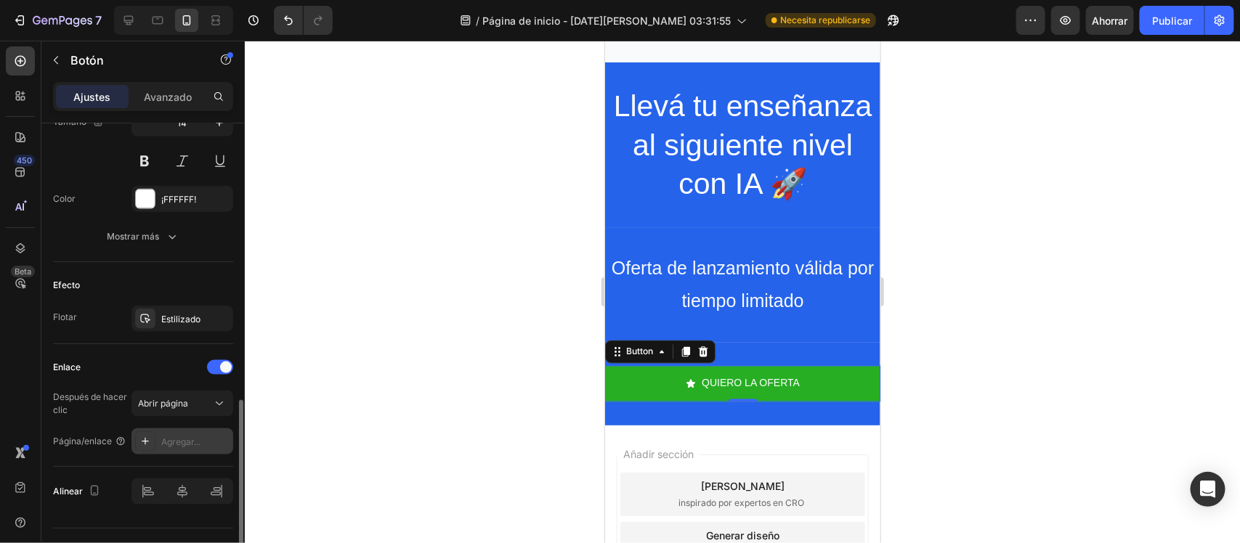
click at [189, 445] on font "Agregar..." at bounding box center [180, 441] width 39 height 11
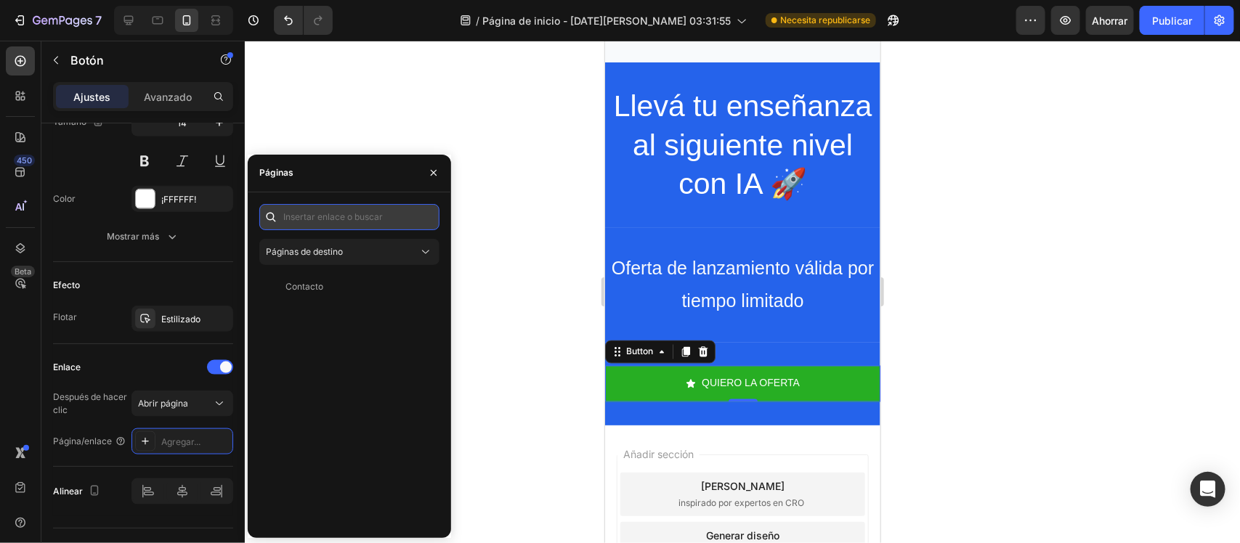
click at [360, 227] on input "text" at bounding box center [349, 217] width 180 height 26
paste input "https://aulaconia.com/cart"
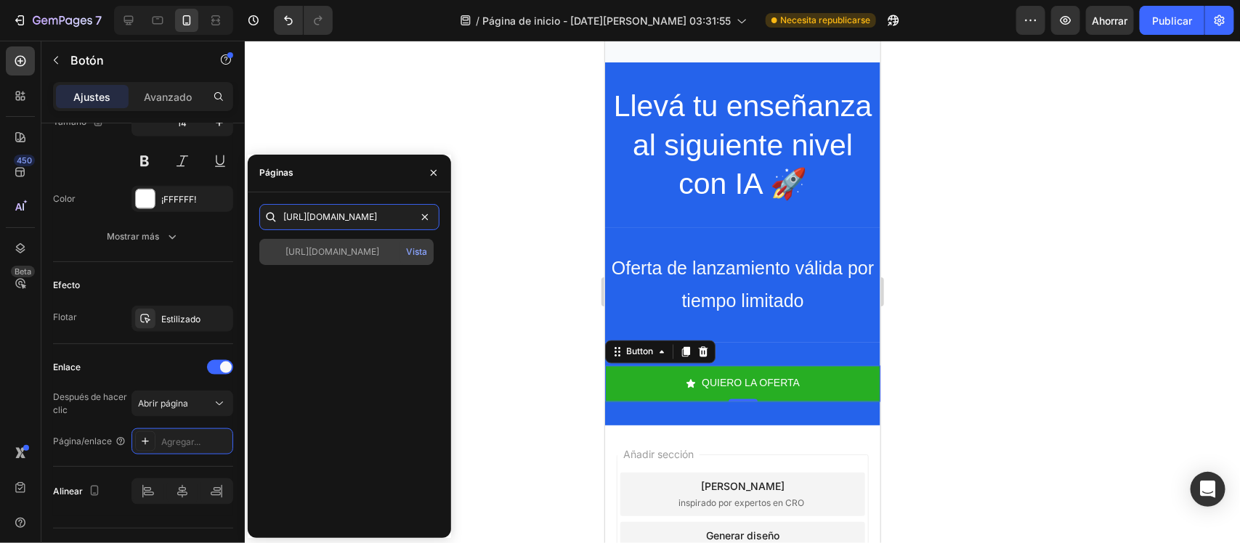
type input "https://aulaconia.com/cart"
click at [360, 245] on div "https://aulaconia.com/cart" at bounding box center [332, 251] width 94 height 13
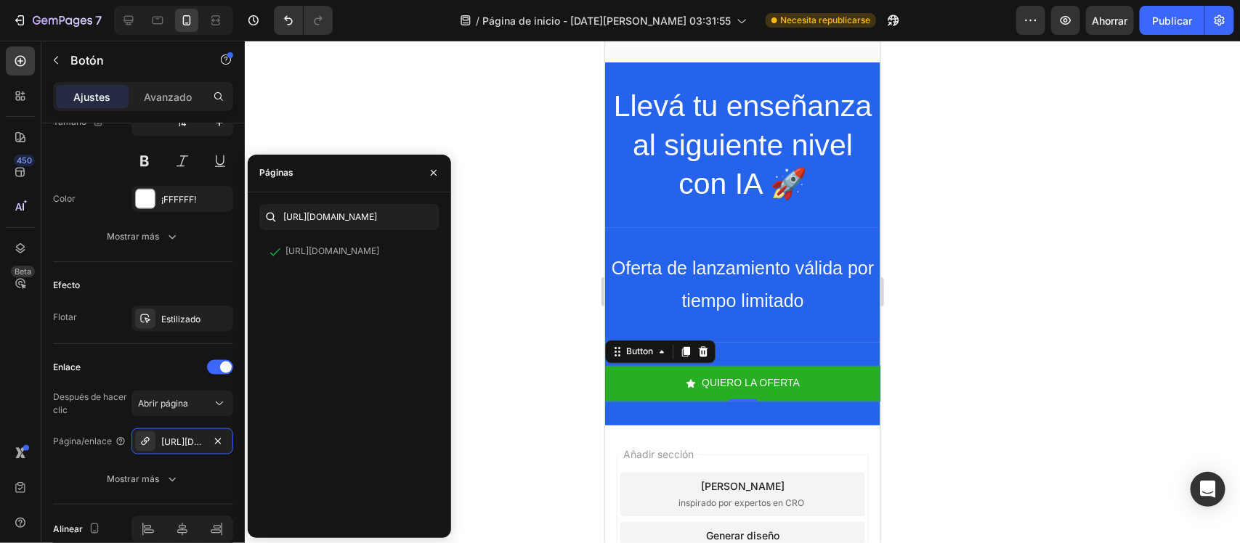
click at [553, 305] on div at bounding box center [742, 292] width 995 height 503
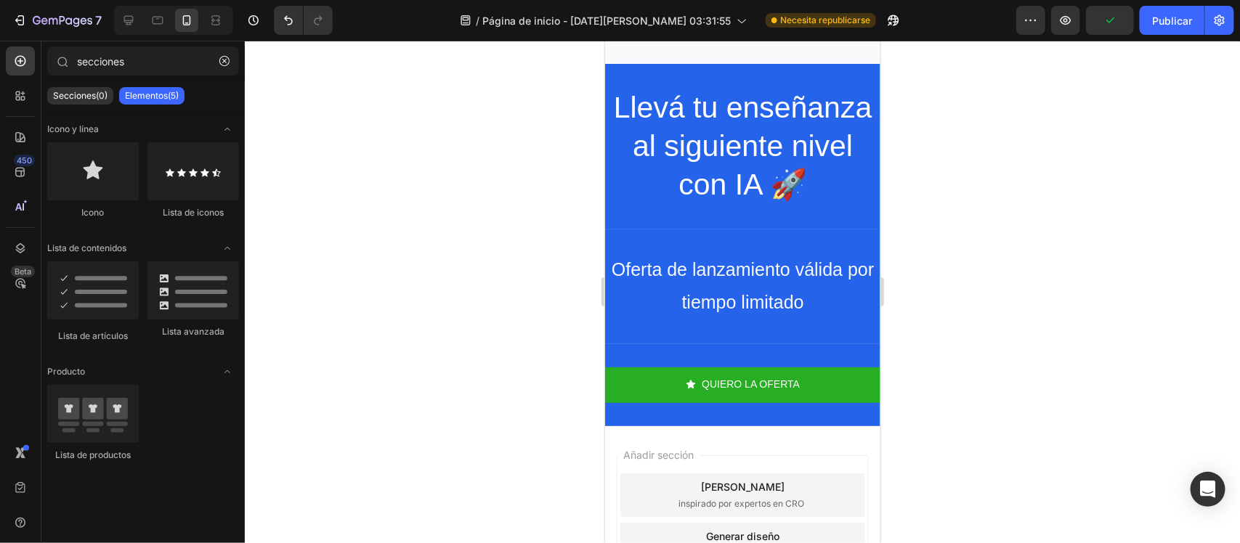
scroll to position [3611, 0]
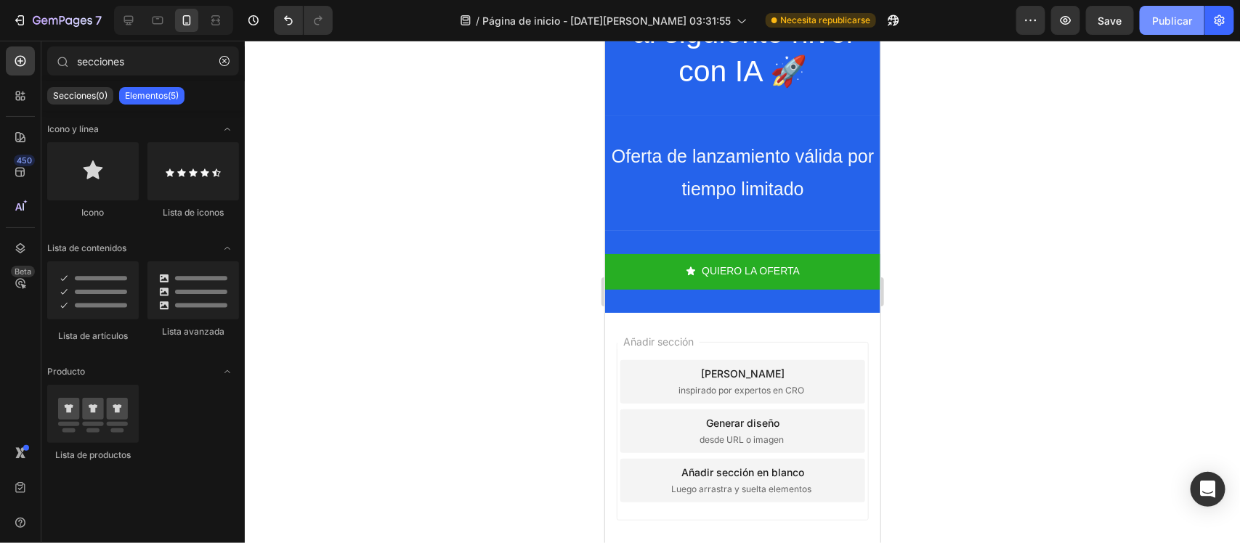
click at [1167, 11] on button "Publicar" at bounding box center [1172, 20] width 65 height 29
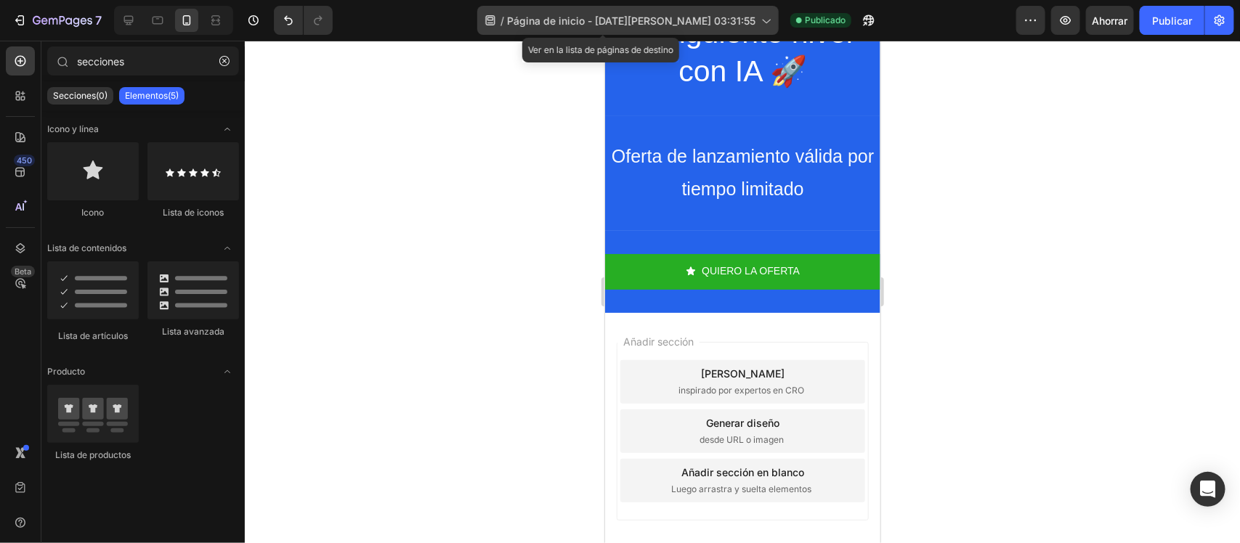
click at [725, 19] on font "Página de inicio - 28 de agosto, 03:31:55" at bounding box center [631, 21] width 248 height 12
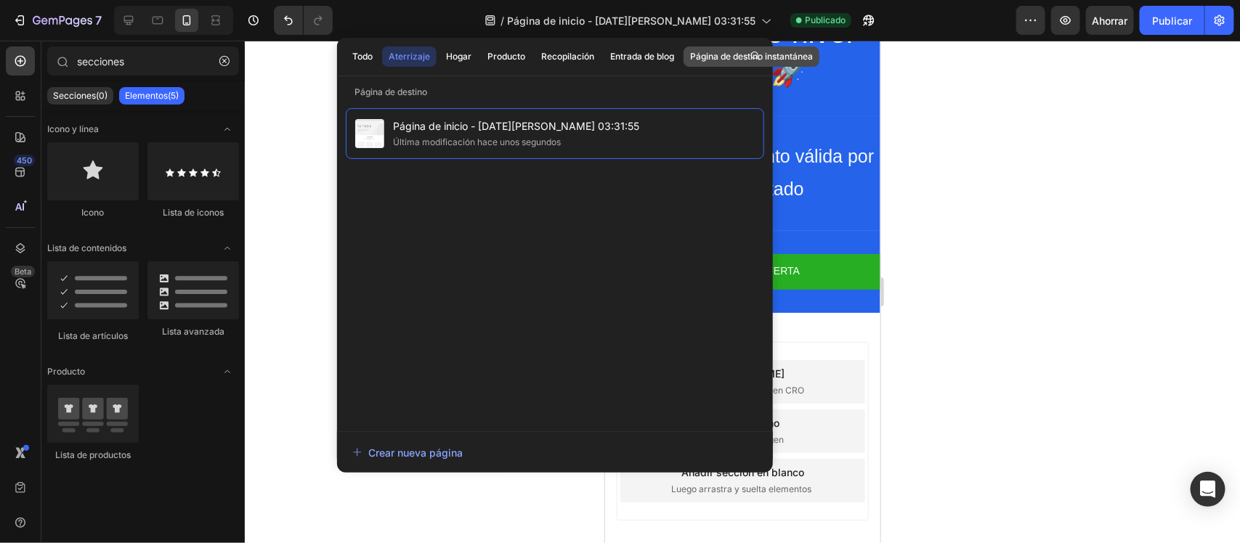
click at [692, 51] on button "Página de destino instantánea" at bounding box center [751, 56] width 136 height 20
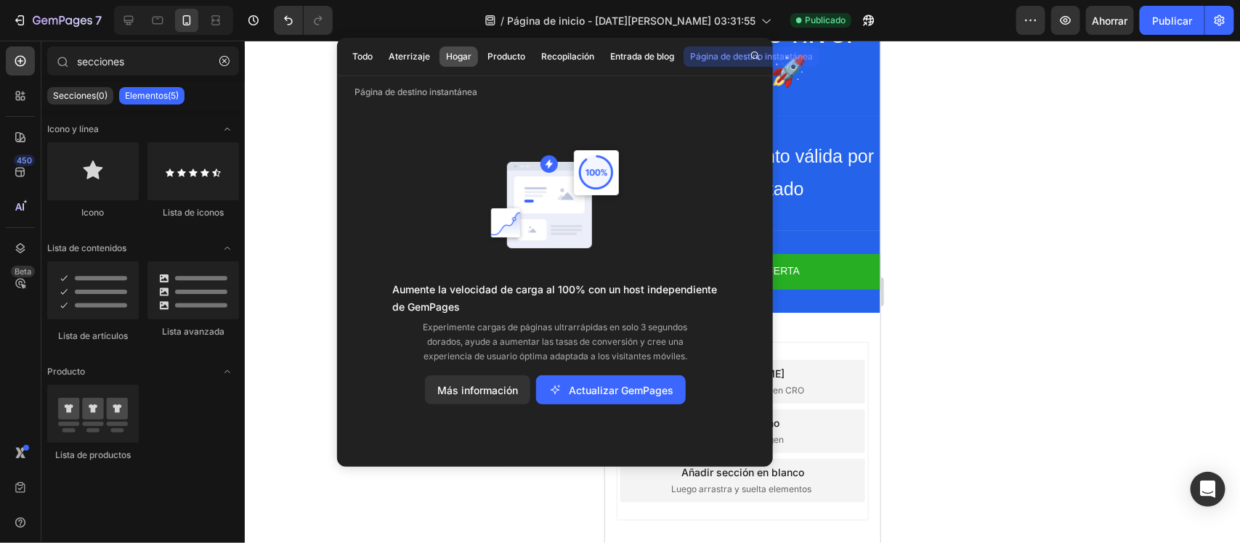
click at [459, 60] on font "Hogar" at bounding box center [458, 56] width 25 height 11
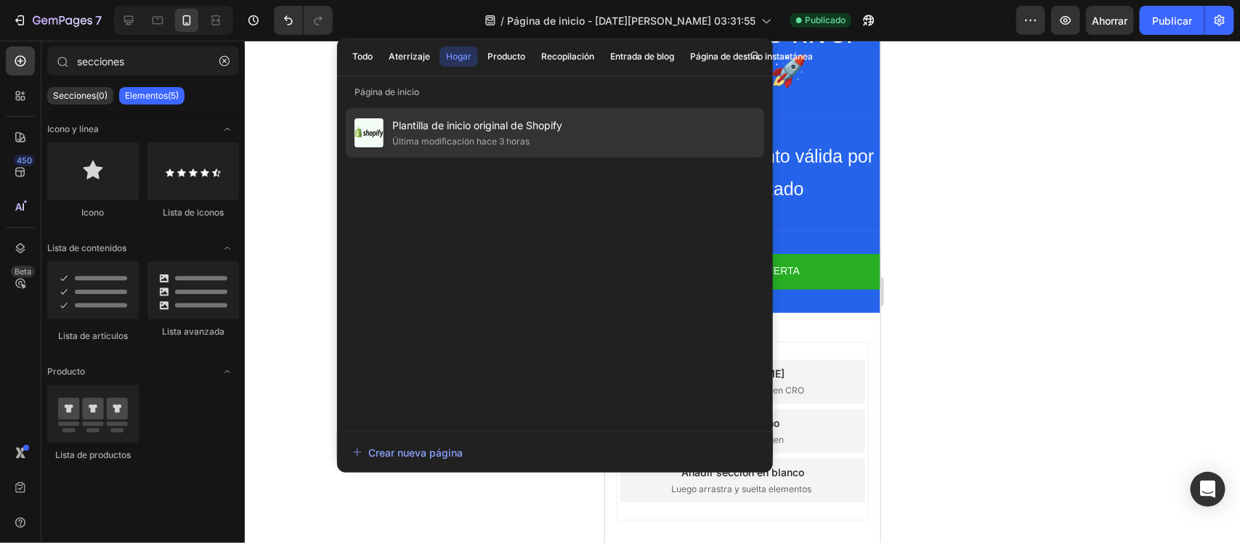
click at [632, 150] on div "Plantilla de inicio original de Shopify Última modificación hace 3 horas" at bounding box center [555, 132] width 418 height 49
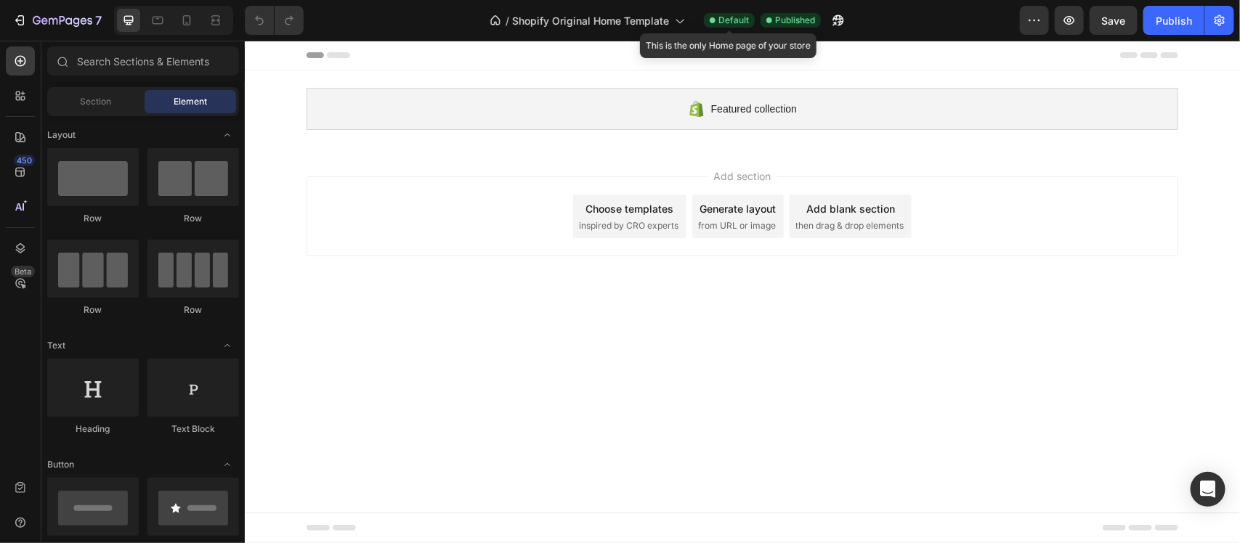
click at [734, 14] on span "Default" at bounding box center [733, 20] width 31 height 13
click at [1020, 16] on button "button" at bounding box center [1034, 20] width 29 height 29
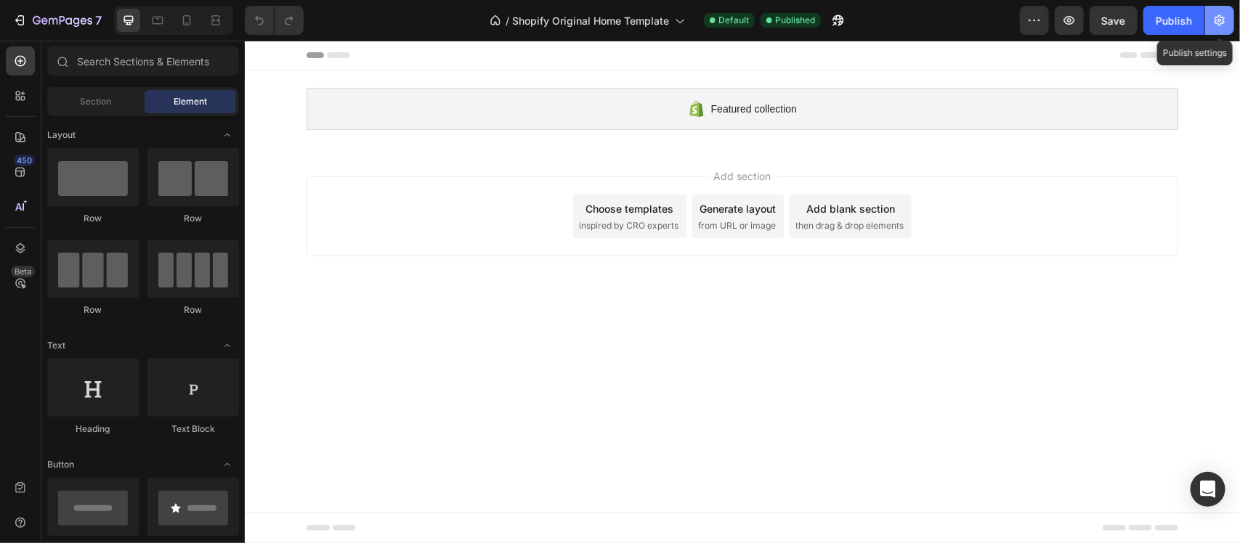
click at [1222, 9] on button "button" at bounding box center [1219, 20] width 29 height 29
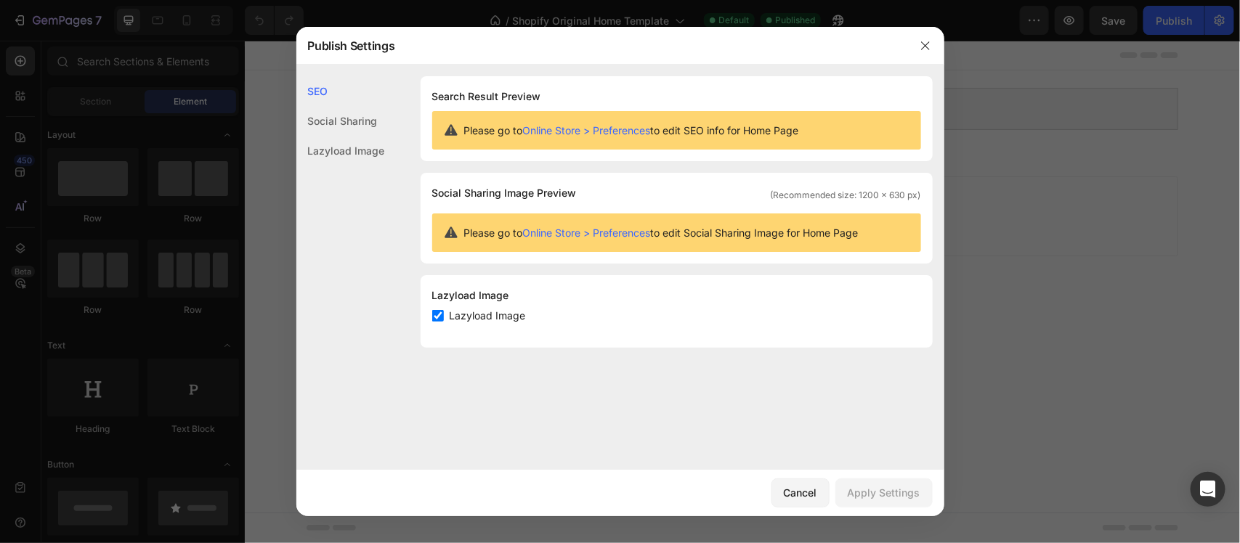
click at [349, 136] on div "Social Sharing" at bounding box center [340, 151] width 89 height 30
click at [938, 48] on div at bounding box center [925, 46] width 38 height 38
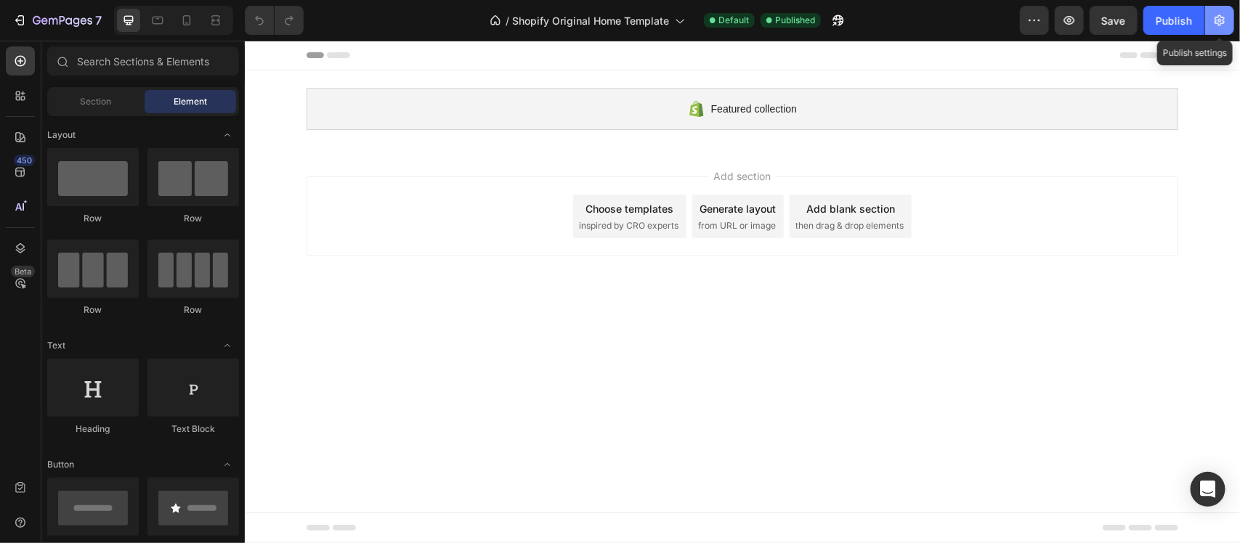
click at [1225, 30] on button "button" at bounding box center [1219, 20] width 29 height 29
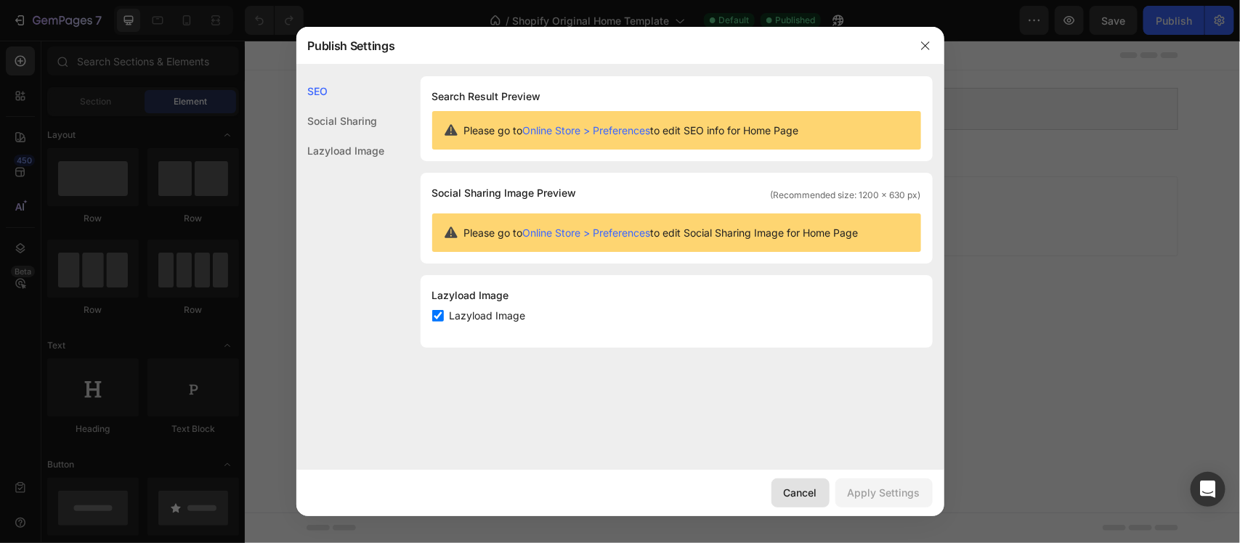
click at [811, 498] on div "Cancel" at bounding box center [800, 492] width 33 height 15
